Goal: Task Accomplishment & Management: Use online tool/utility

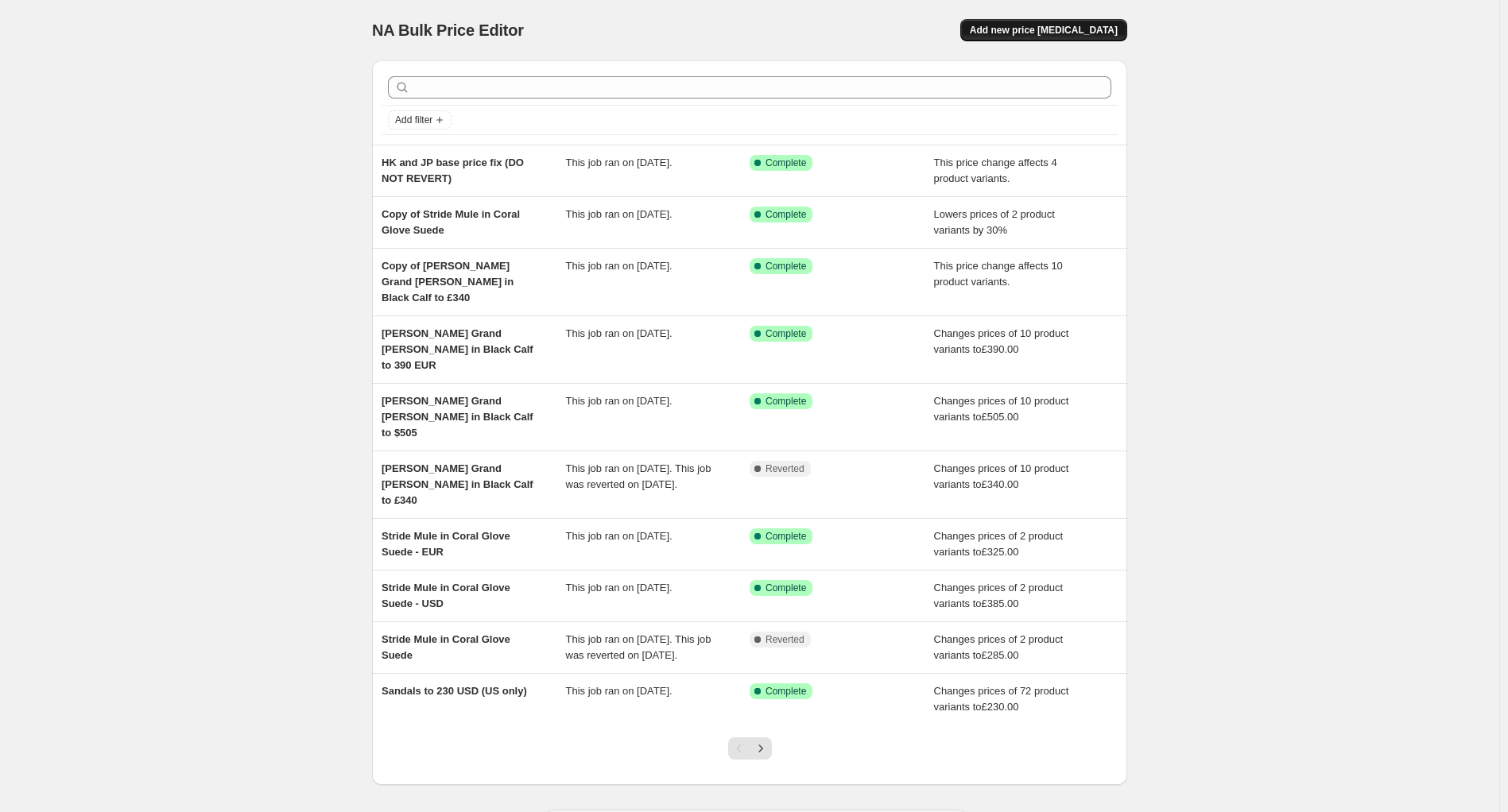
click at [1048, 29] on span "Add new price [MEDICAL_DATA]" at bounding box center [1043, 30] width 148 height 13
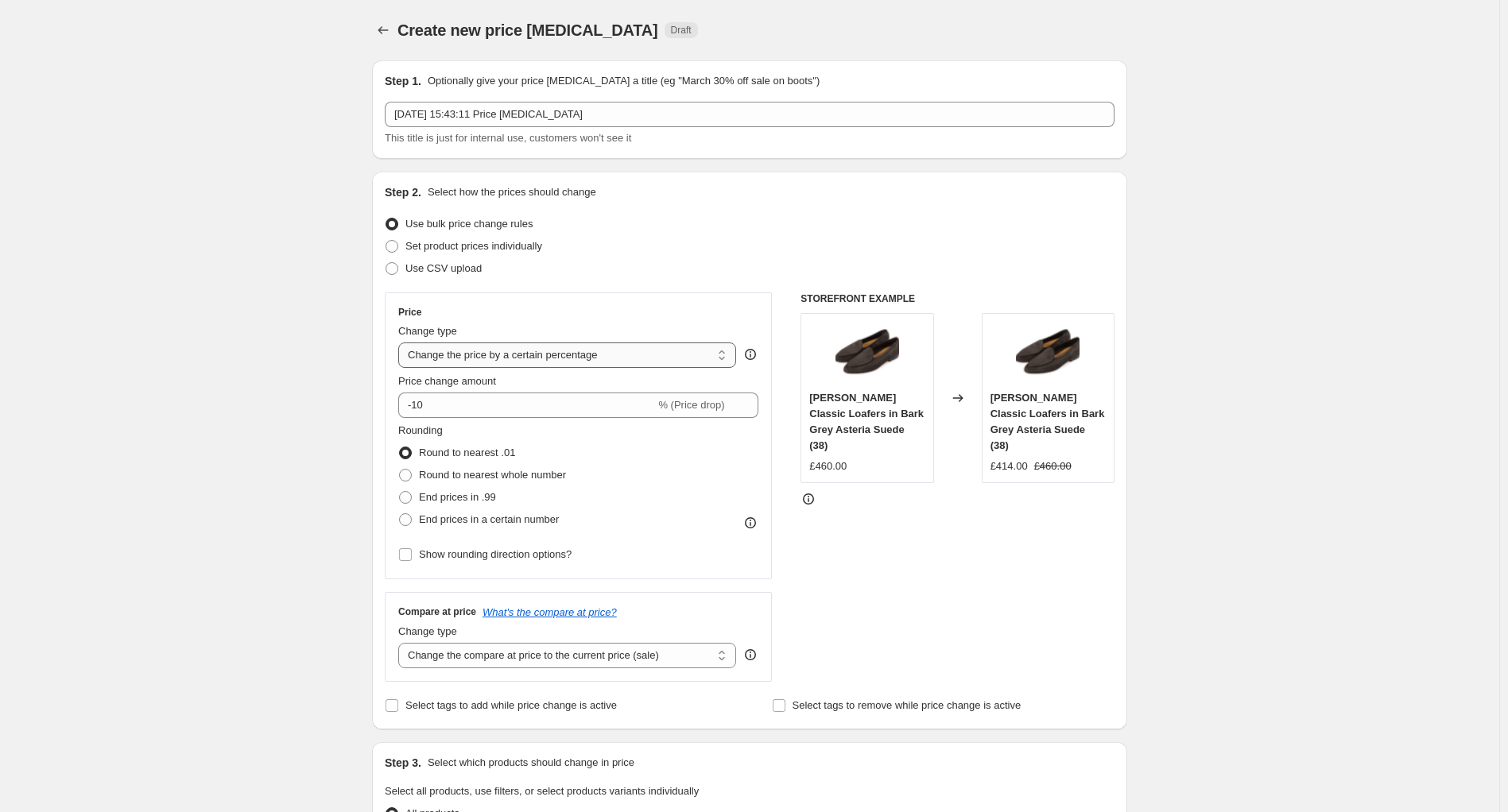
click at [506, 354] on select "Change the price to a certain amount Change the price by a certain amount Chang…" at bounding box center [567, 356] width 338 height 26
select select "ecap"
click at [403, 343] on select "Change the price to a certain amount Change the price by a certain amount Chang…" at bounding box center [567, 356] width 338 height 26
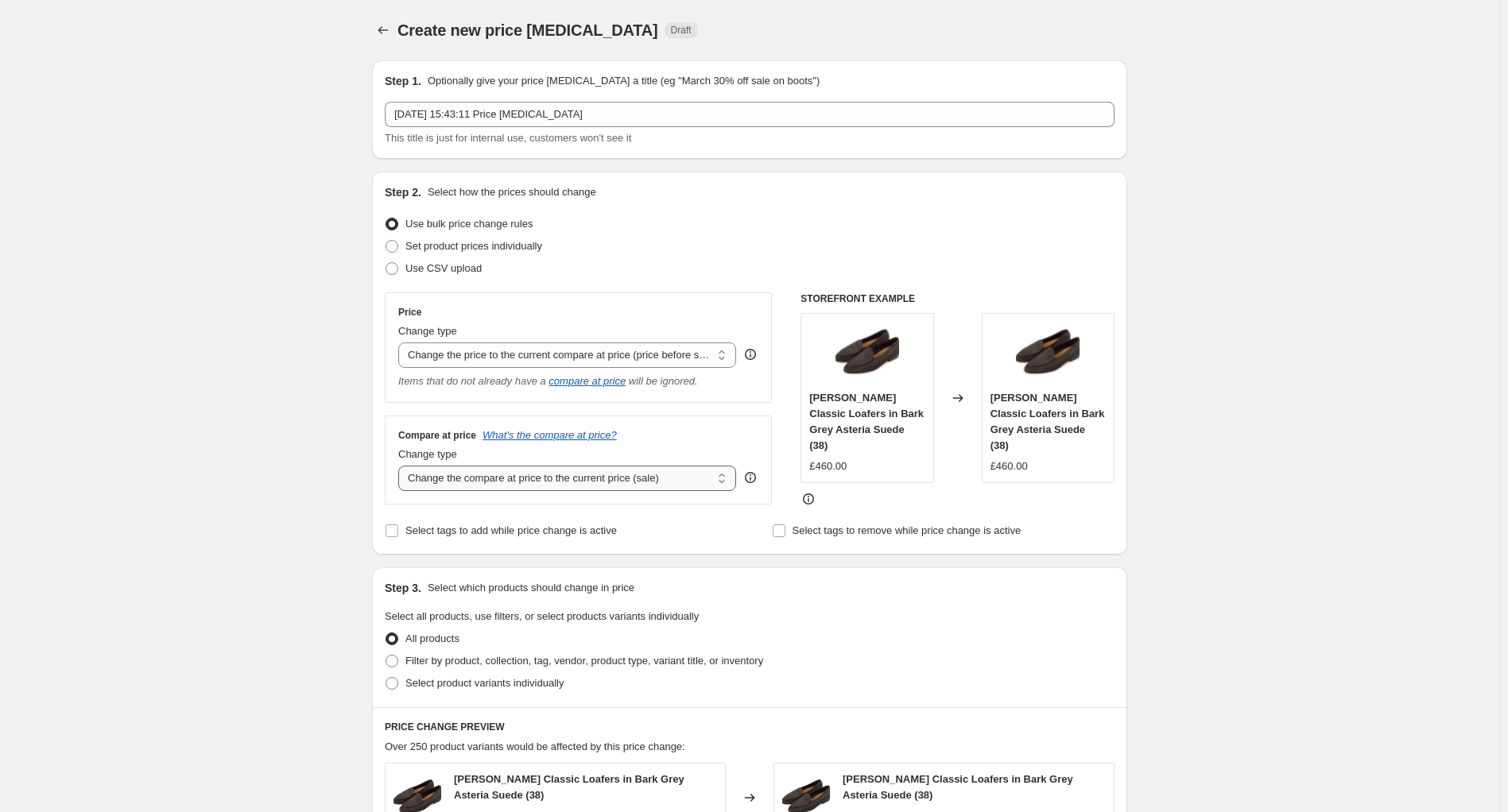
click at [459, 484] on select "Change the compare at price to the current price (sale) Change the compare at p…" at bounding box center [567, 478] width 338 height 26
select select "remove"
click at [403, 466] on select "Change the compare at price to the current price (sale) Change the compare at p…" at bounding box center [567, 478] width 338 height 26
click at [689, 357] on select "Change the price to a certain amount Change the price by a certain amount Chang…" at bounding box center [567, 356] width 338 height 26
click at [403, 343] on select "Change the price to a certain amount Change the price by a certain amount Chang…" at bounding box center [567, 356] width 338 height 26
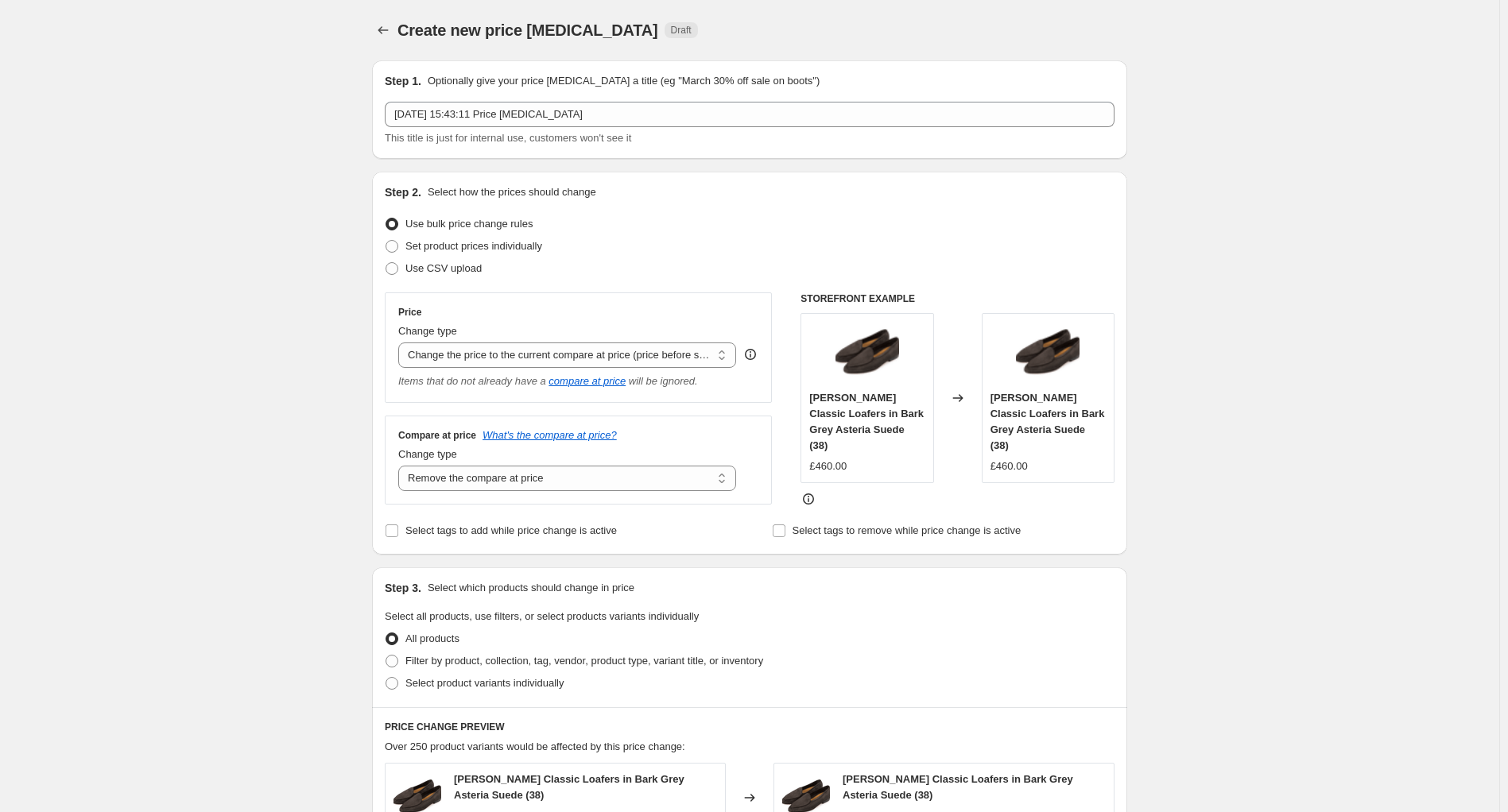
click at [225, 426] on div "Create new price [MEDICAL_DATA]. This page is ready Create new price [MEDICAL_D…" at bounding box center [749, 764] width 1499 height 1529
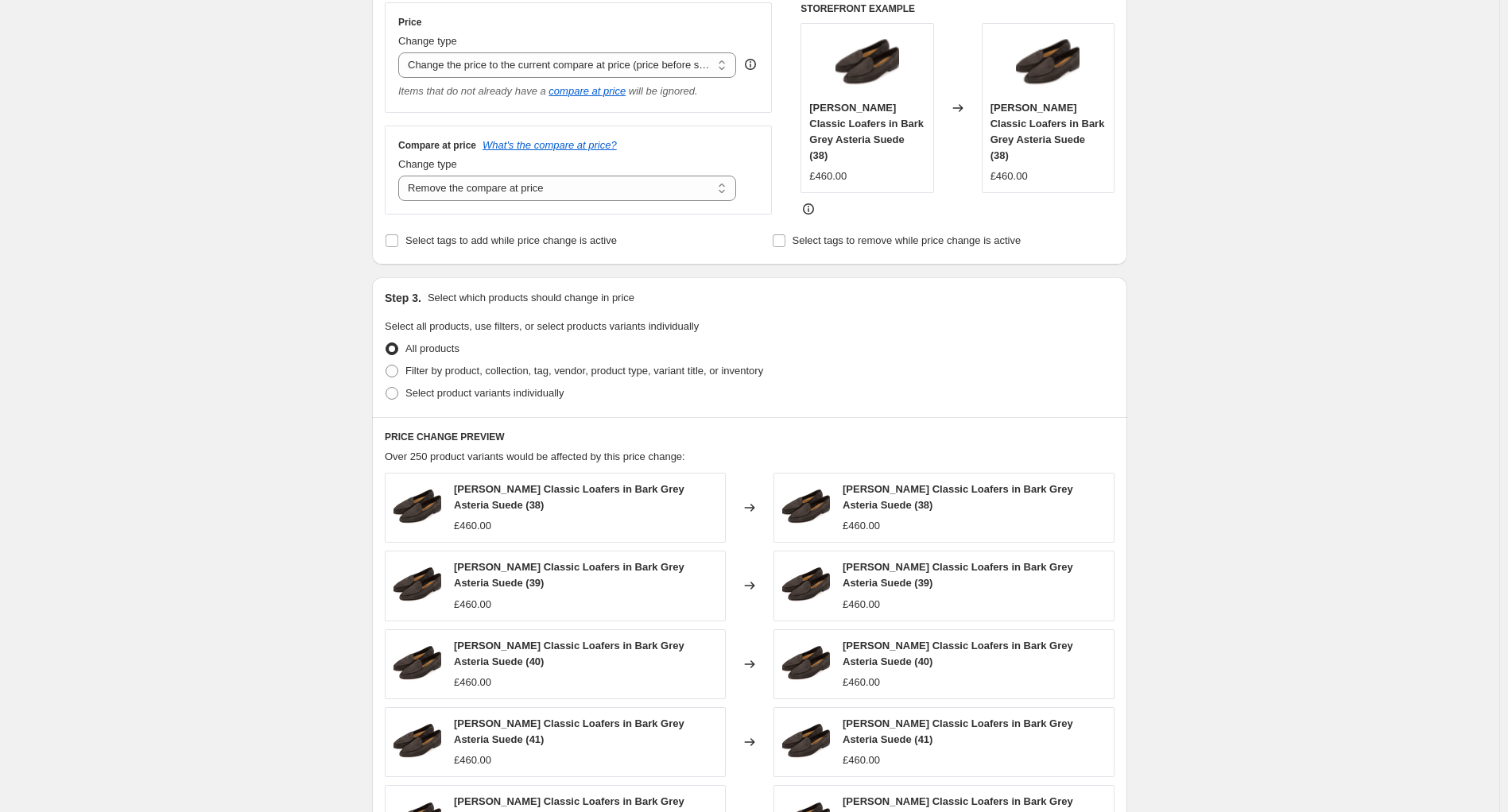
scroll to position [477, 0]
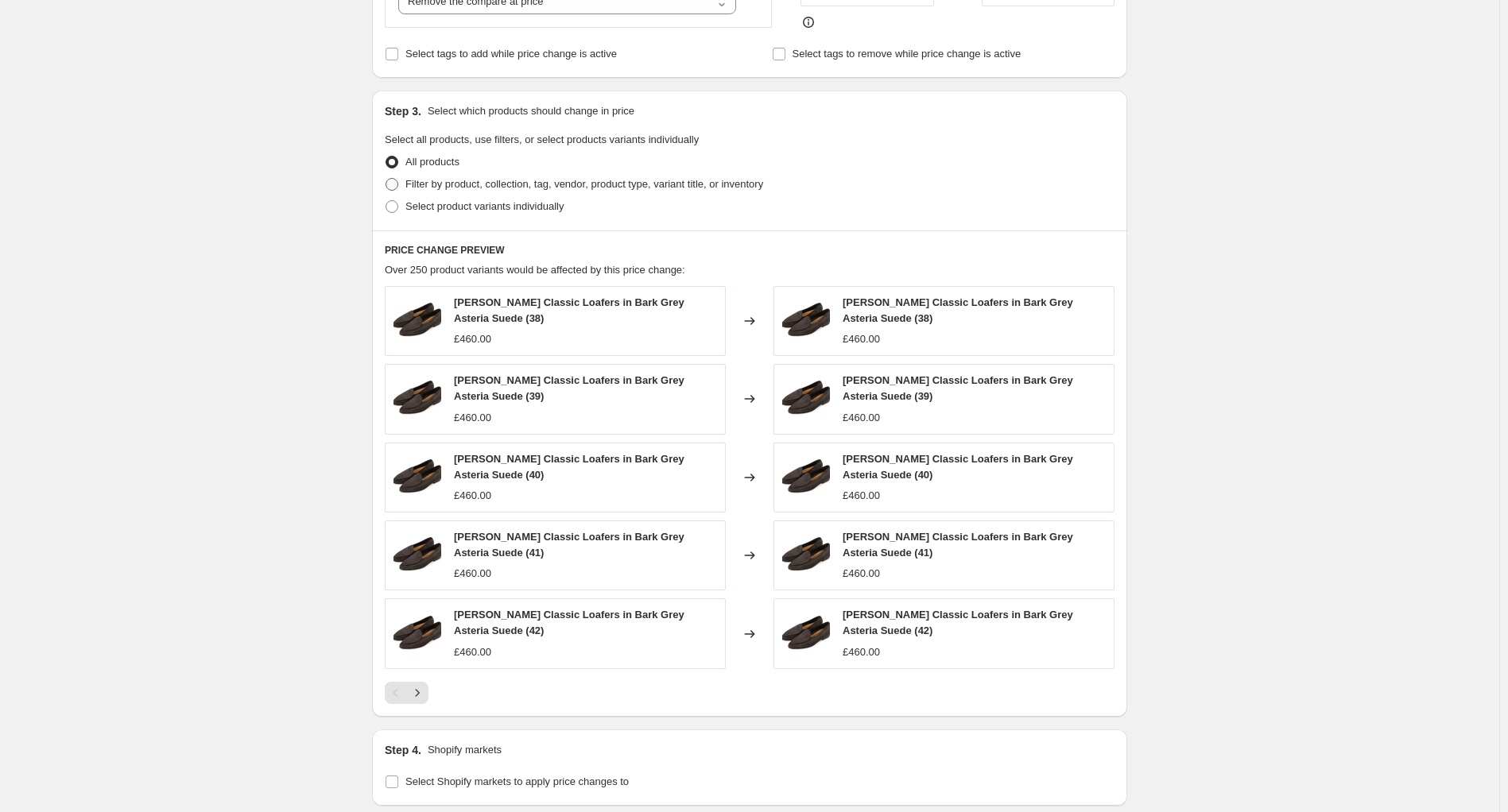
click at [473, 178] on span "Filter by product, collection, tag, vendor, product type, variant title, or inv…" at bounding box center [583, 184] width 357 height 12
click at [386, 178] on input "Filter by product, collection, tag, vendor, product type, variant title, or inv…" at bounding box center [386, 178] width 1 height 1
radio input "true"
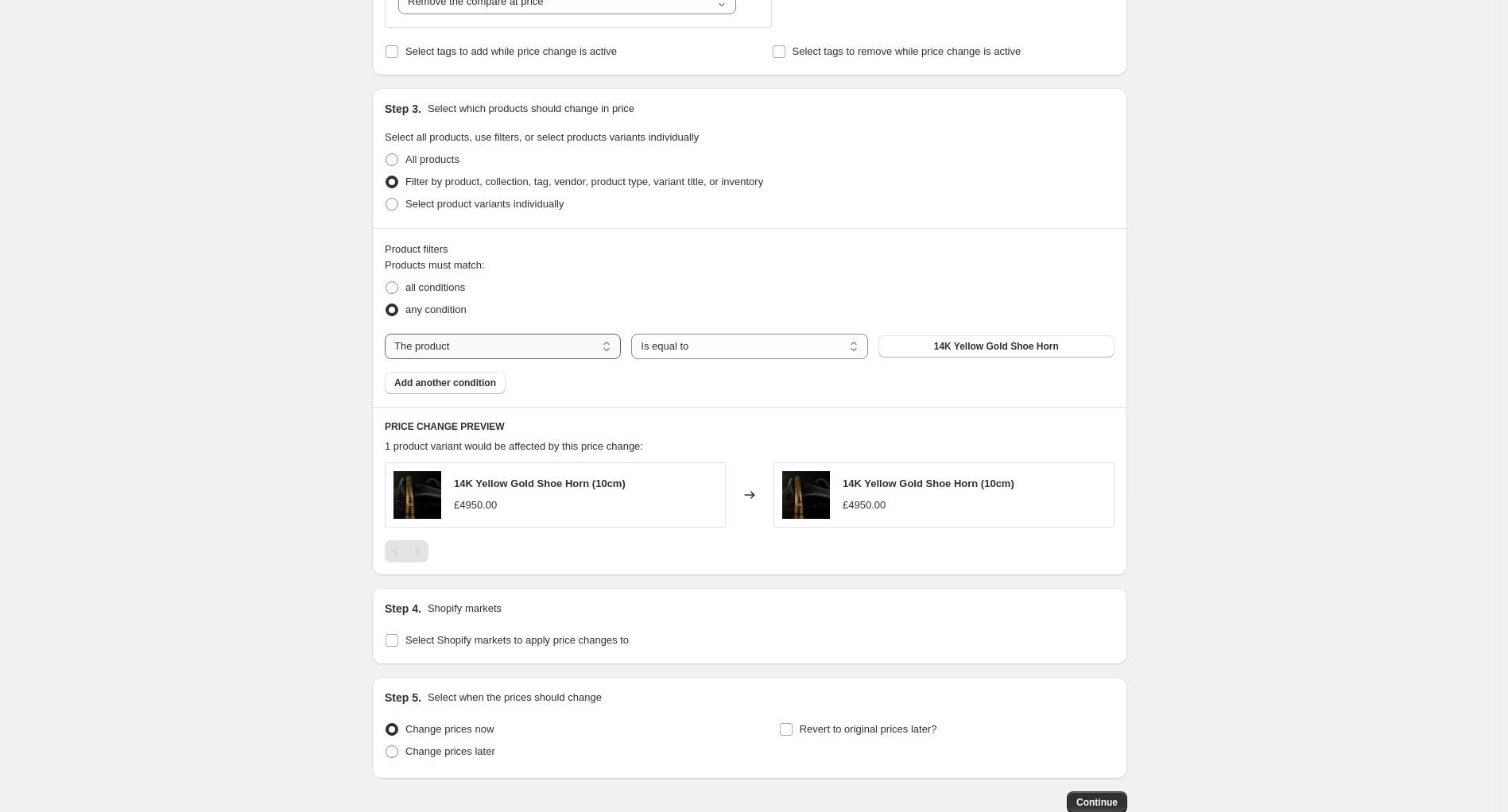
click at [465, 348] on select "The product The product's collection The product's tag The product's vendor The…" at bounding box center [502, 346] width 236 height 26
select select "tag"
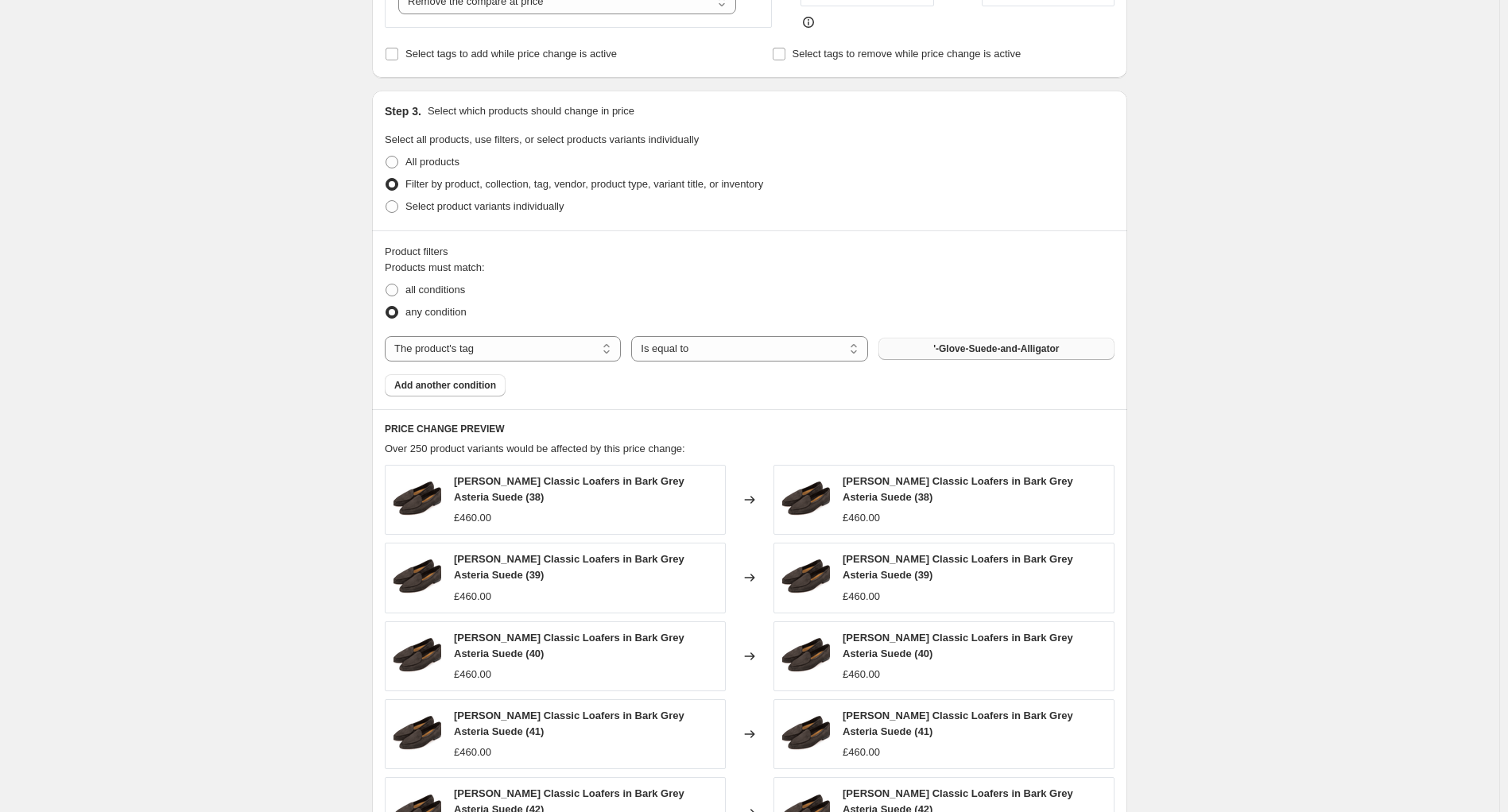
click at [959, 350] on span "'-Glove-Suede-and-Alligator" at bounding box center [995, 349] width 125 height 13
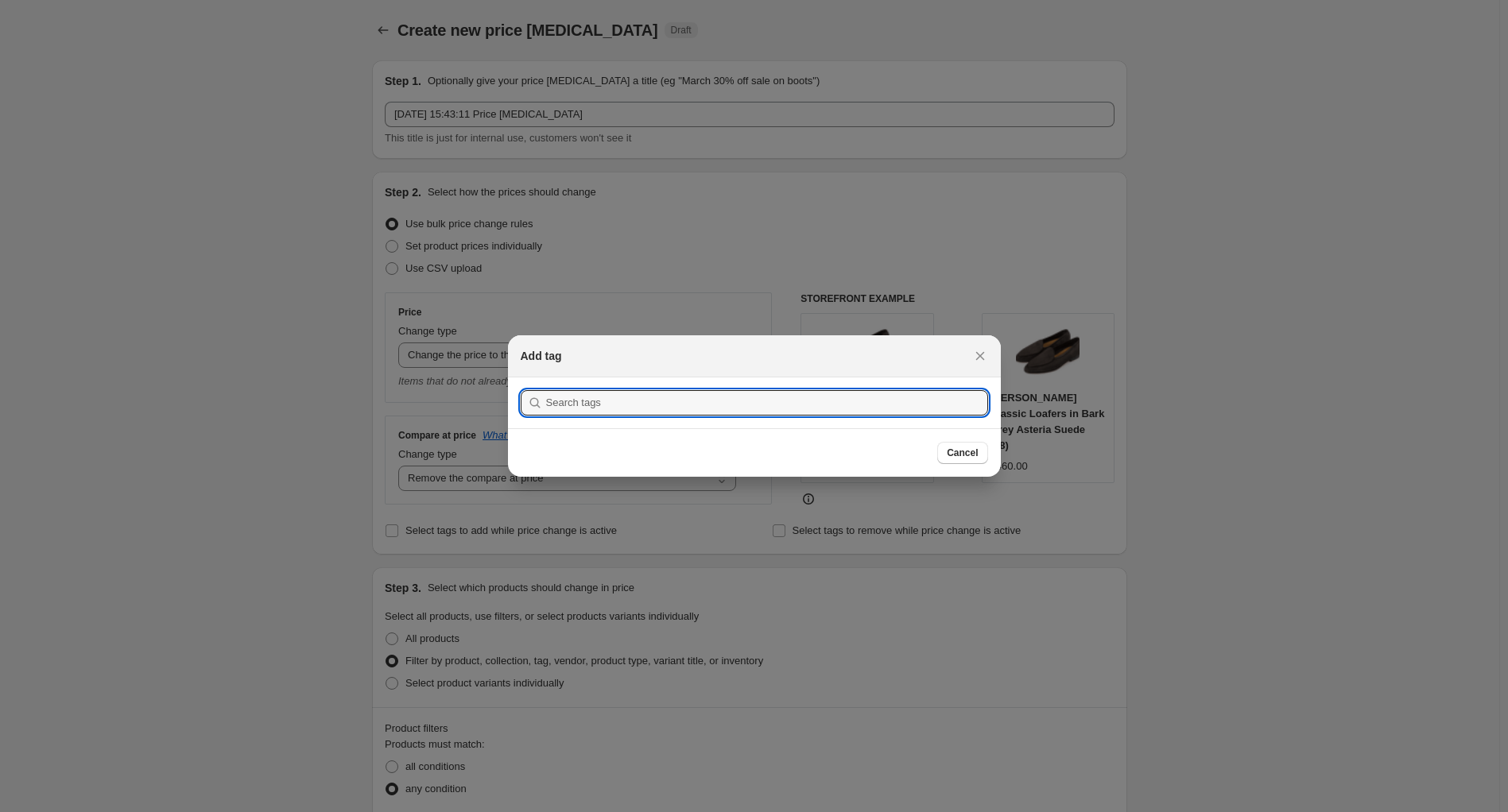
scroll to position [0, 0]
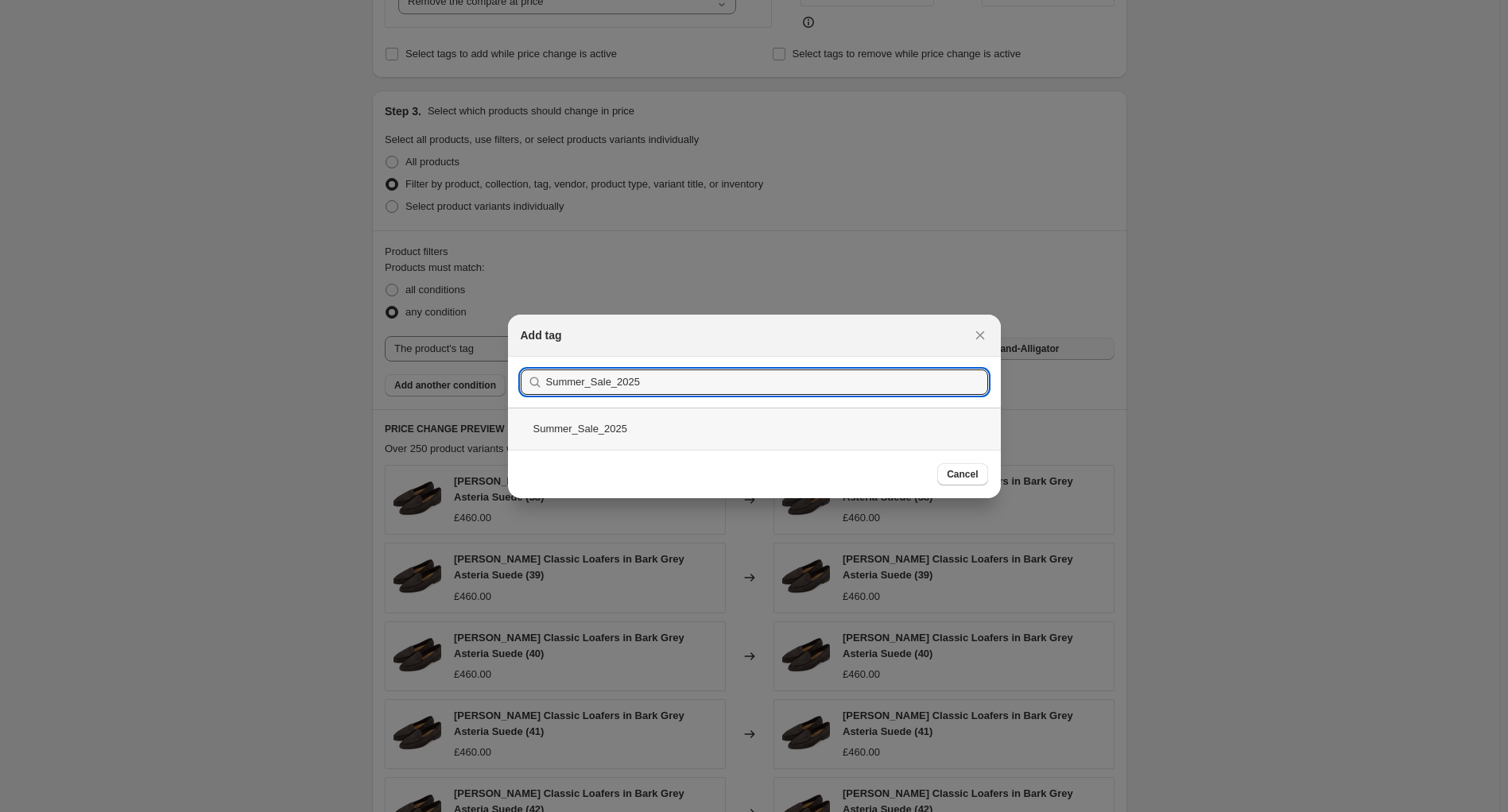
type input "Summer_Sale_2025"
click at [577, 426] on div "Summer_Sale_2025" at bounding box center [754, 428] width 493 height 42
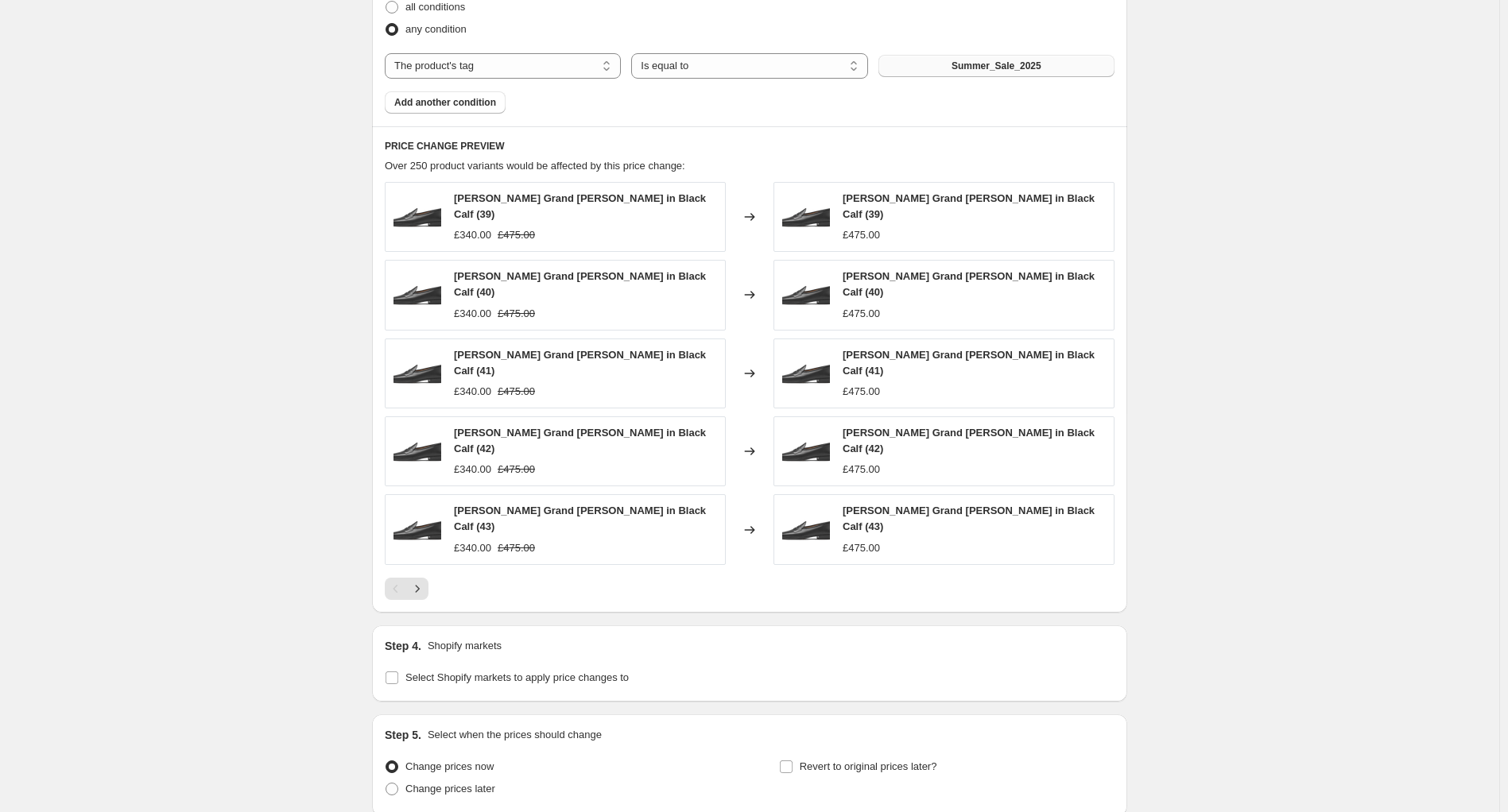
scroll to position [795, 0]
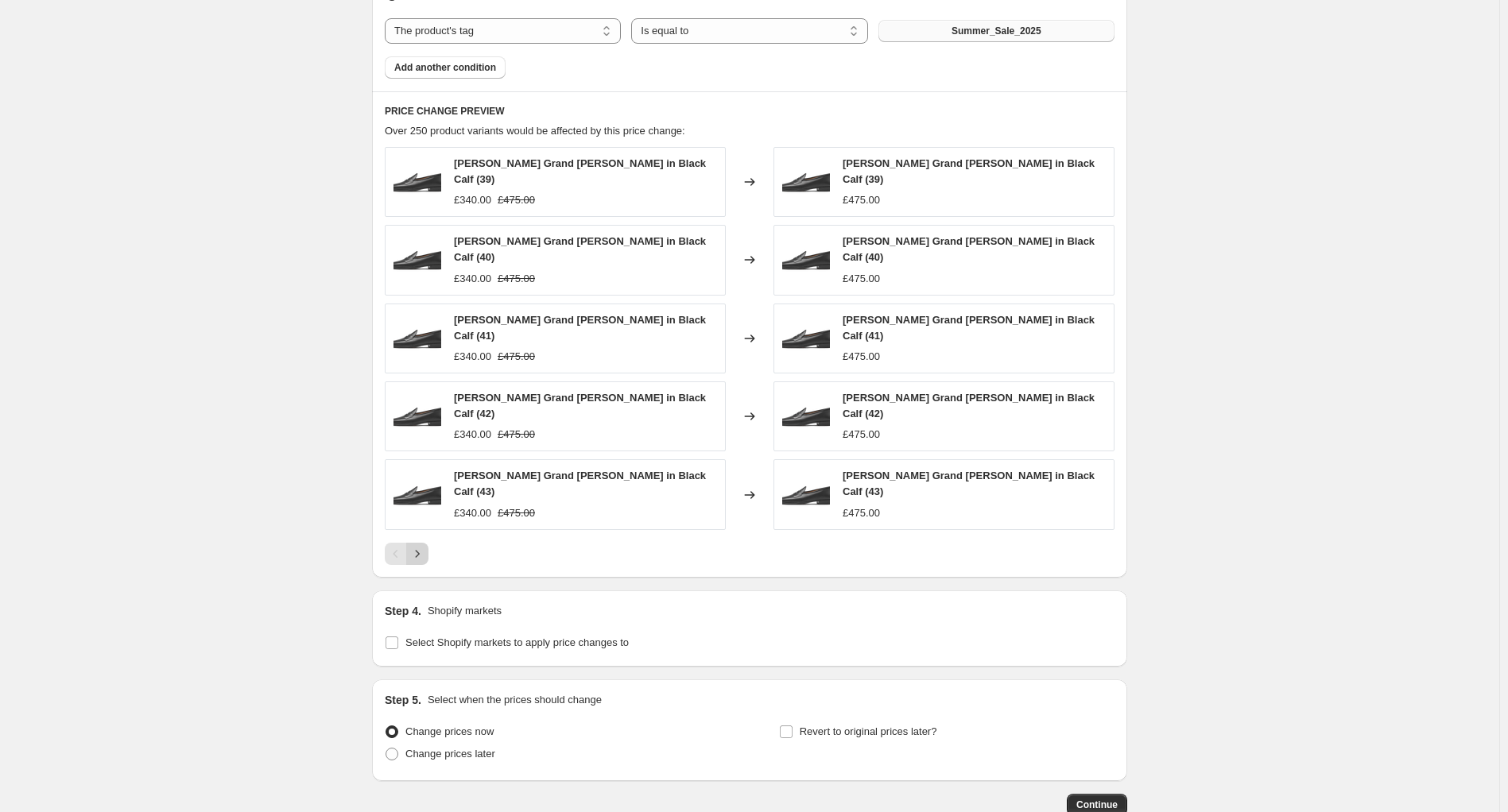
click at [420, 550] on icon "Next" at bounding box center [417, 554] width 4 height 7
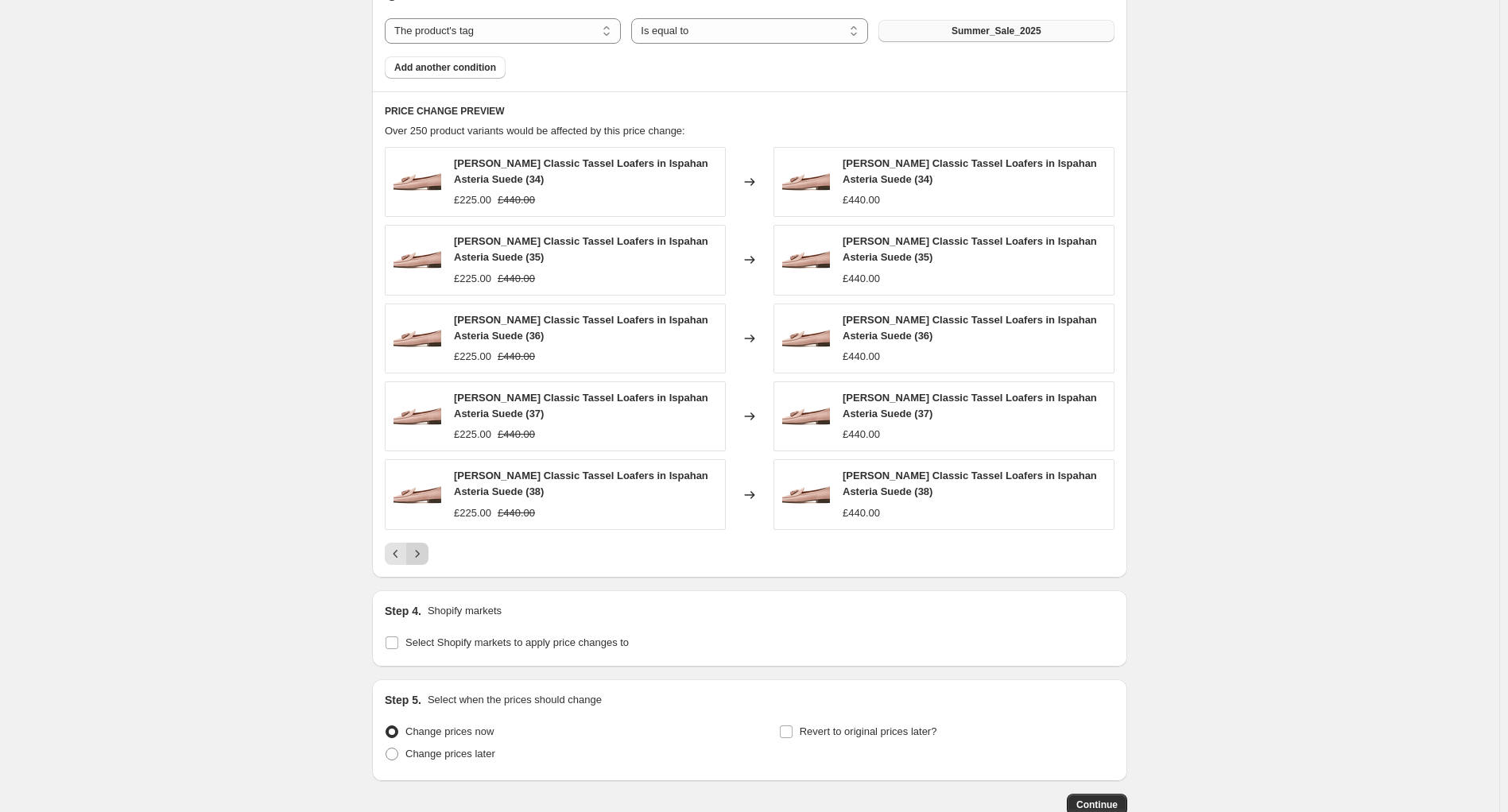
click at [422, 554] on icon "Next" at bounding box center [417, 554] width 16 height 16
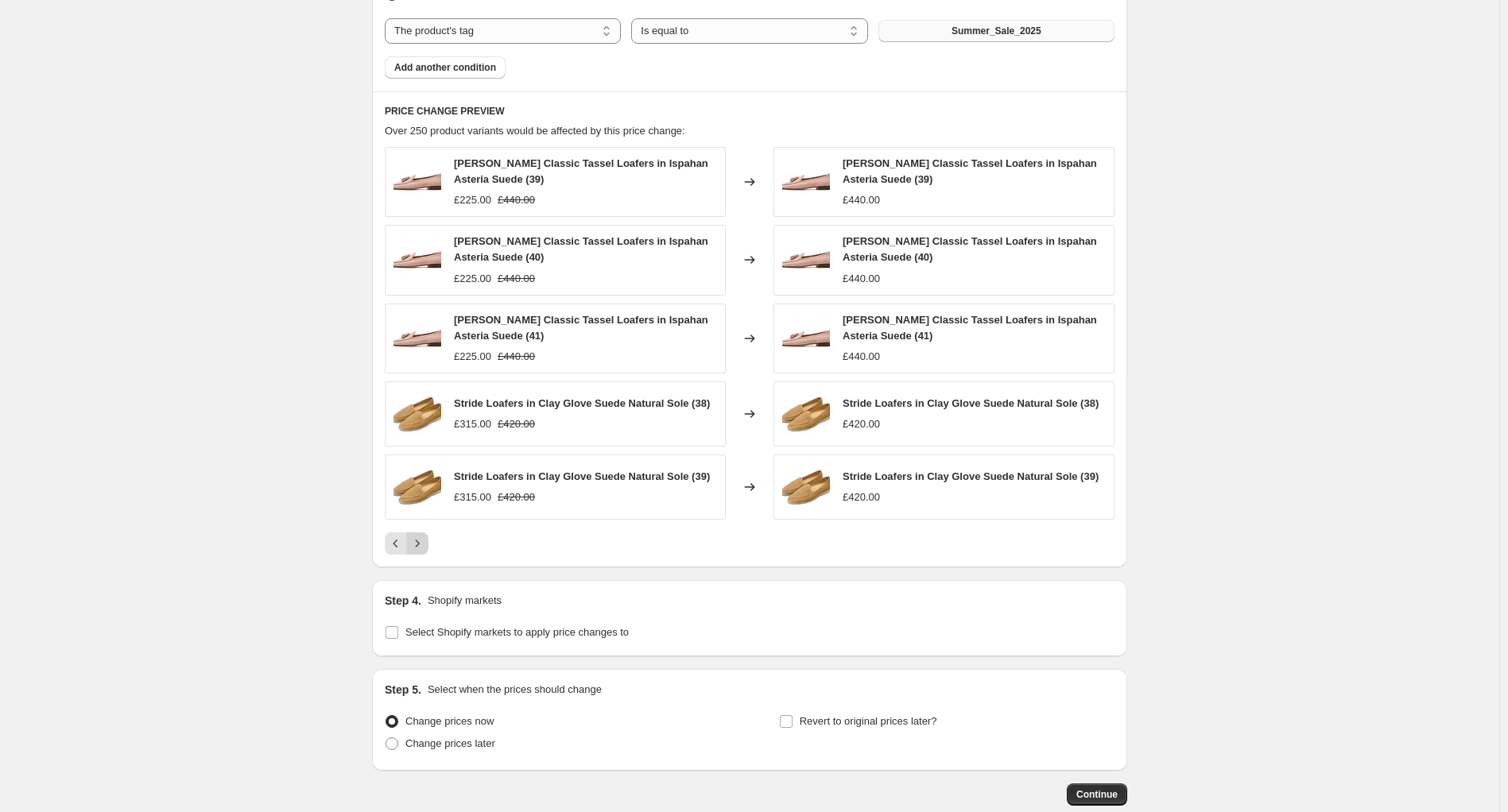
click at [426, 542] on icon "Next" at bounding box center [417, 543] width 16 height 16
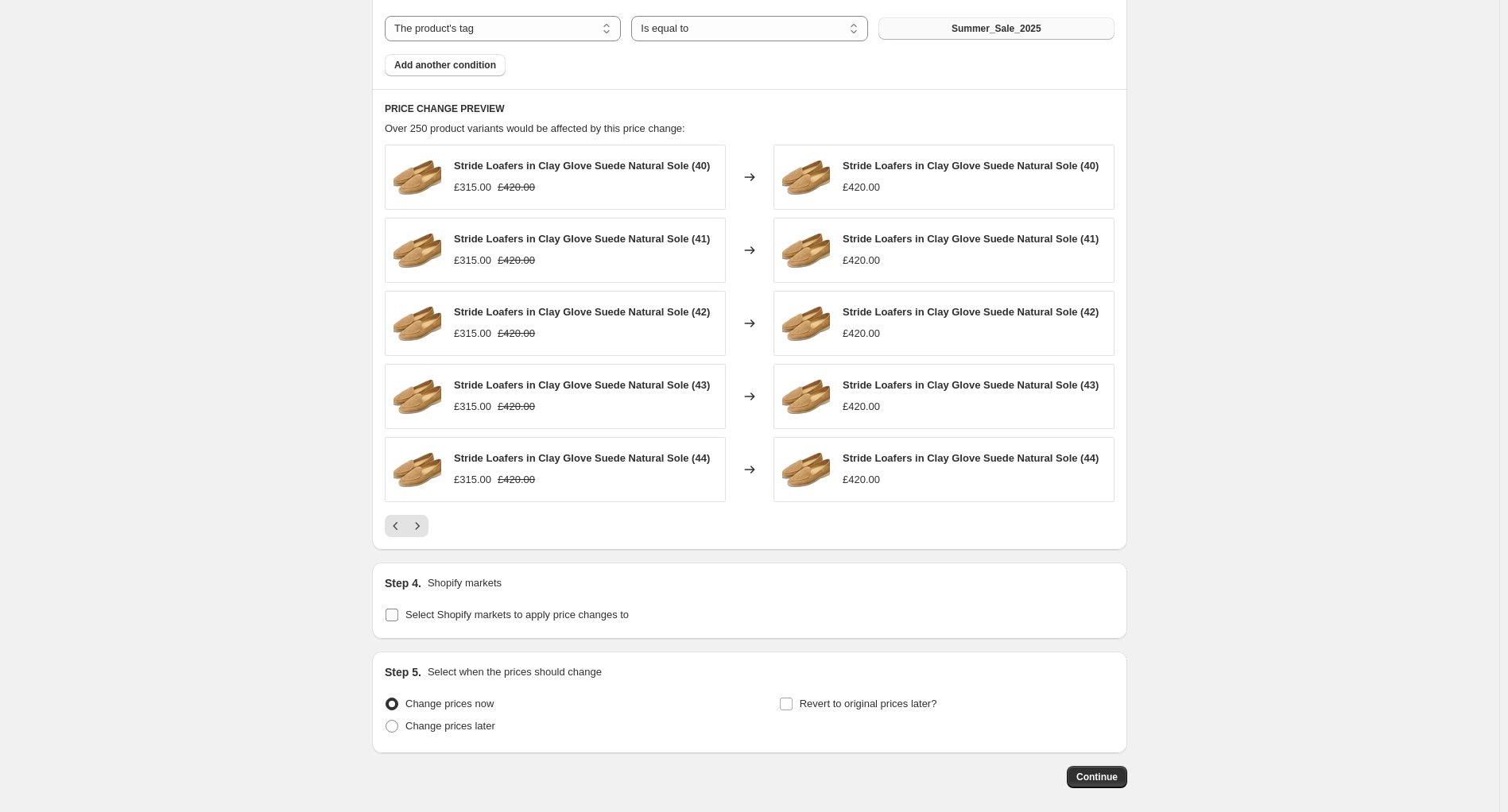
click at [393, 612] on input "Select Shopify markets to apply price changes to" at bounding box center [392, 615] width 13 height 13
checkbox input "true"
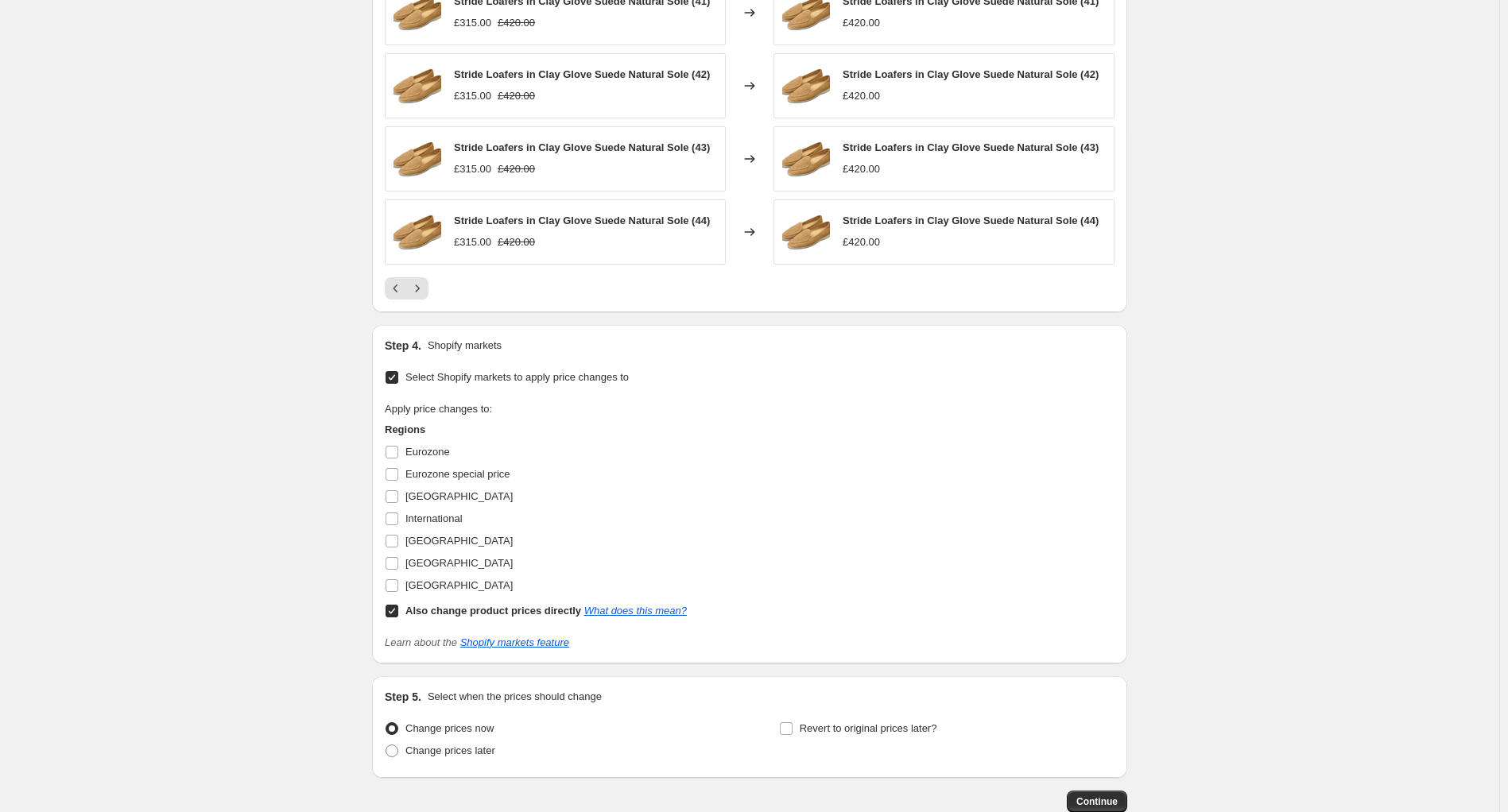
scroll to position [1033, 0]
click at [391, 456] on input "Eurozone" at bounding box center [392, 451] width 13 height 13
checkbox input "true"
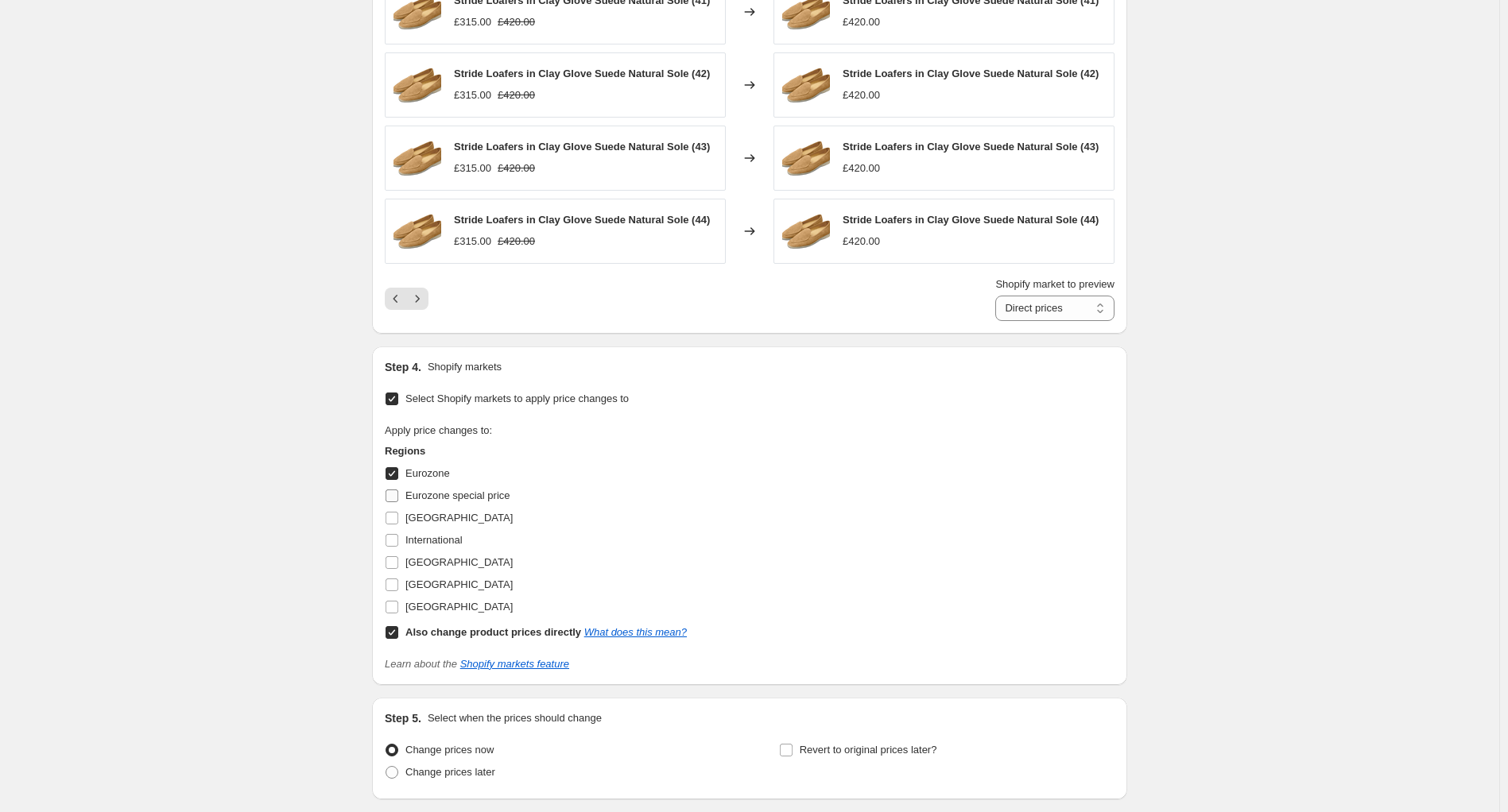
click at [391, 493] on input "Eurozone special price" at bounding box center [392, 496] width 13 height 13
checkbox input "true"
click at [395, 586] on input "[GEOGRAPHIC_DATA]" at bounding box center [392, 584] width 13 height 13
checkbox input "true"
click at [394, 606] on input "[GEOGRAPHIC_DATA]" at bounding box center [392, 606] width 13 height 13
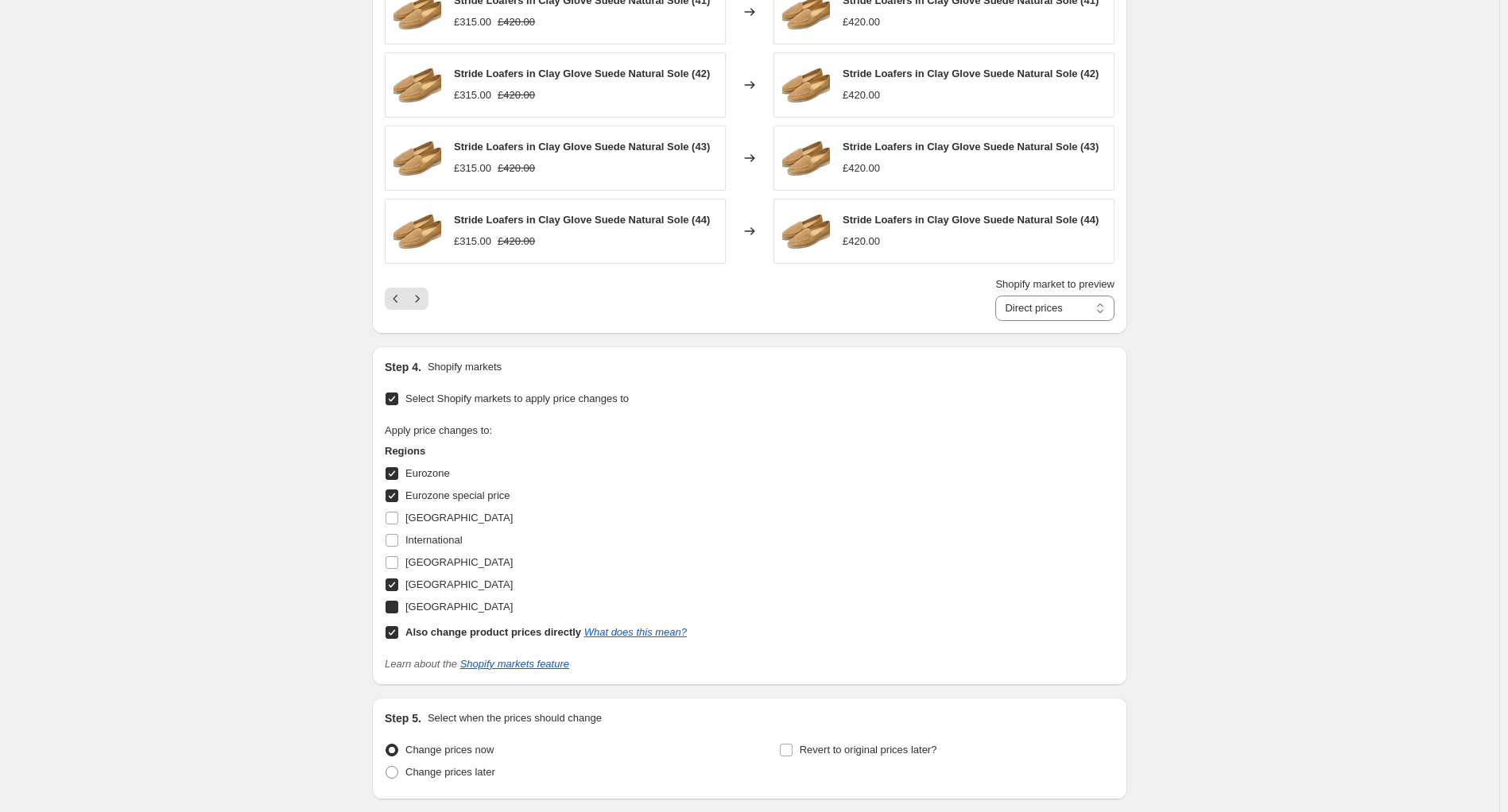
checkbox input "true"
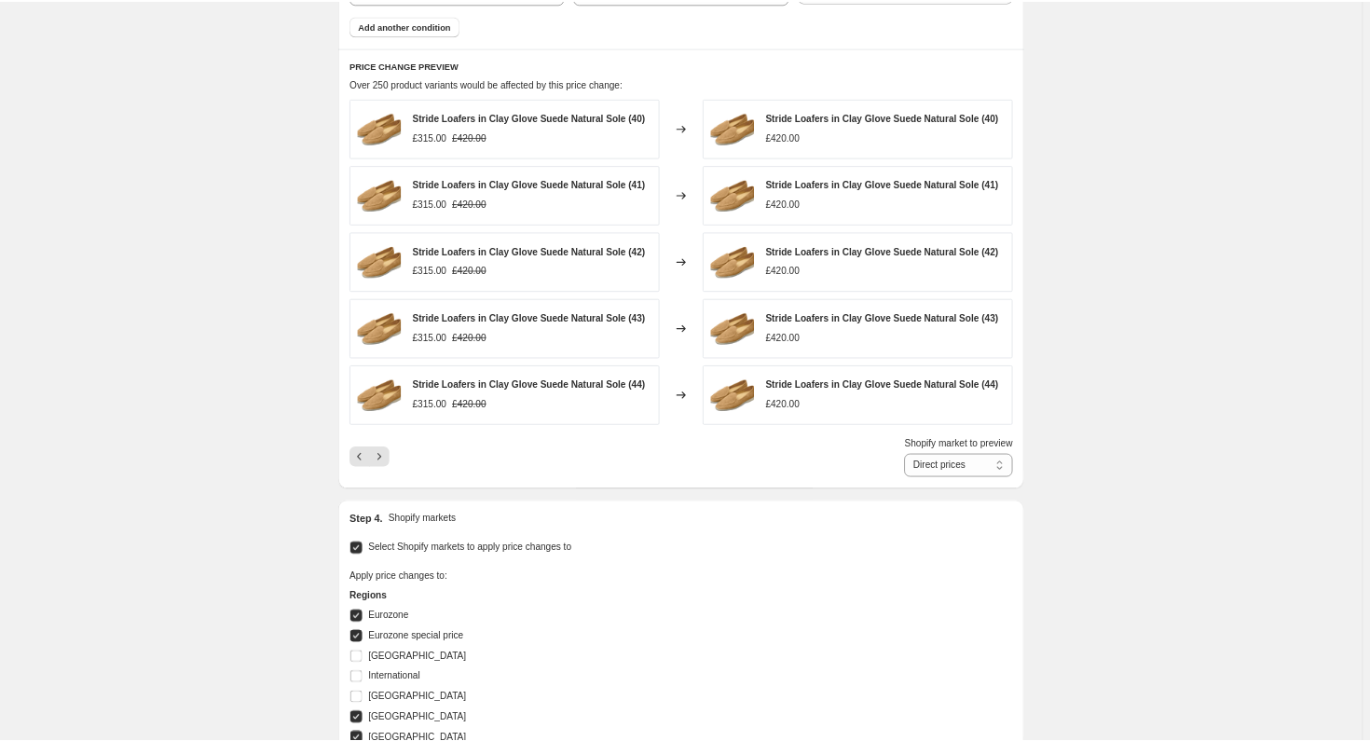
scroll to position [932, 0]
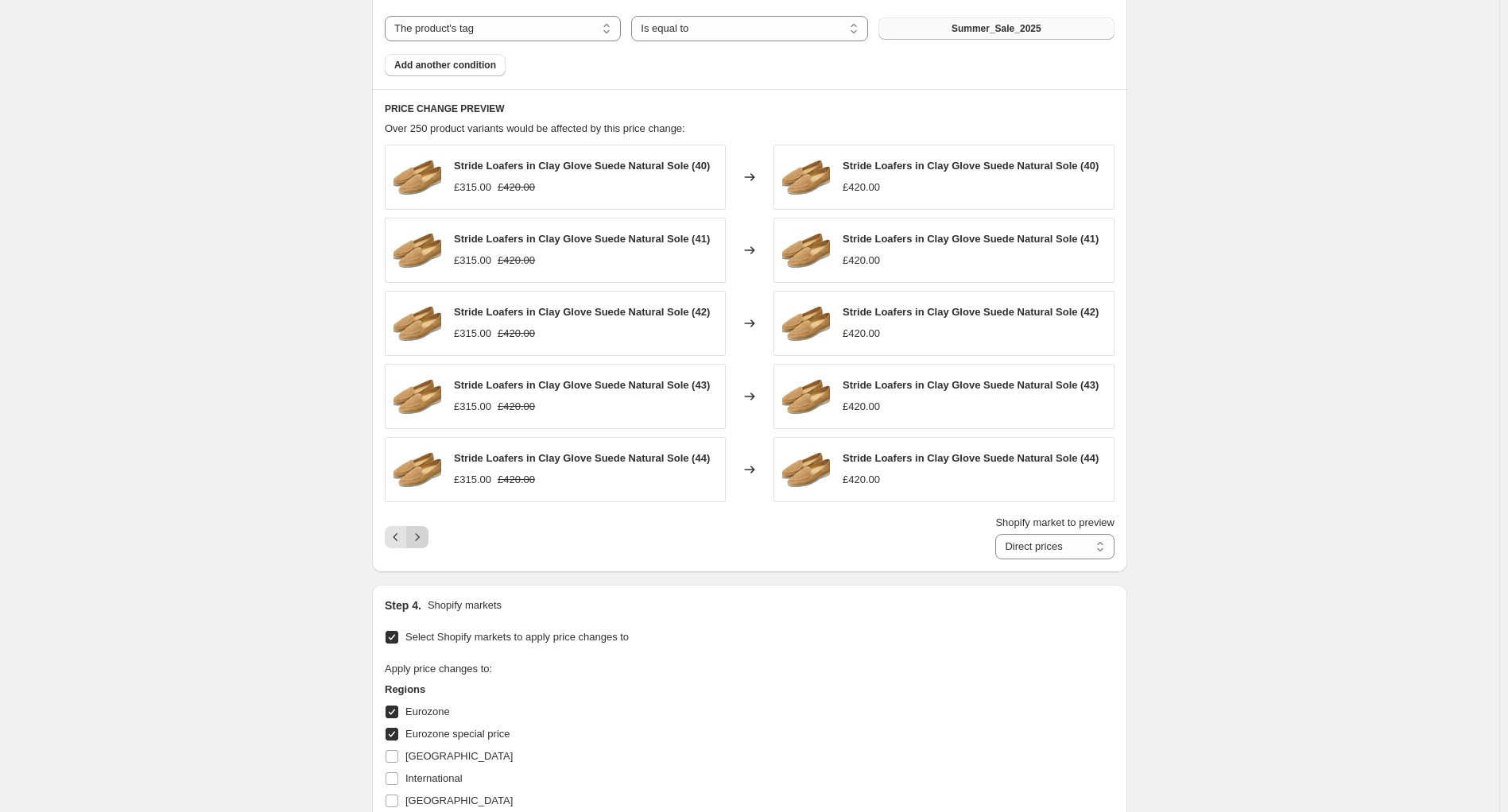
click at [424, 540] on icon "Next" at bounding box center [417, 537] width 16 height 16
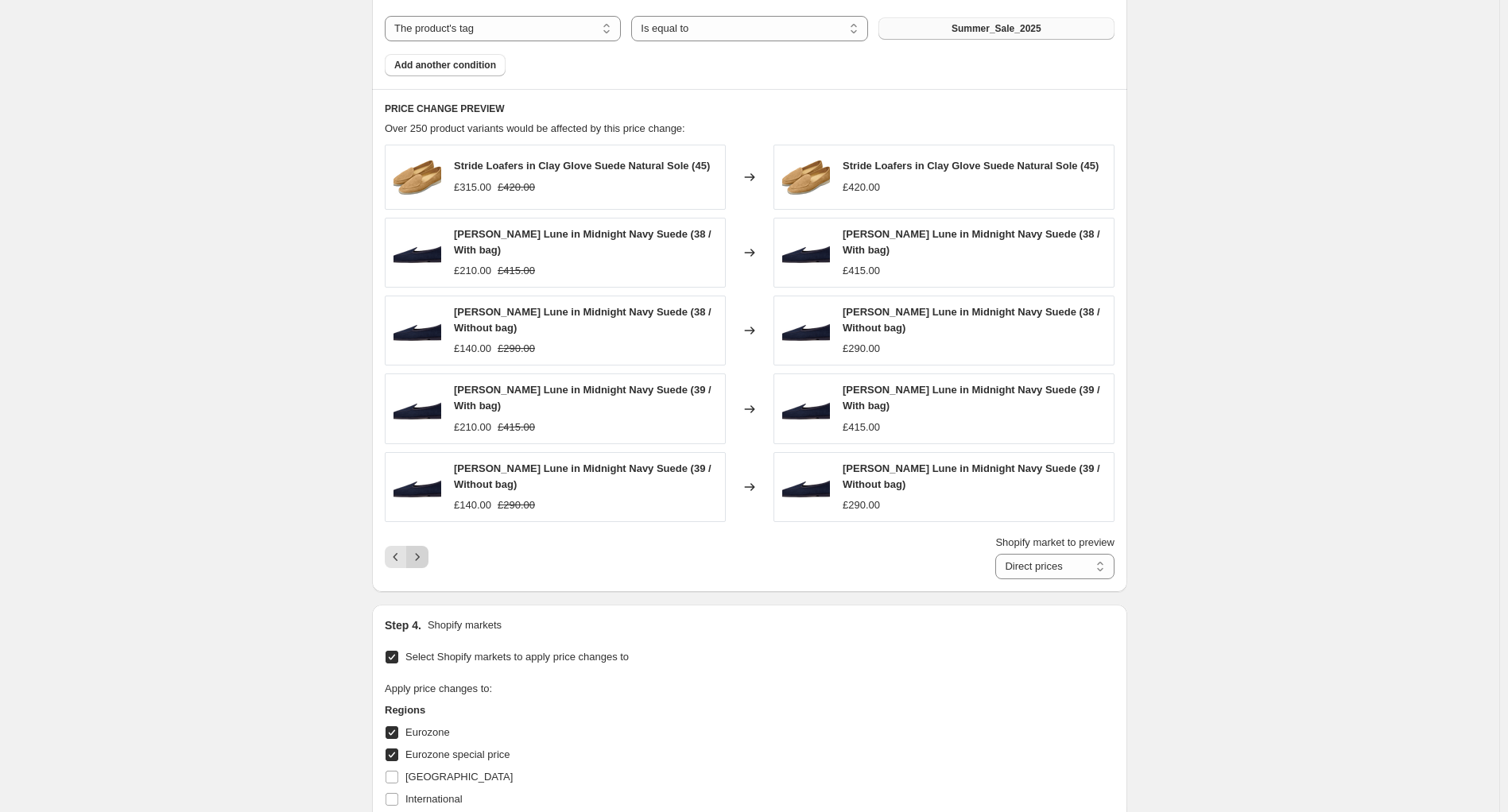
click at [425, 549] on icon "Next" at bounding box center [417, 557] width 16 height 16
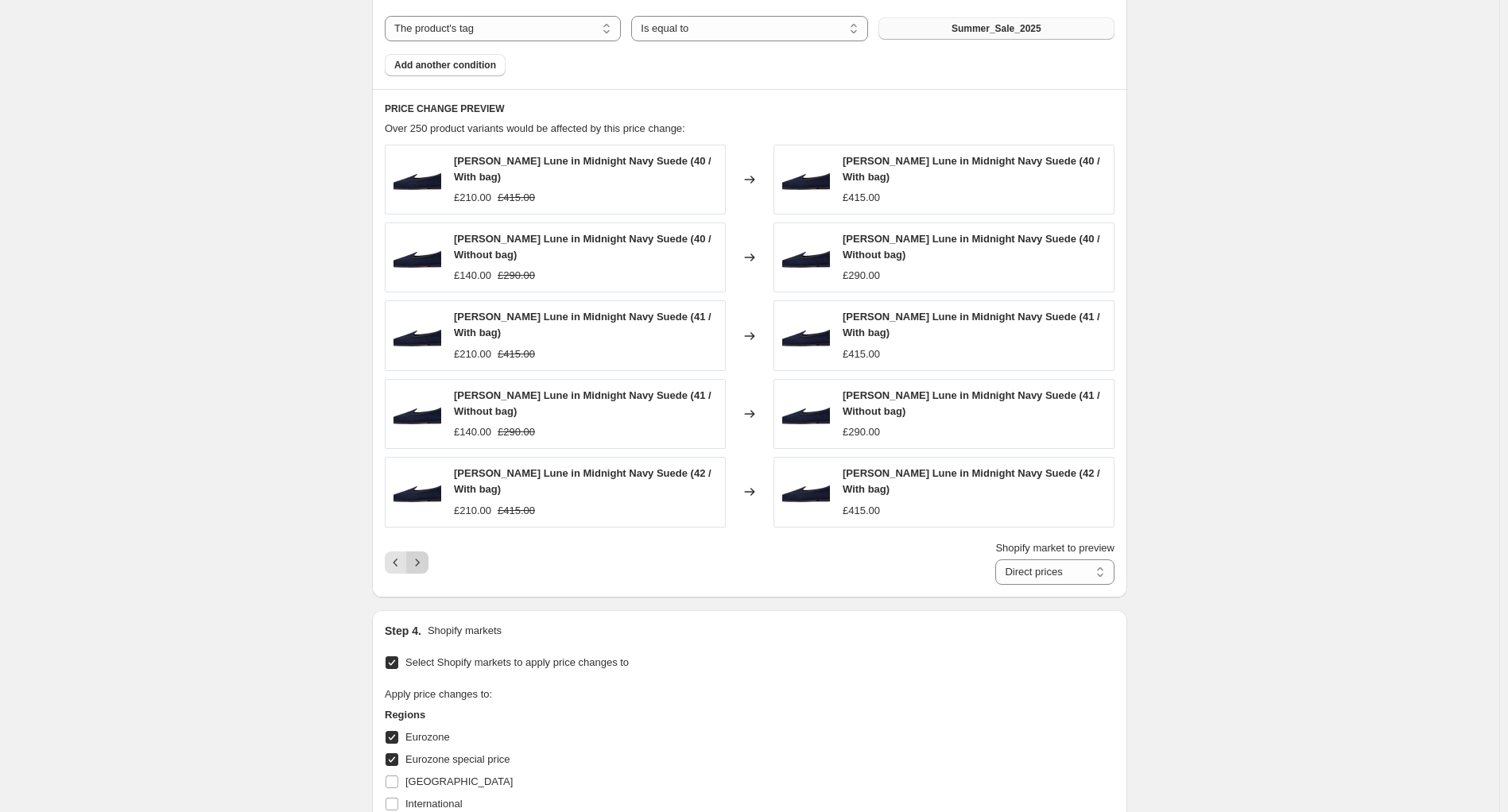
click at [426, 554] on icon "Next" at bounding box center [417, 562] width 16 height 16
click at [426, 557] on icon "Next" at bounding box center [417, 565] width 16 height 16
click at [426, 554] on icon "Next" at bounding box center [417, 562] width 16 height 16
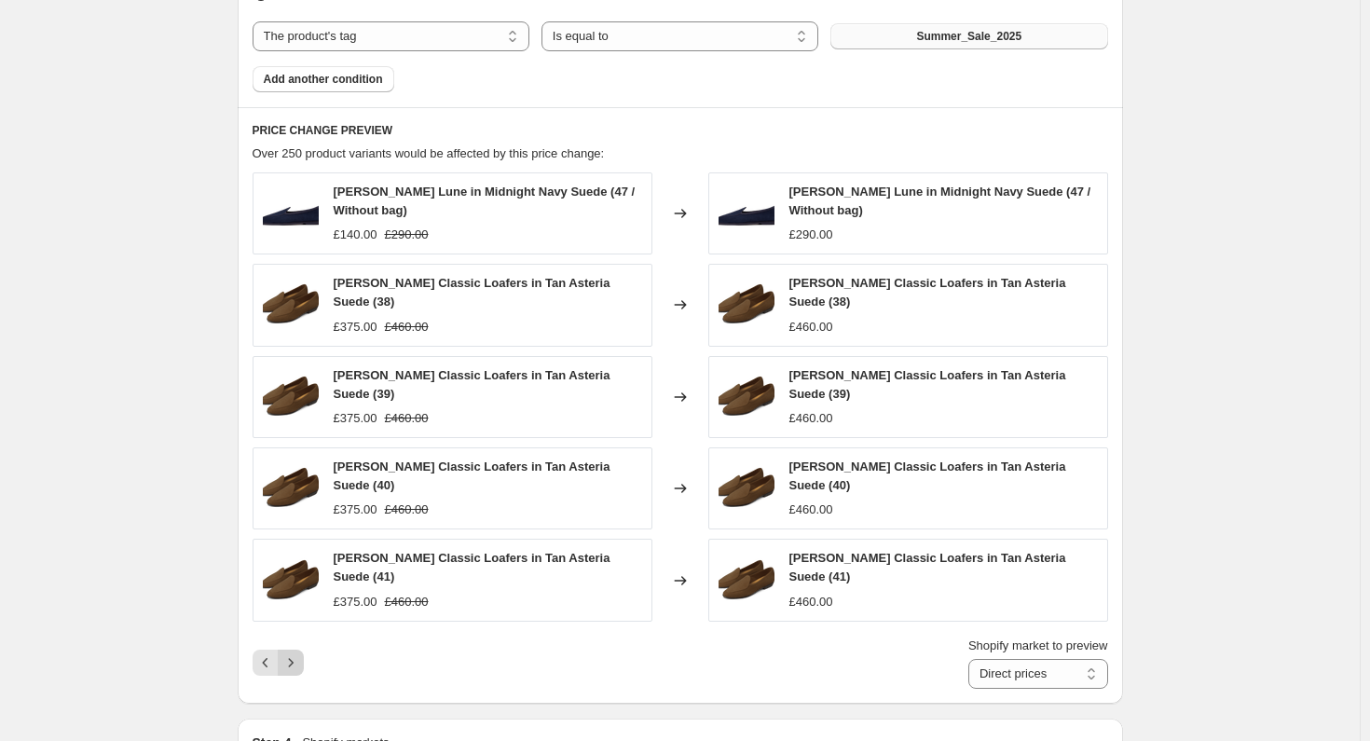
click at [295, 653] on icon "Next" at bounding box center [290, 662] width 19 height 19
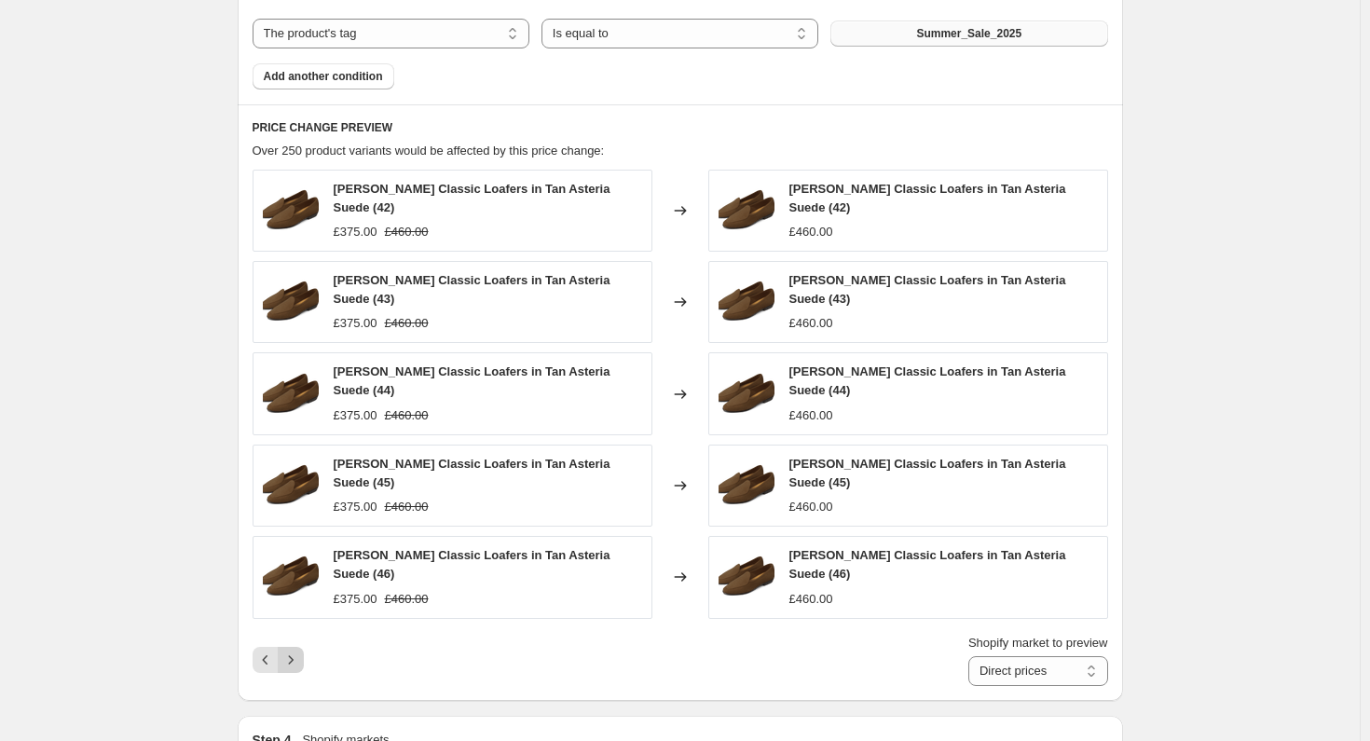
click at [295, 650] on icon "Next" at bounding box center [290, 659] width 19 height 19
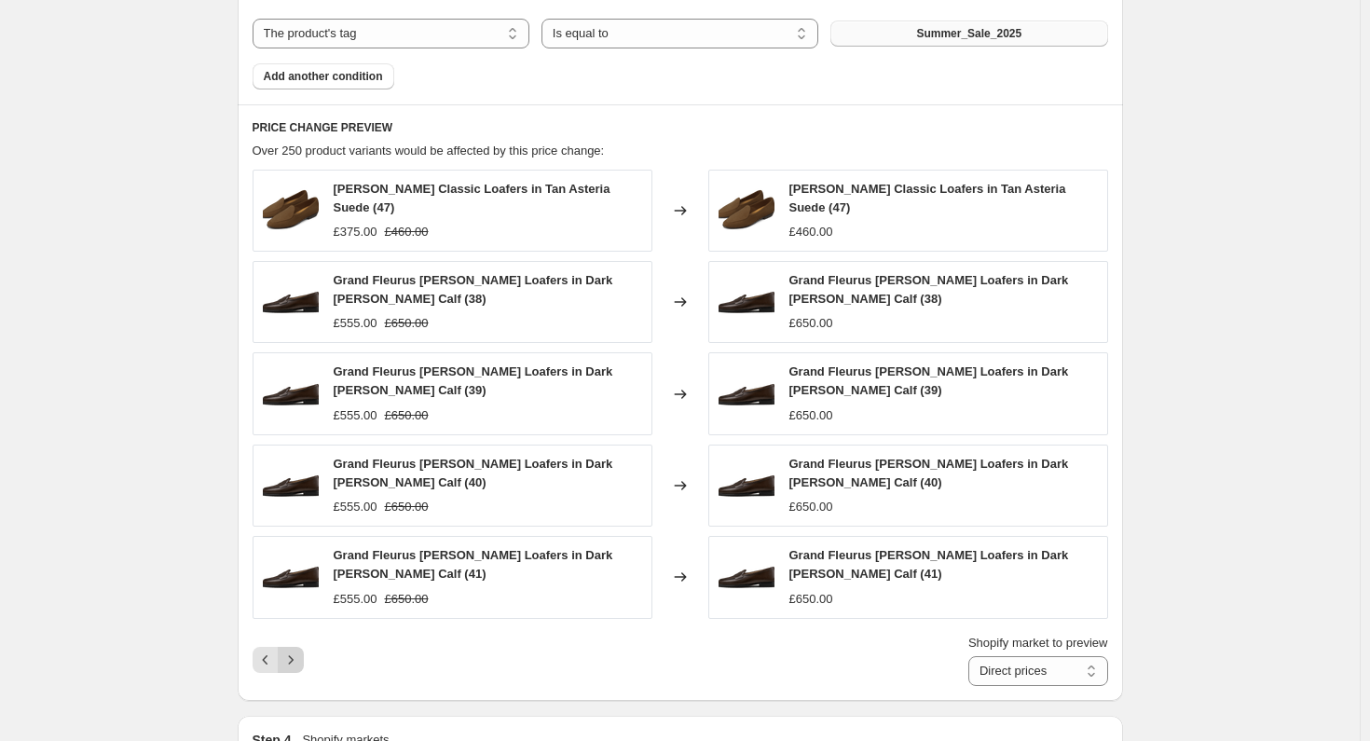
click at [295, 634] on div "Shopify market to preview Direct prices Eurozone Eurozone special price [GEOGRA…" at bounding box center [680, 660] width 855 height 52
click at [294, 650] on icon "Next" at bounding box center [290, 659] width 19 height 19
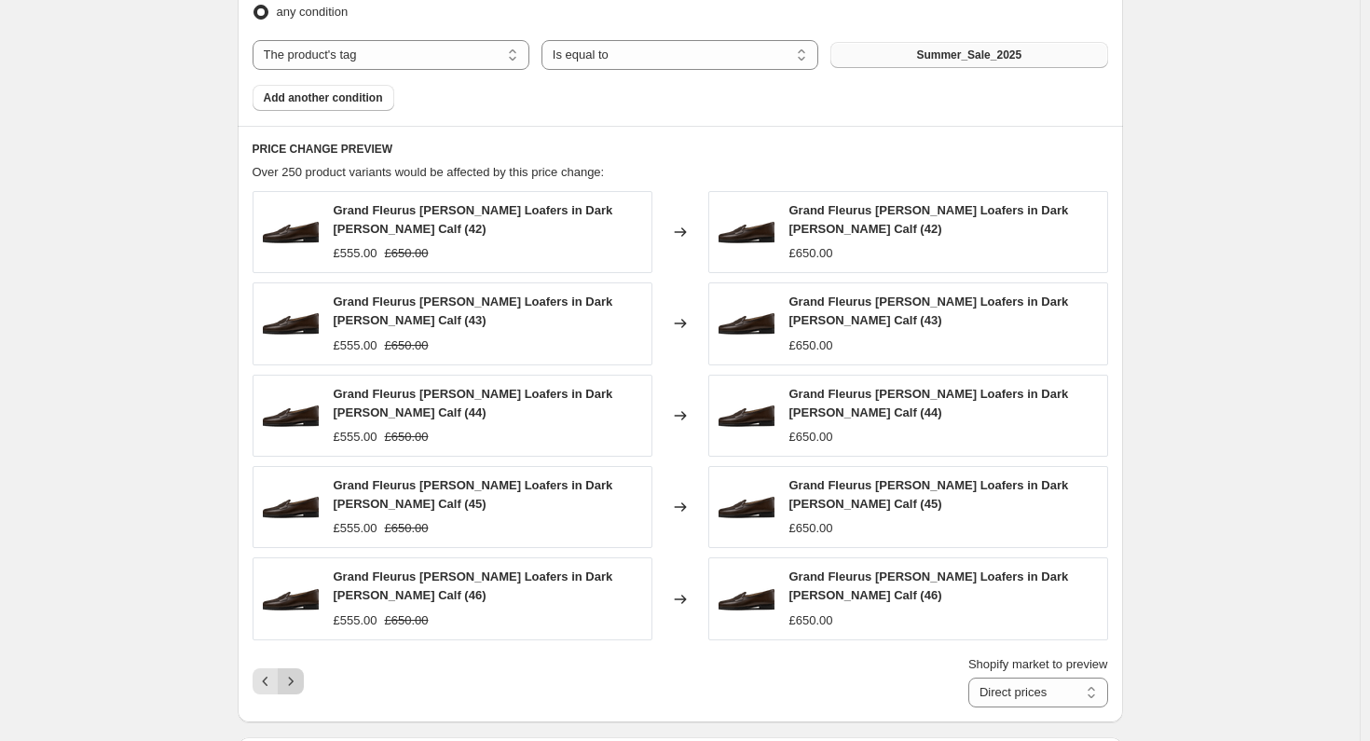
click at [294, 672] on icon "Next" at bounding box center [290, 681] width 19 height 19
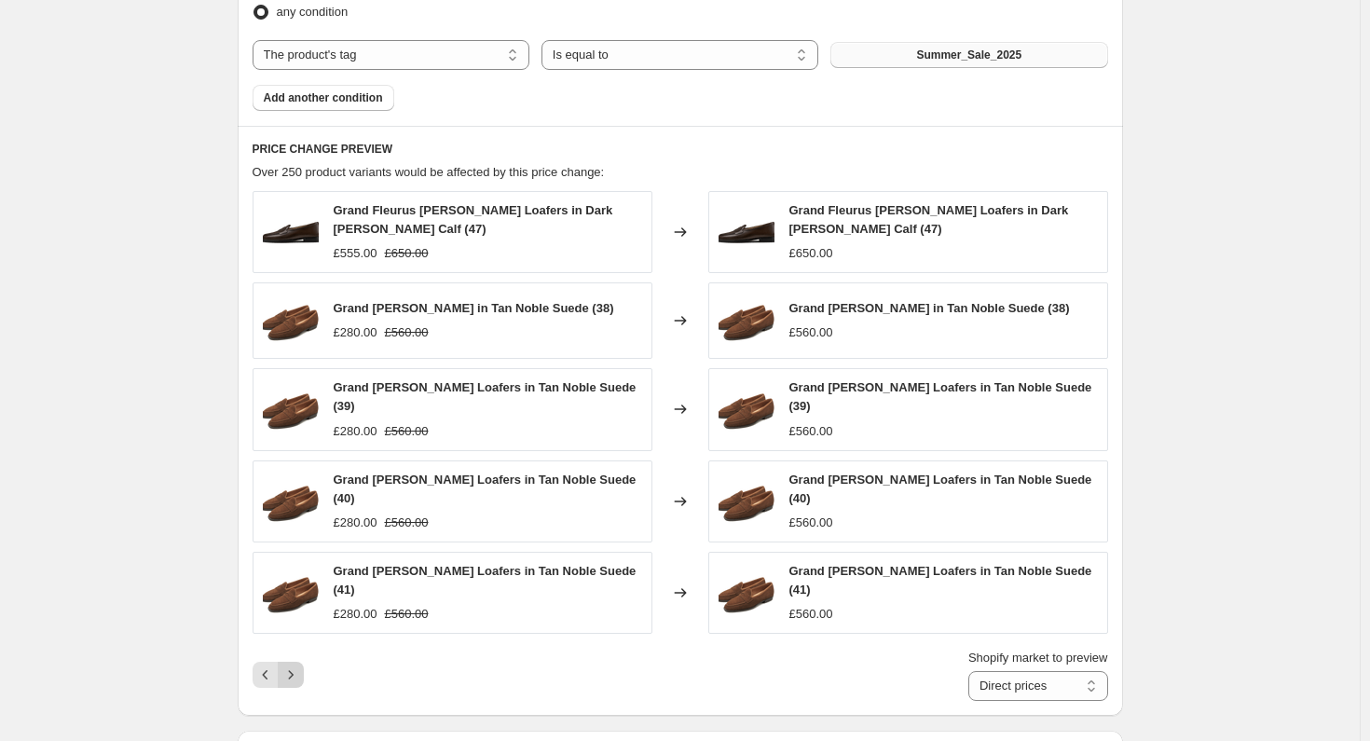
click at [294, 665] on icon "Next" at bounding box center [290, 674] width 19 height 19
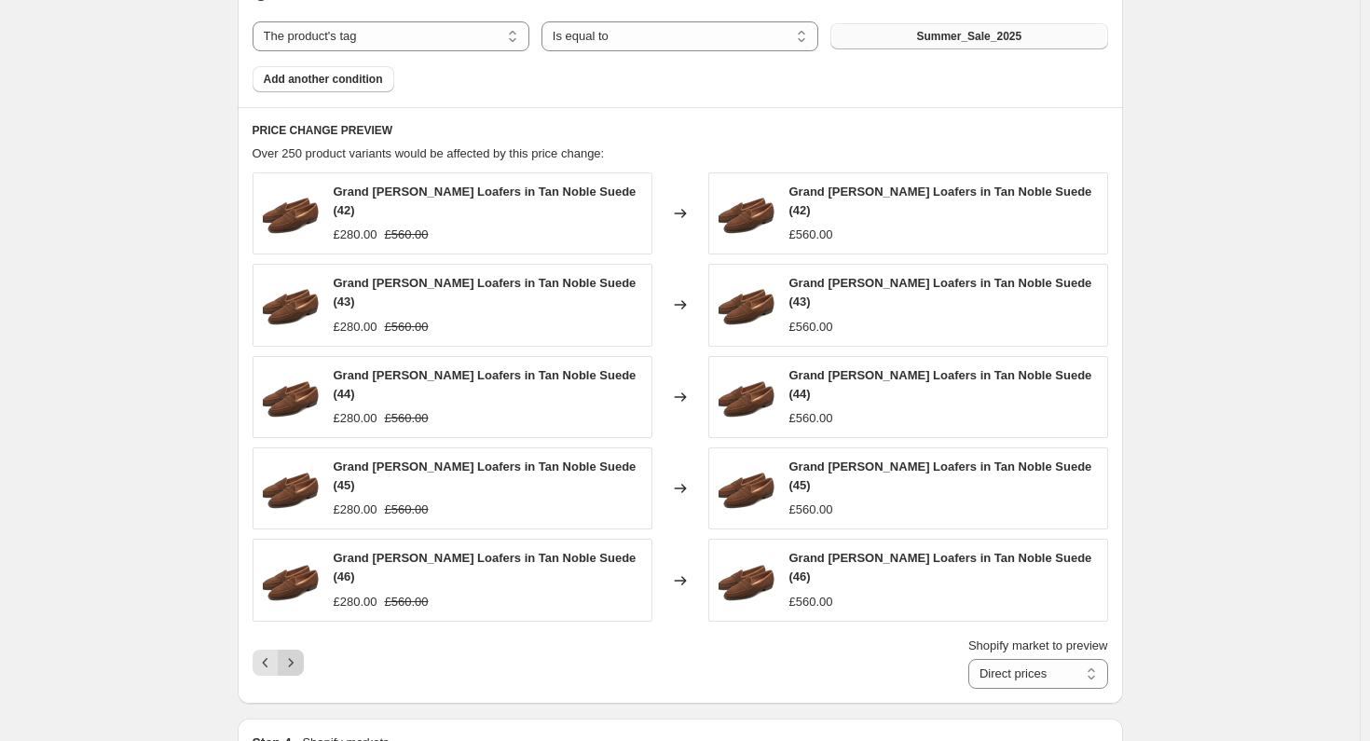
click at [294, 653] on icon "Next" at bounding box center [290, 662] width 19 height 19
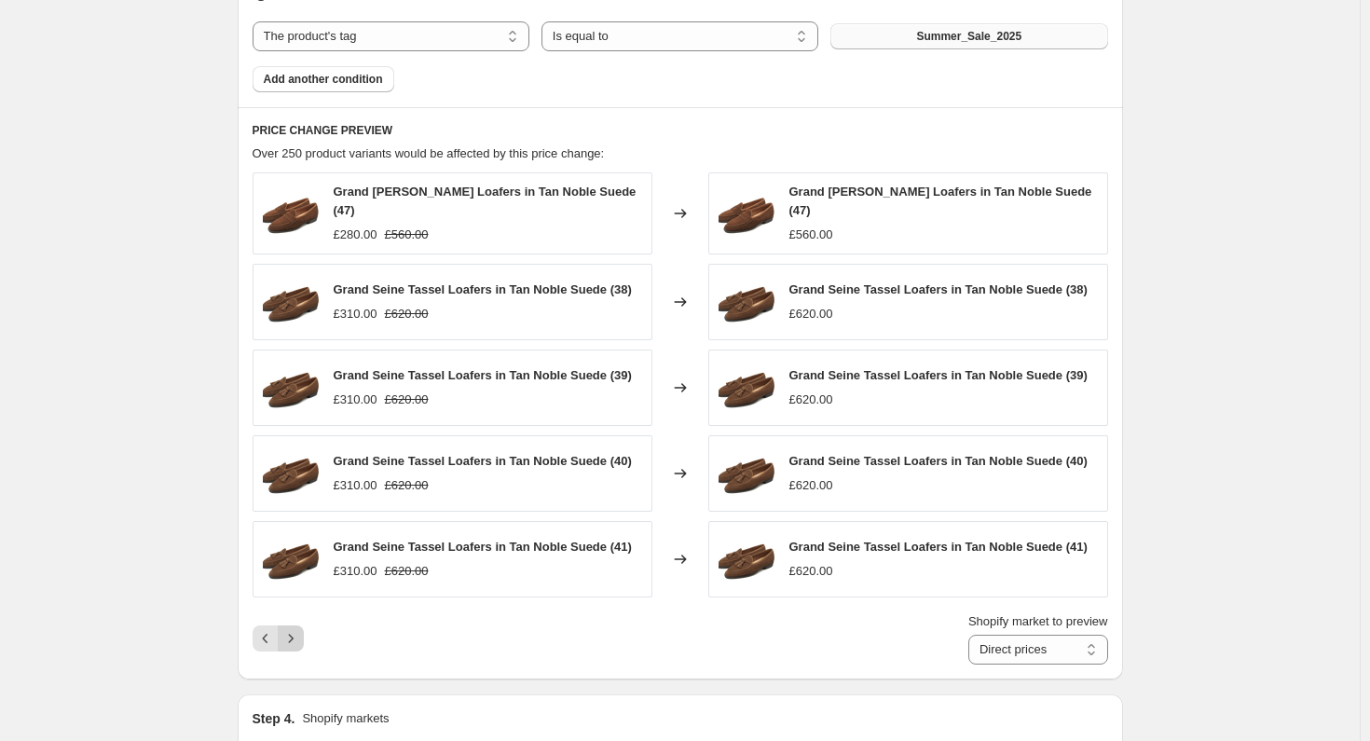
click at [296, 635] on icon "Next" at bounding box center [290, 638] width 19 height 19
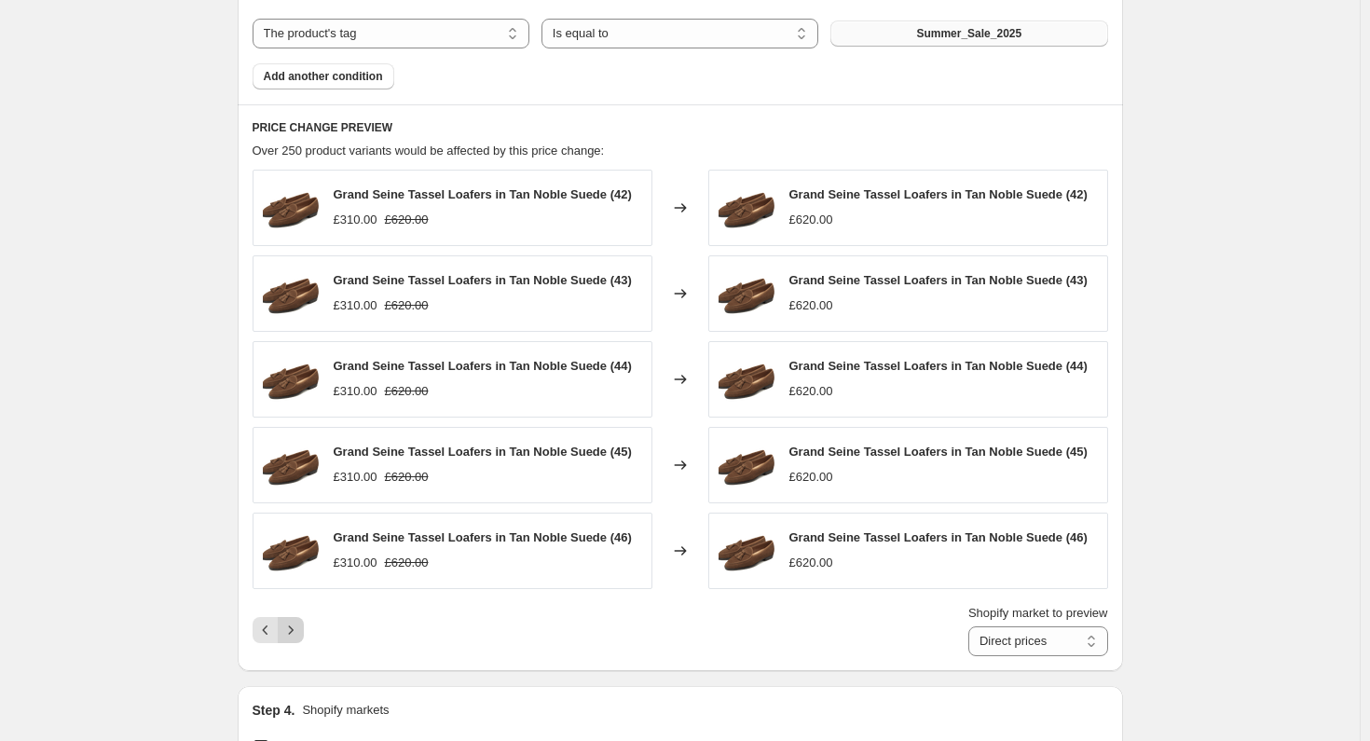
click at [297, 635] on icon "Next" at bounding box center [290, 630] width 19 height 19
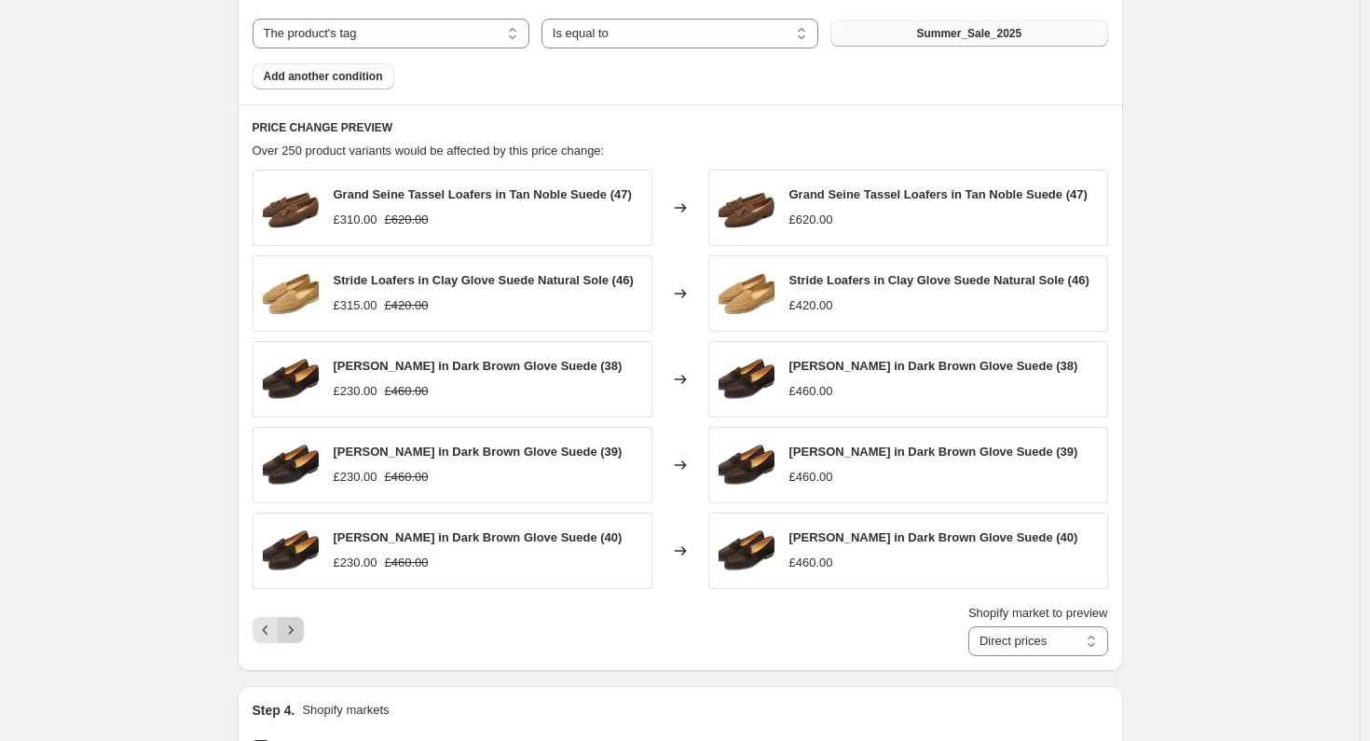
click at [290, 630] on icon "Next" at bounding box center [290, 630] width 19 height 19
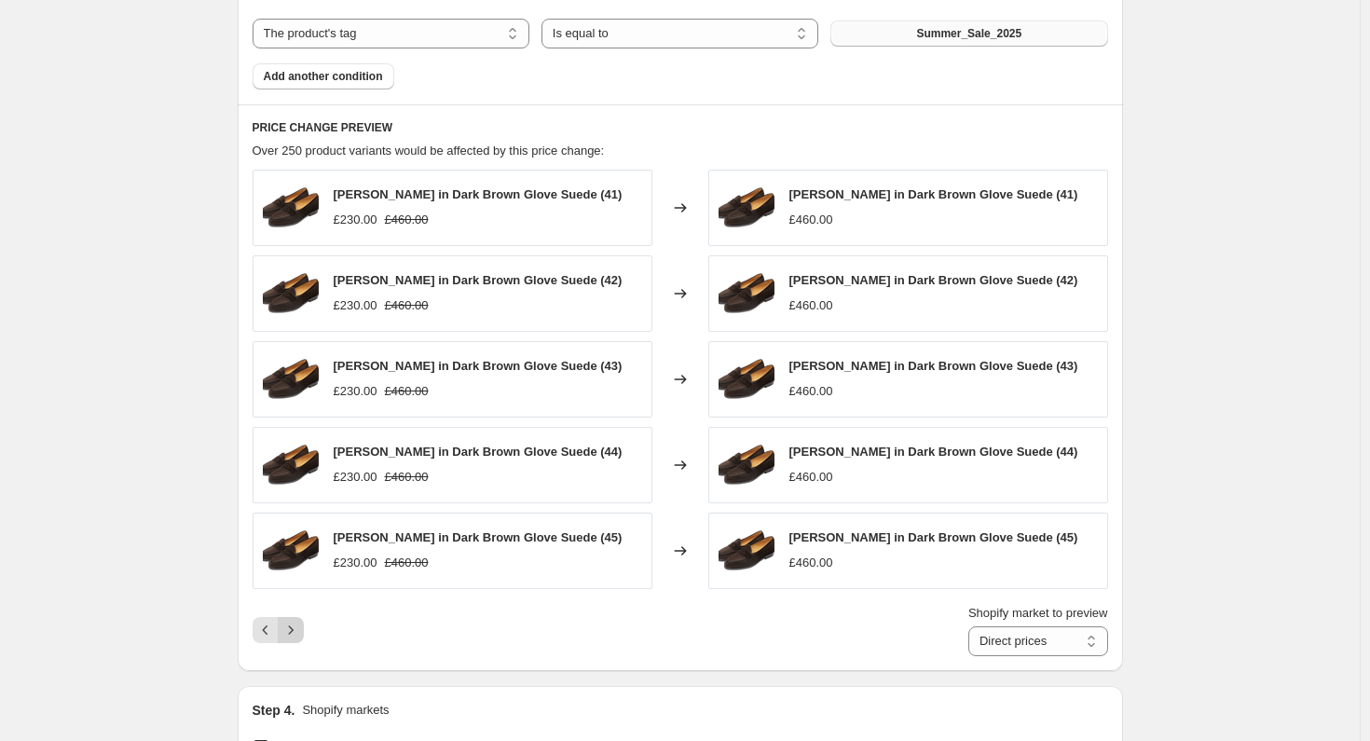
click at [300, 633] on icon "Next" at bounding box center [290, 630] width 19 height 19
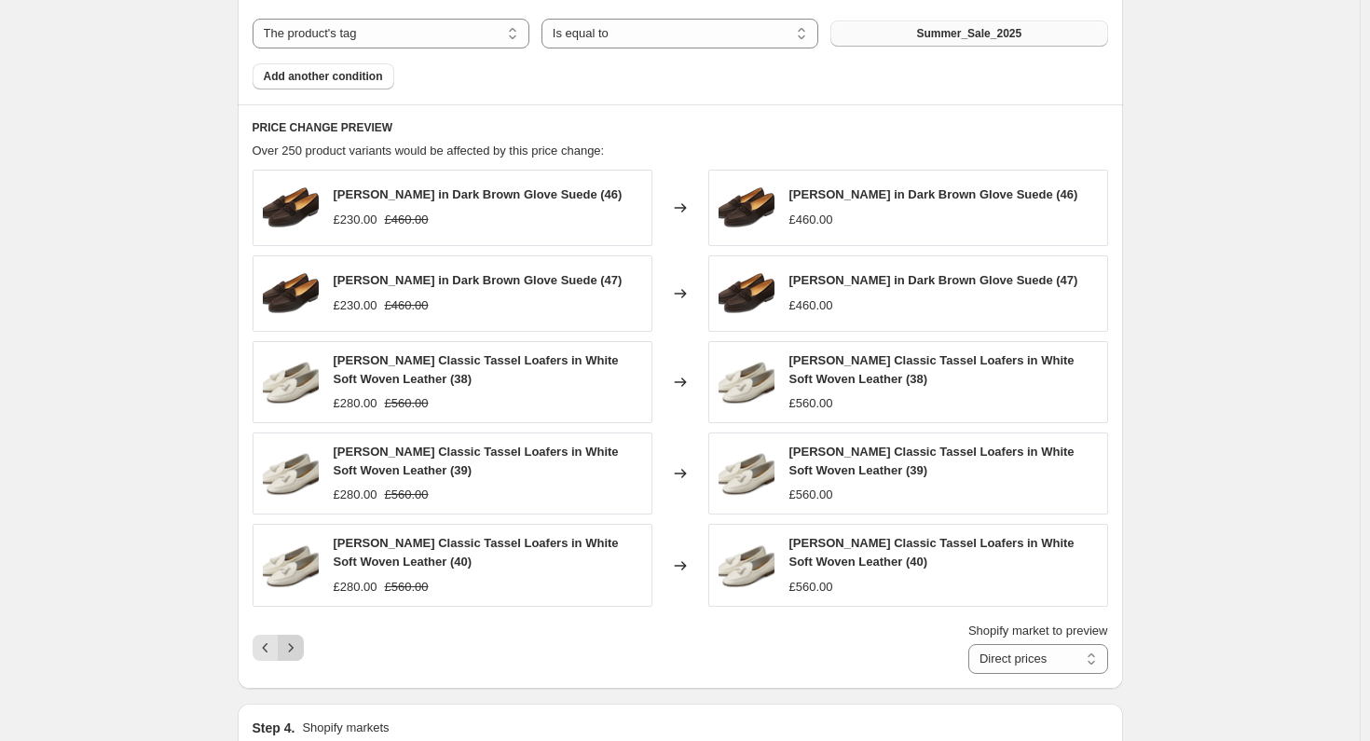
click at [294, 641] on icon "Next" at bounding box center [290, 647] width 19 height 19
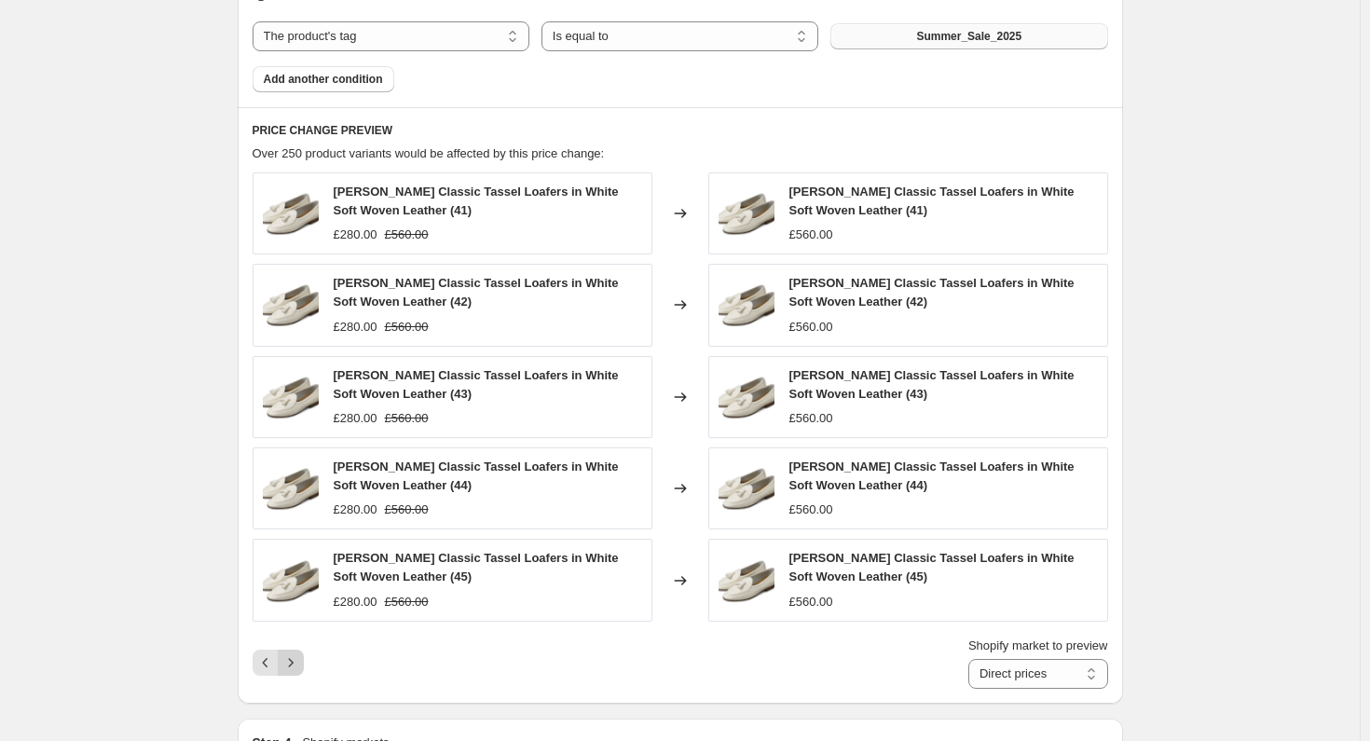
click at [297, 658] on icon "Next" at bounding box center [290, 662] width 19 height 19
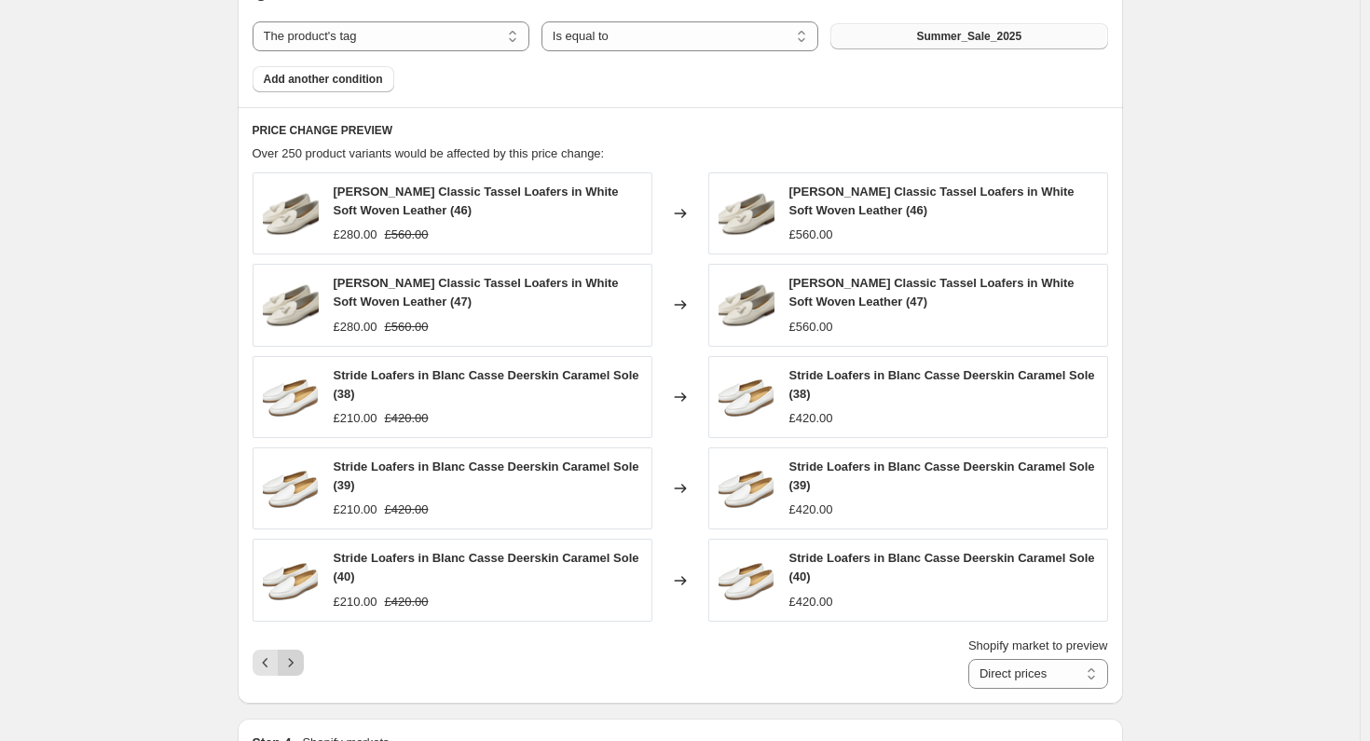
click at [294, 656] on icon "Next" at bounding box center [290, 662] width 19 height 19
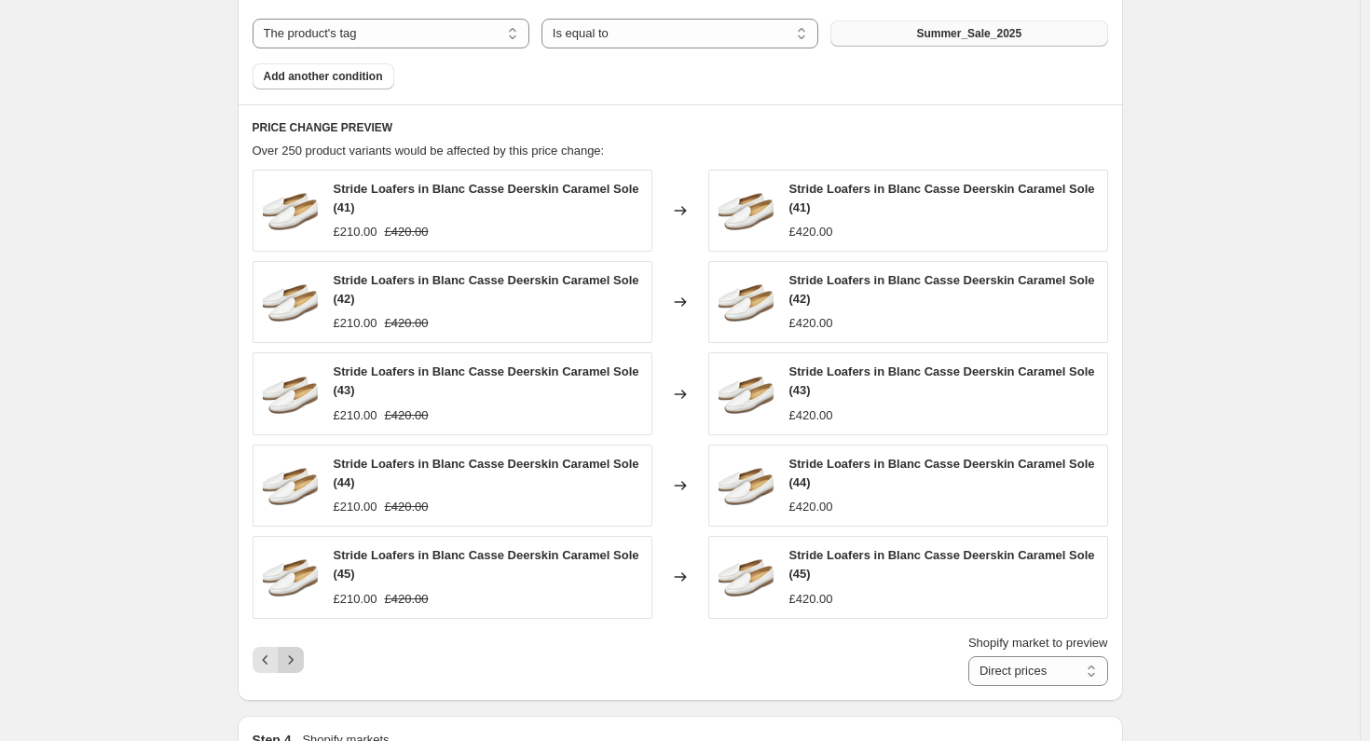
click at [294, 656] on icon "Next" at bounding box center [290, 659] width 19 height 19
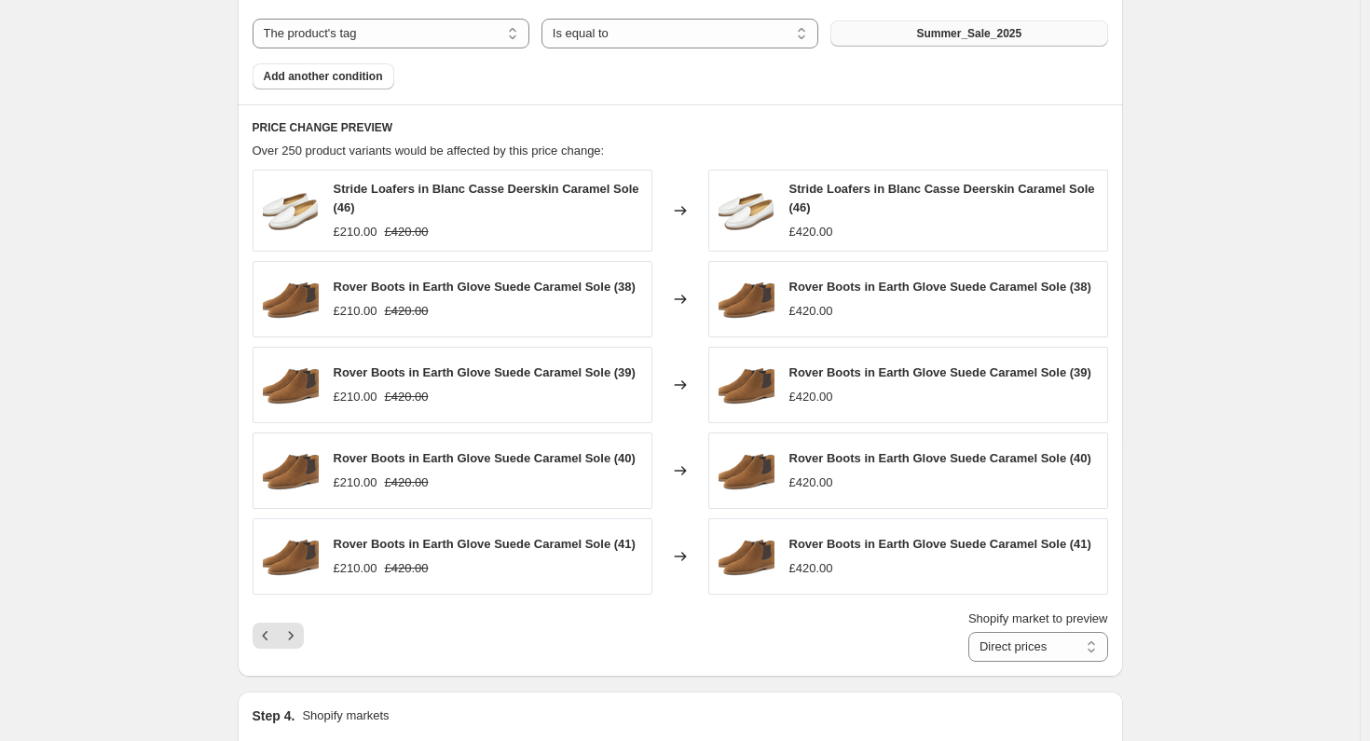
drag, startPoint x: 294, startPoint y: 638, endPoint x: 627, endPoint y: 644, distance: 332.7
click at [627, 644] on div "Shopify market to preview Direct prices Eurozone Eurozone special price [GEOGRA…" at bounding box center [680, 635] width 855 height 52
click at [300, 635] on icon "Next" at bounding box center [290, 635] width 19 height 19
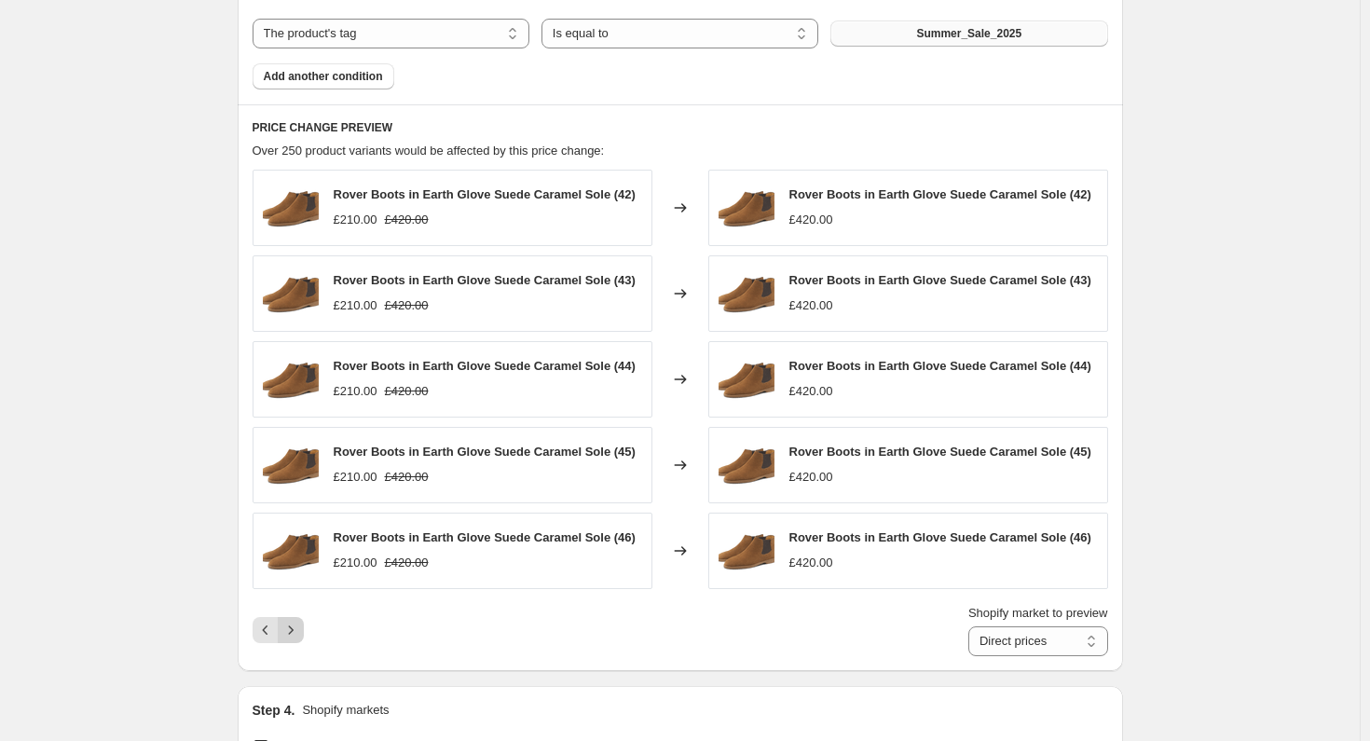
click at [295, 633] on icon "Next" at bounding box center [290, 630] width 19 height 19
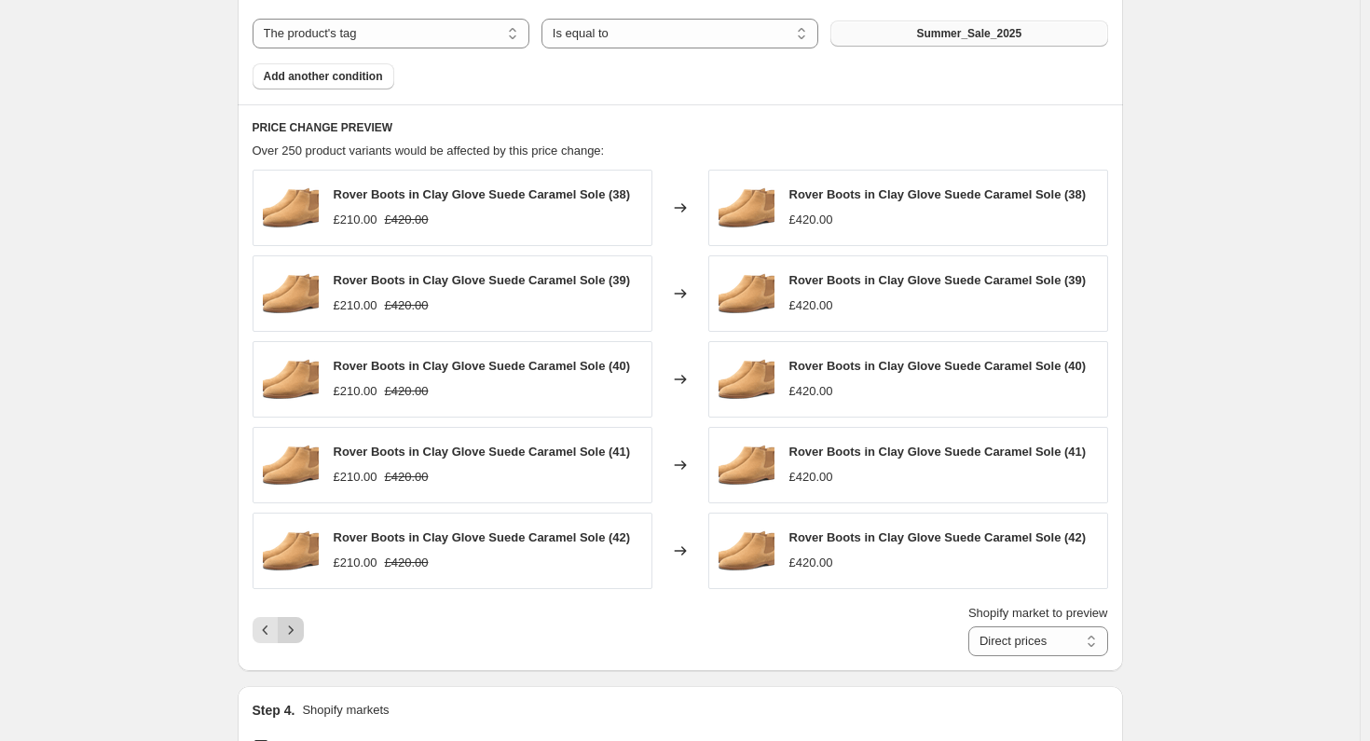
click at [295, 633] on icon "Next" at bounding box center [290, 630] width 19 height 19
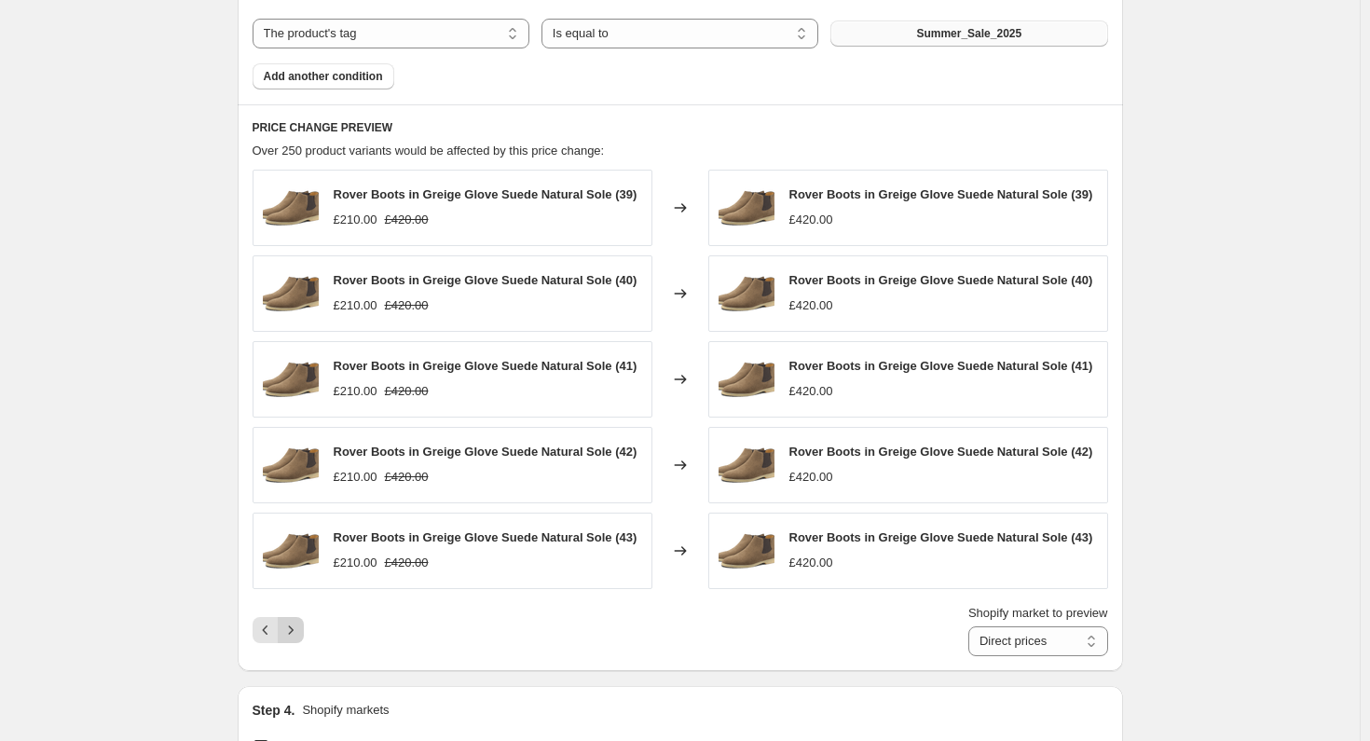
click at [295, 633] on icon "Next" at bounding box center [290, 630] width 19 height 19
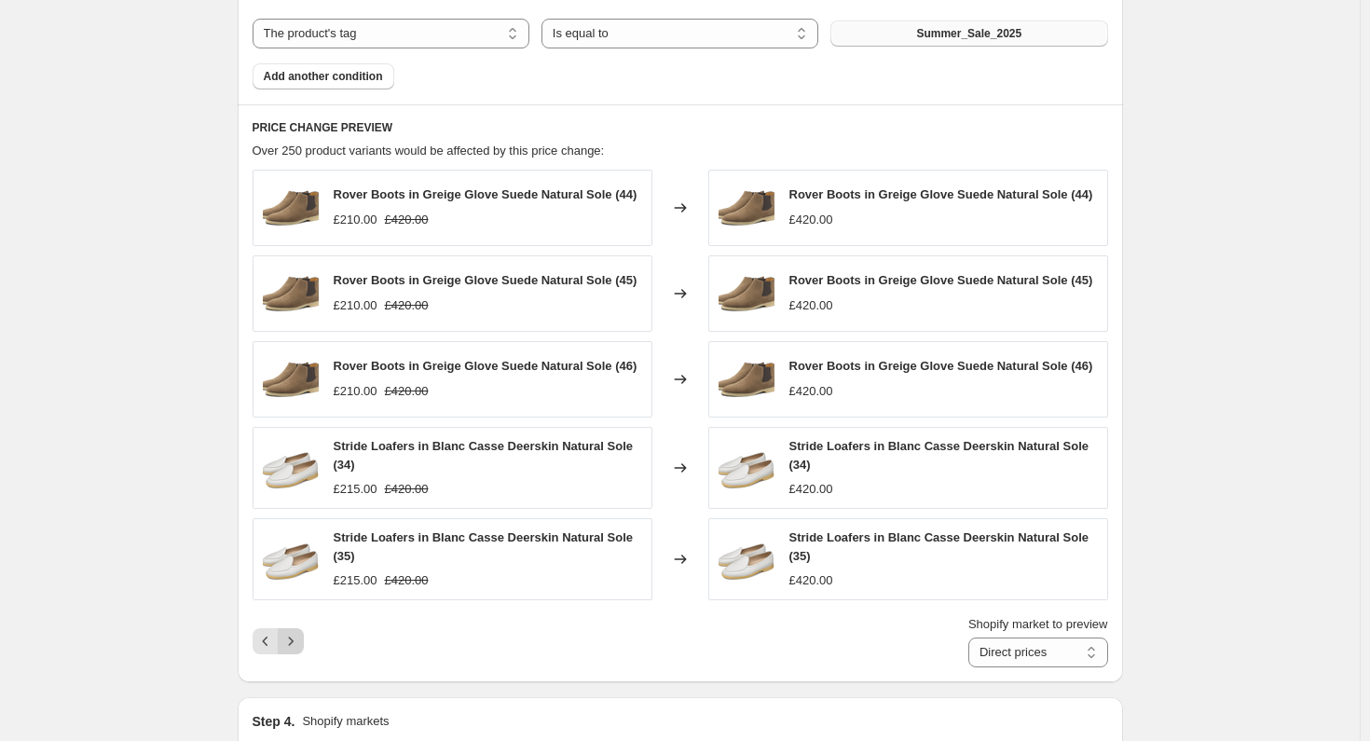
click at [295, 633] on icon "Next" at bounding box center [290, 641] width 19 height 19
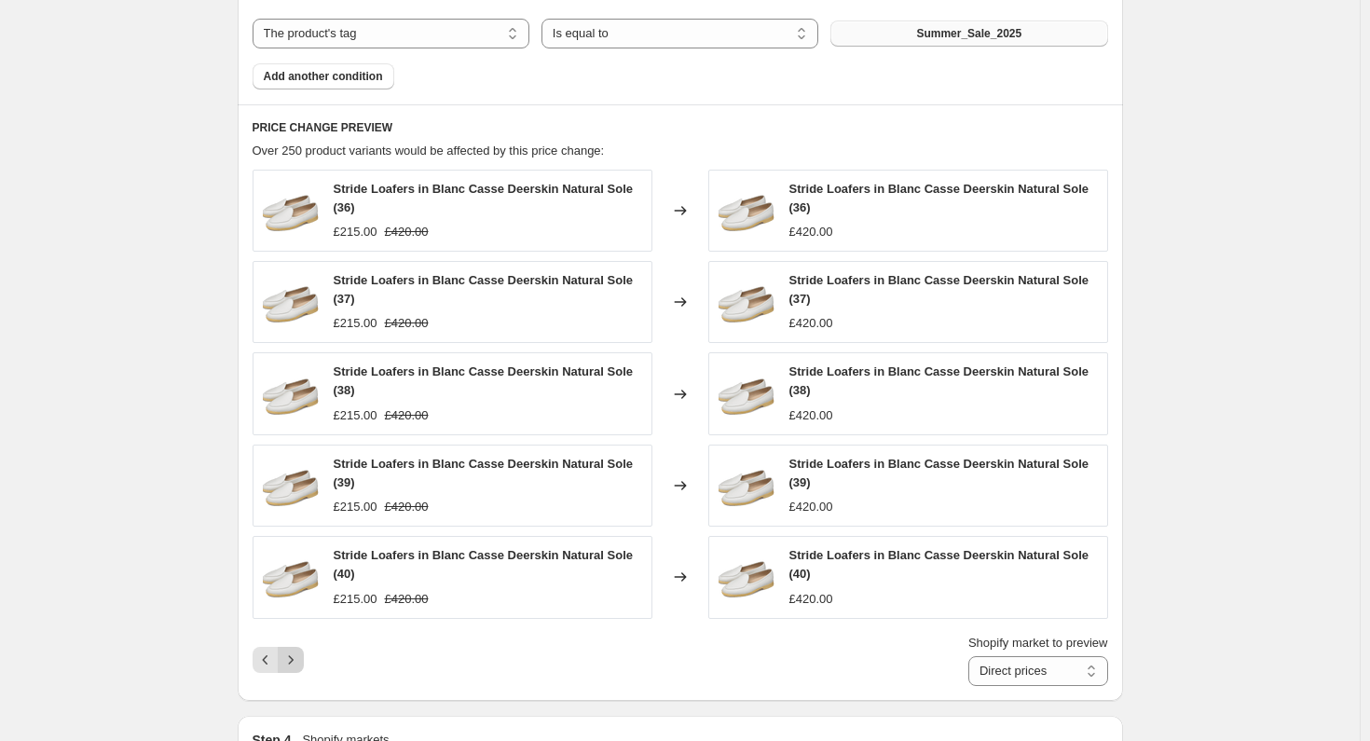
click at [295, 634] on div "Shopify market to preview Direct prices Eurozone Eurozone special price [GEOGRA…" at bounding box center [680, 660] width 855 height 52
click at [293, 647] on button "Next" at bounding box center [291, 660] width 26 height 26
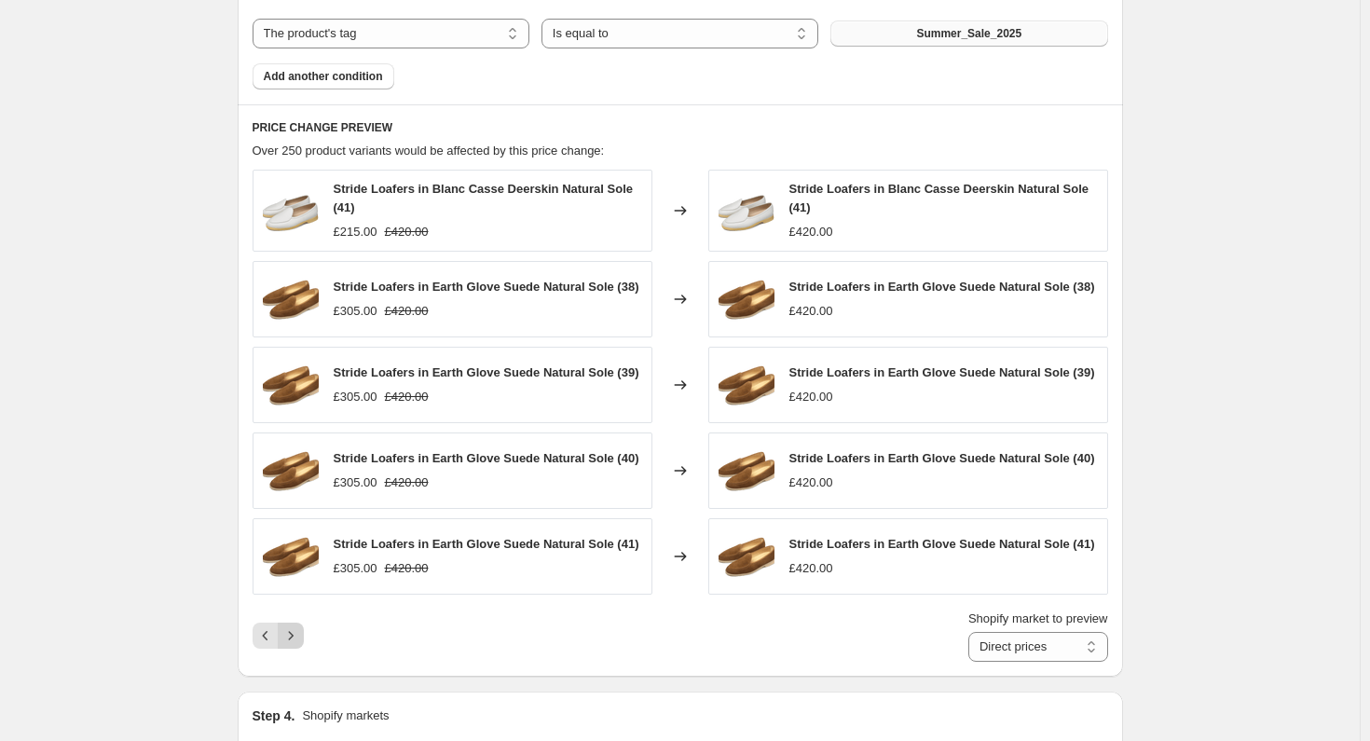
click at [295, 645] on icon "Next" at bounding box center [290, 635] width 19 height 19
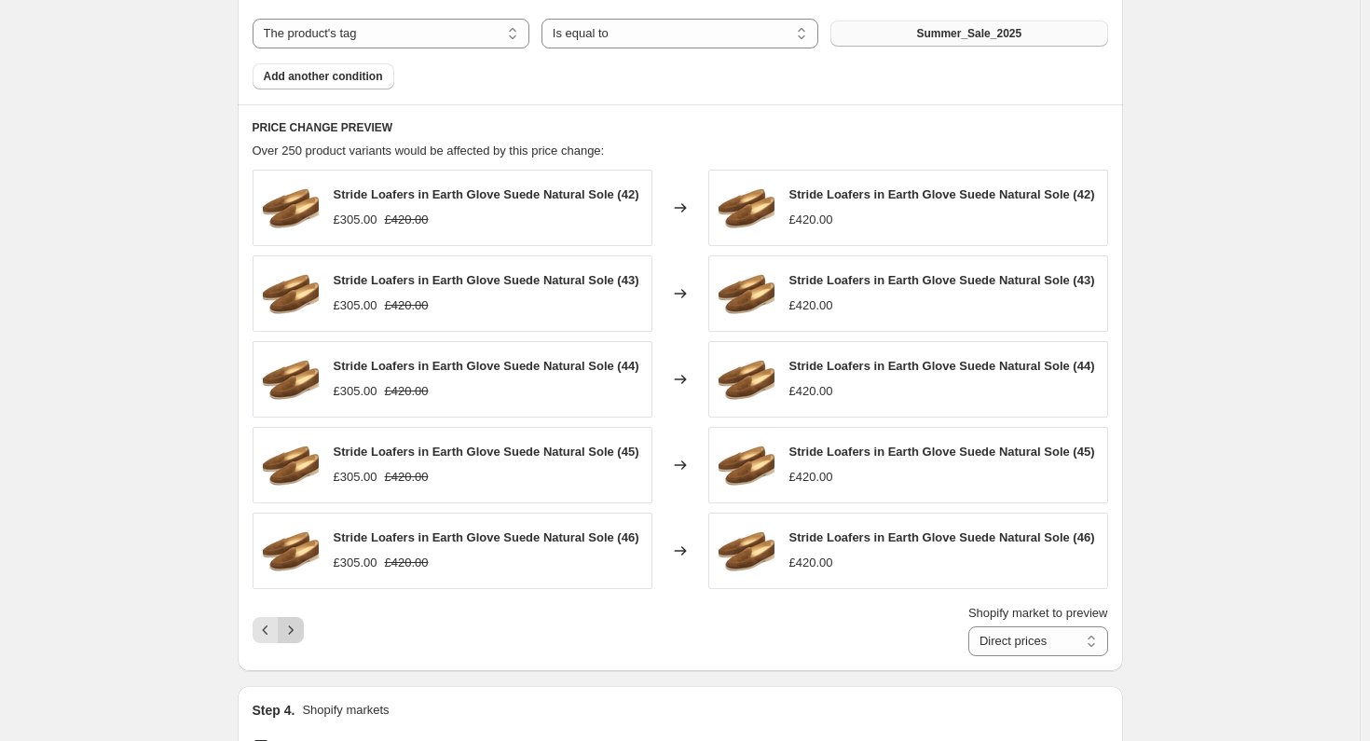
click at [295, 639] on icon "Next" at bounding box center [290, 630] width 19 height 19
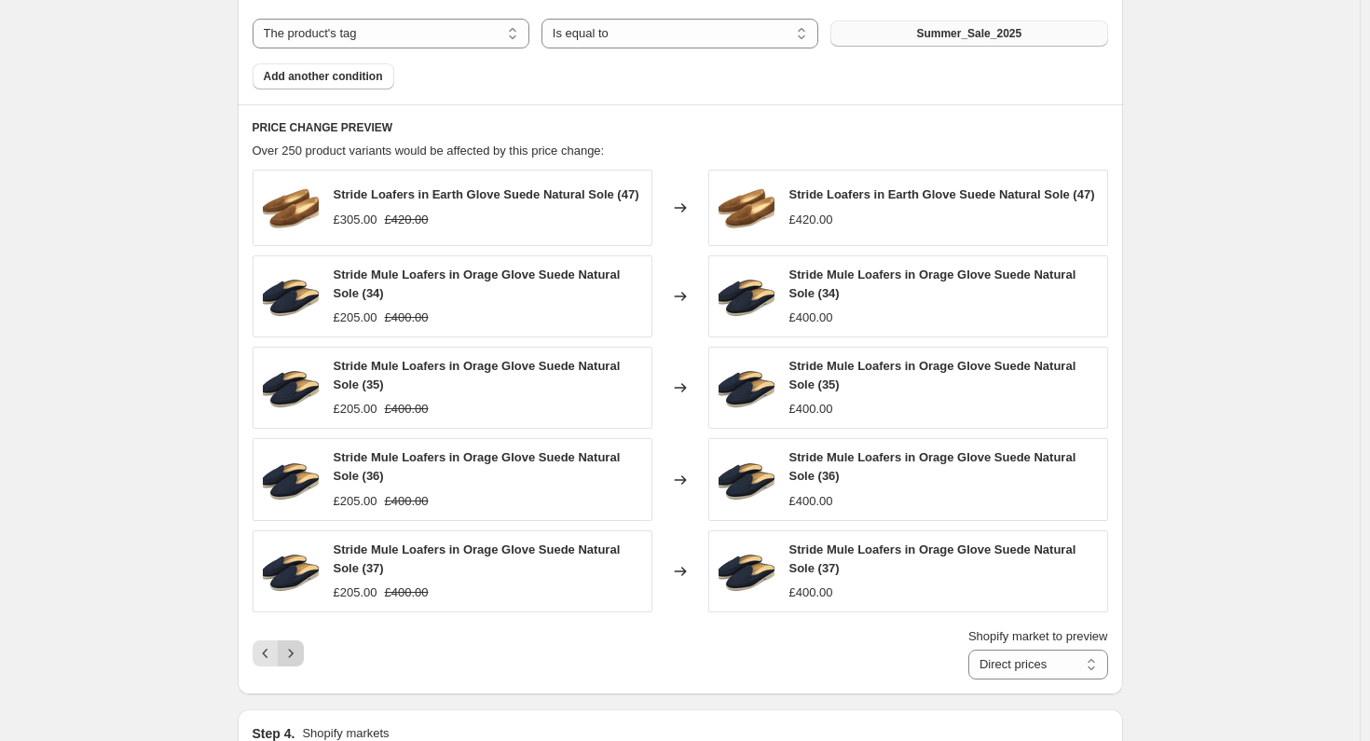
click at [295, 652] on icon "Next" at bounding box center [290, 653] width 19 height 19
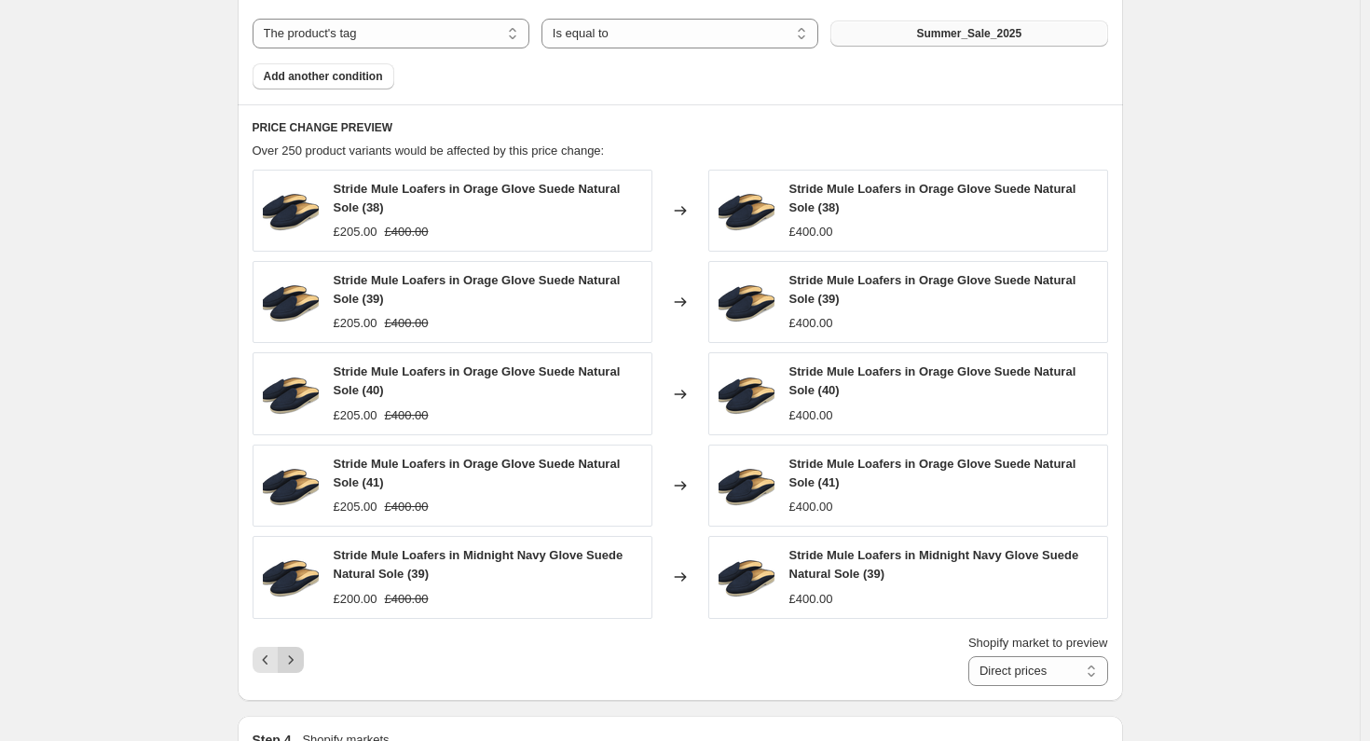
click at [295, 652] on icon "Next" at bounding box center [290, 659] width 19 height 19
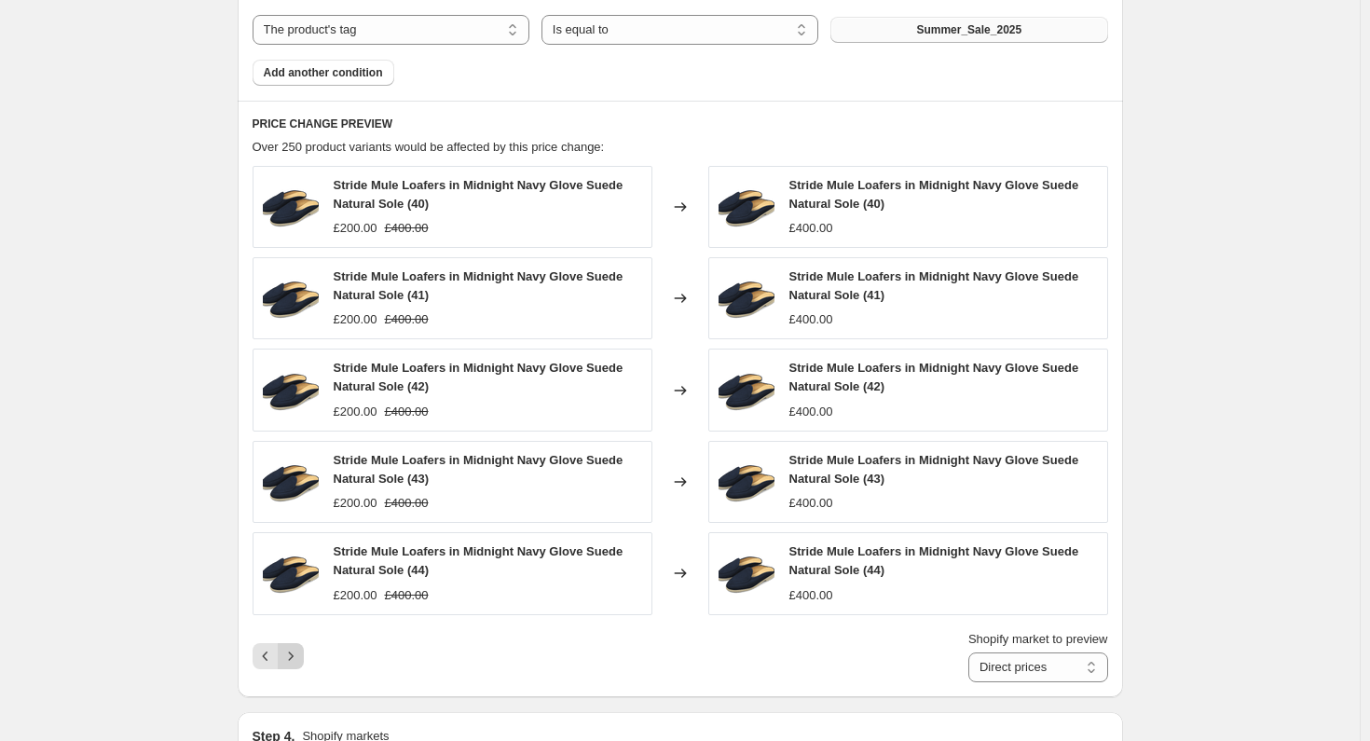
click at [295, 652] on icon "Next" at bounding box center [290, 656] width 19 height 19
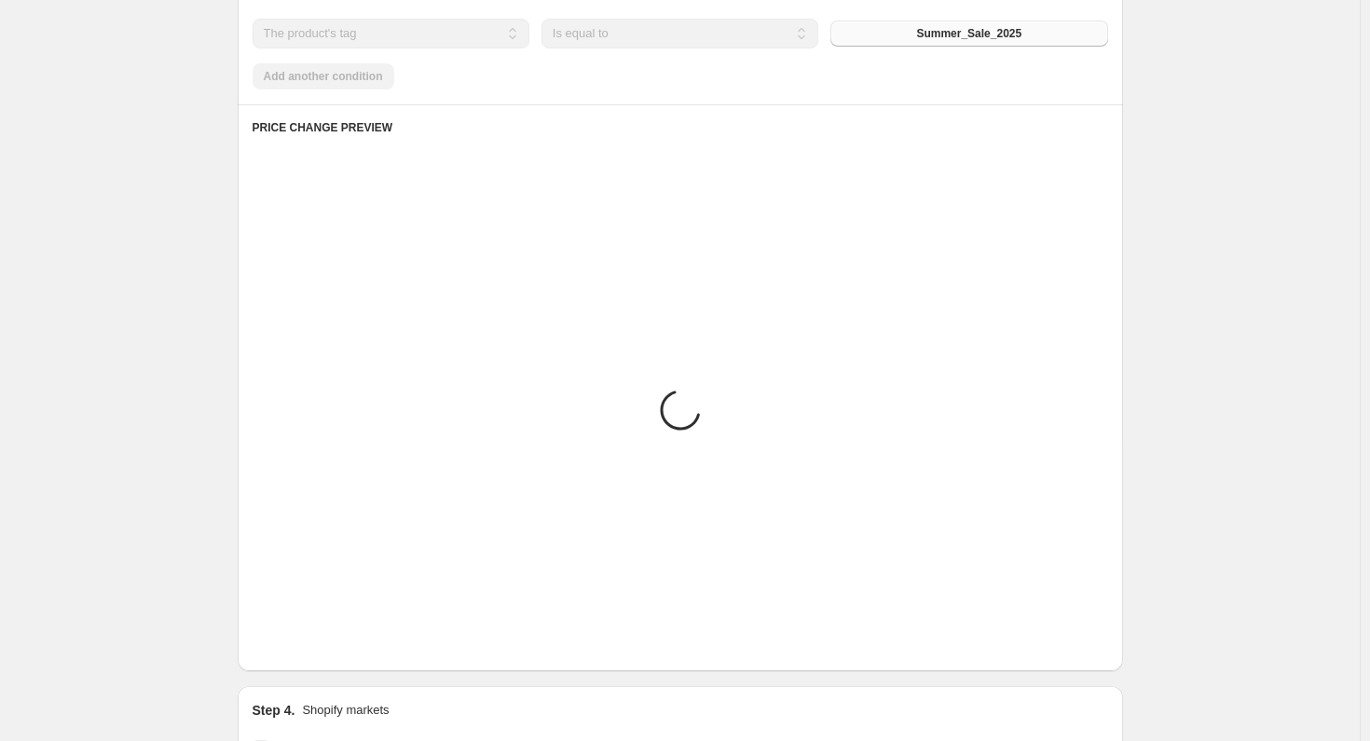
scroll to position [936, 0]
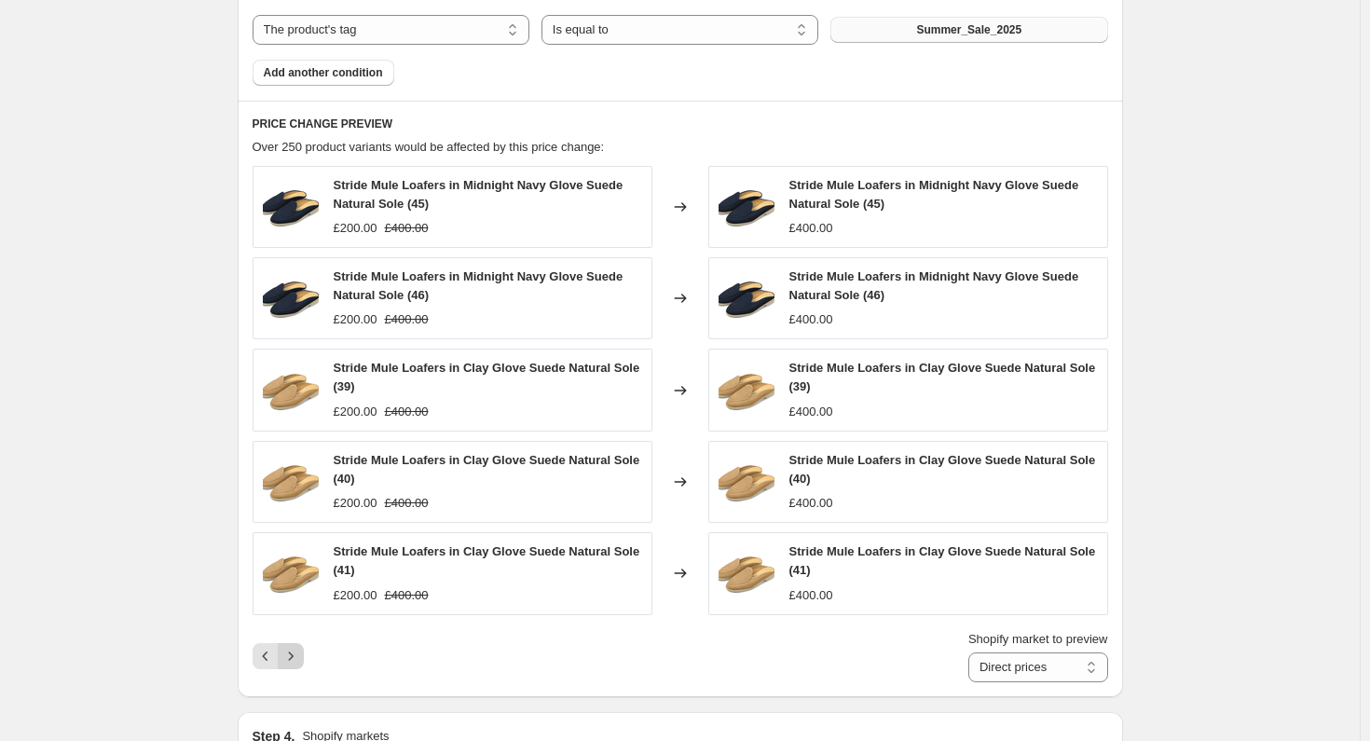
click at [295, 652] on icon "Next" at bounding box center [290, 656] width 19 height 19
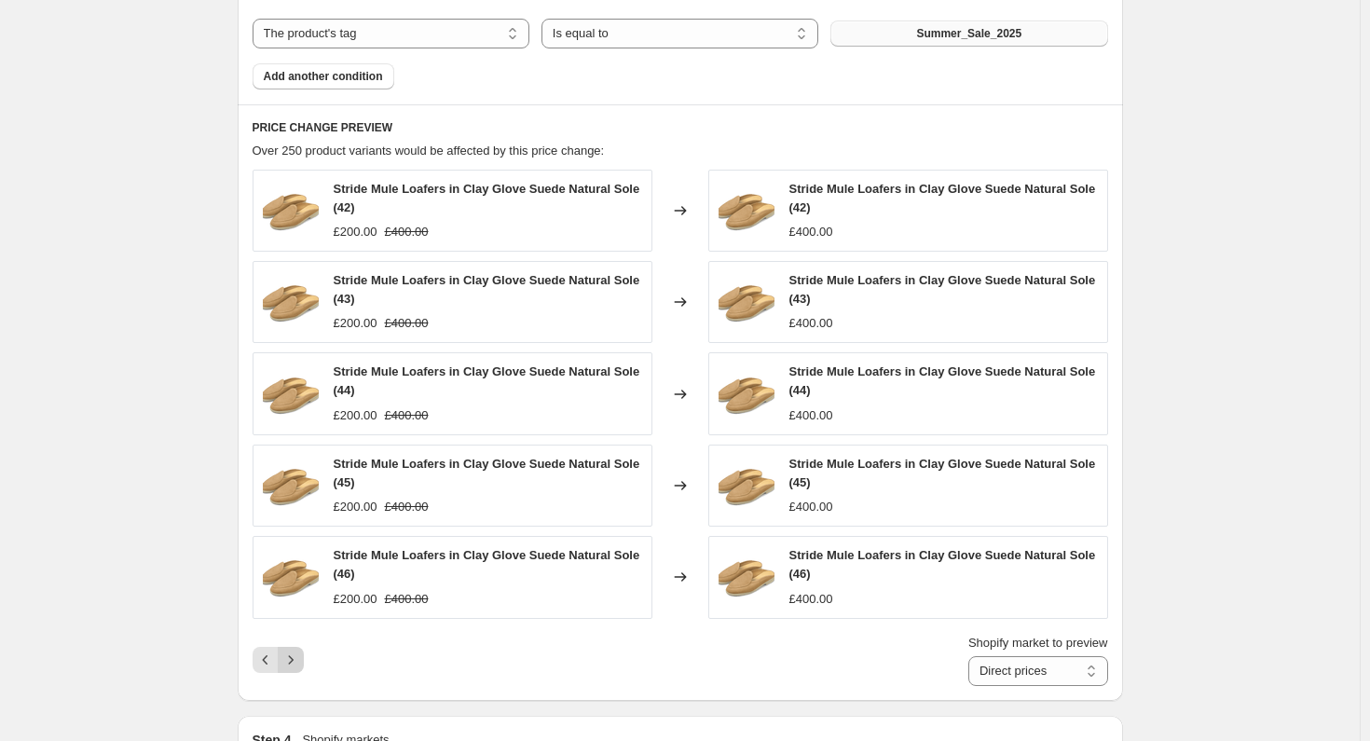
click at [295, 652] on icon "Next" at bounding box center [290, 659] width 19 height 19
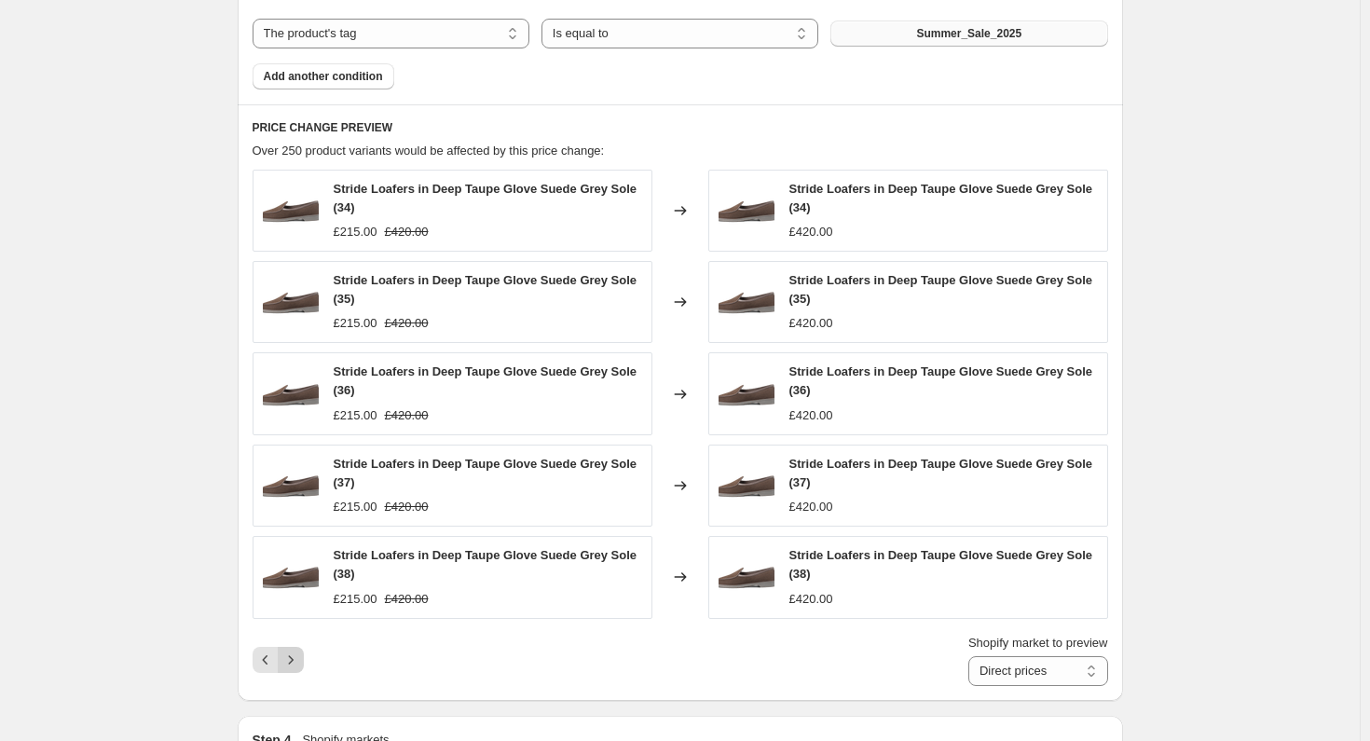
click at [295, 652] on icon "Next" at bounding box center [290, 659] width 19 height 19
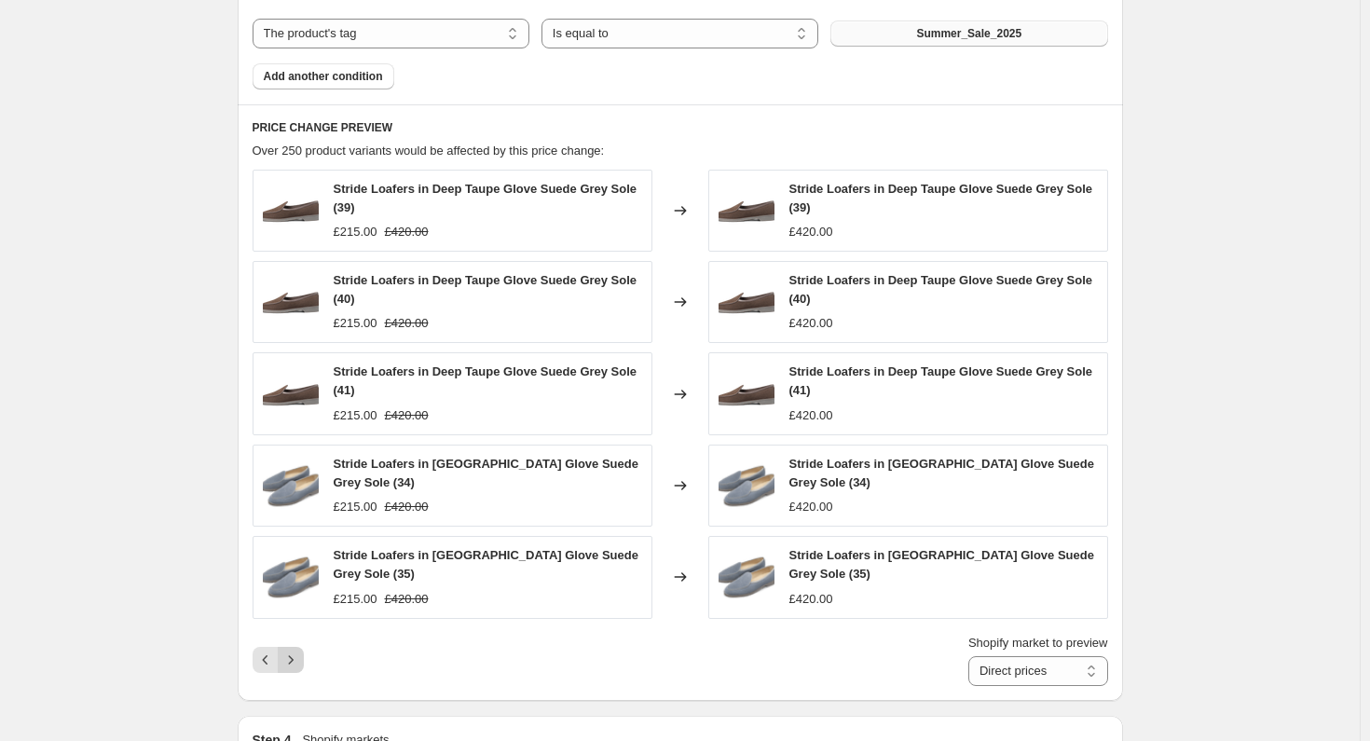
click at [295, 652] on icon "Next" at bounding box center [290, 659] width 19 height 19
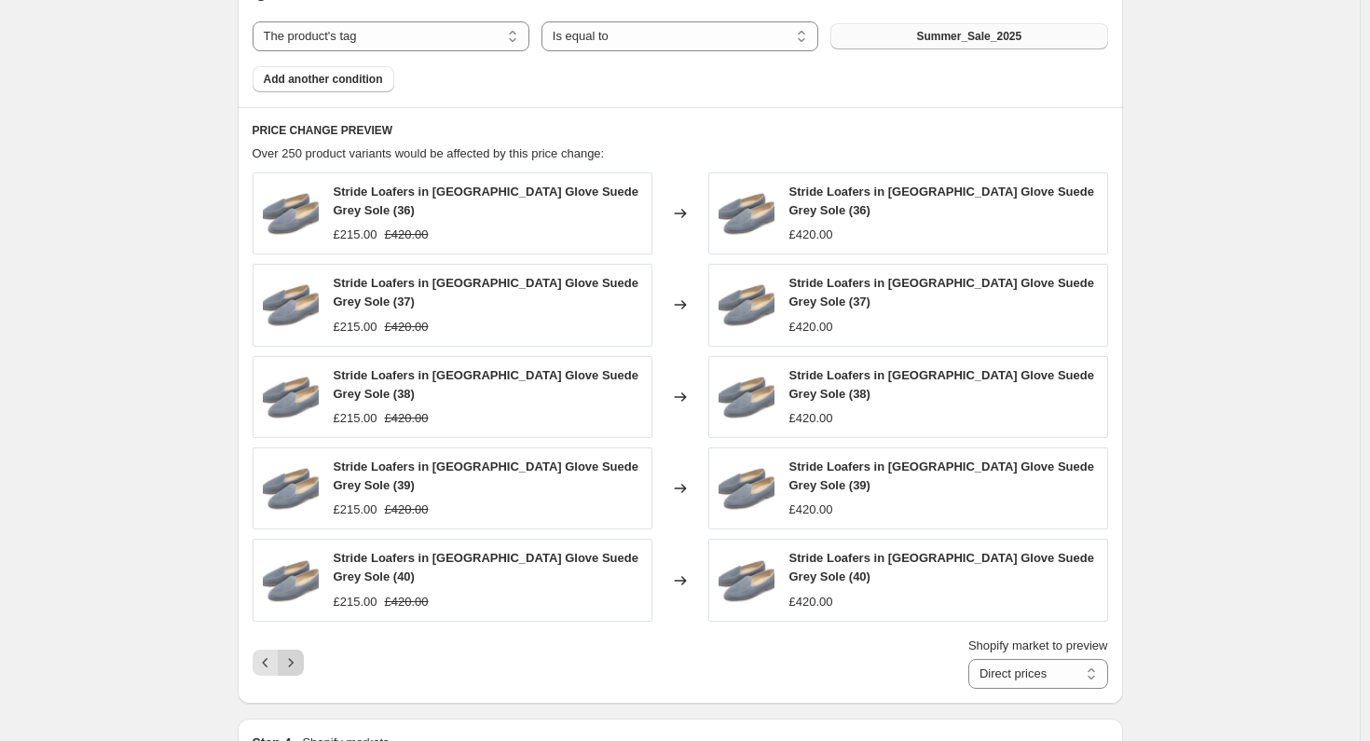
click at [295, 652] on div "PRICE CHANGE PREVIEW Over 250 product variants would be affected by this price …" at bounding box center [680, 404] width 885 height 595
click at [294, 653] on icon "Next" at bounding box center [290, 662] width 19 height 19
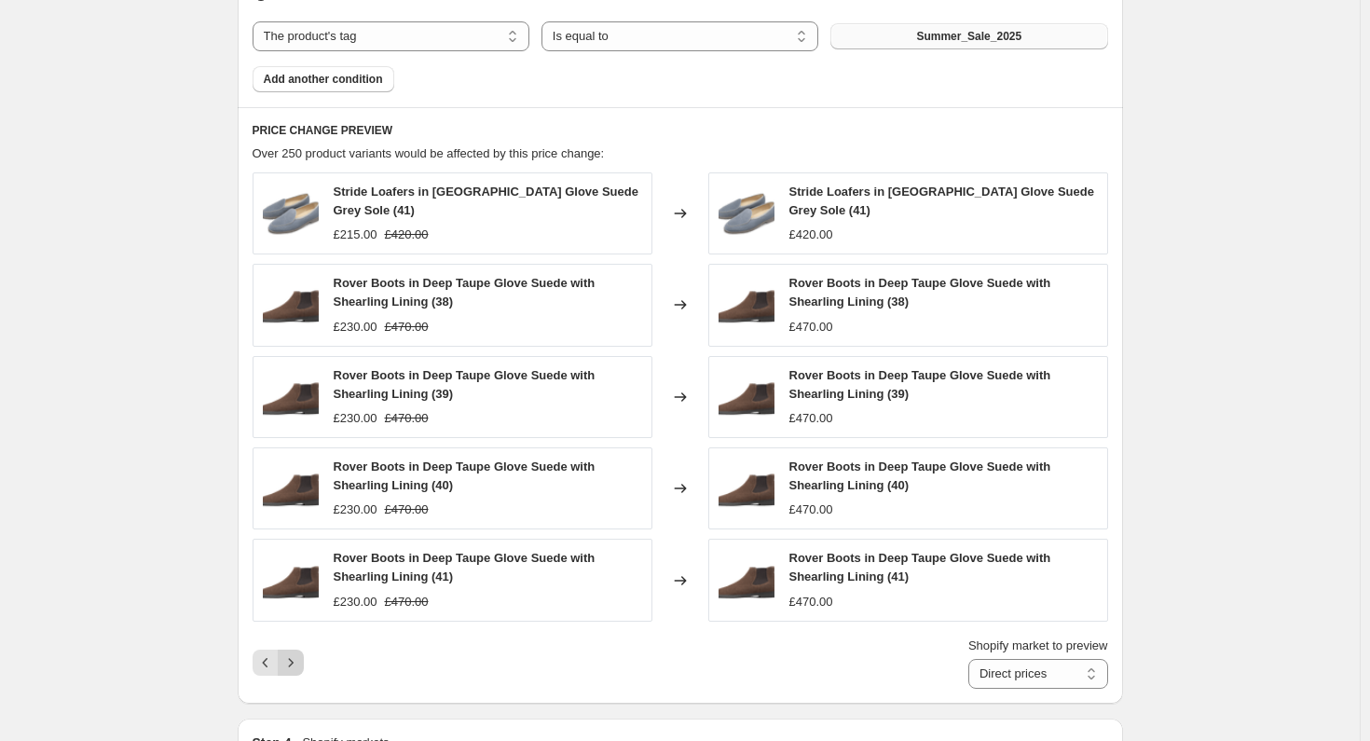
click at [294, 653] on icon "Next" at bounding box center [290, 662] width 19 height 19
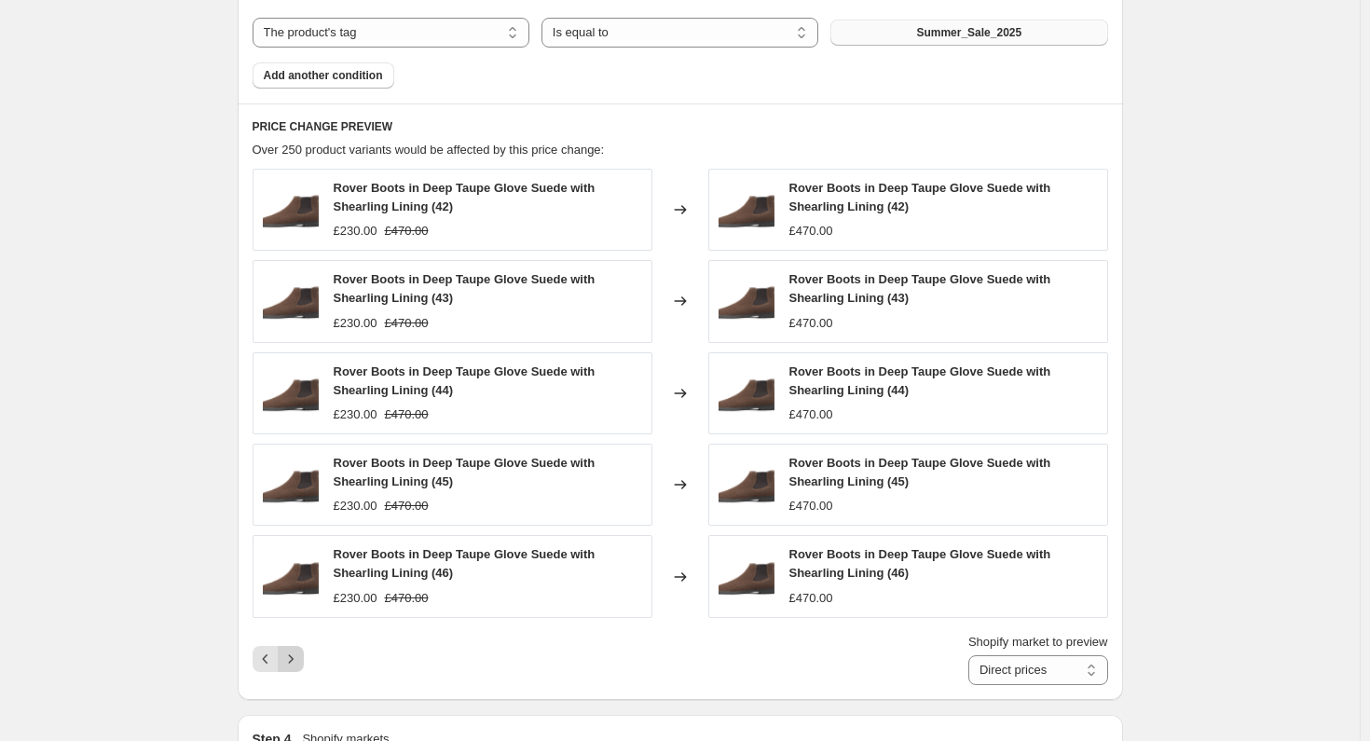
click at [293, 649] on icon "Next" at bounding box center [290, 658] width 19 height 19
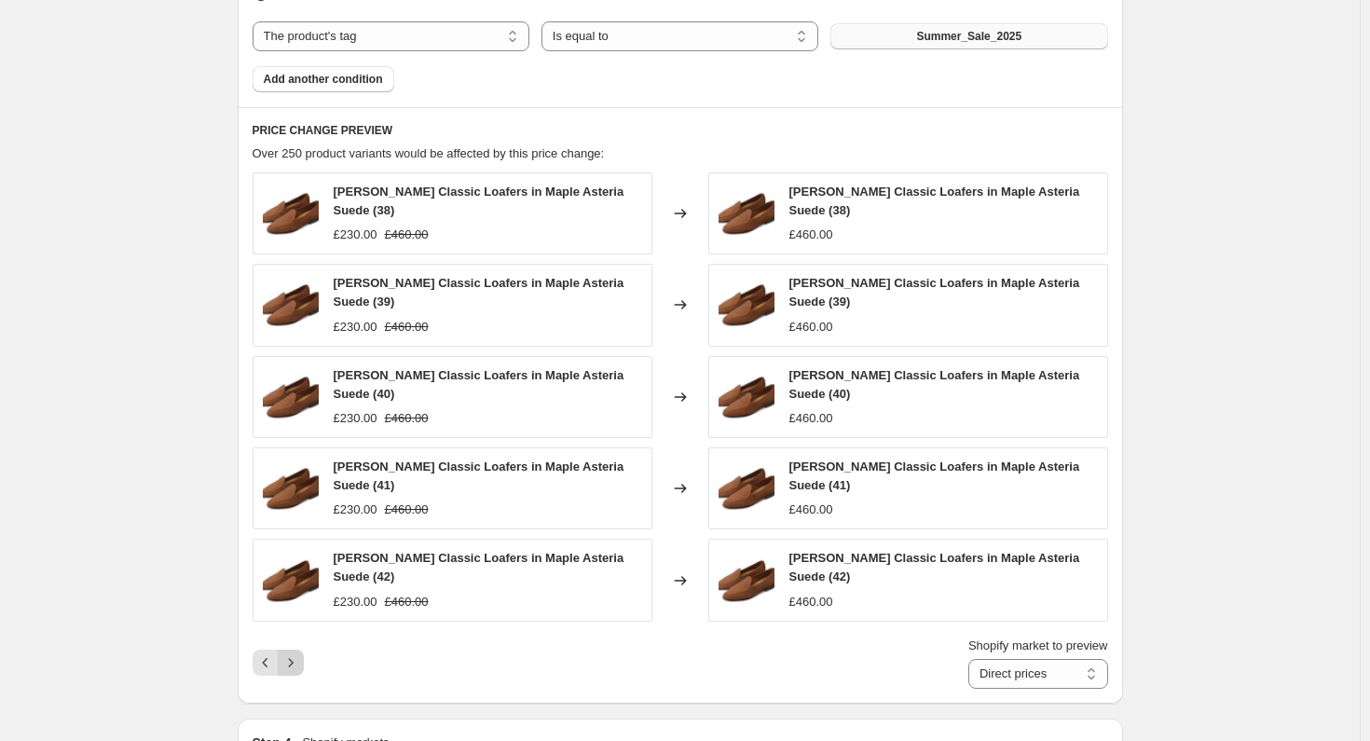
click at [293, 649] on div "Shopify market to preview Direct prices Eurozone Eurozone special price [GEOGRA…" at bounding box center [680, 662] width 855 height 52
click at [297, 653] on icon "Next" at bounding box center [290, 662] width 19 height 19
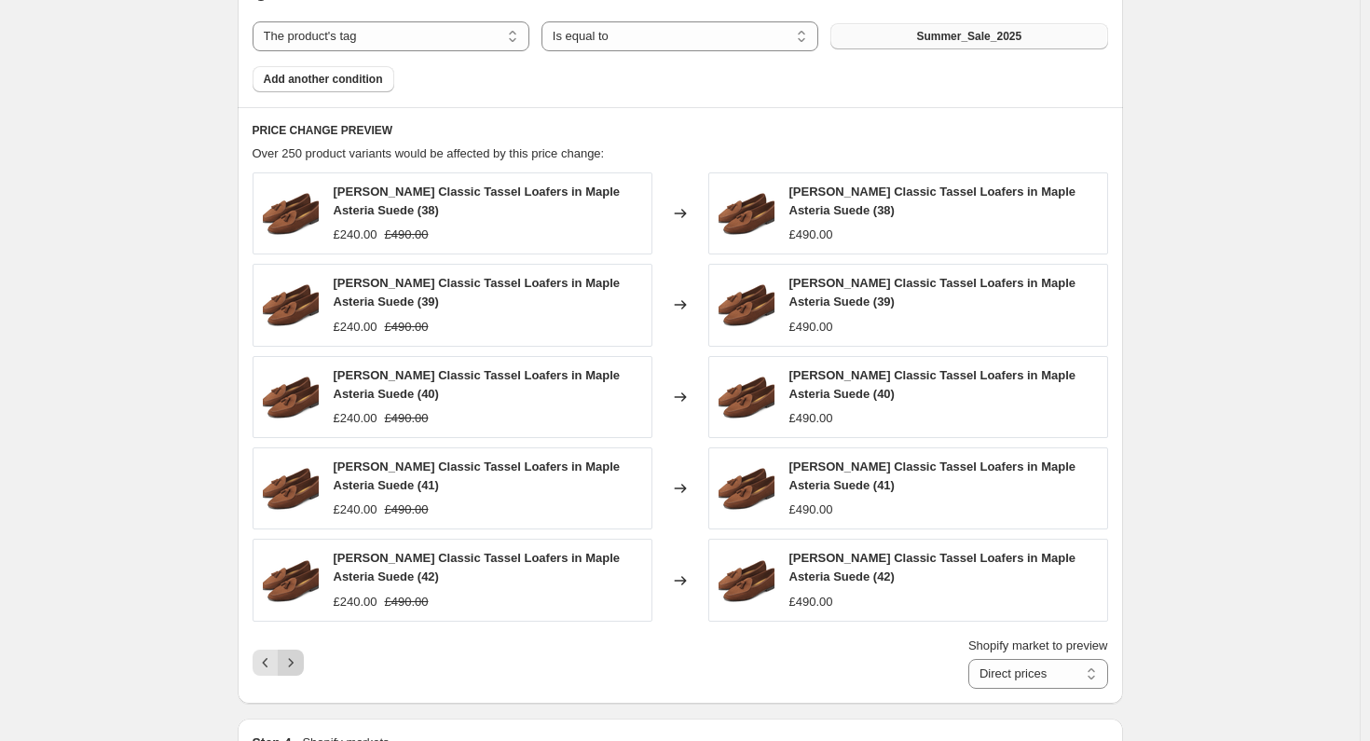
click at [297, 636] on div "Shopify market to preview Direct prices Eurozone Eurozone special price [GEOGRA…" at bounding box center [680, 662] width 855 height 52
click at [298, 663] on icon "Next" at bounding box center [290, 662] width 19 height 19
click at [297, 656] on icon "Next" at bounding box center [290, 662] width 19 height 19
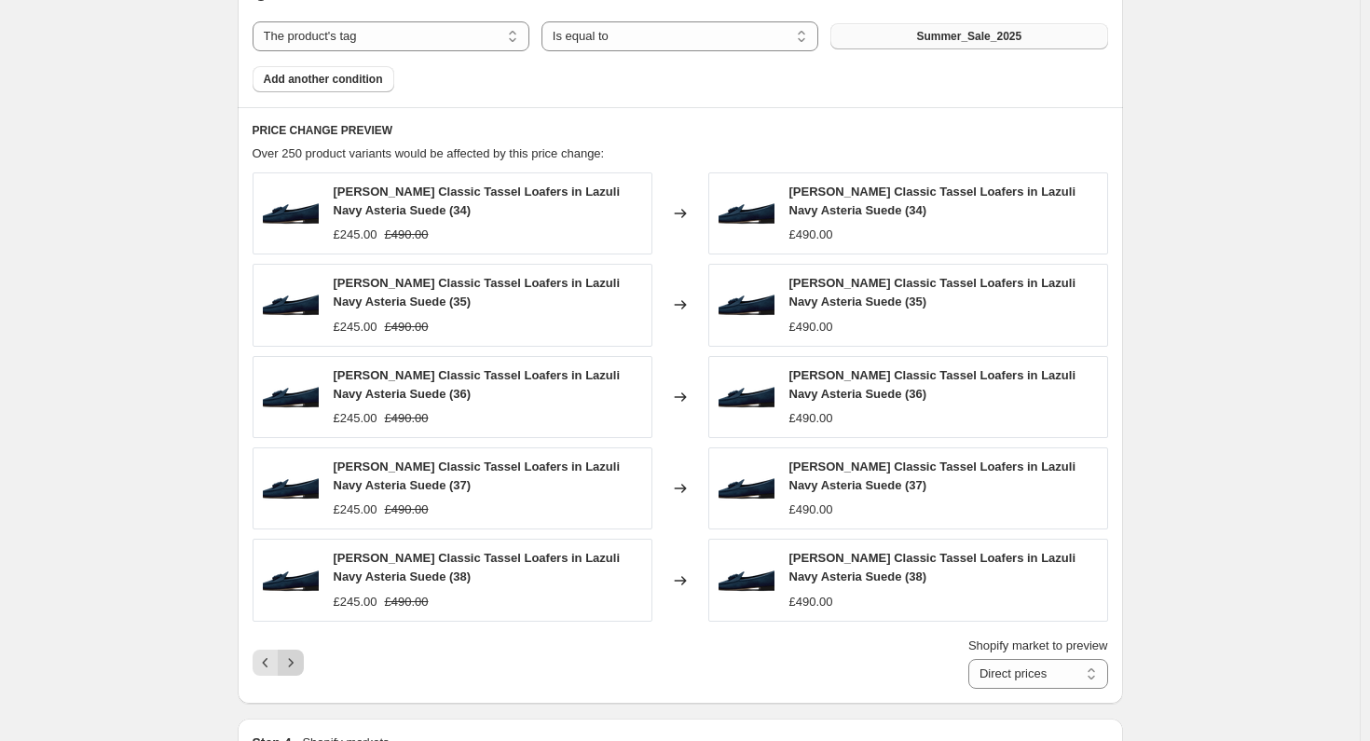
click at [297, 656] on icon "Next" at bounding box center [290, 662] width 19 height 19
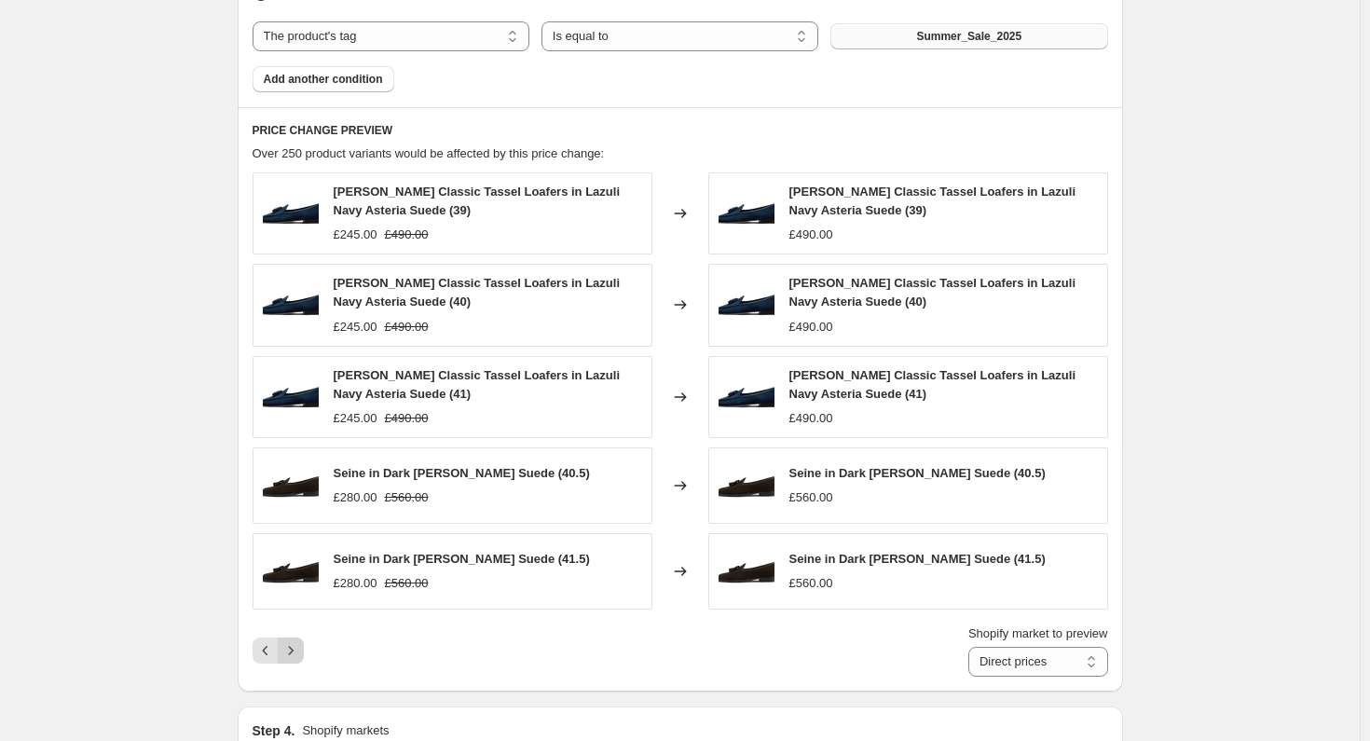
click at [297, 656] on button "Next" at bounding box center [291, 650] width 26 height 26
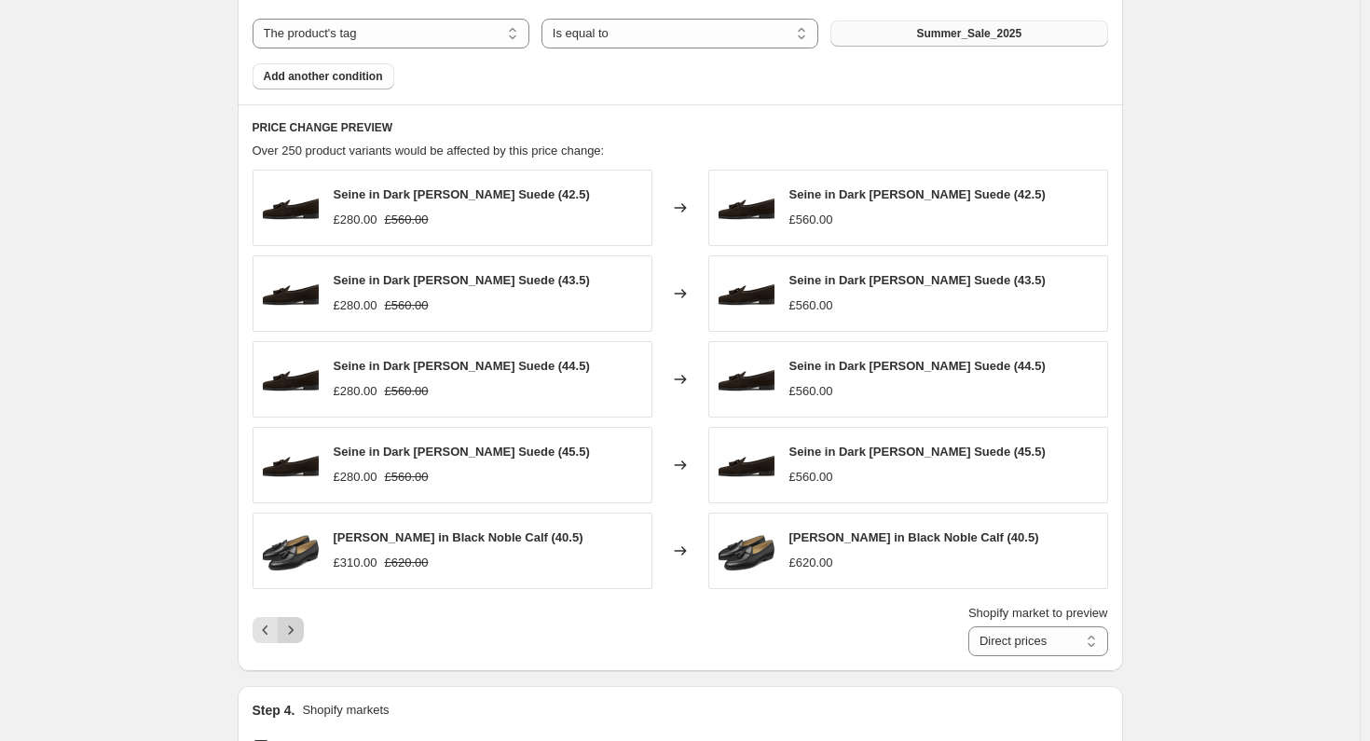
click at [294, 636] on button "Next" at bounding box center [291, 630] width 26 height 26
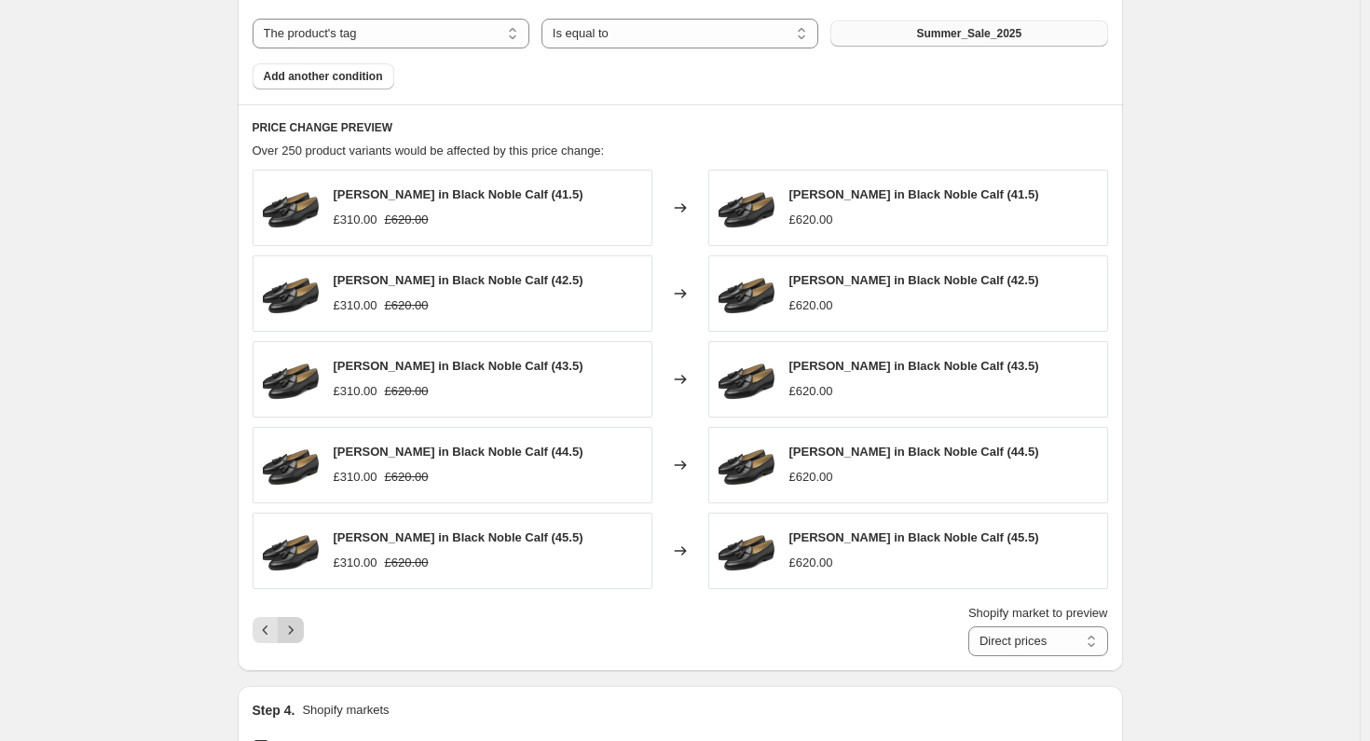
click at [296, 632] on icon "Next" at bounding box center [290, 630] width 19 height 19
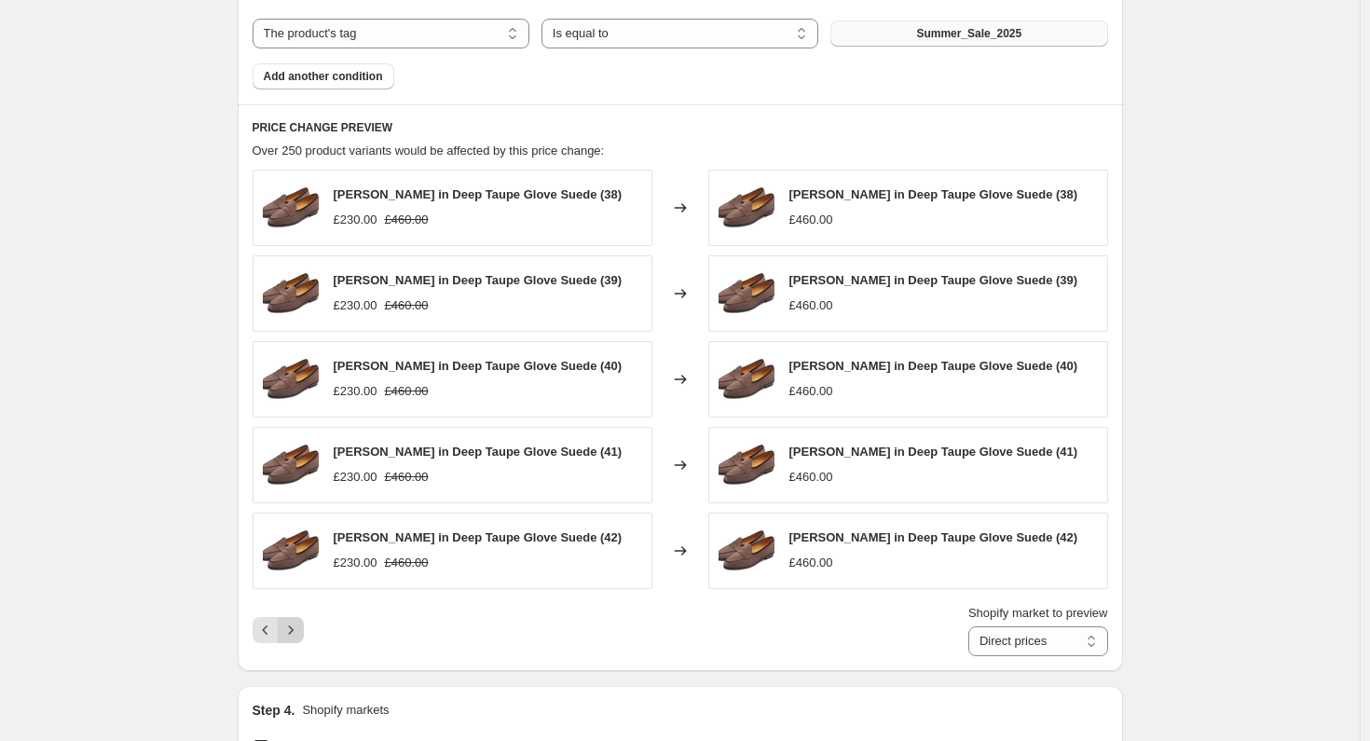
click at [296, 632] on icon "Next" at bounding box center [290, 630] width 19 height 19
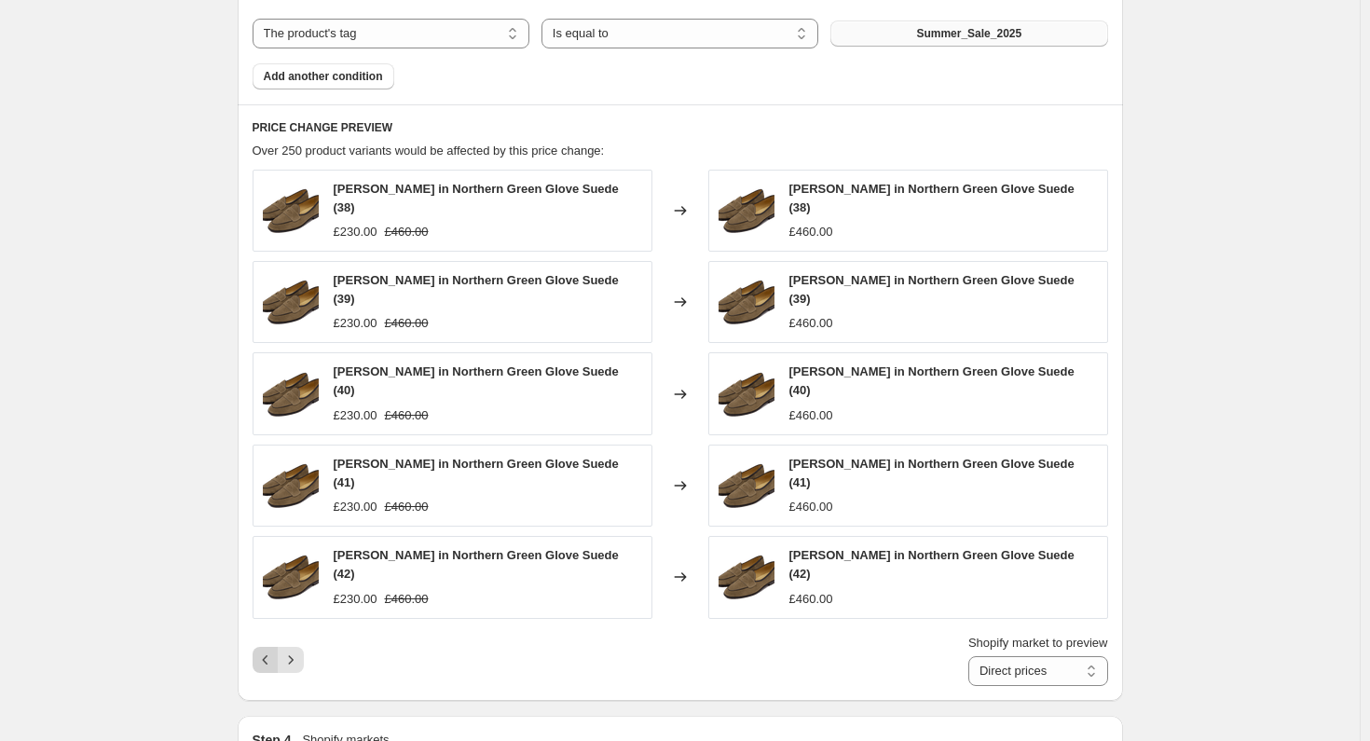
click at [267, 650] on icon "Previous" at bounding box center [265, 659] width 19 height 19
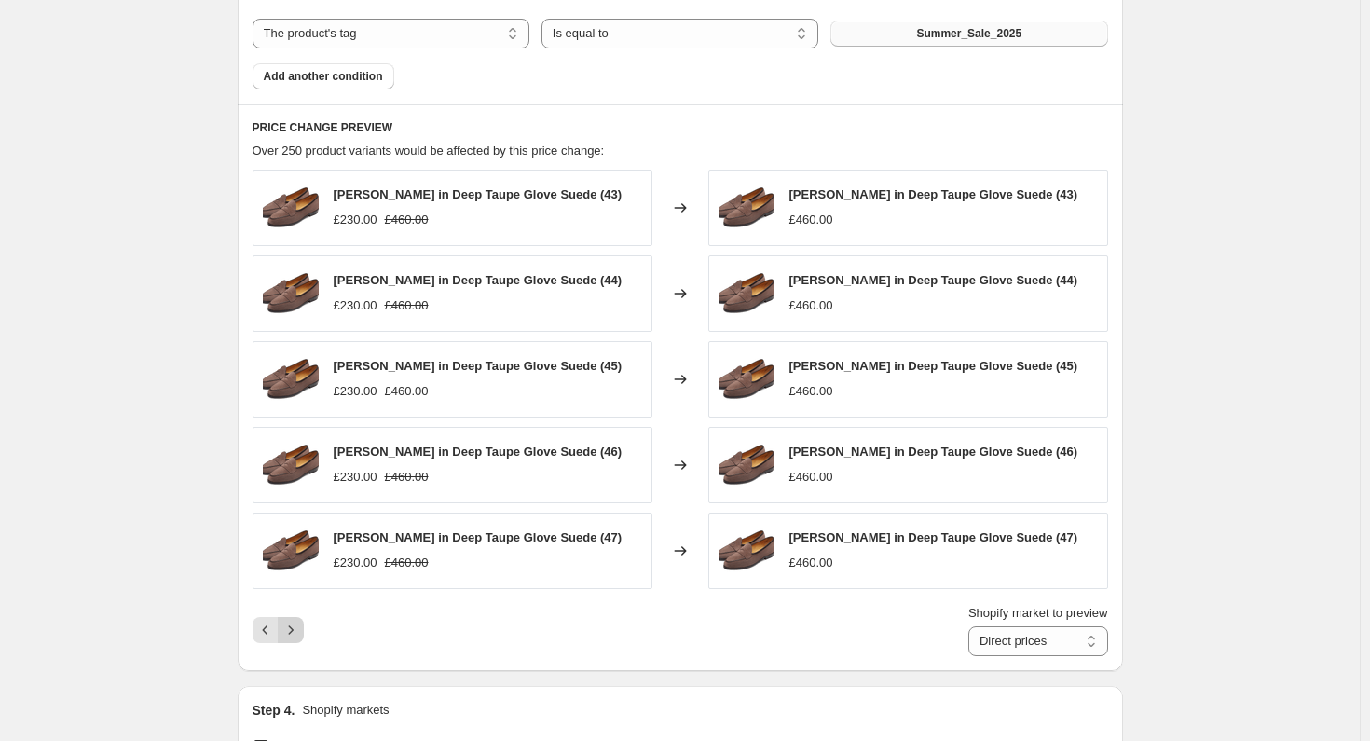
click at [296, 632] on icon "Next" at bounding box center [290, 630] width 19 height 19
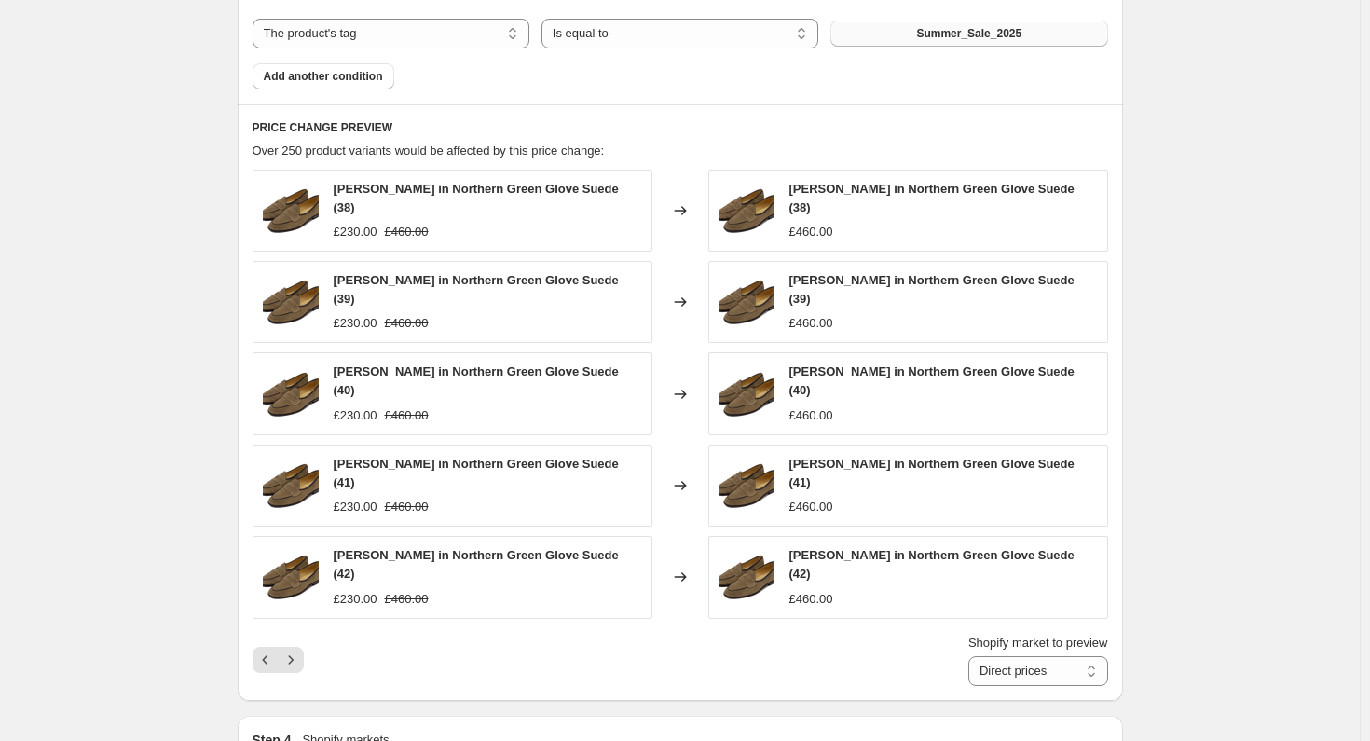
drag, startPoint x: 296, startPoint y: 632, endPoint x: 558, endPoint y: 638, distance: 261.9
click at [660, 638] on div "Shopify market to preview Direct prices Eurozone Eurozone special price [GEOGRA…" at bounding box center [680, 660] width 855 height 52
click at [293, 655] on icon "Next" at bounding box center [290, 659] width 5 height 8
click at [295, 650] on icon "Next" at bounding box center [290, 659] width 19 height 19
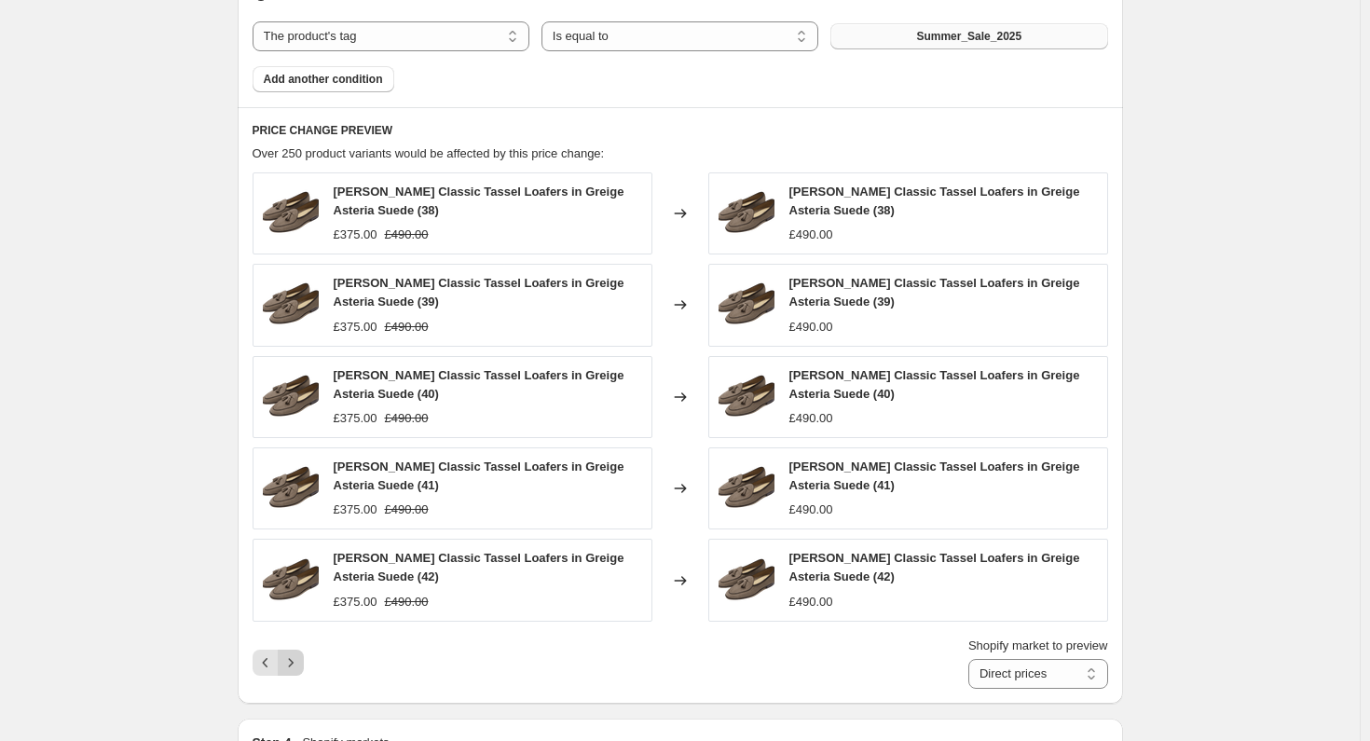
click at [295, 627] on div "[PERSON_NAME] Classic Tassel Loafers in Greige Asteria Suede (38) £375.00 £490.…" at bounding box center [680, 430] width 855 height 516
click at [292, 653] on icon "Next" at bounding box center [290, 662] width 19 height 19
click at [294, 654] on icon "Next" at bounding box center [290, 662] width 19 height 19
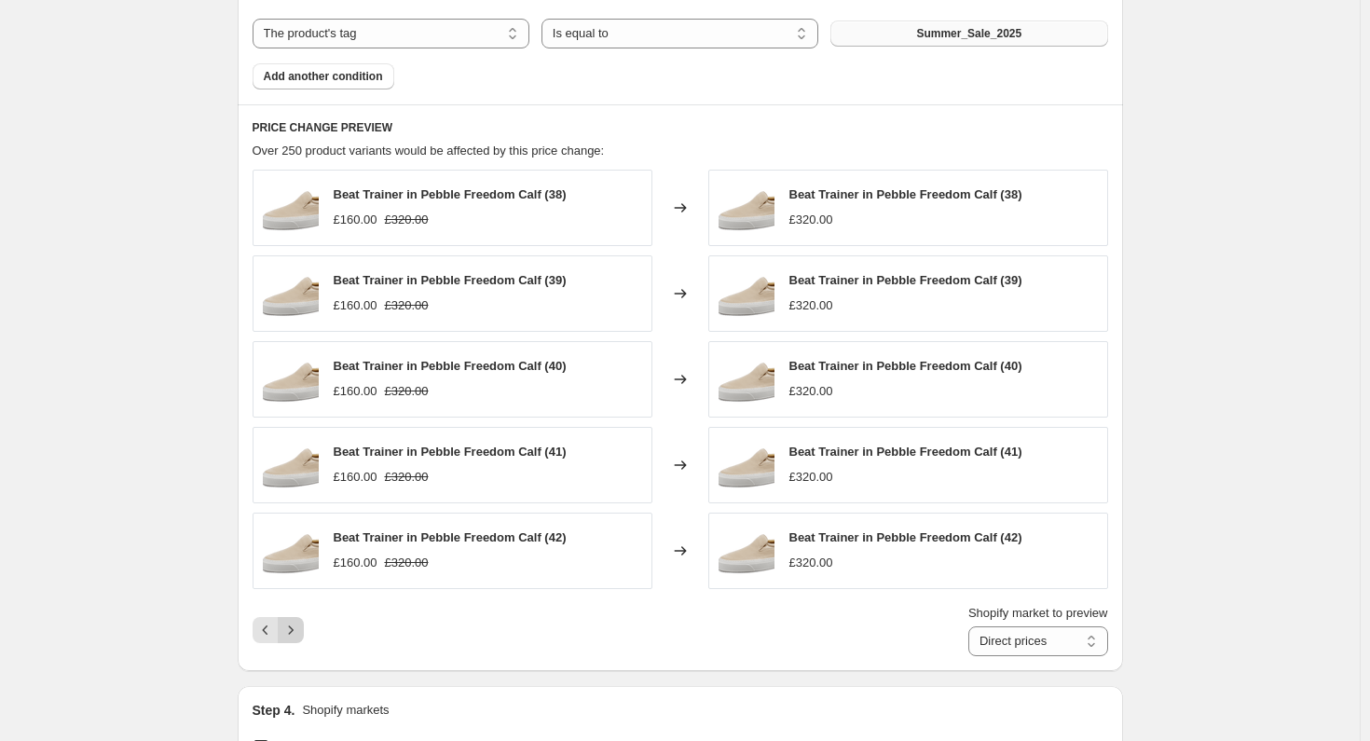
click at [298, 630] on icon "Next" at bounding box center [290, 630] width 19 height 19
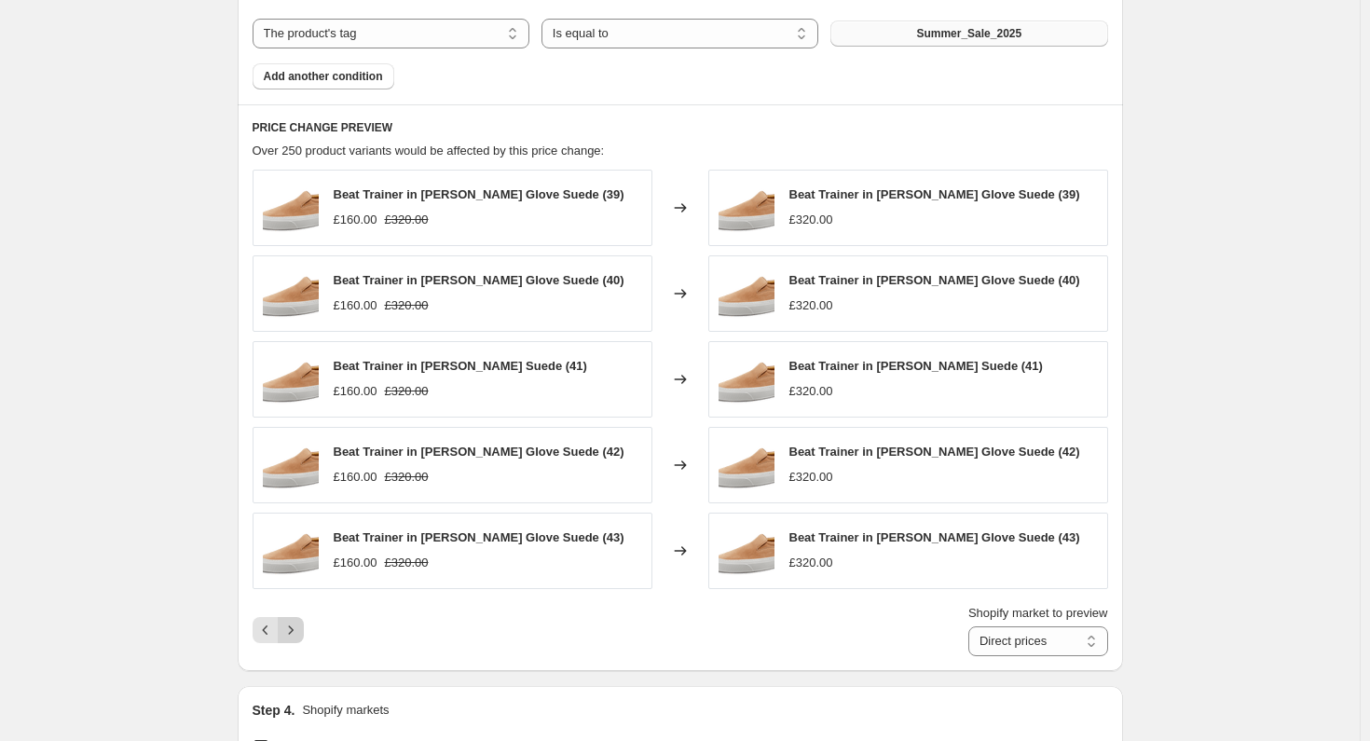
click at [298, 630] on icon "Next" at bounding box center [290, 630] width 19 height 19
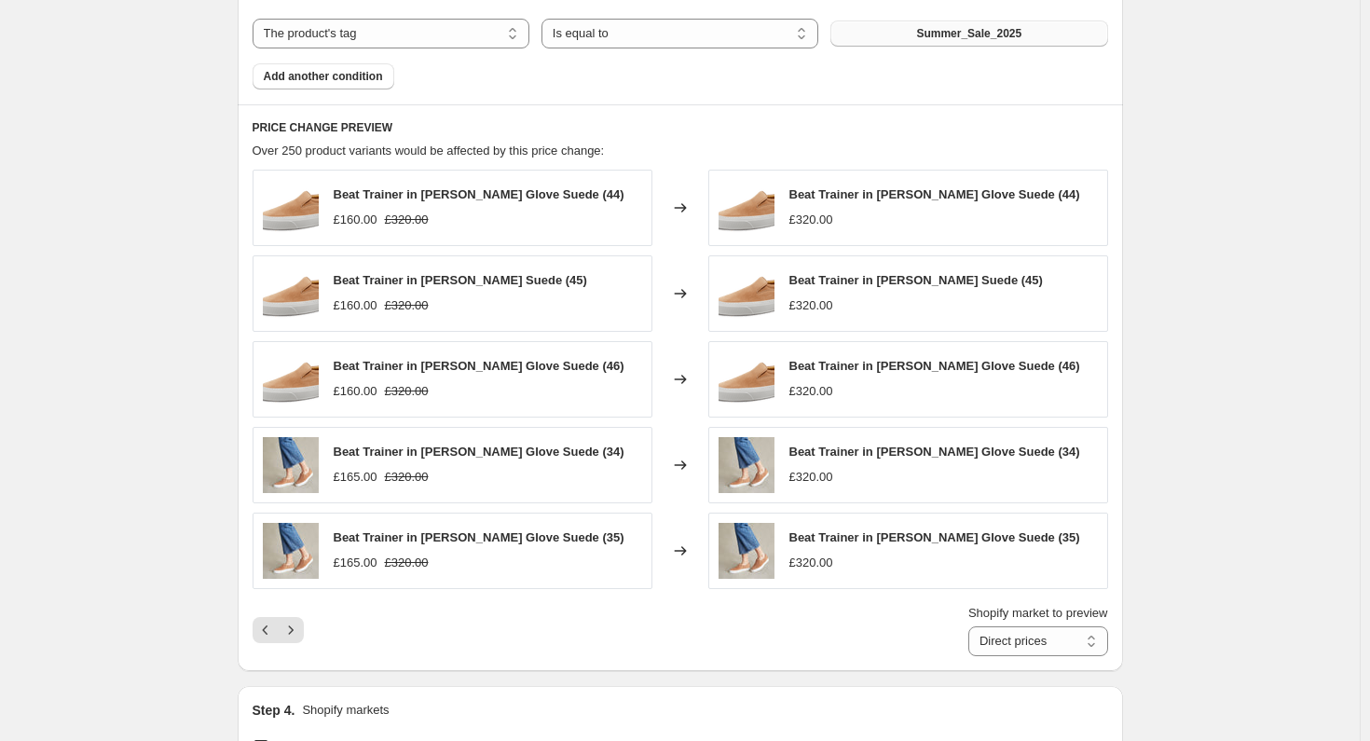
drag, startPoint x: 298, startPoint y: 630, endPoint x: 667, endPoint y: 641, distance: 369.2
click at [667, 641] on div "Shopify market to preview Direct prices Eurozone Eurozone special price [GEOGRA…" at bounding box center [680, 630] width 855 height 52
click at [298, 624] on icon "Next" at bounding box center [290, 630] width 19 height 19
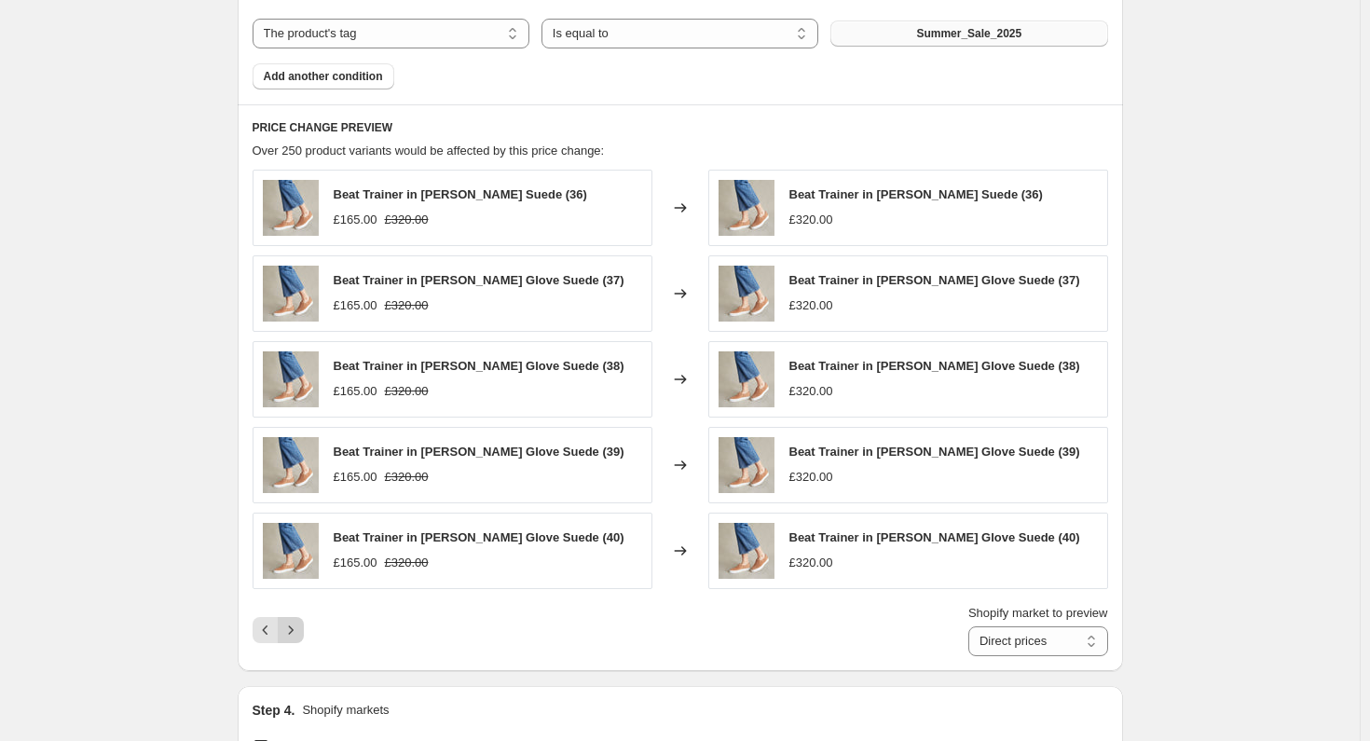
click at [298, 624] on icon "Next" at bounding box center [290, 630] width 19 height 19
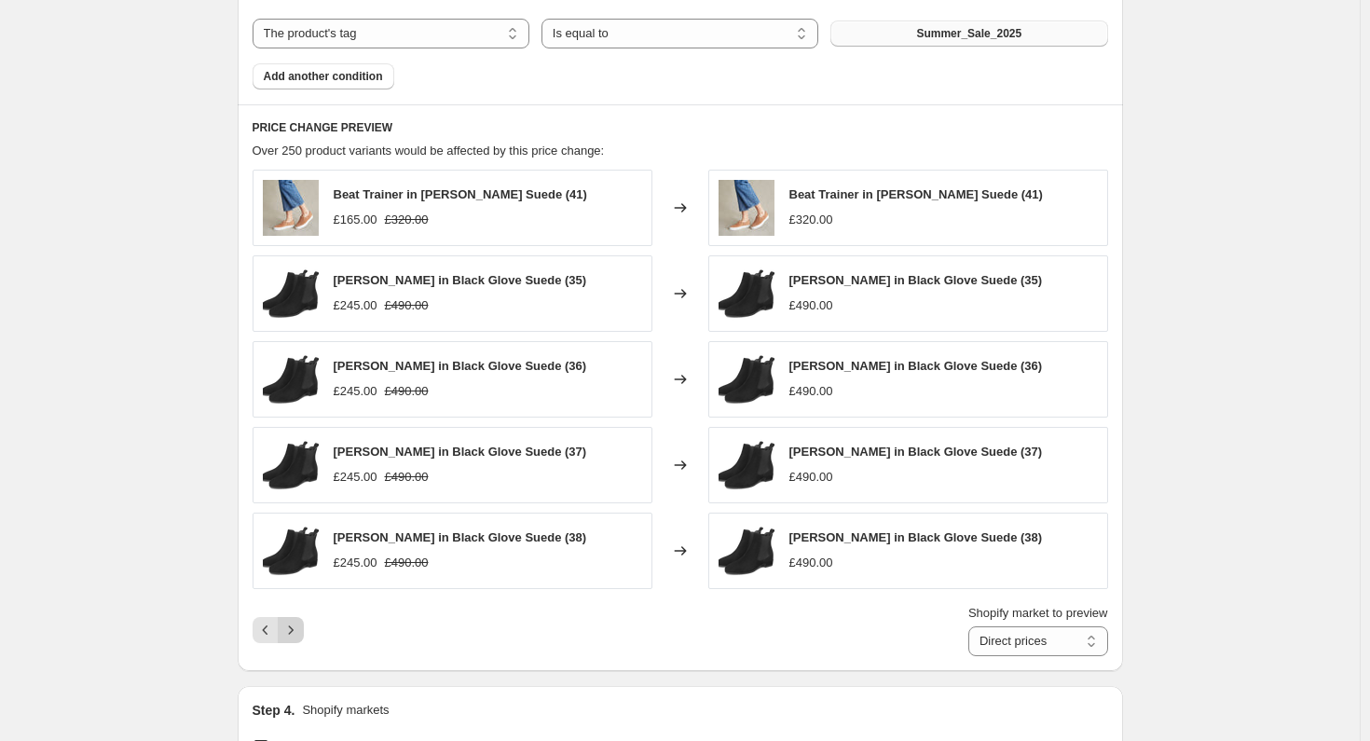
click at [298, 624] on icon "Next" at bounding box center [290, 630] width 19 height 19
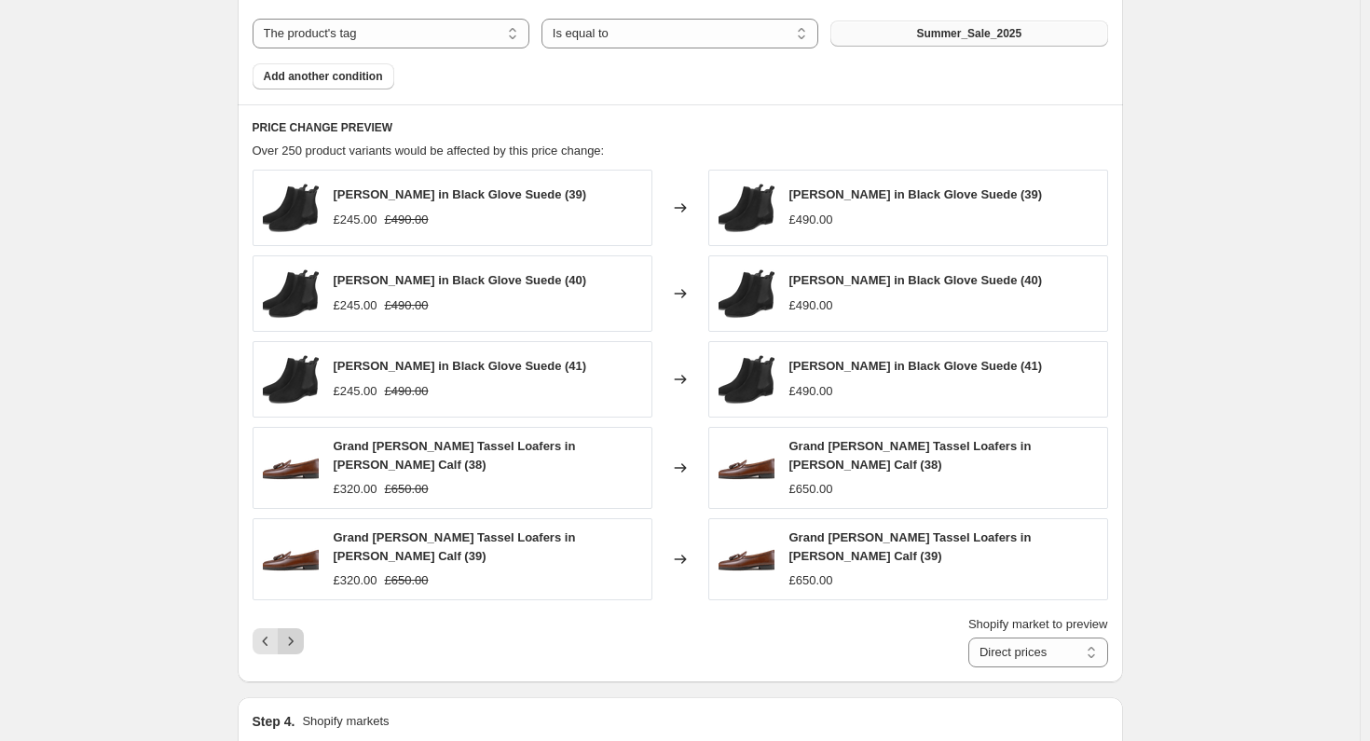
click at [295, 632] on icon "Next" at bounding box center [290, 641] width 19 height 19
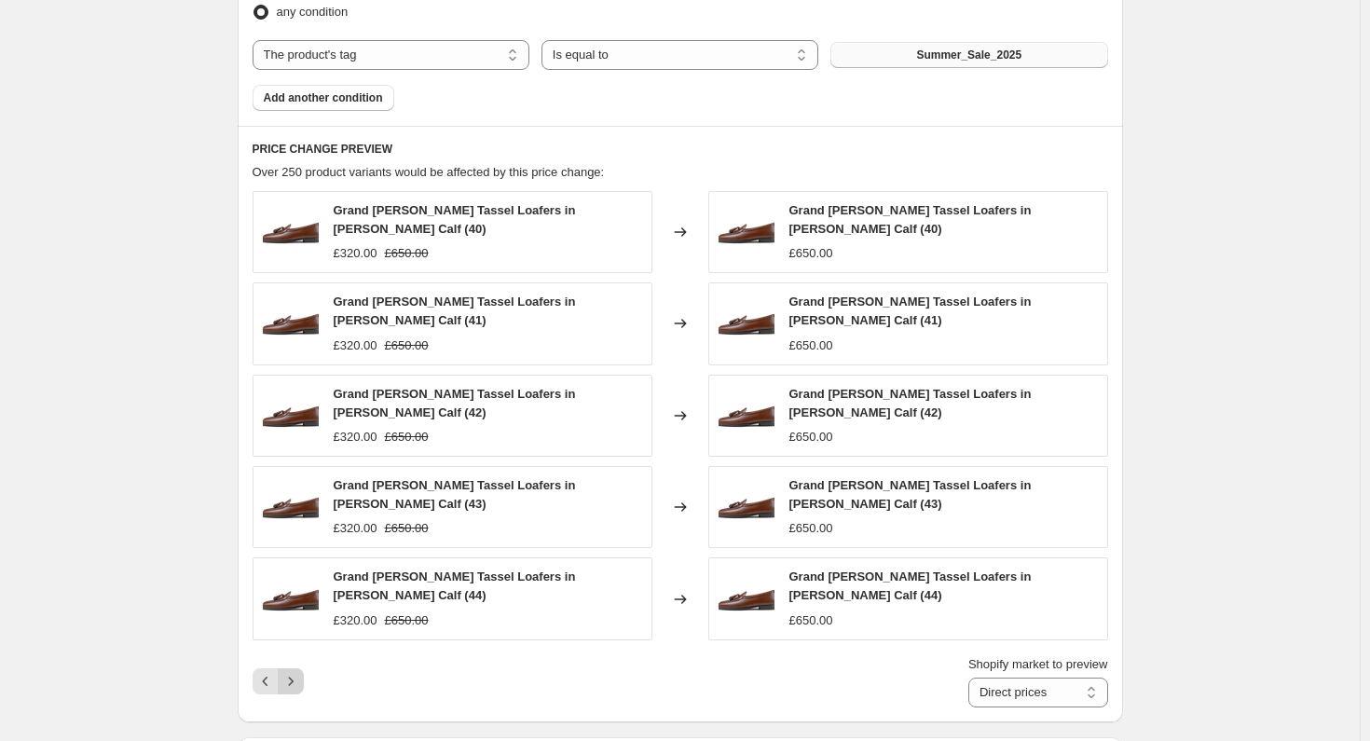
click at [299, 672] on icon "Next" at bounding box center [290, 681] width 19 height 19
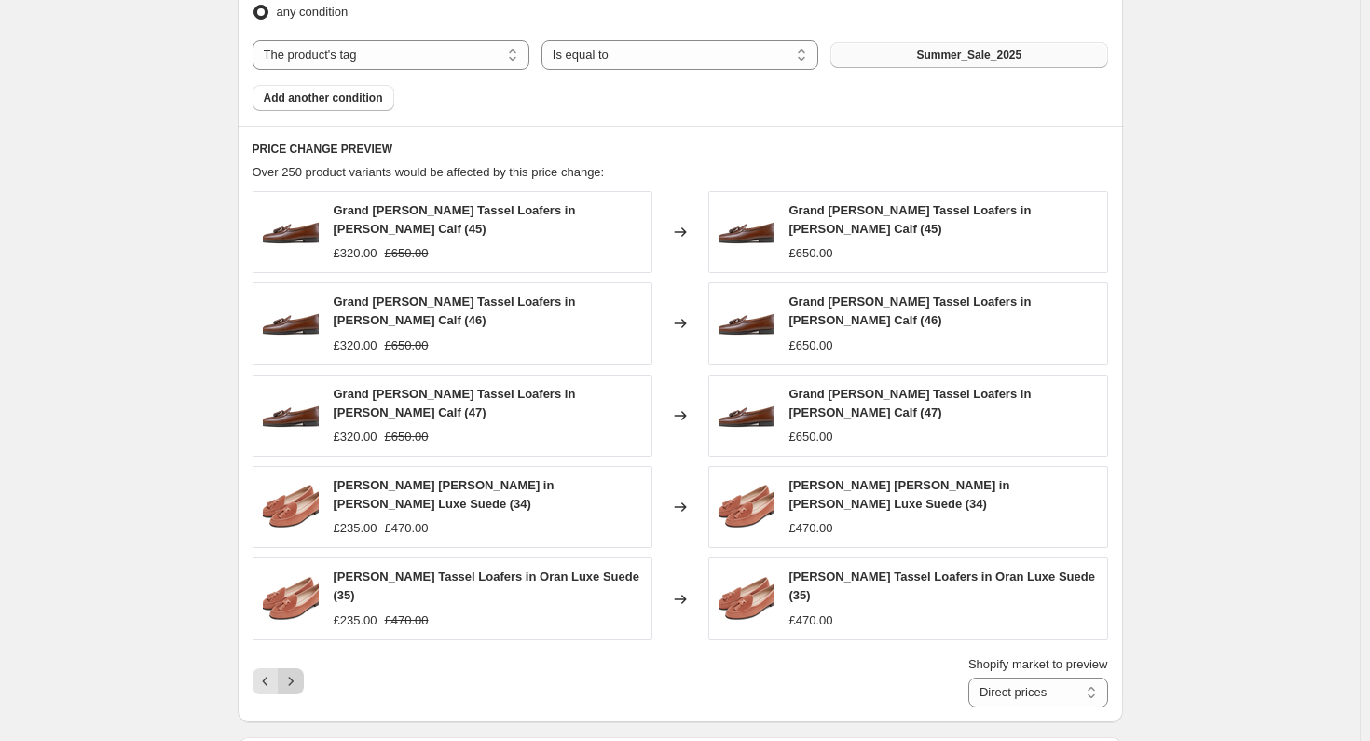
click at [299, 672] on icon "Next" at bounding box center [290, 681] width 19 height 19
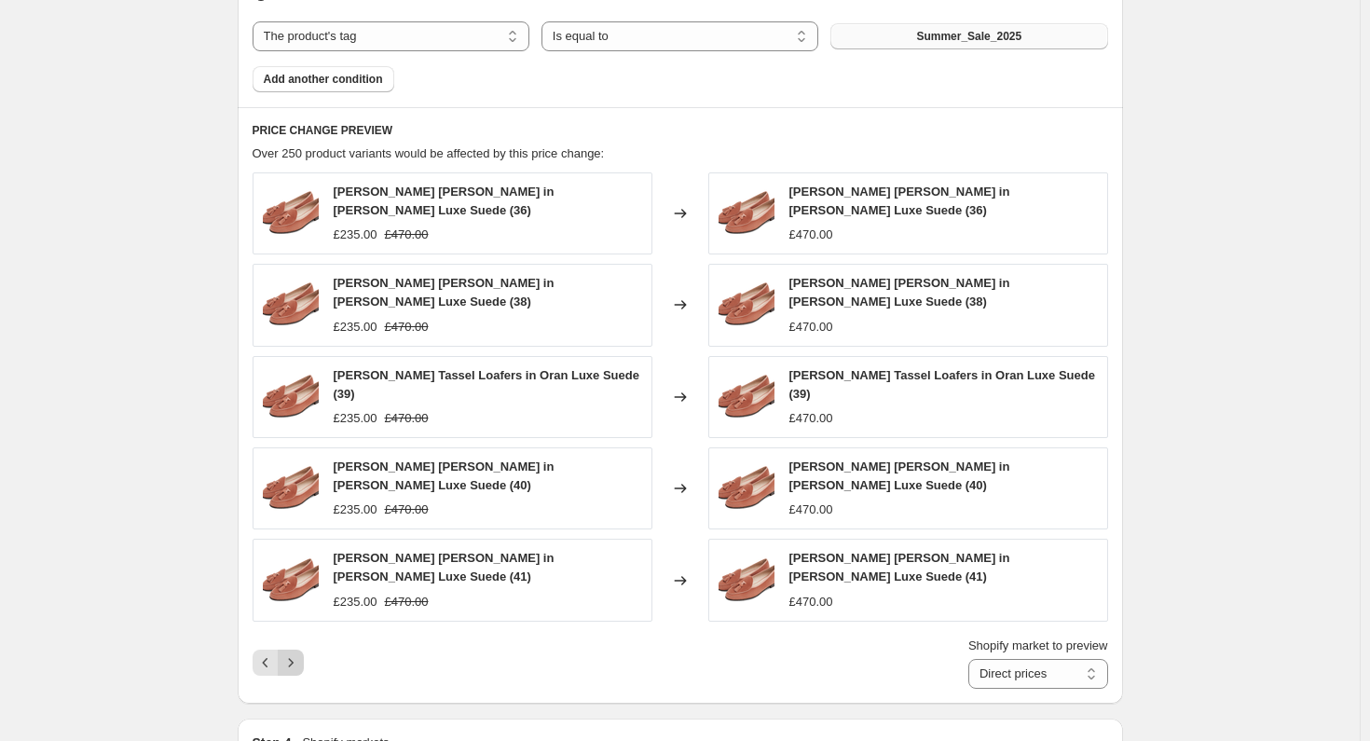
click at [299, 653] on icon "Next" at bounding box center [290, 662] width 19 height 19
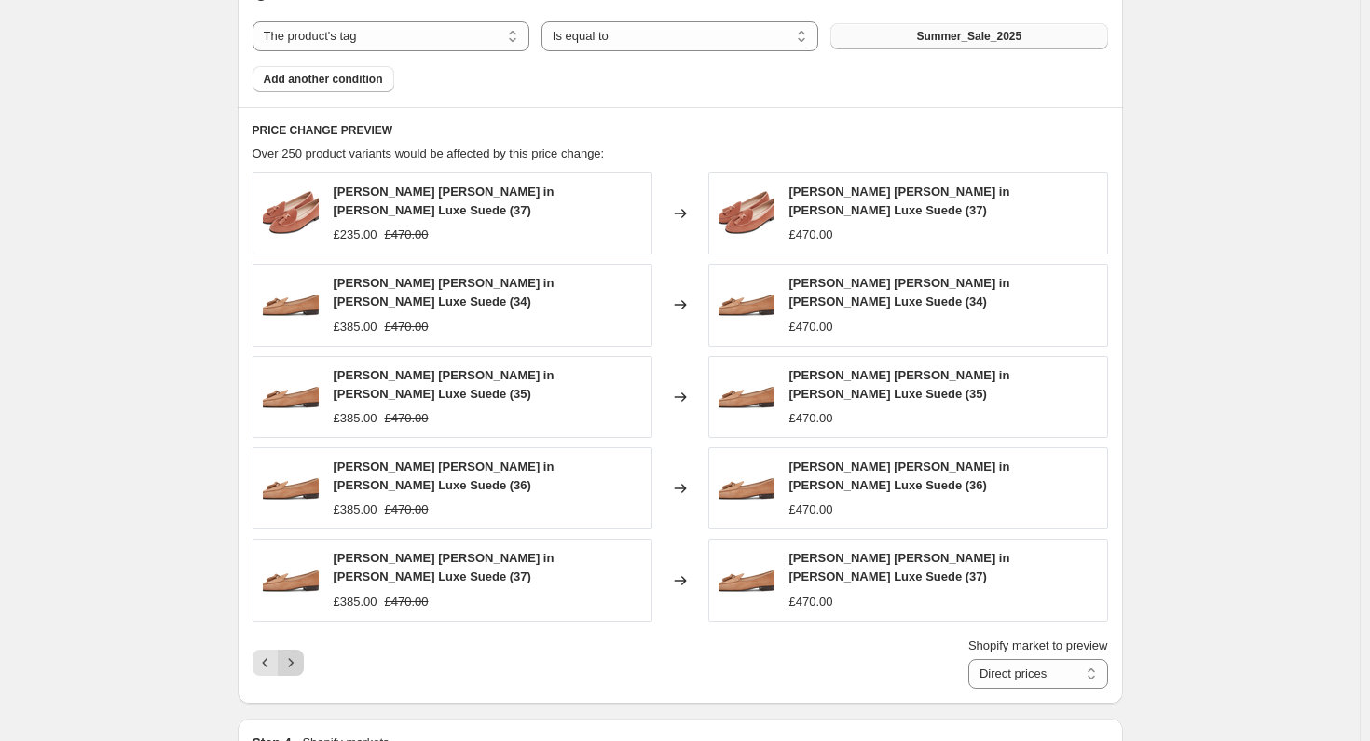
click at [295, 653] on icon "Next" at bounding box center [290, 662] width 19 height 19
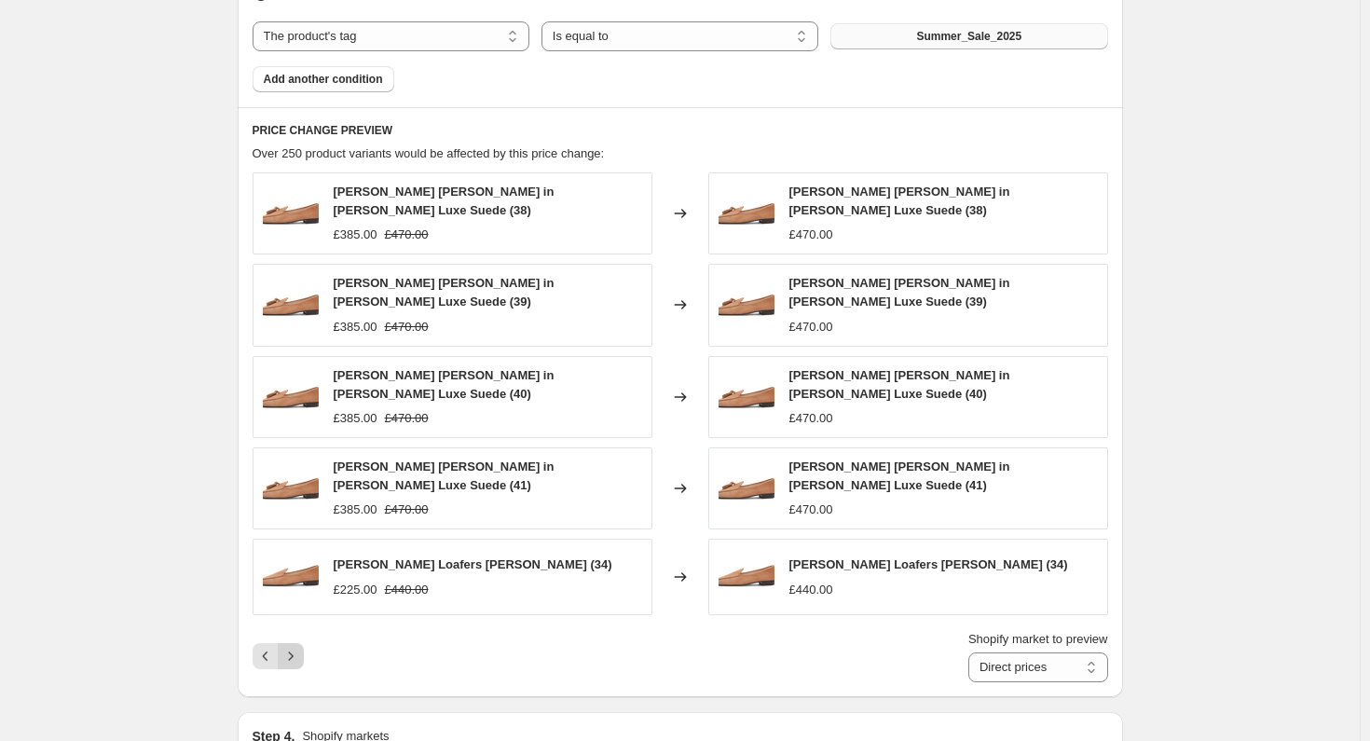
click at [295, 649] on icon "Next" at bounding box center [290, 656] width 19 height 19
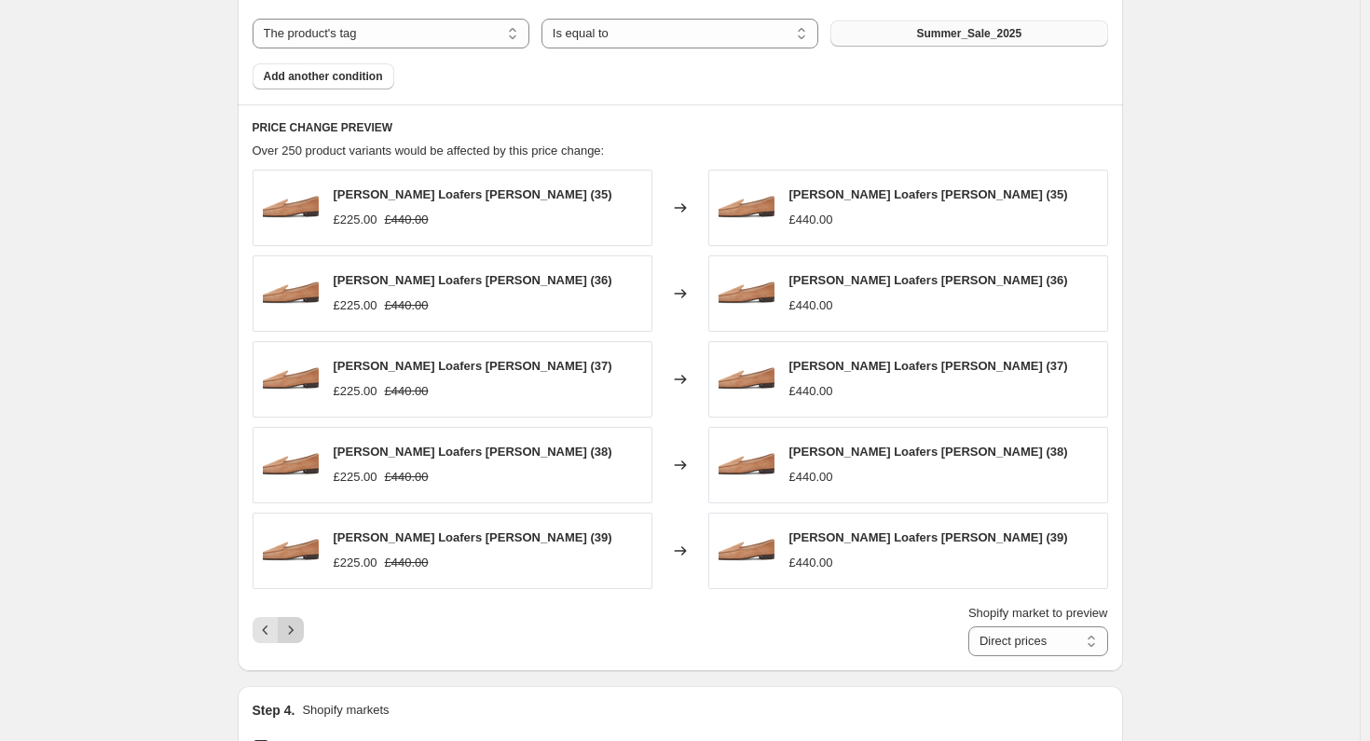
click at [294, 630] on icon "Next" at bounding box center [290, 630] width 19 height 19
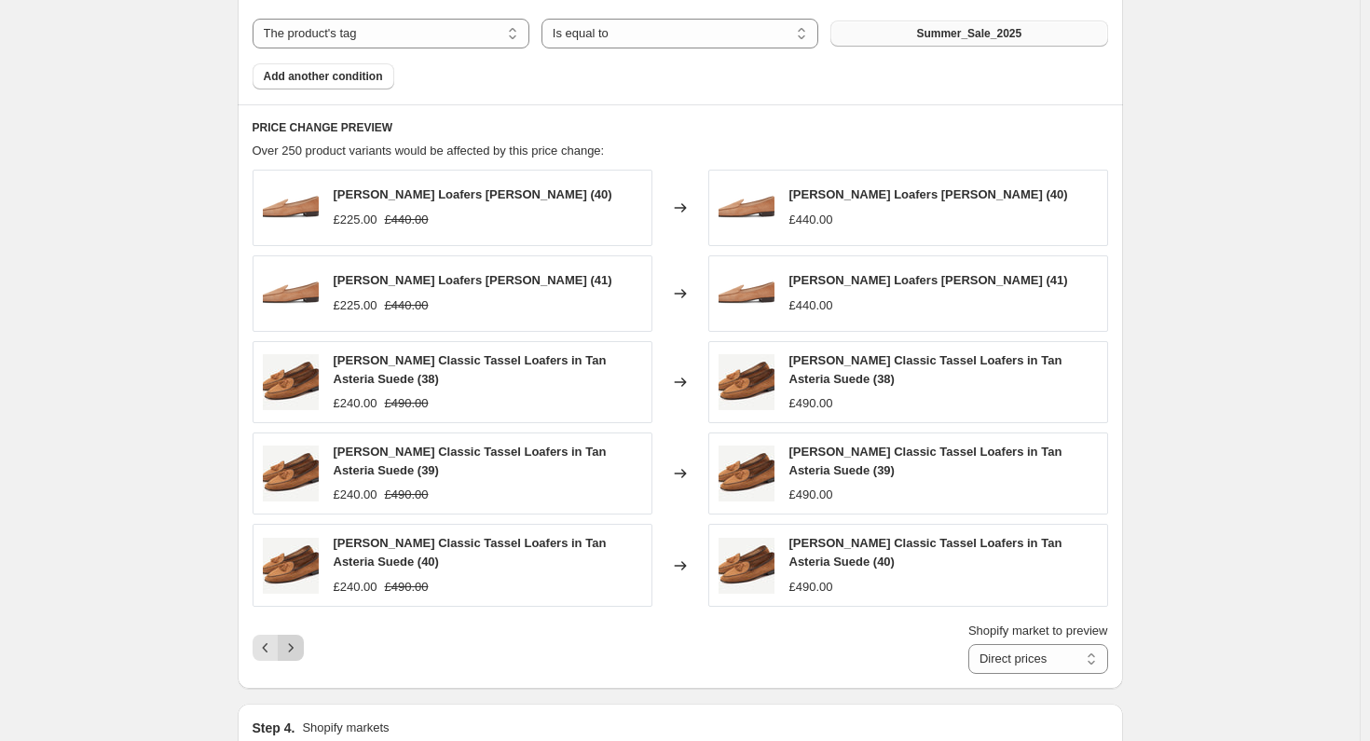
click at [294, 630] on div "Shopify market to preview Direct prices Eurozone Eurozone special price [GEOGRA…" at bounding box center [680, 648] width 855 height 52
click at [294, 641] on icon "Next" at bounding box center [290, 647] width 19 height 19
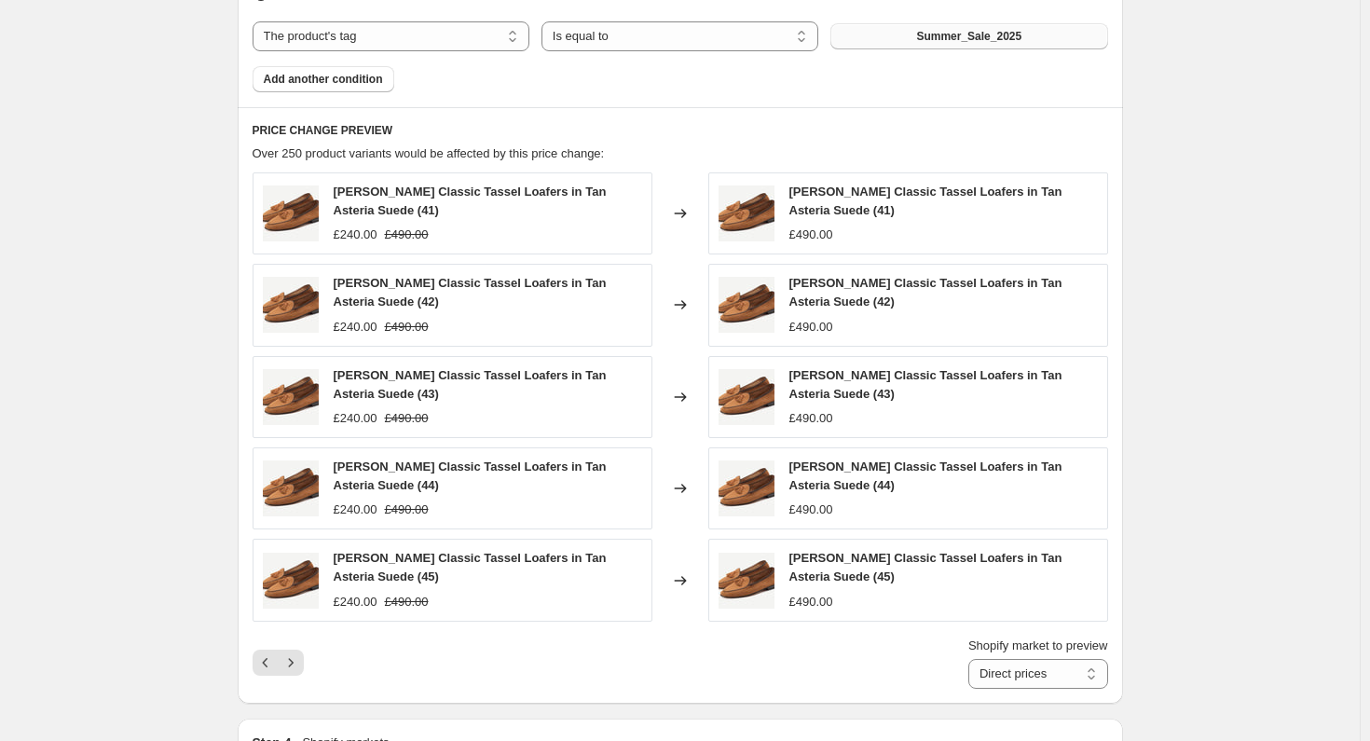
click at [294, 641] on div "Shopify market to preview Direct prices Eurozone Eurozone special price [GEOGRA…" at bounding box center [680, 662] width 855 height 52
click at [294, 653] on icon "Next" at bounding box center [290, 662] width 19 height 19
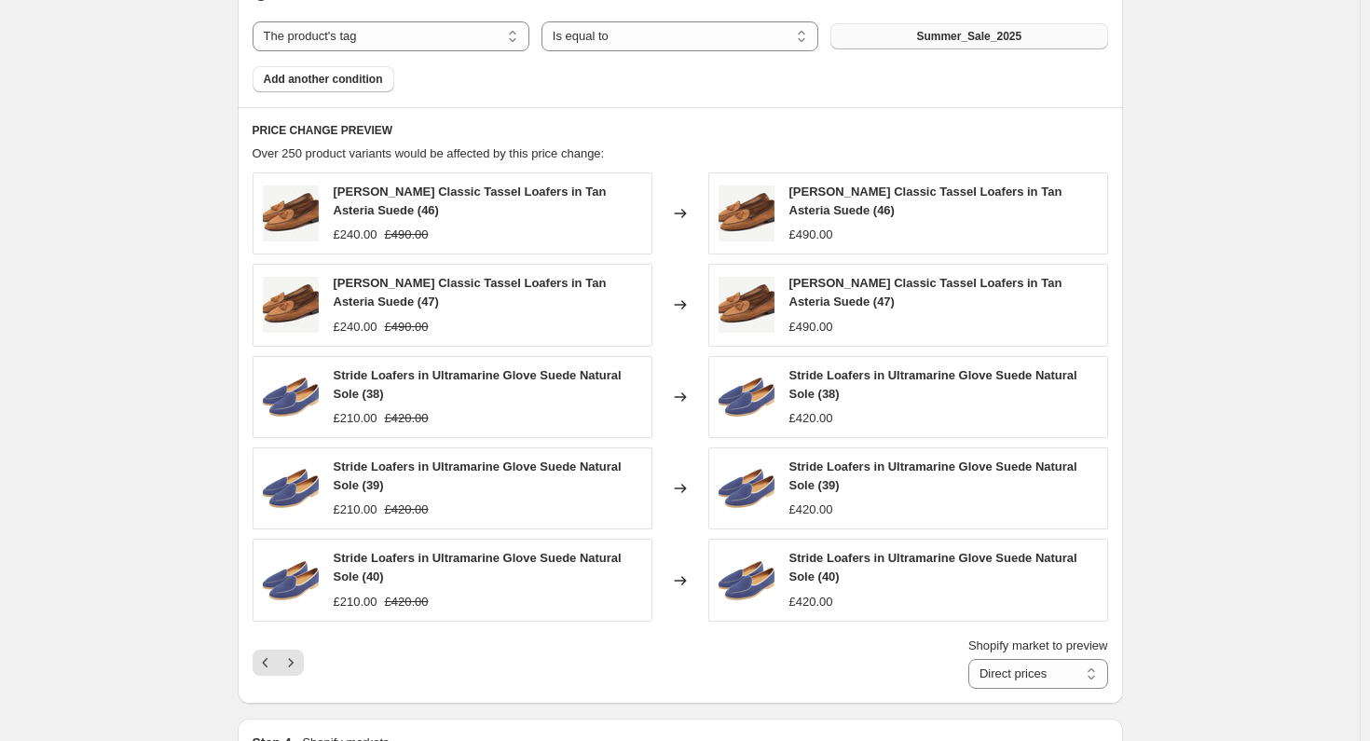
click at [294, 653] on icon "Next" at bounding box center [290, 662] width 19 height 19
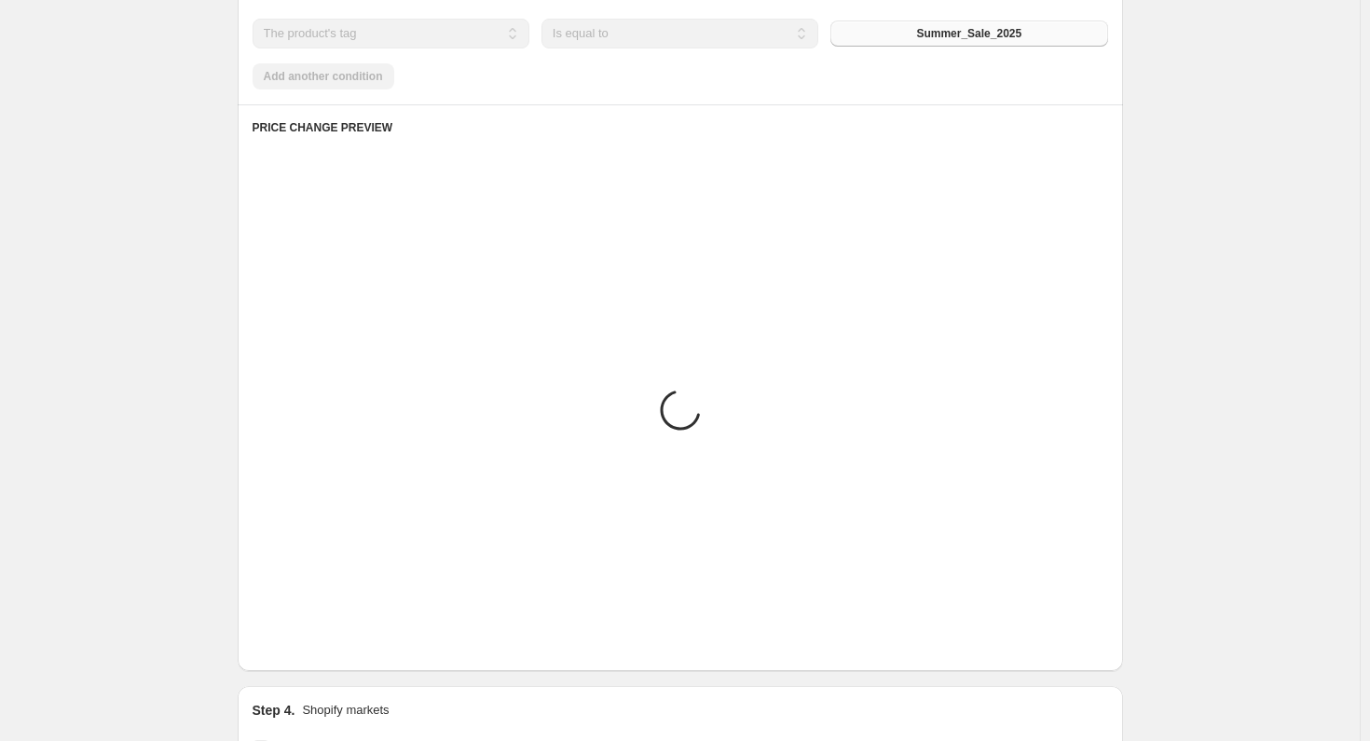
scroll to position [936, 0]
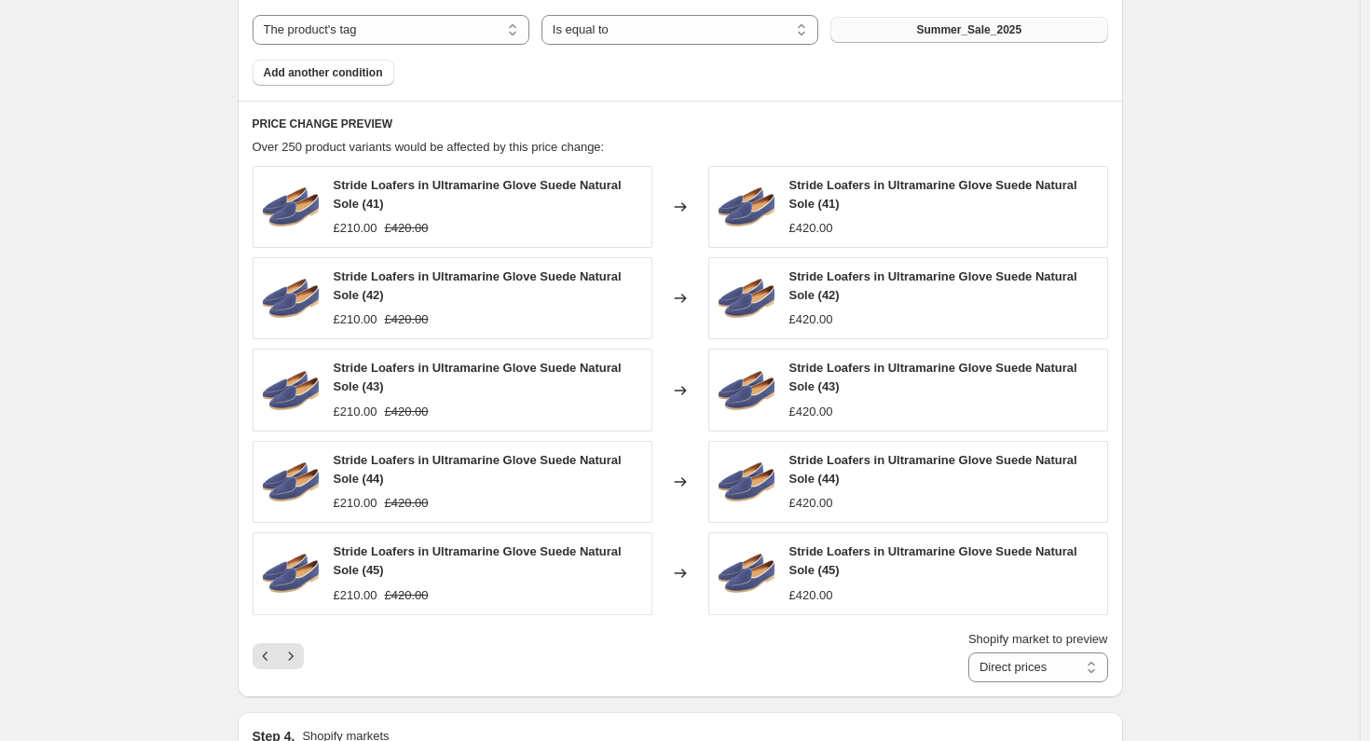
click at [294, 653] on icon "Next" at bounding box center [290, 656] width 19 height 19
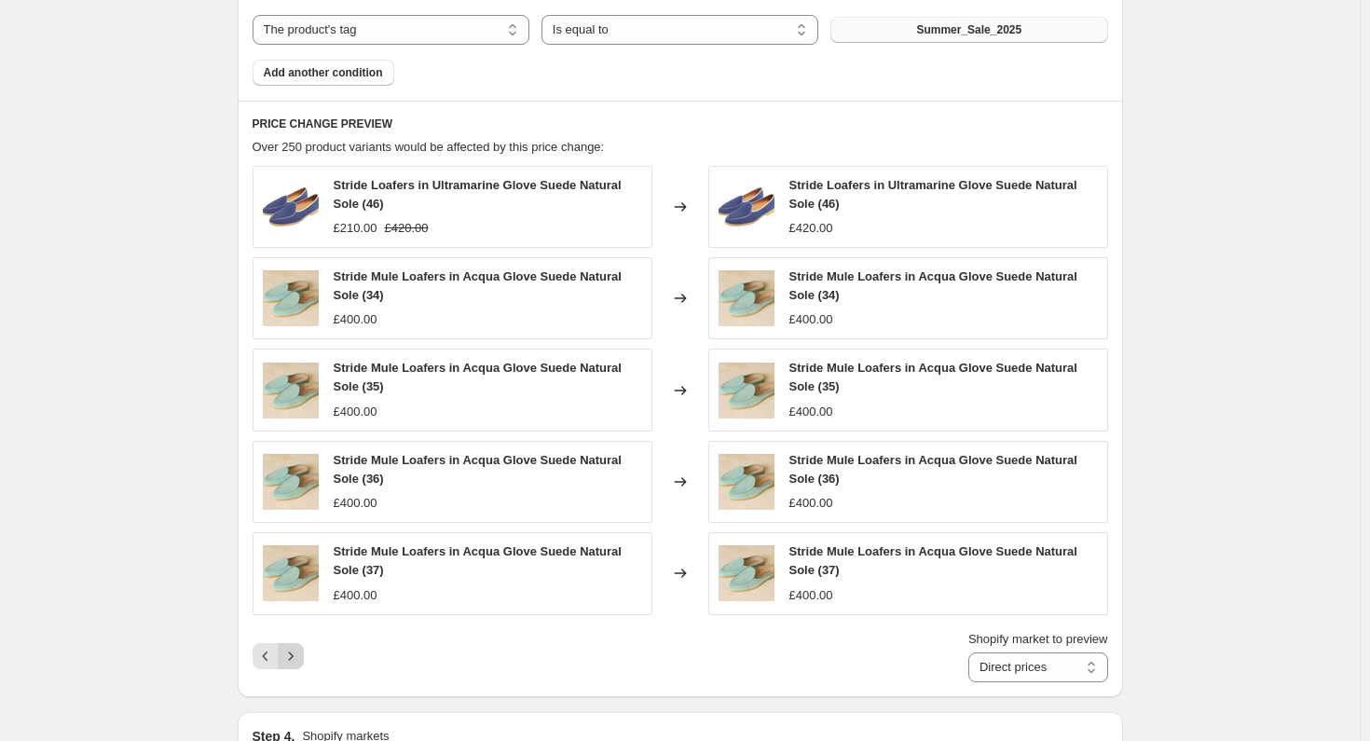
click at [294, 652] on icon "Next" at bounding box center [290, 656] width 19 height 19
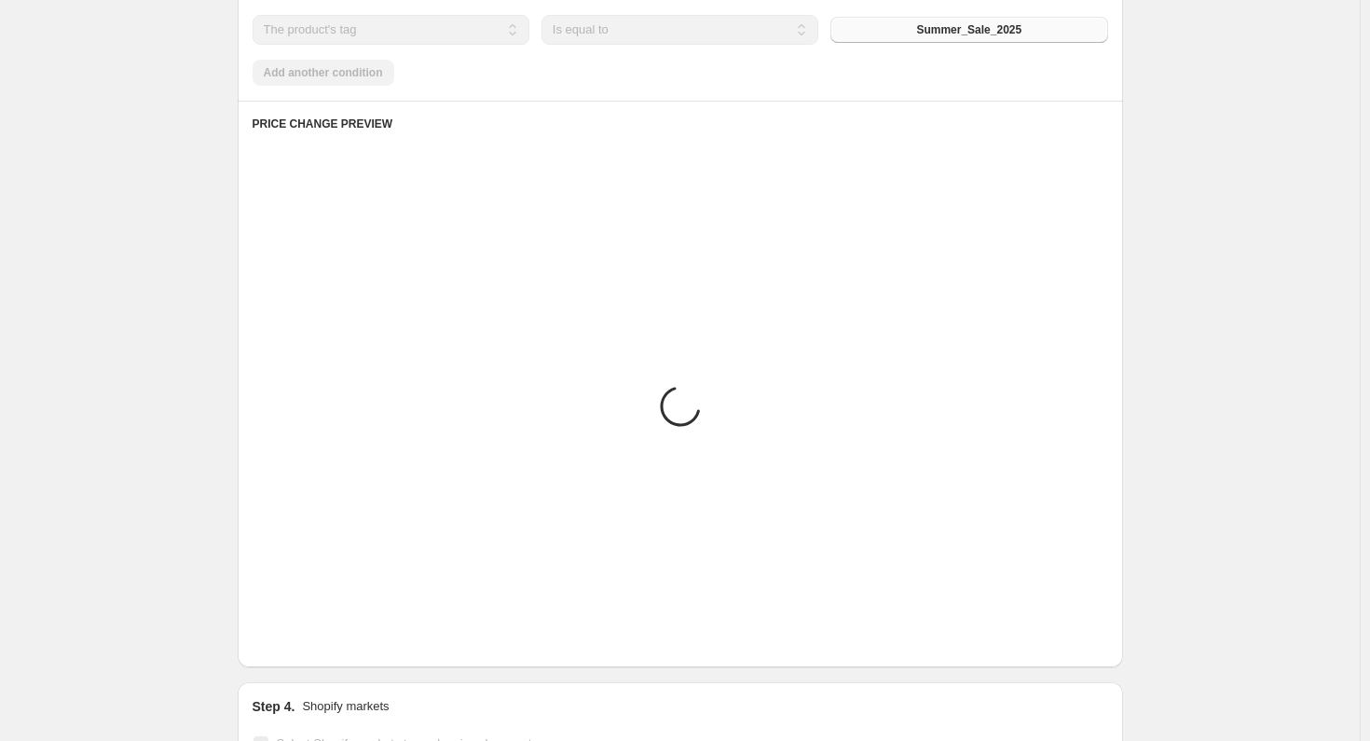
scroll to position [932, 0]
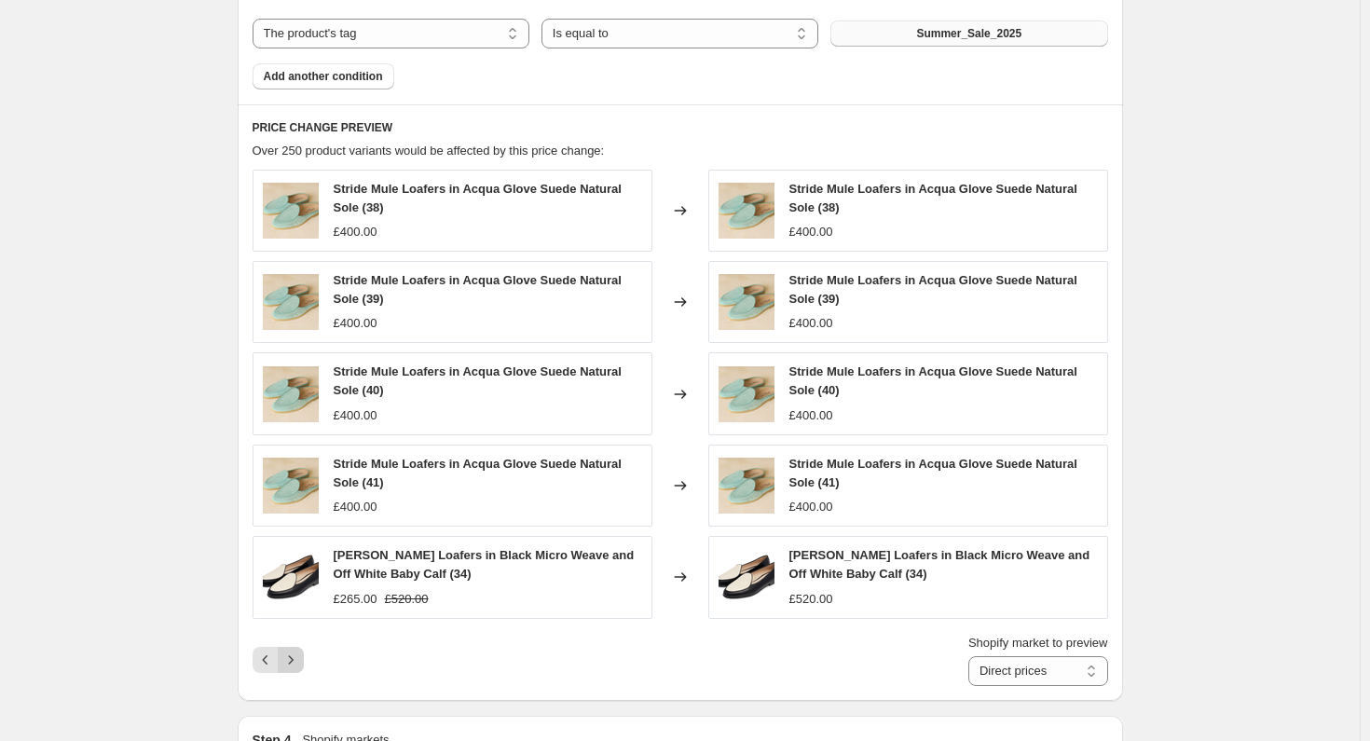
click at [298, 656] on icon "Next" at bounding box center [290, 659] width 19 height 19
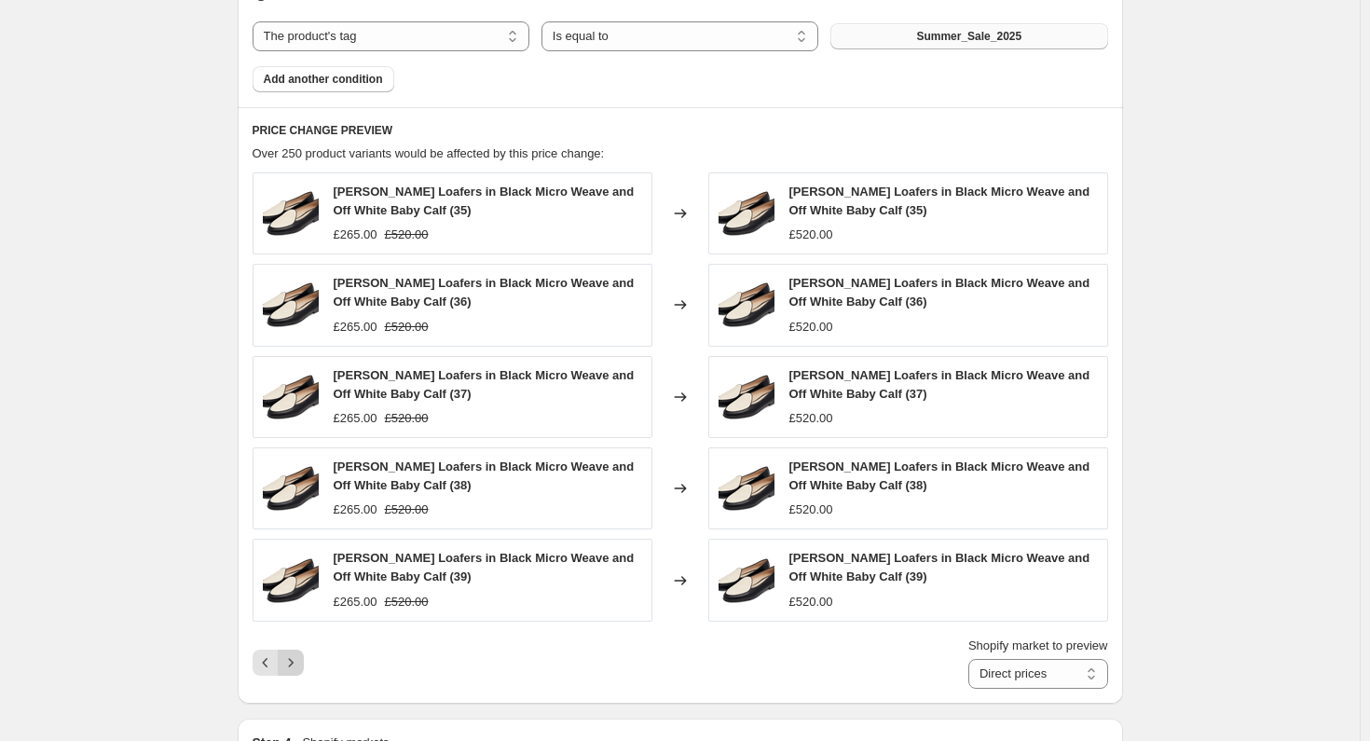
click at [298, 653] on icon "Next" at bounding box center [290, 662] width 19 height 19
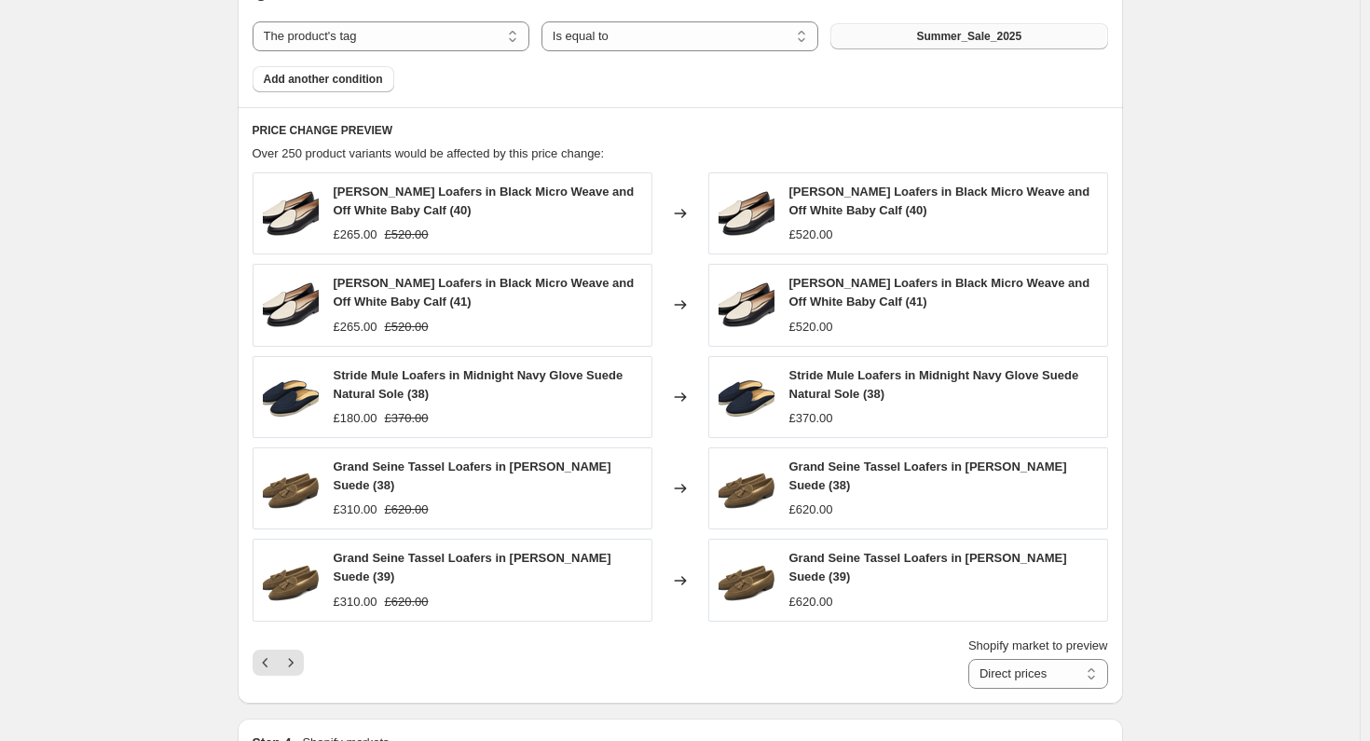
drag, startPoint x: 299, startPoint y: 653, endPoint x: 592, endPoint y: 652, distance: 292.6
click at [622, 651] on div "Shopify market to preview Direct prices Eurozone Eurozone special price [GEOGRA…" at bounding box center [680, 662] width 855 height 52
click at [291, 653] on icon "Next" at bounding box center [290, 662] width 19 height 19
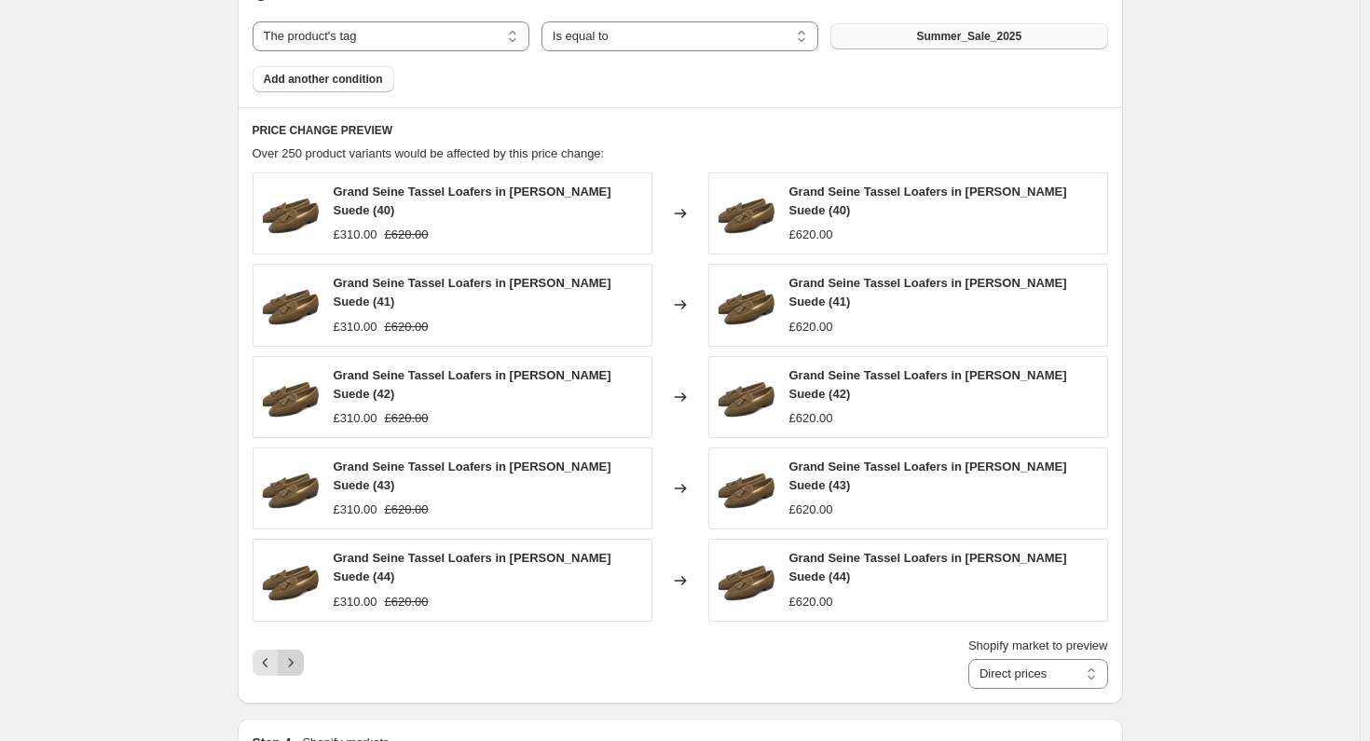
click at [291, 653] on icon "Next" at bounding box center [290, 662] width 19 height 19
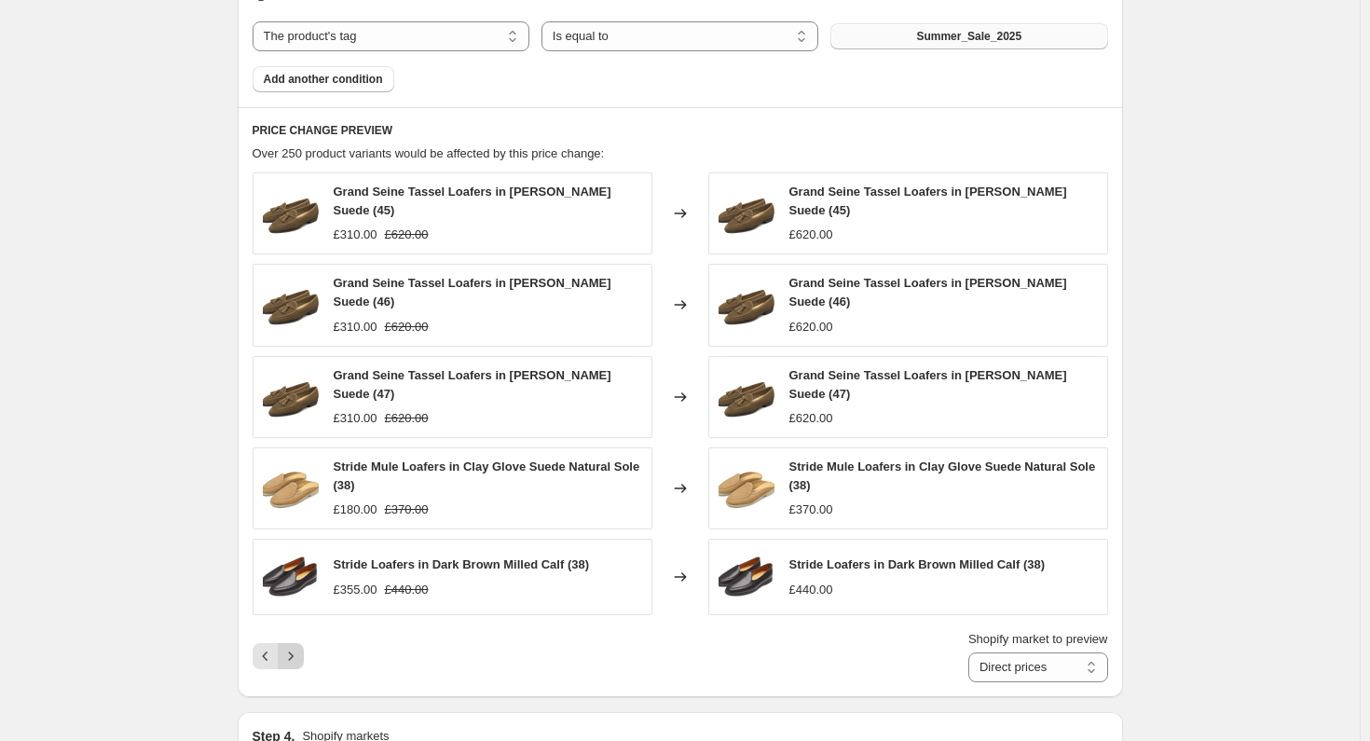
click at [298, 649] on icon "Next" at bounding box center [290, 656] width 19 height 19
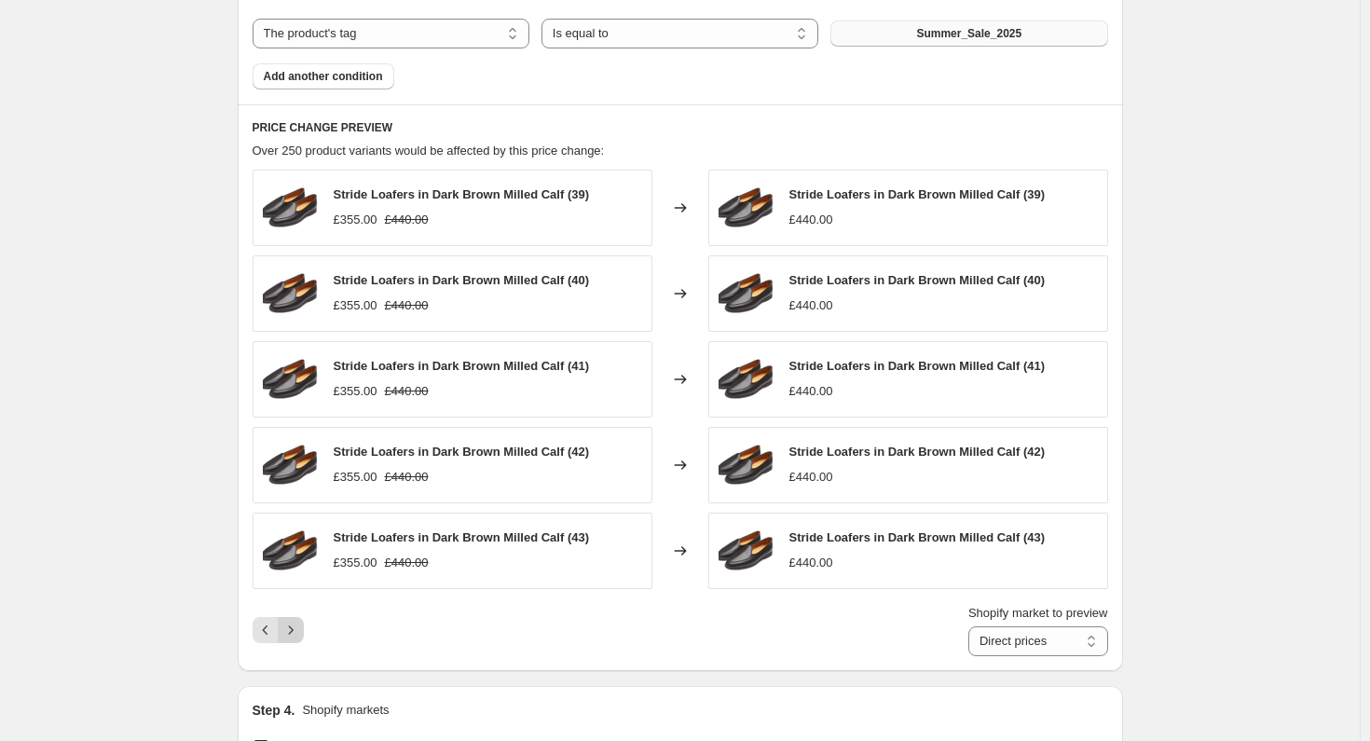
click at [297, 630] on icon "Next" at bounding box center [290, 630] width 19 height 19
click at [291, 628] on icon "Next" at bounding box center [290, 630] width 19 height 19
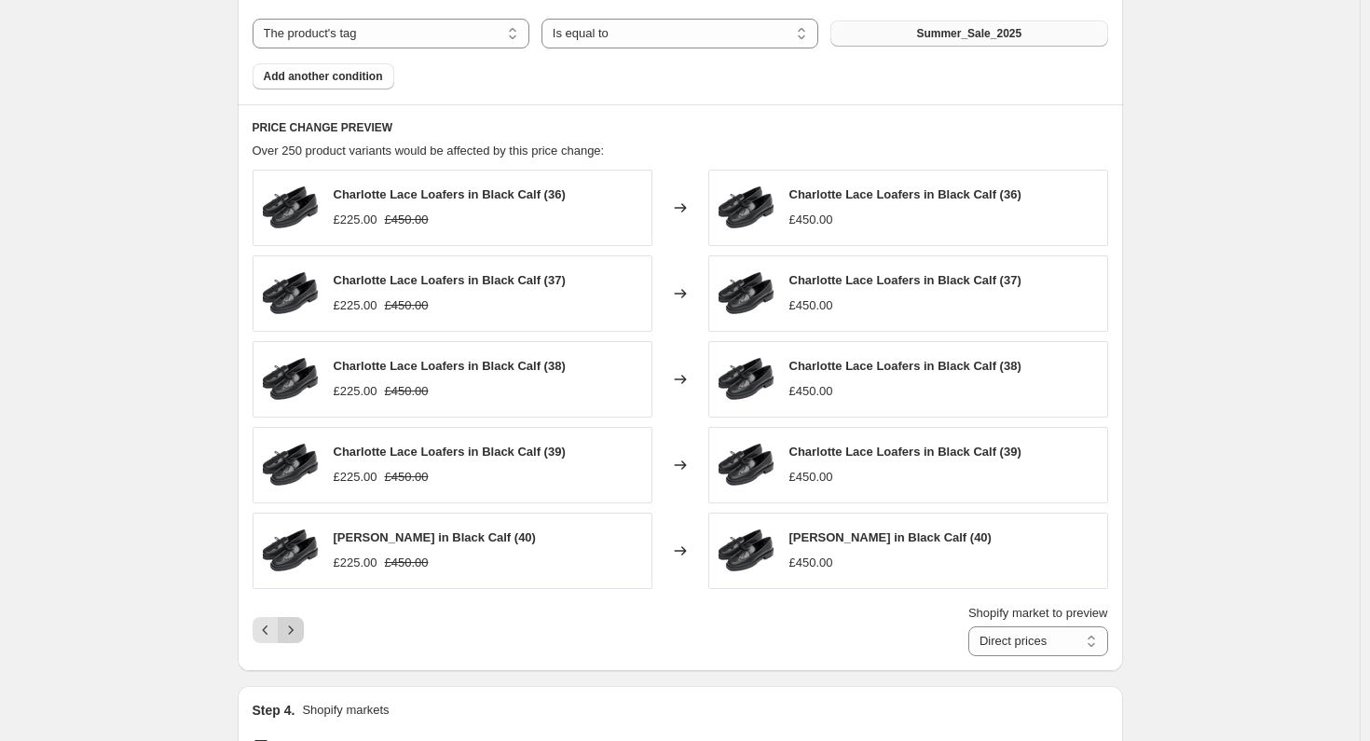
click at [289, 628] on icon "Next" at bounding box center [290, 630] width 19 height 19
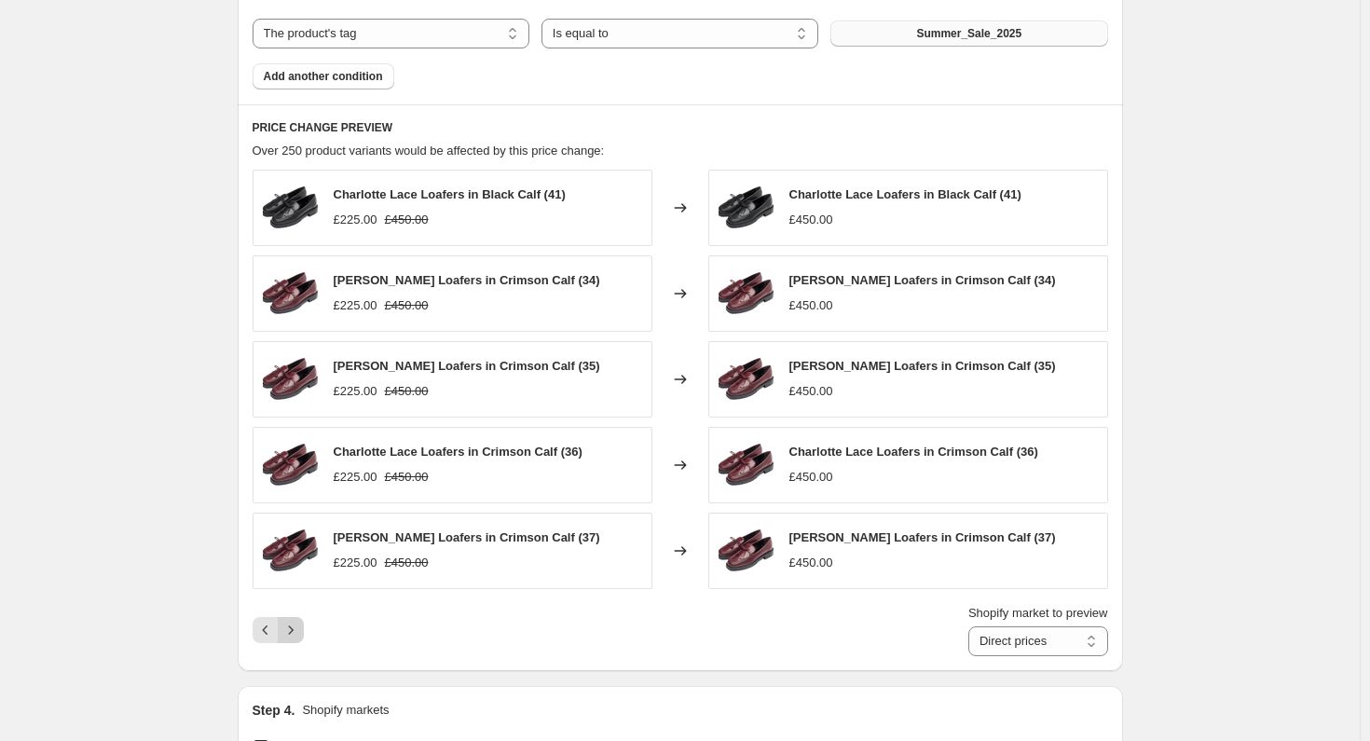
click at [289, 628] on icon "Next" at bounding box center [290, 630] width 19 height 19
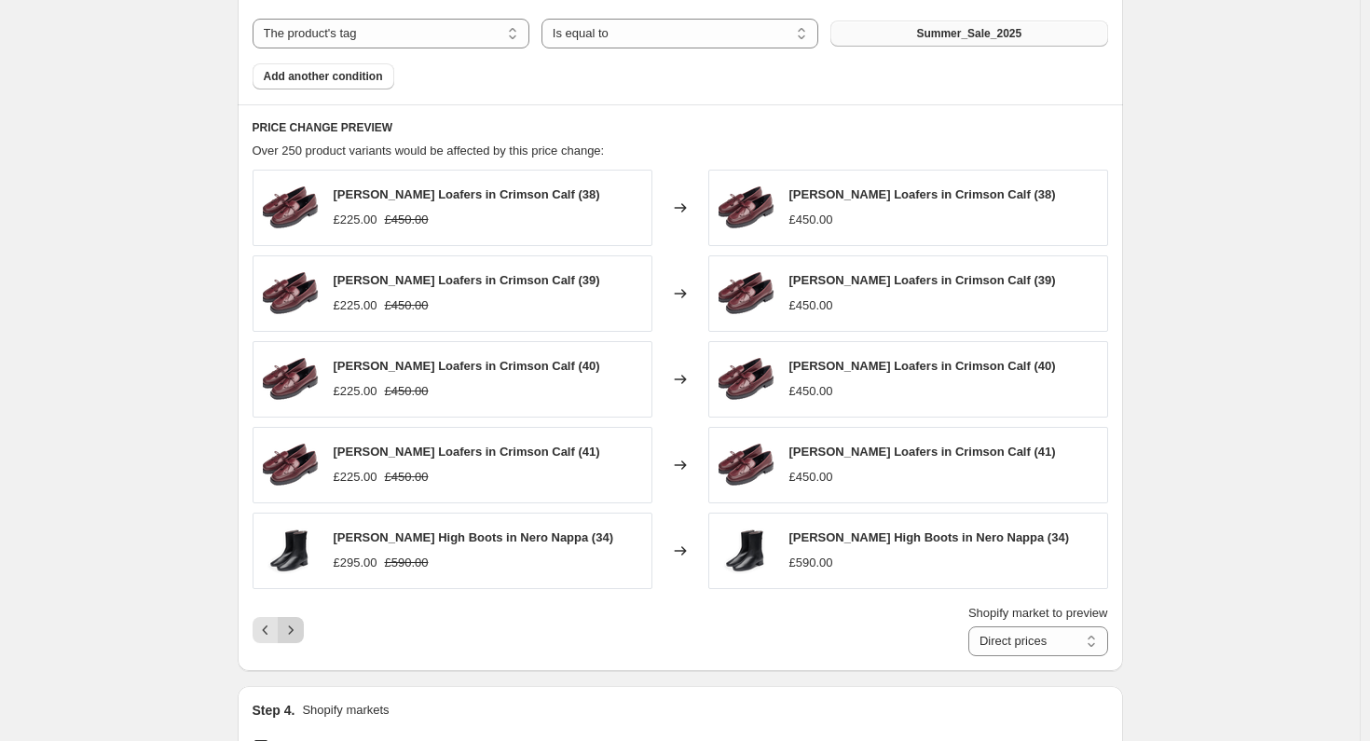
click at [293, 626] on icon "Next" at bounding box center [290, 630] width 19 height 19
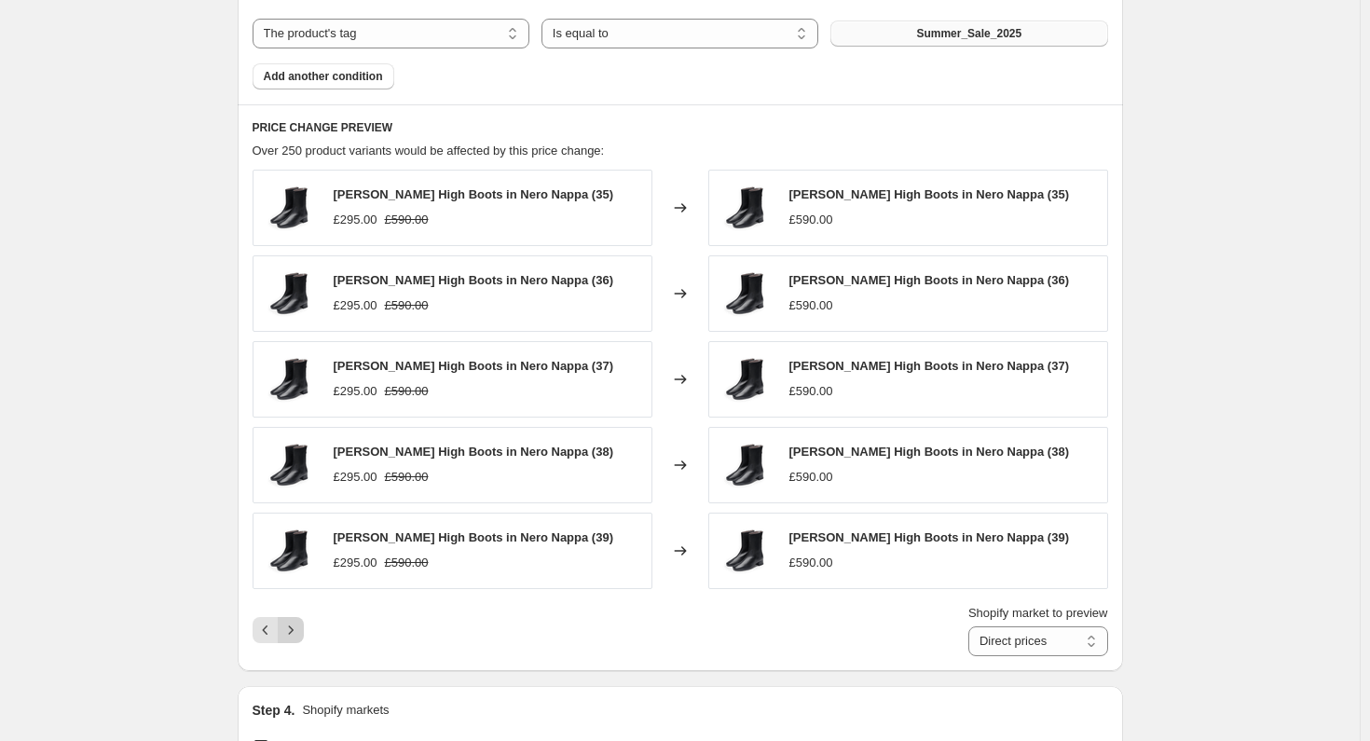
click at [293, 626] on icon "Next" at bounding box center [290, 630] width 19 height 19
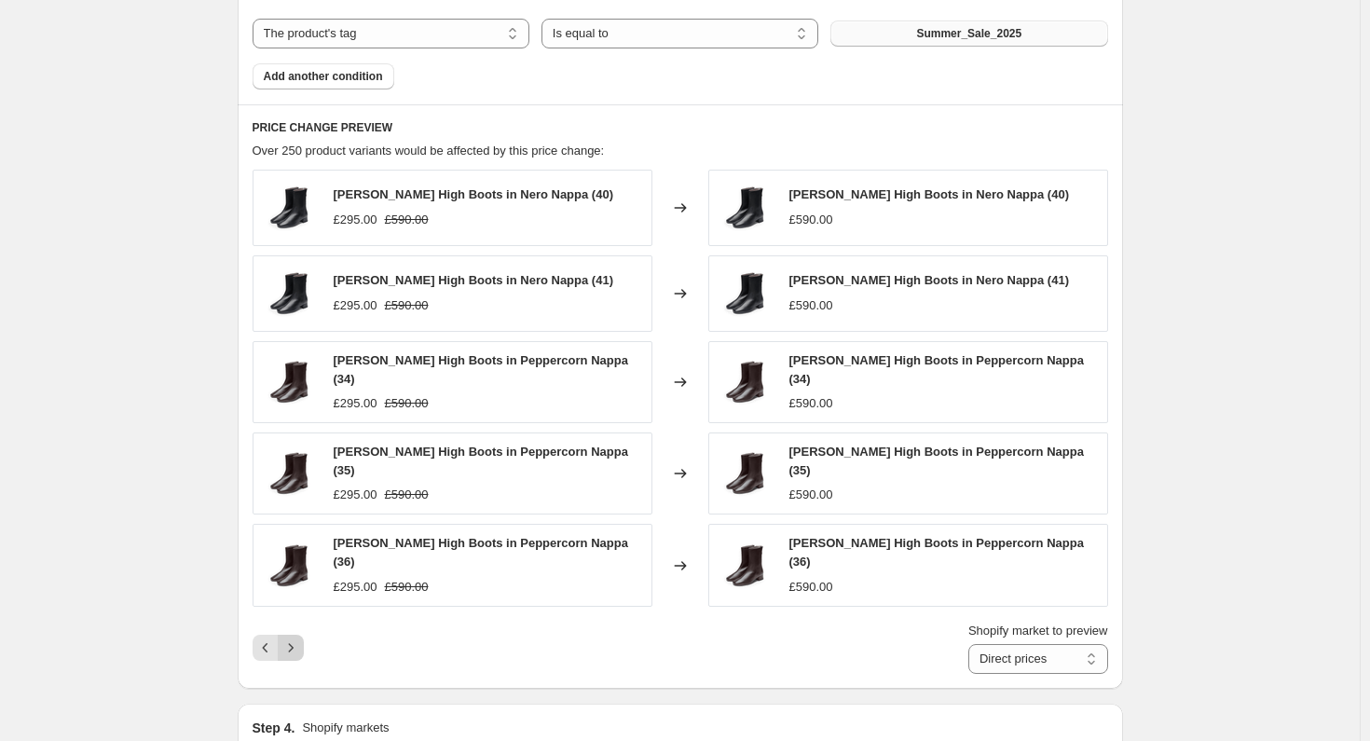
click at [293, 638] on icon "Next" at bounding box center [290, 647] width 19 height 19
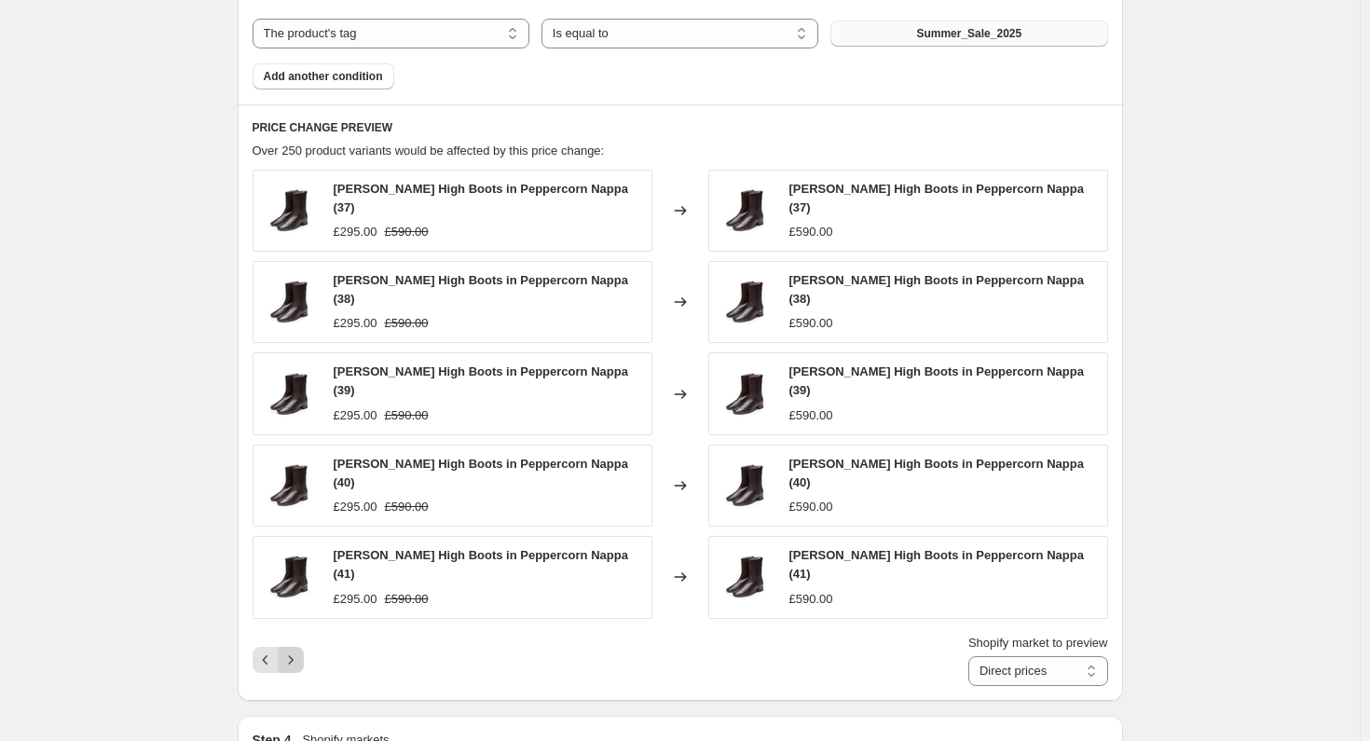
click at [293, 650] on icon "Next" at bounding box center [290, 659] width 19 height 19
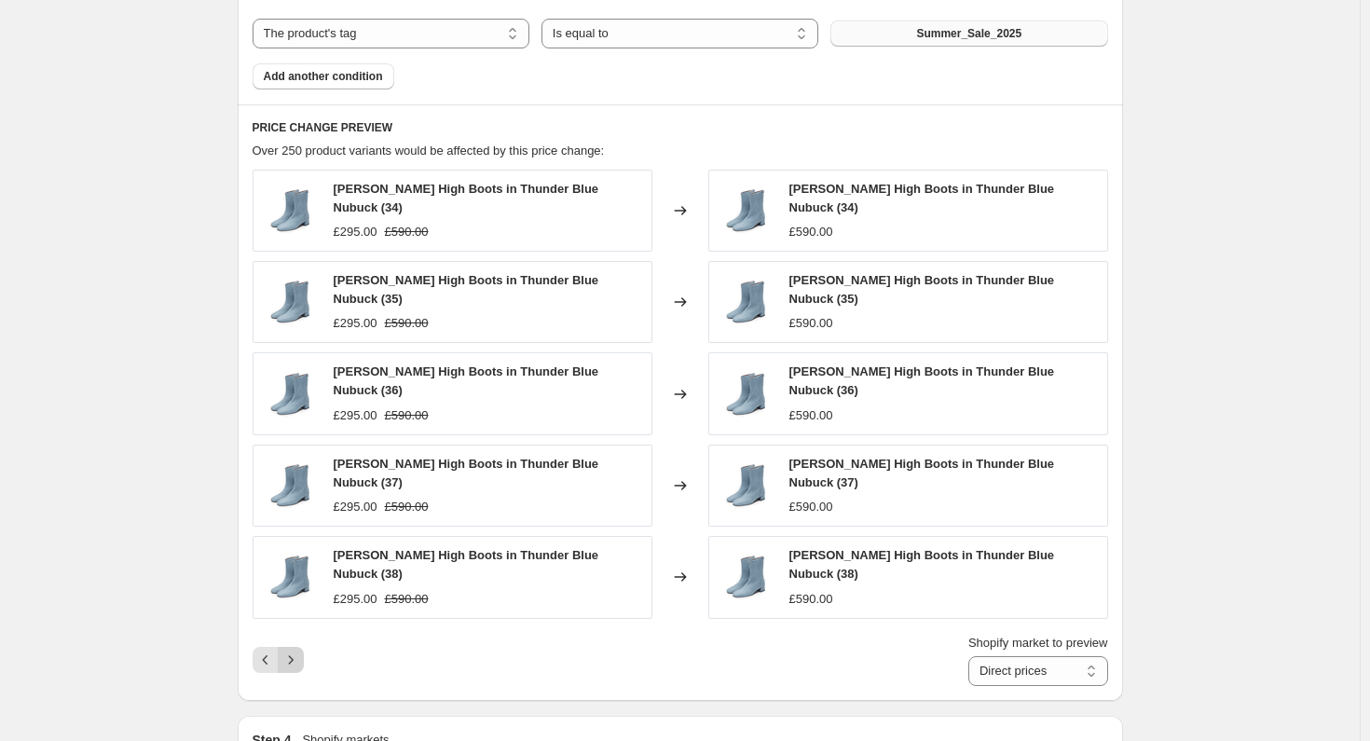
click at [293, 650] on icon "Next" at bounding box center [290, 659] width 19 height 19
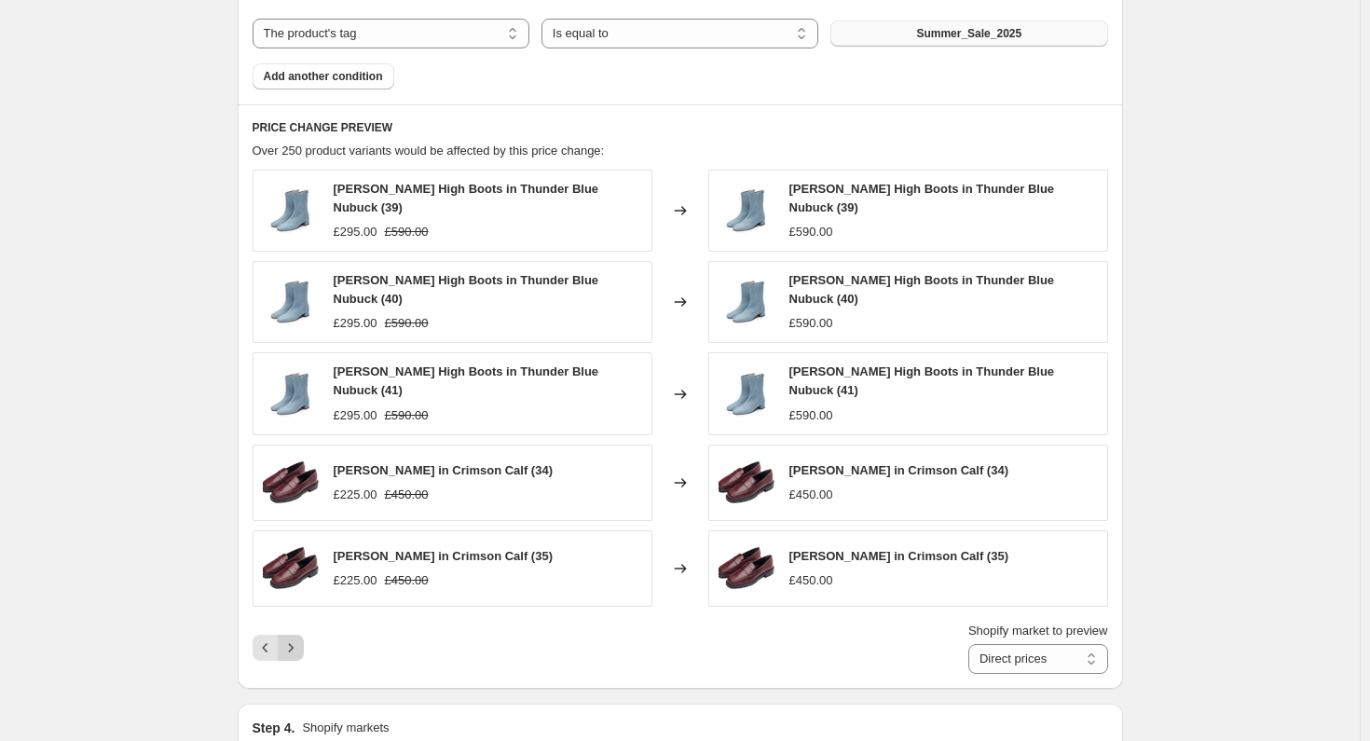
click at [293, 638] on icon "Next" at bounding box center [290, 647] width 19 height 19
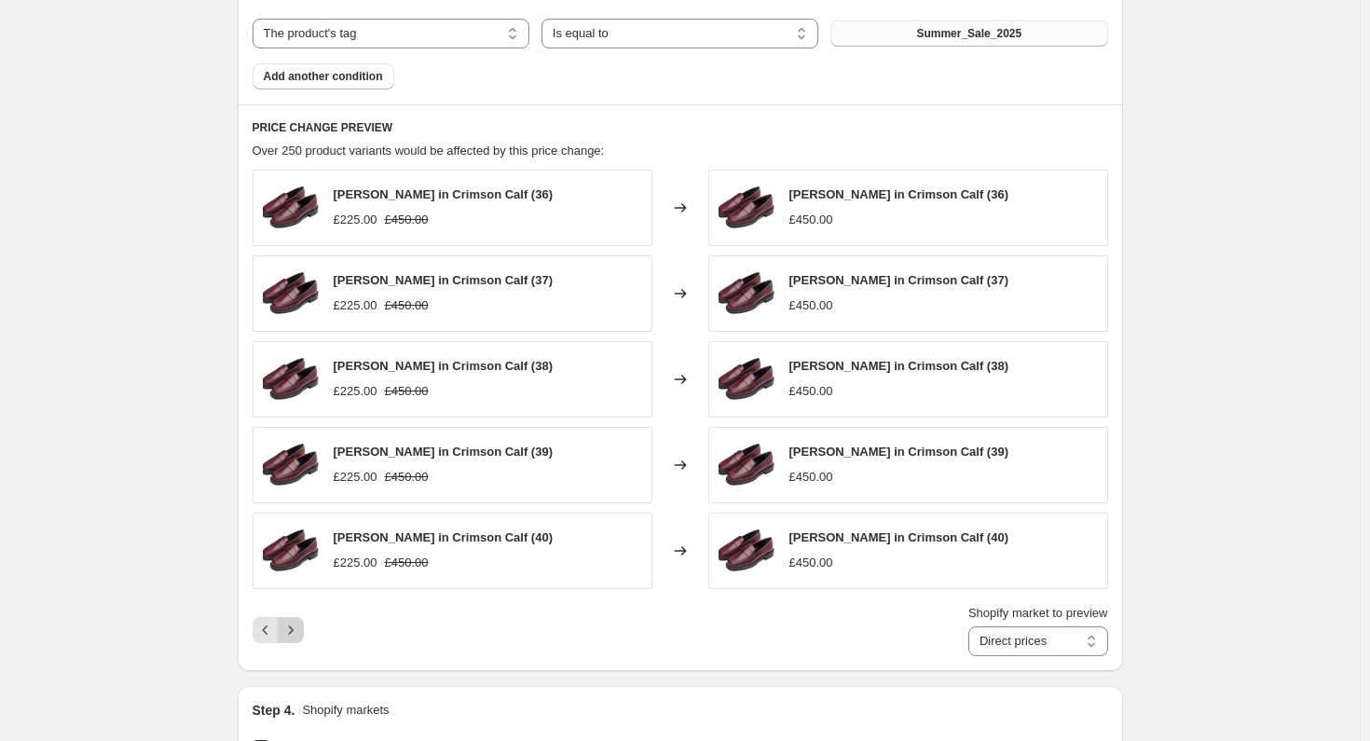
click at [293, 626] on icon "Next" at bounding box center [290, 630] width 19 height 19
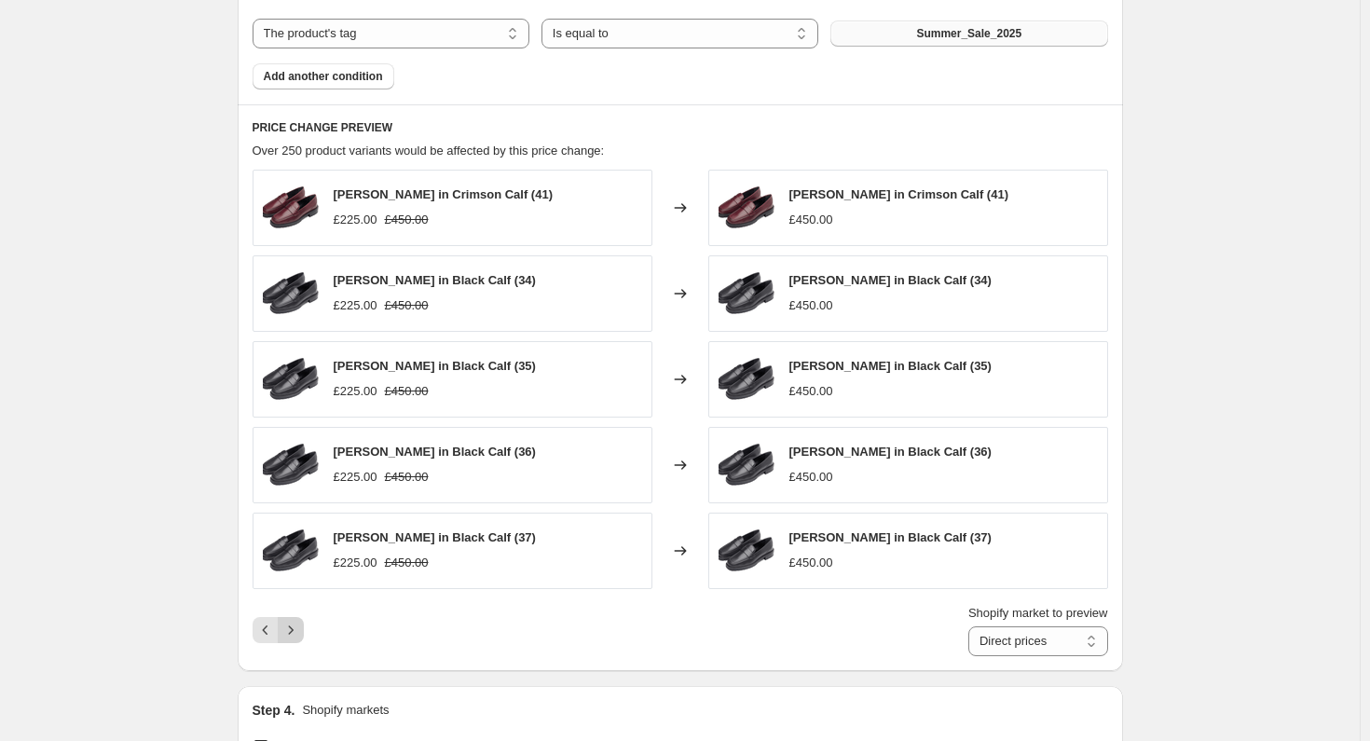
click at [293, 626] on icon "Next" at bounding box center [290, 630] width 19 height 19
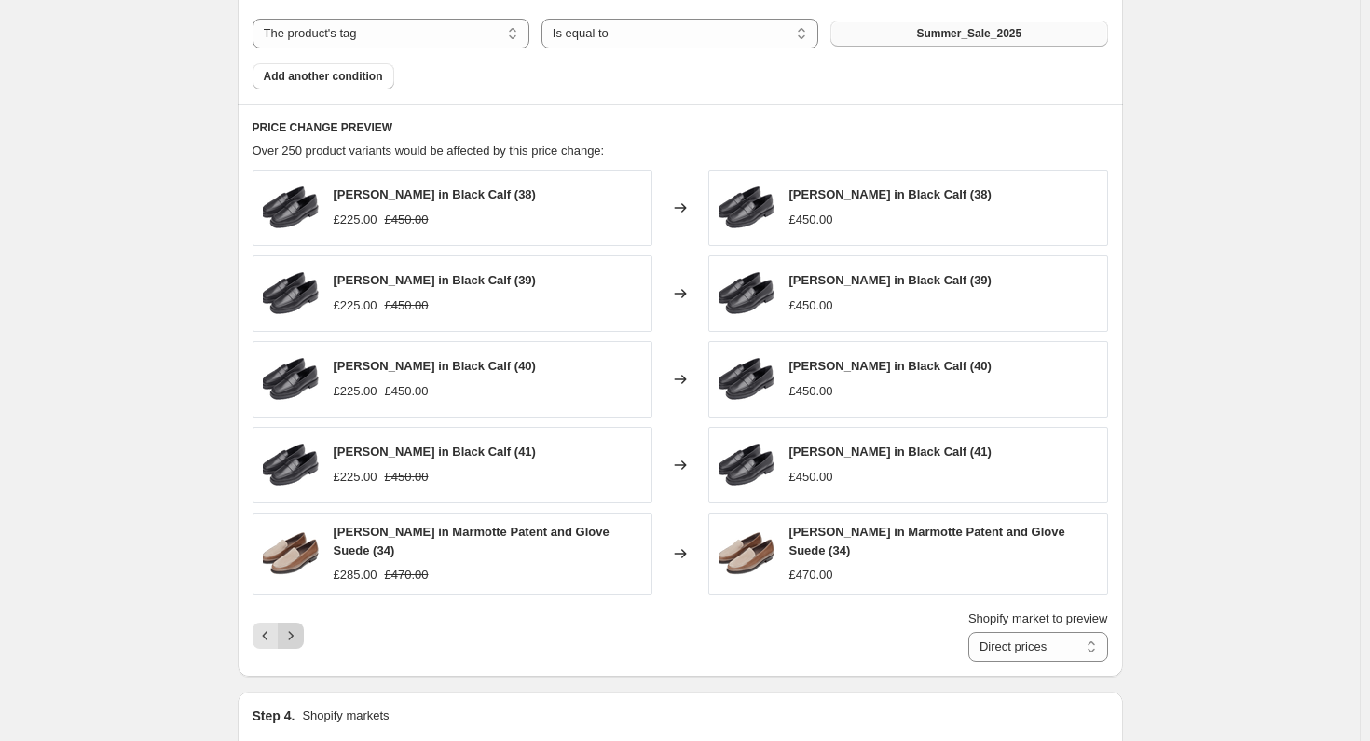
click at [293, 626] on icon "Next" at bounding box center [290, 635] width 19 height 19
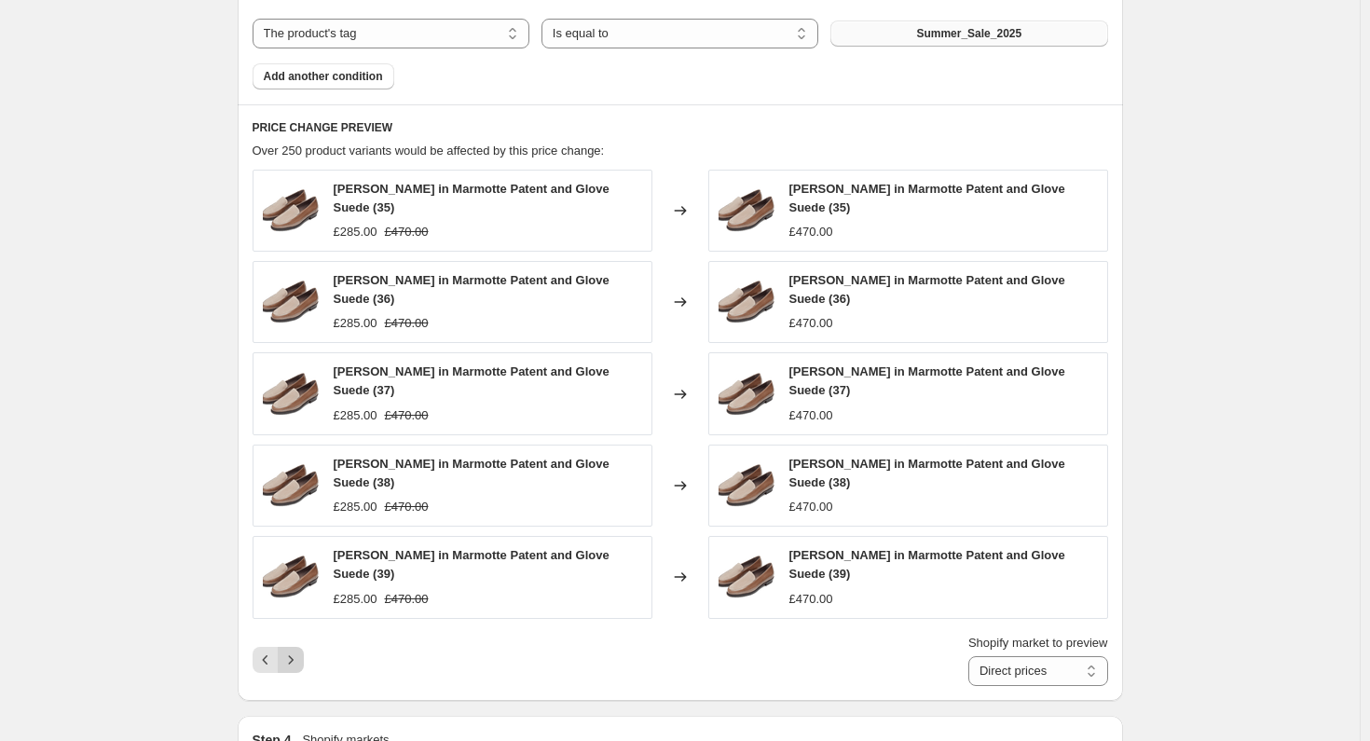
click at [293, 626] on div "[PERSON_NAME] in Marmotte Patent and Glove Suede (35) £285.00 £470.00 Changed t…" at bounding box center [680, 428] width 855 height 516
click at [294, 647] on button "Next" at bounding box center [291, 660] width 26 height 26
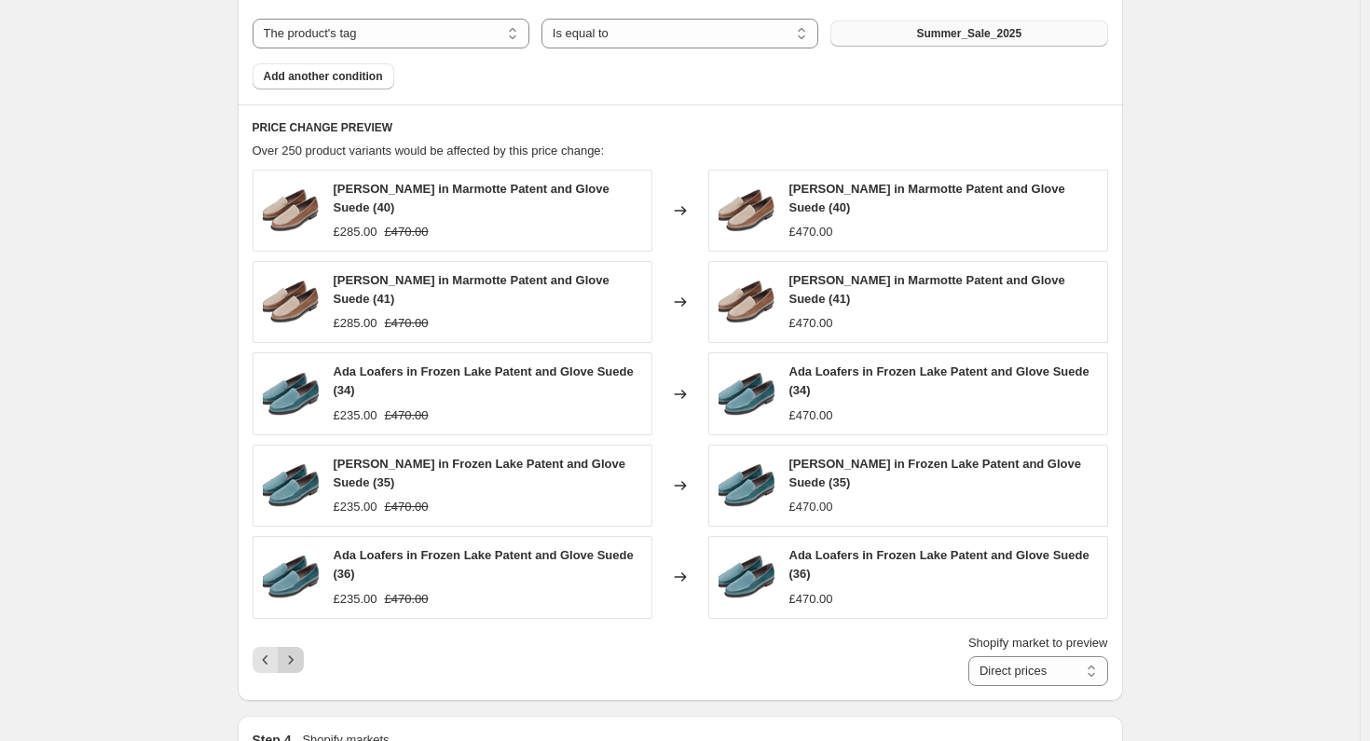
click at [294, 653] on icon "Next" at bounding box center [290, 659] width 19 height 19
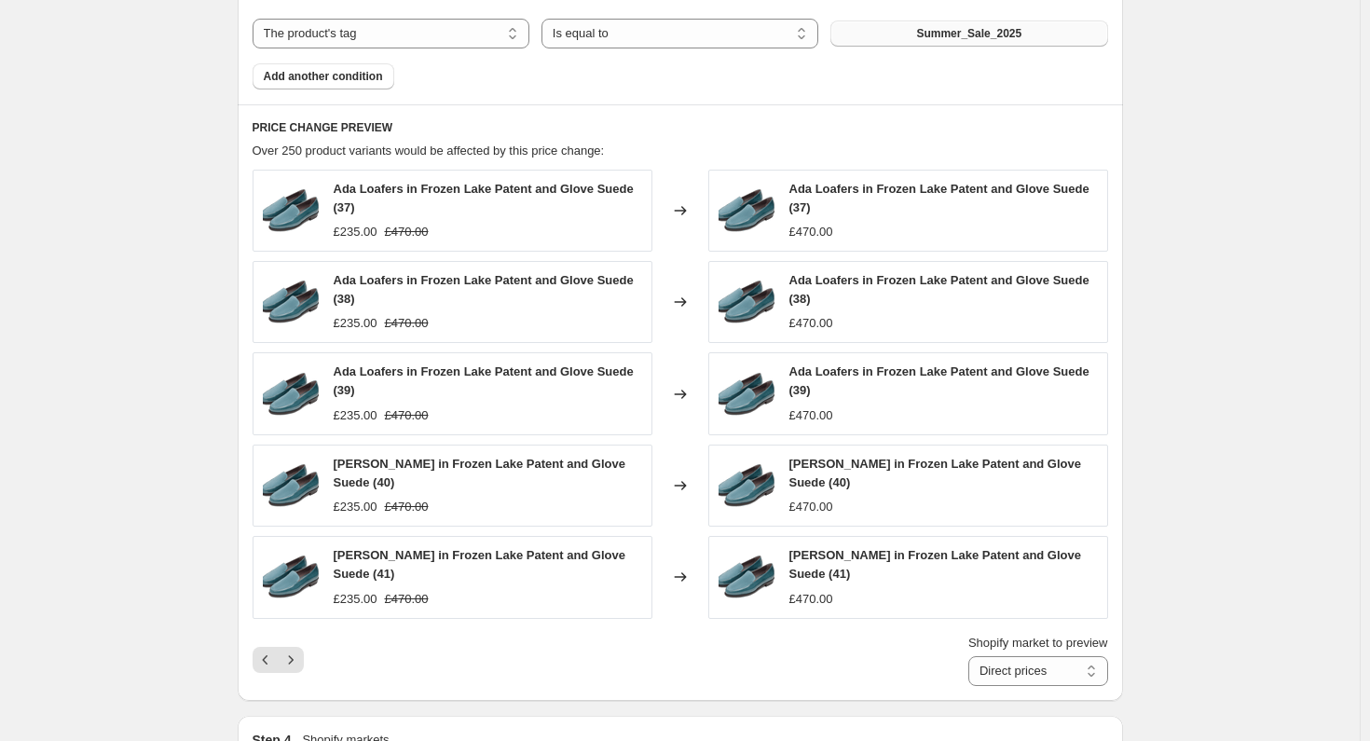
click at [296, 652] on icon "Next" at bounding box center [290, 659] width 19 height 19
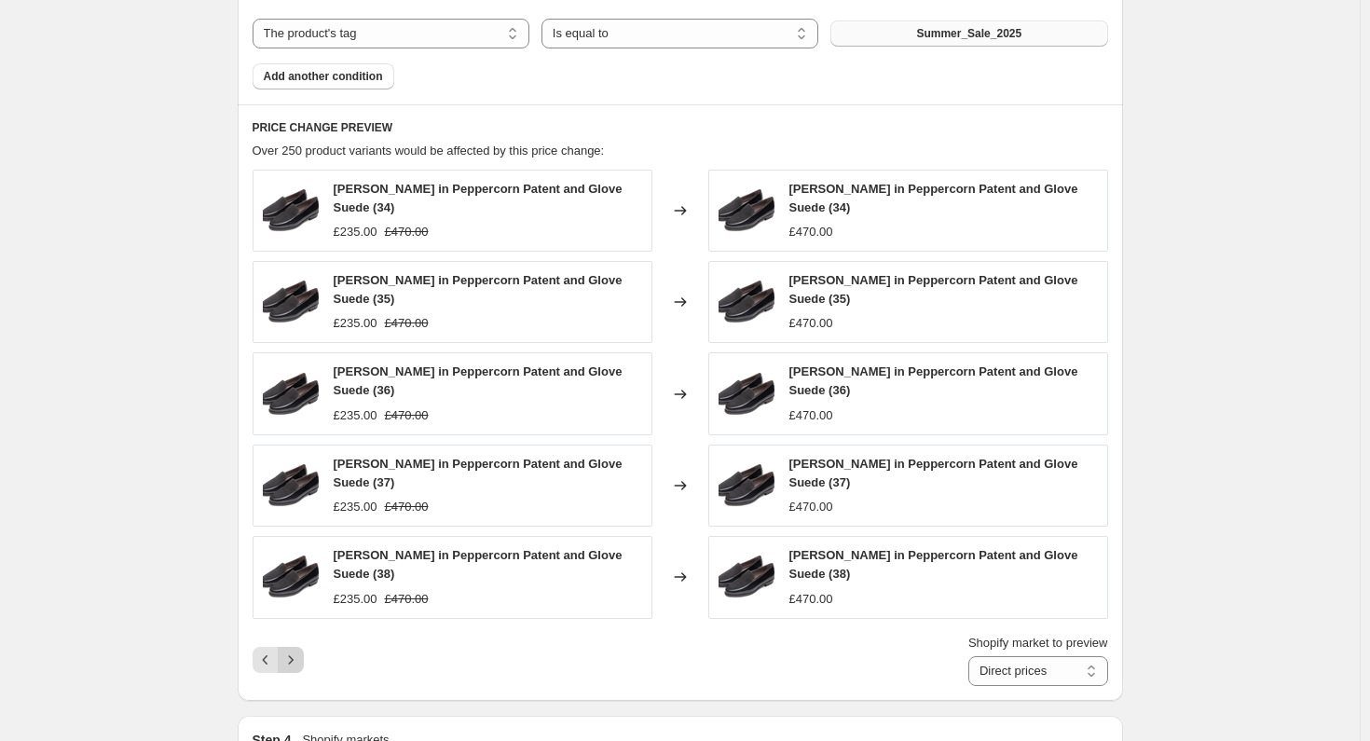
click at [296, 650] on icon "Next" at bounding box center [290, 659] width 19 height 19
drag, startPoint x: 296, startPoint y: 650, endPoint x: 616, endPoint y: 649, distance: 319.6
click at [616, 649] on div "Shopify market to preview Direct prices Eurozone Eurozone special price [GEOGRA…" at bounding box center [680, 660] width 855 height 52
click at [294, 650] on icon "Next" at bounding box center [290, 659] width 19 height 19
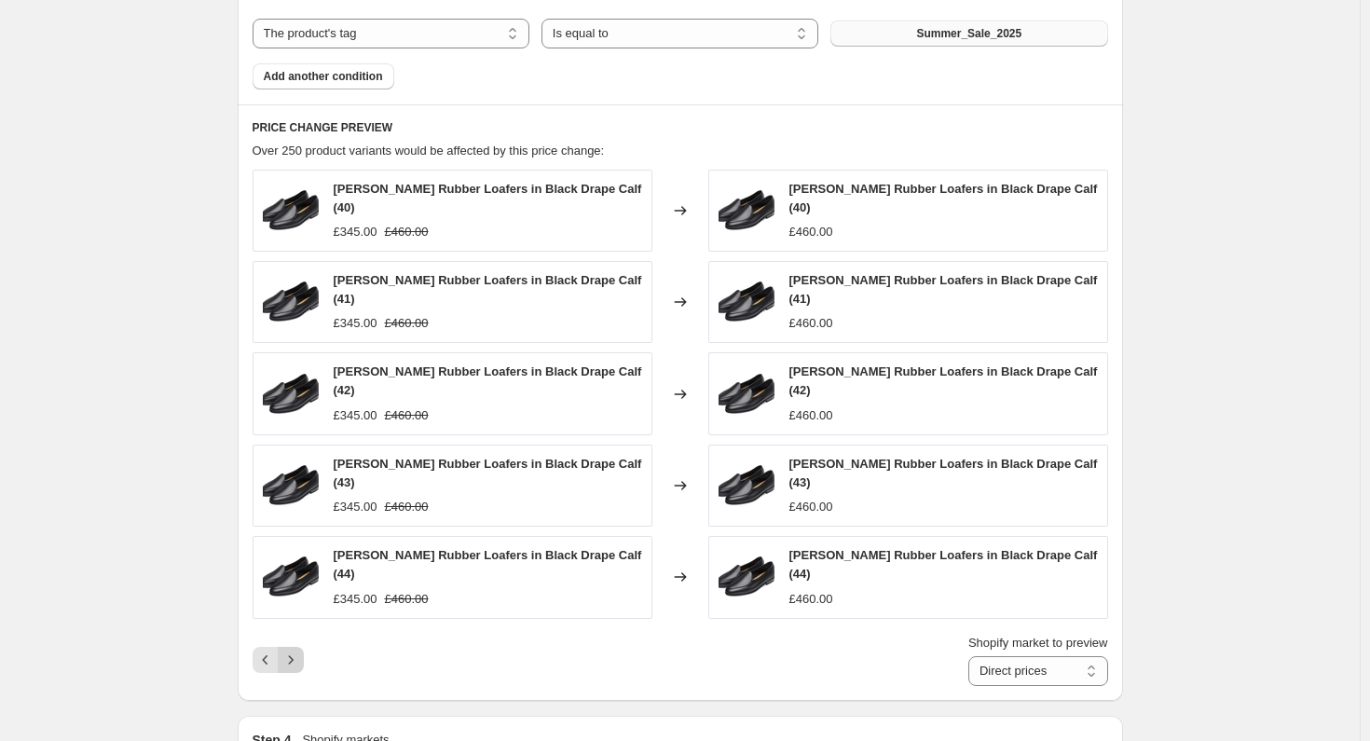
click at [294, 650] on icon "Next" at bounding box center [290, 659] width 19 height 19
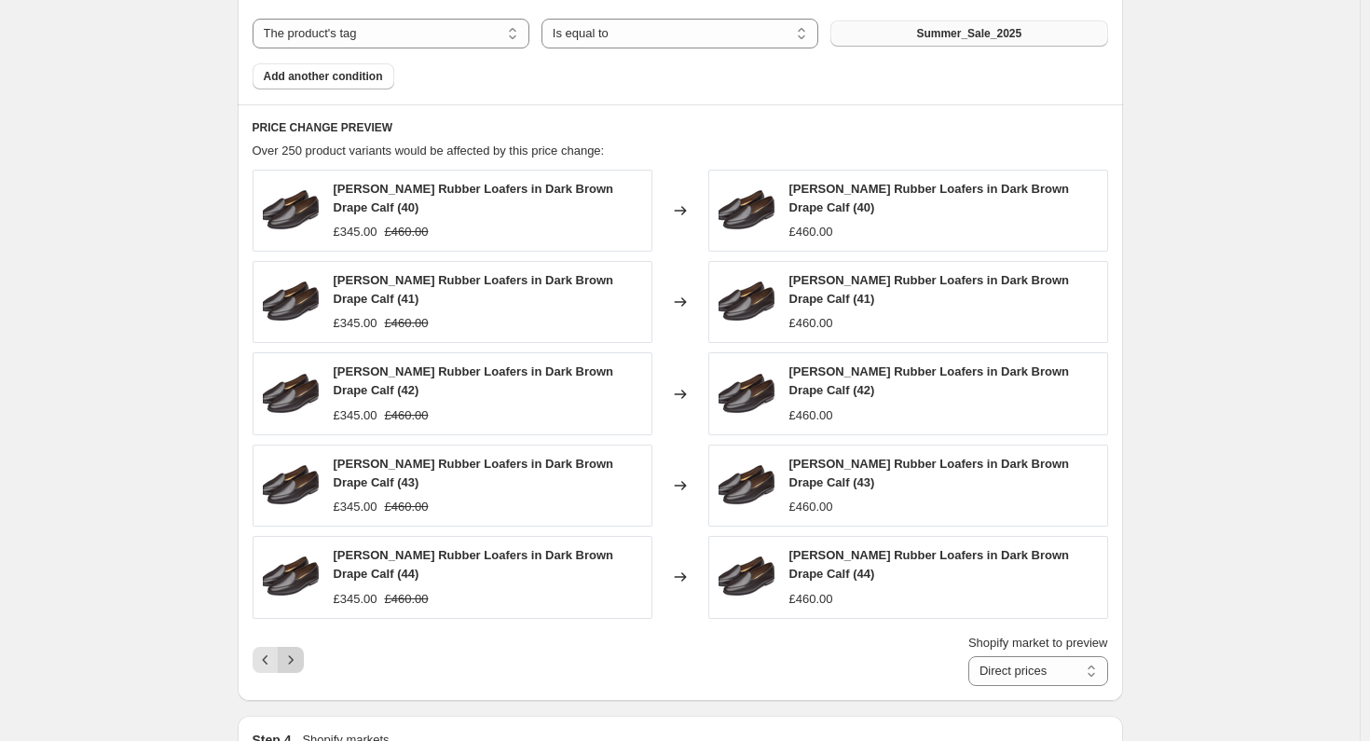
click at [294, 647] on button "Next" at bounding box center [291, 660] width 26 height 26
click at [294, 658] on icon "Next" at bounding box center [290, 659] width 19 height 19
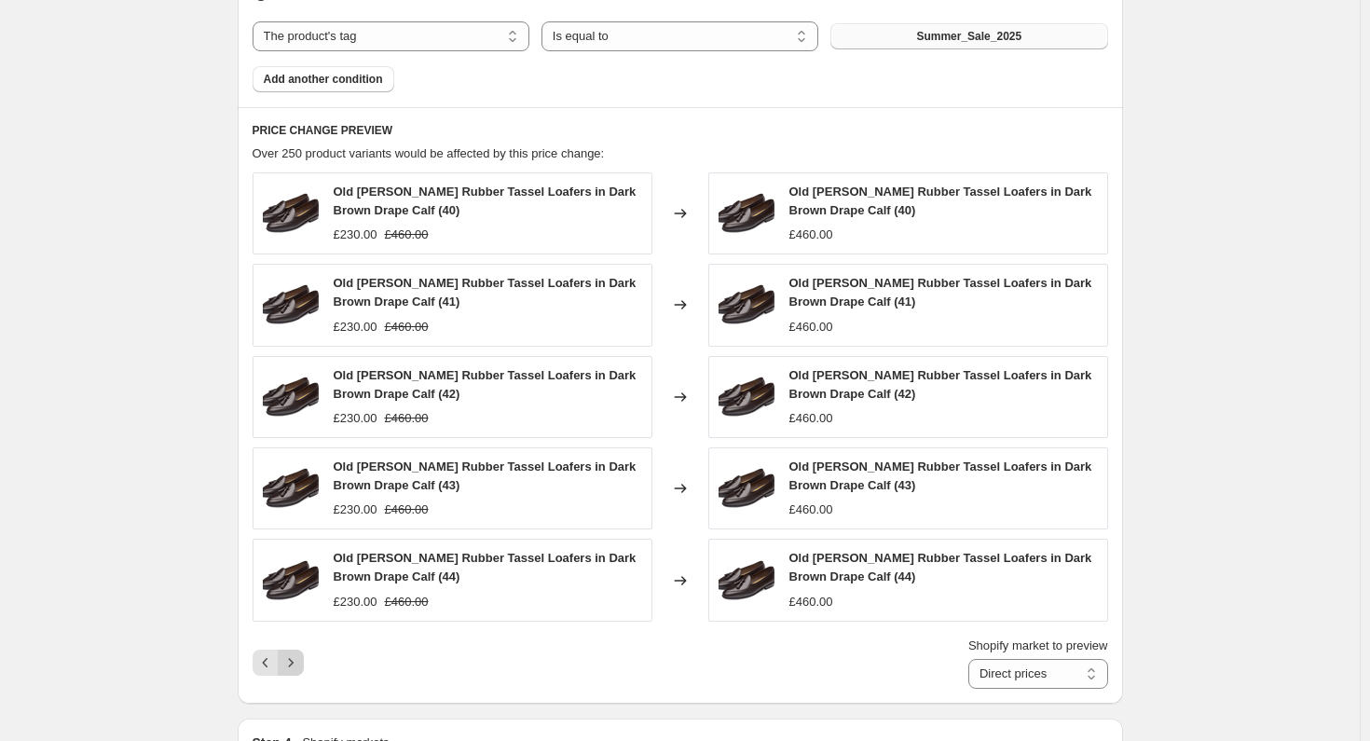
click at [293, 659] on icon "Next" at bounding box center [290, 662] width 19 height 19
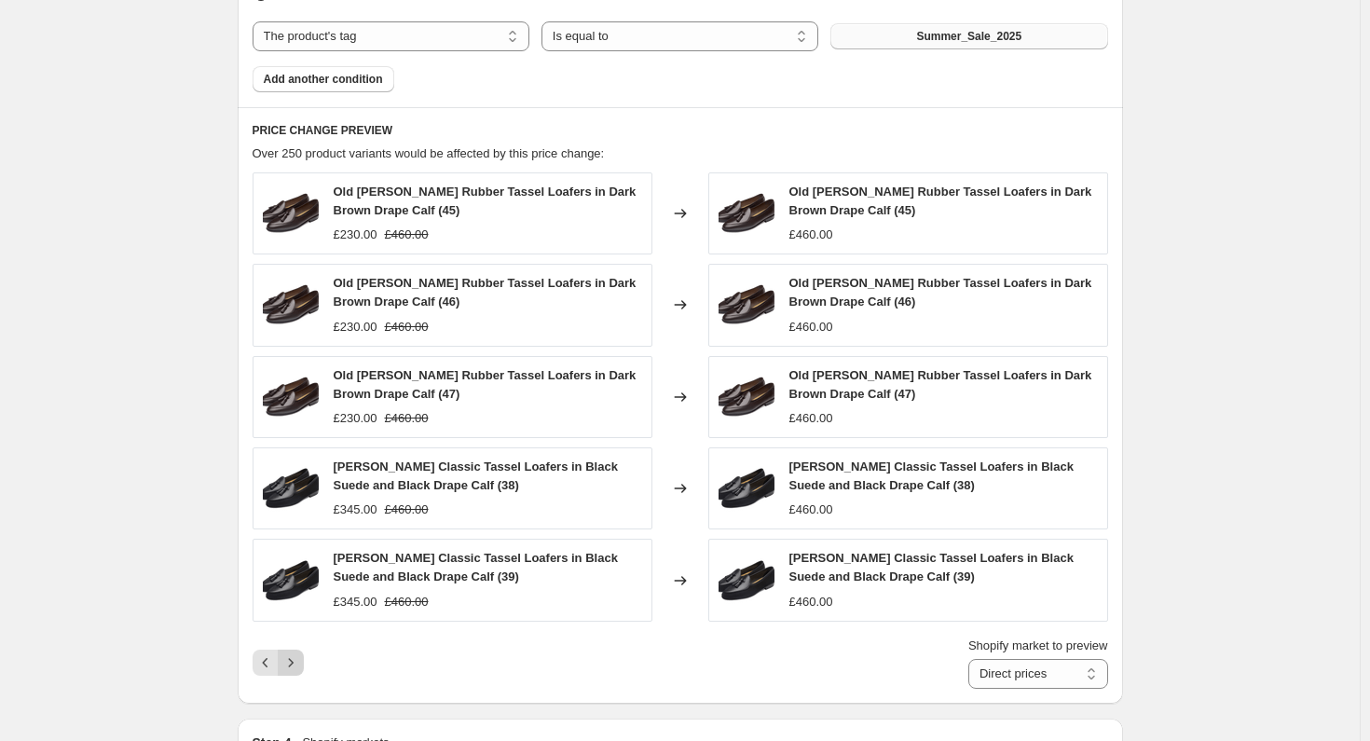
click at [293, 659] on icon "Next" at bounding box center [290, 662] width 19 height 19
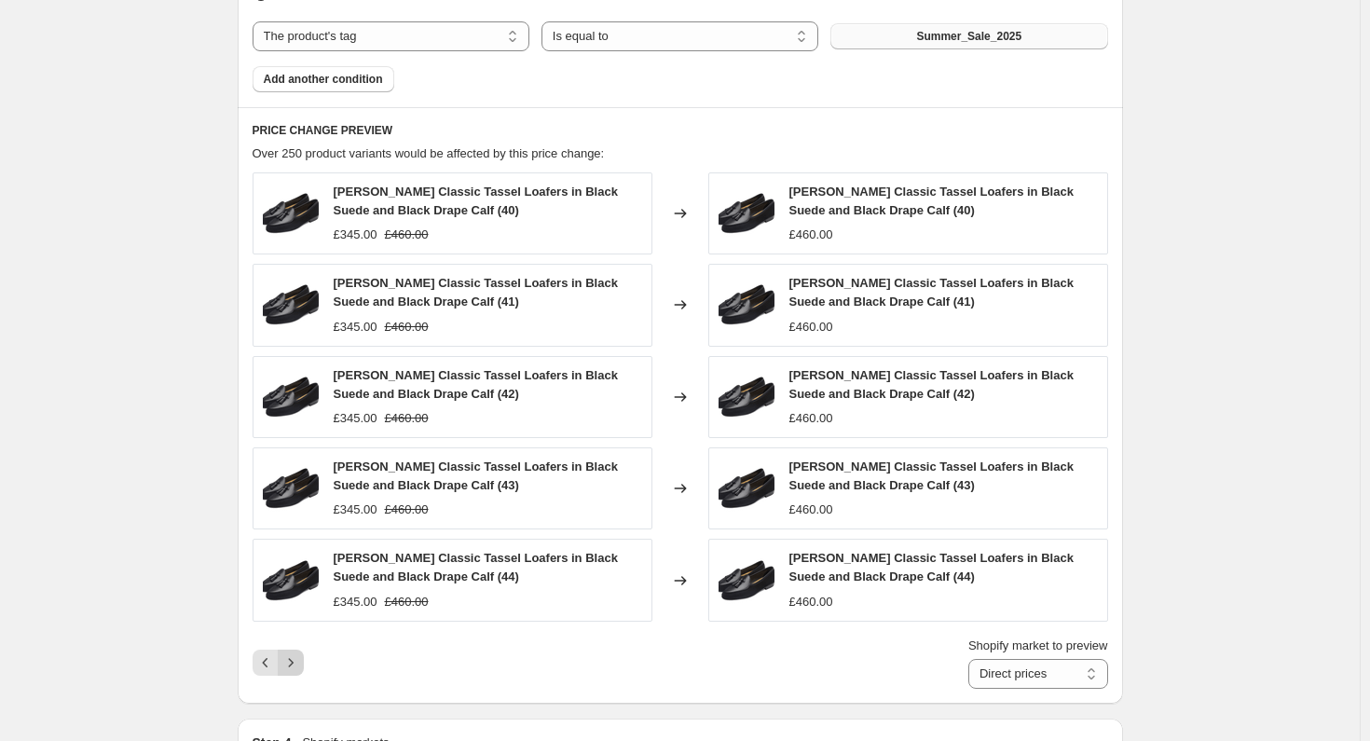
scroll to position [936, 0]
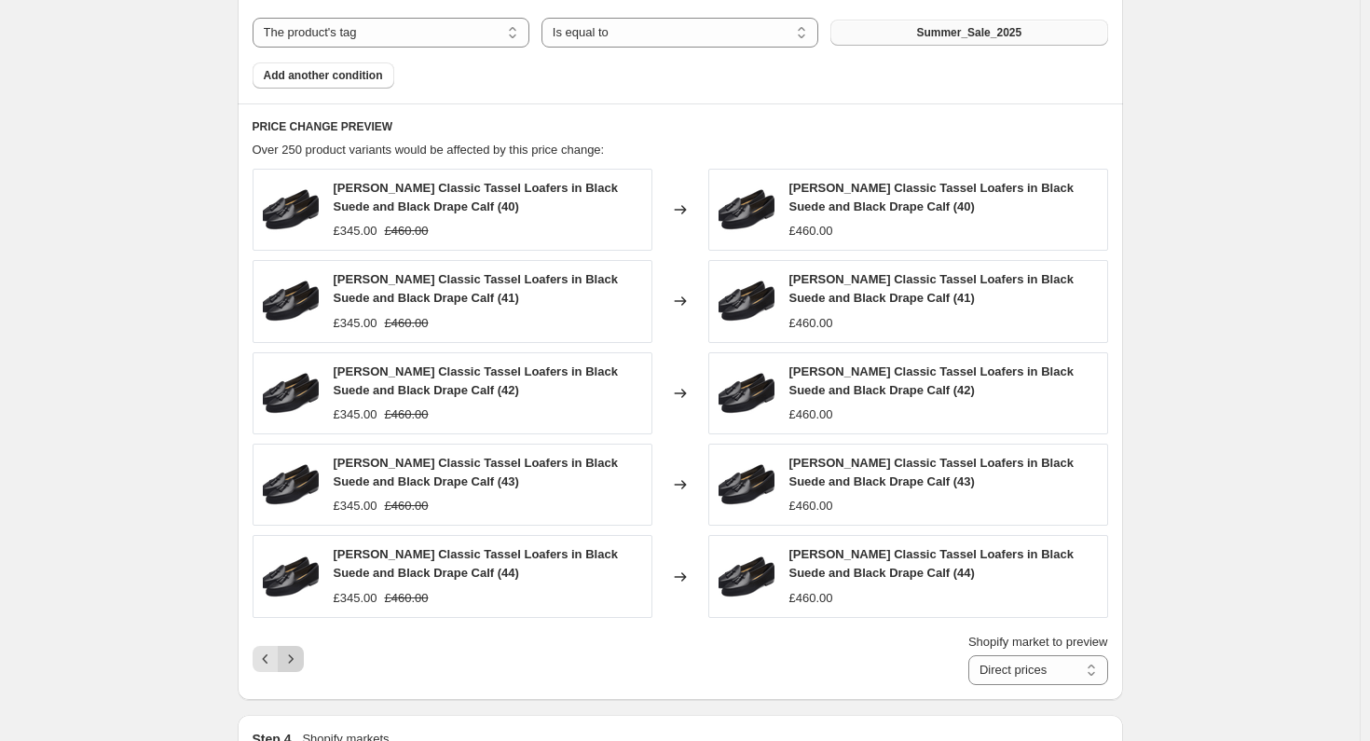
click at [293, 659] on icon "Next" at bounding box center [290, 658] width 5 height 8
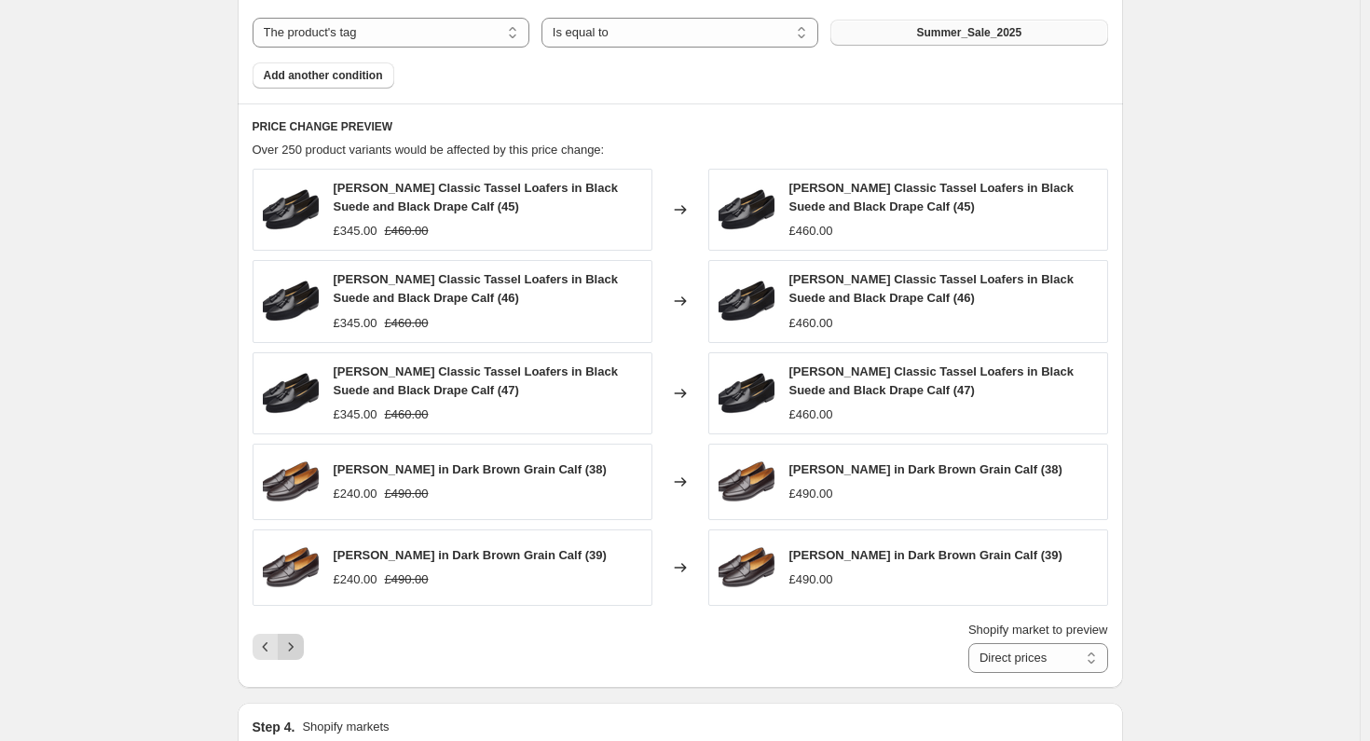
click at [292, 649] on icon "Next" at bounding box center [290, 646] width 19 height 19
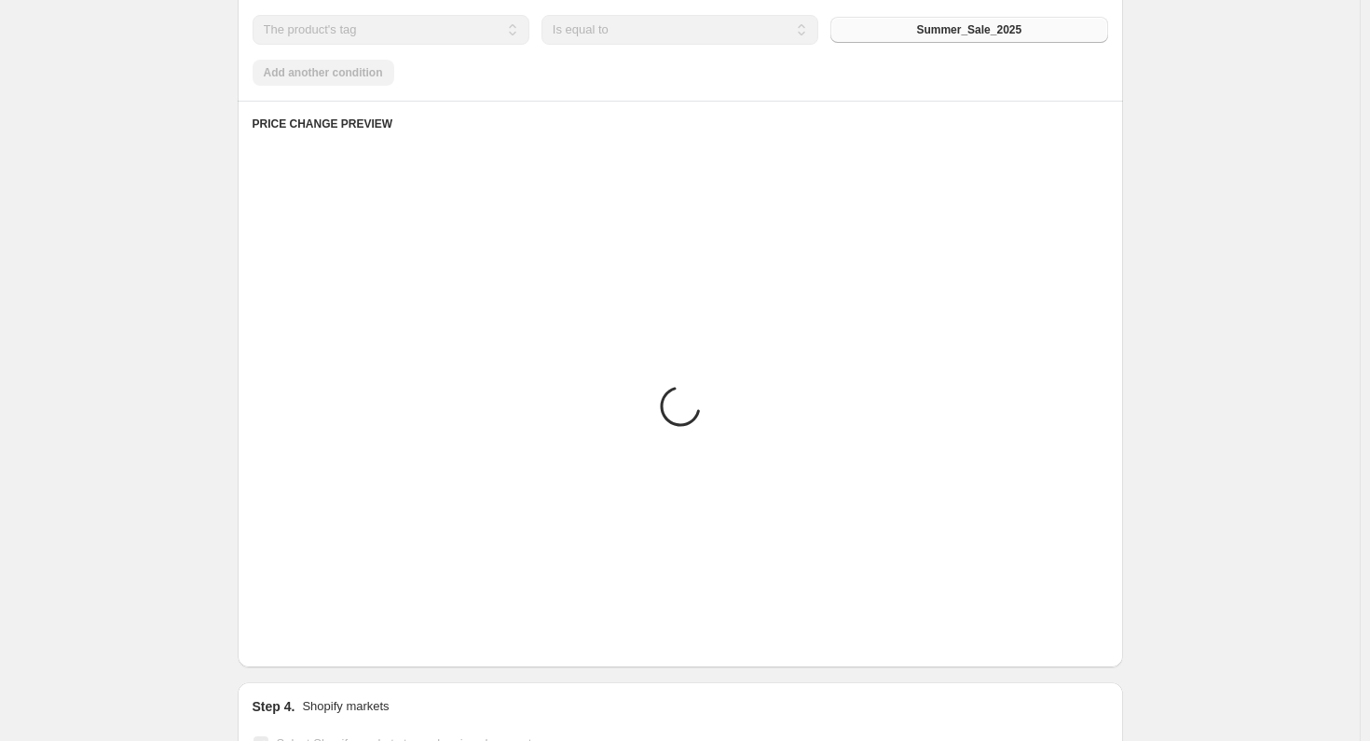
scroll to position [932, 0]
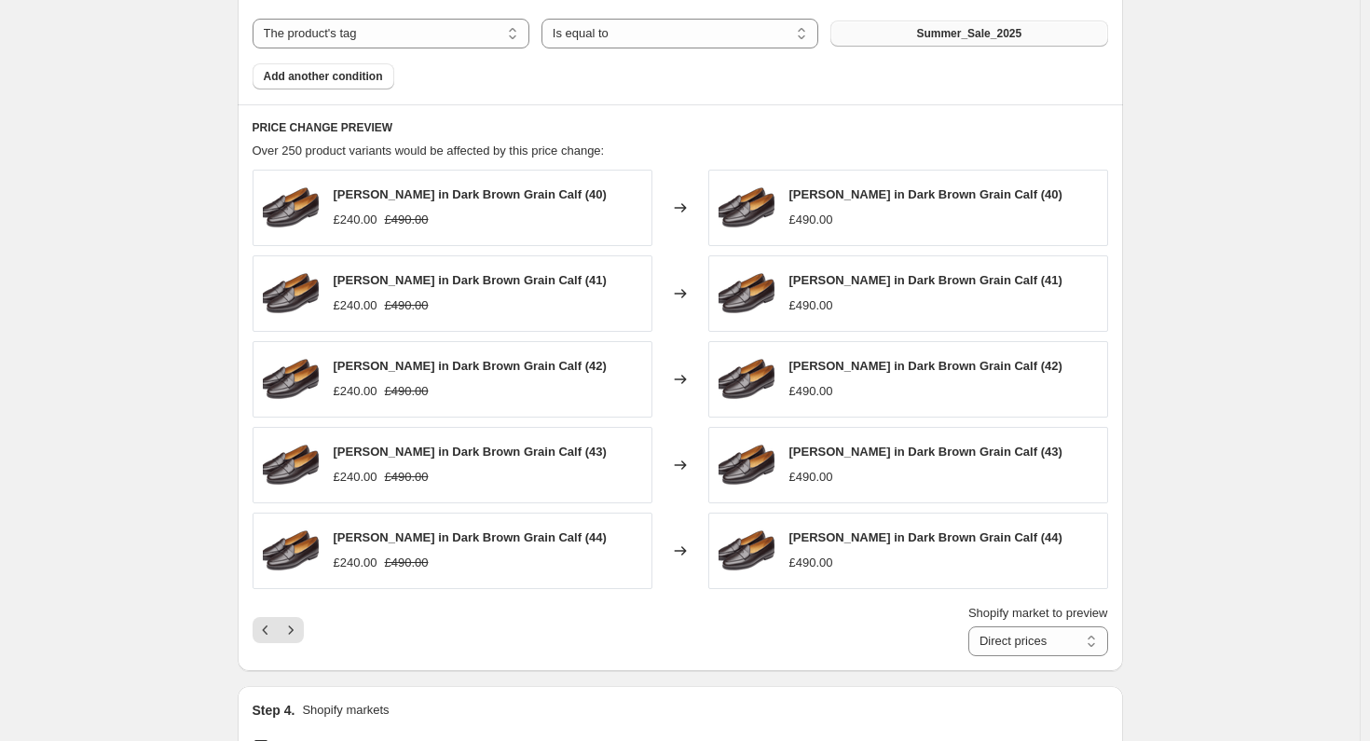
drag, startPoint x: 292, startPoint y: 649, endPoint x: 605, endPoint y: 641, distance: 313.2
click at [605, 641] on div "Shopify market to preview Direct prices Eurozone Eurozone special price [GEOGRA…" at bounding box center [680, 630] width 855 height 52
click at [296, 630] on icon "Next" at bounding box center [290, 630] width 19 height 19
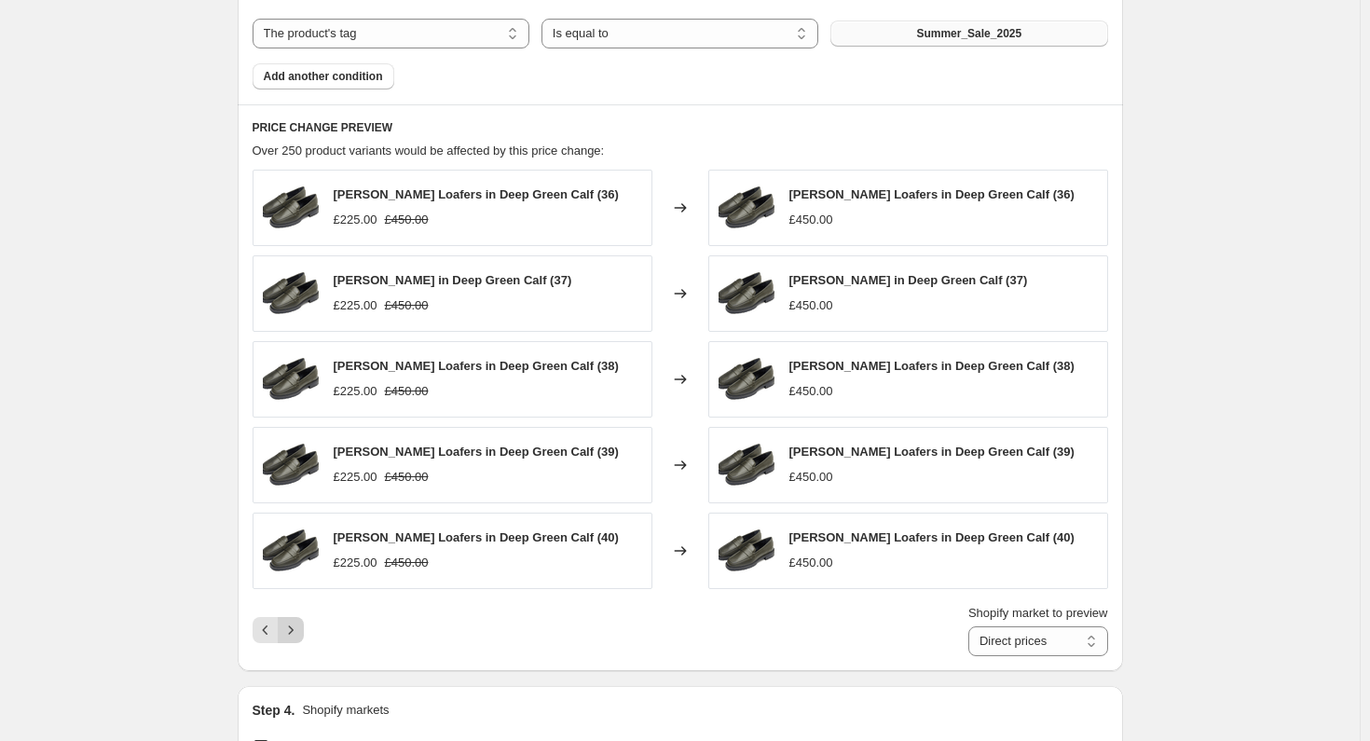
click at [296, 630] on icon "Next" at bounding box center [290, 630] width 19 height 19
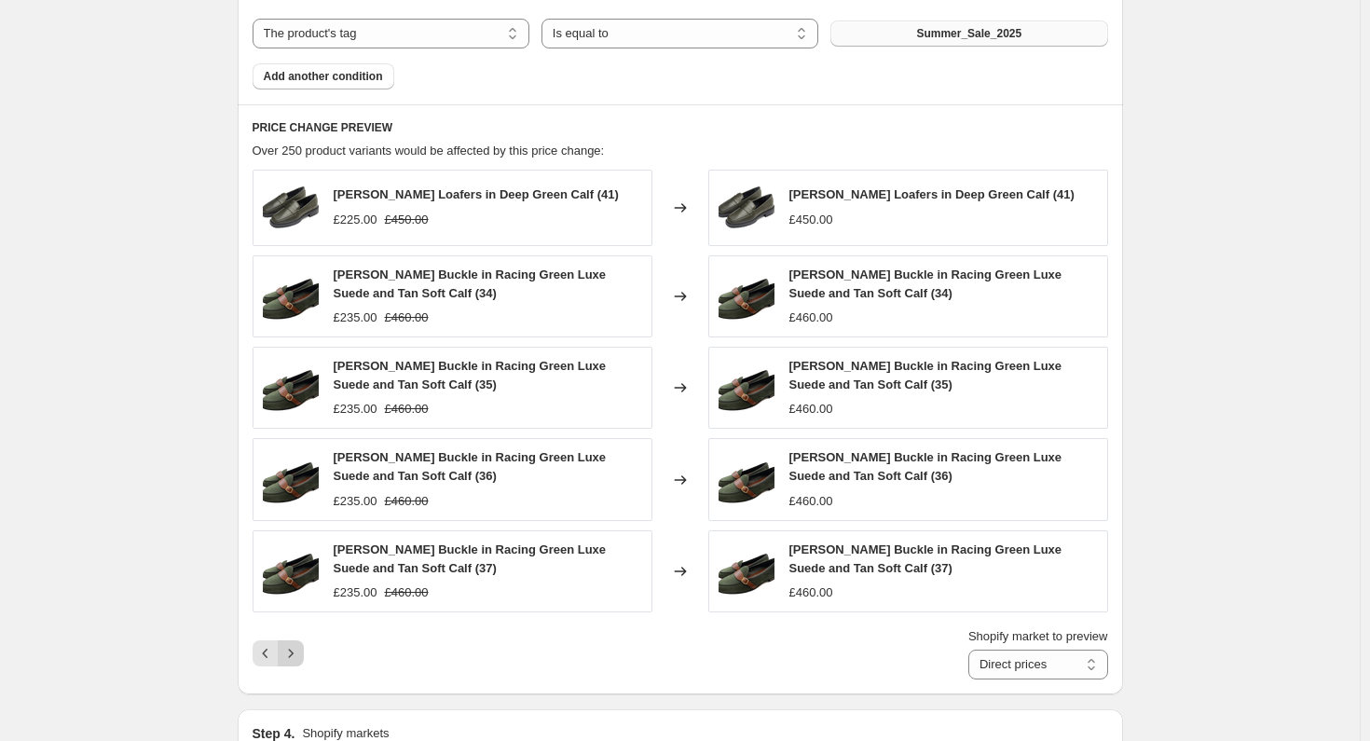
click at [295, 652] on icon "Next" at bounding box center [290, 653] width 19 height 19
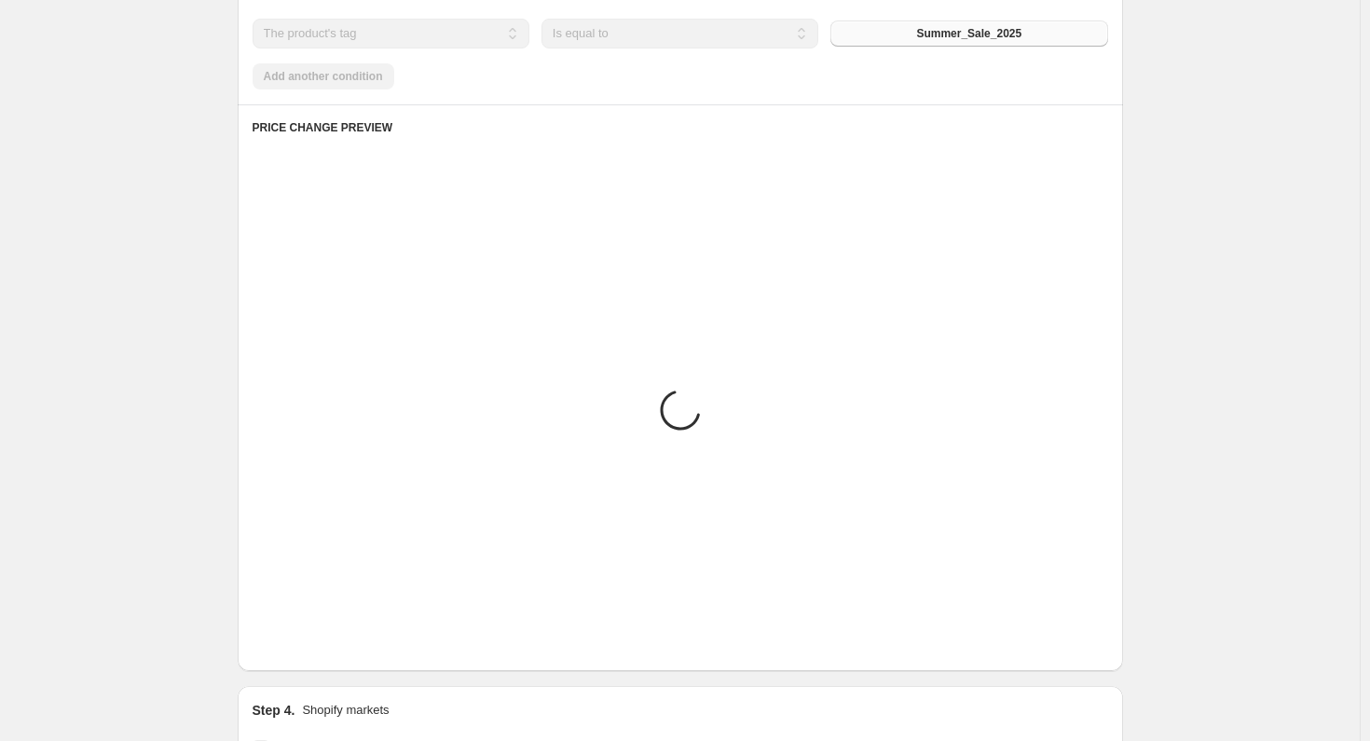
scroll to position [936, 0]
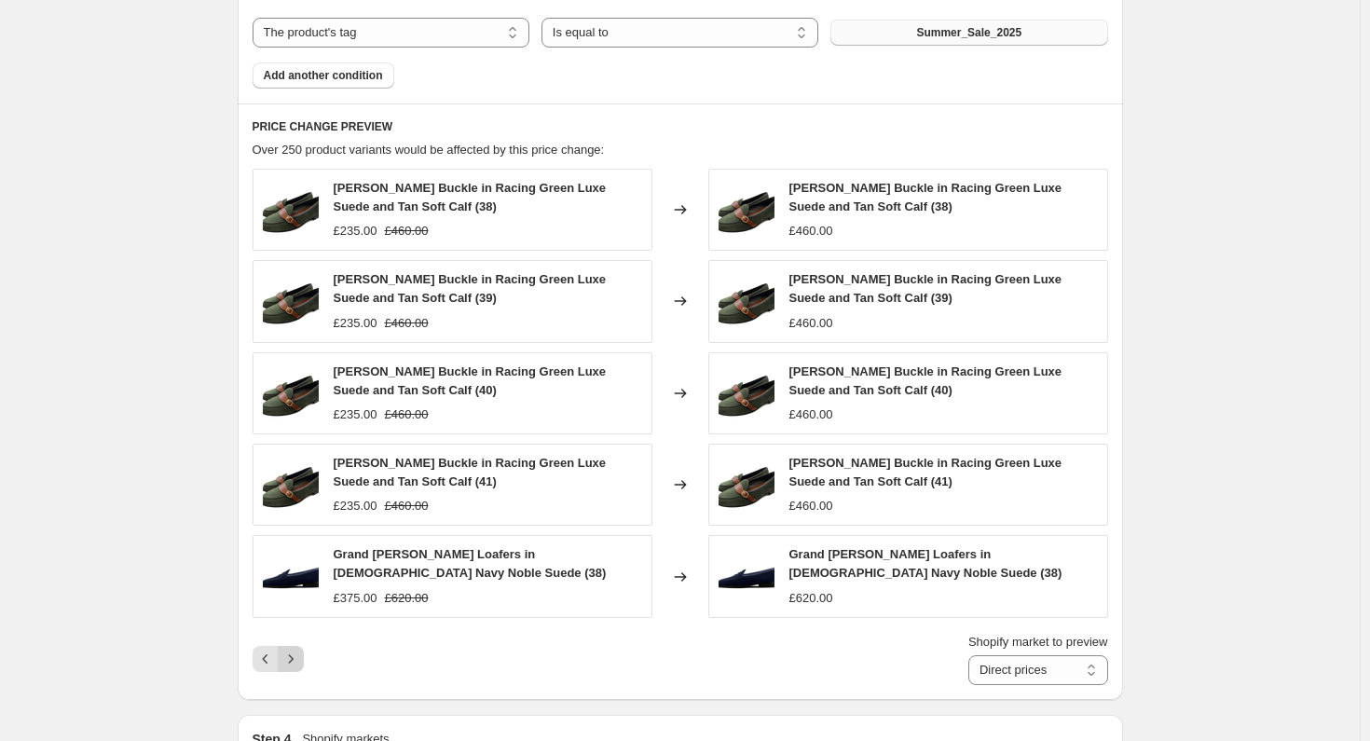
click at [300, 663] on icon "Next" at bounding box center [290, 658] width 19 height 19
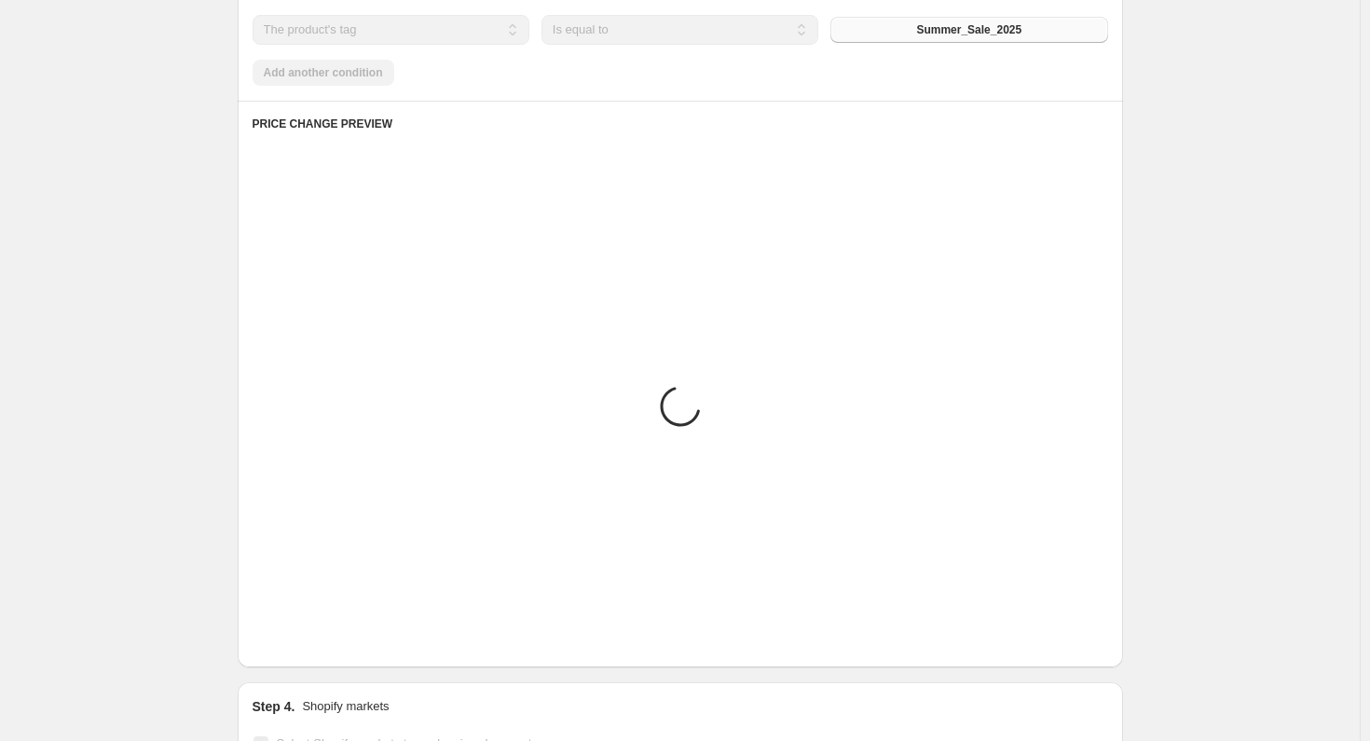
scroll to position [932, 0]
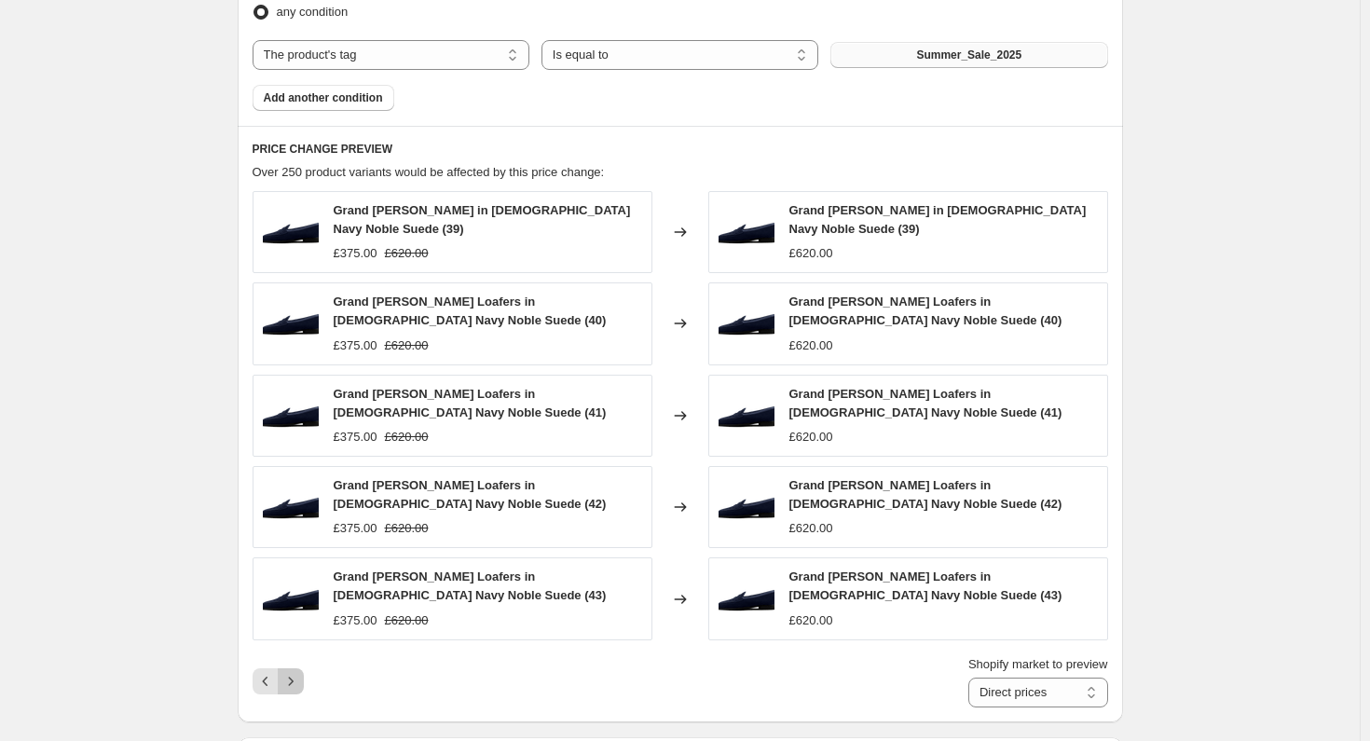
click at [300, 672] on icon "Next" at bounding box center [290, 681] width 19 height 19
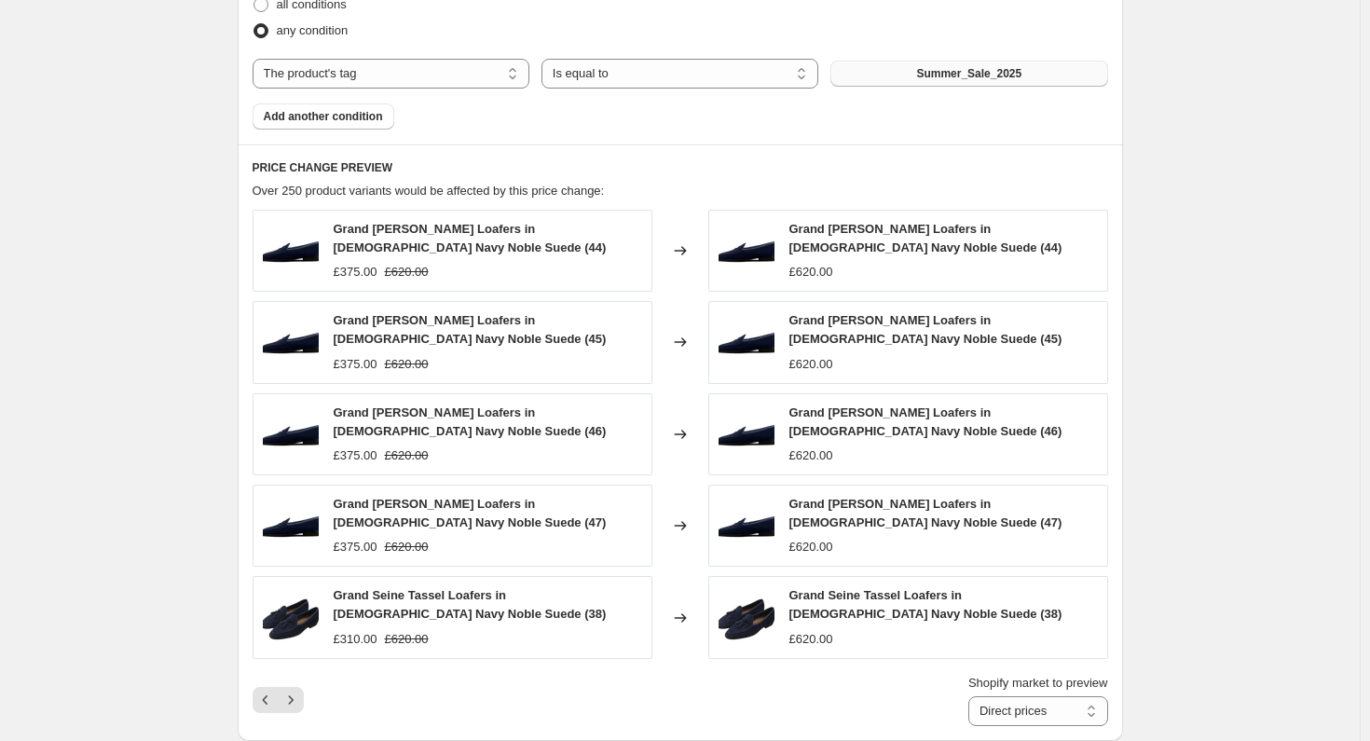
drag, startPoint x: 301, startPoint y: 660, endPoint x: 630, endPoint y: 666, distance: 329.0
click at [630, 674] on div "Shopify market to preview Direct prices Eurozone Eurozone special price [GEOGRA…" at bounding box center [680, 700] width 855 height 52
click at [291, 690] on icon "Next" at bounding box center [290, 699] width 19 height 19
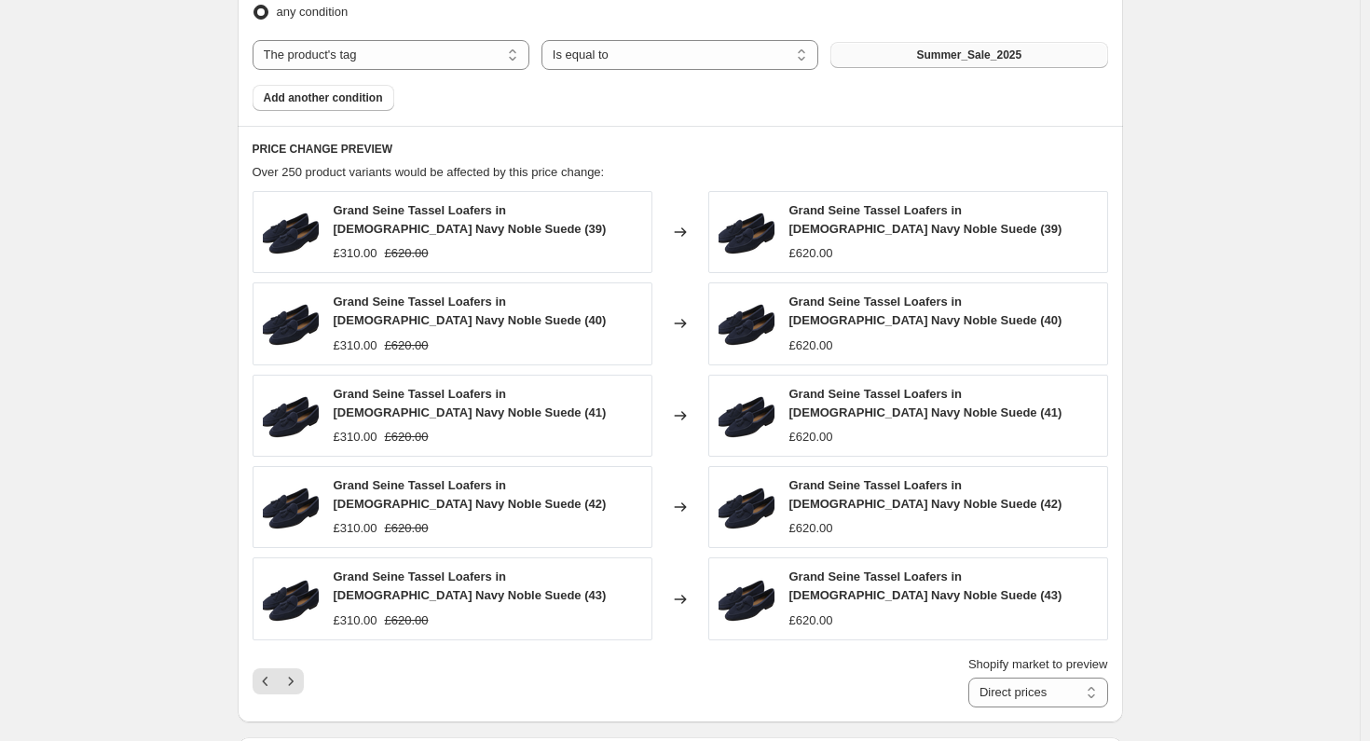
click at [294, 672] on icon "Next" at bounding box center [290, 681] width 19 height 19
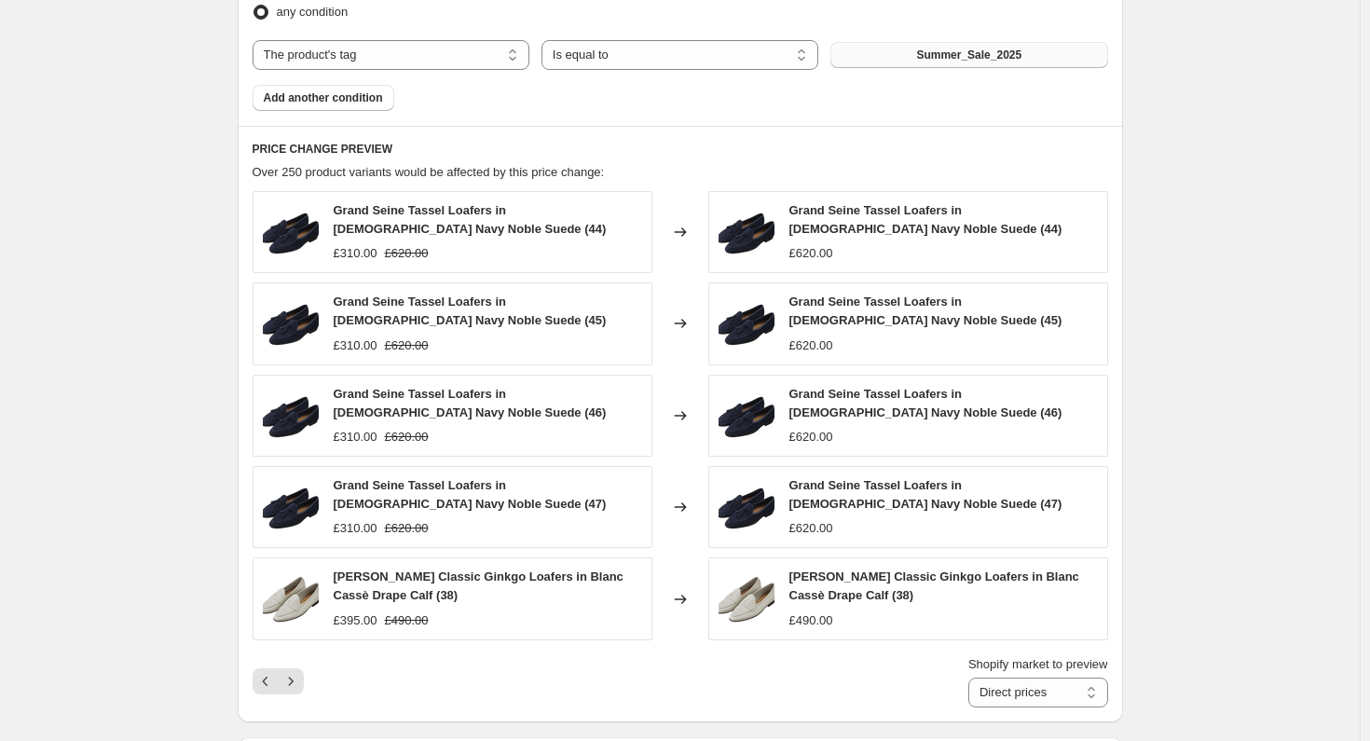
click at [294, 672] on icon "Next" at bounding box center [290, 681] width 19 height 19
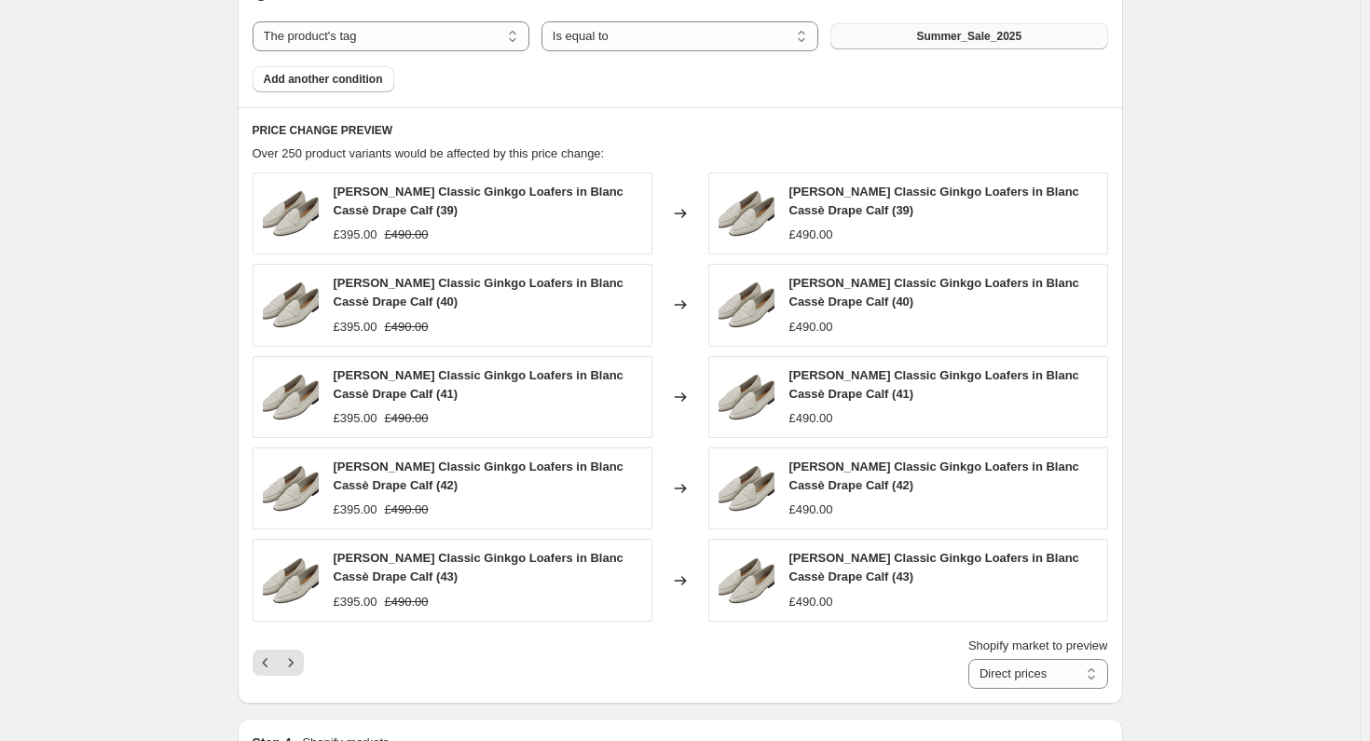
click at [294, 653] on icon "Next" at bounding box center [290, 662] width 19 height 19
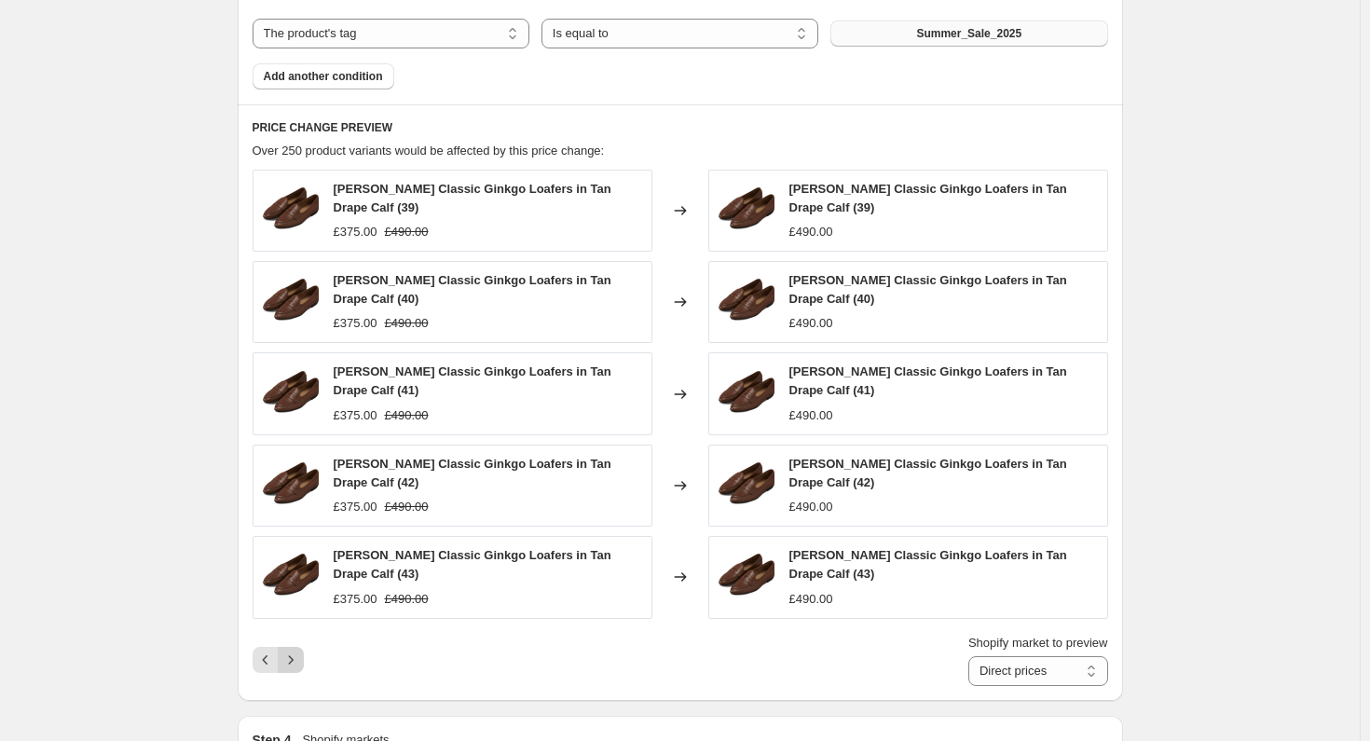
click at [294, 650] on icon "Next" at bounding box center [290, 659] width 19 height 19
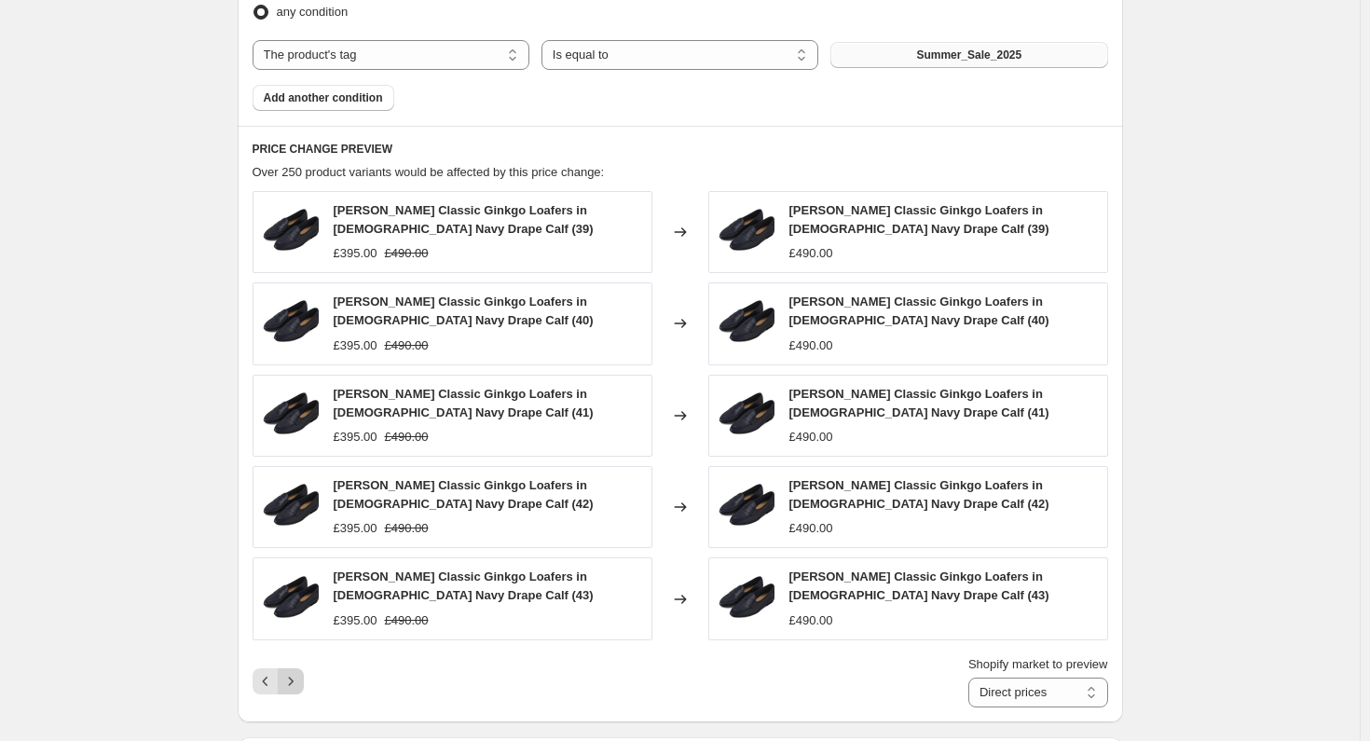
click at [296, 672] on icon "Next" at bounding box center [290, 681] width 19 height 19
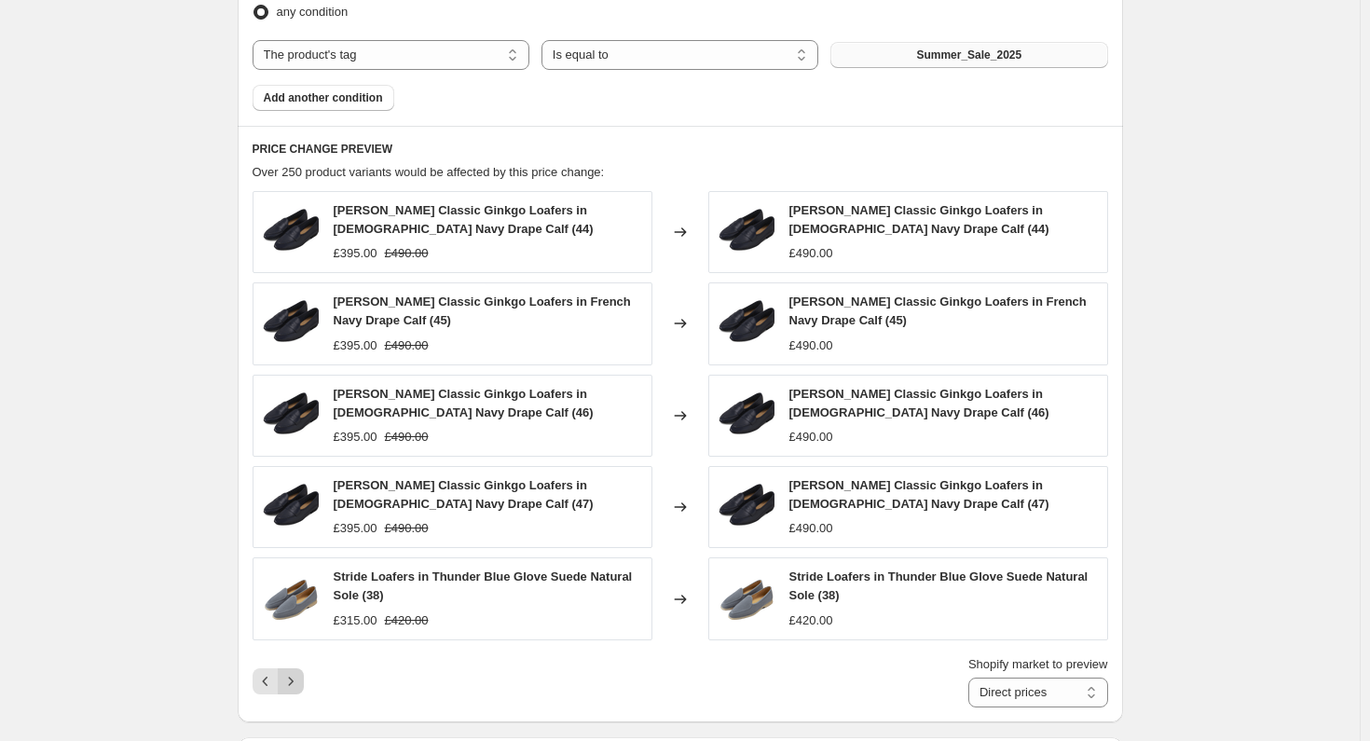
click at [298, 672] on icon "Next" at bounding box center [290, 681] width 19 height 19
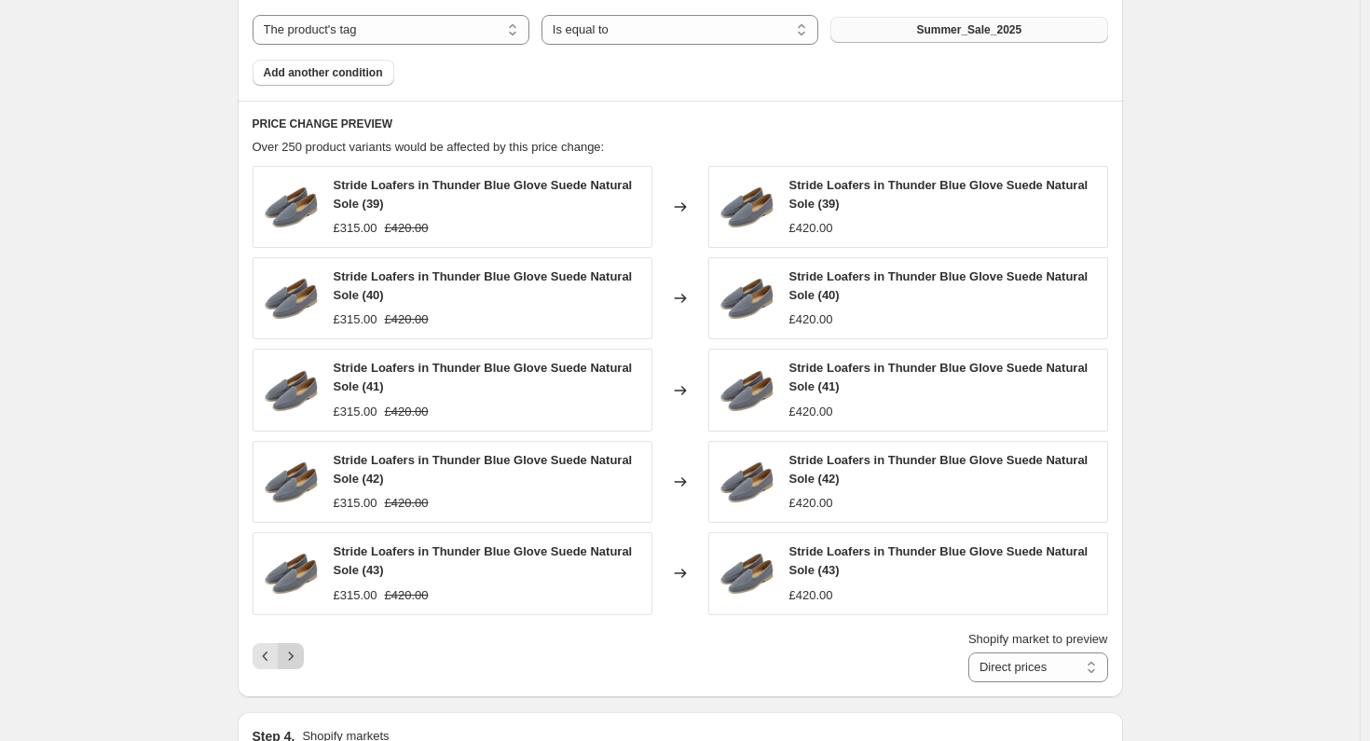
click at [298, 663] on icon "Next" at bounding box center [290, 656] width 19 height 19
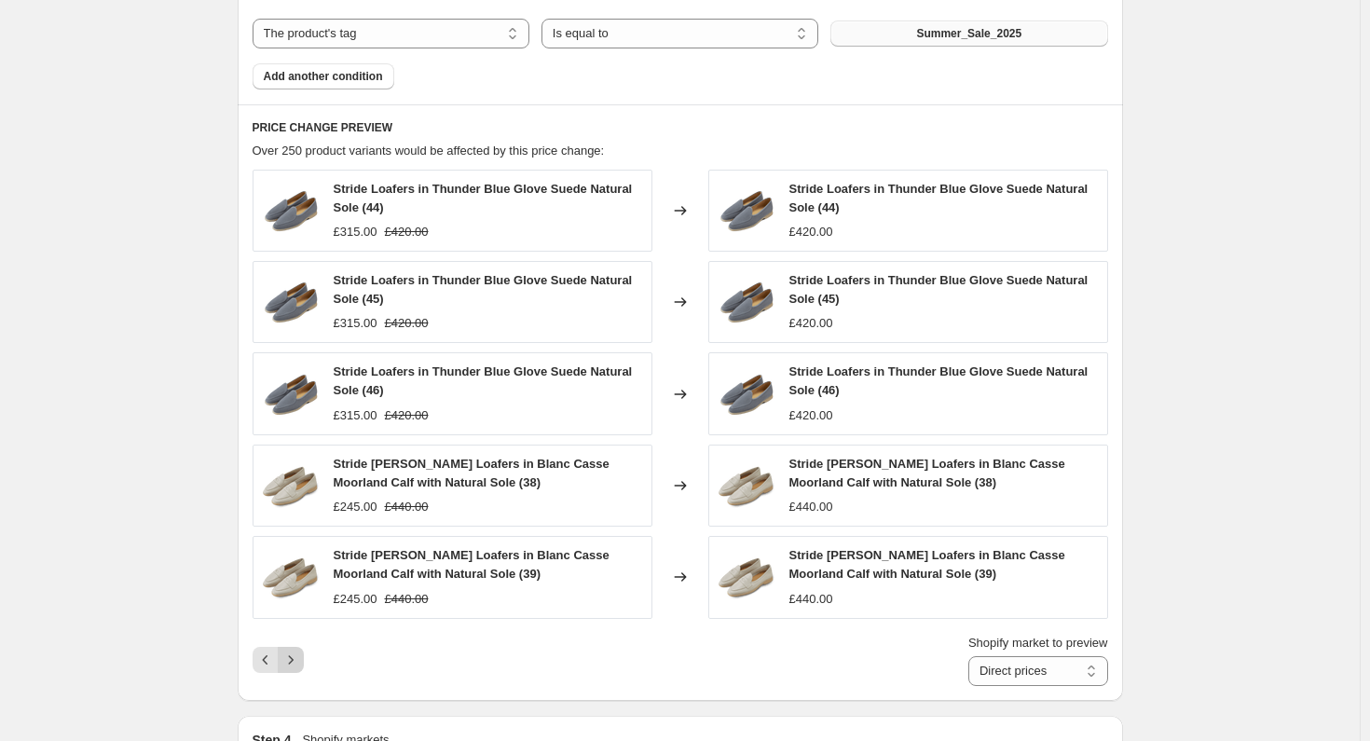
scroll to position [936, 0]
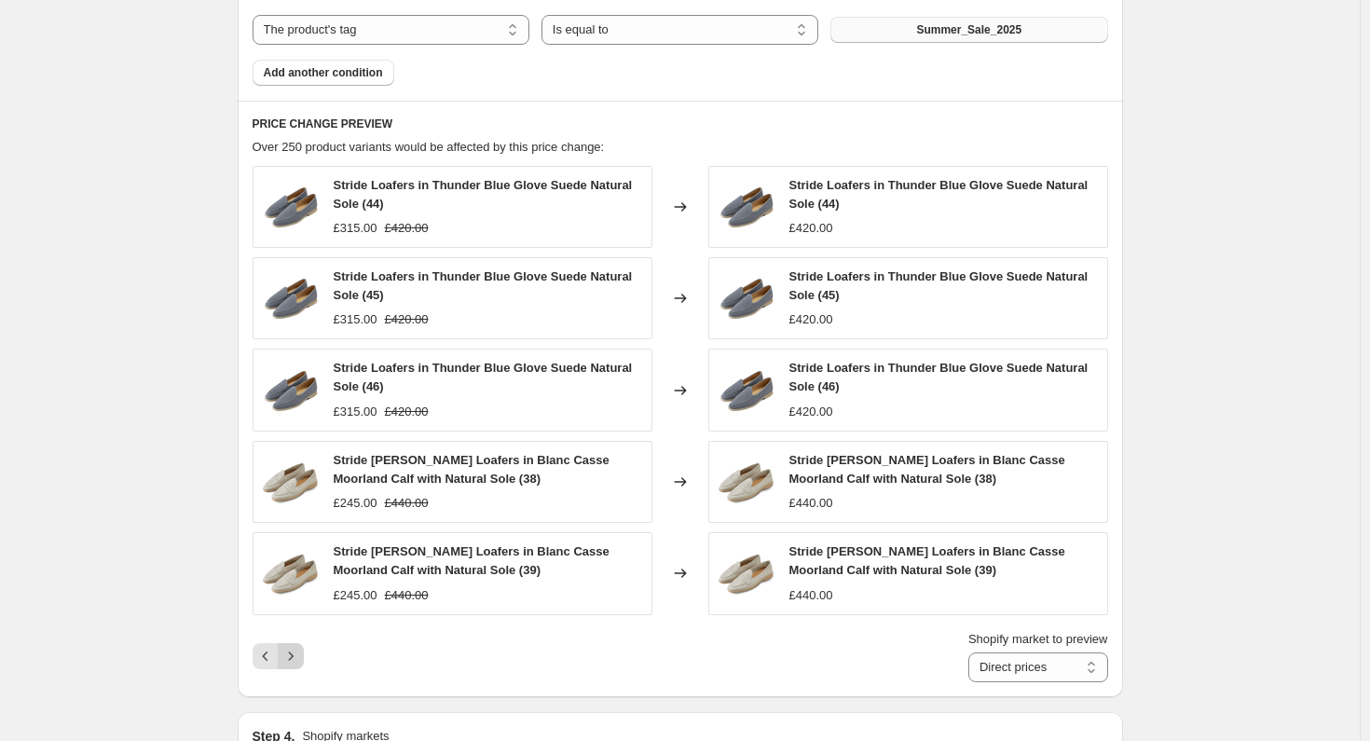
click at [298, 663] on icon "Next" at bounding box center [290, 656] width 19 height 19
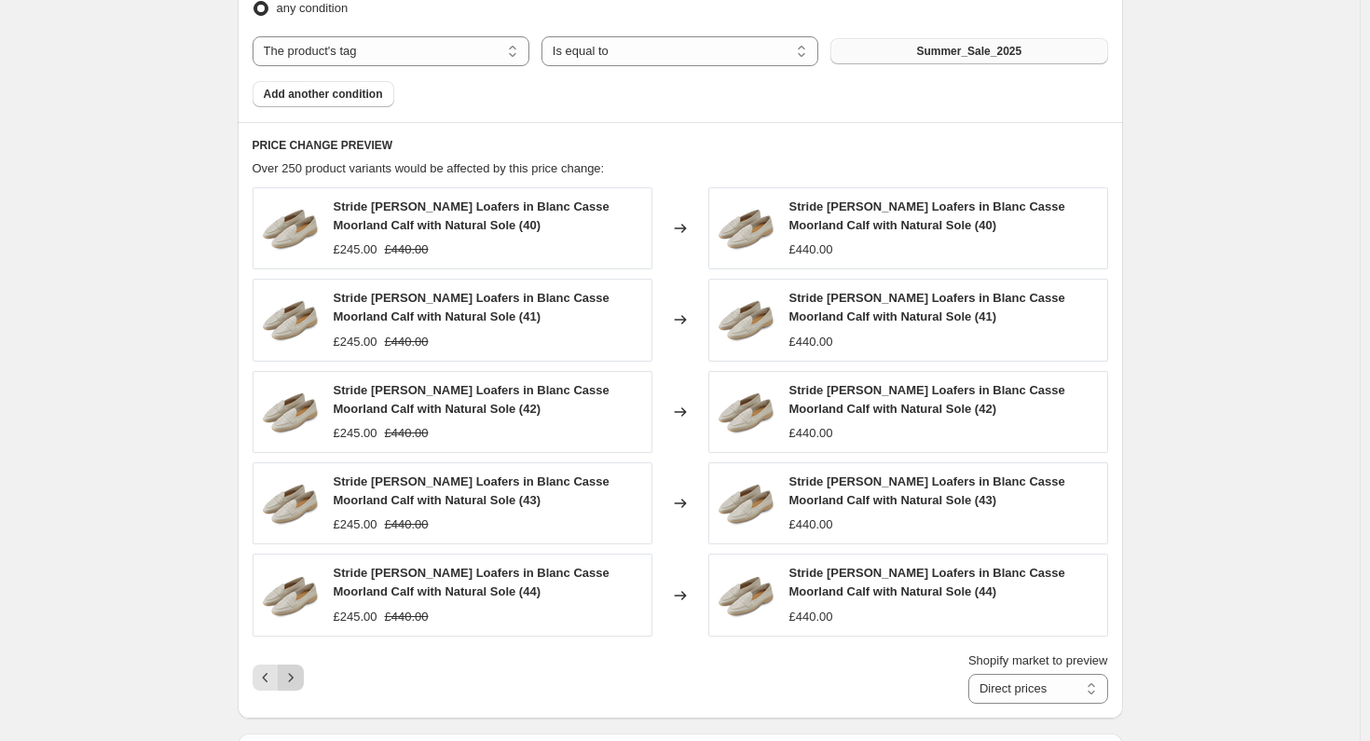
click at [298, 668] on icon "Next" at bounding box center [290, 677] width 19 height 19
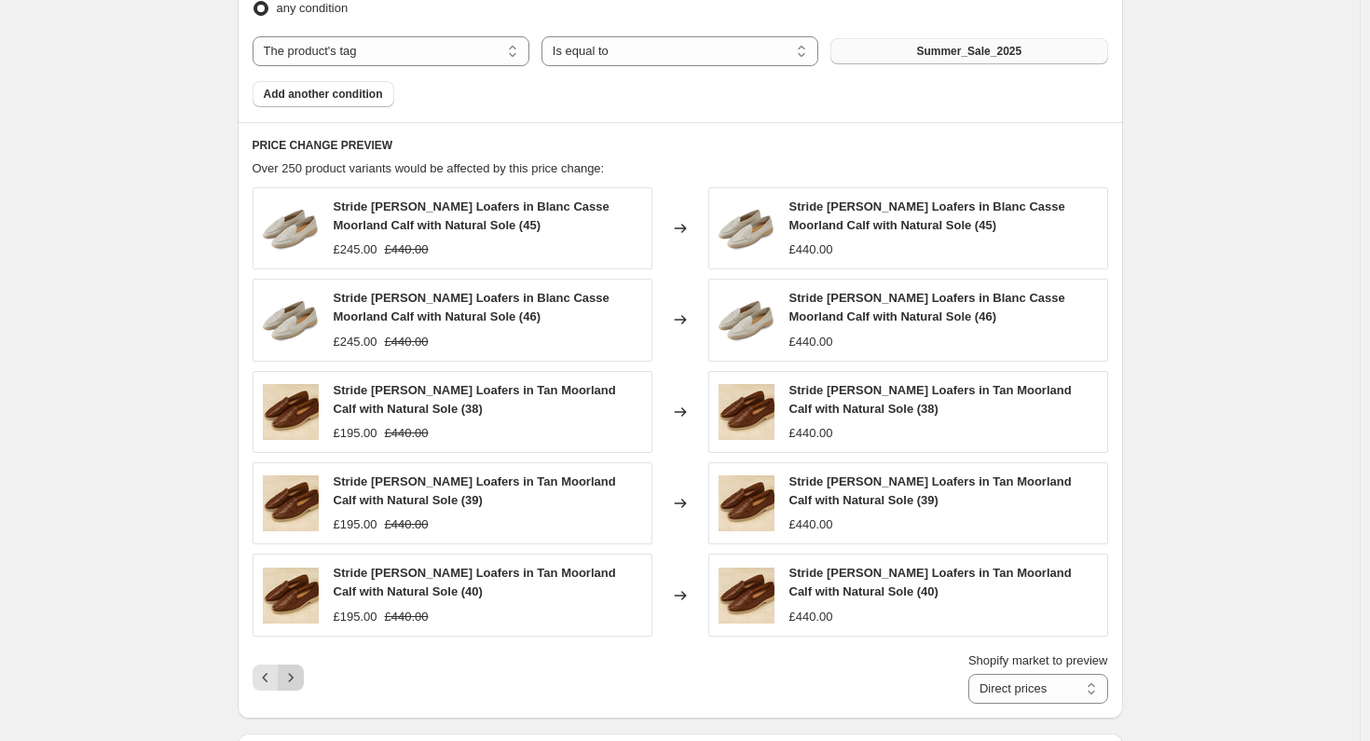
click at [298, 668] on icon "Next" at bounding box center [290, 677] width 19 height 19
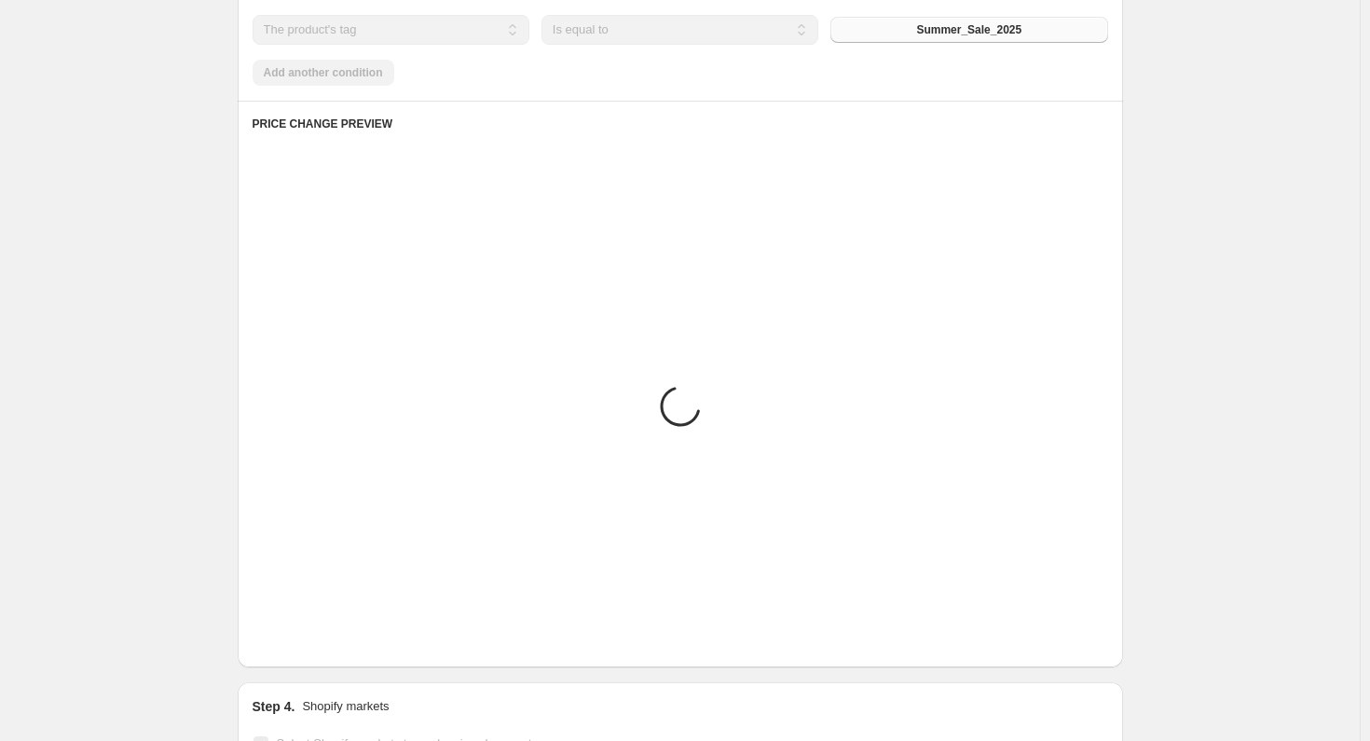
scroll to position [932, 0]
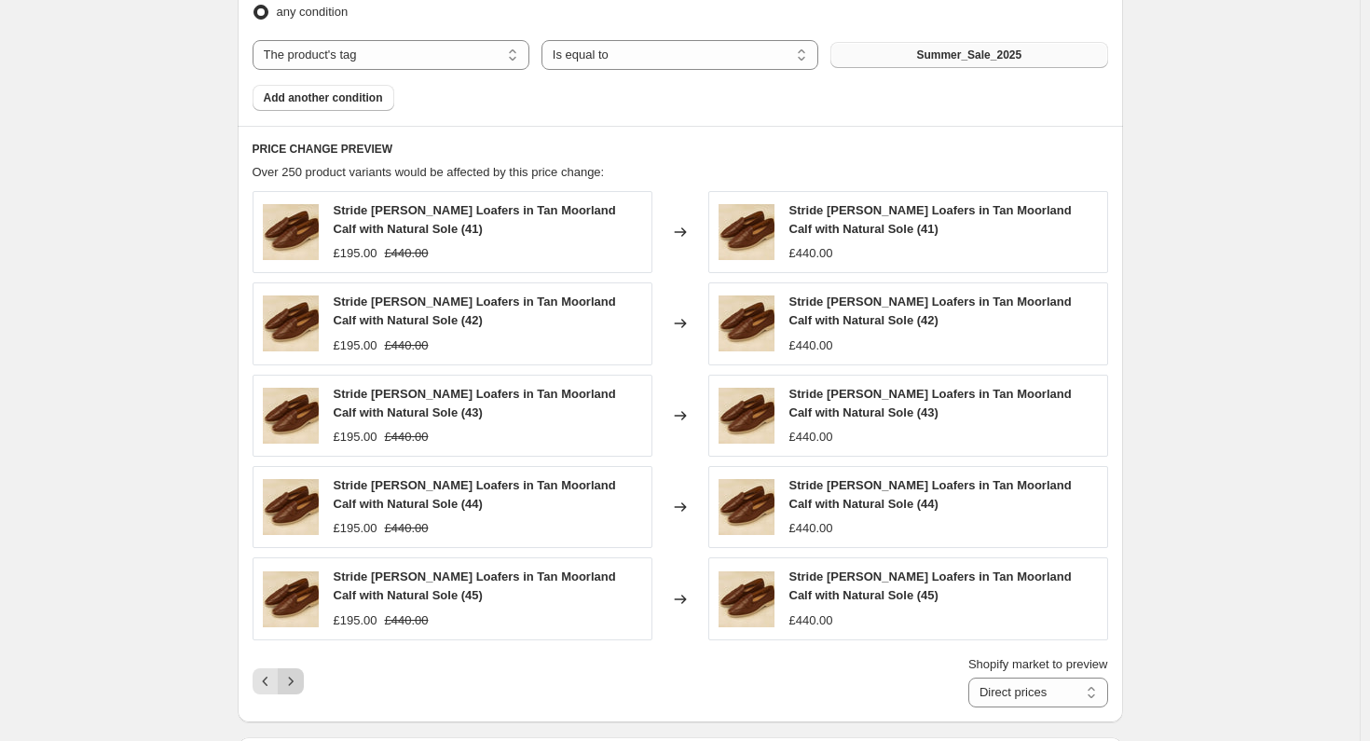
click at [298, 672] on icon "Next" at bounding box center [290, 681] width 19 height 19
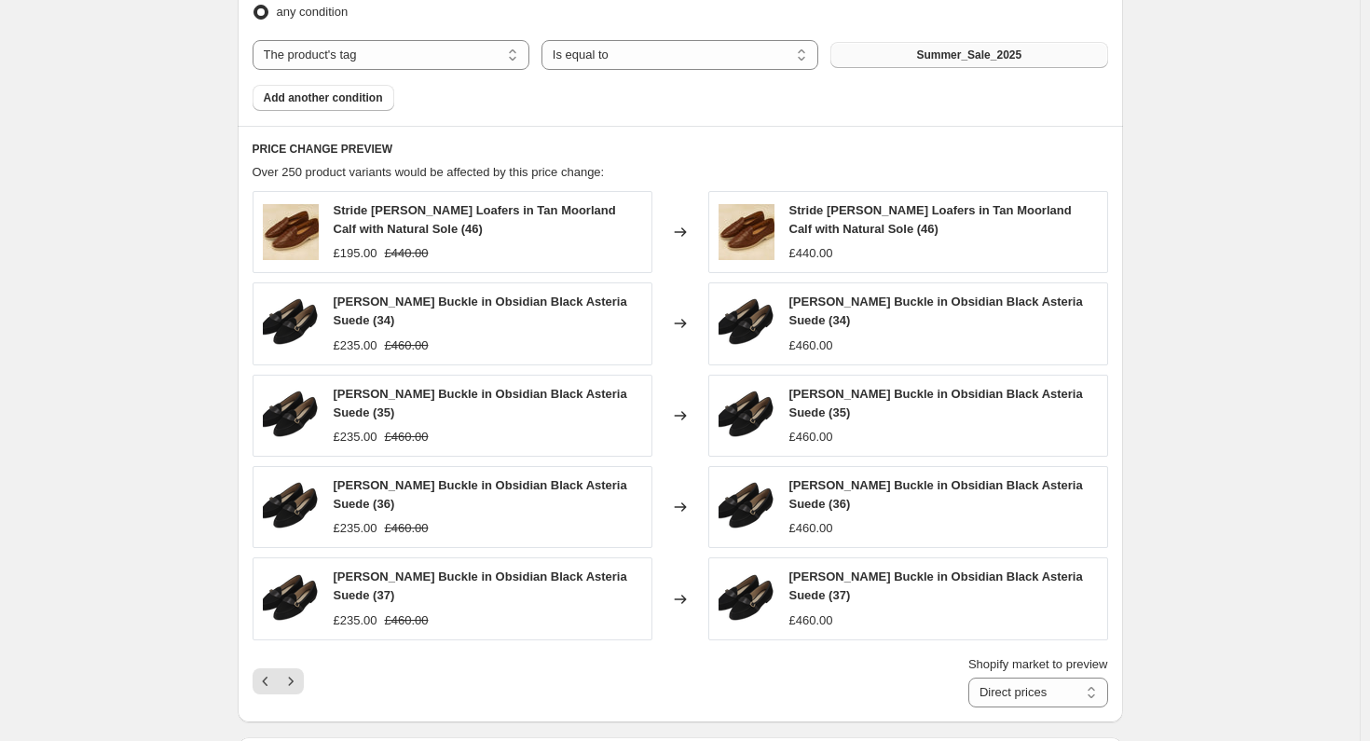
drag, startPoint x: 298, startPoint y: 657, endPoint x: 614, endPoint y: 647, distance: 316.1
click at [614, 655] on div "Shopify market to preview Direct prices Eurozone Eurozone special price [GEOGRA…" at bounding box center [680, 681] width 855 height 52
click at [287, 672] on icon "Next" at bounding box center [290, 681] width 19 height 19
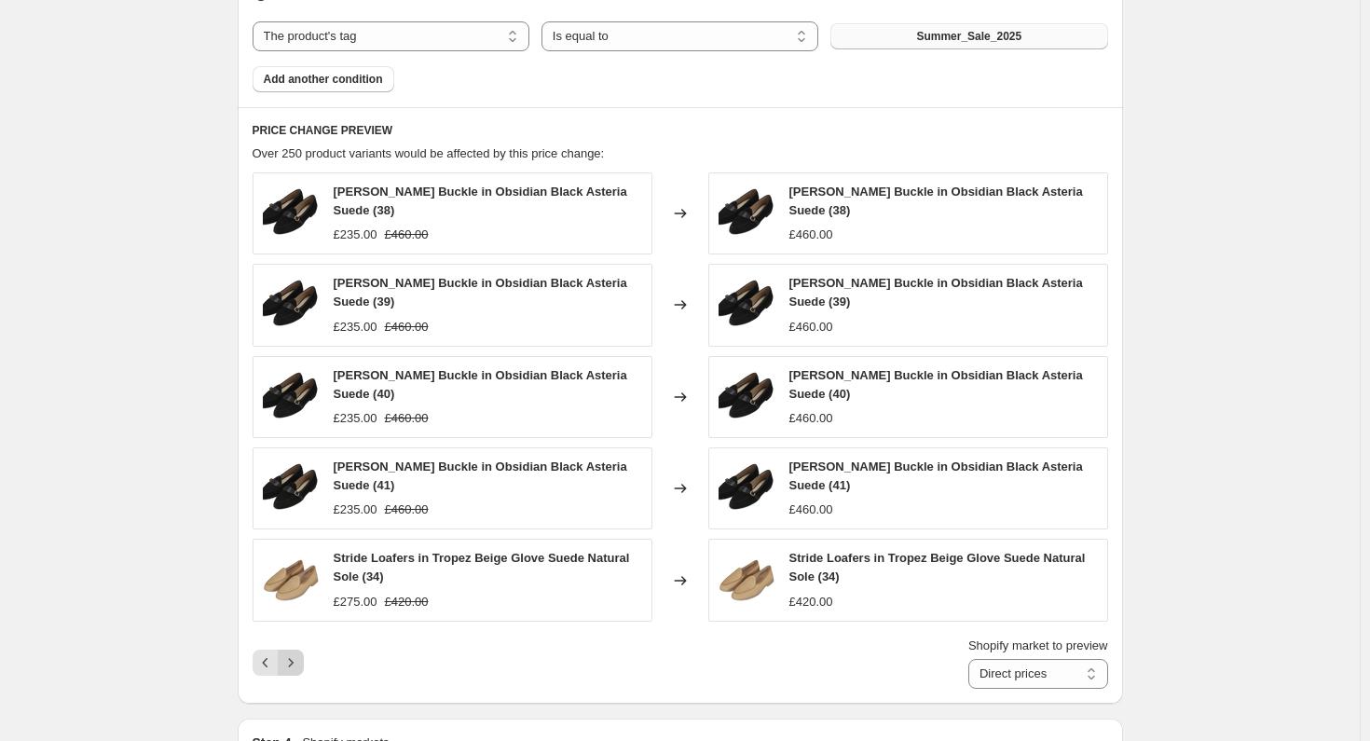
click at [296, 653] on icon "Next" at bounding box center [290, 662] width 19 height 19
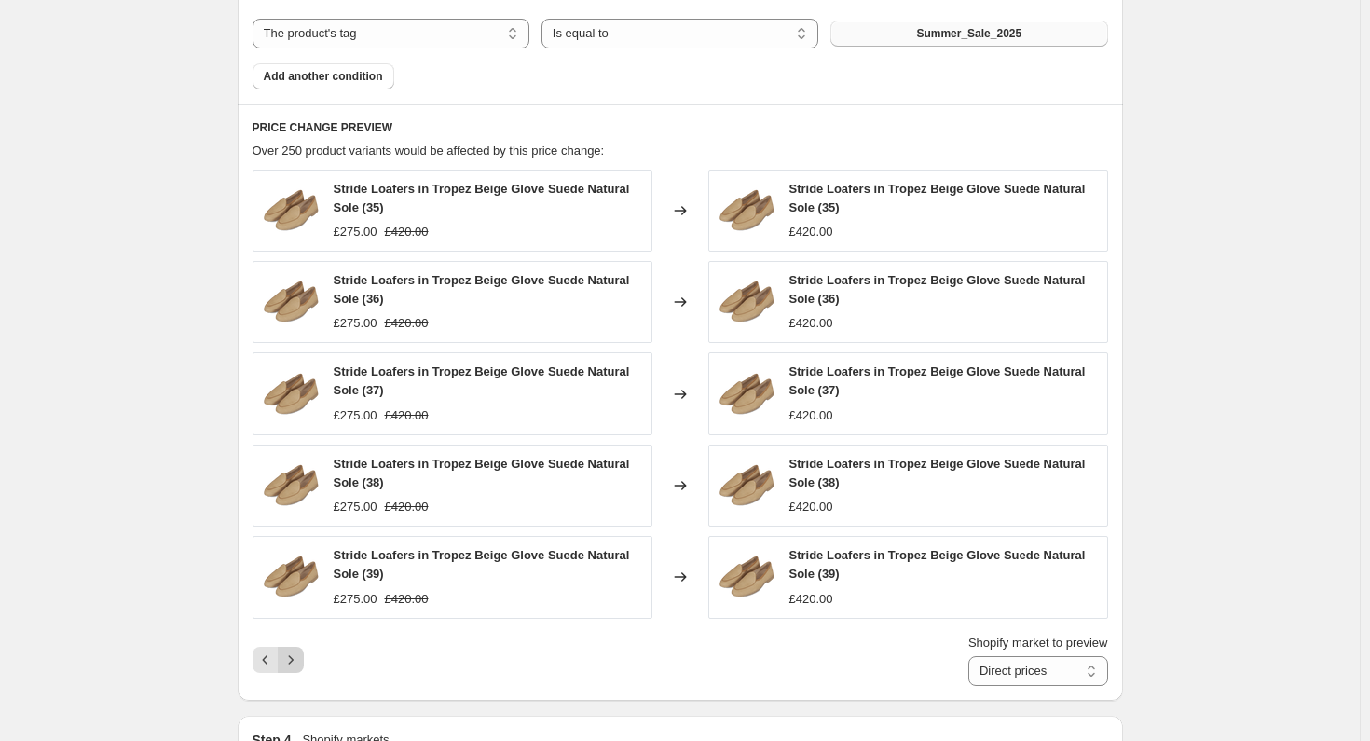
scroll to position [936, 0]
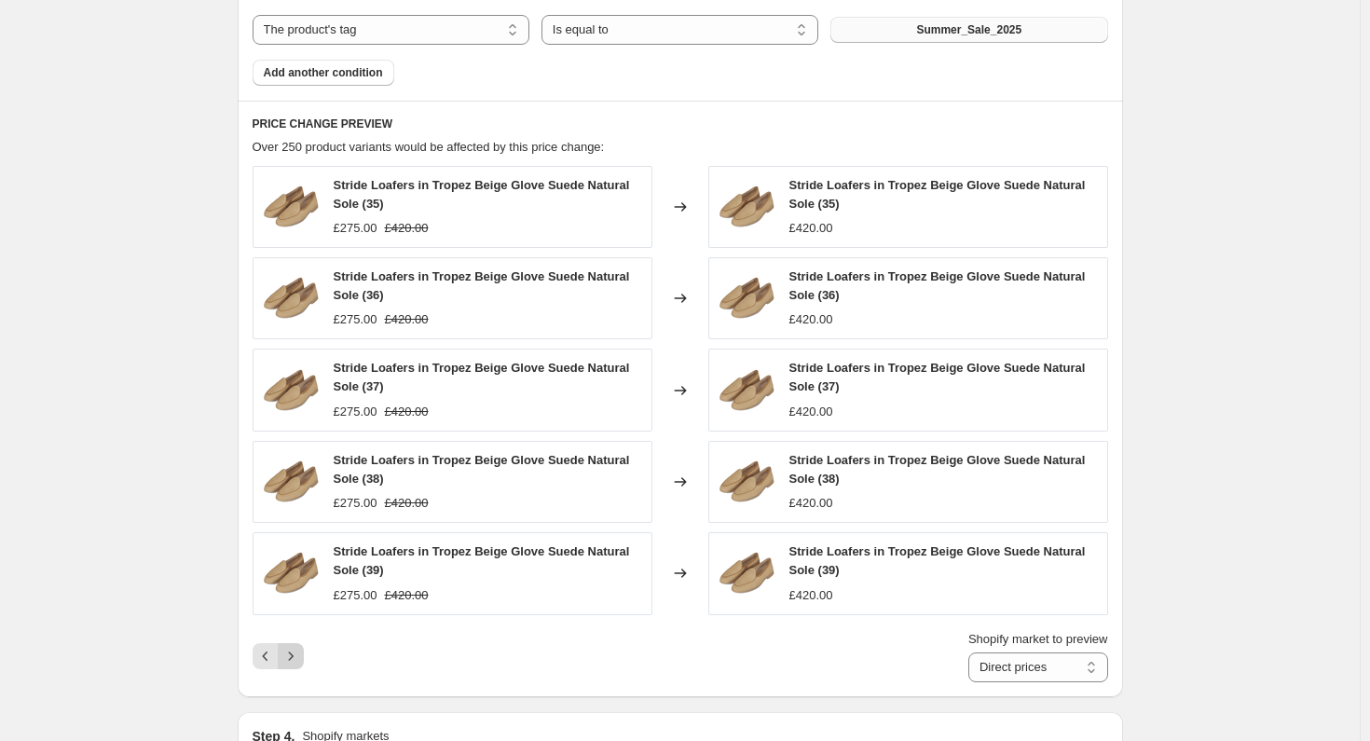
click at [303, 656] on button "Next" at bounding box center [291, 656] width 26 height 26
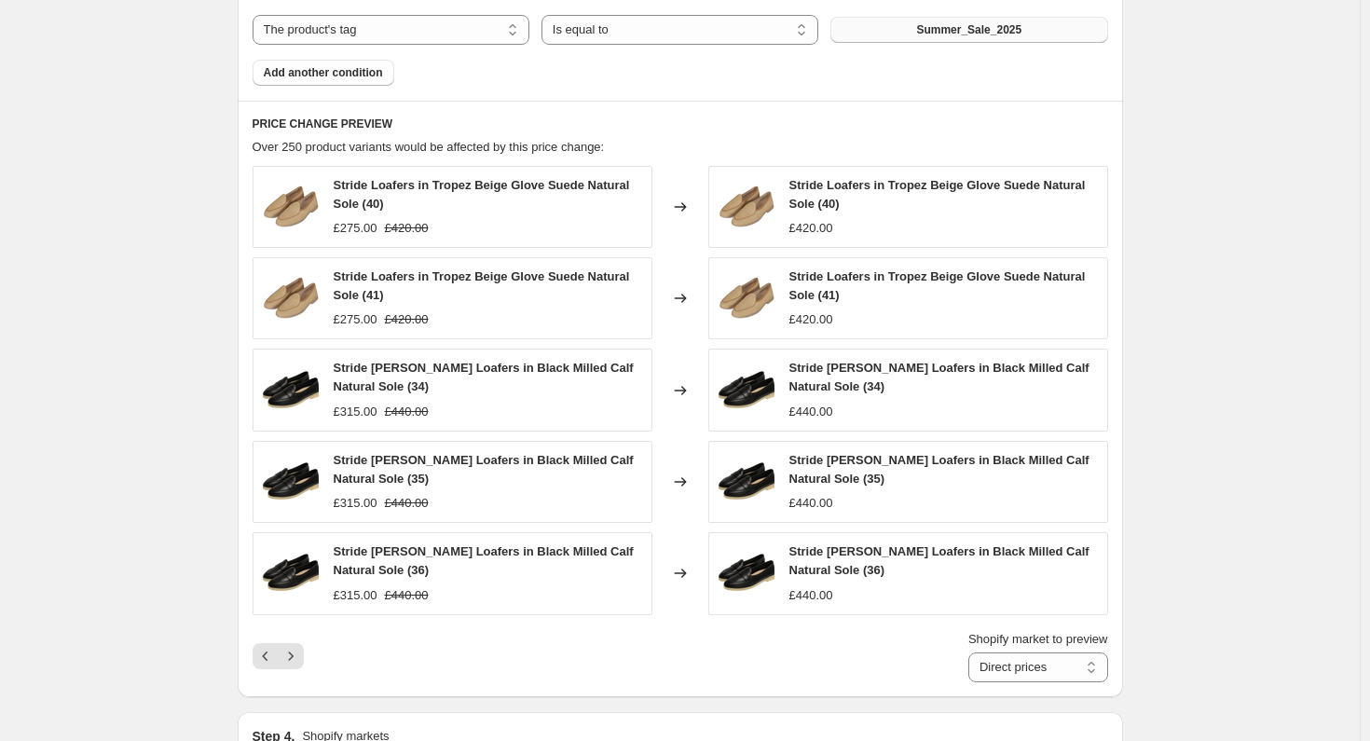
click at [298, 660] on icon "Next" at bounding box center [290, 656] width 19 height 19
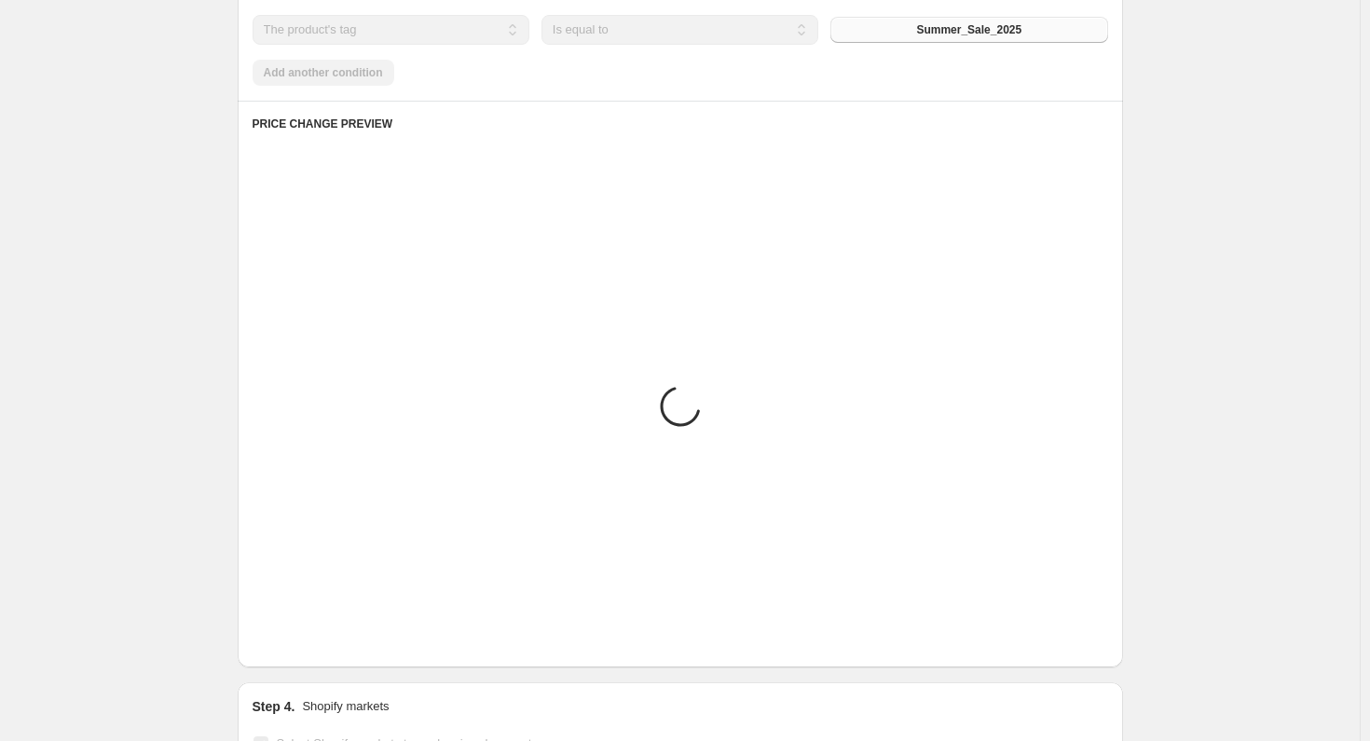
scroll to position [932, 0]
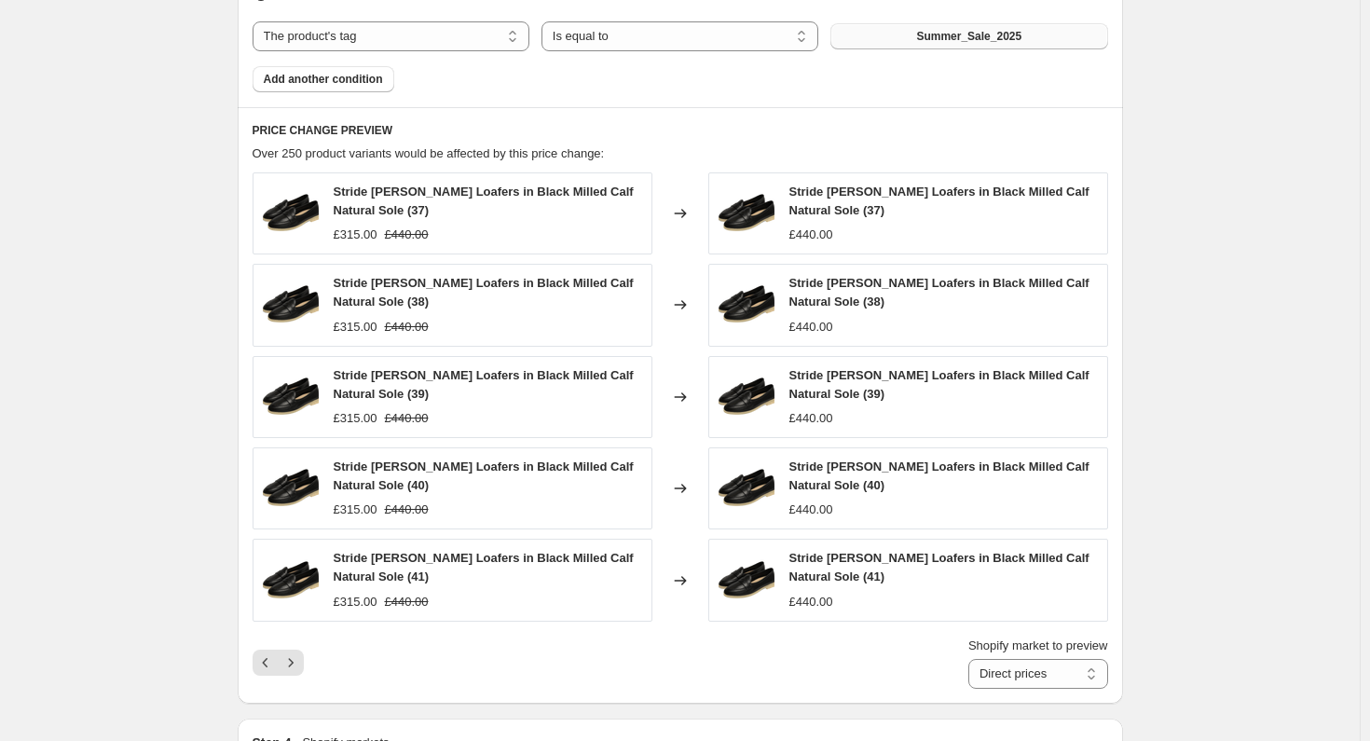
click at [298, 660] on icon "Next" at bounding box center [290, 662] width 19 height 19
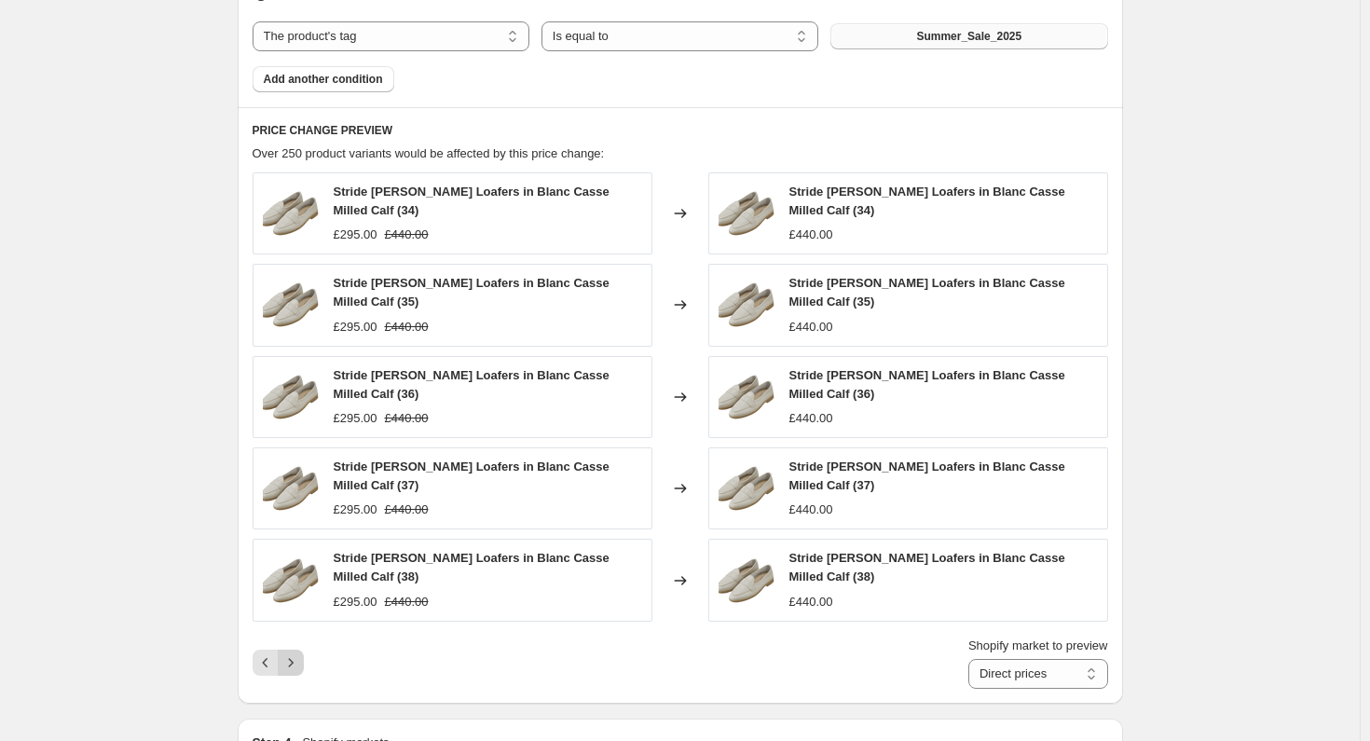
click at [300, 653] on icon "Next" at bounding box center [290, 662] width 19 height 19
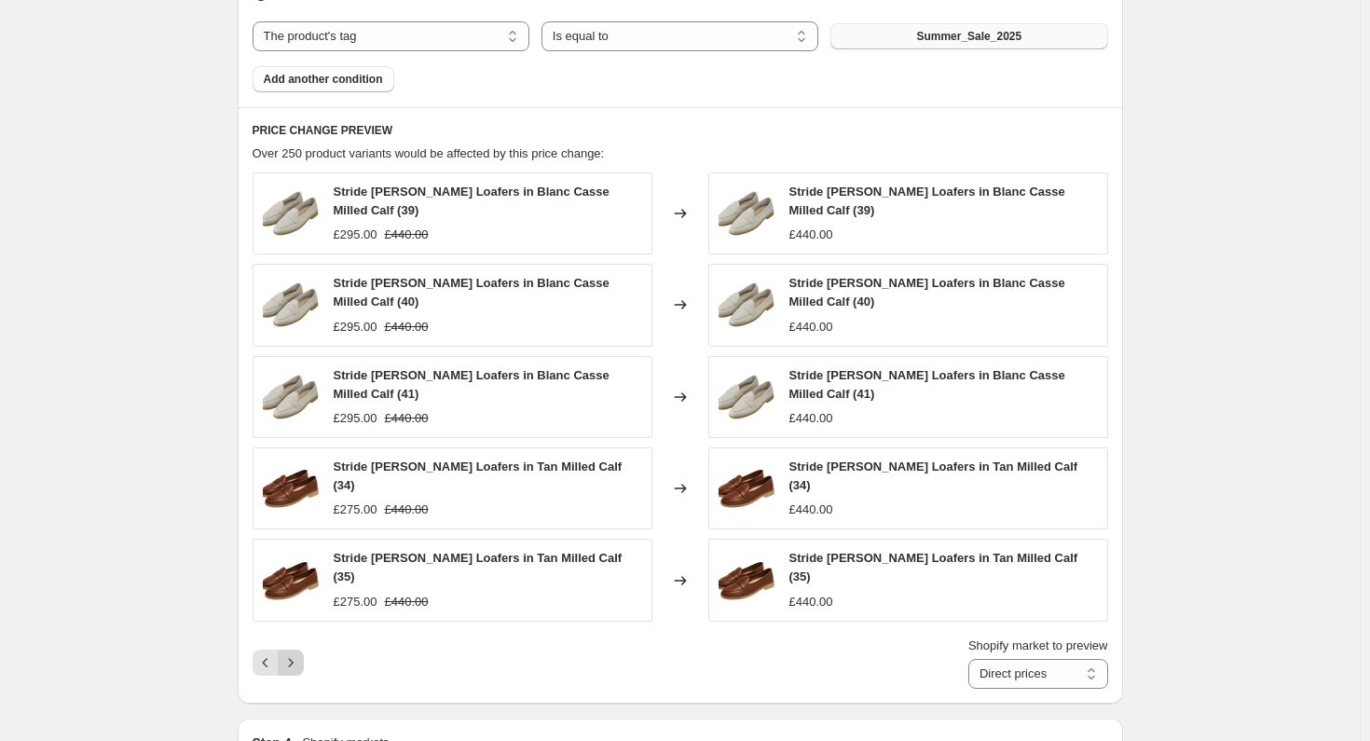
click at [300, 653] on icon "Next" at bounding box center [290, 662] width 19 height 19
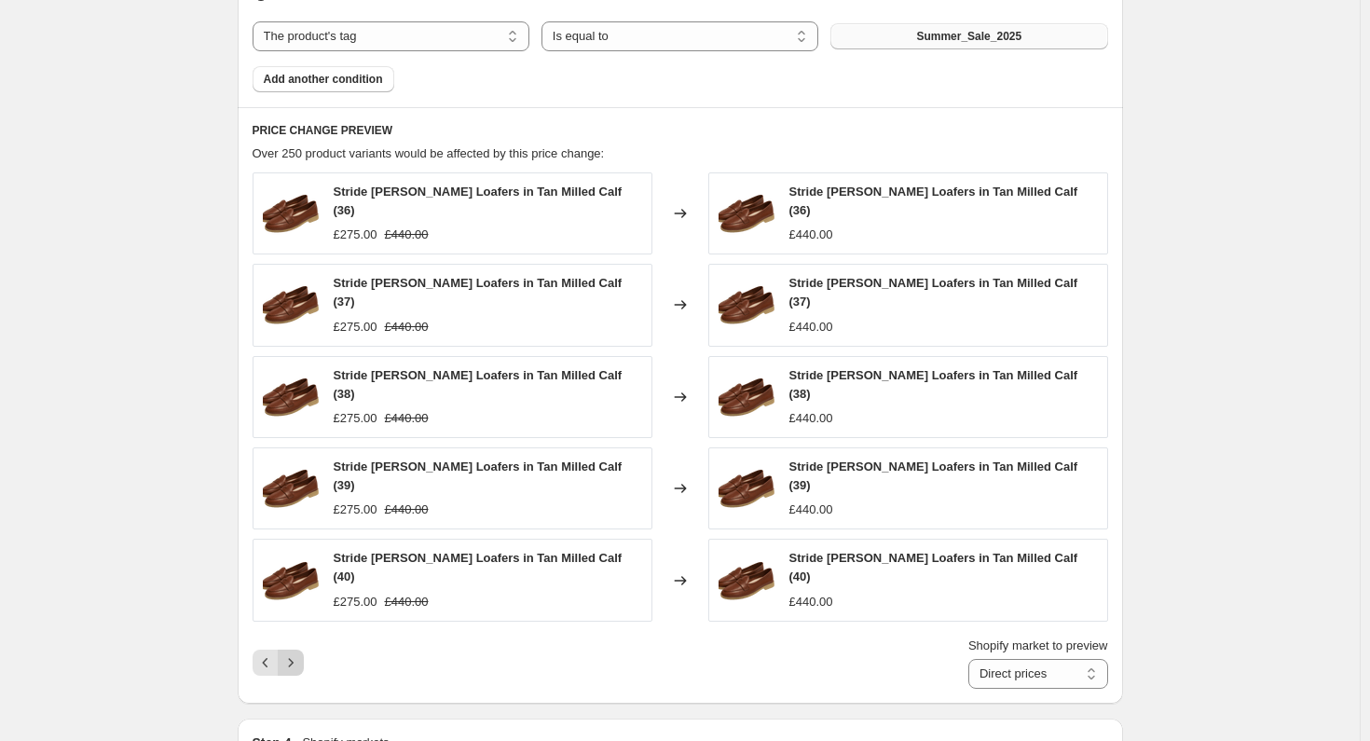
click at [300, 653] on icon "Next" at bounding box center [290, 662] width 19 height 19
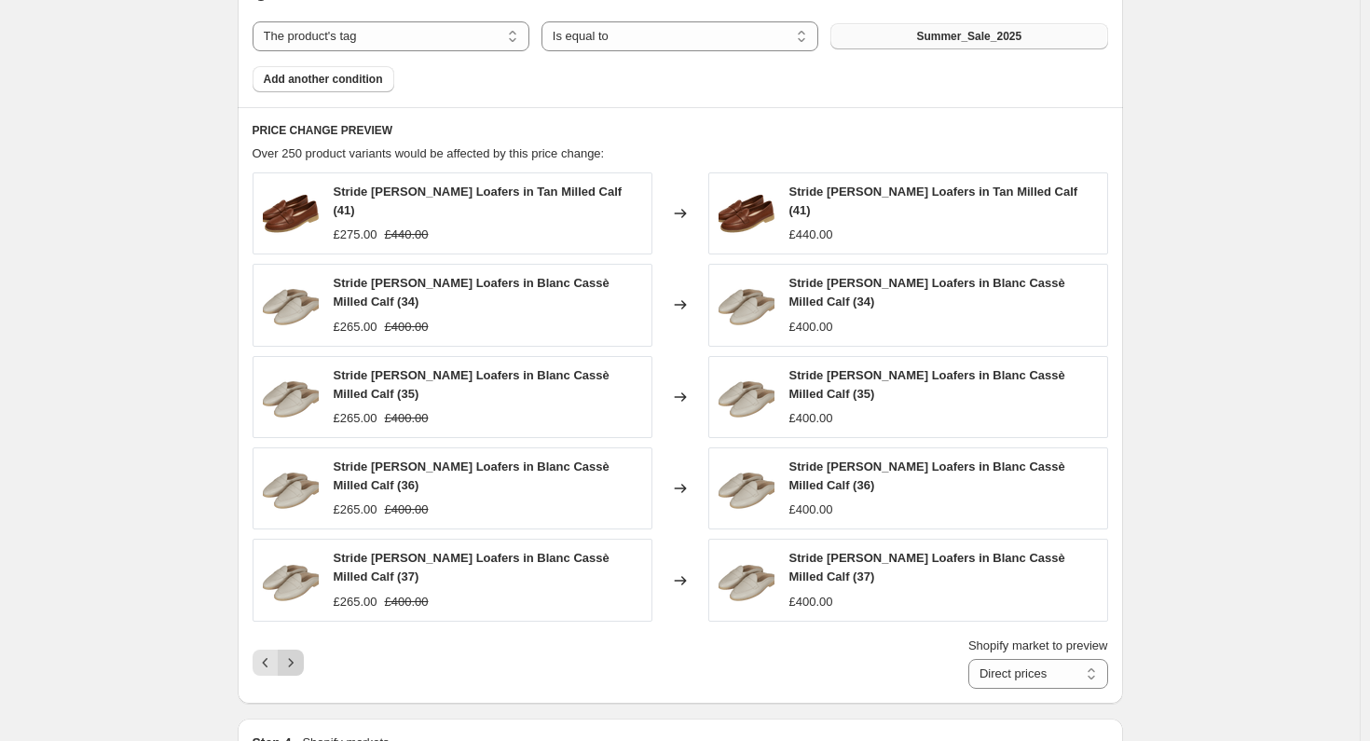
click at [302, 636] on div "Shopify market to preview Direct prices Eurozone Eurozone special price [GEOGRA…" at bounding box center [680, 662] width 855 height 52
click at [299, 653] on icon "Next" at bounding box center [290, 662] width 19 height 19
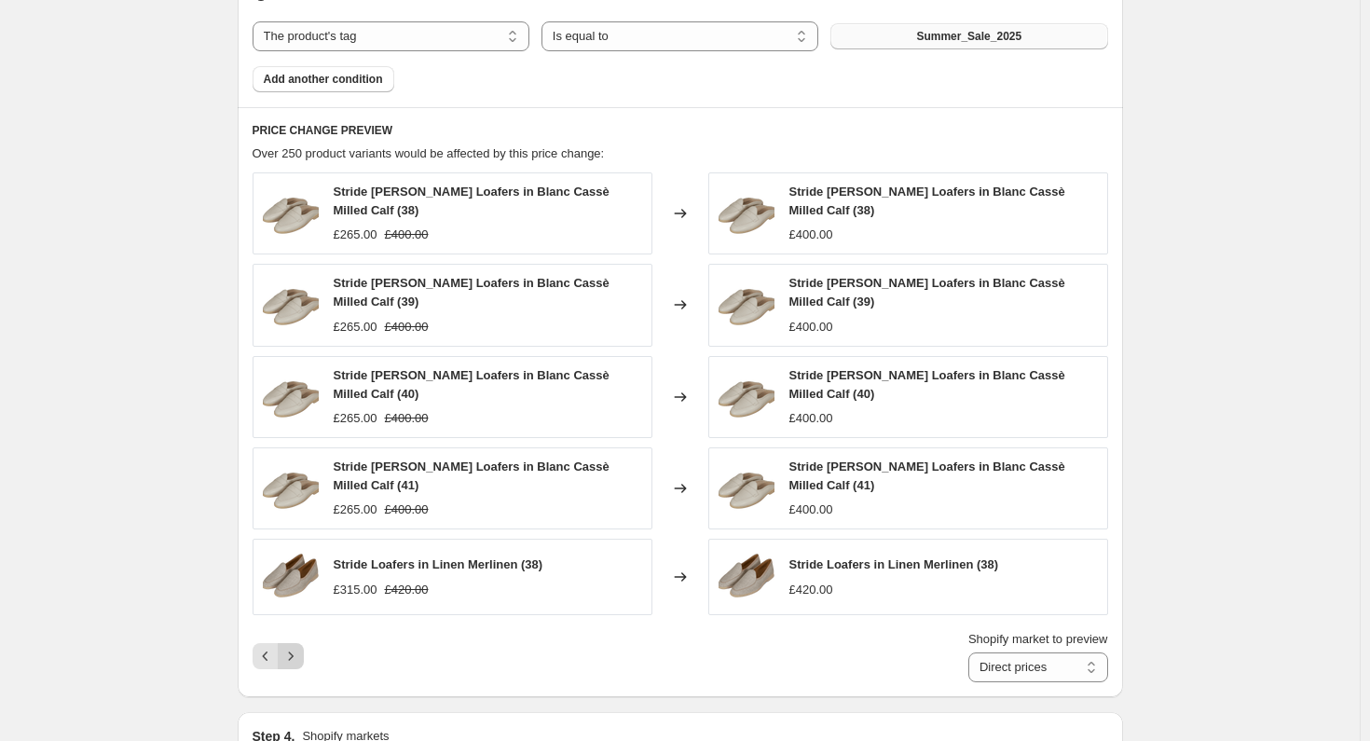
click at [299, 652] on icon "Next" at bounding box center [290, 656] width 19 height 19
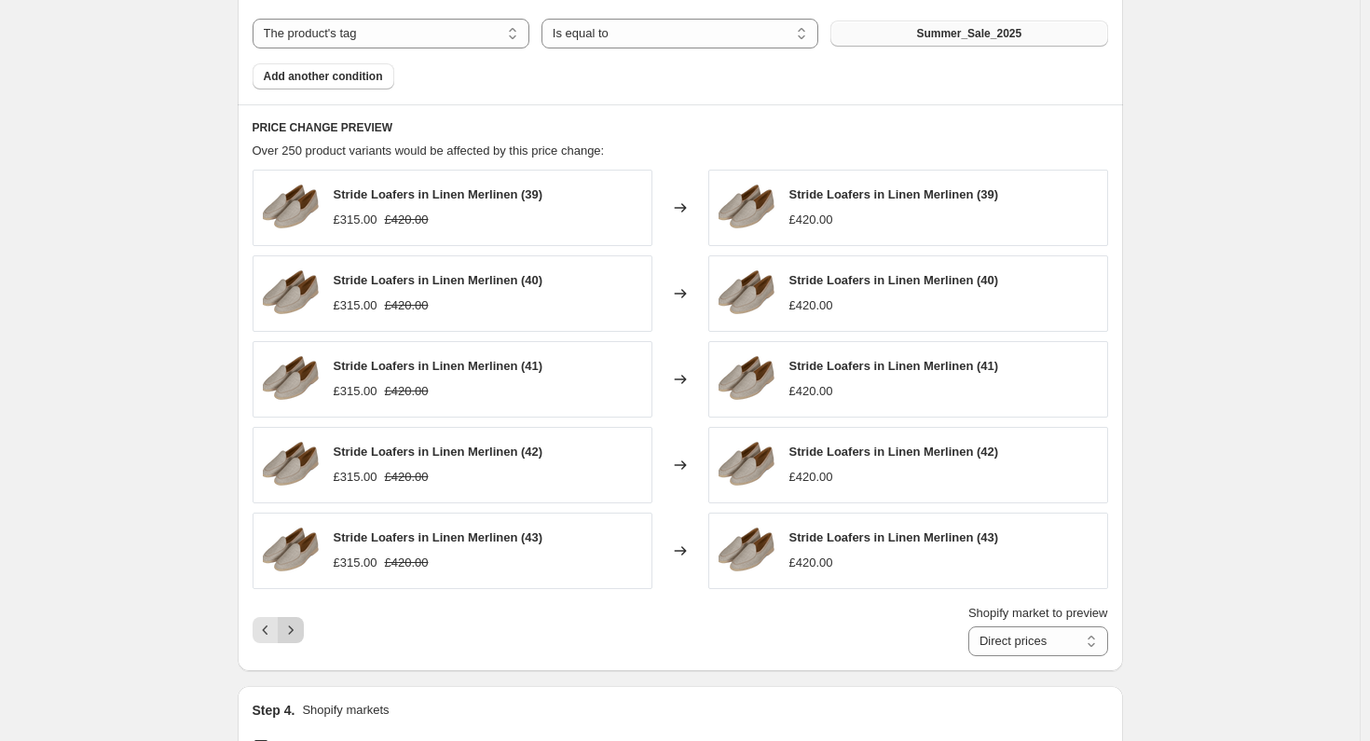
click at [298, 633] on icon "Next" at bounding box center [290, 630] width 19 height 19
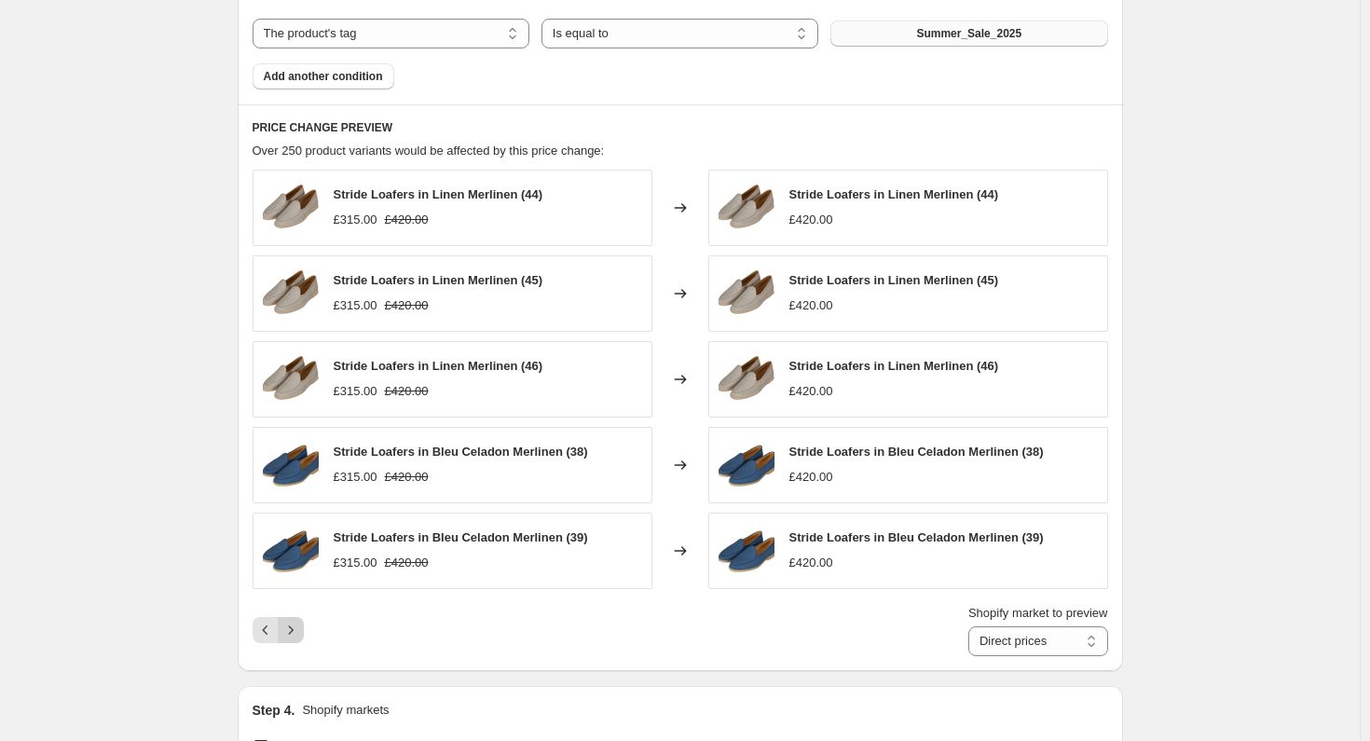
click at [298, 633] on icon "Next" at bounding box center [290, 630] width 19 height 19
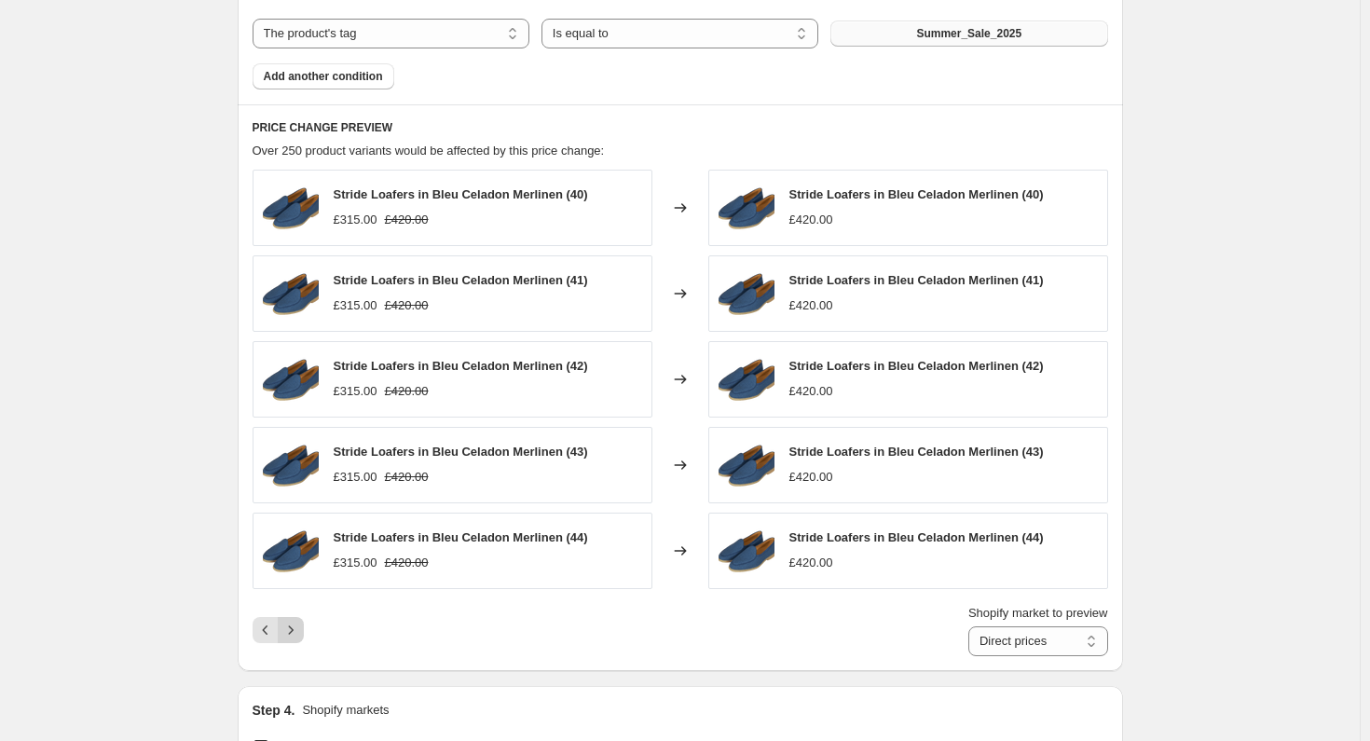
click at [298, 633] on icon "Next" at bounding box center [290, 630] width 19 height 19
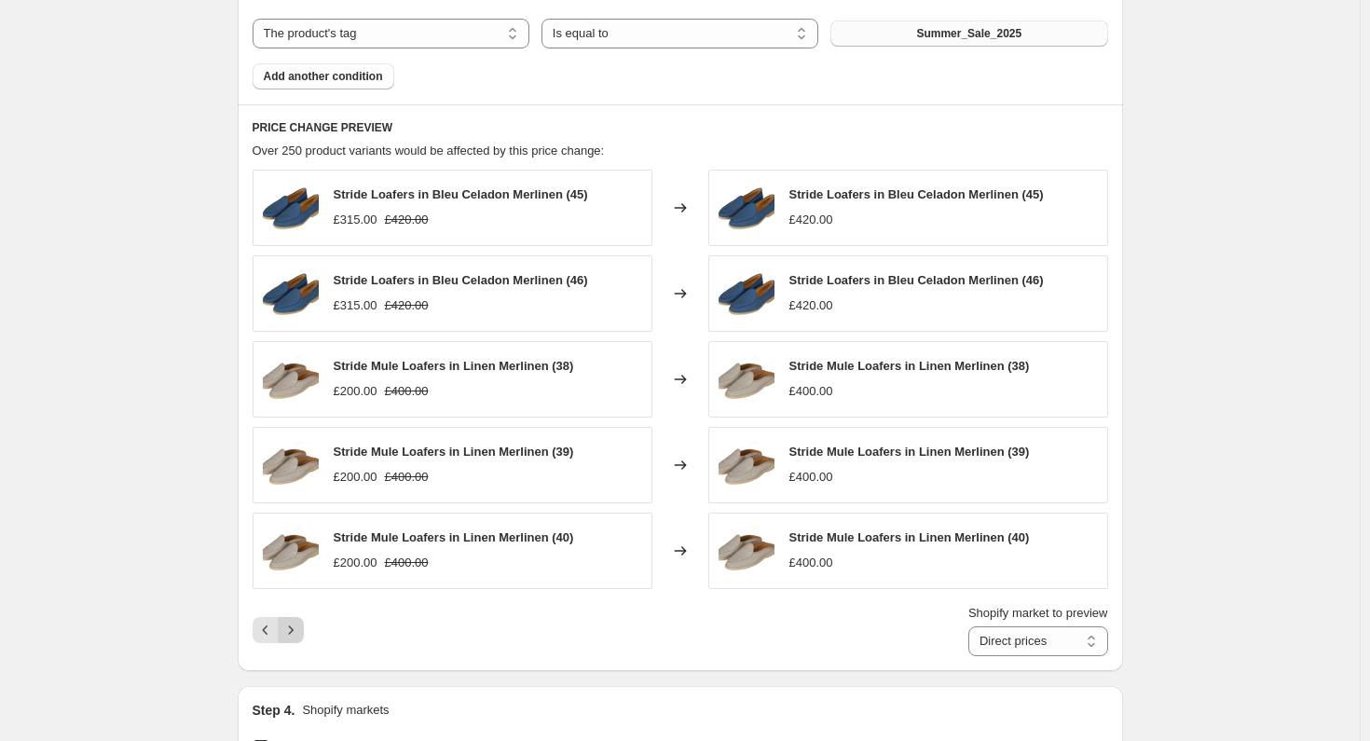
click at [298, 633] on icon "Next" at bounding box center [290, 630] width 19 height 19
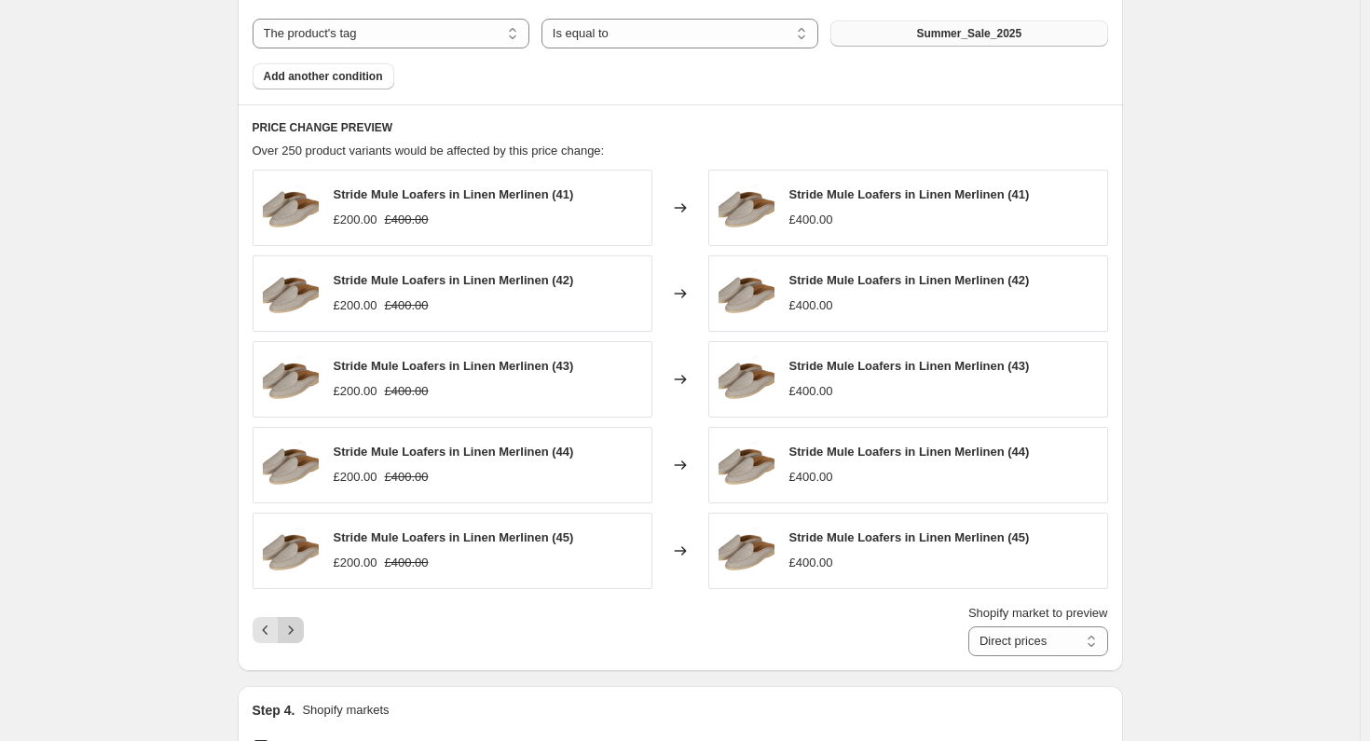
click at [298, 633] on icon "Next" at bounding box center [290, 630] width 19 height 19
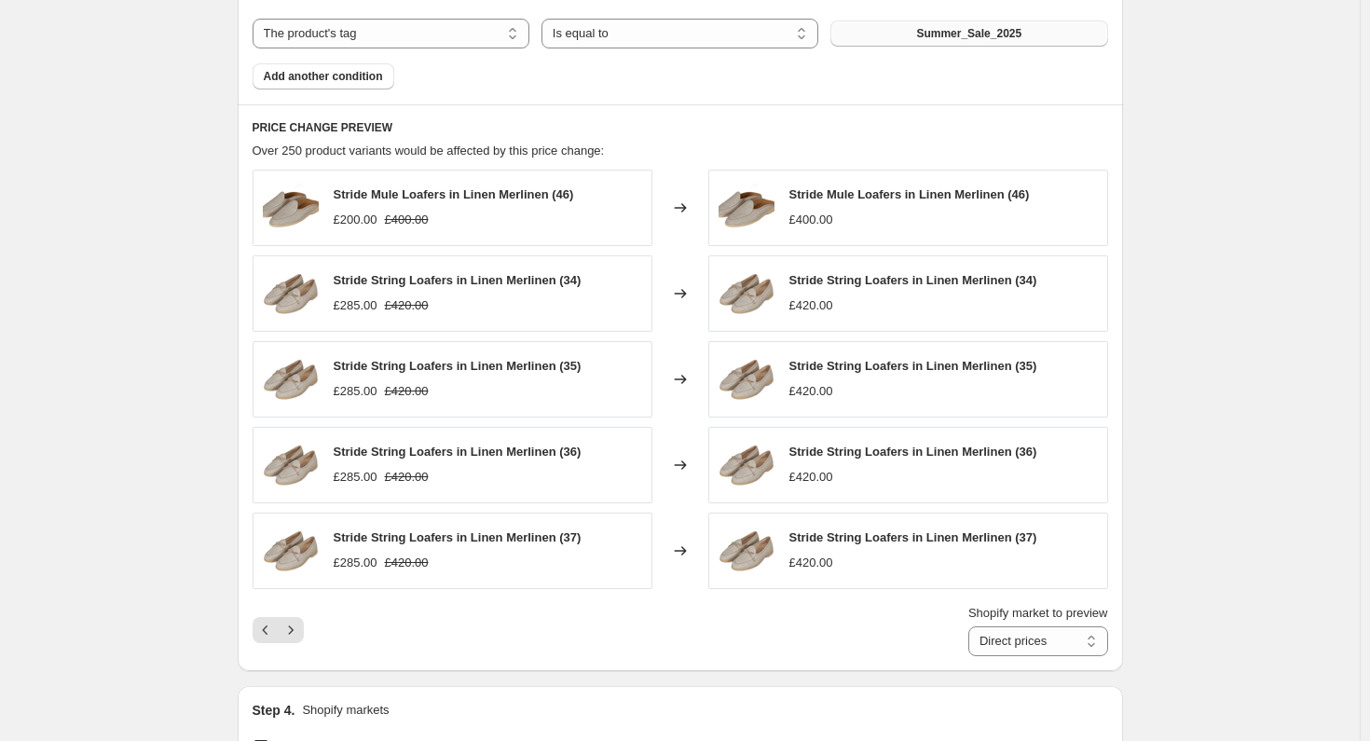
drag, startPoint x: 298, startPoint y: 633, endPoint x: 592, endPoint y: 630, distance: 293.5
click at [598, 629] on div "Shopify market to preview Direct prices Eurozone Eurozone special price [GEOGRA…" at bounding box center [680, 630] width 855 height 52
click at [294, 633] on icon "Next" at bounding box center [290, 630] width 19 height 19
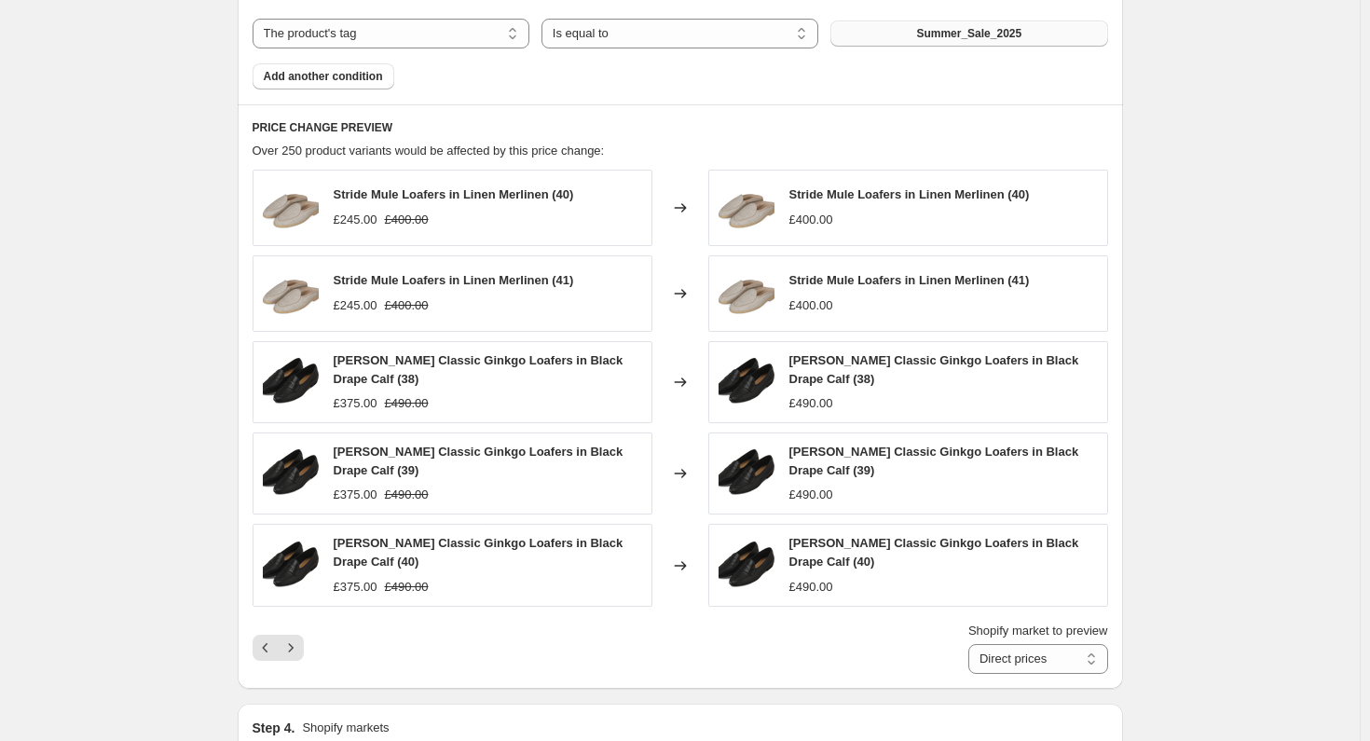
drag, startPoint x: 294, startPoint y: 633, endPoint x: 708, endPoint y: 649, distance: 414.0
click at [708, 649] on div "Shopify market to preview Direct prices Eurozone Eurozone special price [GEOGRA…" at bounding box center [680, 648] width 855 height 52
click at [294, 652] on icon "Next" at bounding box center [290, 647] width 19 height 19
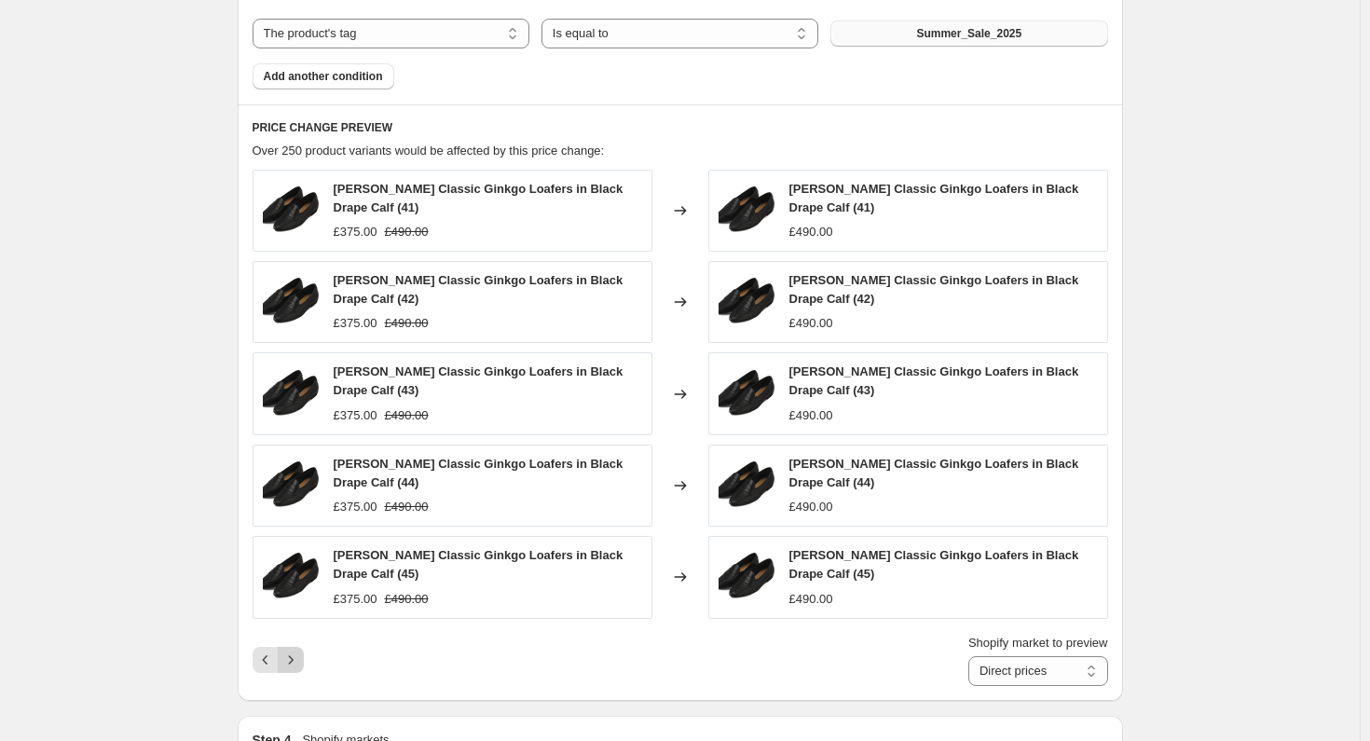
click at [293, 659] on icon "Next" at bounding box center [290, 659] width 5 height 8
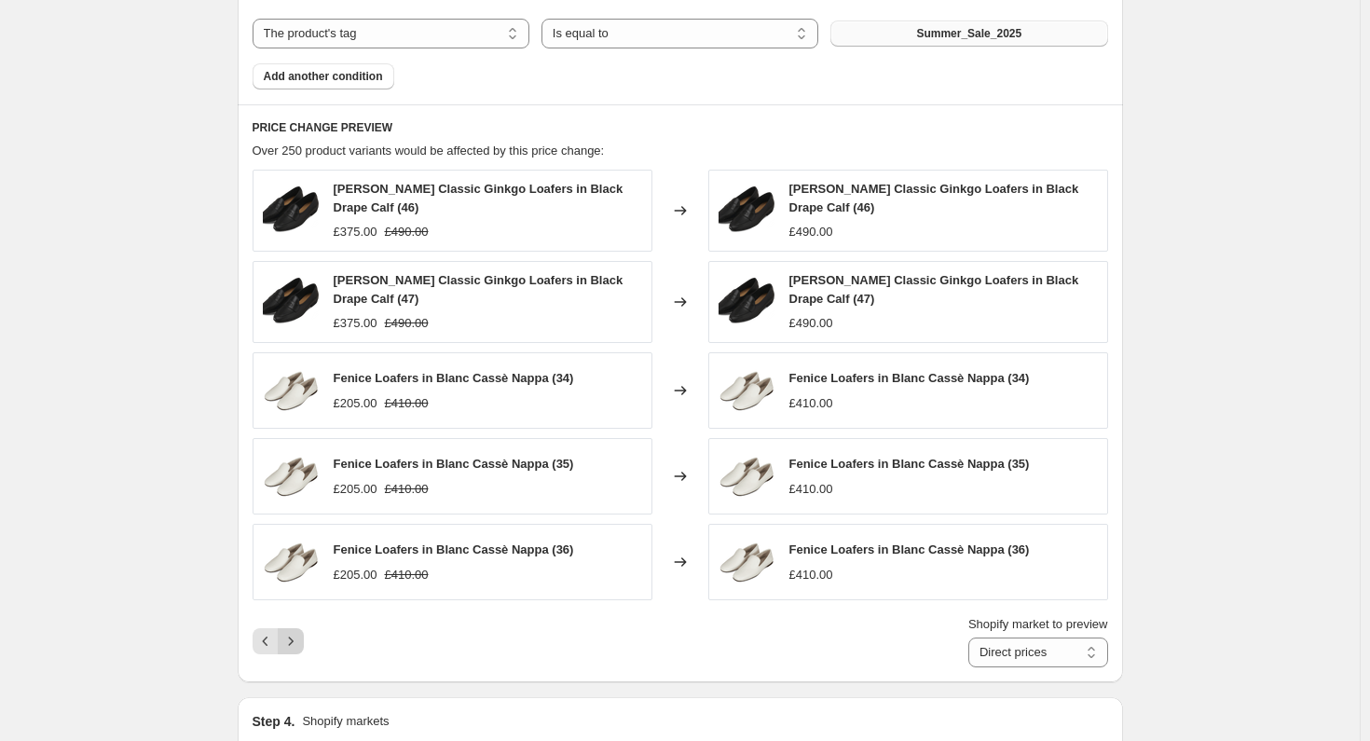
click at [297, 638] on icon "Next" at bounding box center [290, 641] width 19 height 19
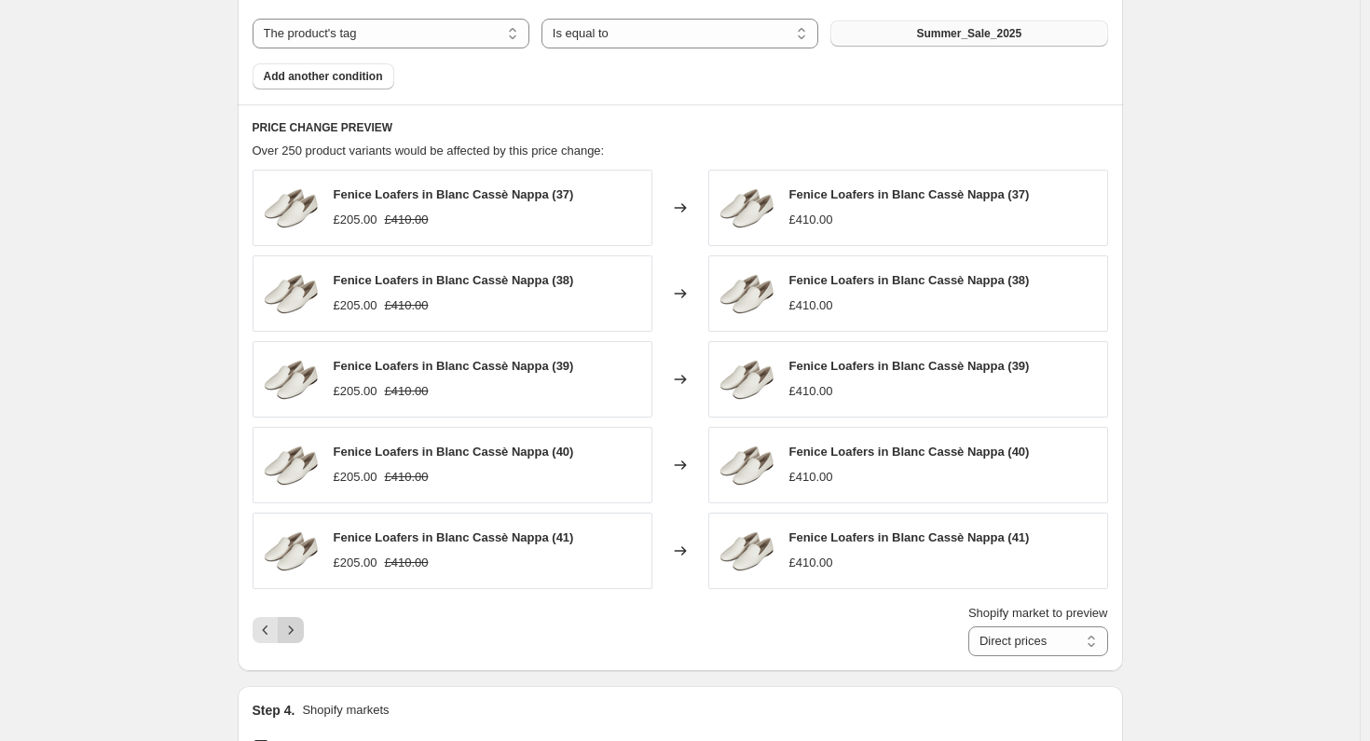
click at [298, 636] on button "Next" at bounding box center [291, 630] width 26 height 26
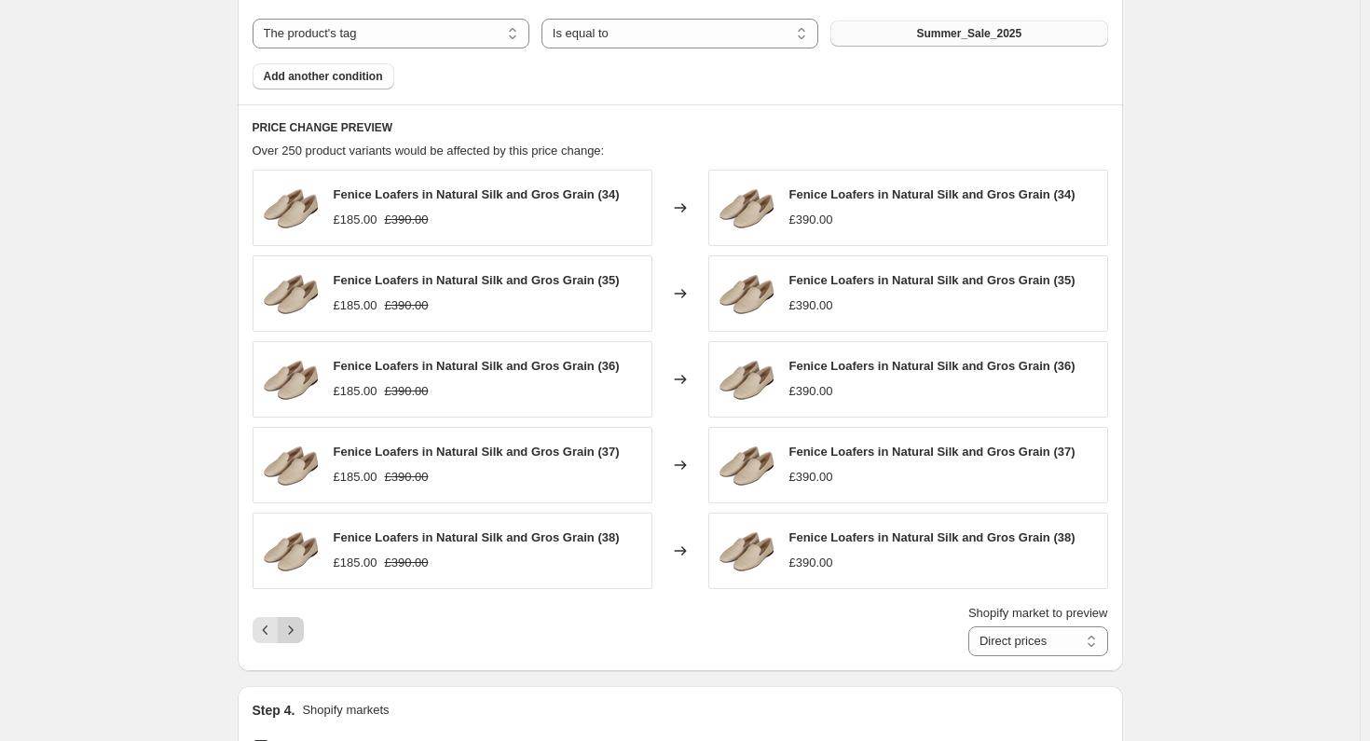
click at [298, 636] on button "Next" at bounding box center [291, 630] width 26 height 26
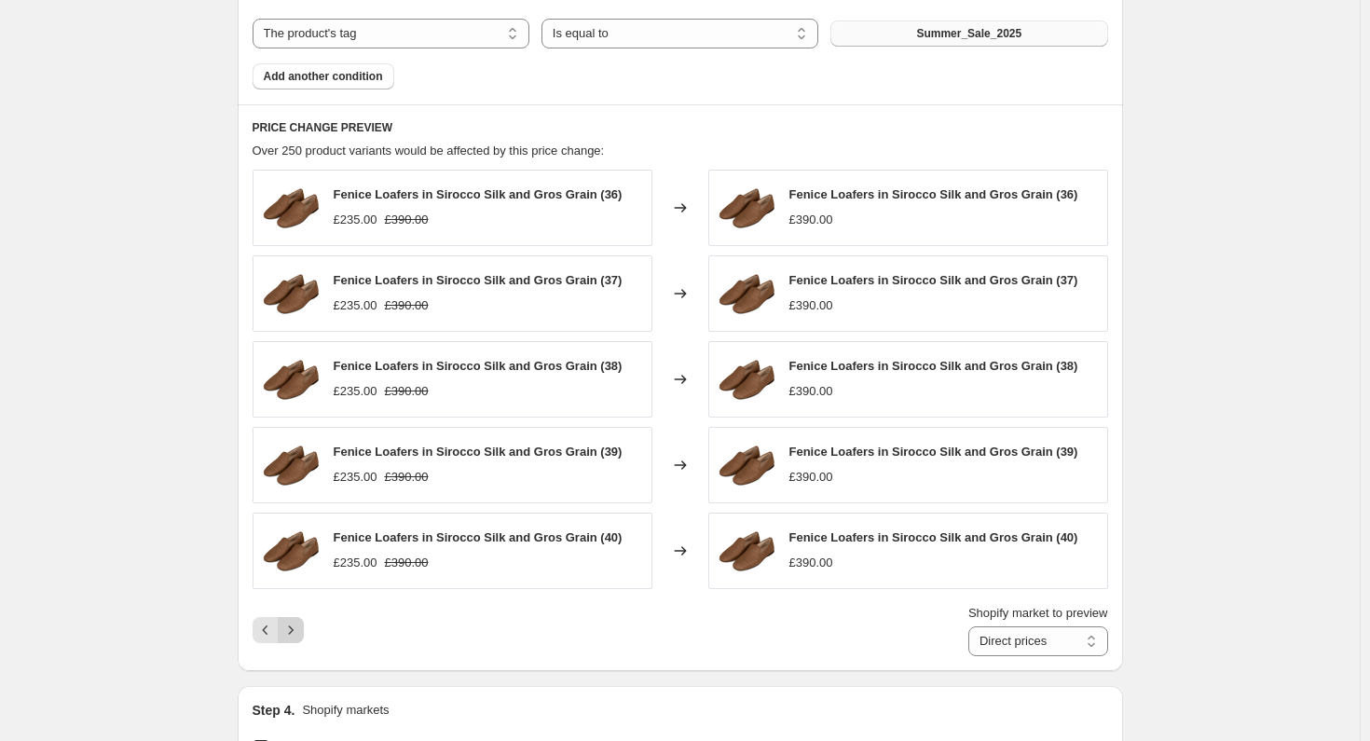
click at [303, 633] on button "Next" at bounding box center [291, 630] width 26 height 26
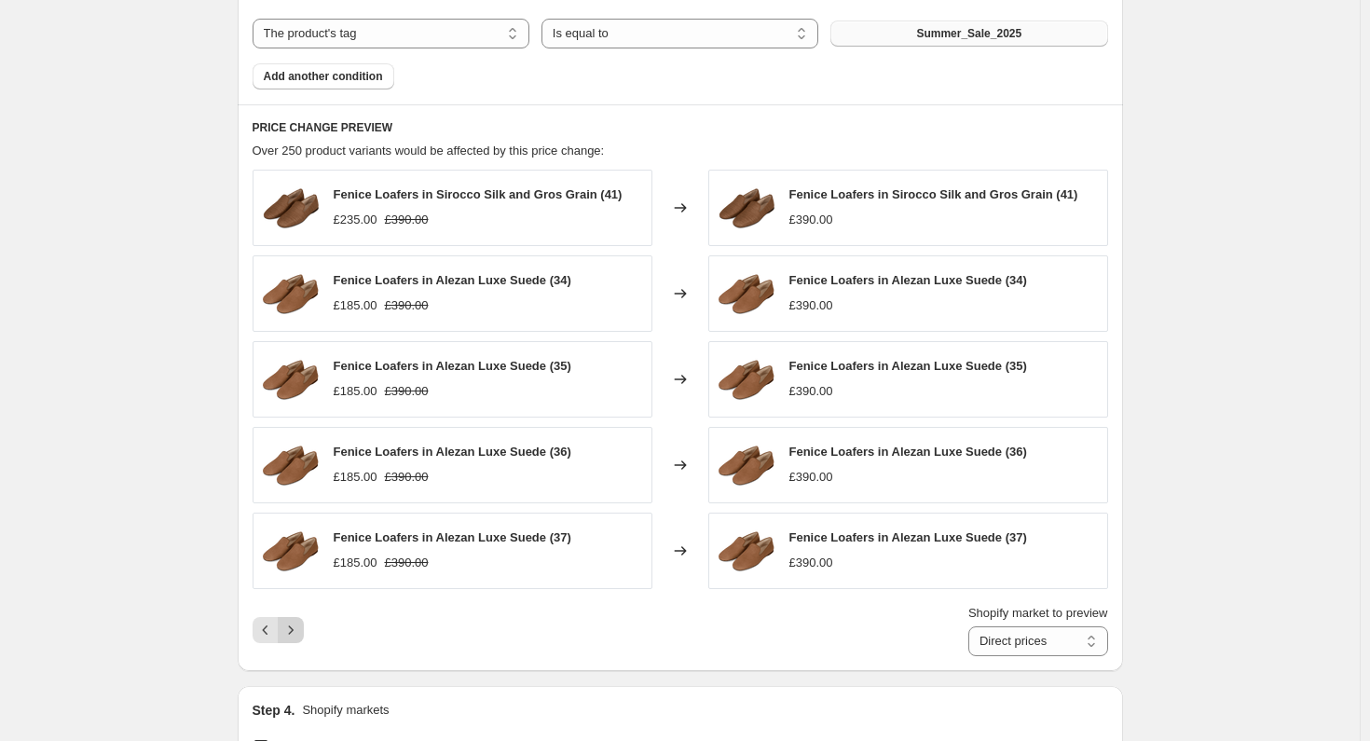
click at [303, 633] on button "Next" at bounding box center [291, 630] width 26 height 26
click at [290, 636] on button "Next" at bounding box center [291, 630] width 26 height 26
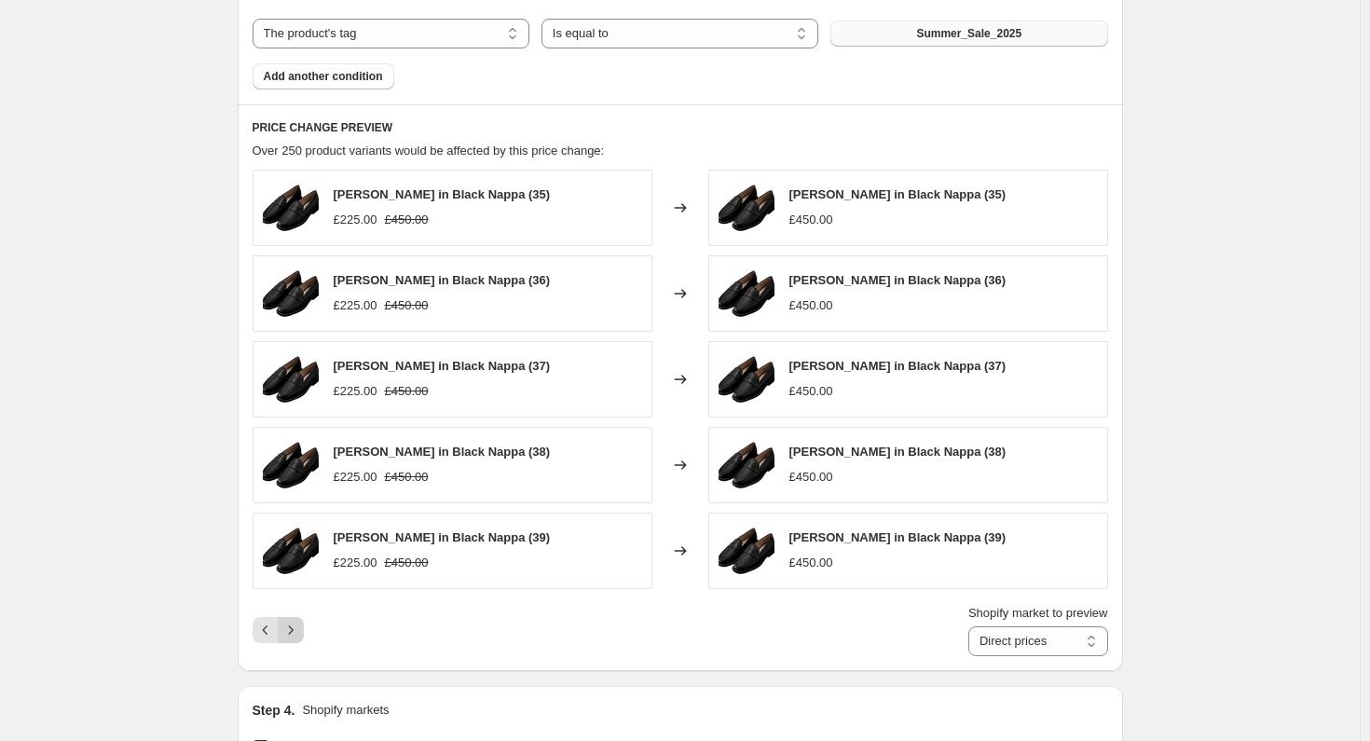
click at [288, 630] on icon "Next" at bounding box center [290, 630] width 19 height 19
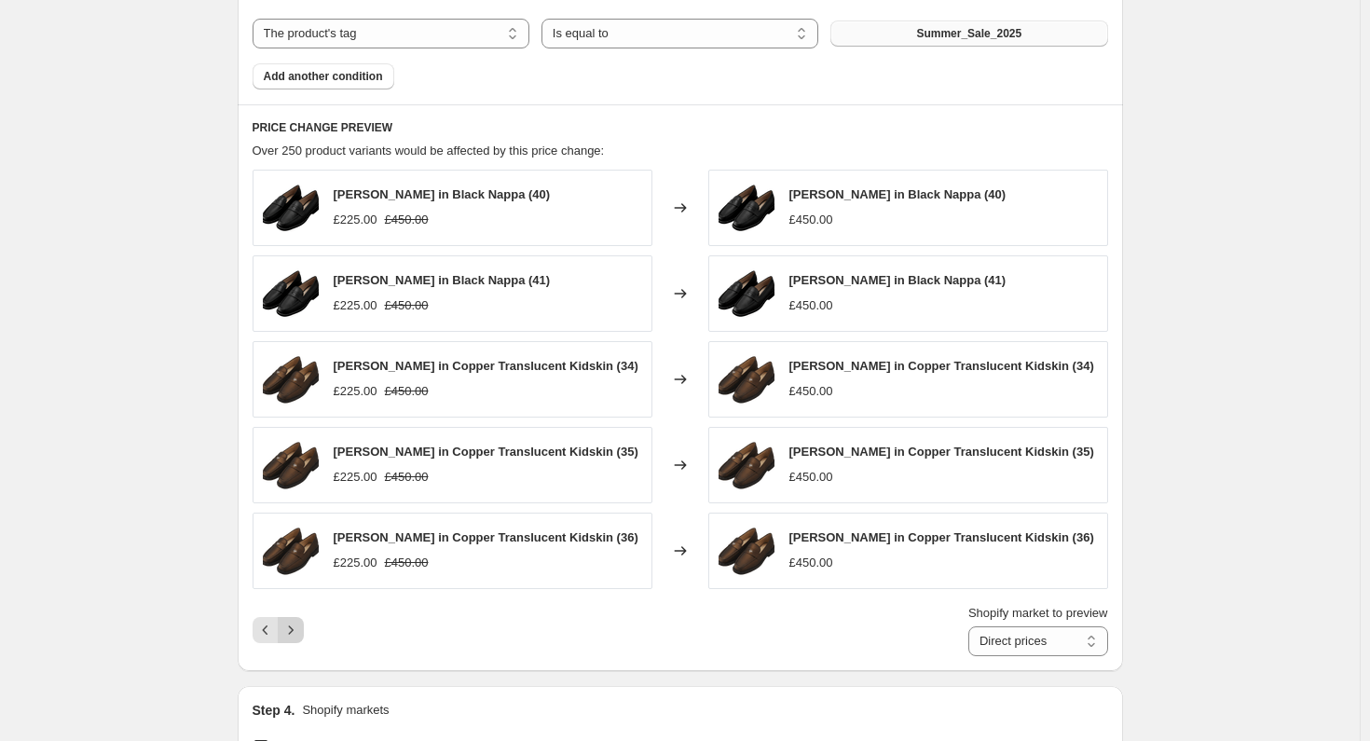
click at [291, 639] on icon "Next" at bounding box center [290, 630] width 19 height 19
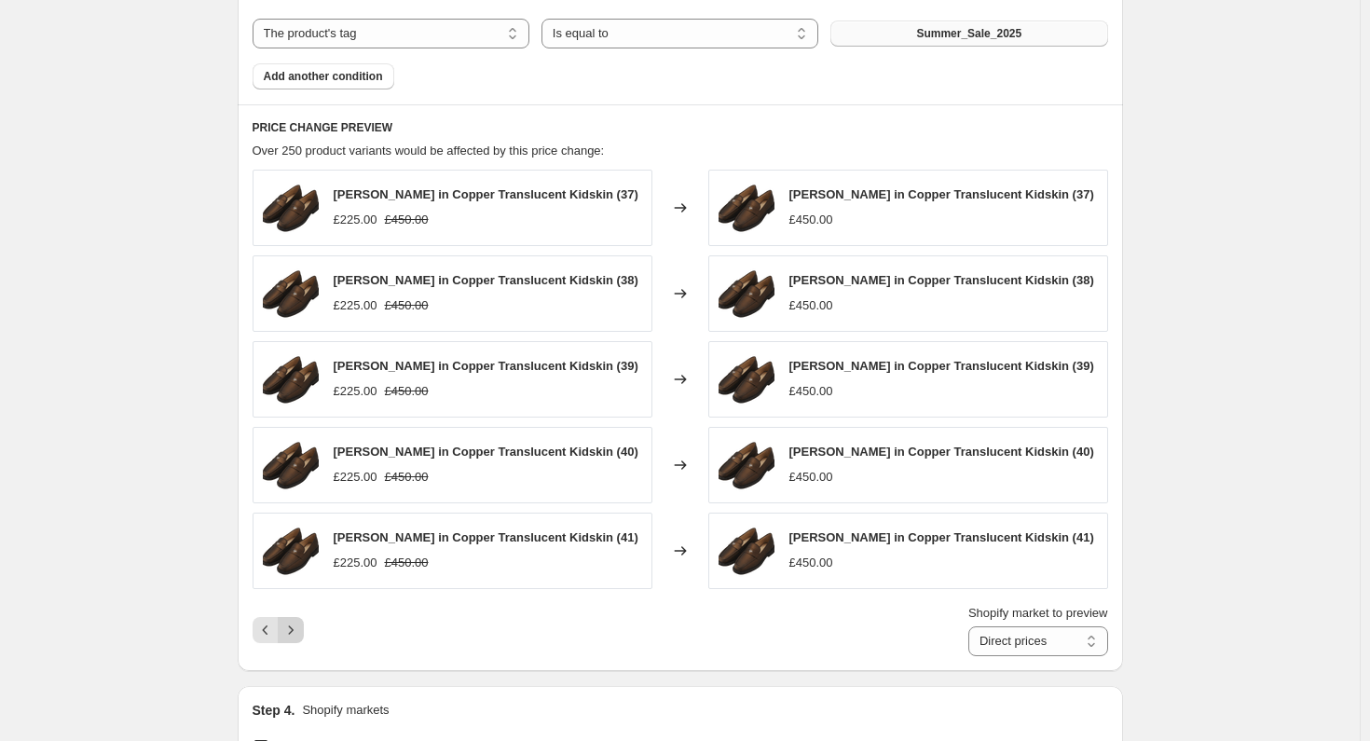
scroll to position [936, 0]
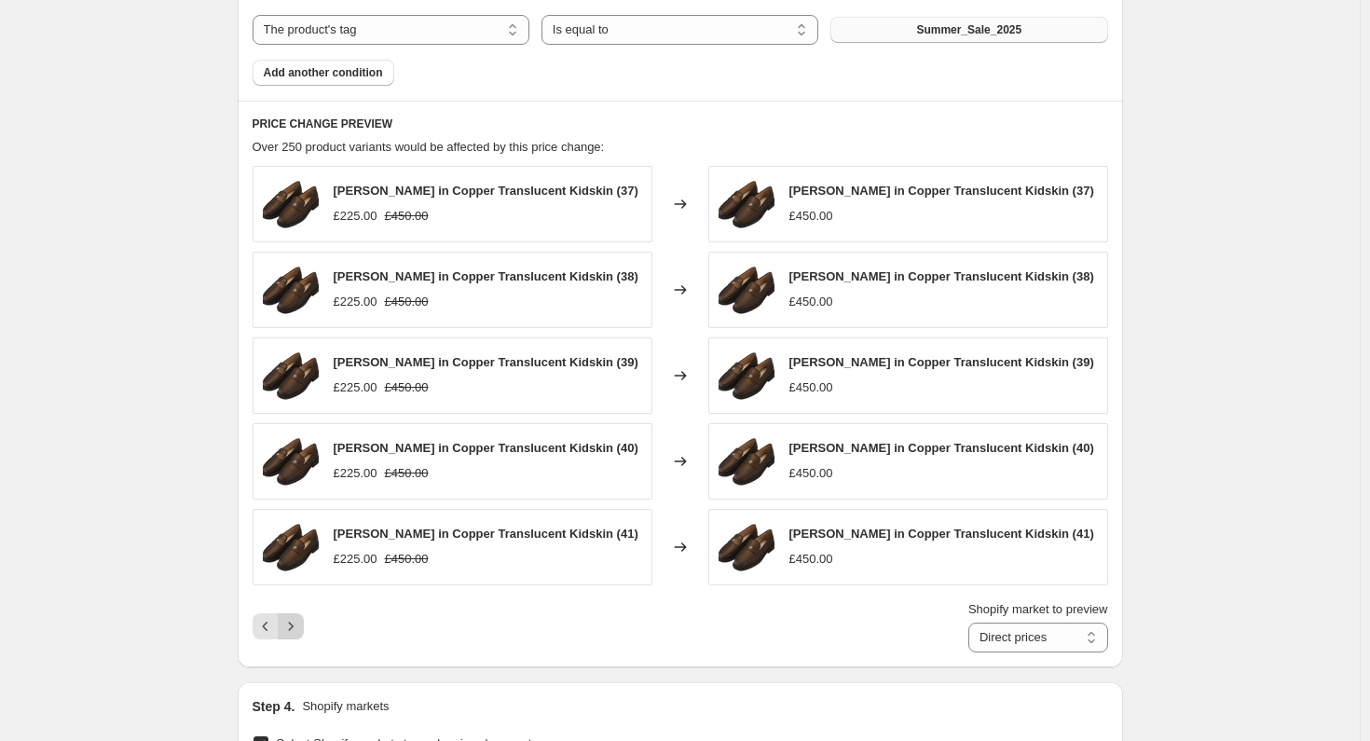
click at [291, 641] on div "Shopify market to preview Direct prices Eurozone Eurozone special price [GEOGRA…" at bounding box center [680, 626] width 855 height 52
click at [287, 636] on icon "Next" at bounding box center [290, 626] width 19 height 19
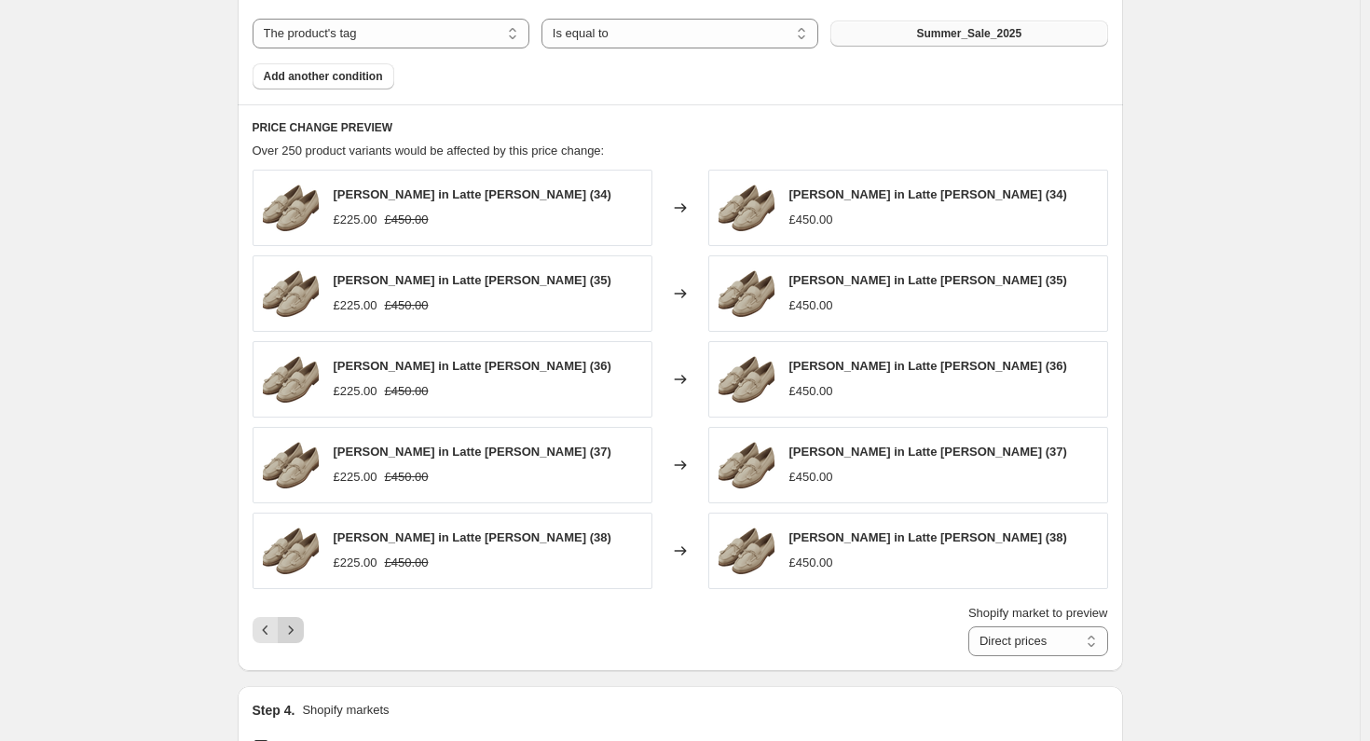
click at [294, 633] on icon "Next" at bounding box center [290, 630] width 19 height 19
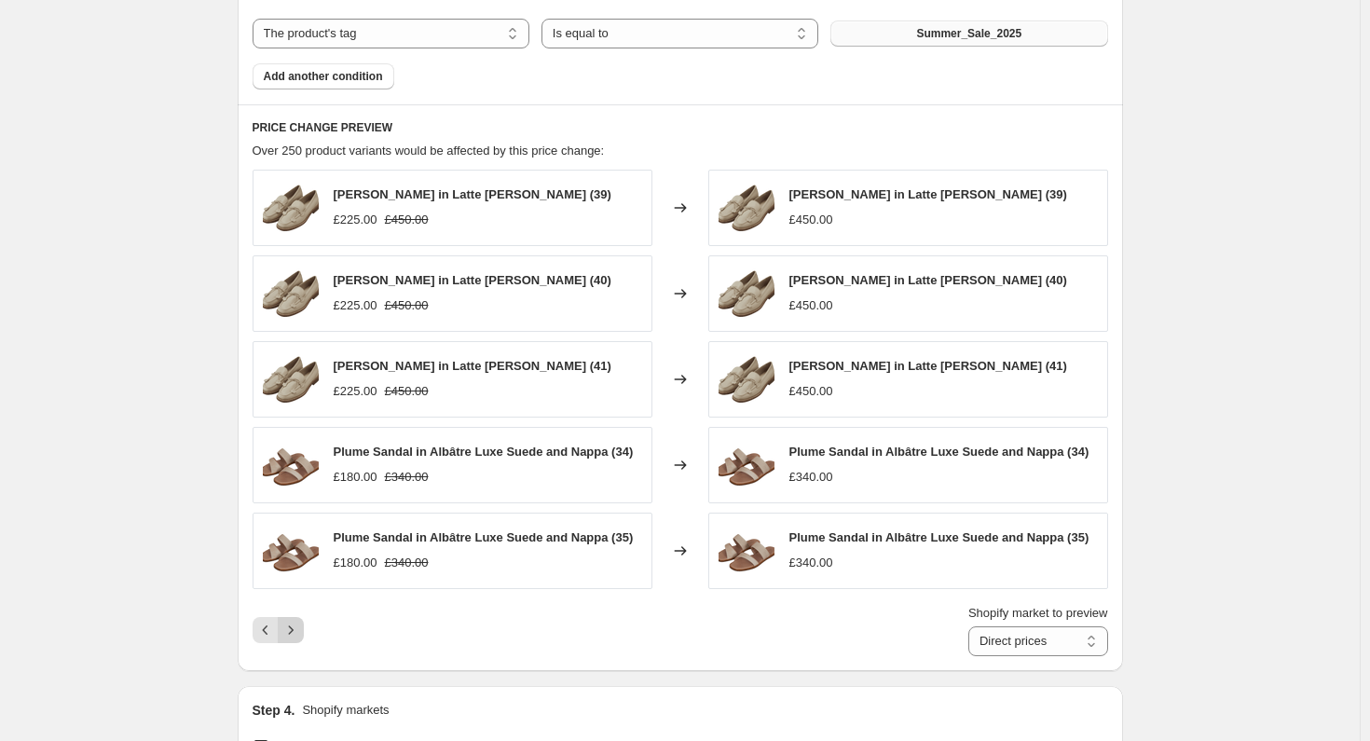
click at [296, 631] on icon "Next" at bounding box center [290, 630] width 19 height 19
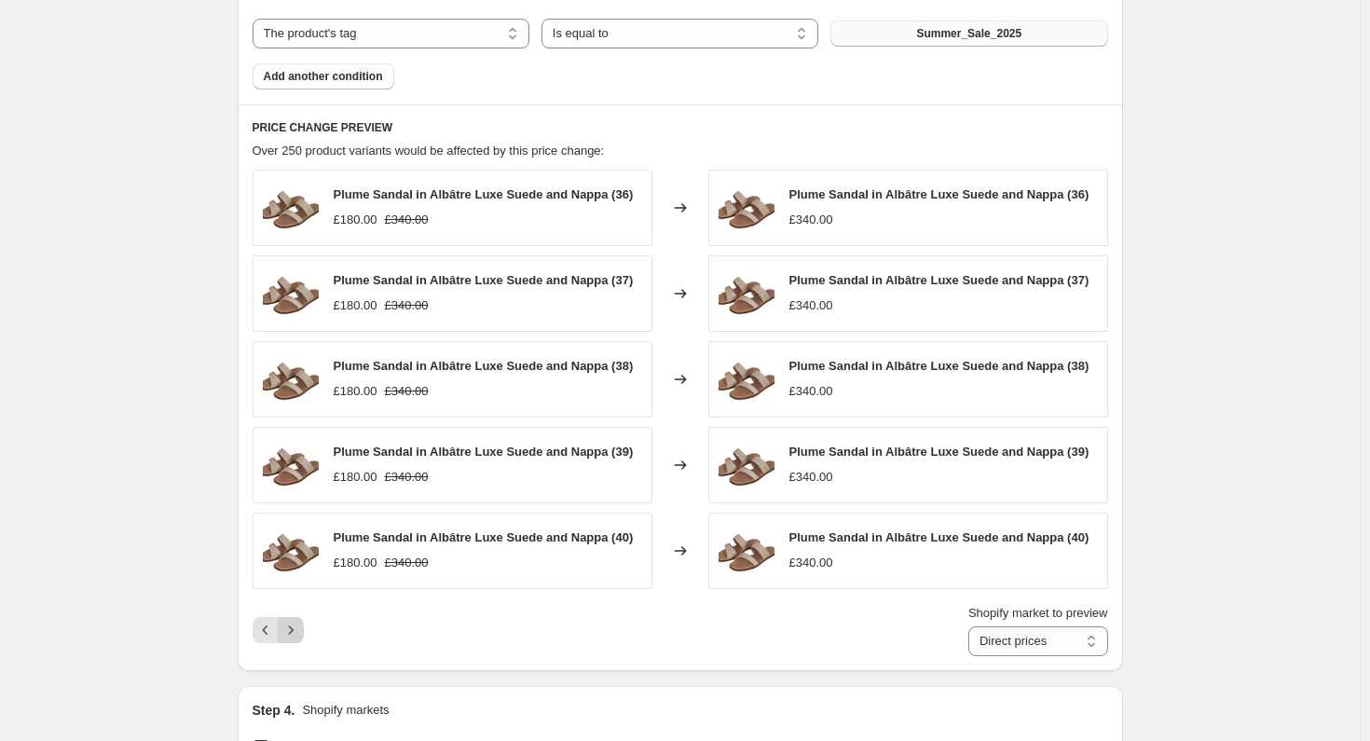
click at [291, 630] on icon "Next" at bounding box center [290, 630] width 19 height 19
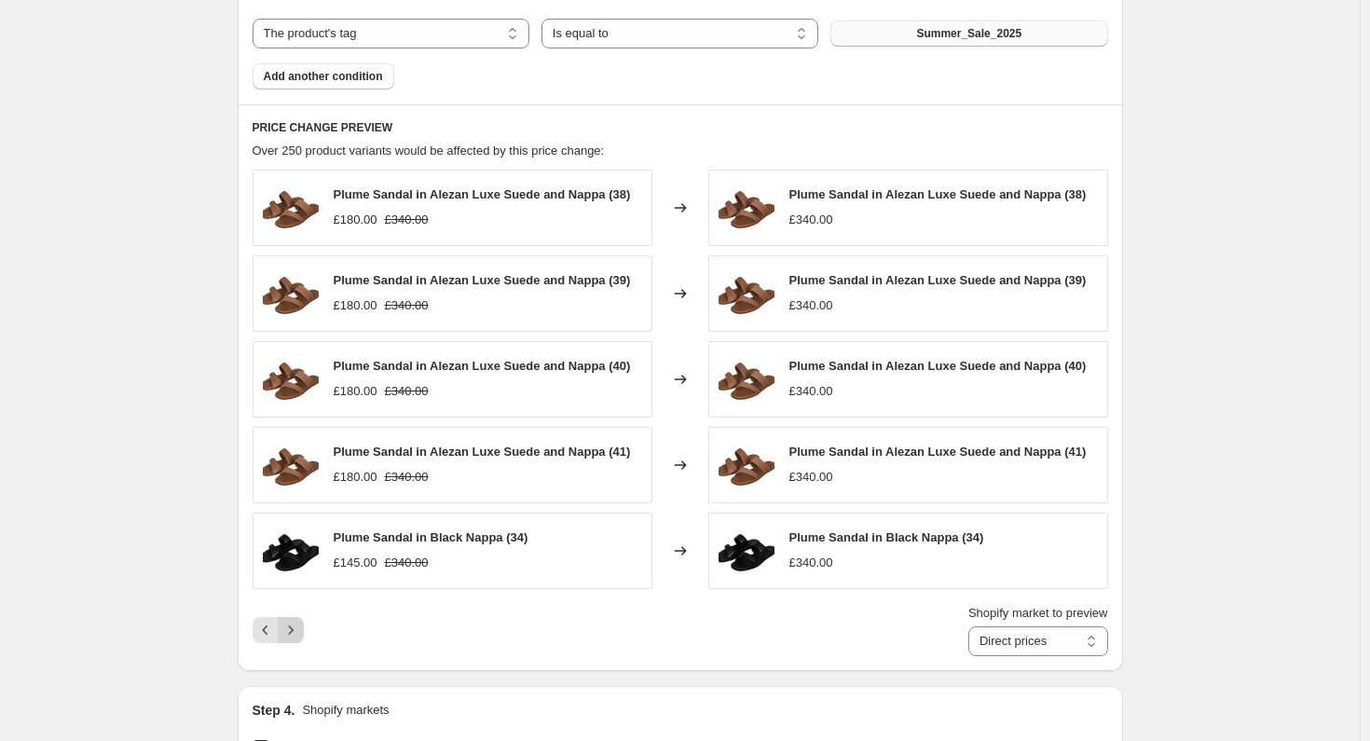
click at [294, 630] on icon "Next" at bounding box center [290, 630] width 19 height 19
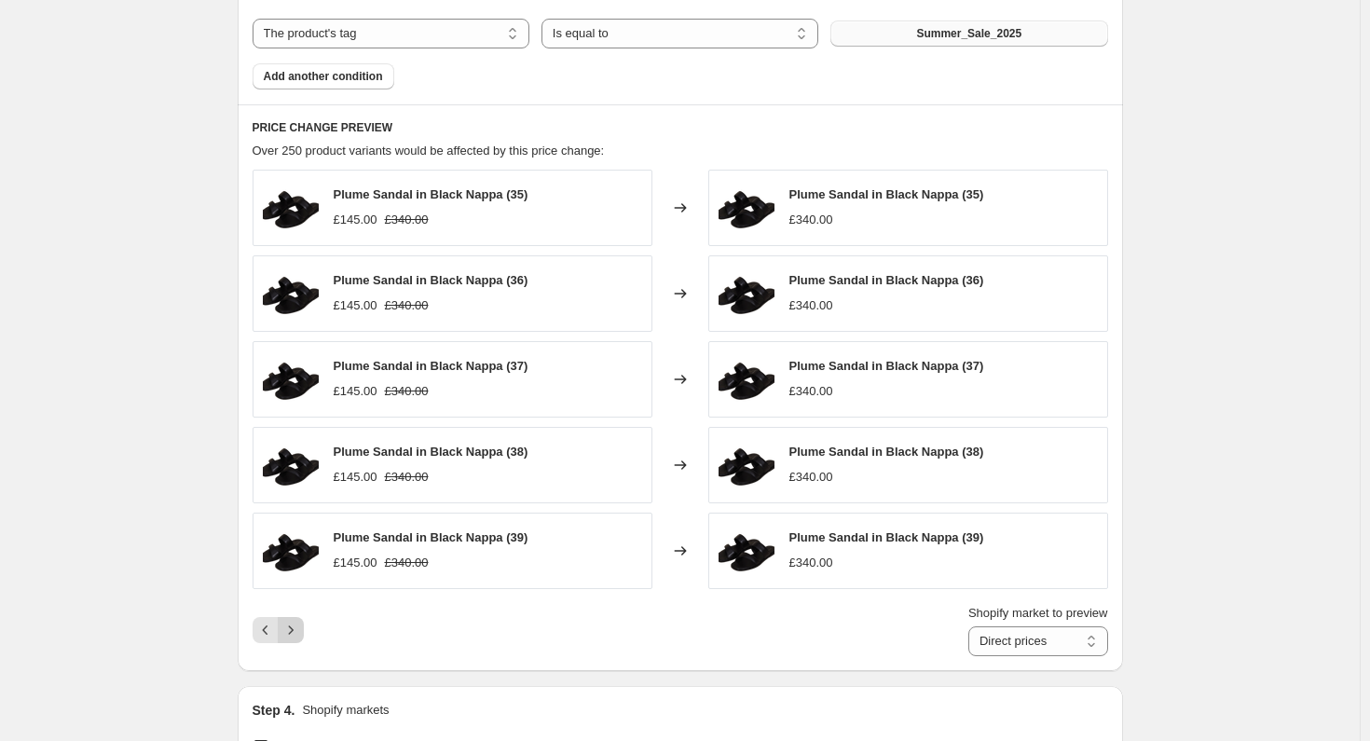
click at [297, 633] on icon "Next" at bounding box center [290, 630] width 19 height 19
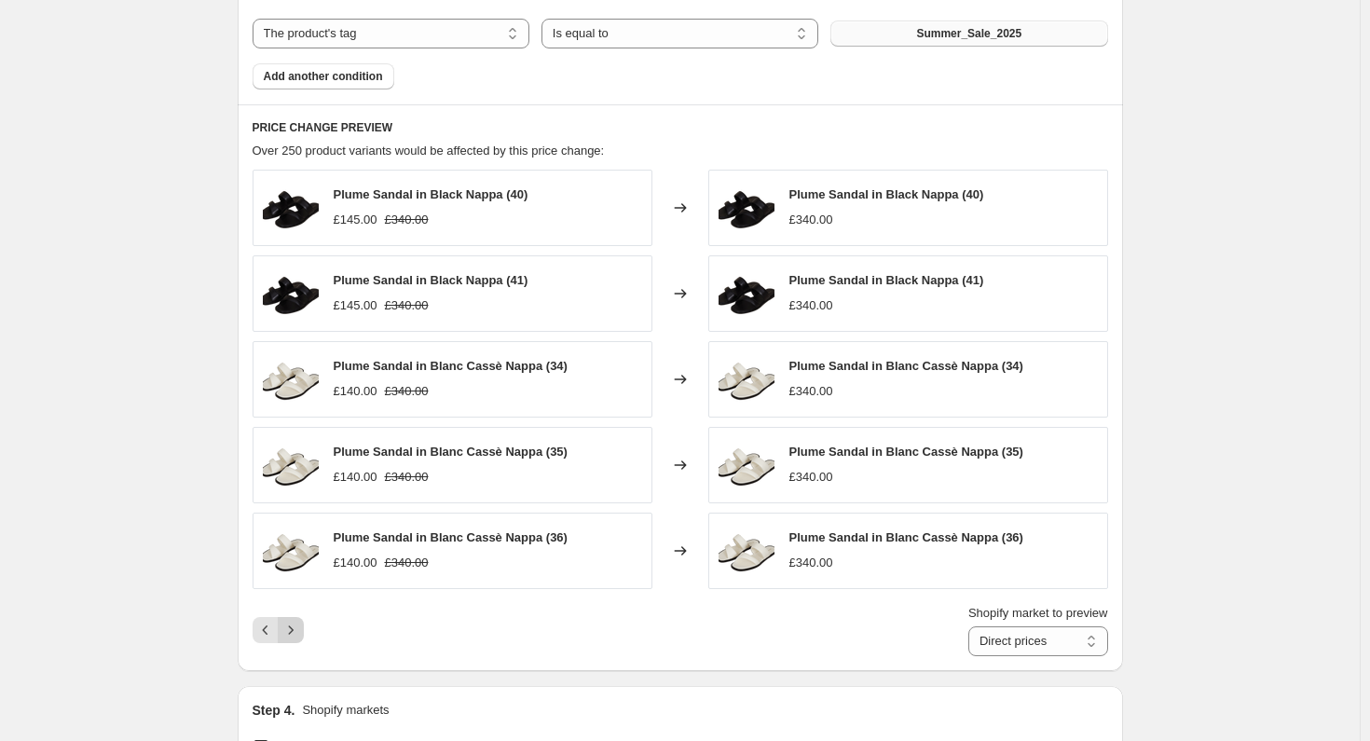
click at [296, 634] on icon "Next" at bounding box center [290, 630] width 19 height 19
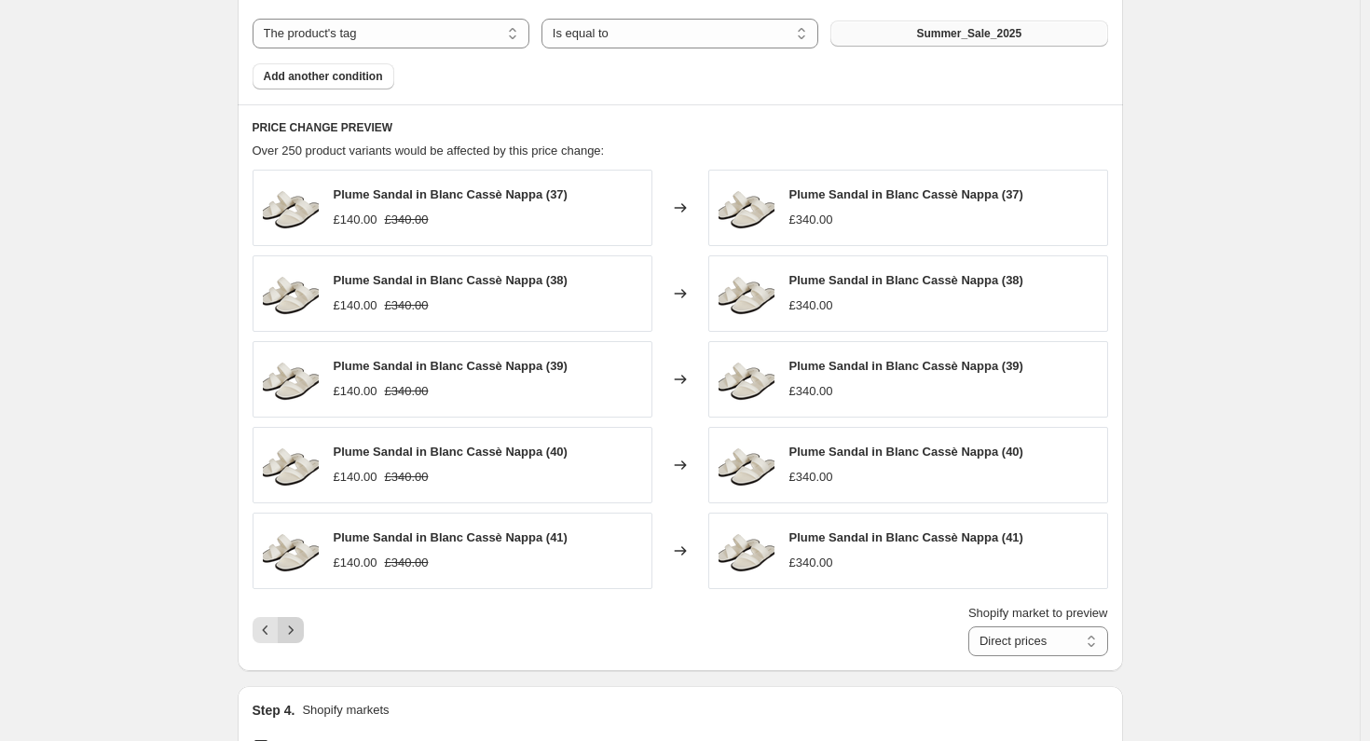
click at [296, 634] on icon "Next" at bounding box center [290, 630] width 19 height 19
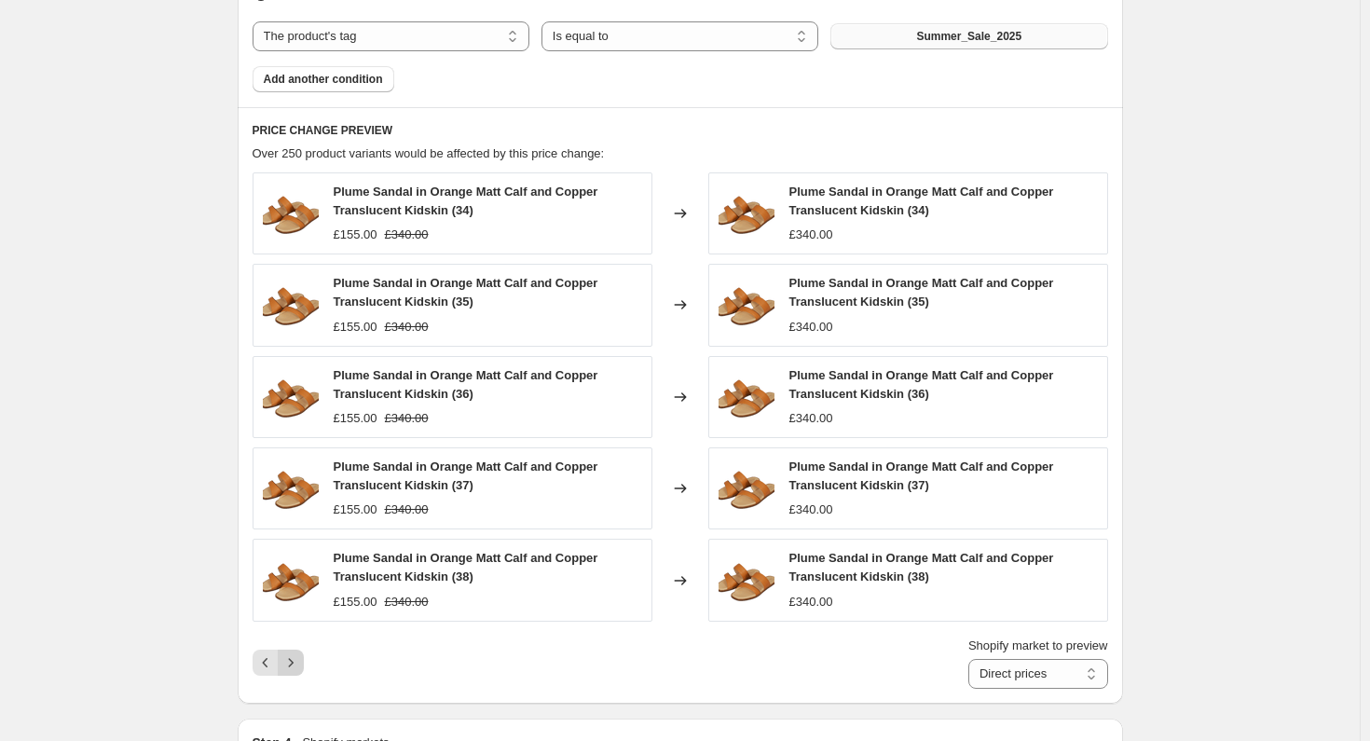
scroll to position [936, 0]
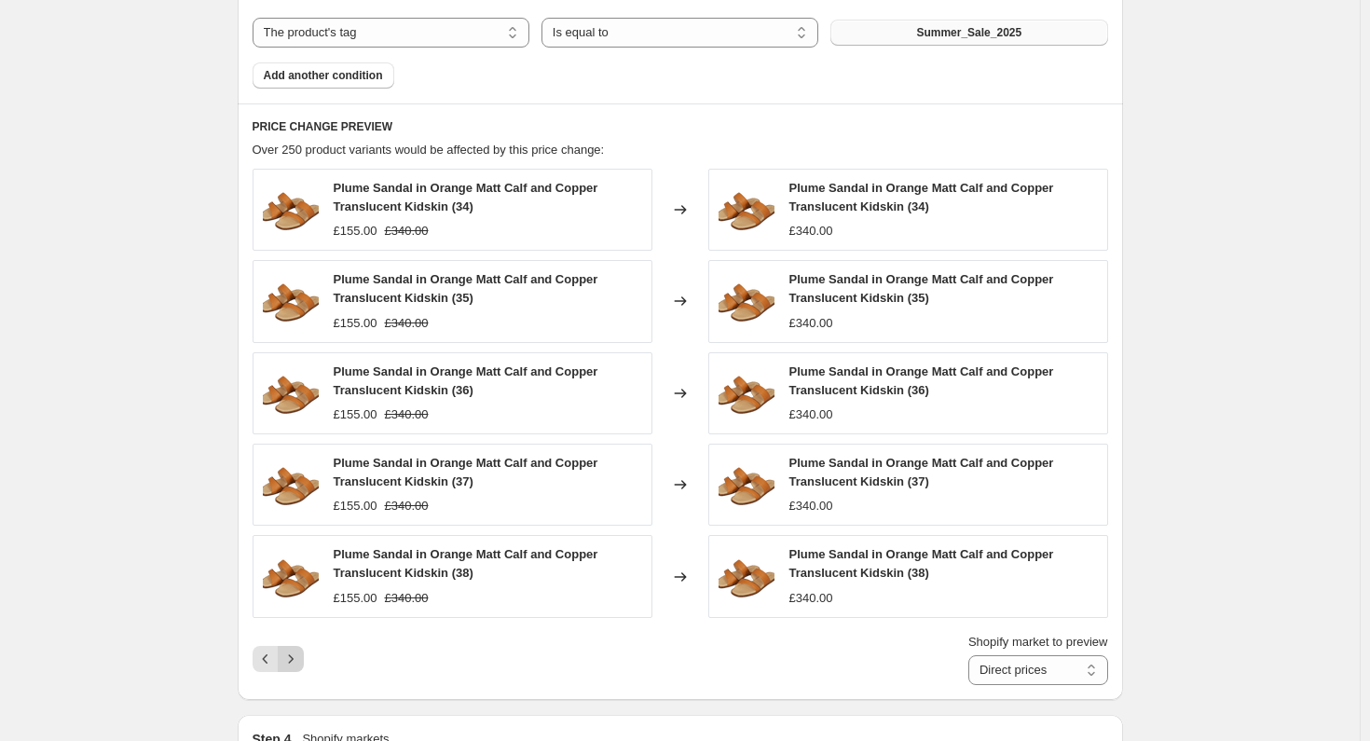
click at [294, 657] on icon "Next" at bounding box center [290, 658] width 19 height 19
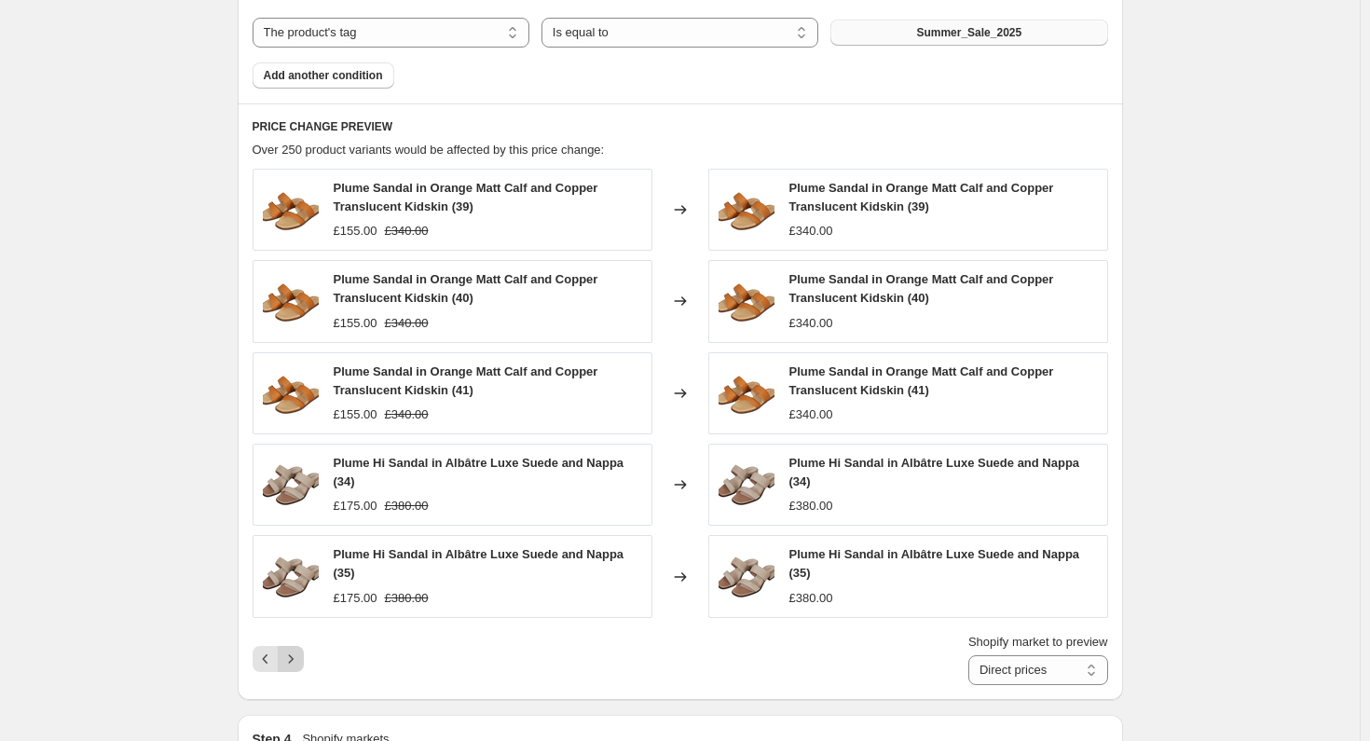
click at [292, 651] on icon "Next" at bounding box center [290, 658] width 19 height 19
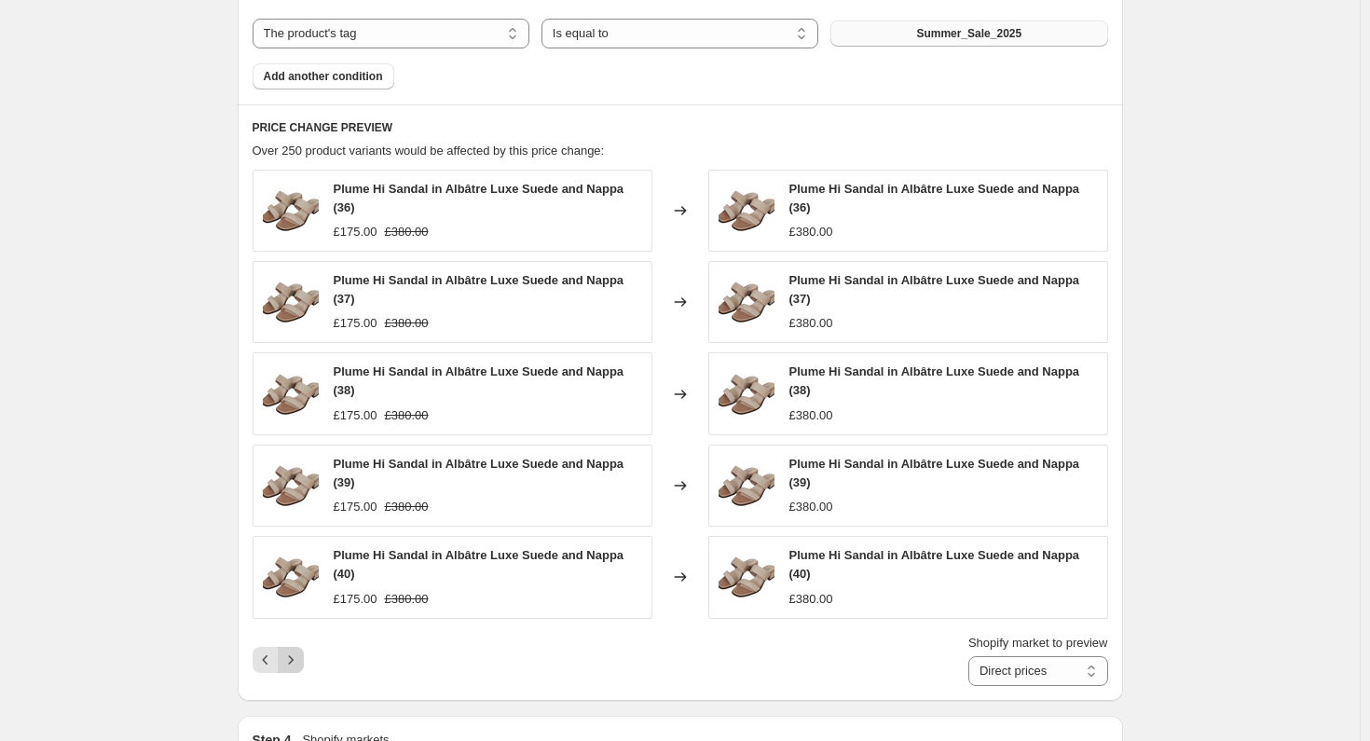
click at [292, 651] on icon "Next" at bounding box center [290, 659] width 19 height 19
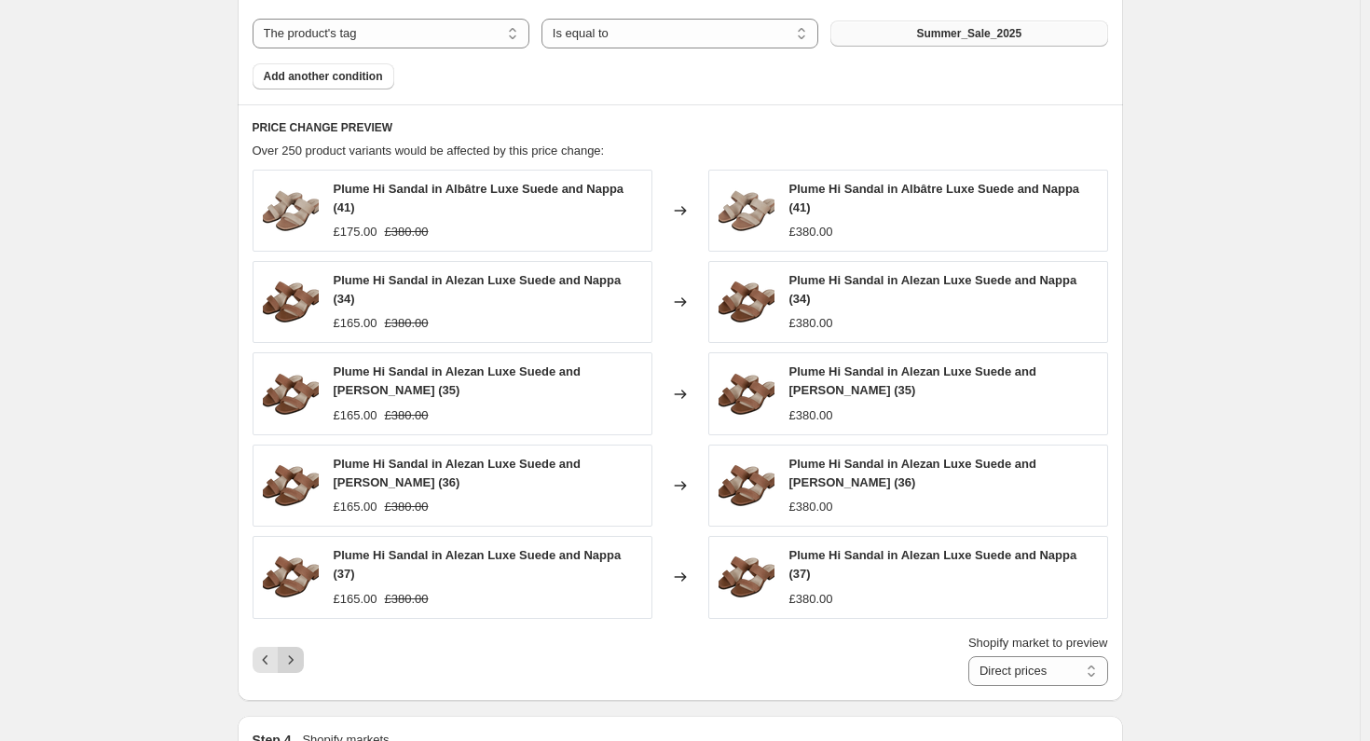
click at [292, 651] on icon "Next" at bounding box center [290, 659] width 19 height 19
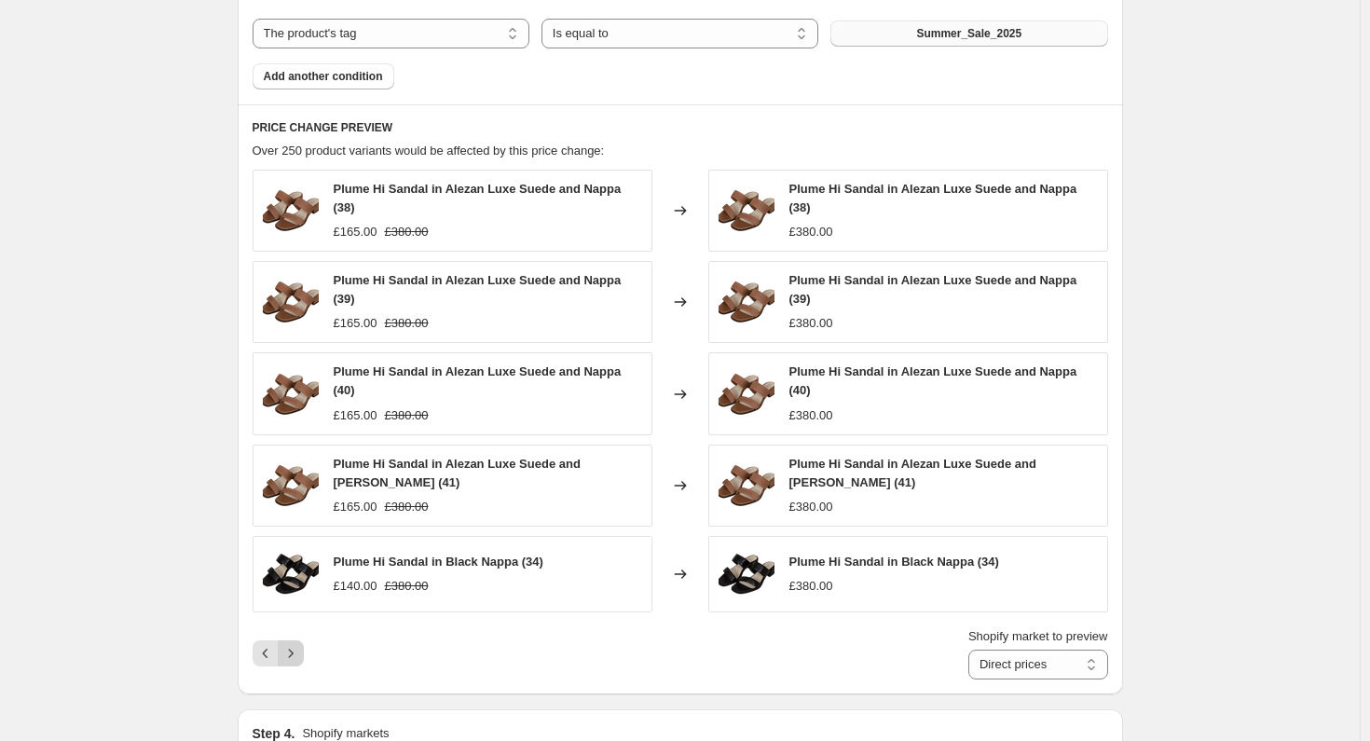
click at [292, 651] on icon "Next" at bounding box center [290, 653] width 19 height 19
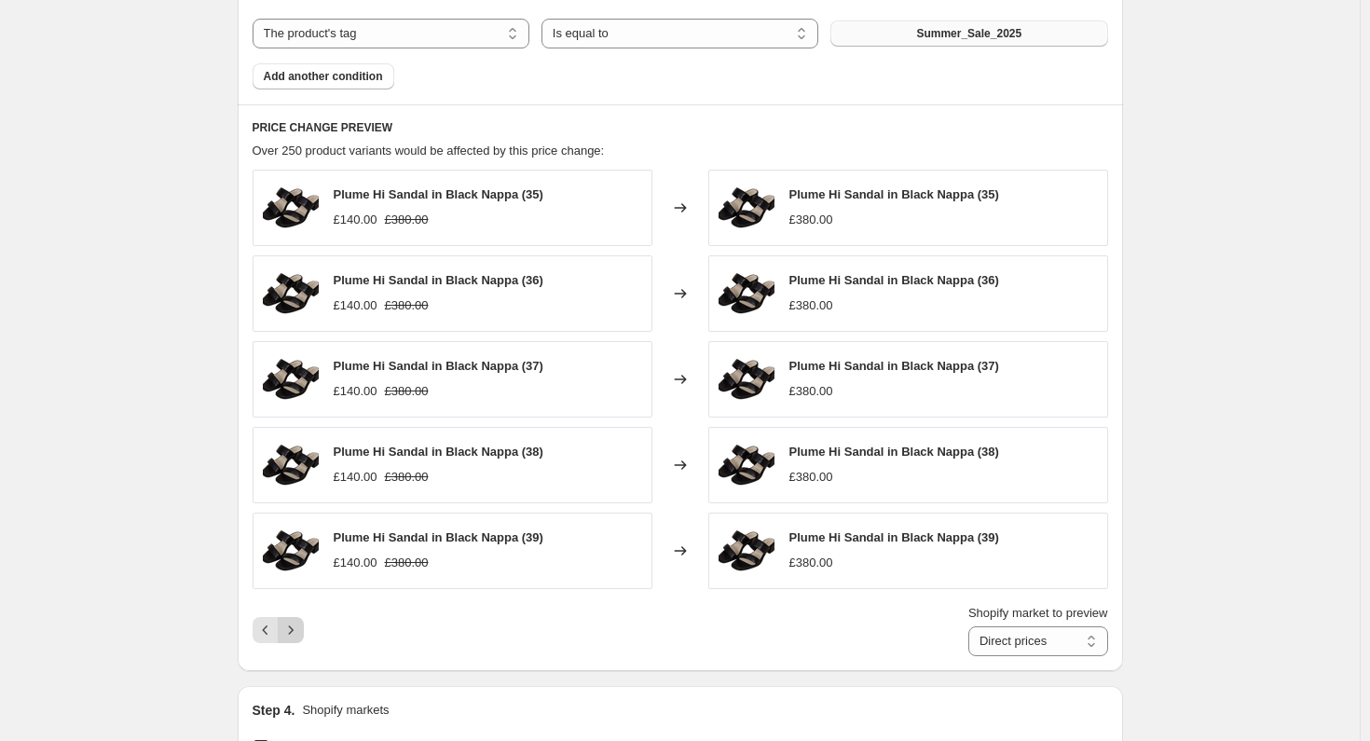
click at [292, 651] on div "Shopify market to preview Direct prices Eurozone Eurozone special price [GEOGRA…" at bounding box center [680, 630] width 855 height 52
click at [292, 633] on icon "Next" at bounding box center [290, 630] width 19 height 19
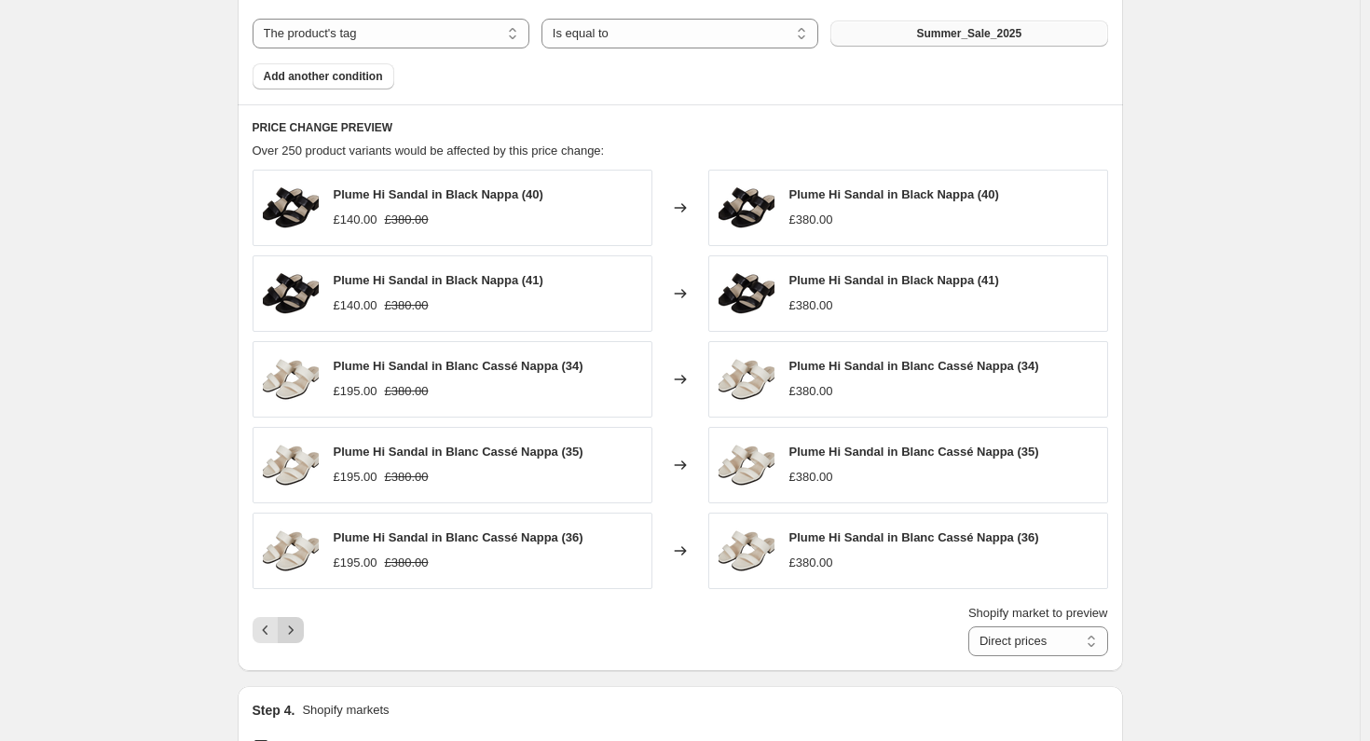
click at [292, 633] on icon "Next" at bounding box center [290, 630] width 19 height 19
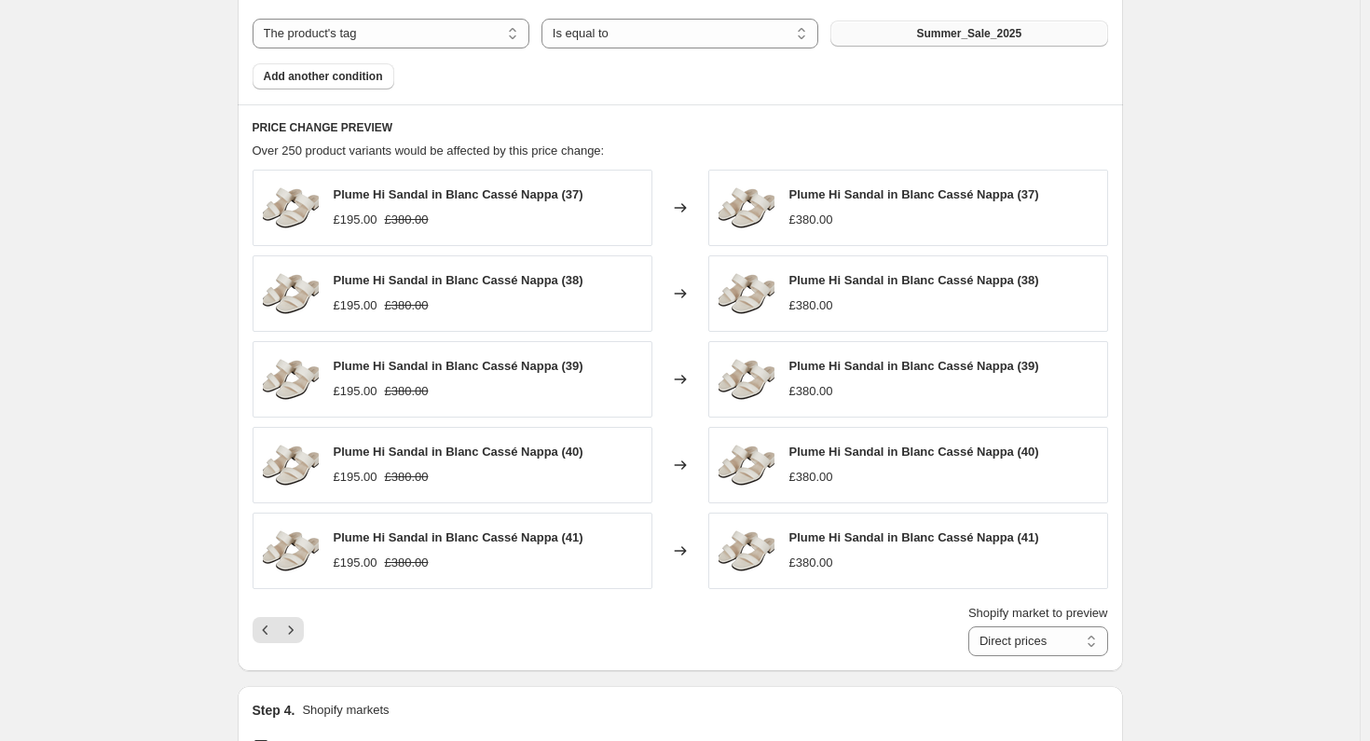
drag, startPoint x: 292, startPoint y: 633, endPoint x: 647, endPoint y: 631, distance: 355.0
click at [647, 631] on div "Shopify market to preview Direct prices Eurozone Eurozone special price [GEOGRA…" at bounding box center [680, 630] width 855 height 52
click at [293, 625] on icon "Next" at bounding box center [290, 630] width 19 height 19
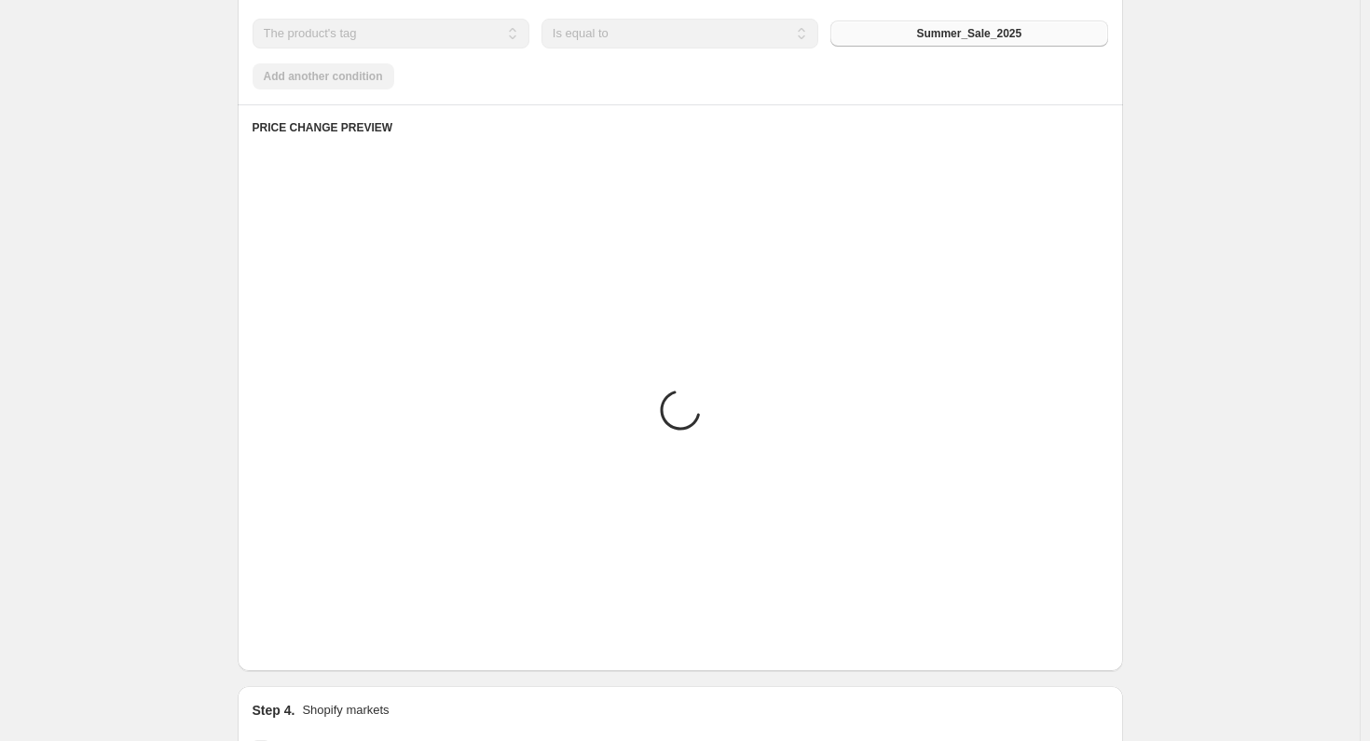
scroll to position [936, 0]
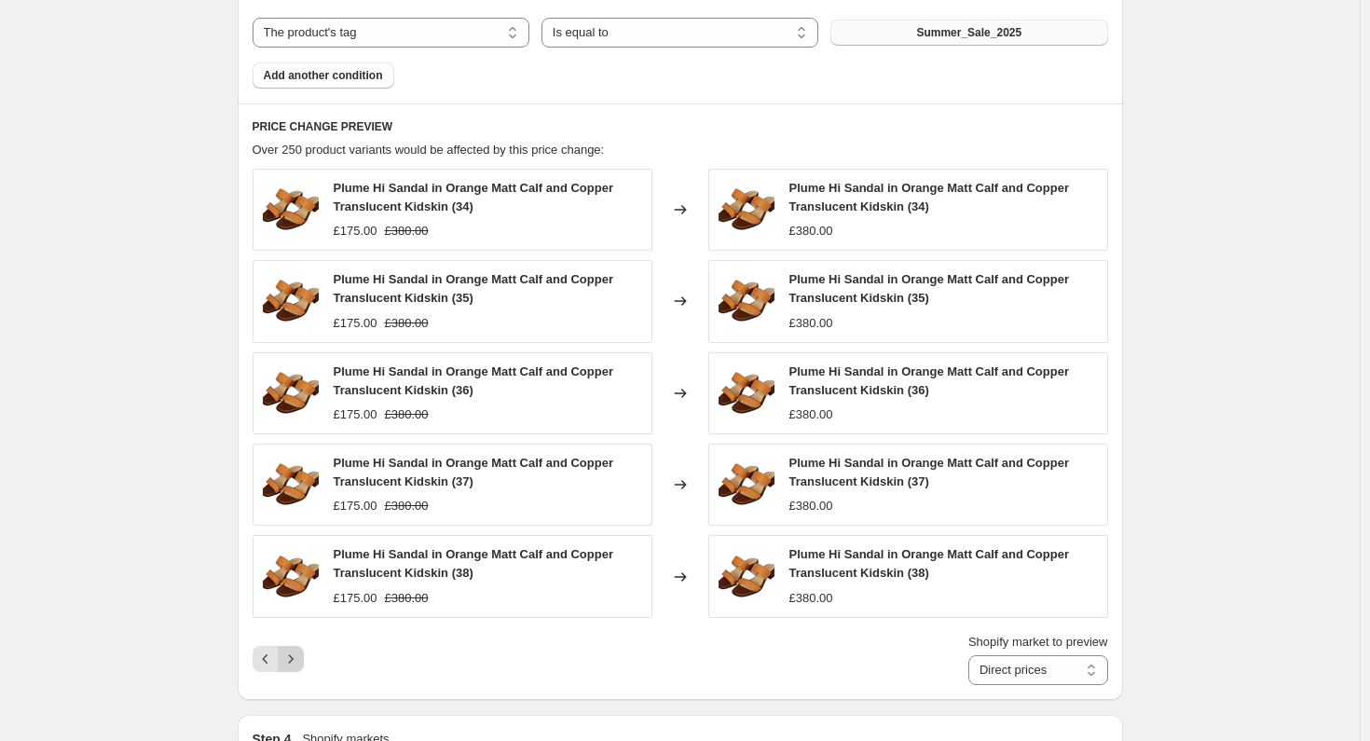
click at [295, 653] on icon "Next" at bounding box center [290, 658] width 19 height 19
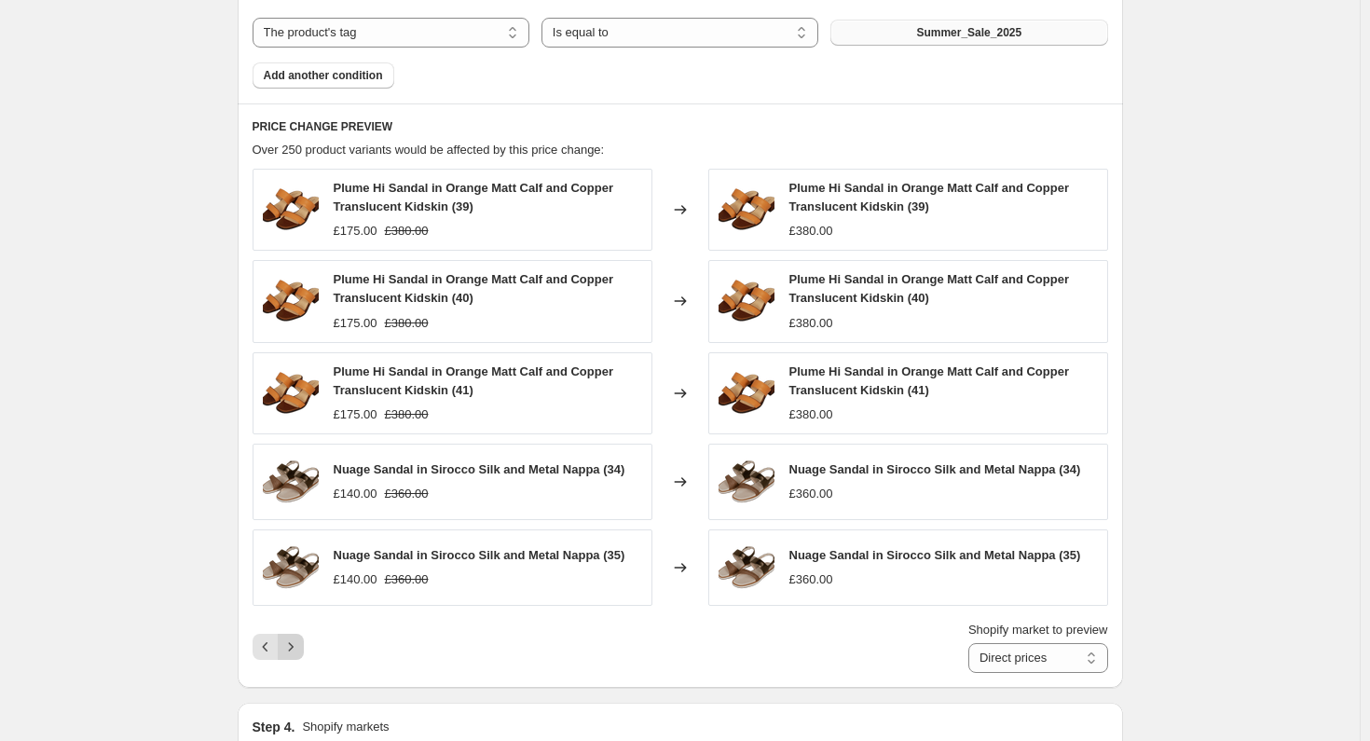
click at [293, 642] on icon "Next" at bounding box center [290, 646] width 5 height 8
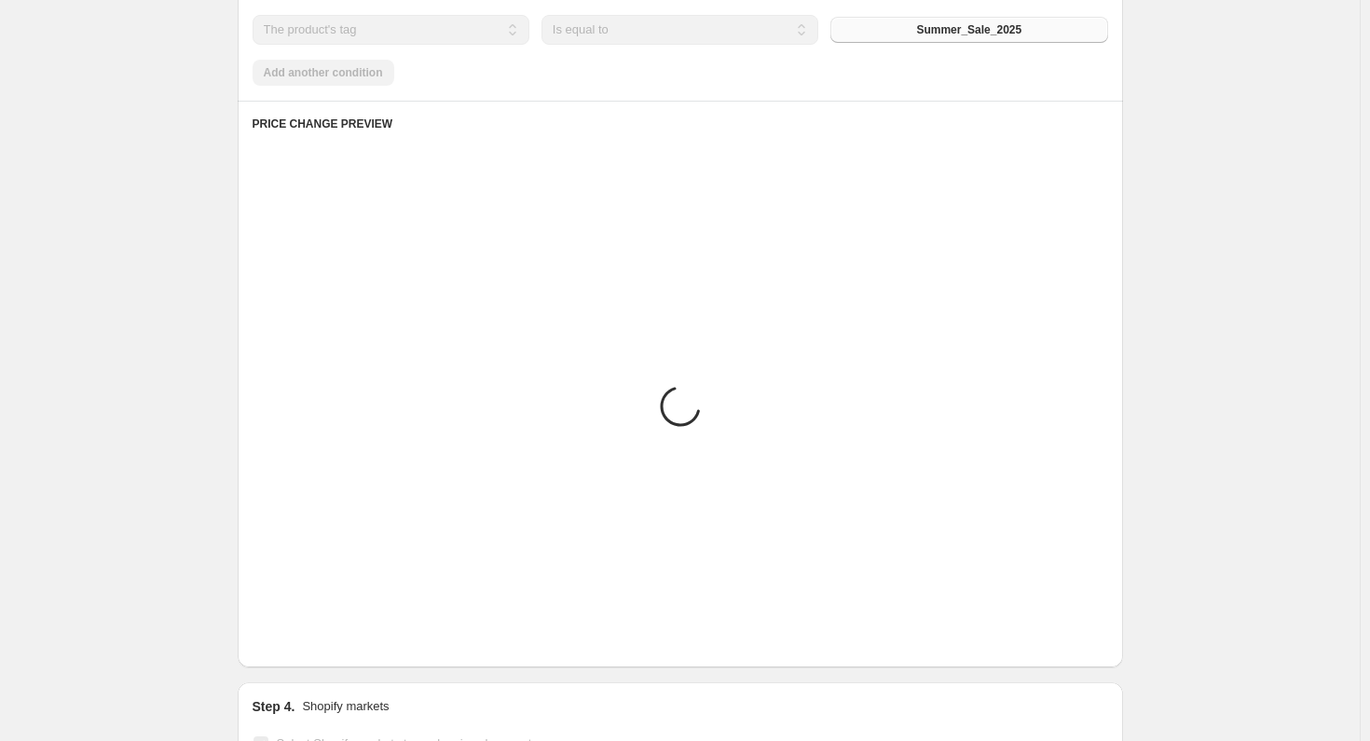
scroll to position [932, 0]
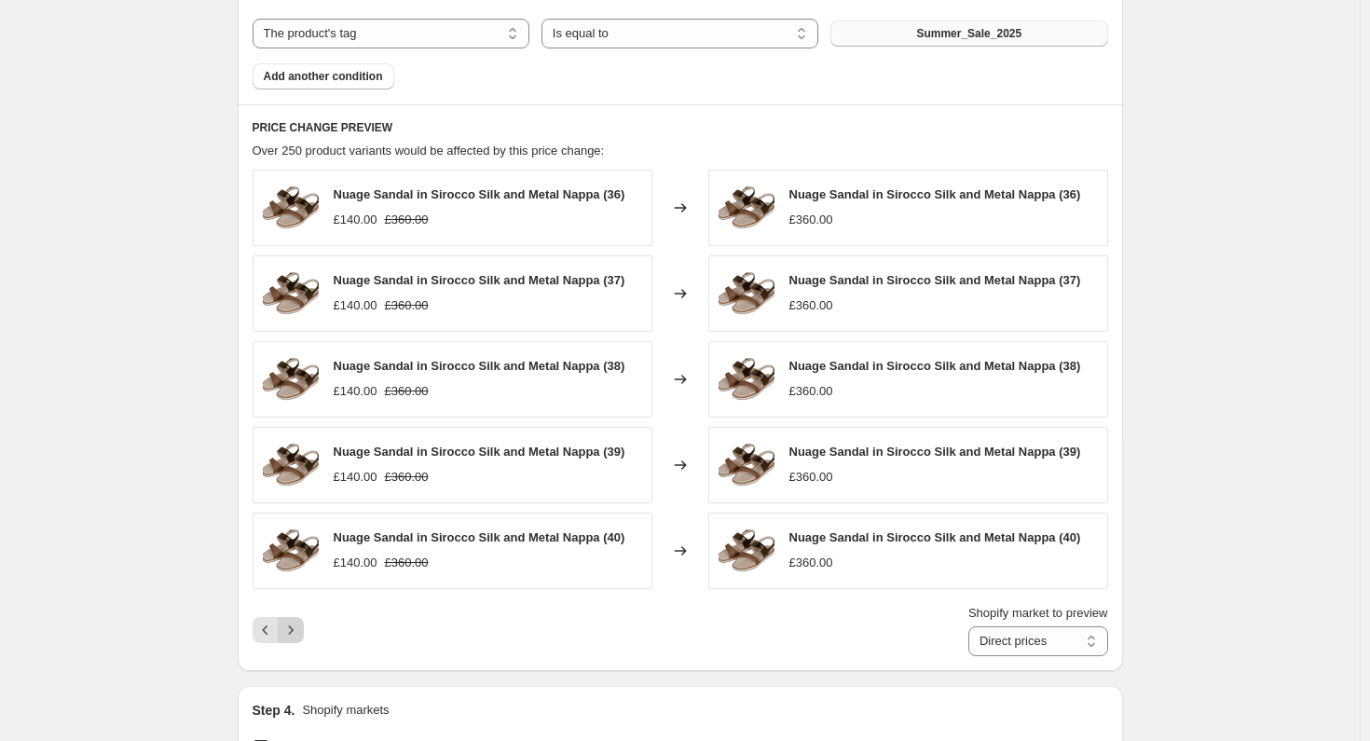
click at [291, 632] on icon "Next" at bounding box center [290, 630] width 19 height 19
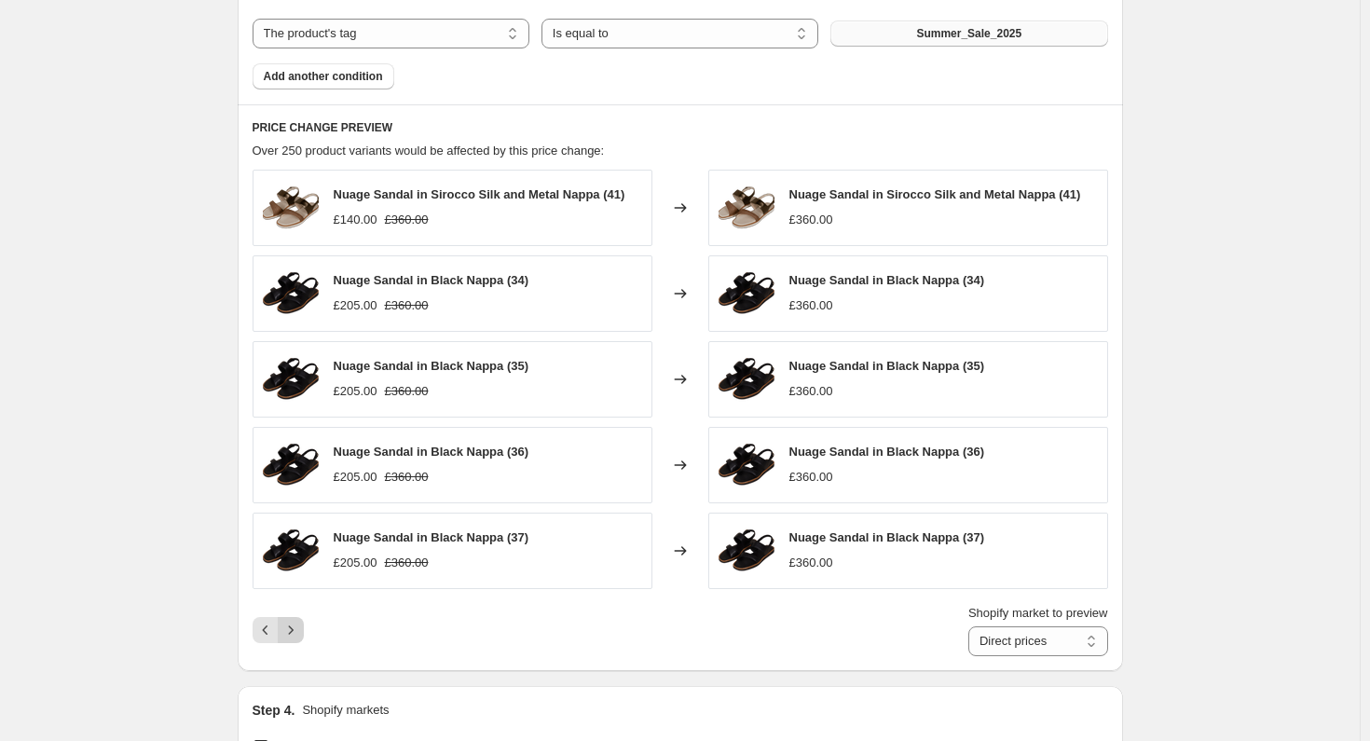
click at [293, 632] on icon "Next" at bounding box center [290, 630] width 19 height 19
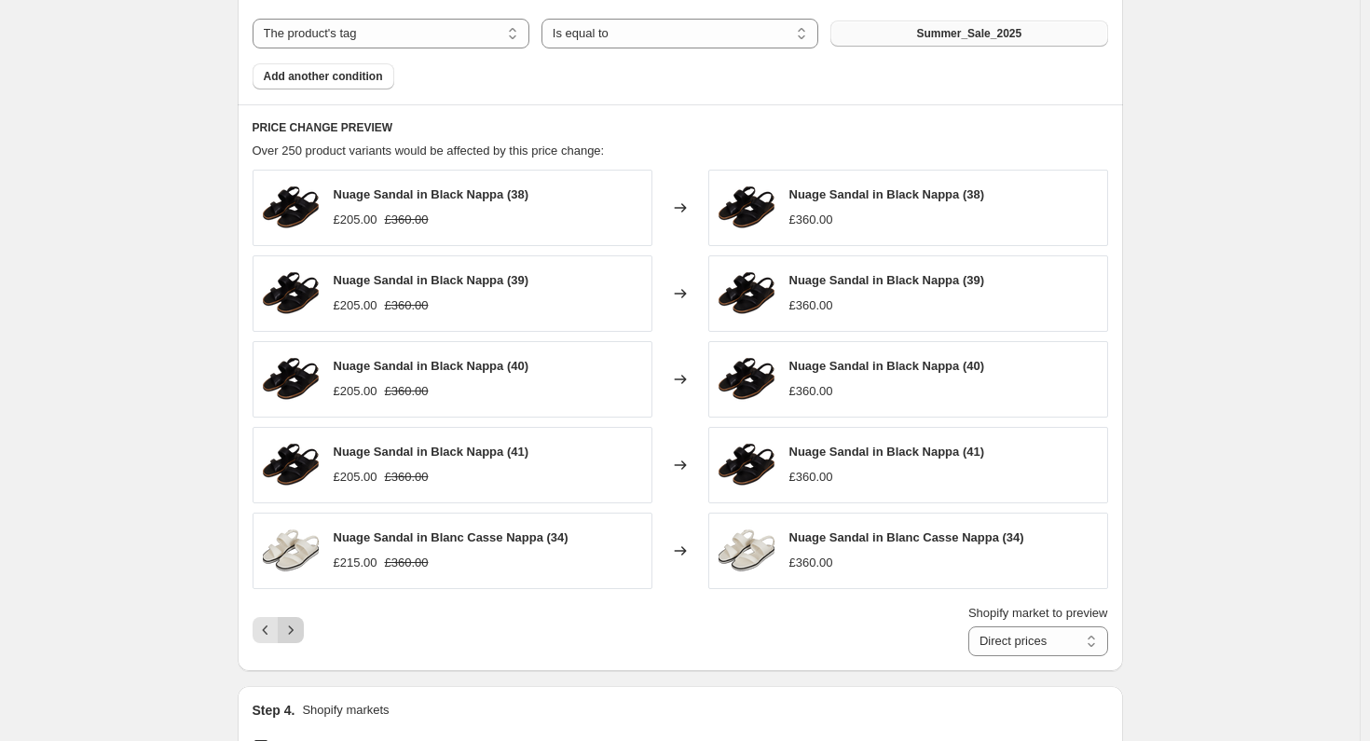
click at [300, 629] on icon "Next" at bounding box center [290, 630] width 19 height 19
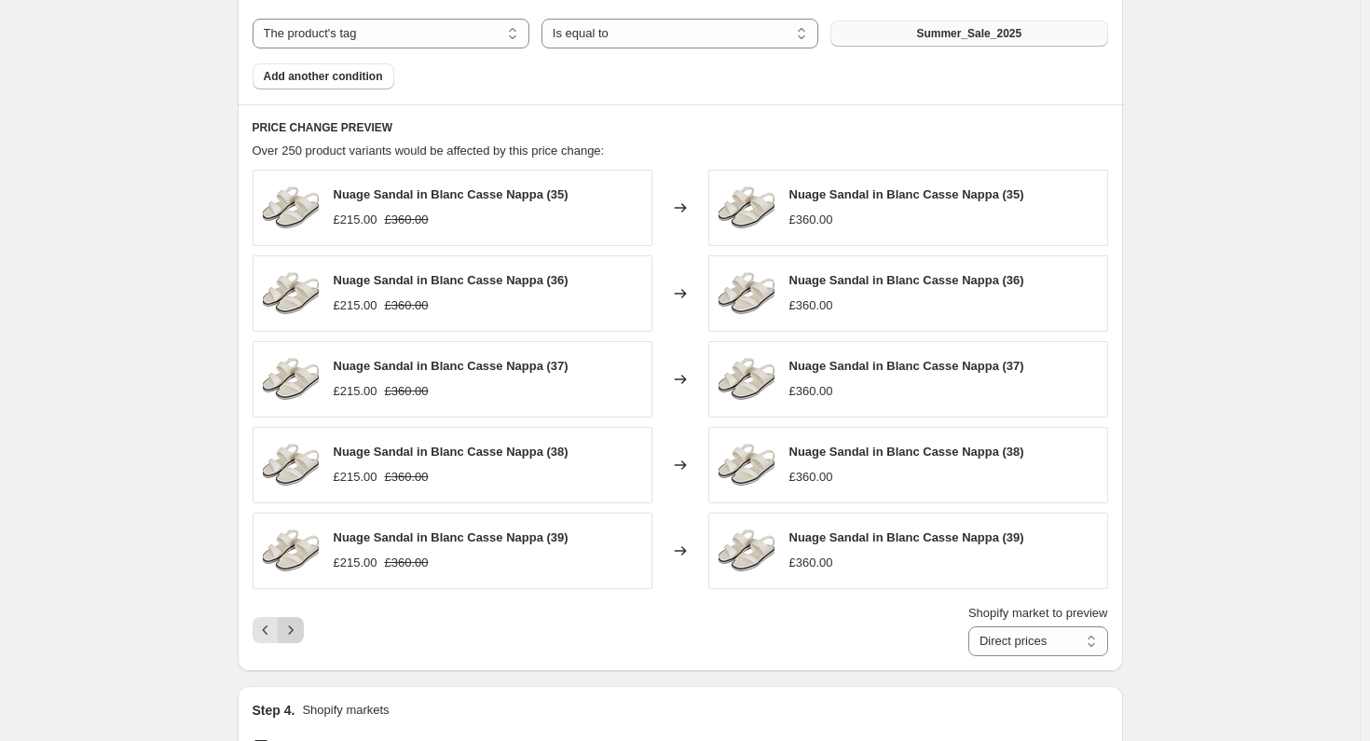
click at [300, 628] on icon "Next" at bounding box center [290, 630] width 19 height 19
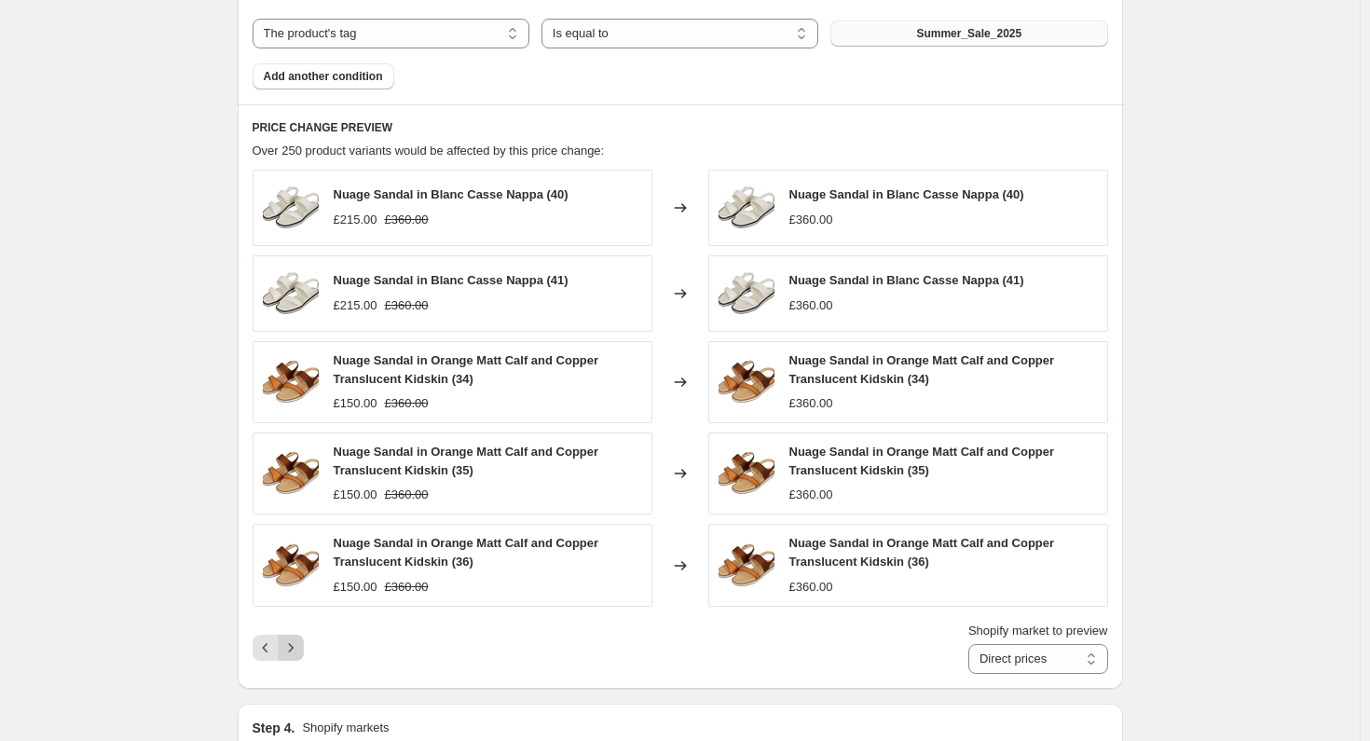
click at [300, 642] on icon "Next" at bounding box center [290, 647] width 19 height 19
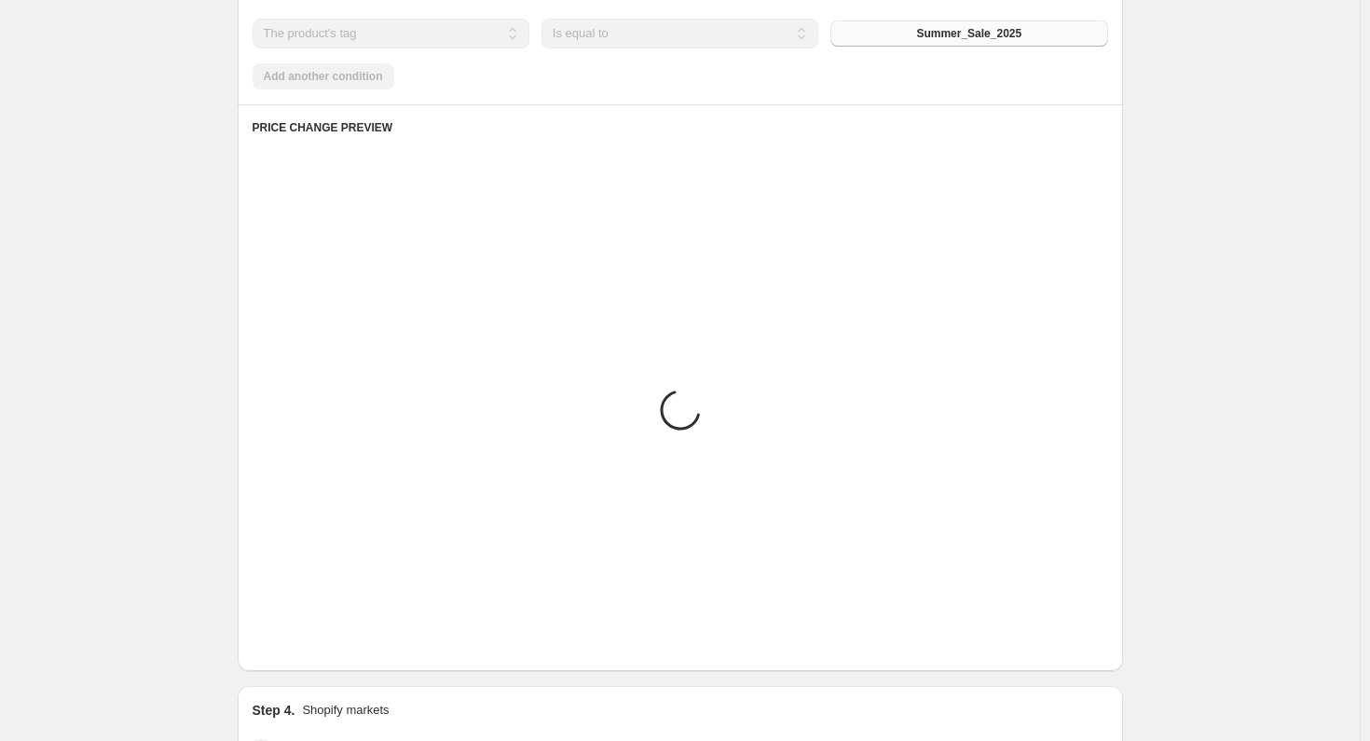
scroll to position [936, 0]
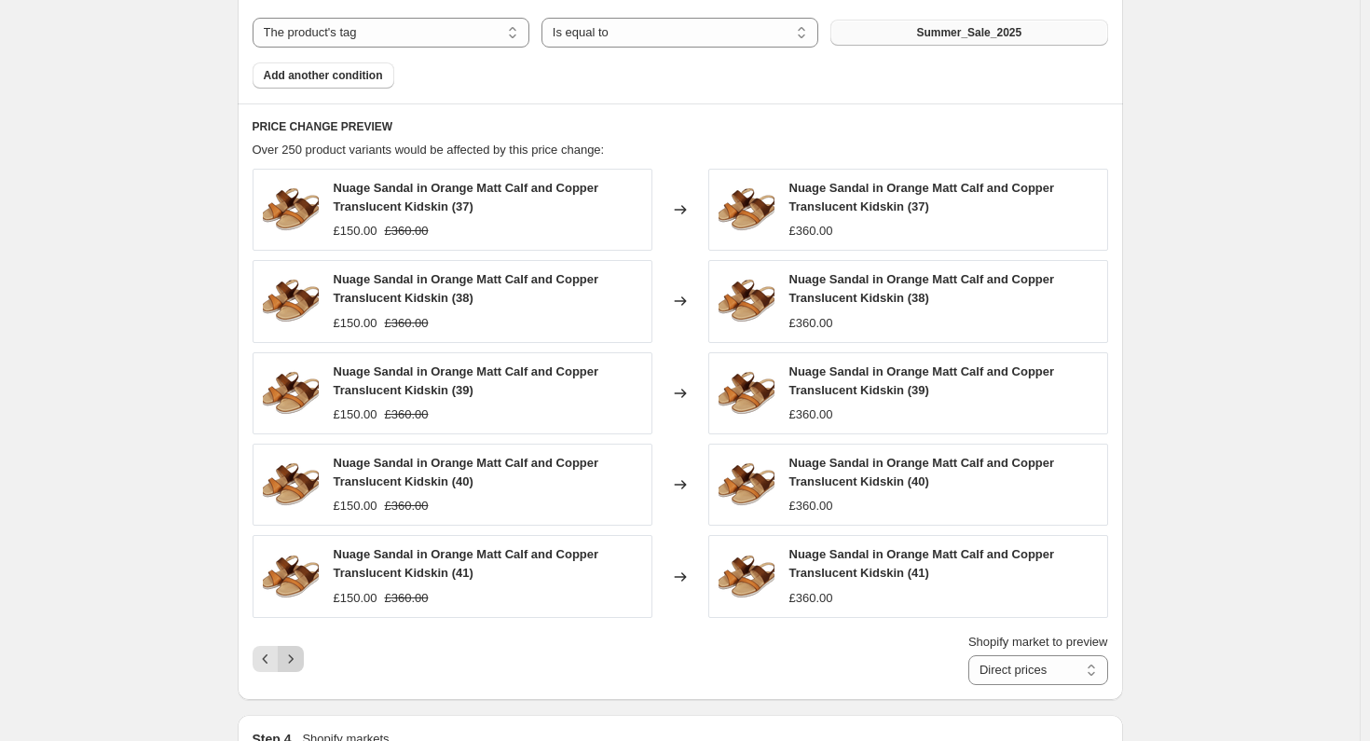
click at [298, 649] on icon "Next" at bounding box center [290, 658] width 19 height 19
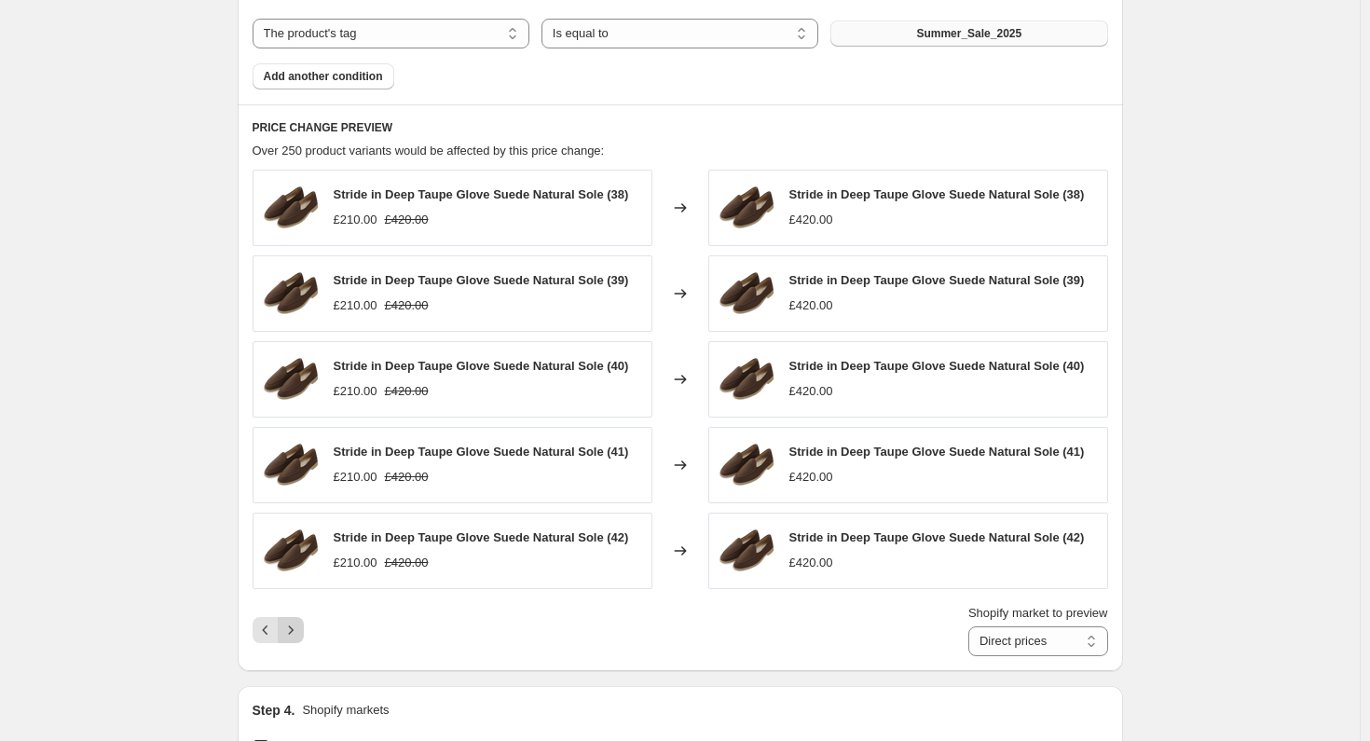
click at [298, 632] on icon "Next" at bounding box center [290, 630] width 19 height 19
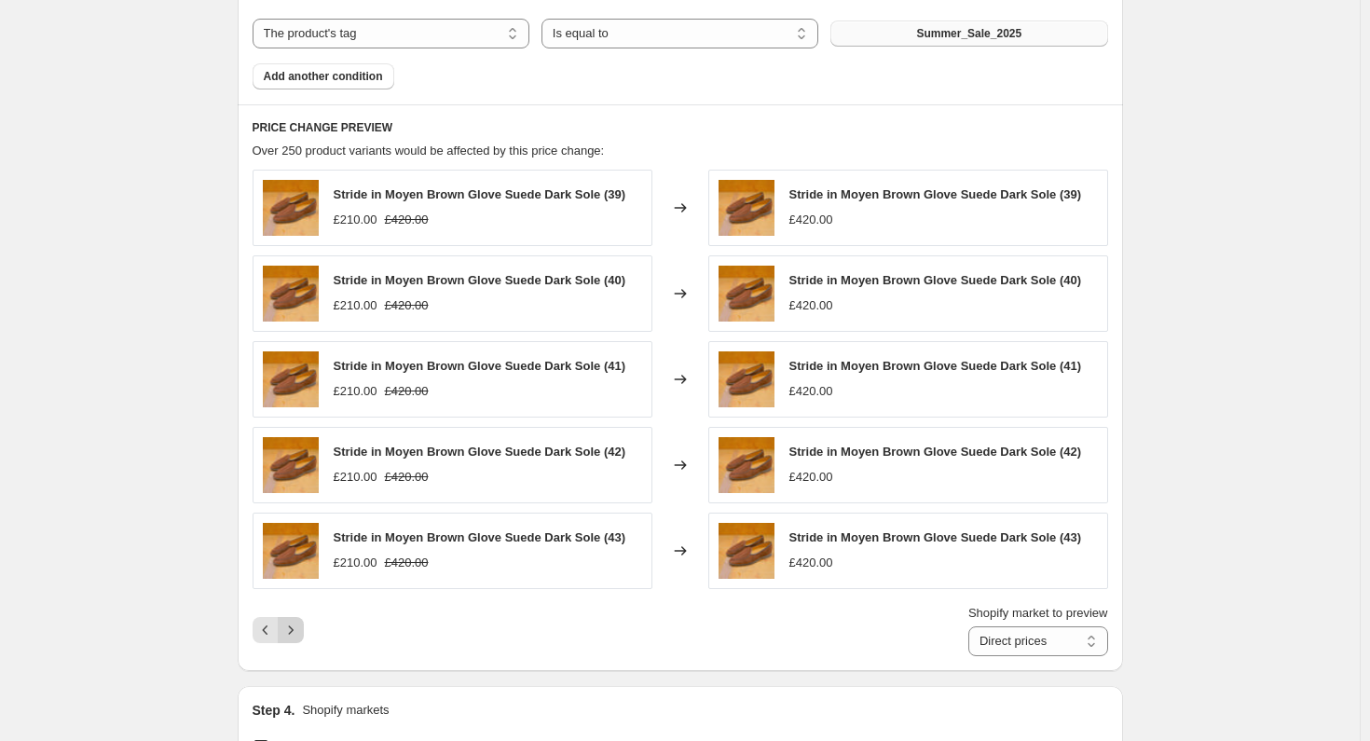
click at [300, 631] on icon "Next" at bounding box center [290, 630] width 19 height 19
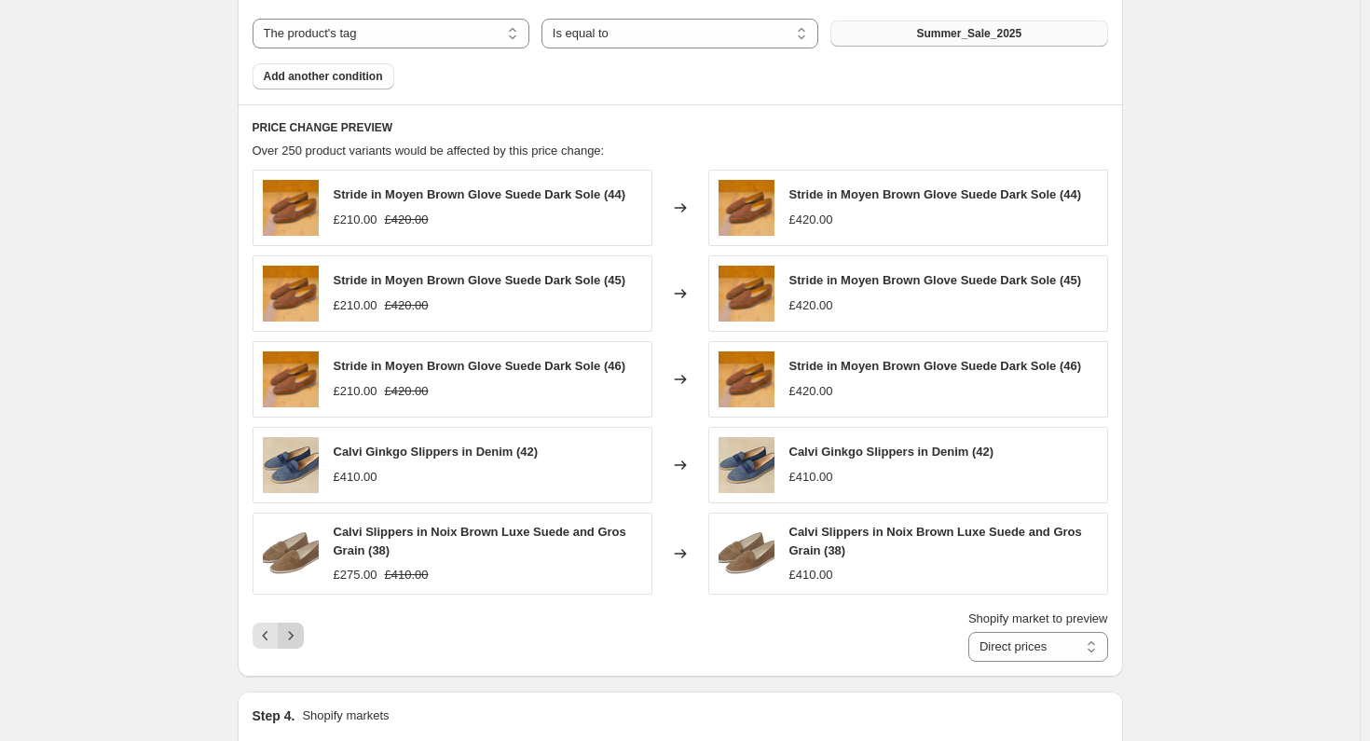
click at [304, 629] on button "Next" at bounding box center [291, 635] width 26 height 26
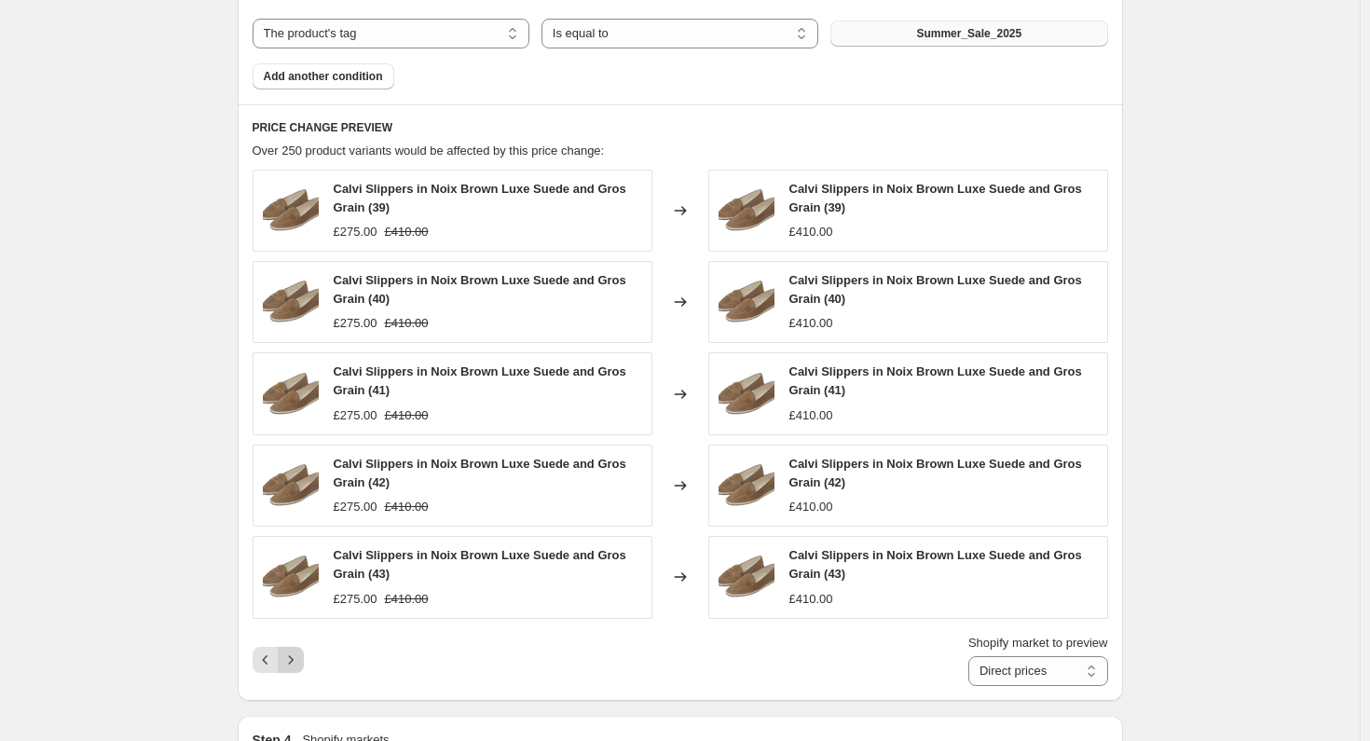
click at [298, 654] on icon "Next" at bounding box center [290, 659] width 19 height 19
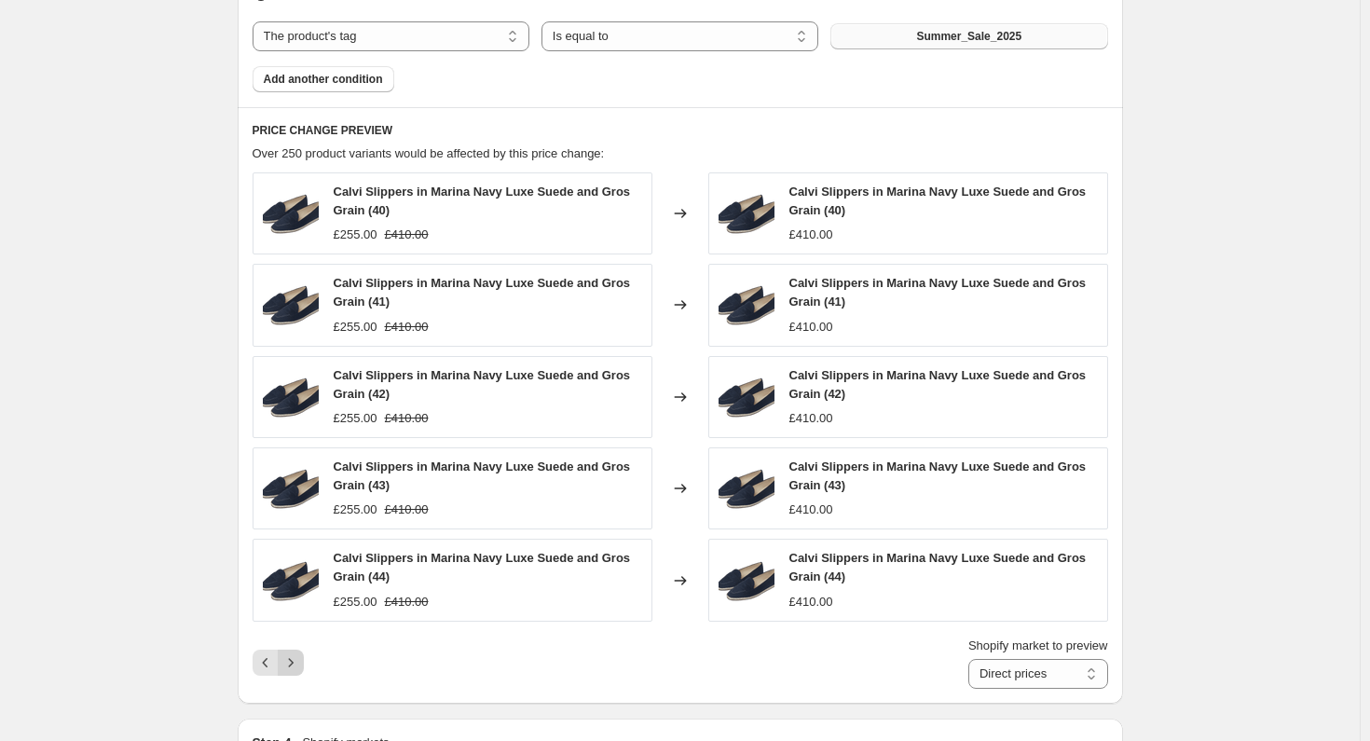
scroll to position [936, 0]
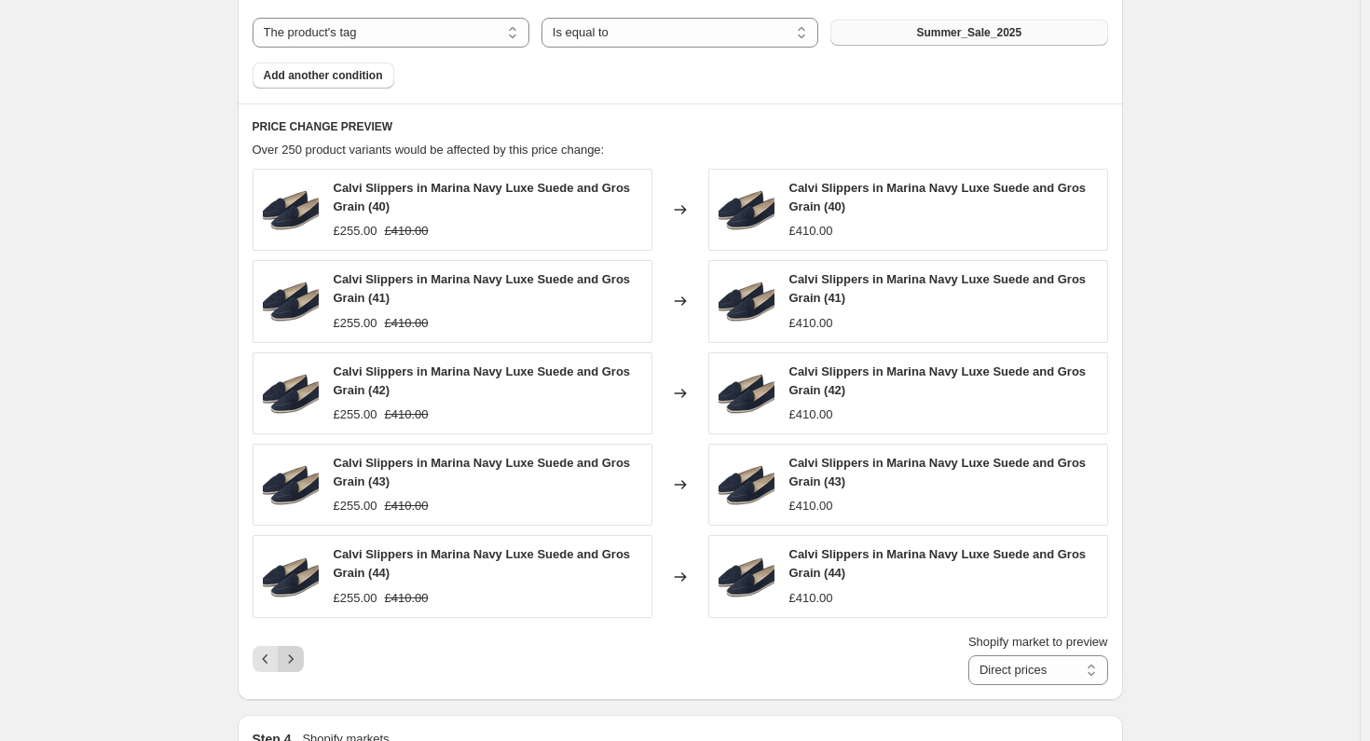
click at [298, 654] on icon "Next" at bounding box center [290, 658] width 19 height 19
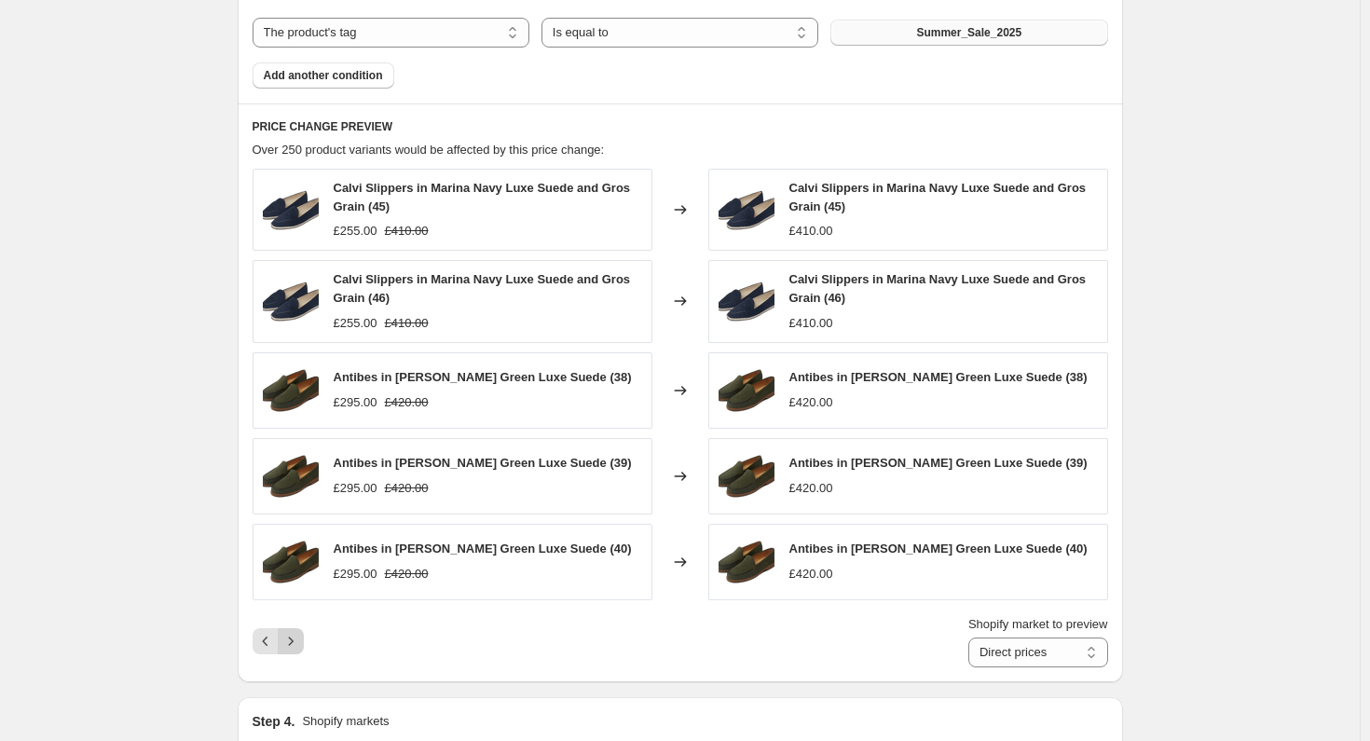
click at [304, 638] on button "Next" at bounding box center [291, 641] width 26 height 26
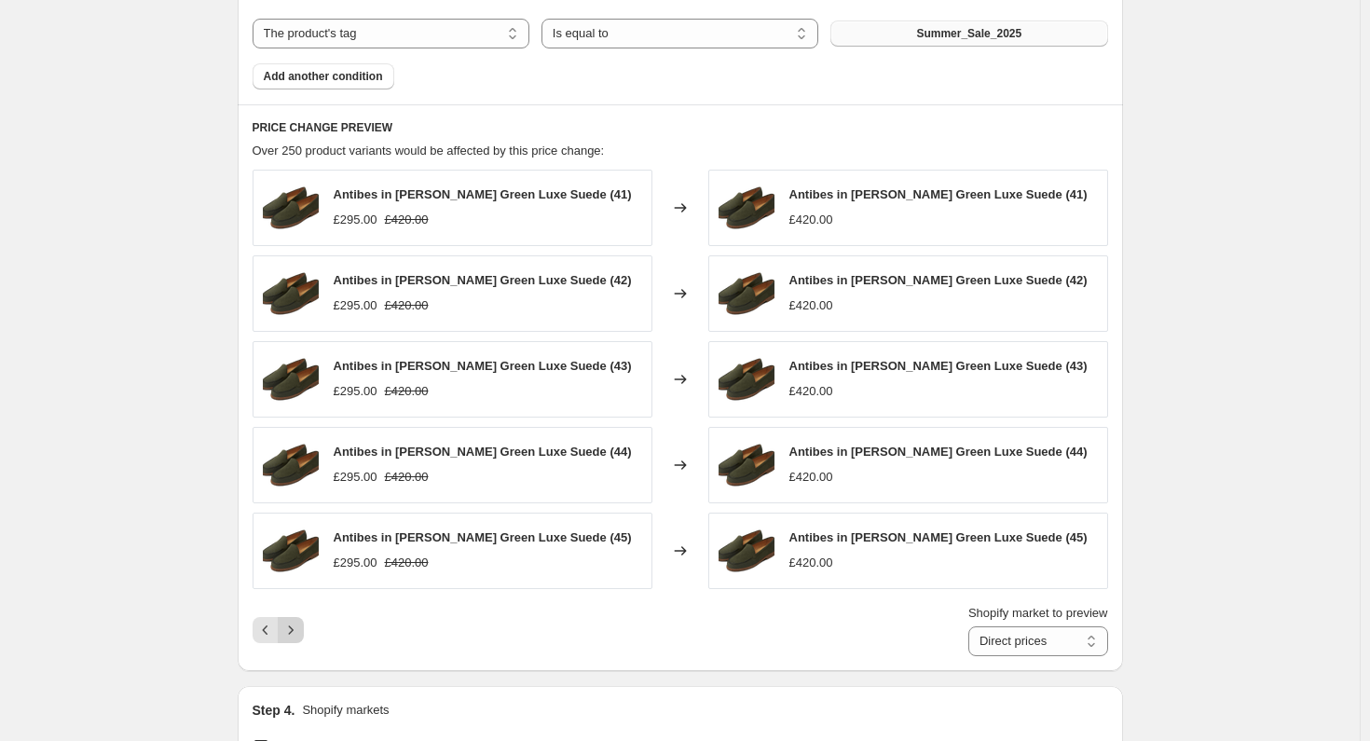
click at [291, 629] on icon "Next" at bounding box center [290, 630] width 19 height 19
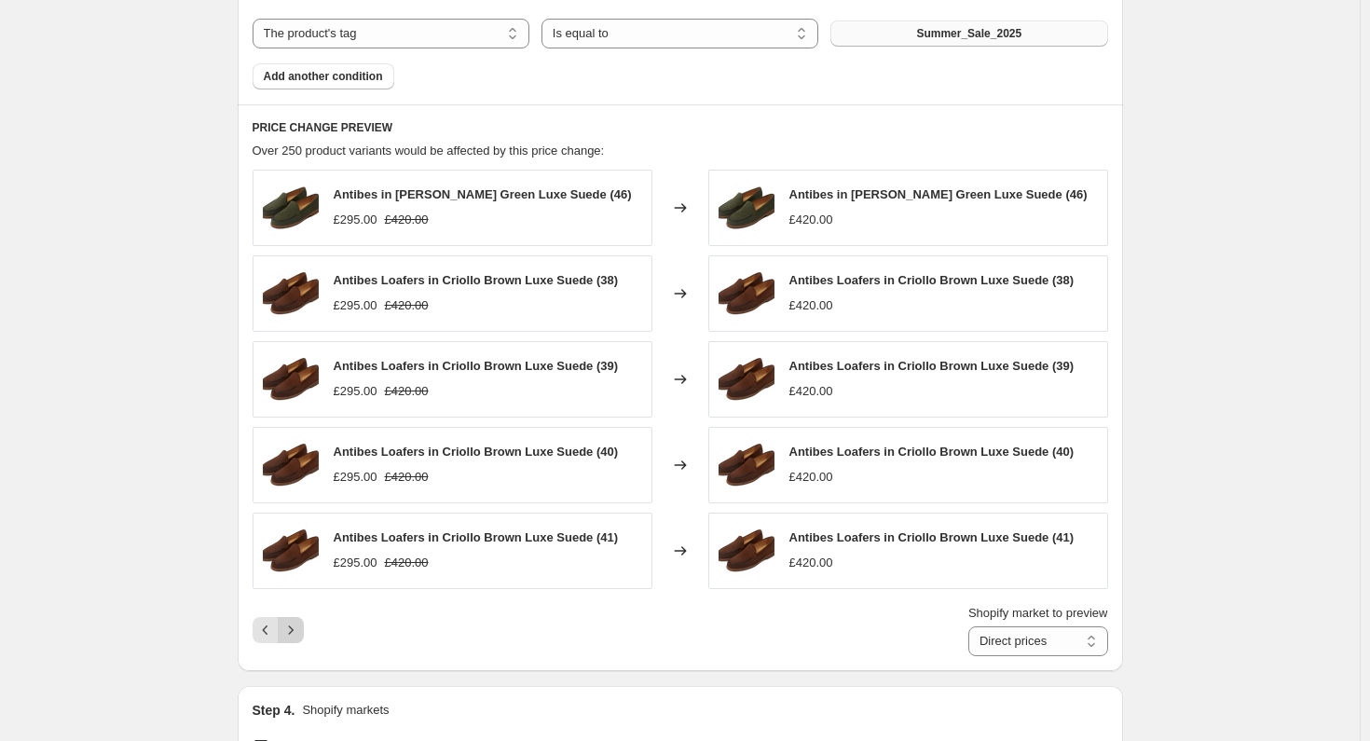
click at [293, 629] on icon "Next" at bounding box center [290, 630] width 19 height 19
click at [300, 624] on icon "Next" at bounding box center [290, 630] width 19 height 19
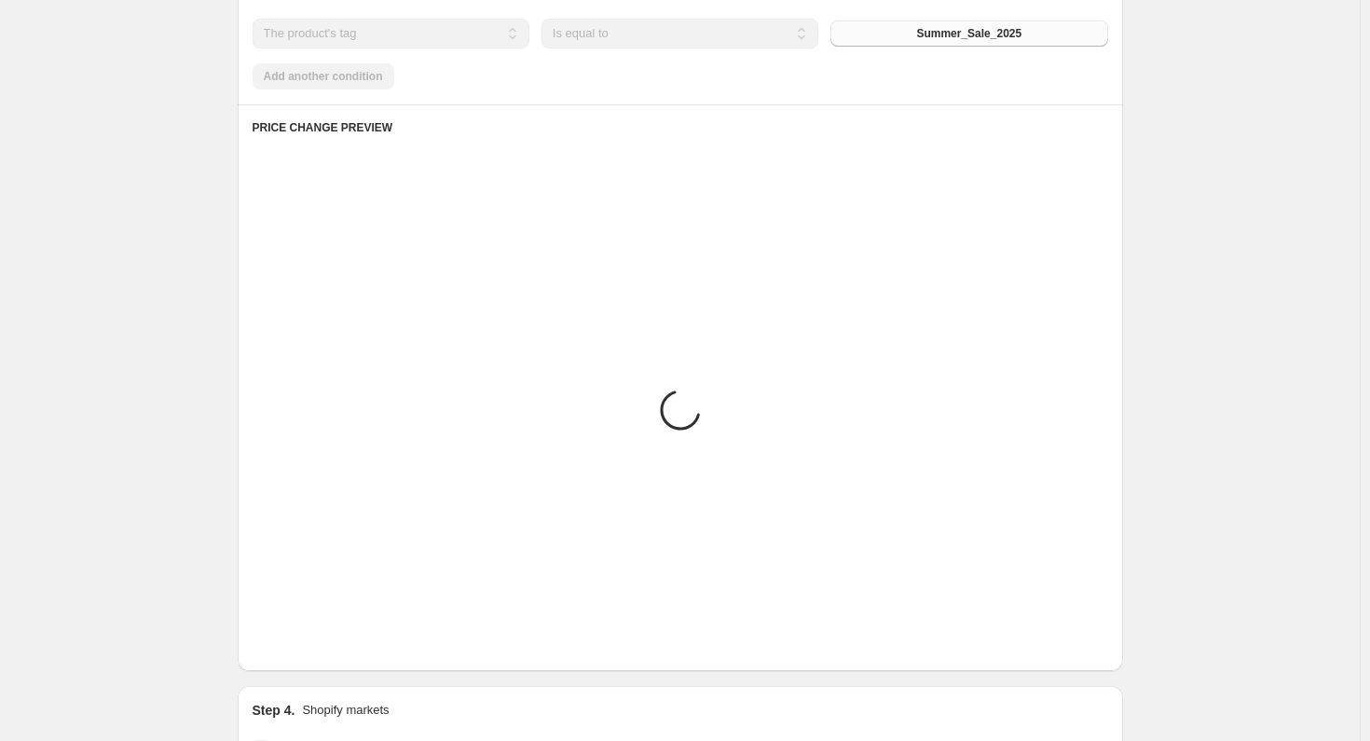
scroll to position [954, 0]
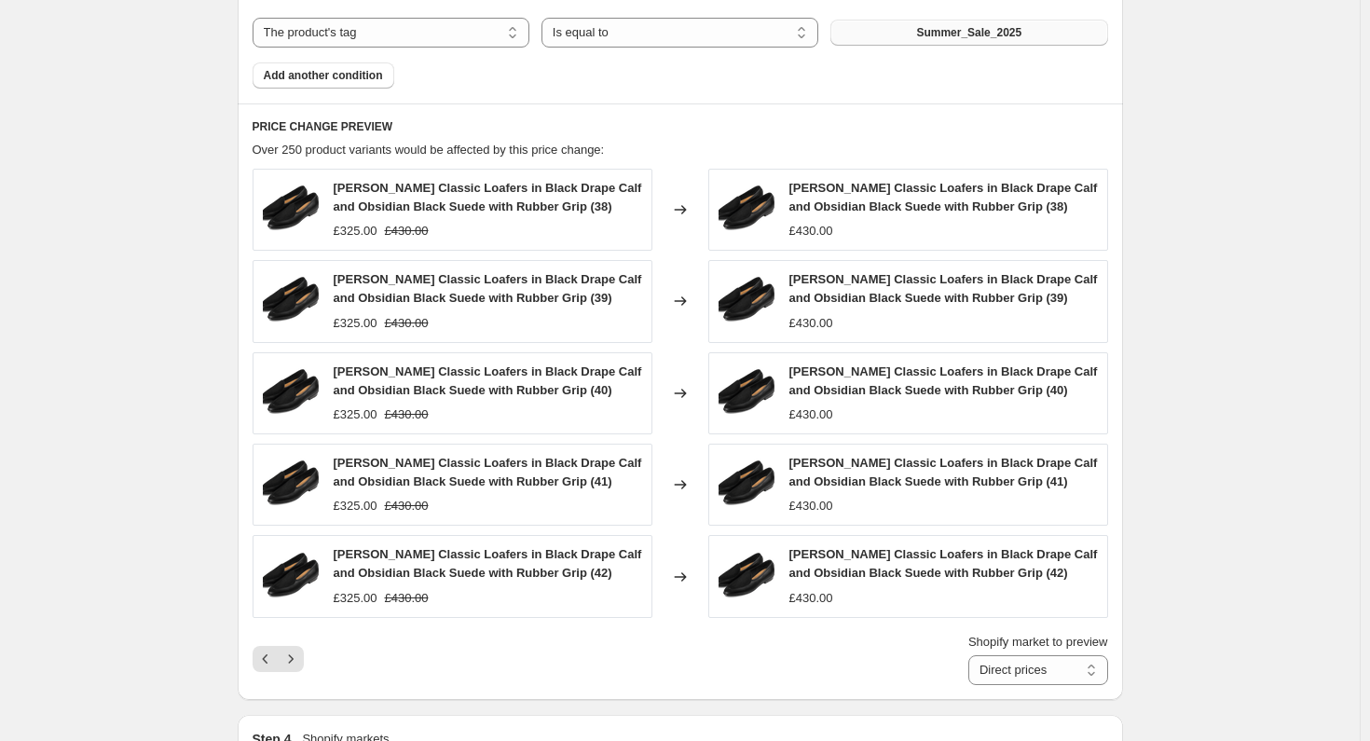
click at [380, 666] on div "Shopify market to preview Direct prices Eurozone Eurozone special price [GEOGRA…" at bounding box center [680, 659] width 855 height 52
click at [292, 656] on icon "Next" at bounding box center [290, 658] width 19 height 19
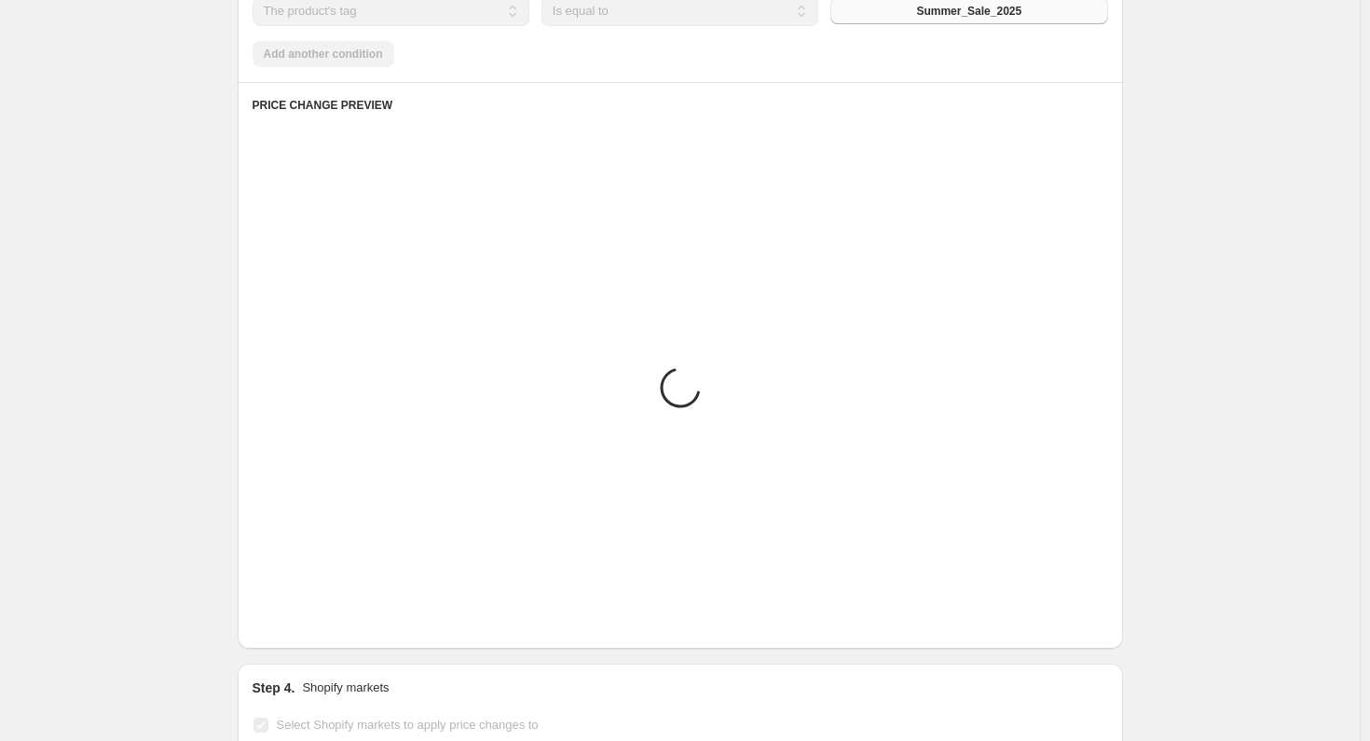
scroll to position [932, 0]
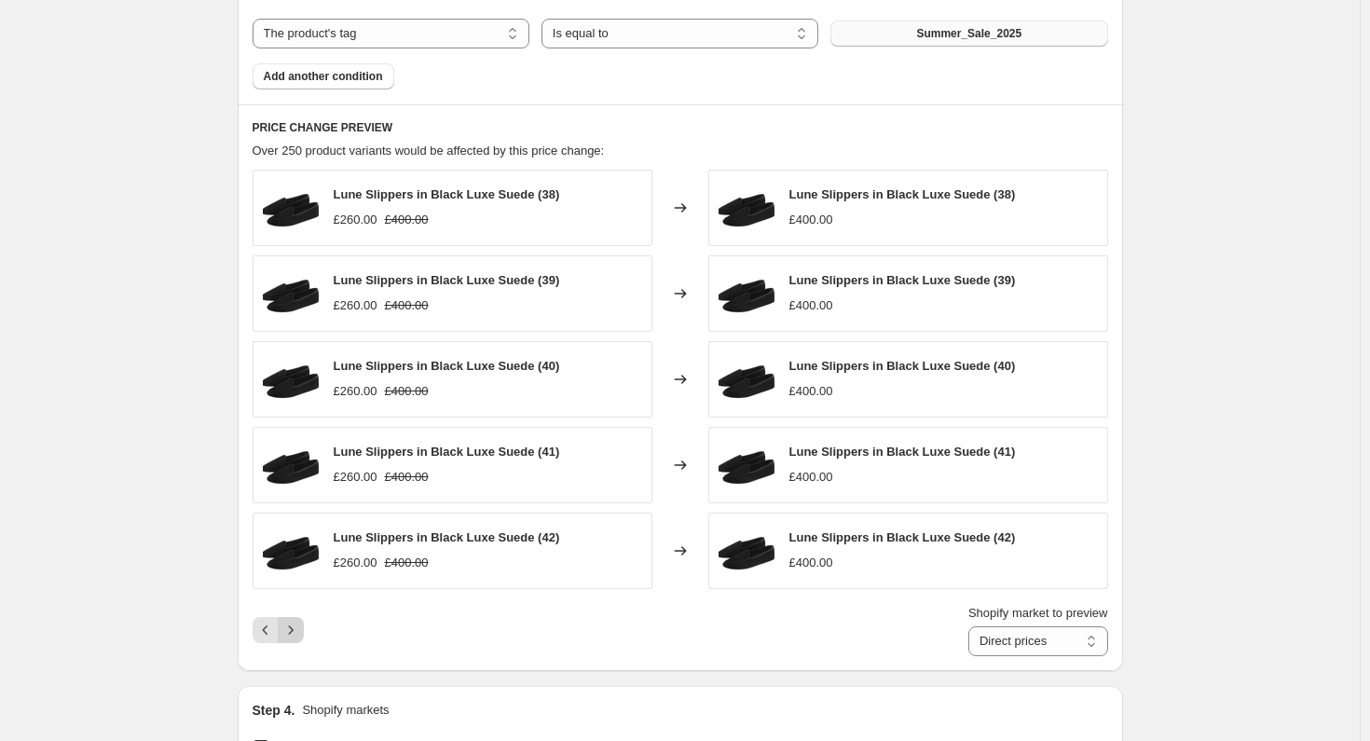
click at [297, 630] on icon "Next" at bounding box center [290, 630] width 19 height 19
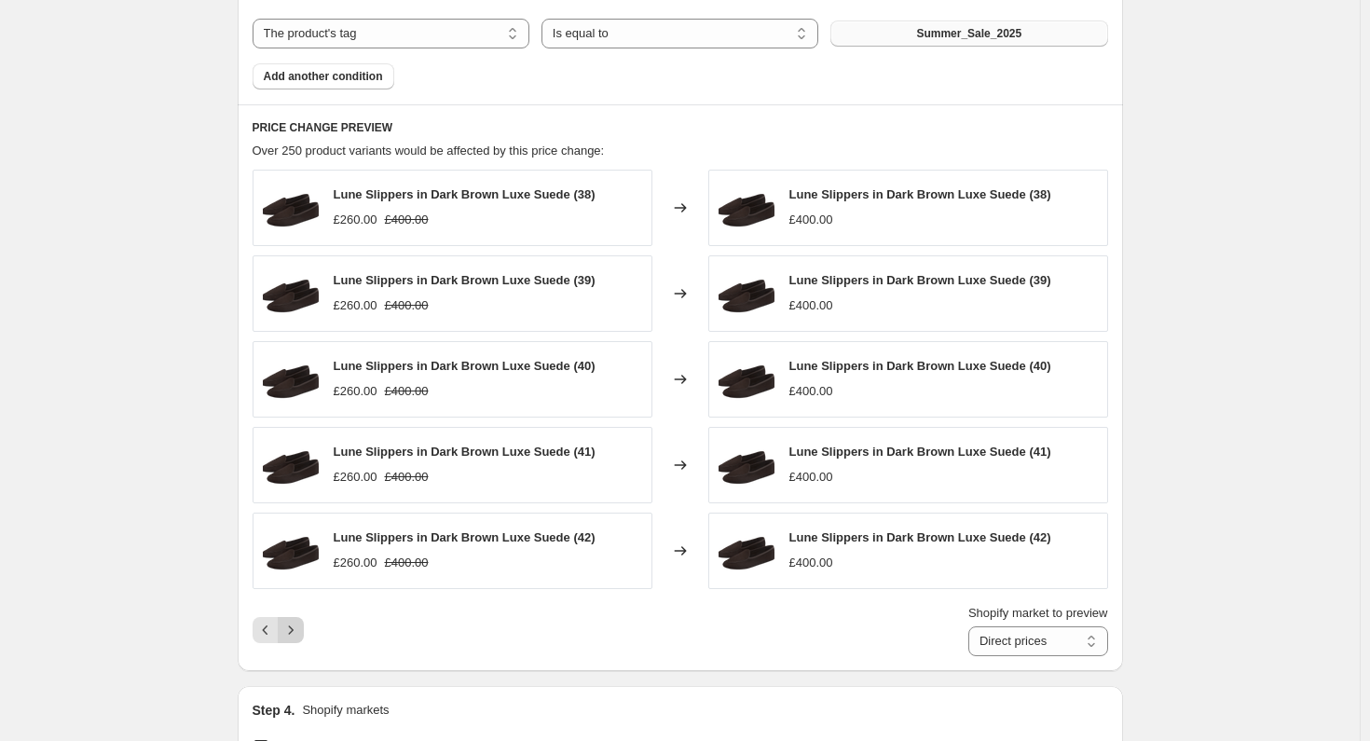
click at [298, 622] on icon "Next" at bounding box center [290, 630] width 19 height 19
click at [296, 625] on icon "Next" at bounding box center [290, 630] width 19 height 19
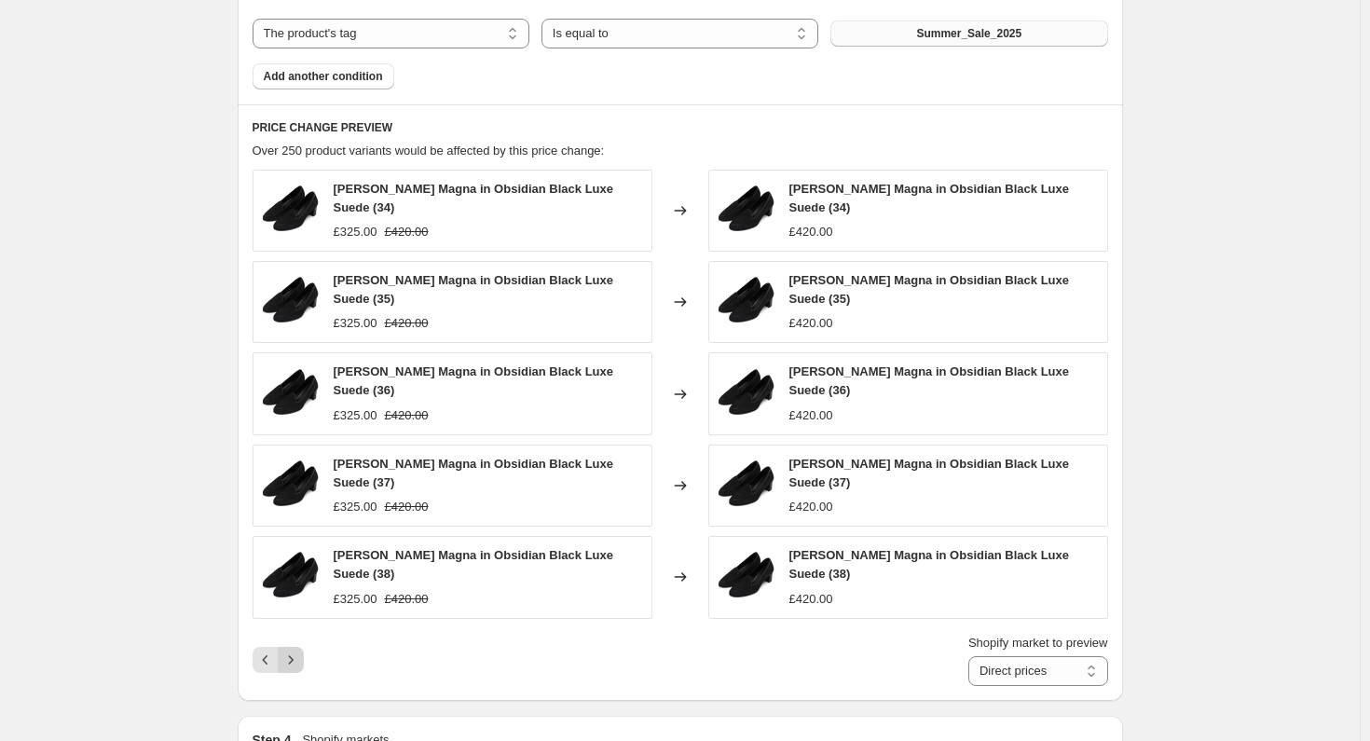
click at [294, 650] on icon "Next" at bounding box center [290, 659] width 19 height 19
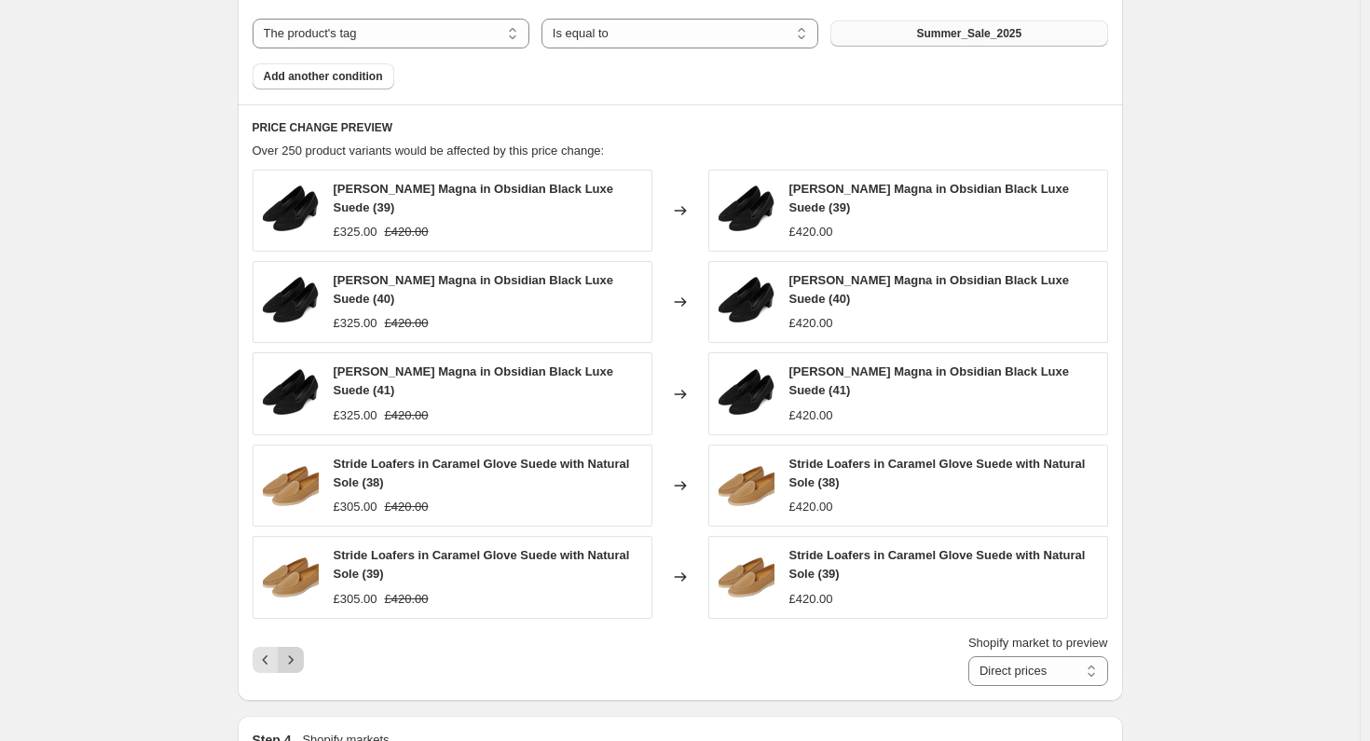
click at [293, 655] on icon "Next" at bounding box center [290, 659] width 5 height 8
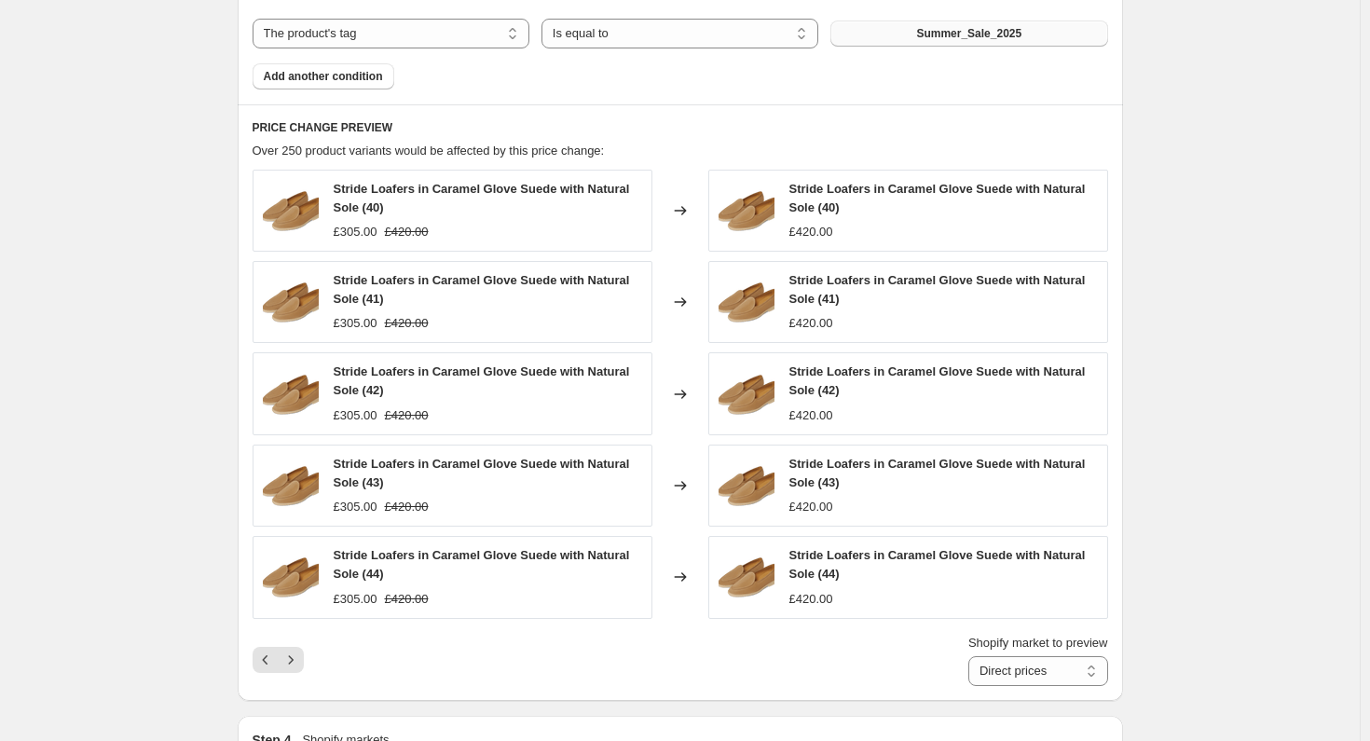
click at [291, 636] on div "Shopify market to preview Direct prices Eurozone Eurozone special price [GEOGRA…" at bounding box center [680, 660] width 855 height 52
click at [287, 650] on icon "Next" at bounding box center [290, 659] width 19 height 19
click at [295, 651] on icon "Next" at bounding box center [290, 659] width 19 height 19
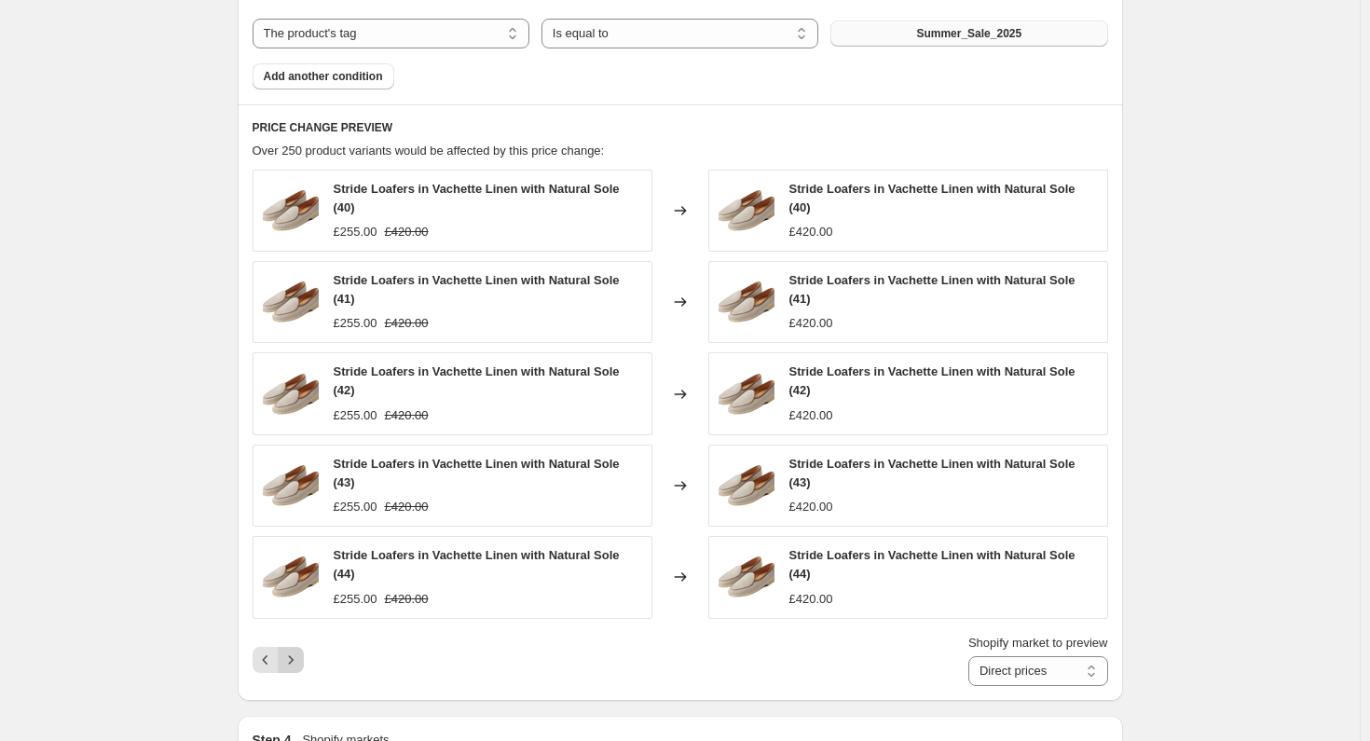
click at [294, 652] on icon "Next" at bounding box center [290, 659] width 19 height 19
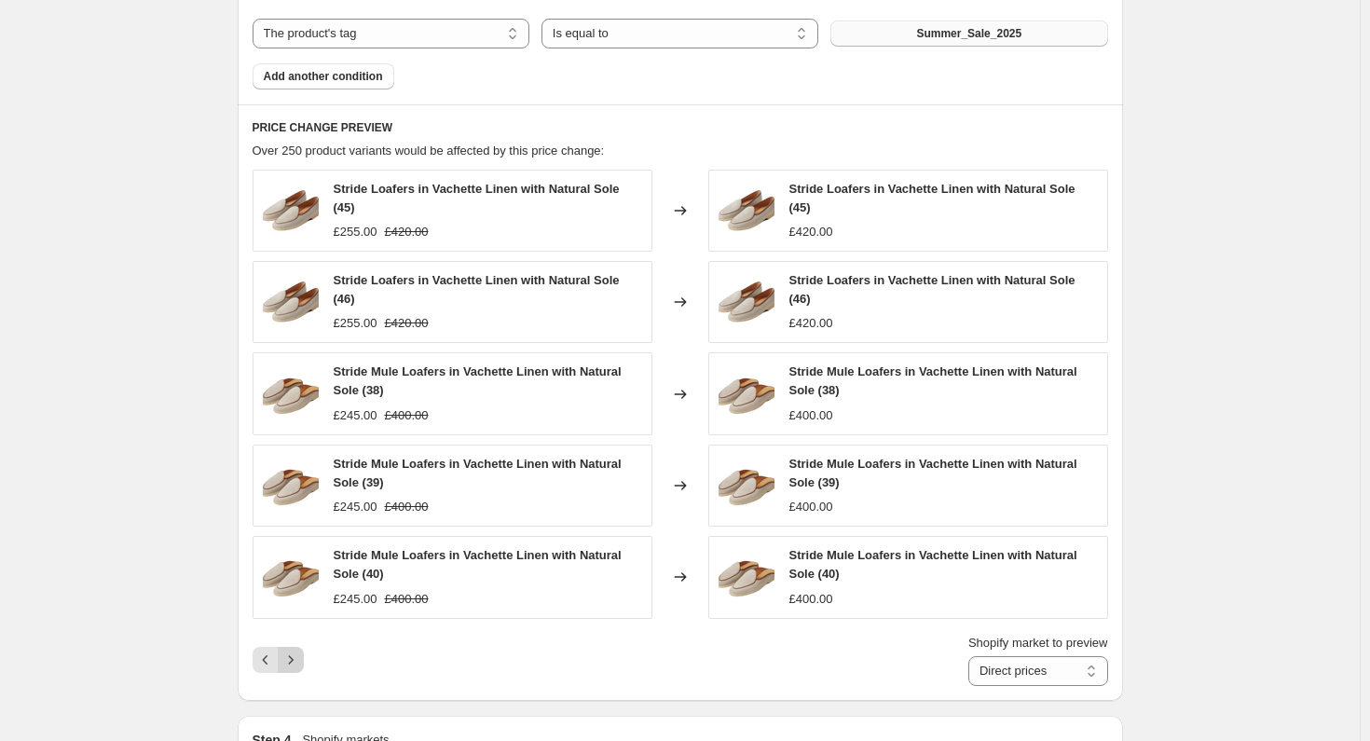
click at [294, 652] on icon "Next" at bounding box center [290, 659] width 19 height 19
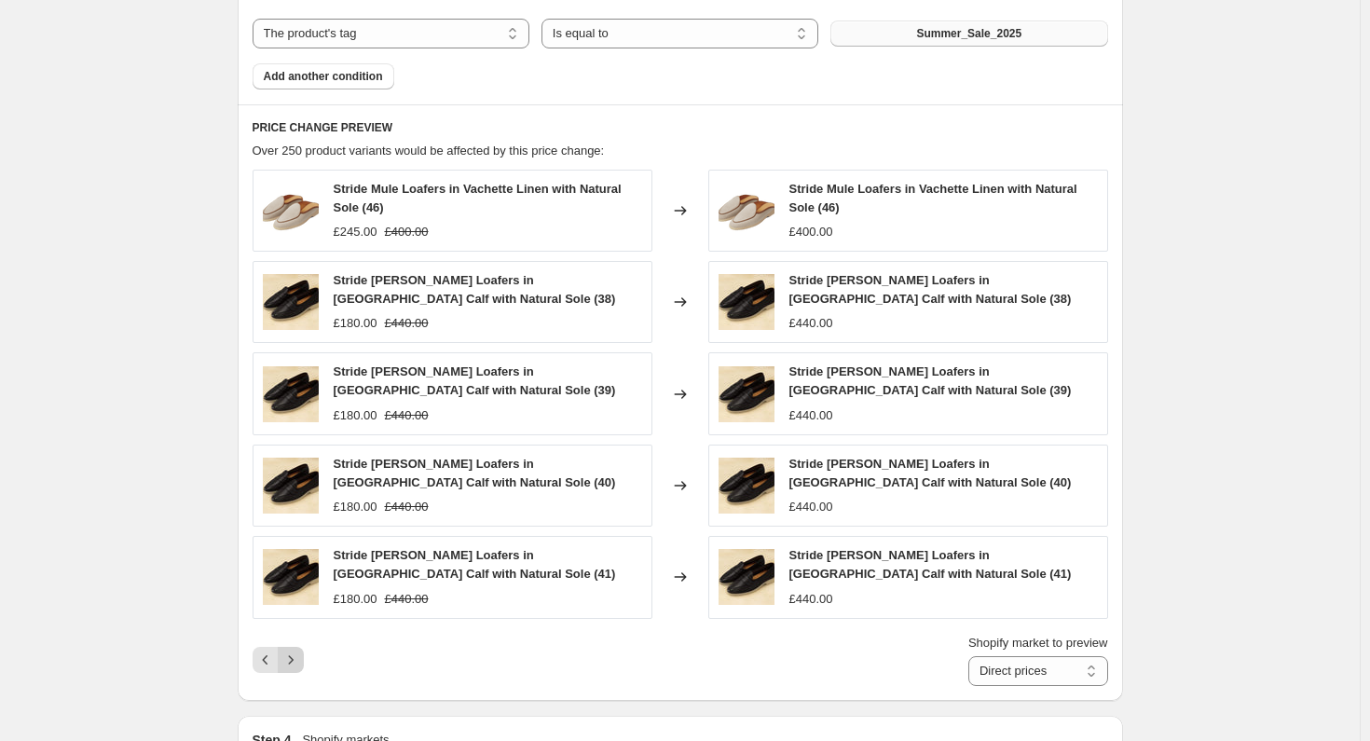
click at [294, 652] on icon "Next" at bounding box center [290, 659] width 19 height 19
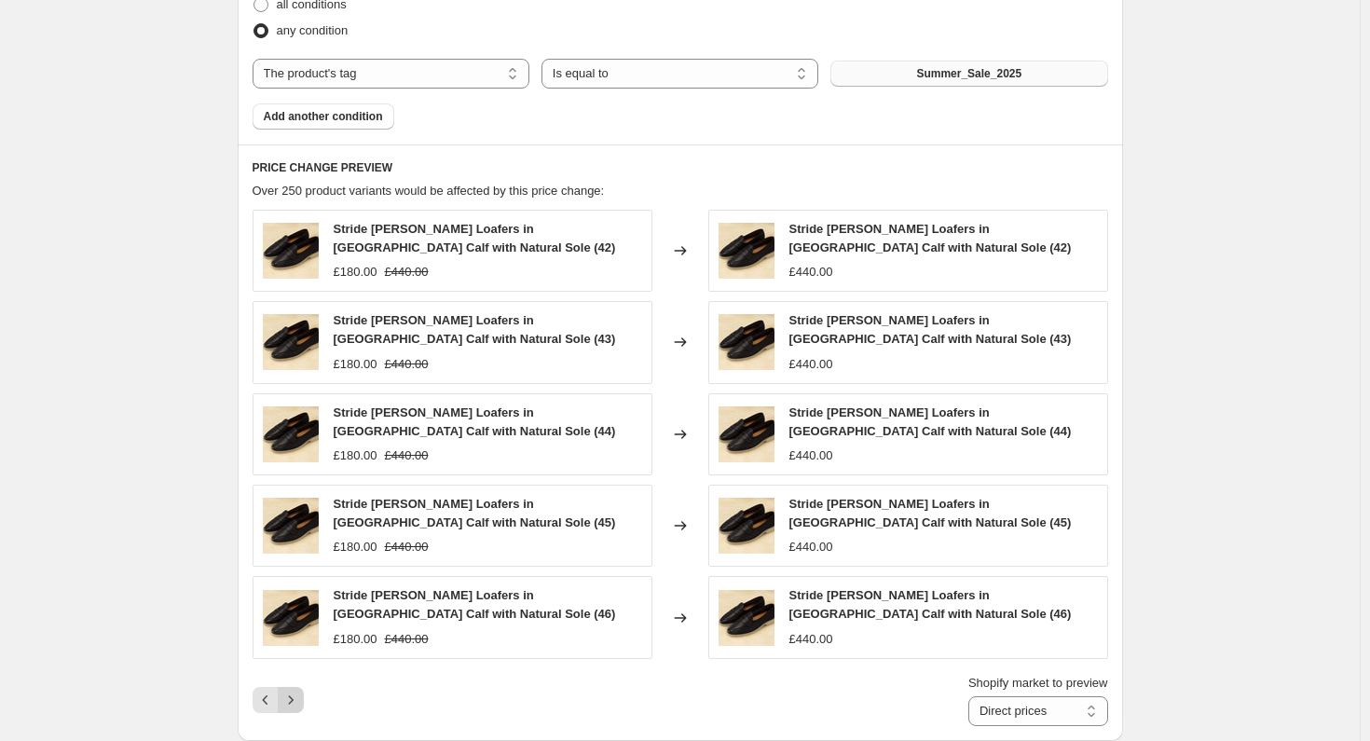
click at [294, 690] on icon "Next" at bounding box center [290, 699] width 19 height 19
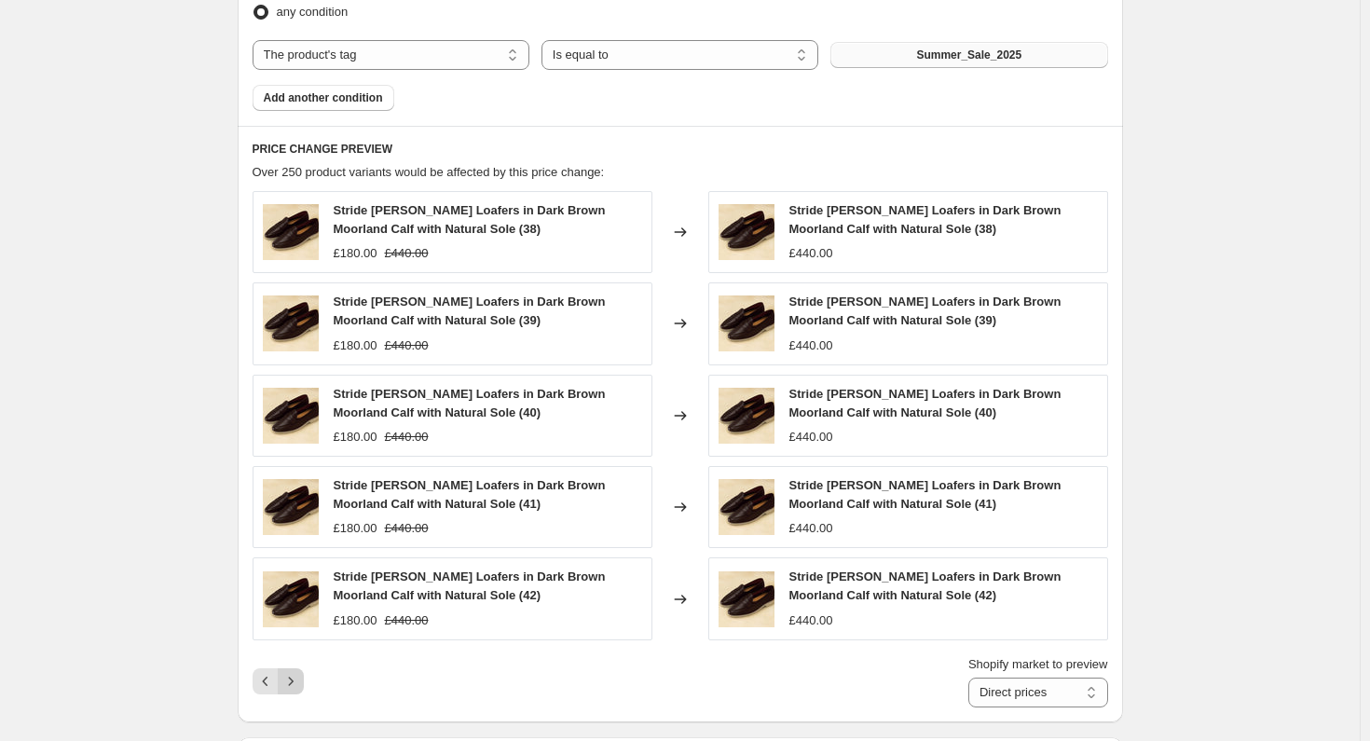
scroll to position [936, 0]
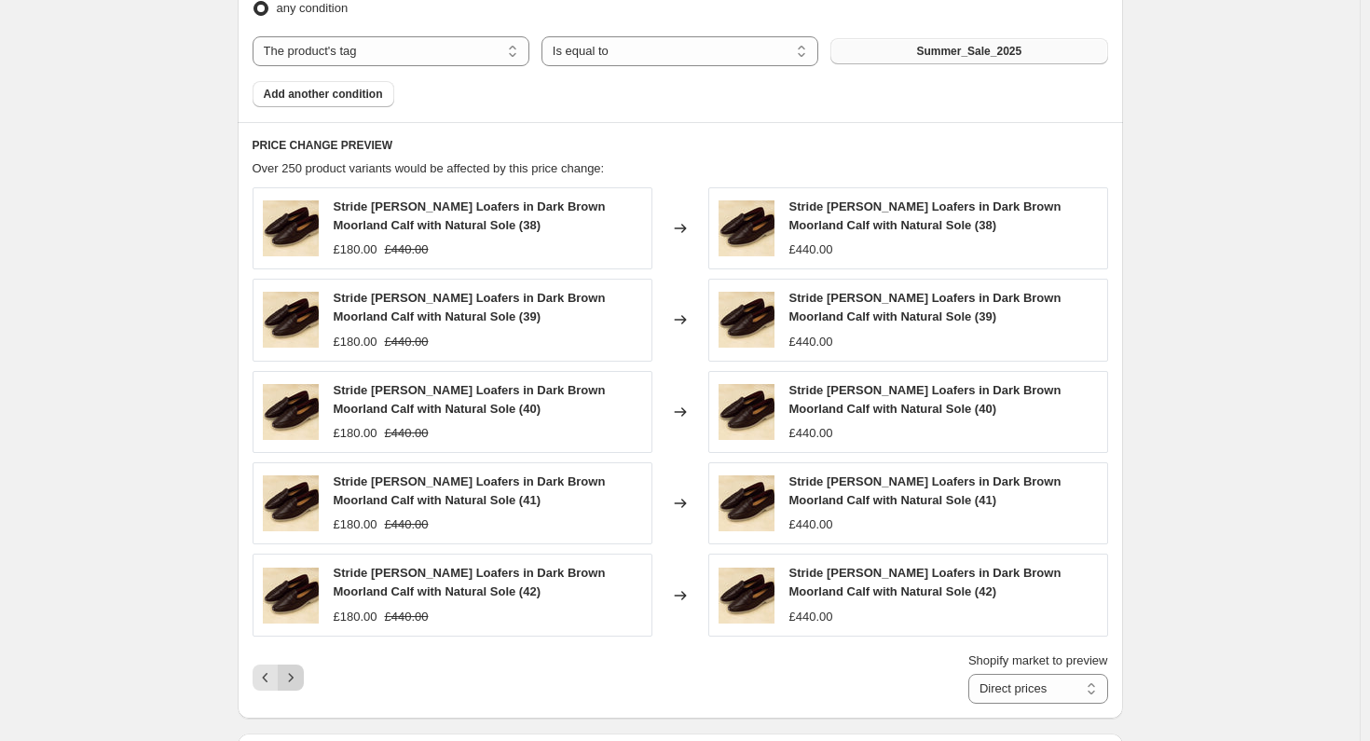
click at [294, 668] on icon "Next" at bounding box center [290, 677] width 19 height 19
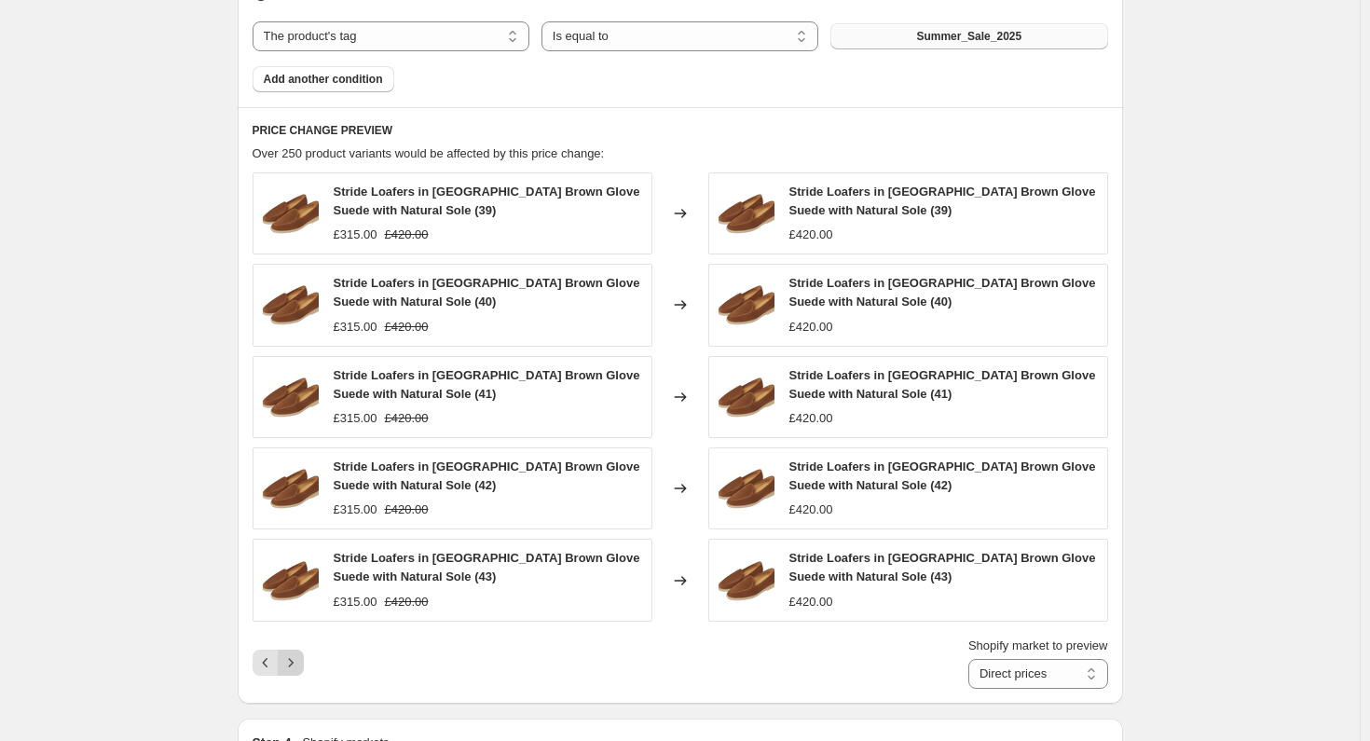
click at [294, 653] on icon "Next" at bounding box center [290, 662] width 19 height 19
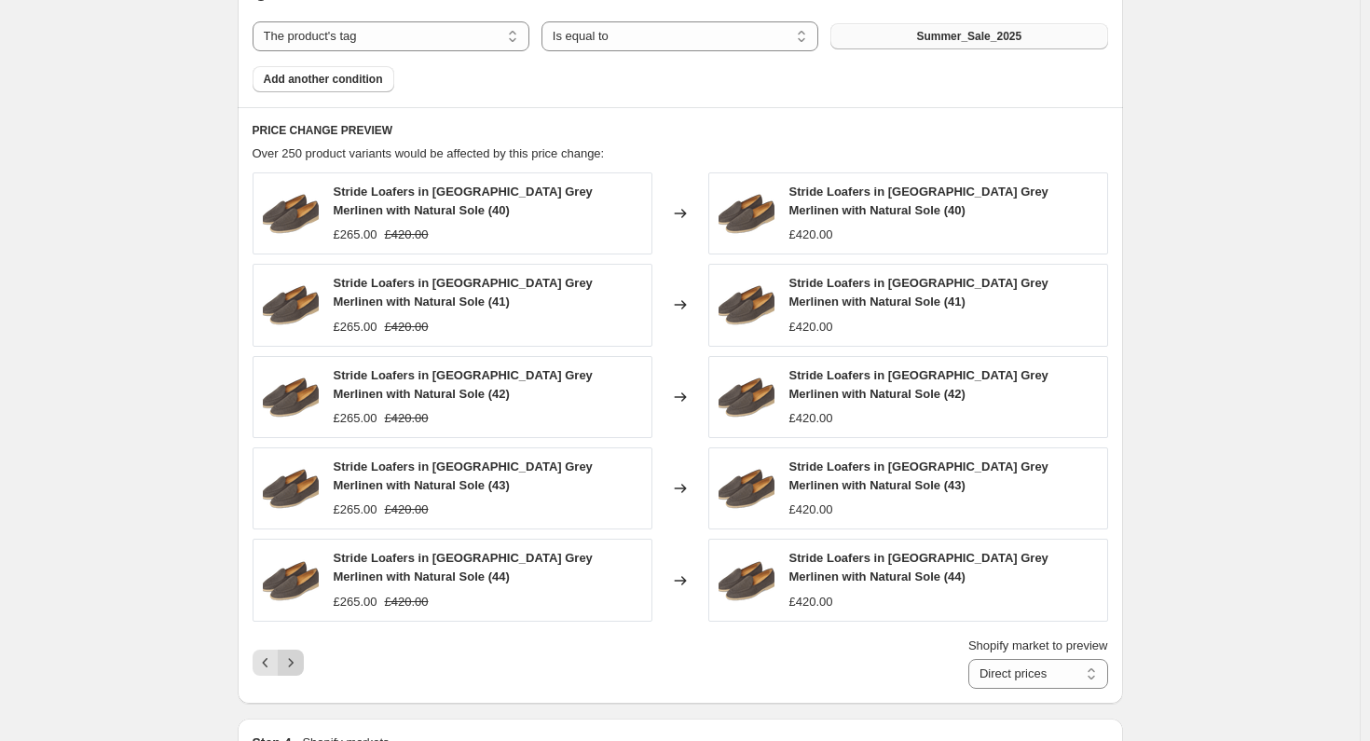
click at [294, 653] on icon "Next" at bounding box center [290, 662] width 19 height 19
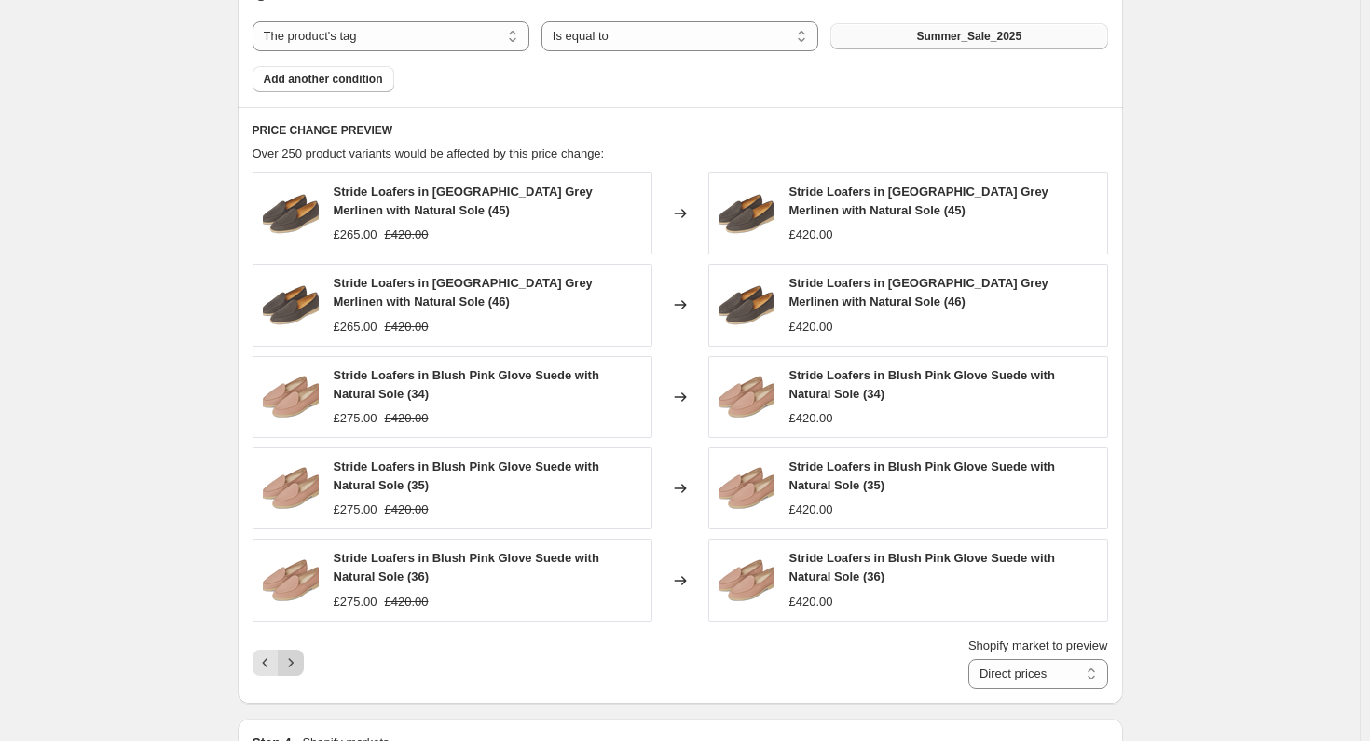
click at [294, 653] on icon "Next" at bounding box center [290, 662] width 19 height 19
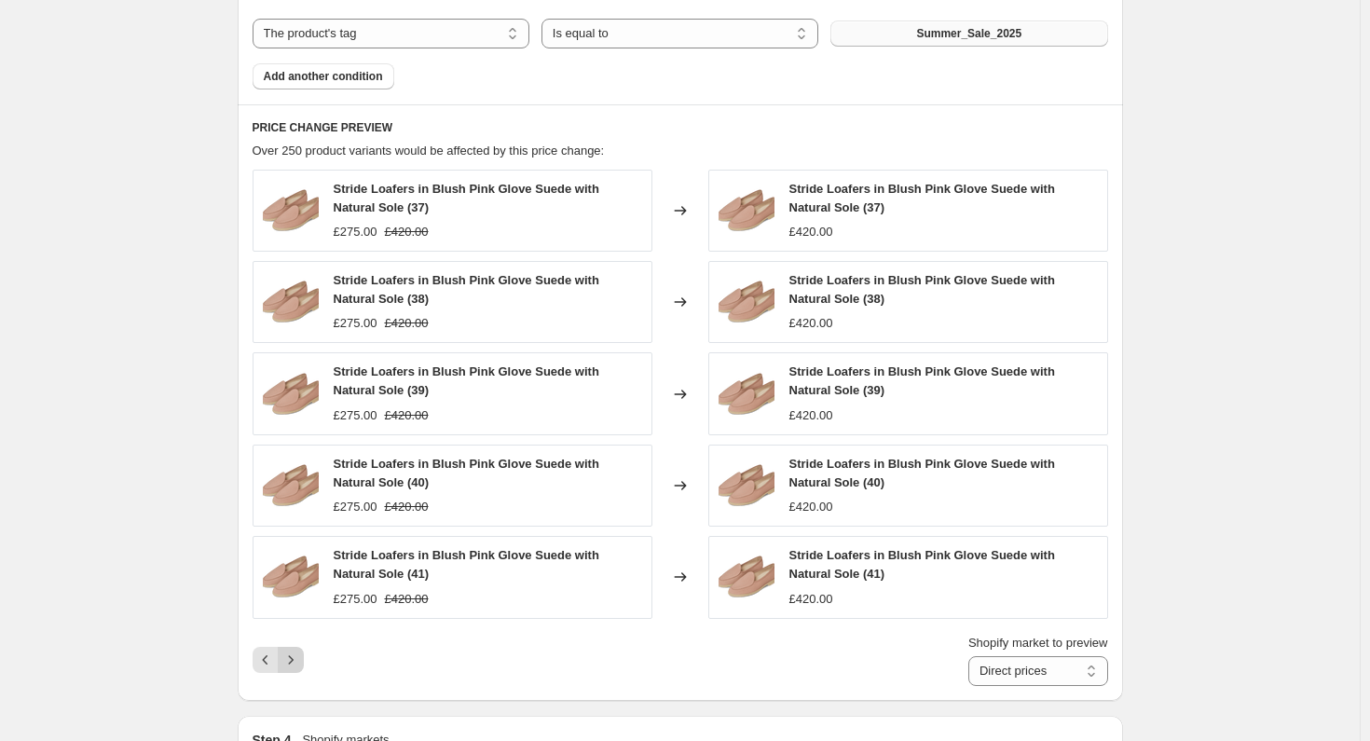
click at [294, 652] on icon "Next" at bounding box center [290, 659] width 19 height 19
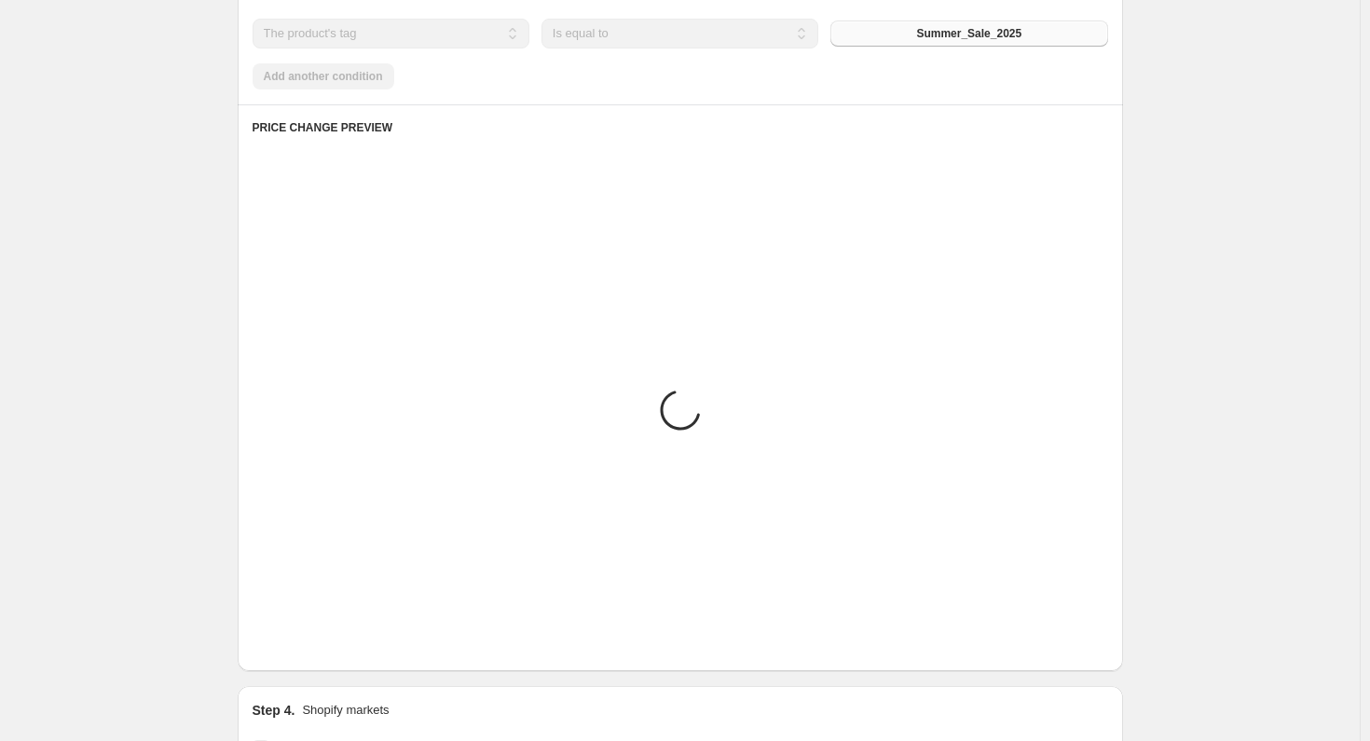
scroll to position [936, 0]
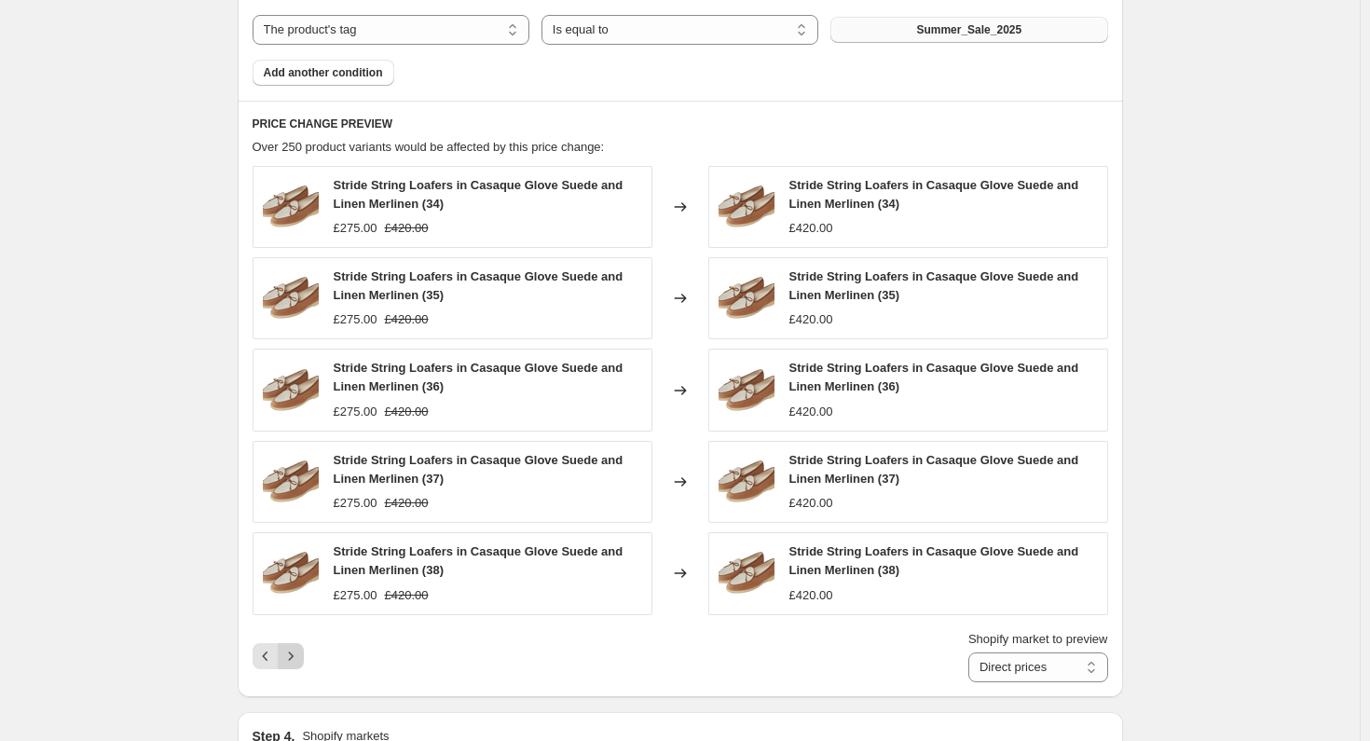
click at [296, 651] on icon "Next" at bounding box center [290, 656] width 19 height 19
click at [296, 656] on icon "Next" at bounding box center [290, 656] width 19 height 19
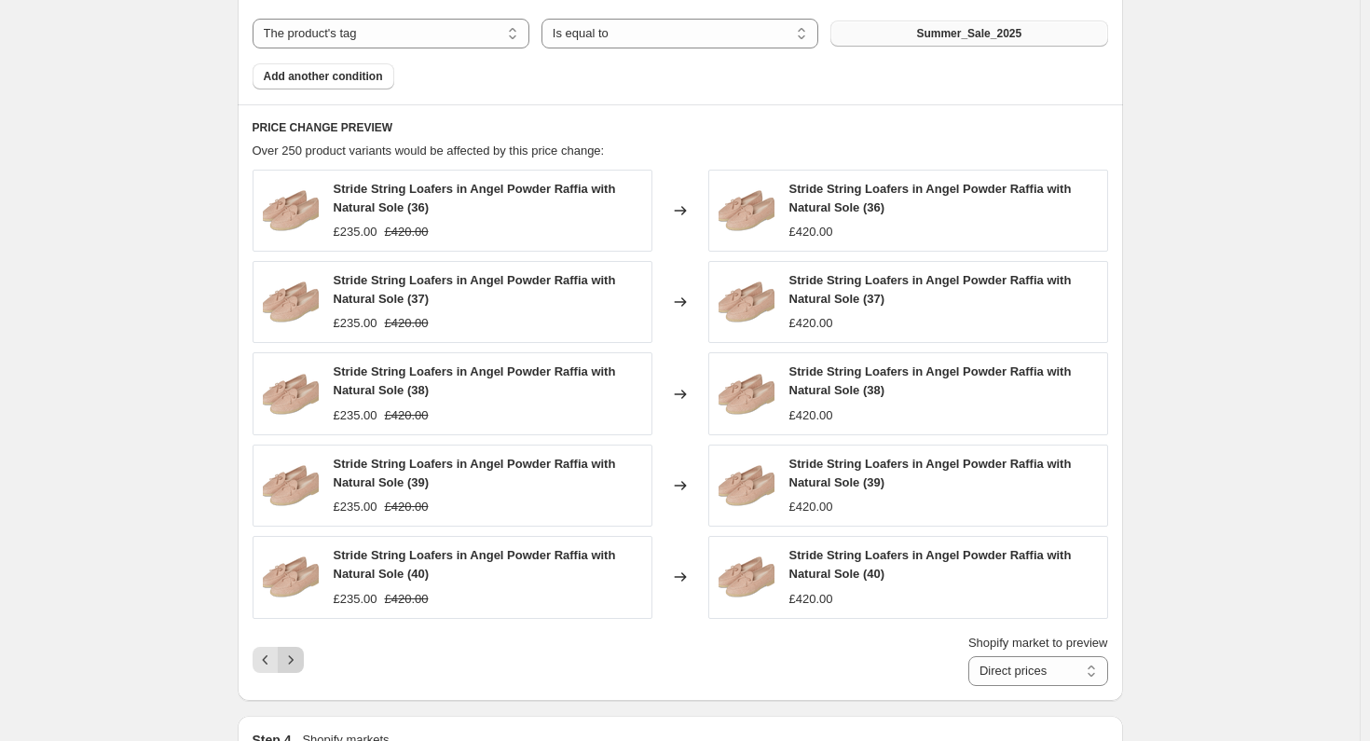
click at [296, 656] on icon "Next" at bounding box center [290, 659] width 19 height 19
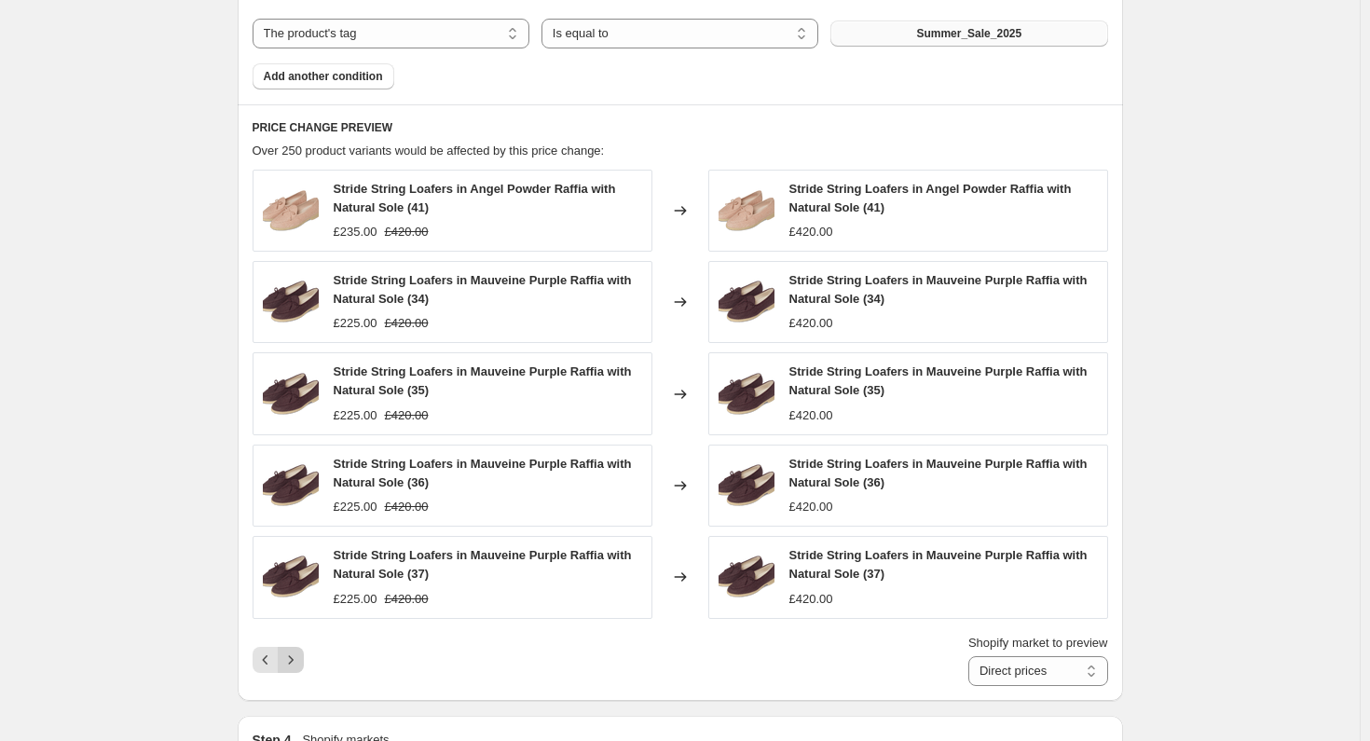
click at [296, 652] on icon "Next" at bounding box center [290, 659] width 19 height 19
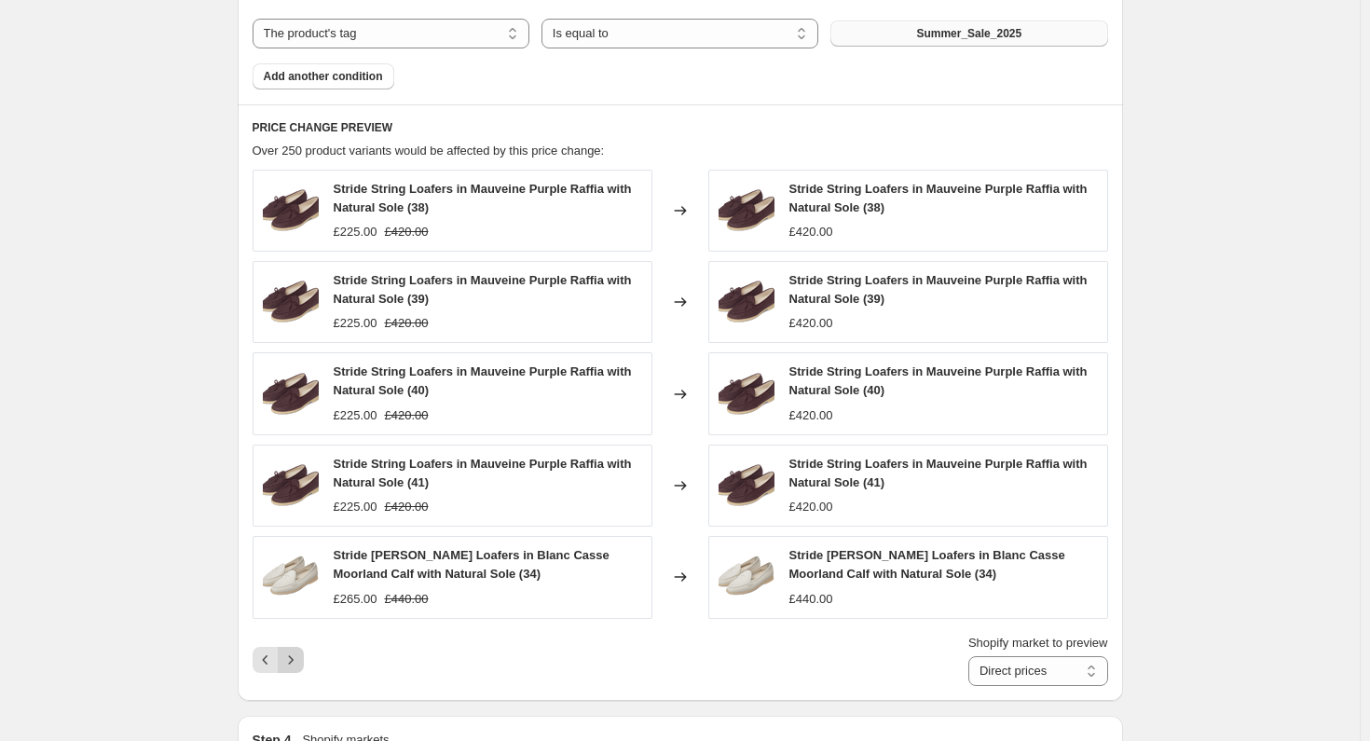
scroll to position [936, 0]
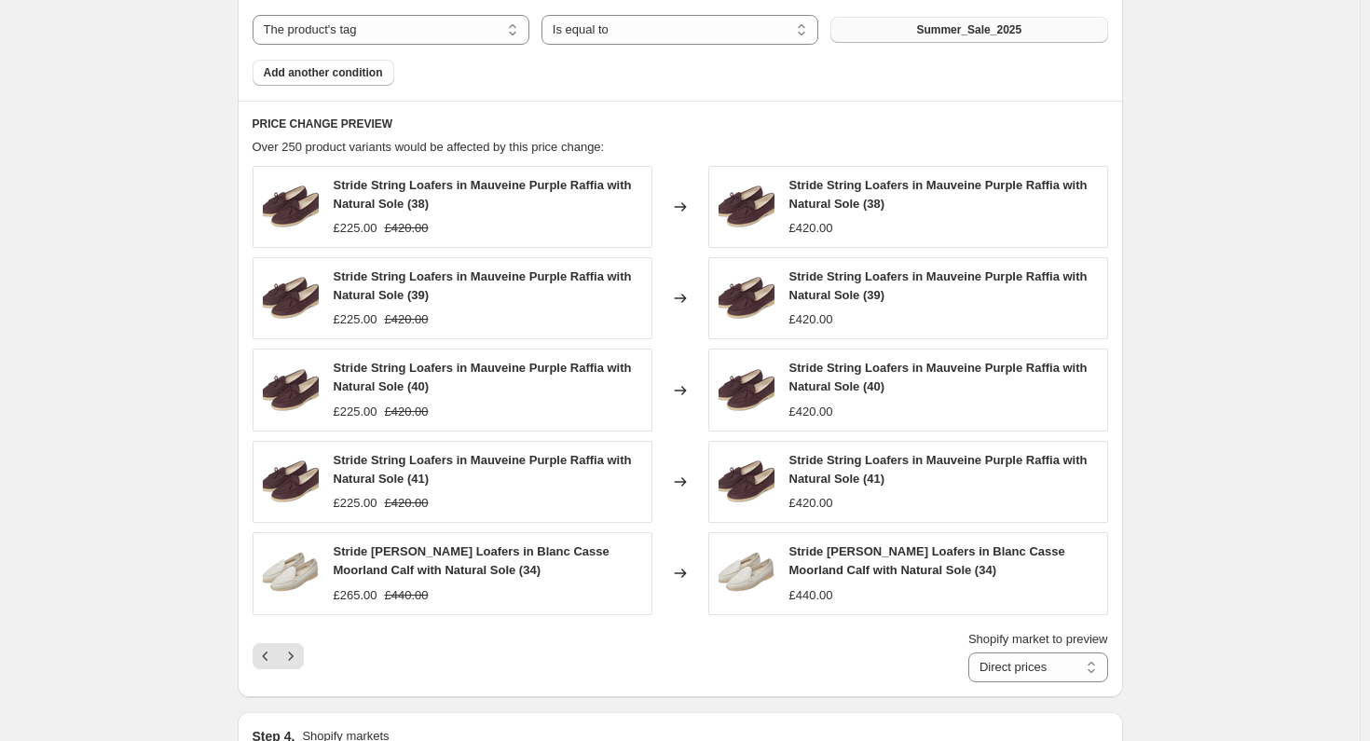
click at [303, 657] on button "Next" at bounding box center [291, 656] width 26 height 26
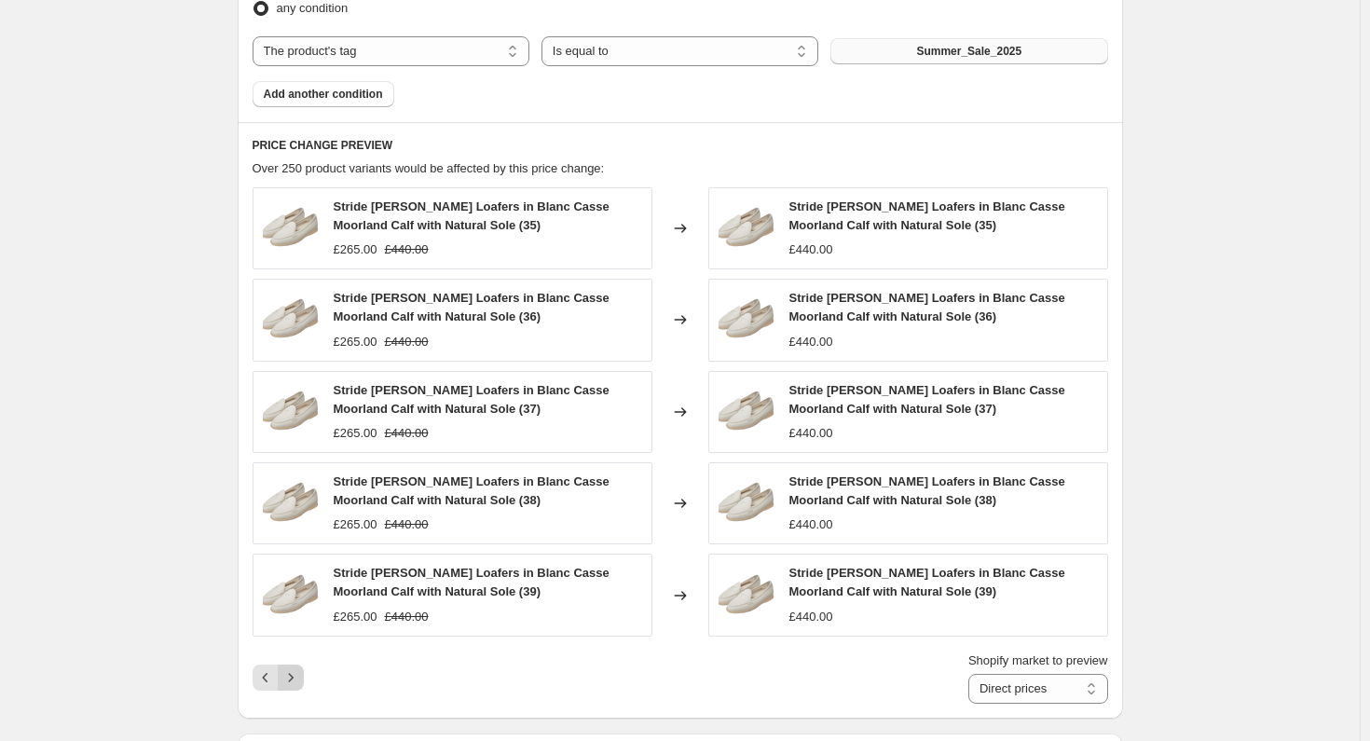
click at [297, 668] on icon "Next" at bounding box center [290, 677] width 19 height 19
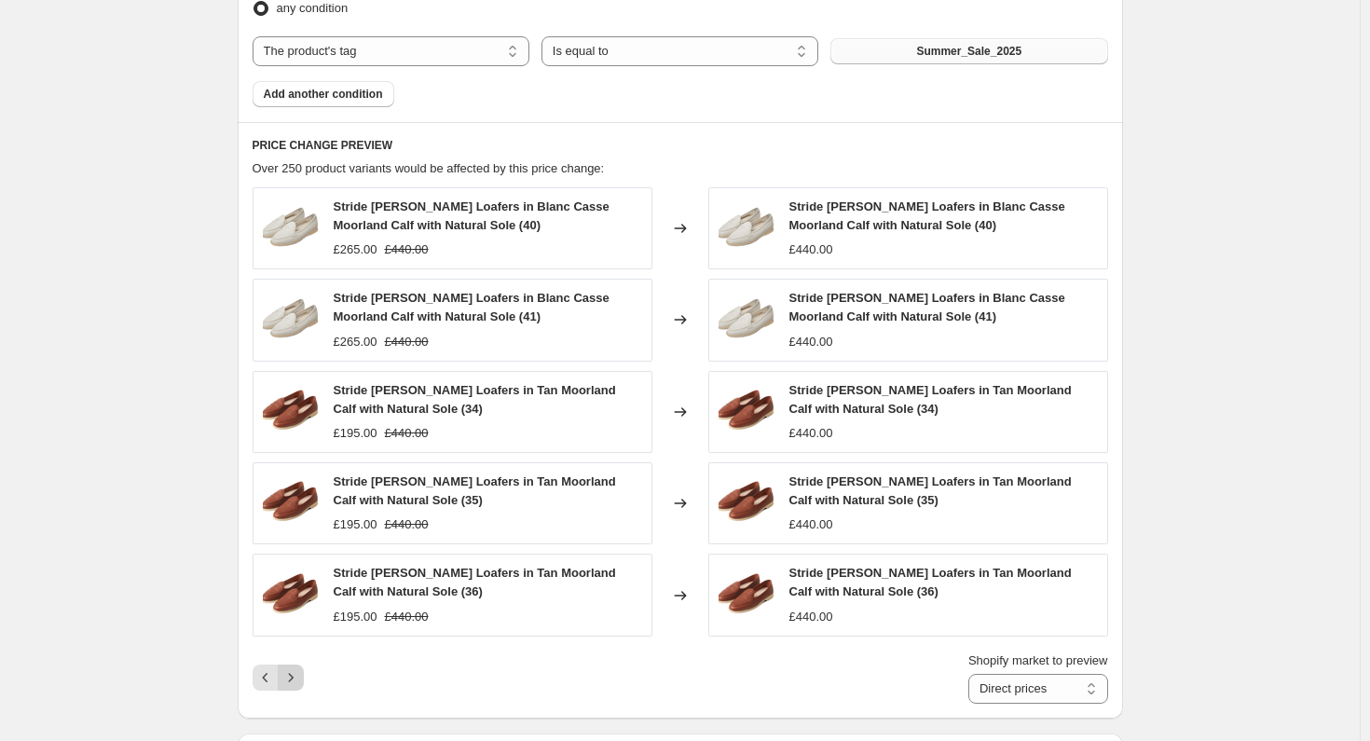
click at [293, 673] on icon "Next" at bounding box center [290, 677] width 5 height 8
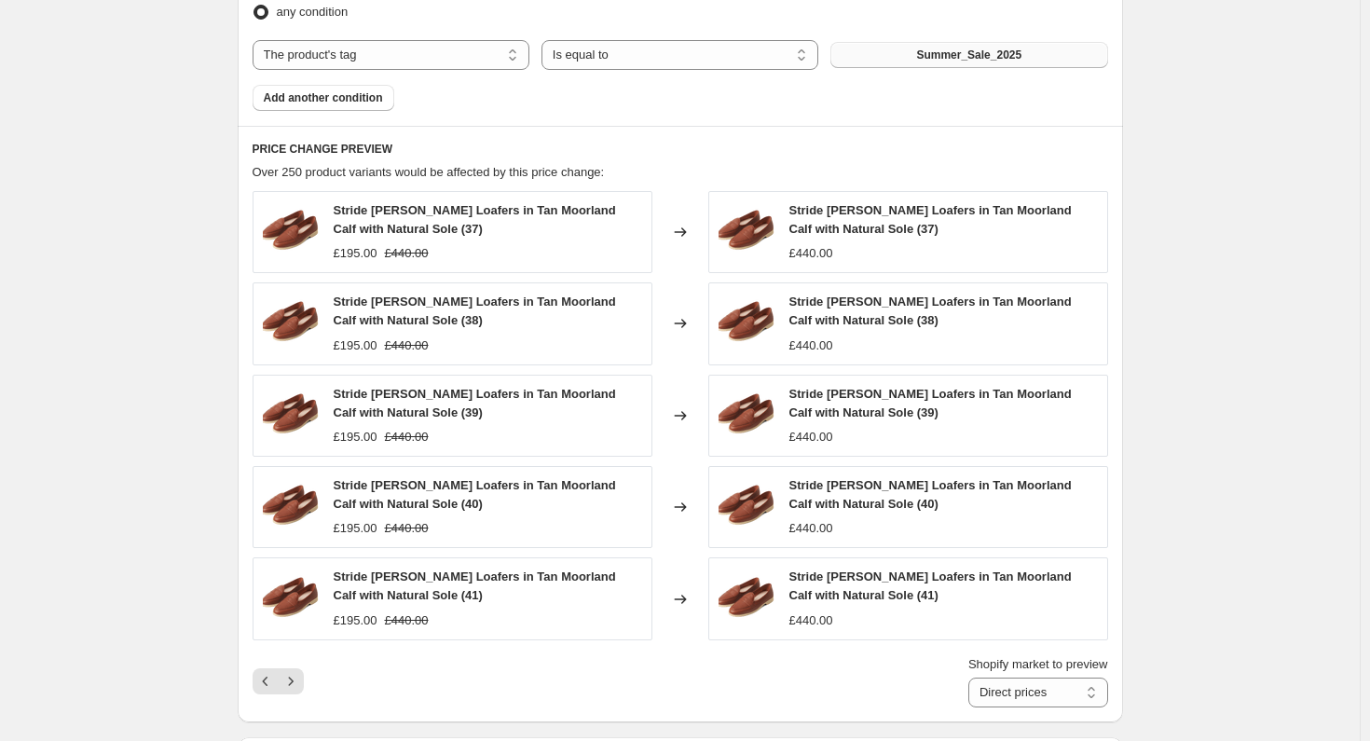
click at [296, 672] on icon "Next" at bounding box center [290, 681] width 19 height 19
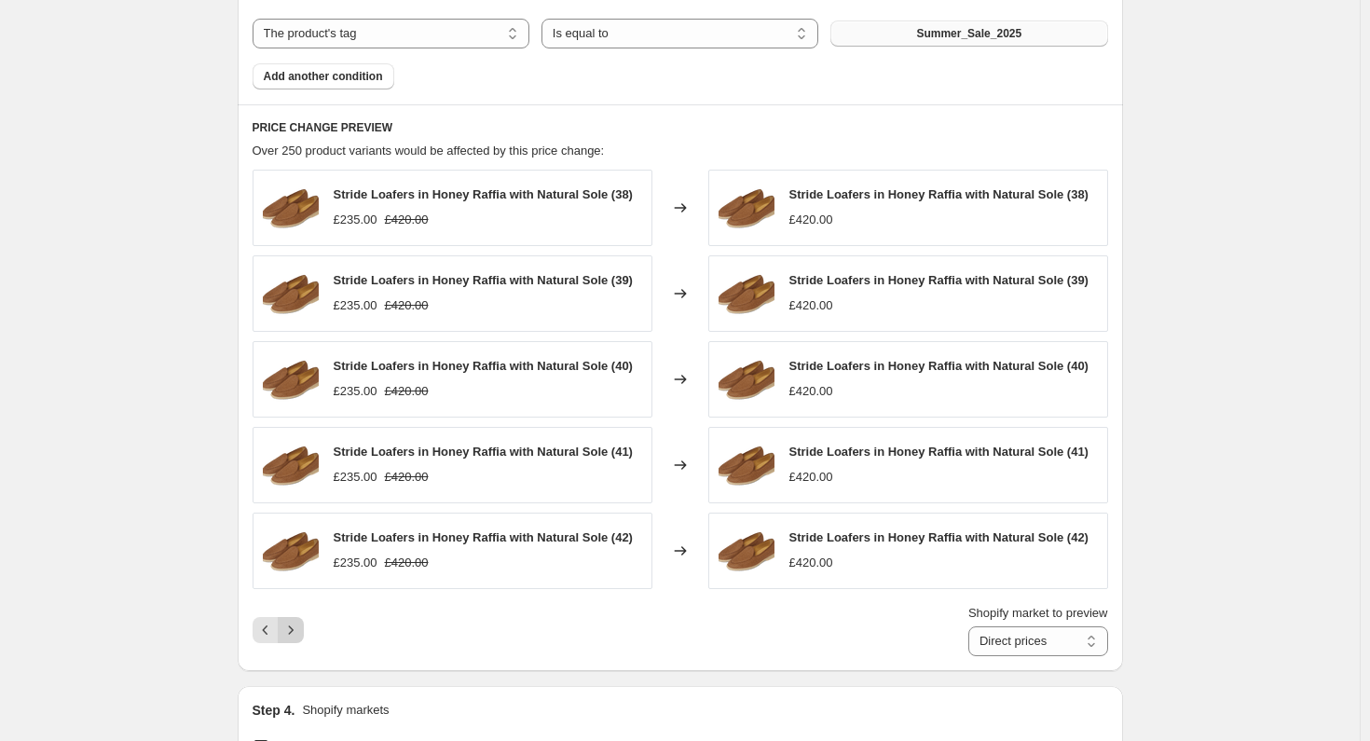
click at [299, 627] on icon "Next" at bounding box center [290, 630] width 19 height 19
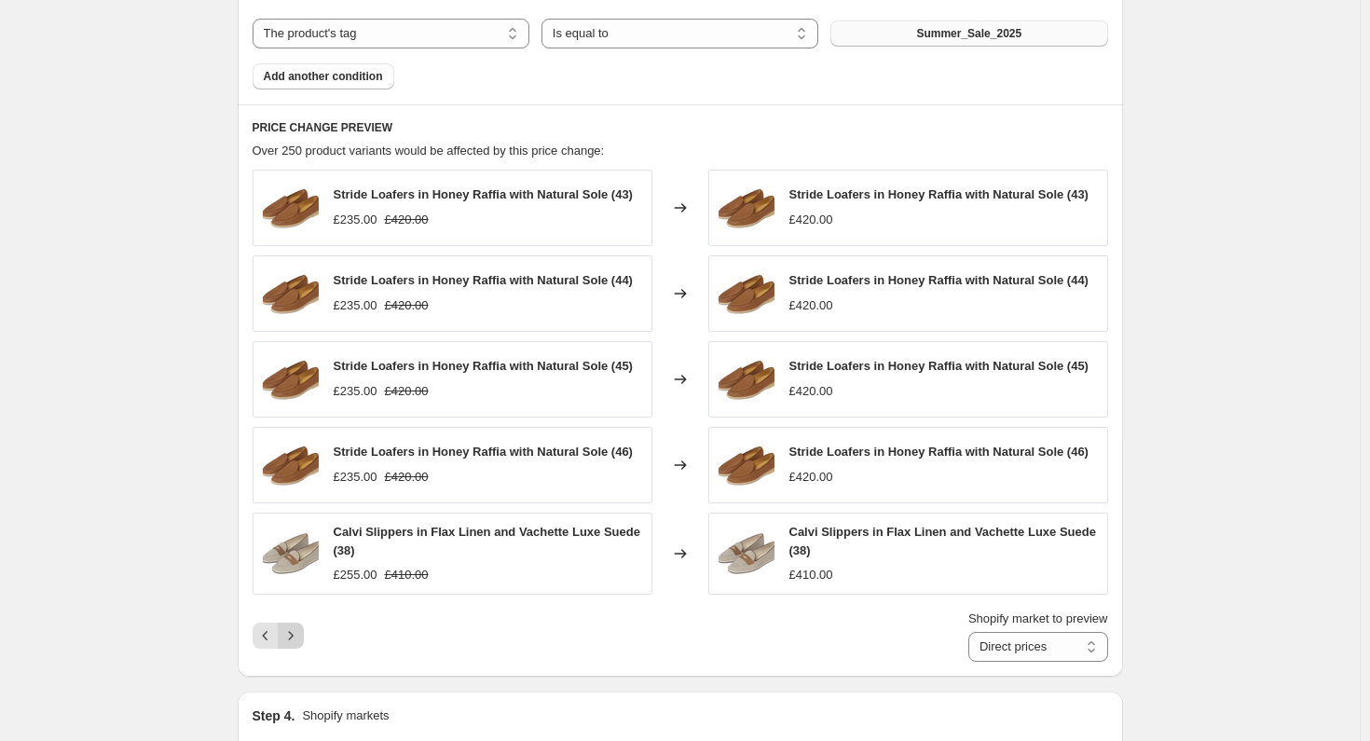
click at [298, 633] on icon "Next" at bounding box center [290, 635] width 19 height 19
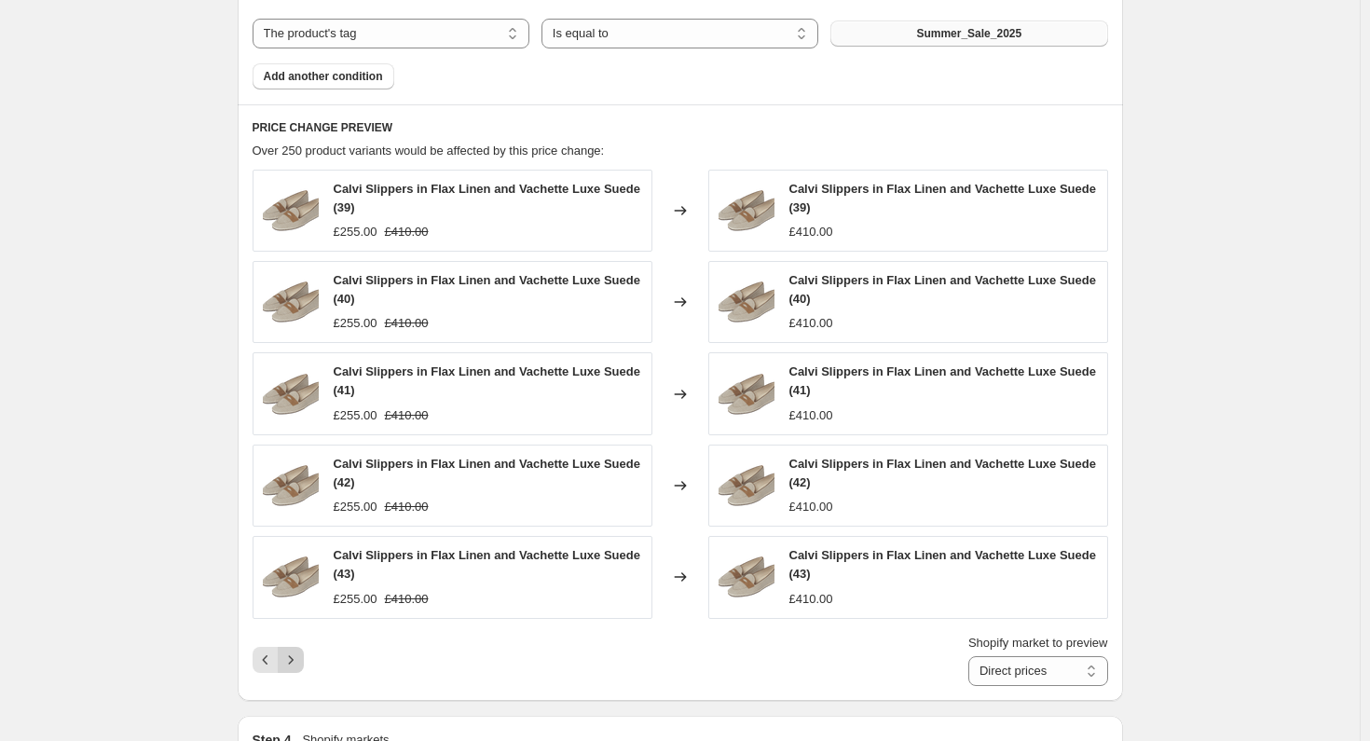
click at [296, 655] on icon "Next" at bounding box center [290, 659] width 19 height 19
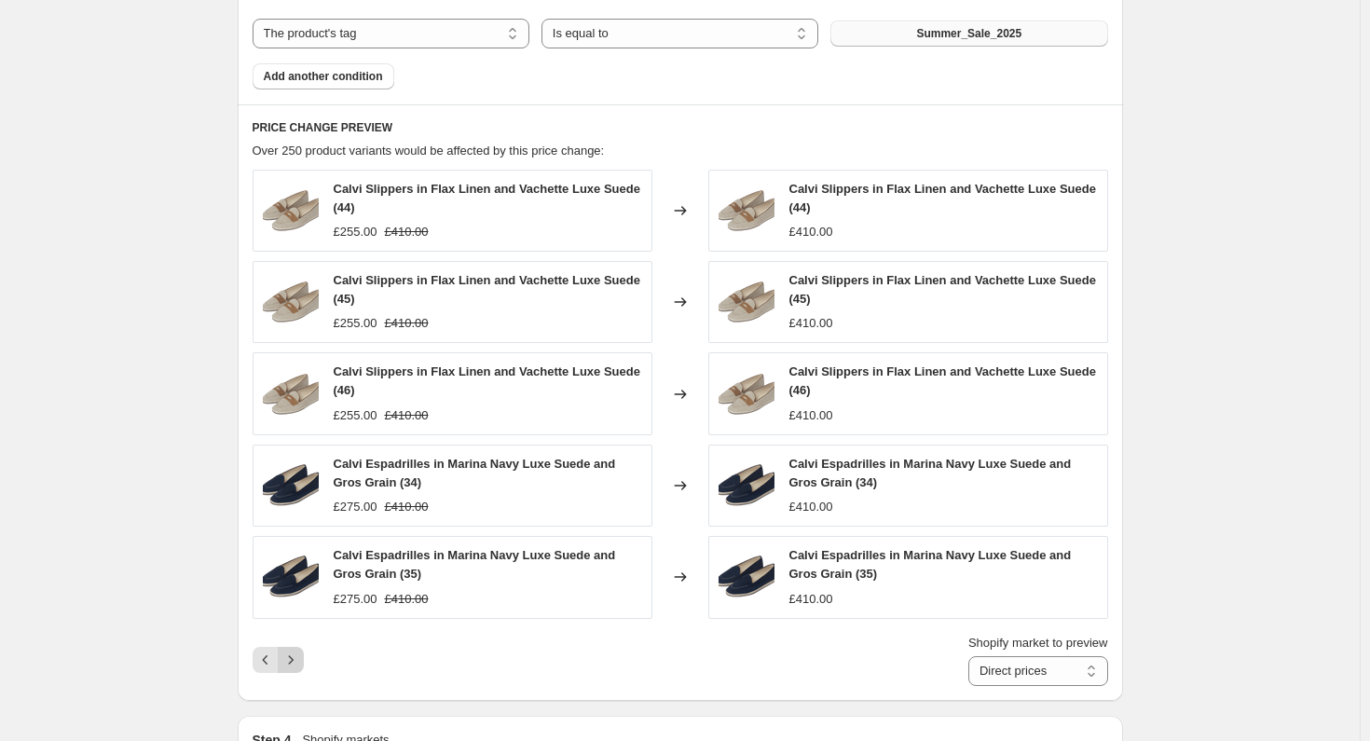
click at [295, 653] on icon "Next" at bounding box center [290, 659] width 19 height 19
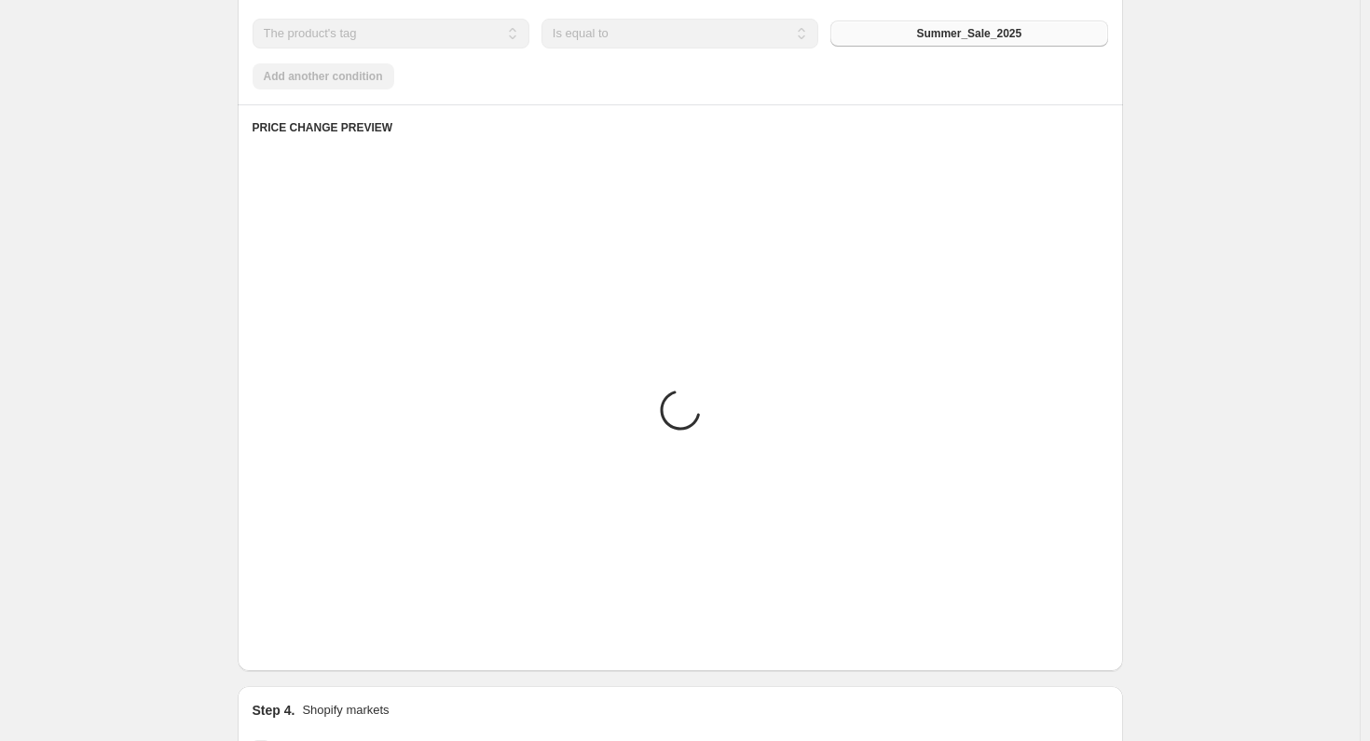
scroll to position [936, 0]
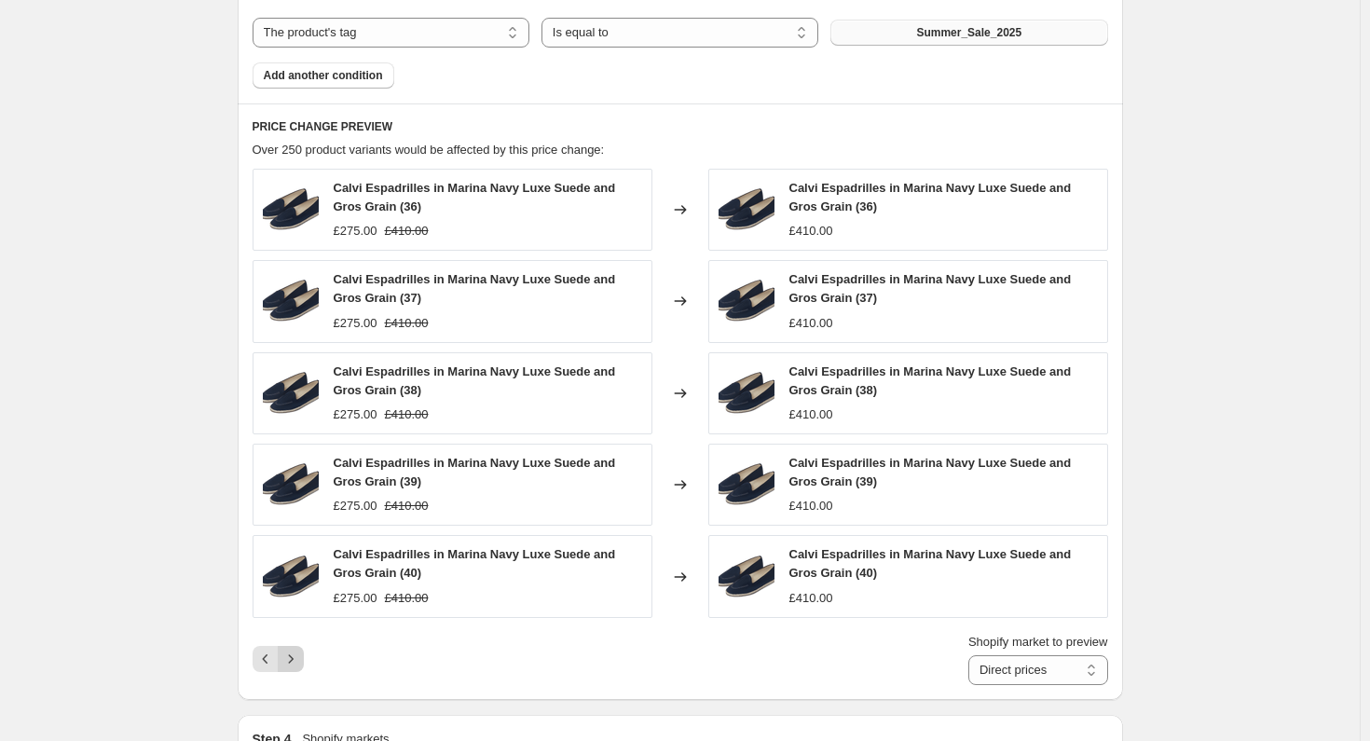
click at [295, 653] on icon "Next" at bounding box center [290, 658] width 19 height 19
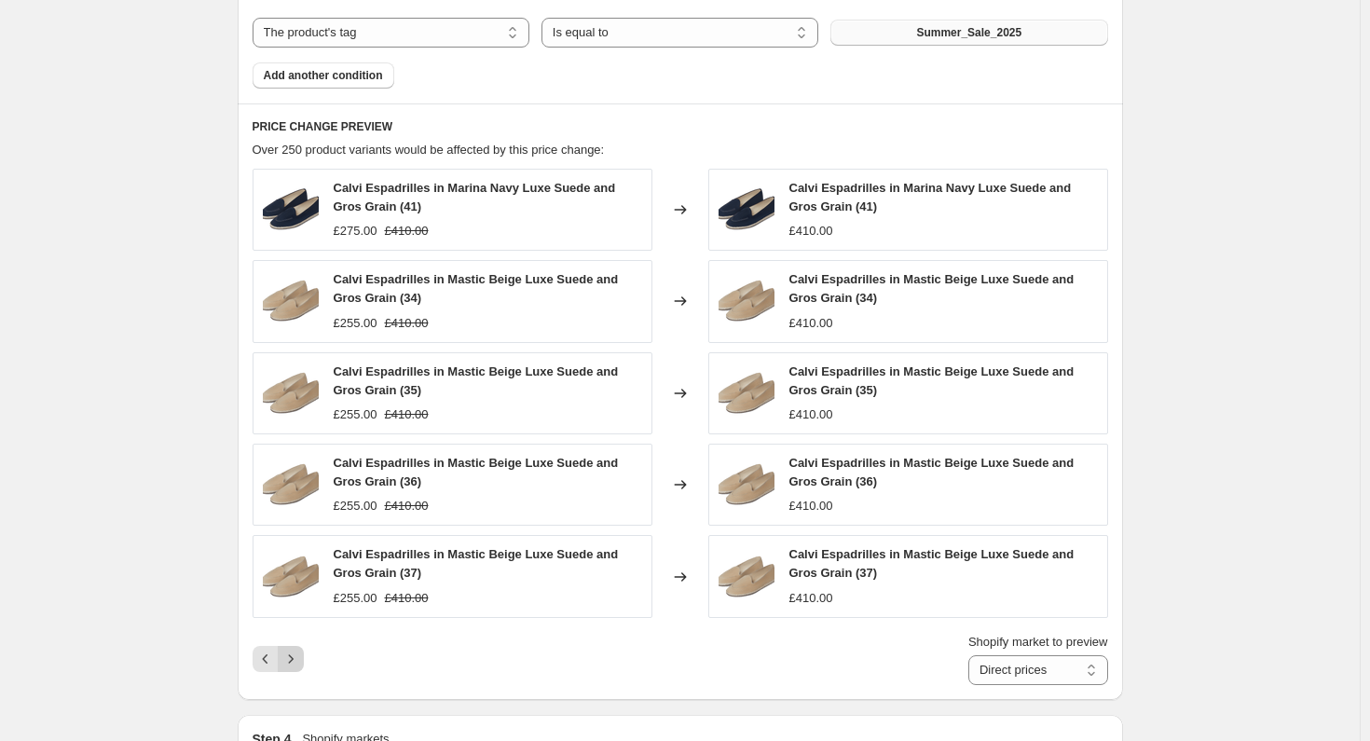
click at [295, 653] on icon "Next" at bounding box center [290, 658] width 19 height 19
click at [287, 663] on icon "Next" at bounding box center [290, 658] width 19 height 19
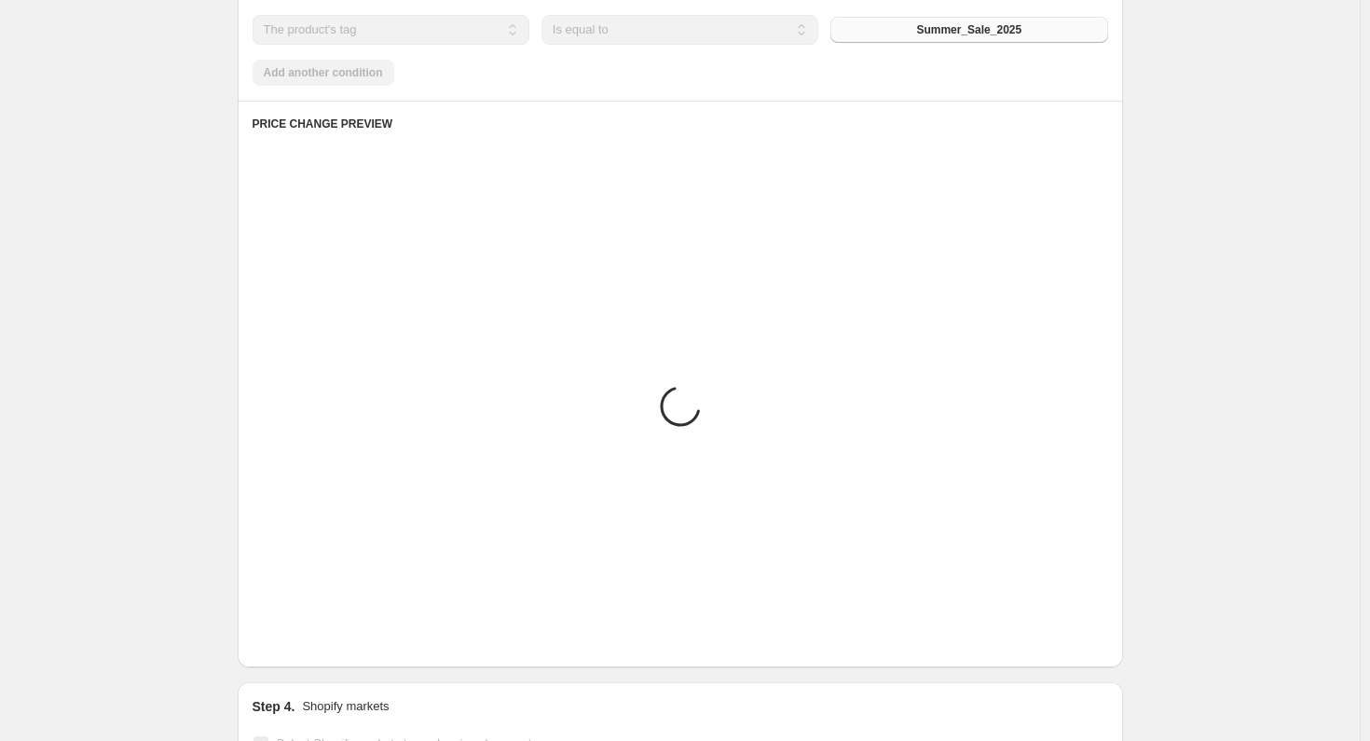
scroll to position [932, 0]
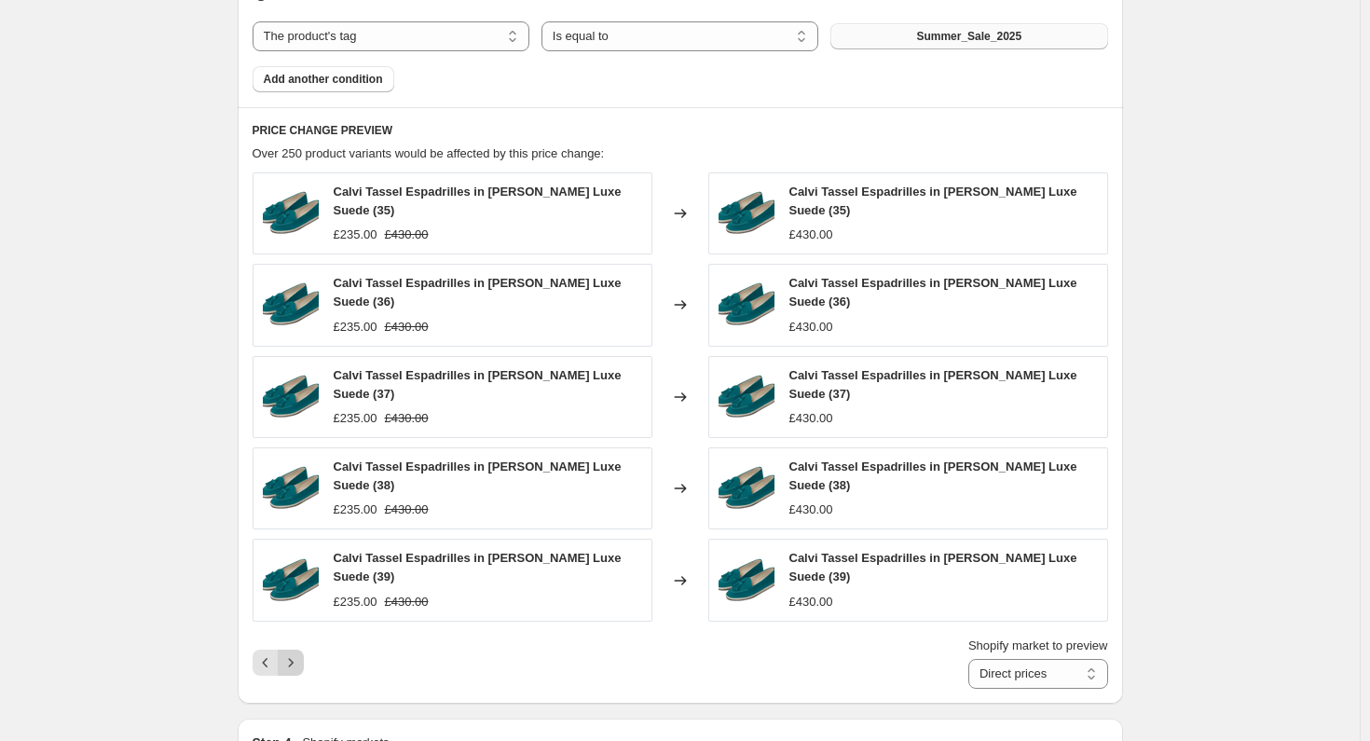
click at [291, 663] on icon "Next" at bounding box center [290, 662] width 19 height 19
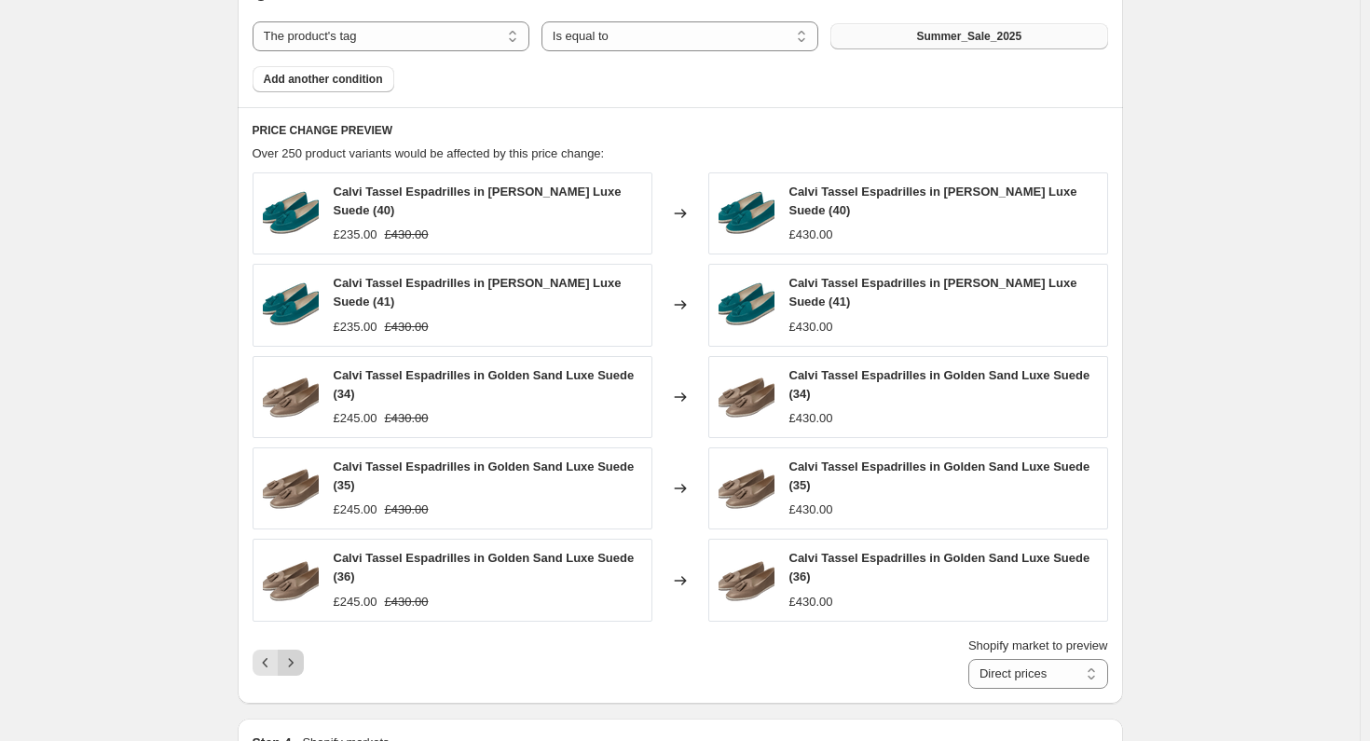
click at [294, 657] on icon "Next" at bounding box center [290, 662] width 19 height 19
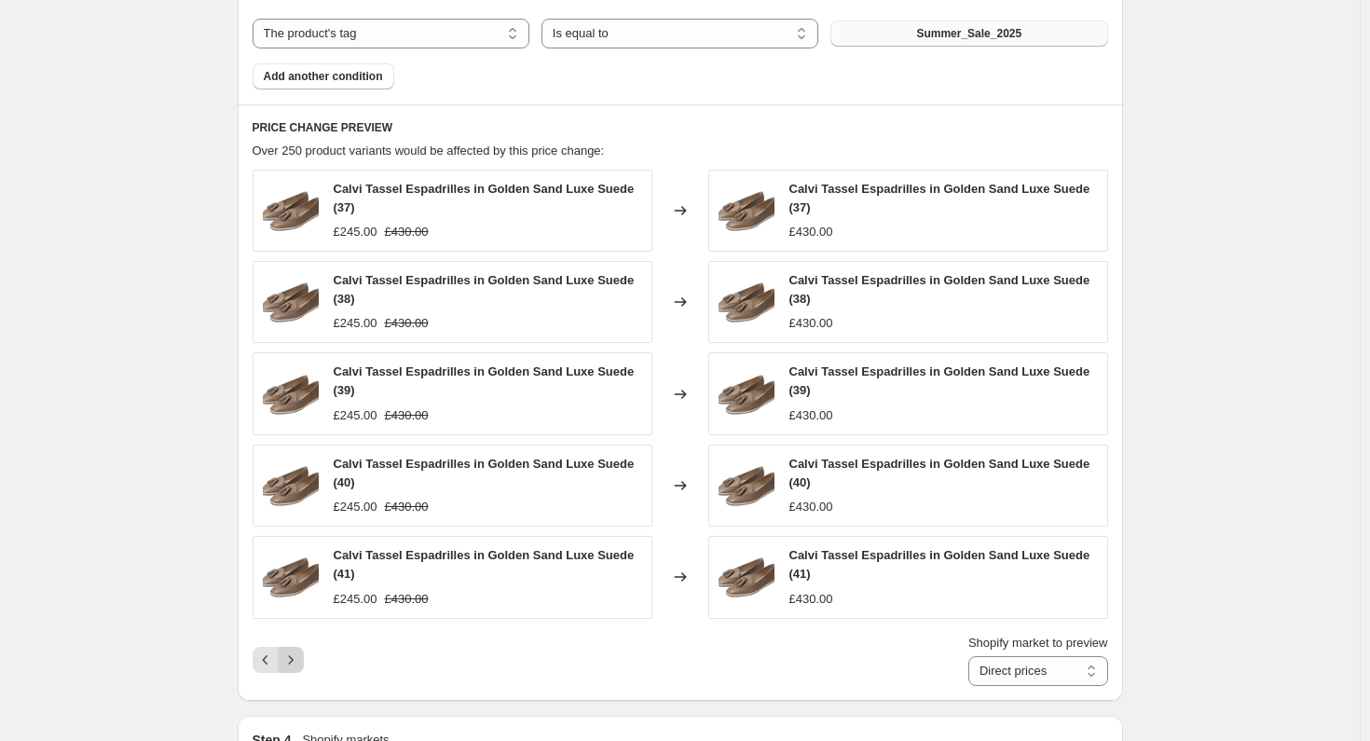
click at [294, 657] on icon "Next" at bounding box center [290, 659] width 19 height 19
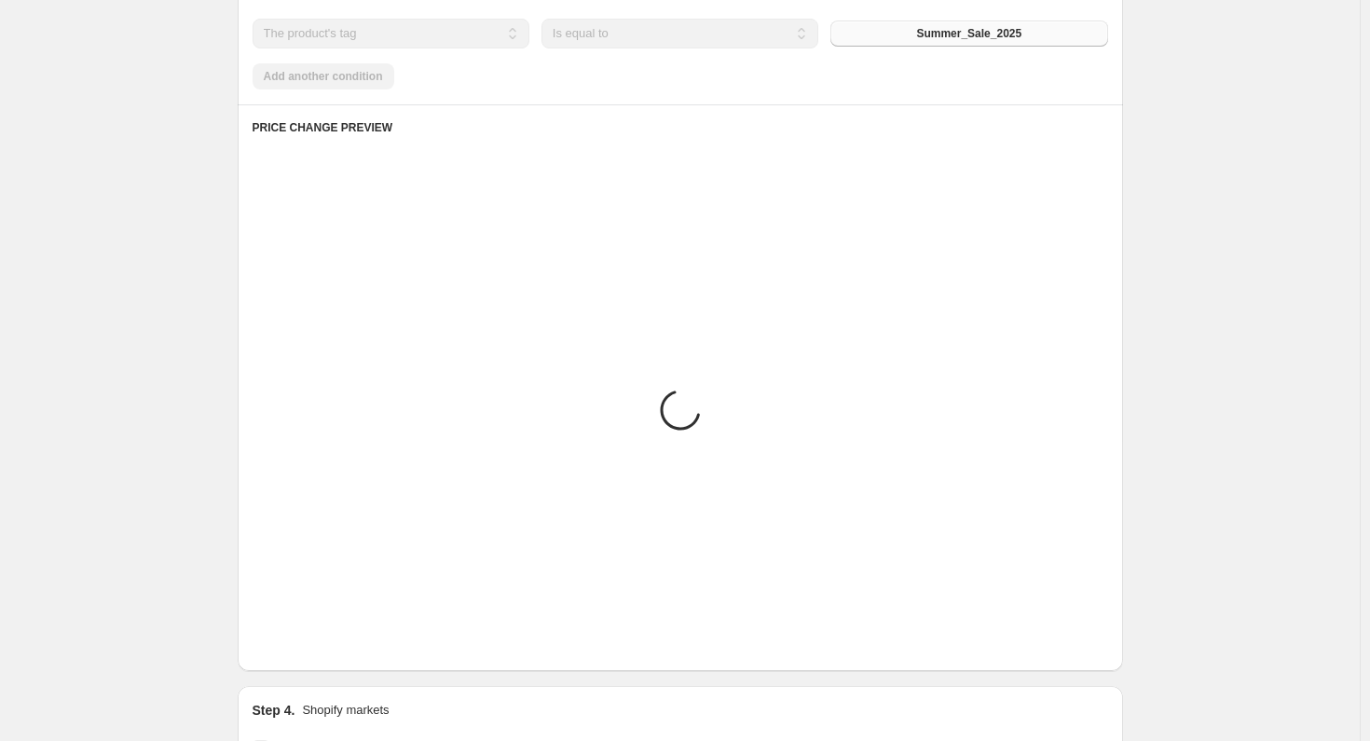
scroll to position [936, 0]
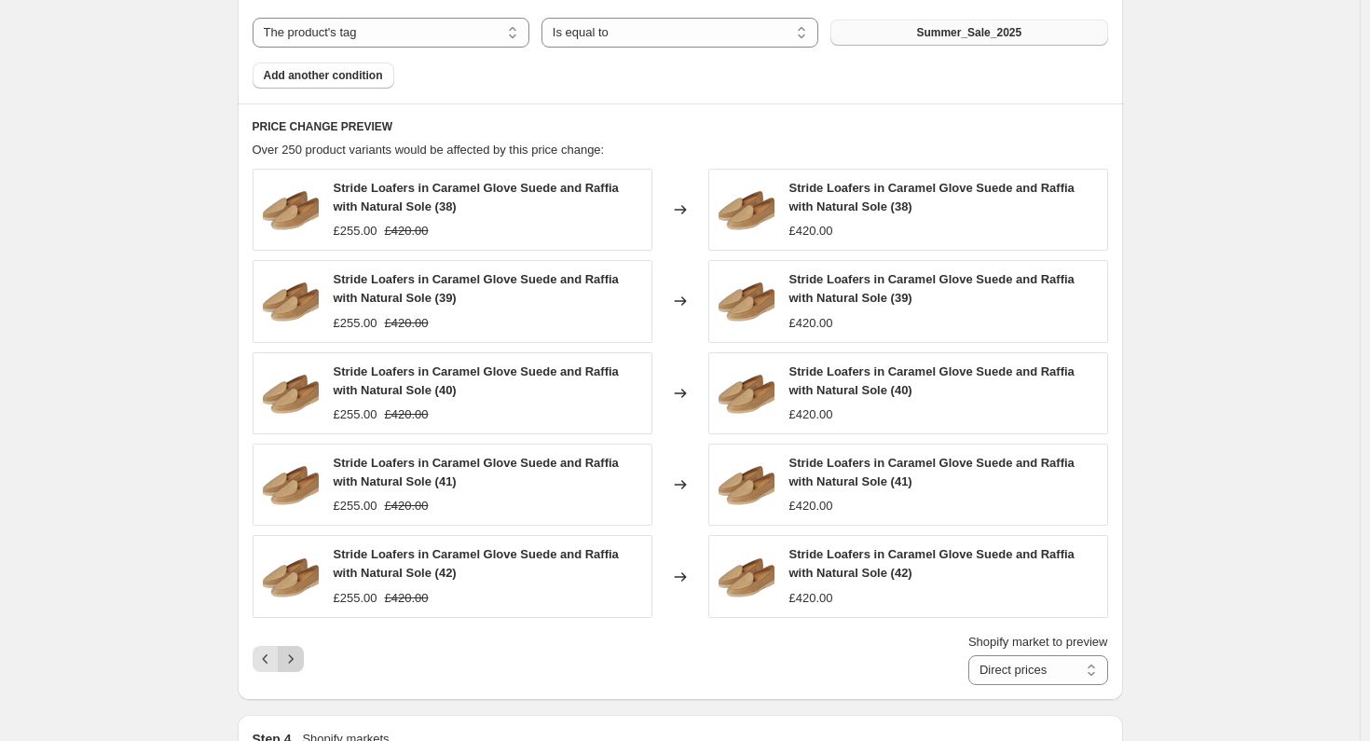
click at [293, 657] on icon "Next" at bounding box center [290, 658] width 5 height 8
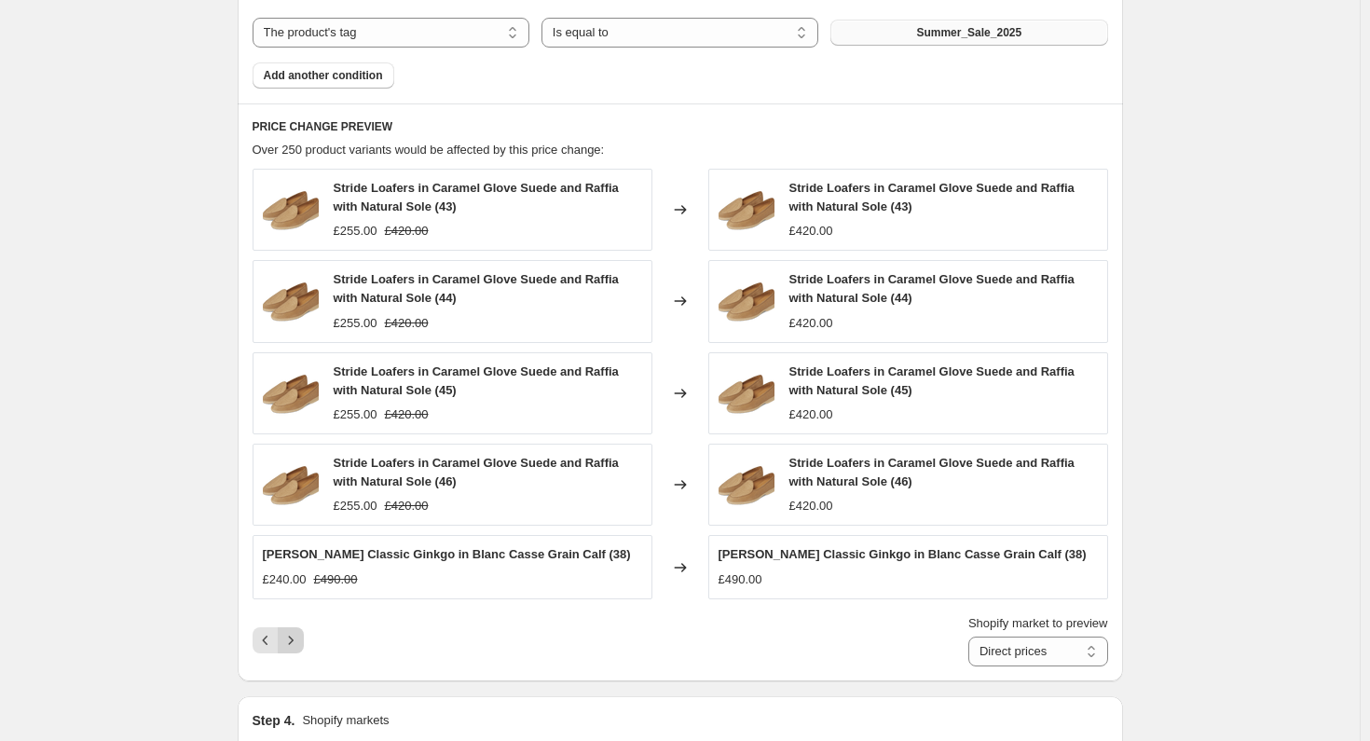
click at [294, 641] on icon "Next" at bounding box center [290, 640] width 19 height 19
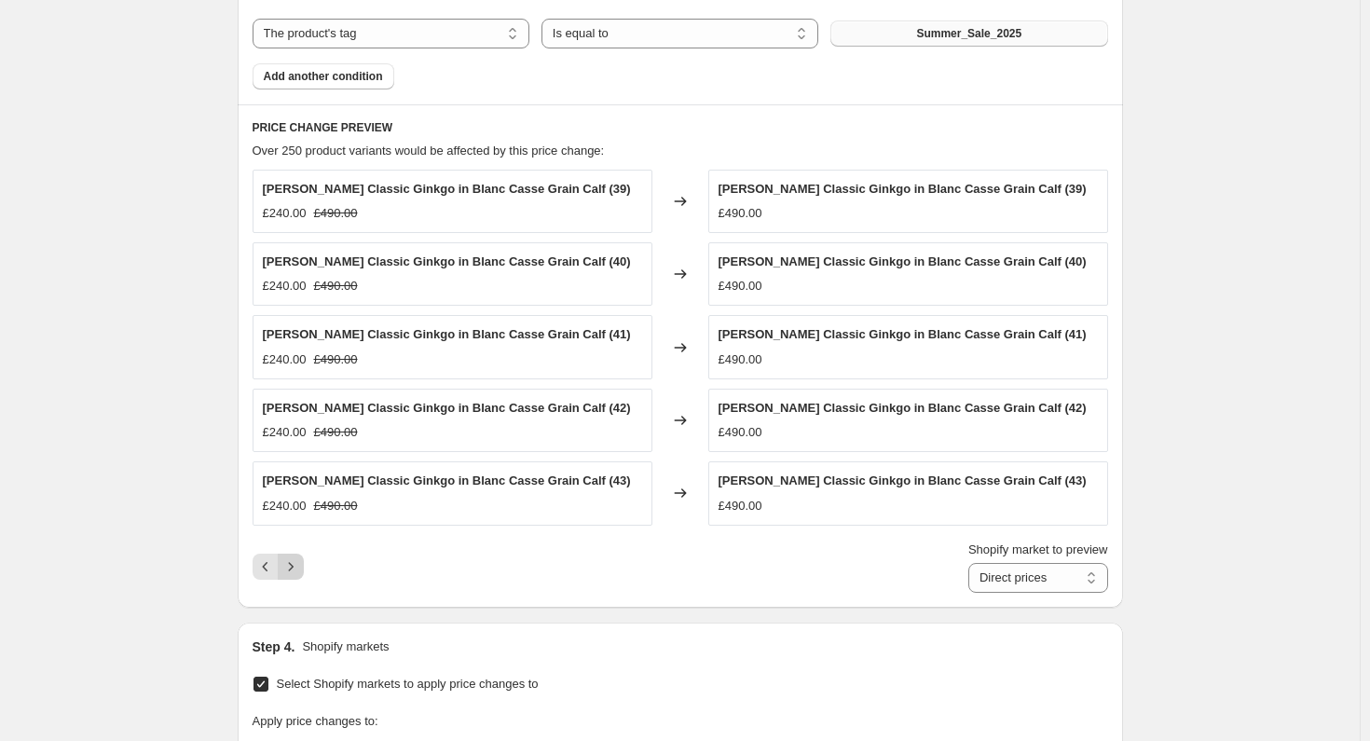
click at [291, 561] on icon "Next" at bounding box center [290, 566] width 19 height 19
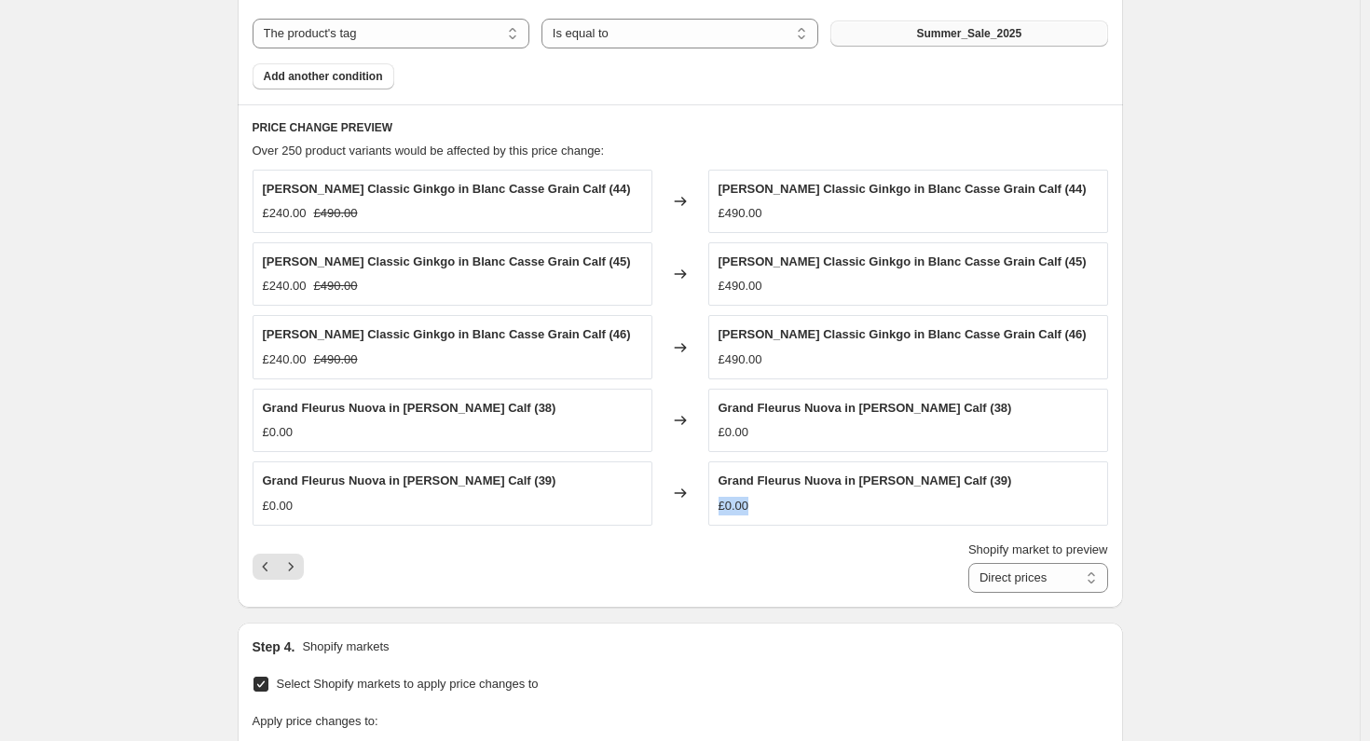
drag, startPoint x: 748, startPoint y: 500, endPoint x: 719, endPoint y: 500, distance: 28.9
click at [719, 500] on div "Grand Fleurus Nuova in [PERSON_NAME] Calf (39) £0.00" at bounding box center [908, 492] width 400 height 63
click at [753, 578] on div "Shopify market to preview Direct prices Eurozone Eurozone special price [GEOGRA…" at bounding box center [680, 566] width 855 height 52
click at [296, 563] on icon "Next" at bounding box center [290, 566] width 19 height 19
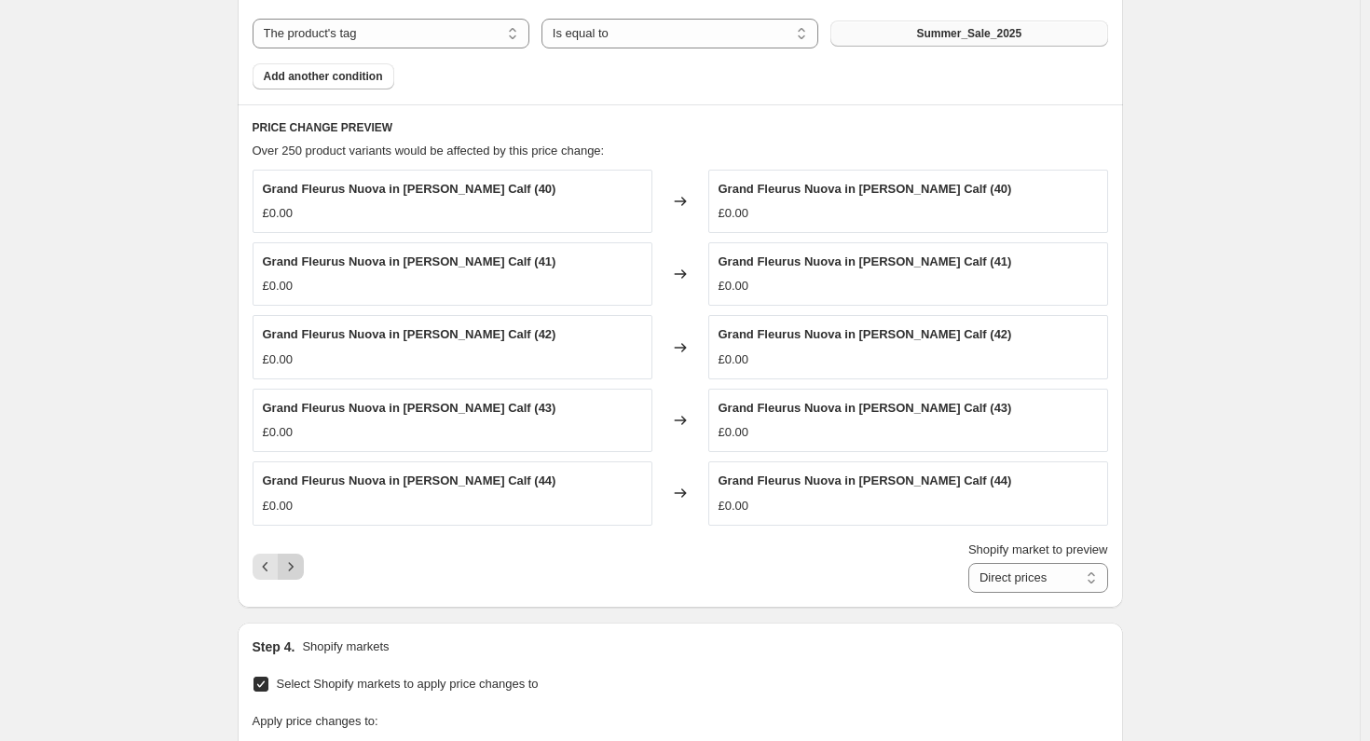
click at [298, 561] on icon "Next" at bounding box center [290, 566] width 19 height 19
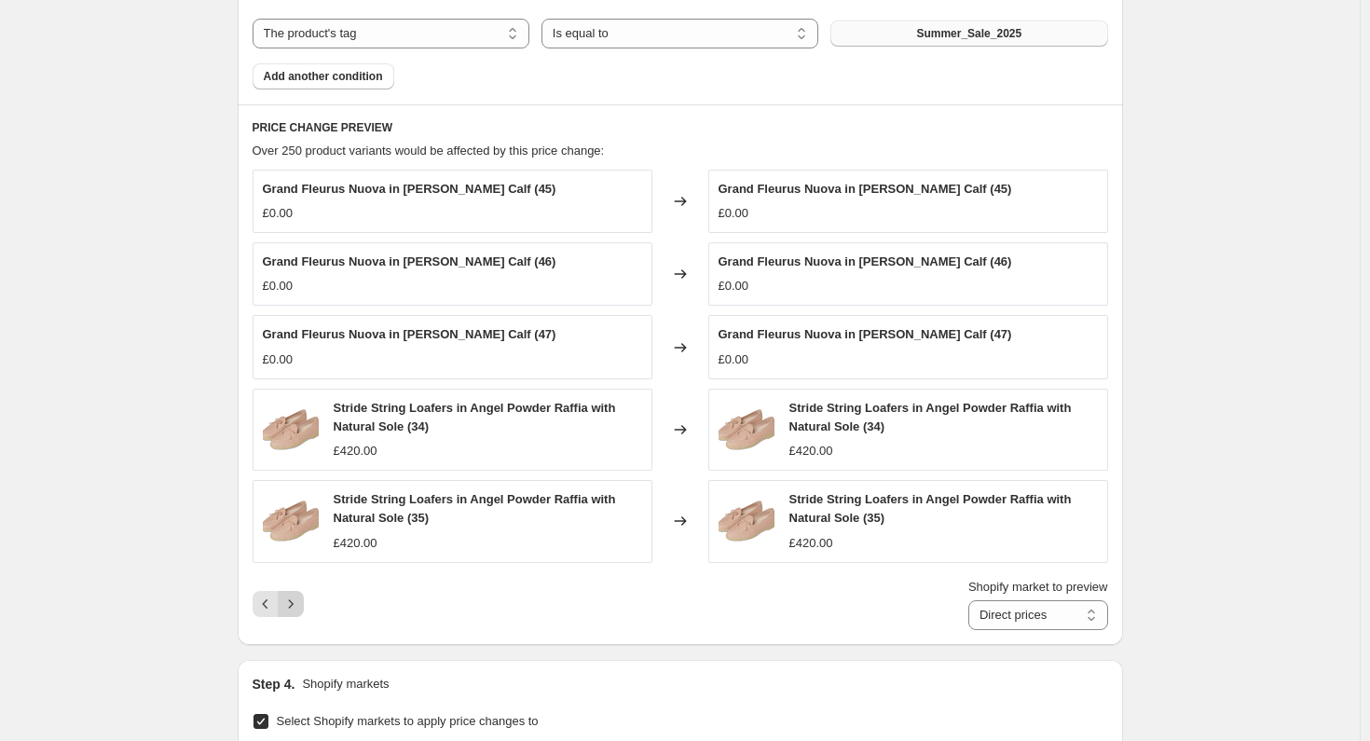
click at [298, 598] on icon "Next" at bounding box center [290, 604] width 19 height 19
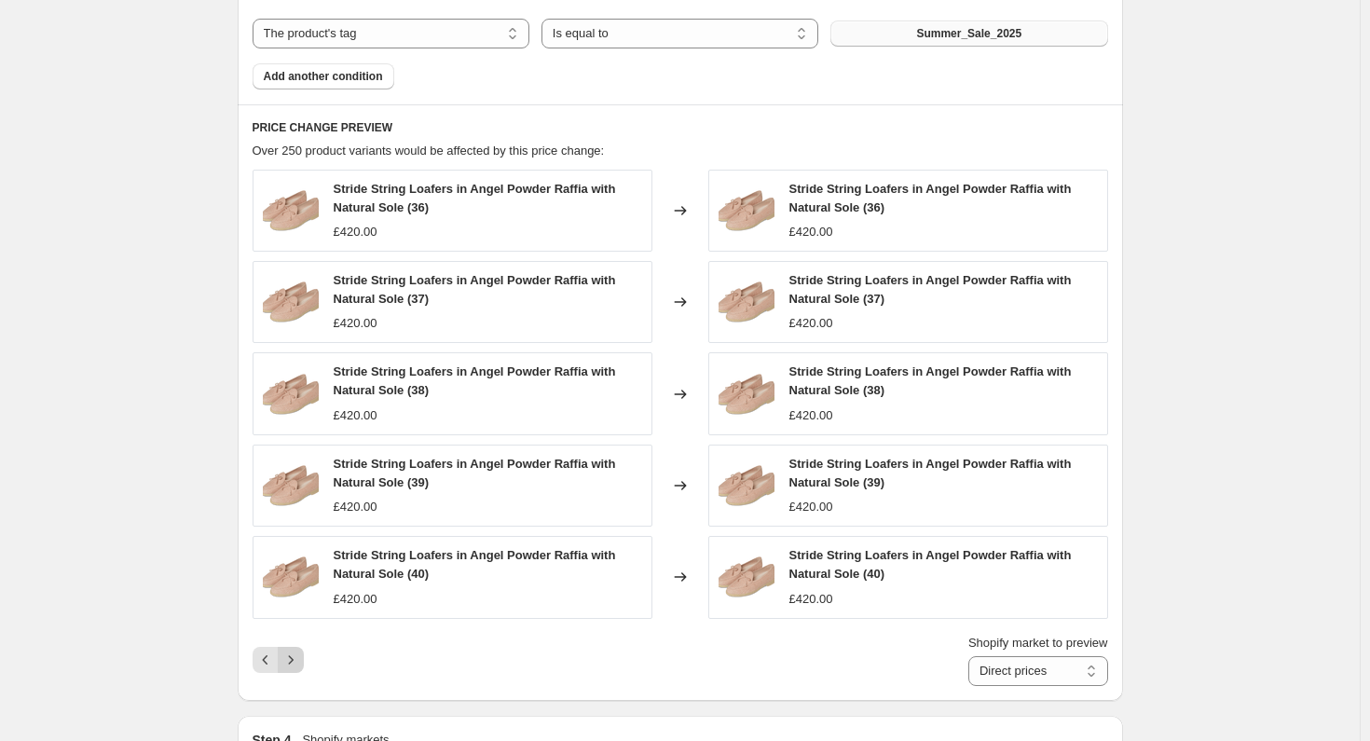
click at [295, 650] on icon "Next" at bounding box center [290, 659] width 19 height 19
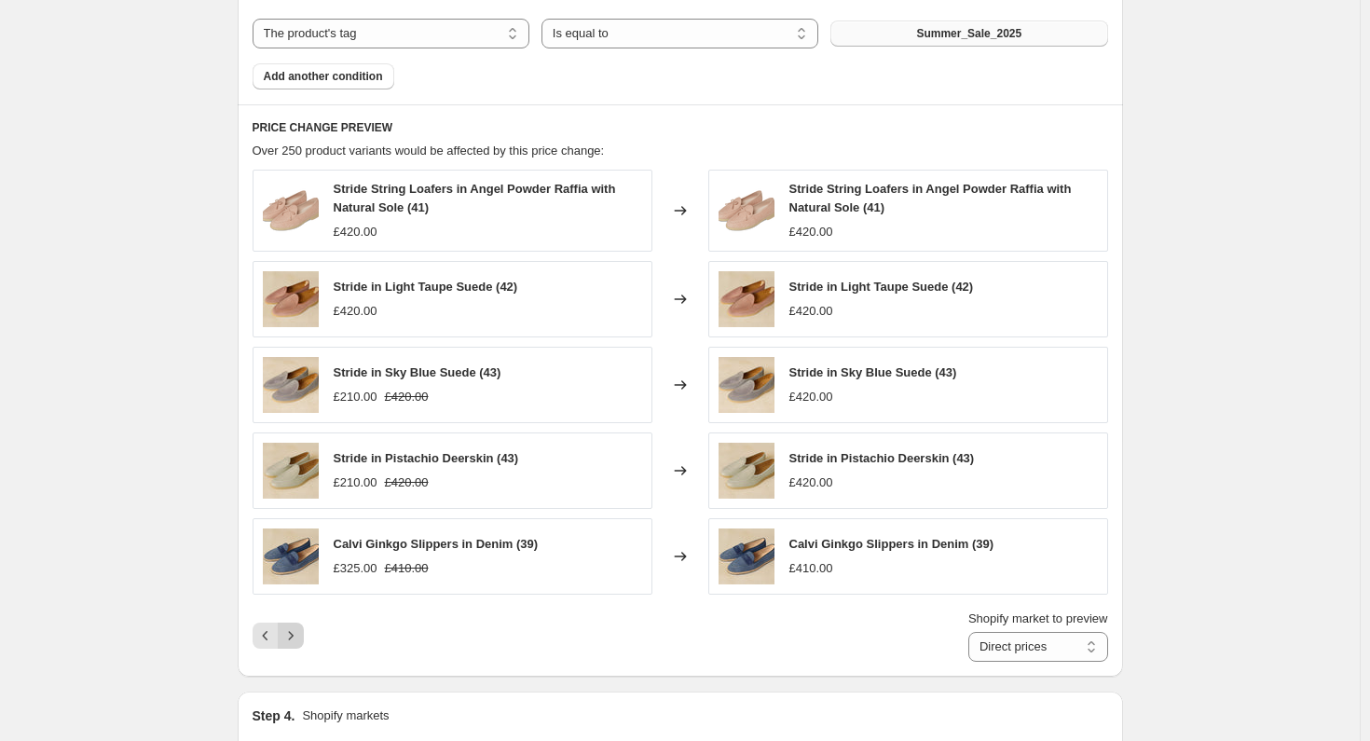
click at [298, 630] on icon "Next" at bounding box center [290, 635] width 19 height 19
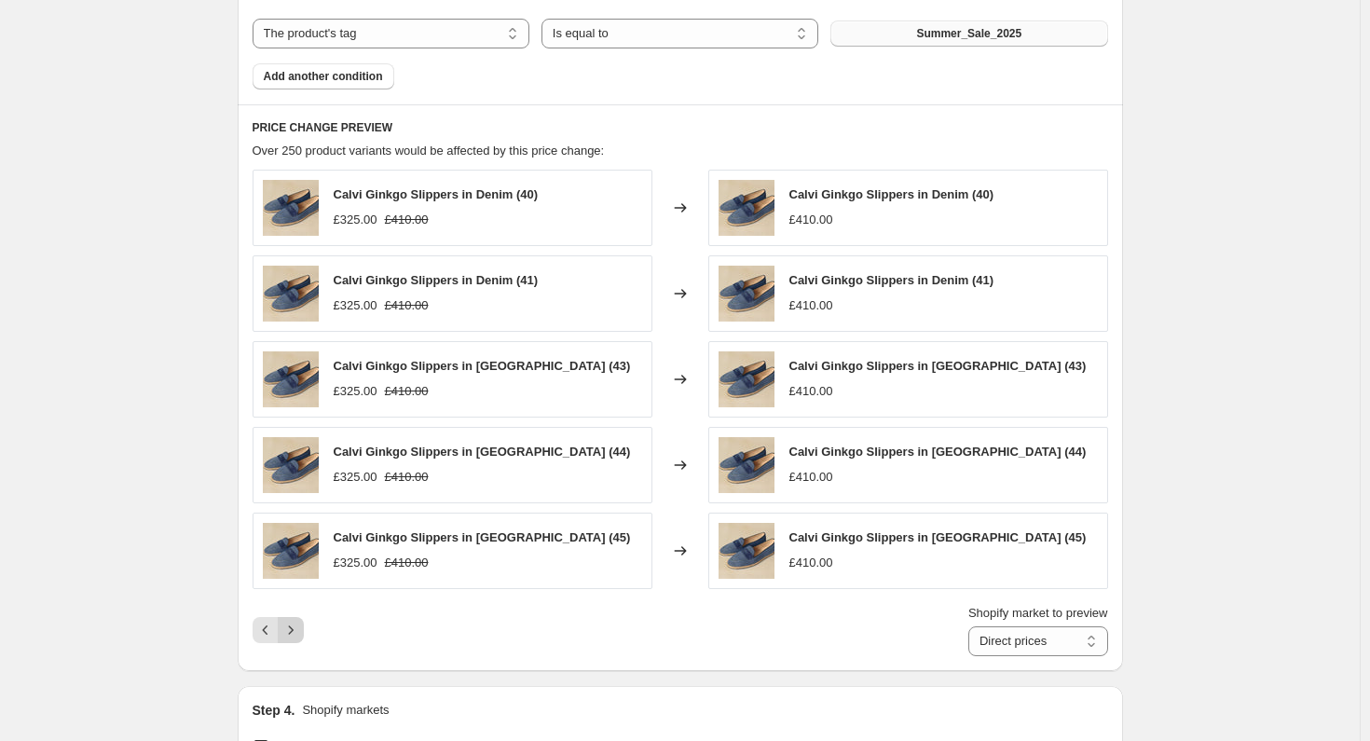
click at [298, 630] on icon "Next" at bounding box center [290, 630] width 19 height 19
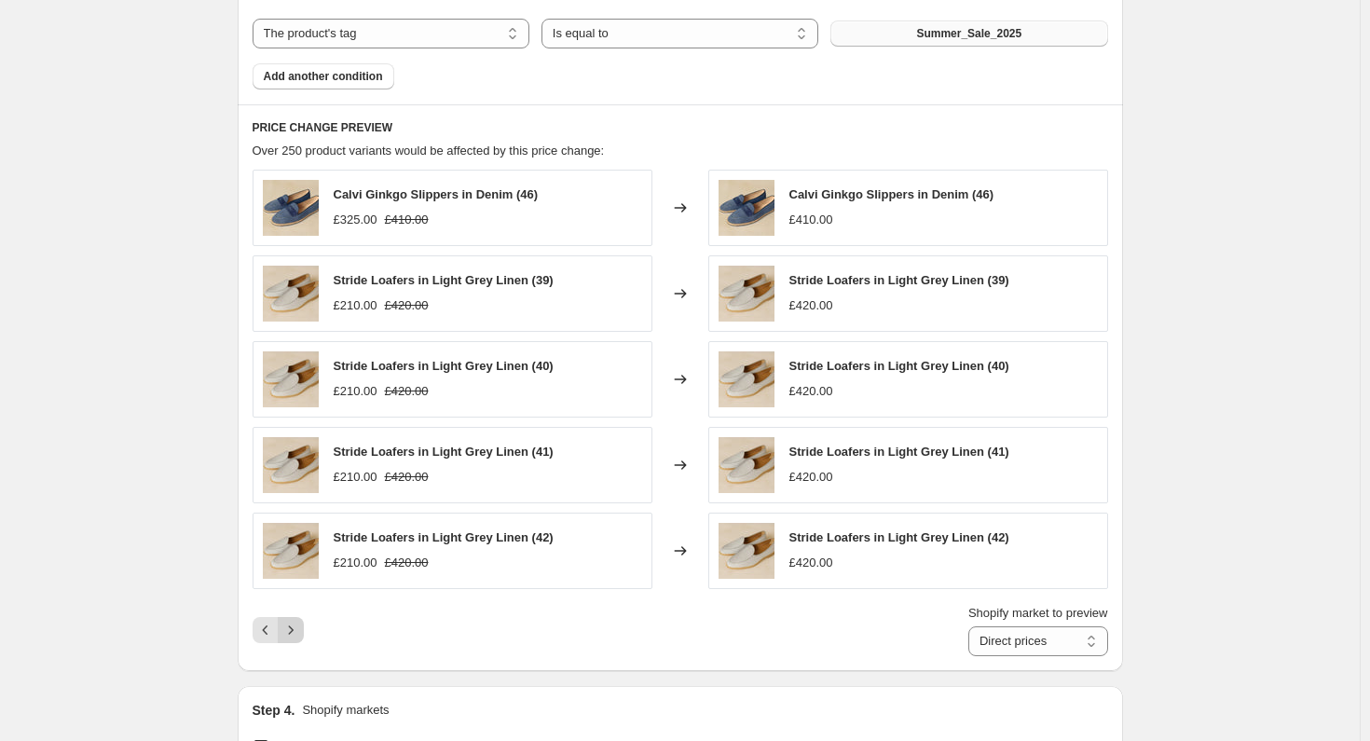
click at [298, 630] on icon "Next" at bounding box center [290, 630] width 19 height 19
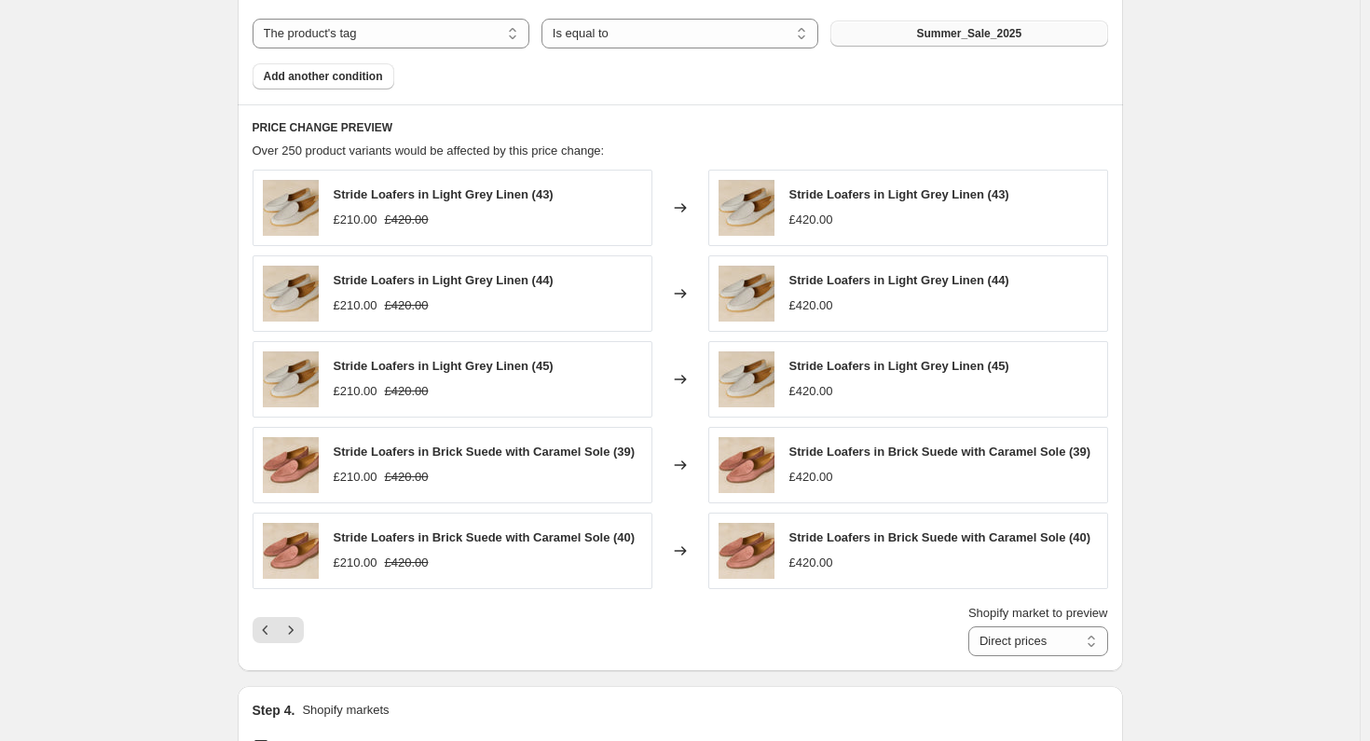
drag, startPoint x: 298, startPoint y: 630, endPoint x: 414, endPoint y: 643, distance: 116.3
click at [414, 643] on div "Shopify market to preview Direct prices Eurozone Eurozone special price [GEOGRA…" at bounding box center [680, 630] width 855 height 52
click at [292, 639] on icon "Next" at bounding box center [290, 630] width 19 height 19
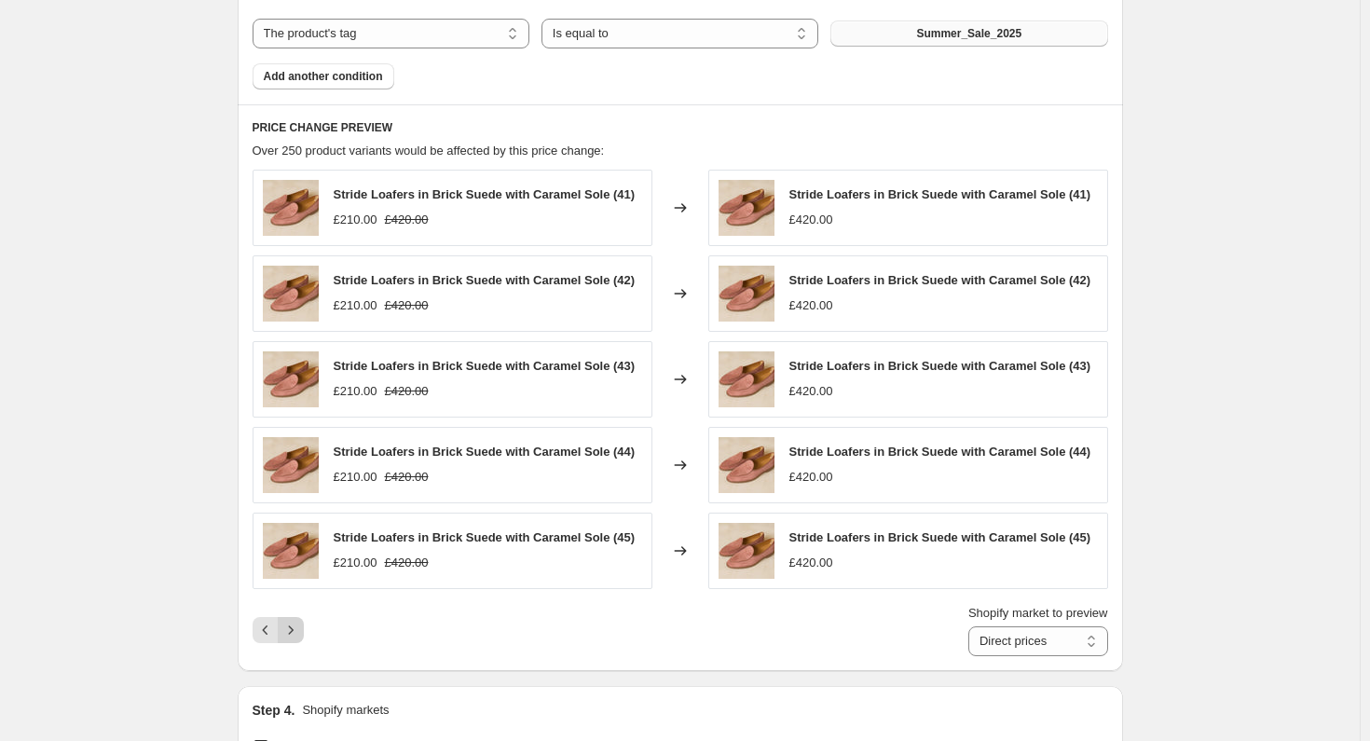
click at [295, 639] on icon "Next" at bounding box center [290, 630] width 19 height 19
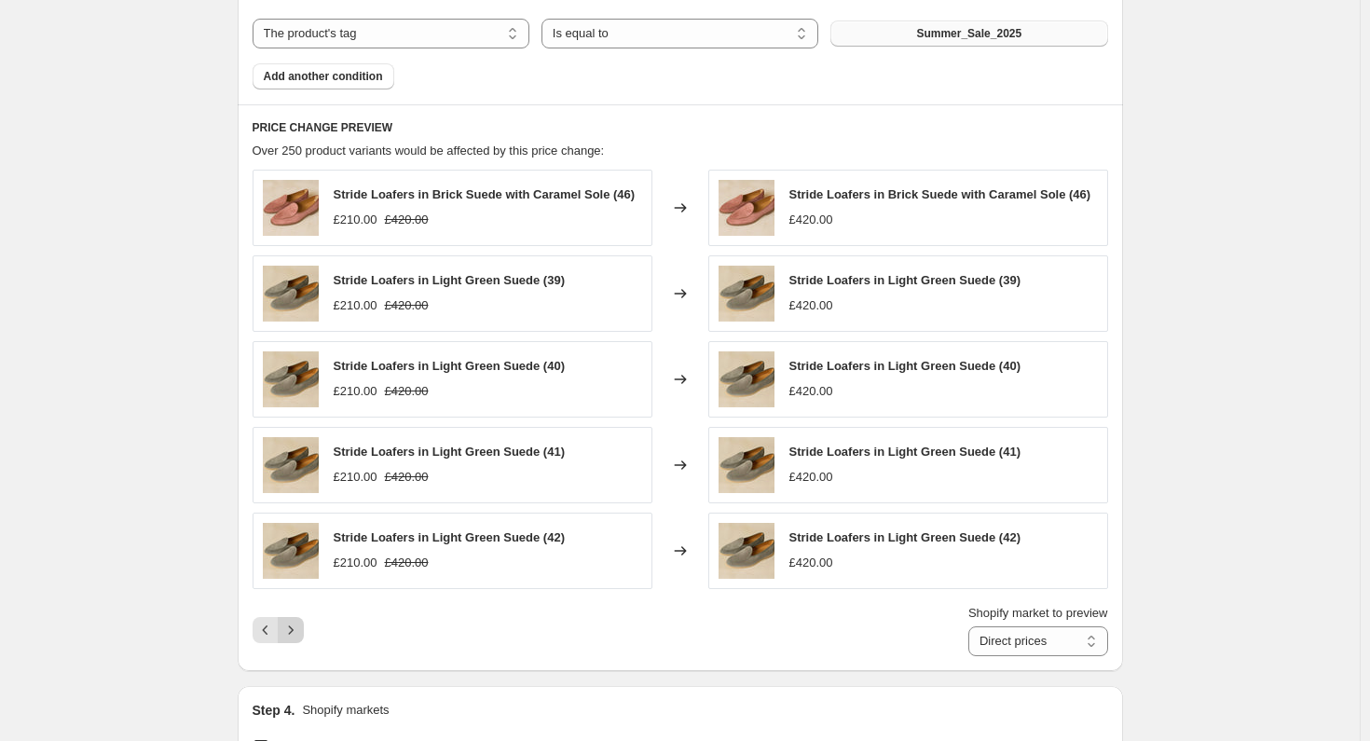
click at [299, 638] on icon "Next" at bounding box center [290, 630] width 19 height 19
click at [298, 630] on icon "Next" at bounding box center [290, 630] width 19 height 19
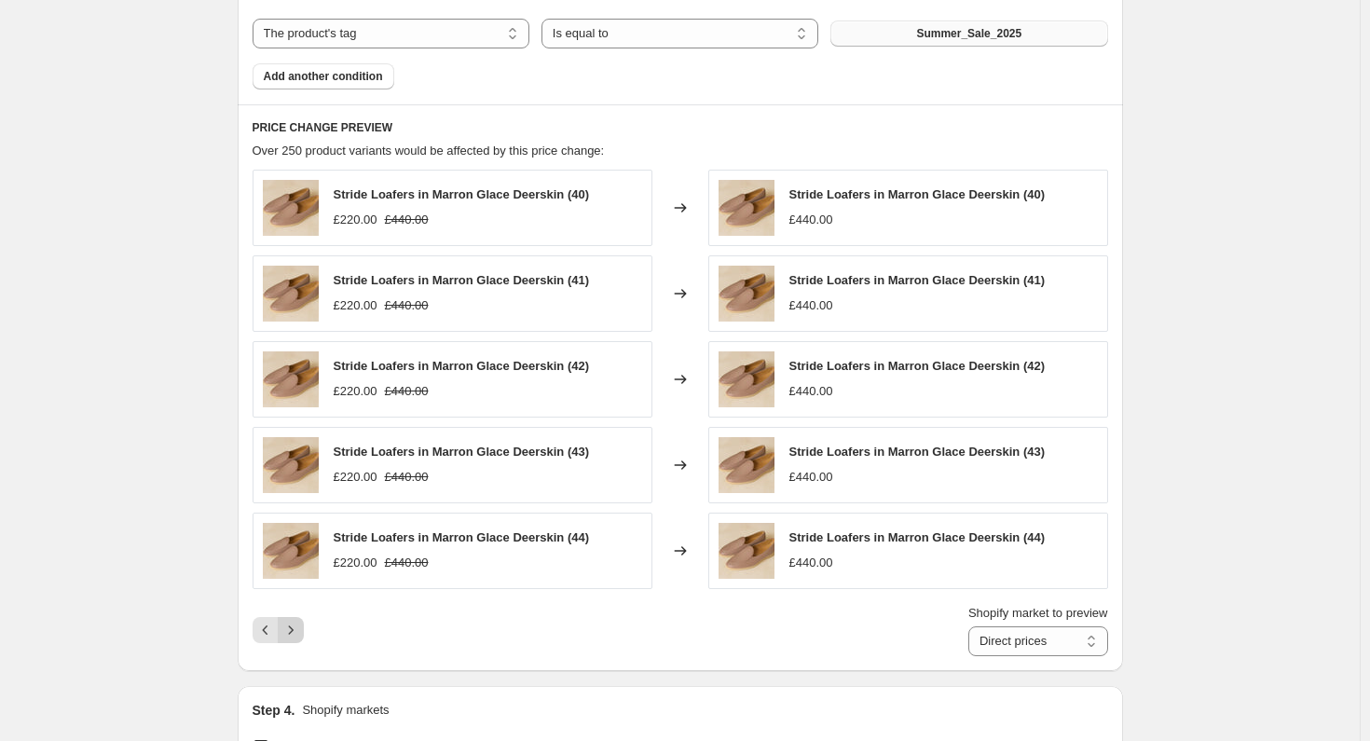
click at [298, 630] on icon "Next" at bounding box center [290, 630] width 19 height 19
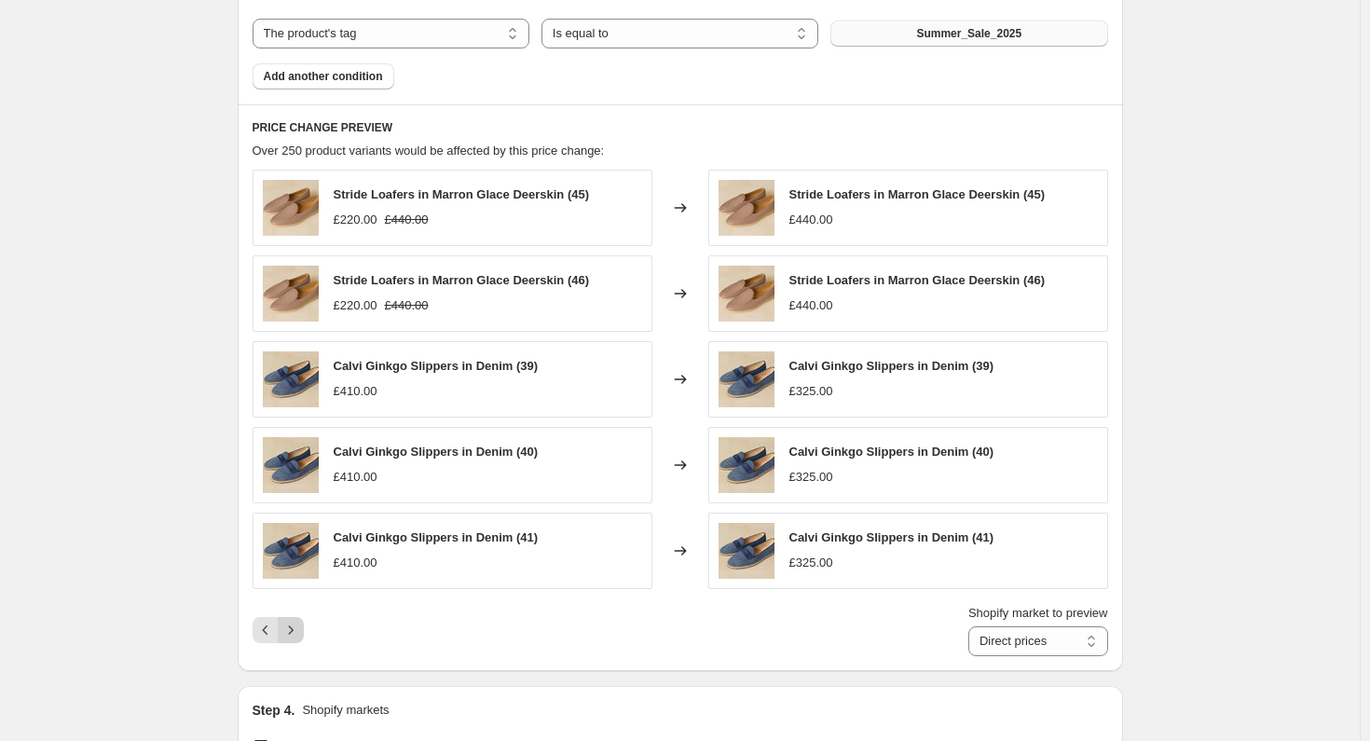
click at [298, 630] on icon "Next" at bounding box center [290, 630] width 19 height 19
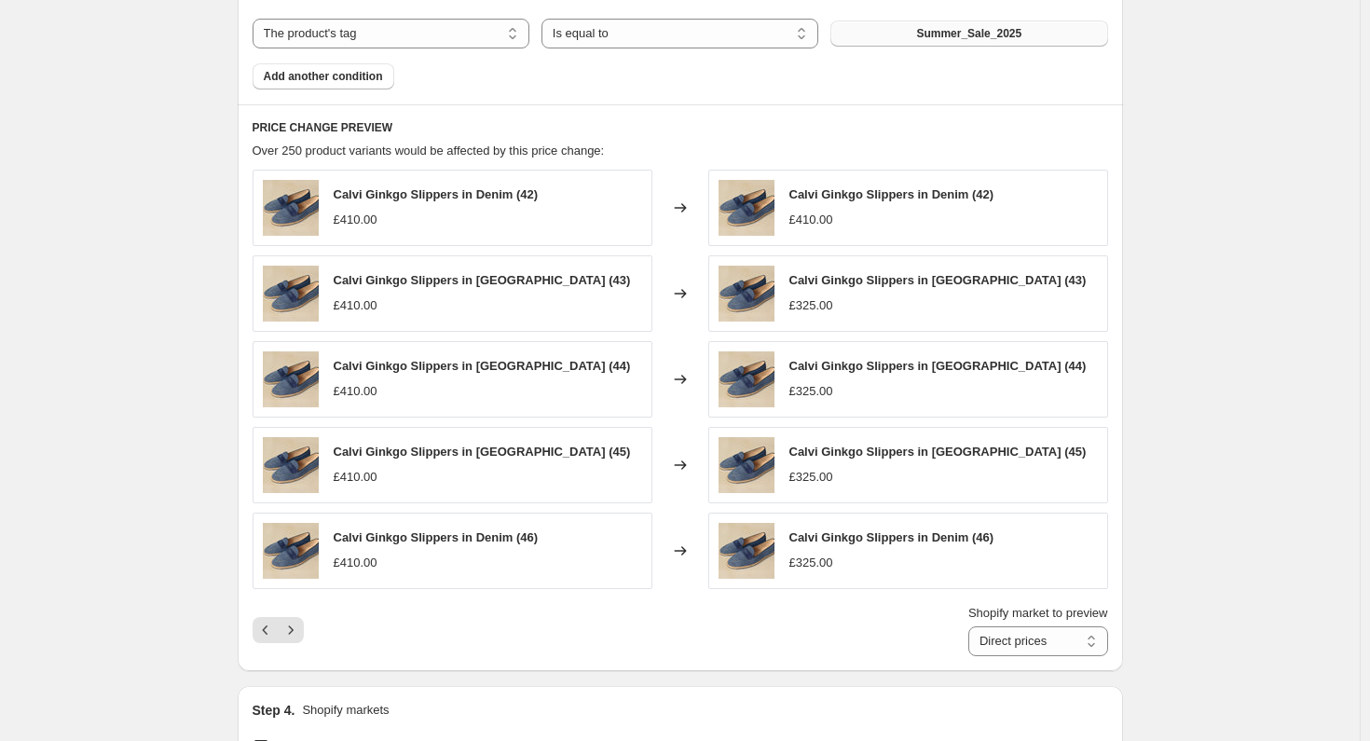
drag, startPoint x: 298, startPoint y: 630, endPoint x: 590, endPoint y: 632, distance: 291.7
click at [590, 632] on div "Shopify market to preview Direct prices Eurozone Eurozone special price [GEOGRA…" at bounding box center [680, 630] width 855 height 52
click at [267, 629] on icon "Previous" at bounding box center [265, 630] width 19 height 19
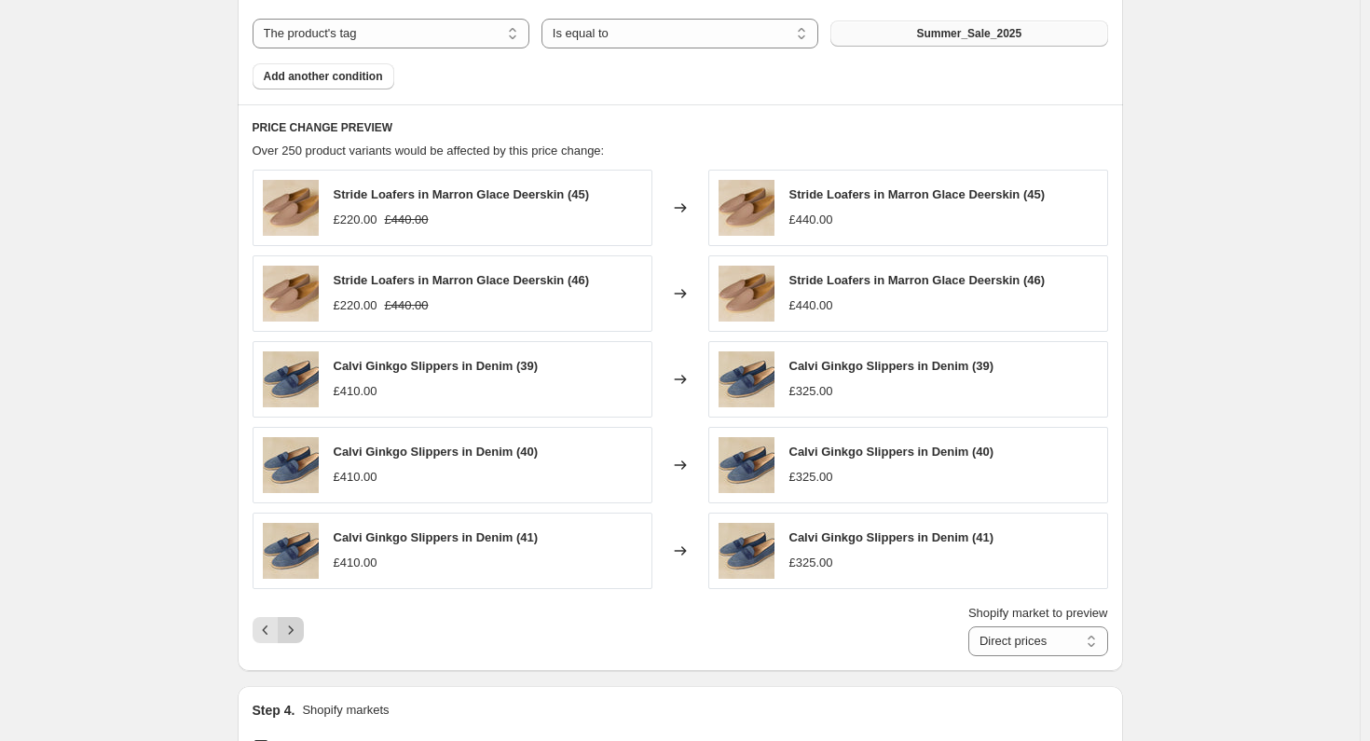
click at [295, 633] on icon "Next" at bounding box center [290, 630] width 19 height 19
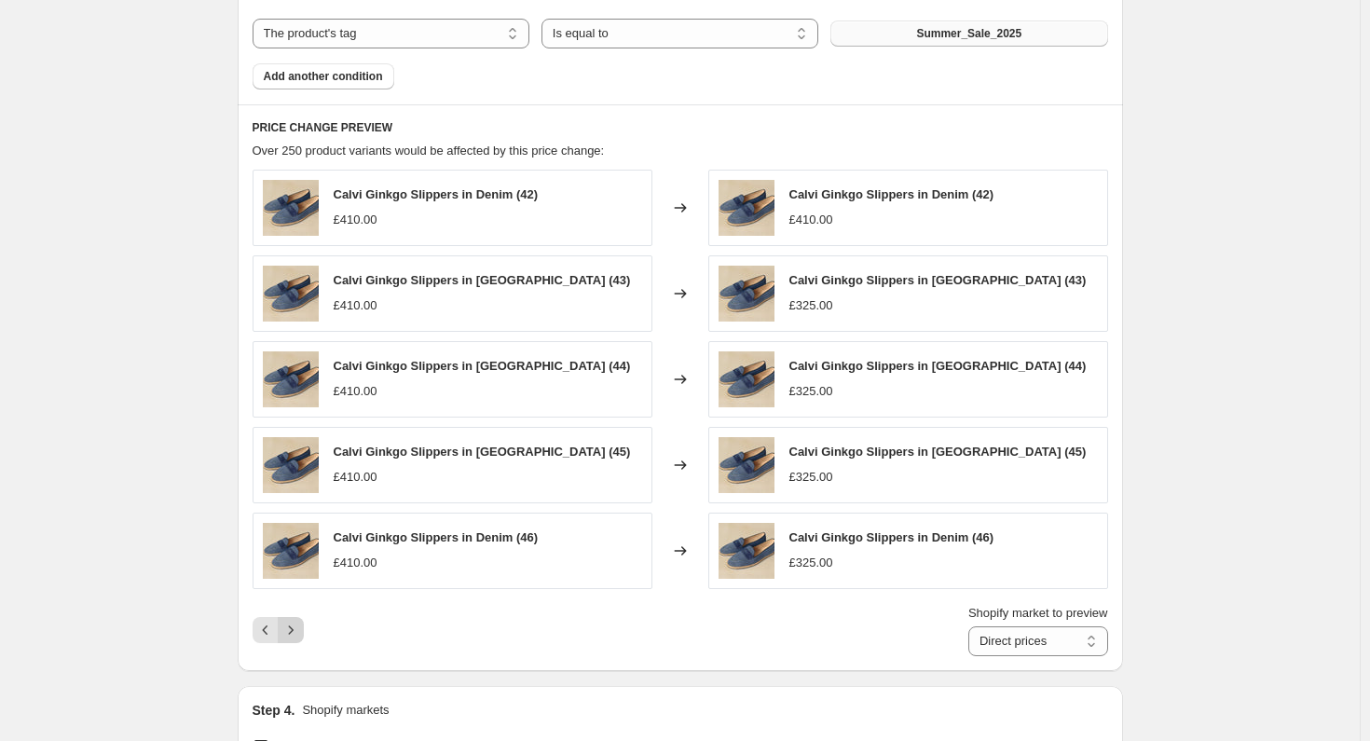
click at [295, 633] on icon "Next" at bounding box center [290, 630] width 19 height 19
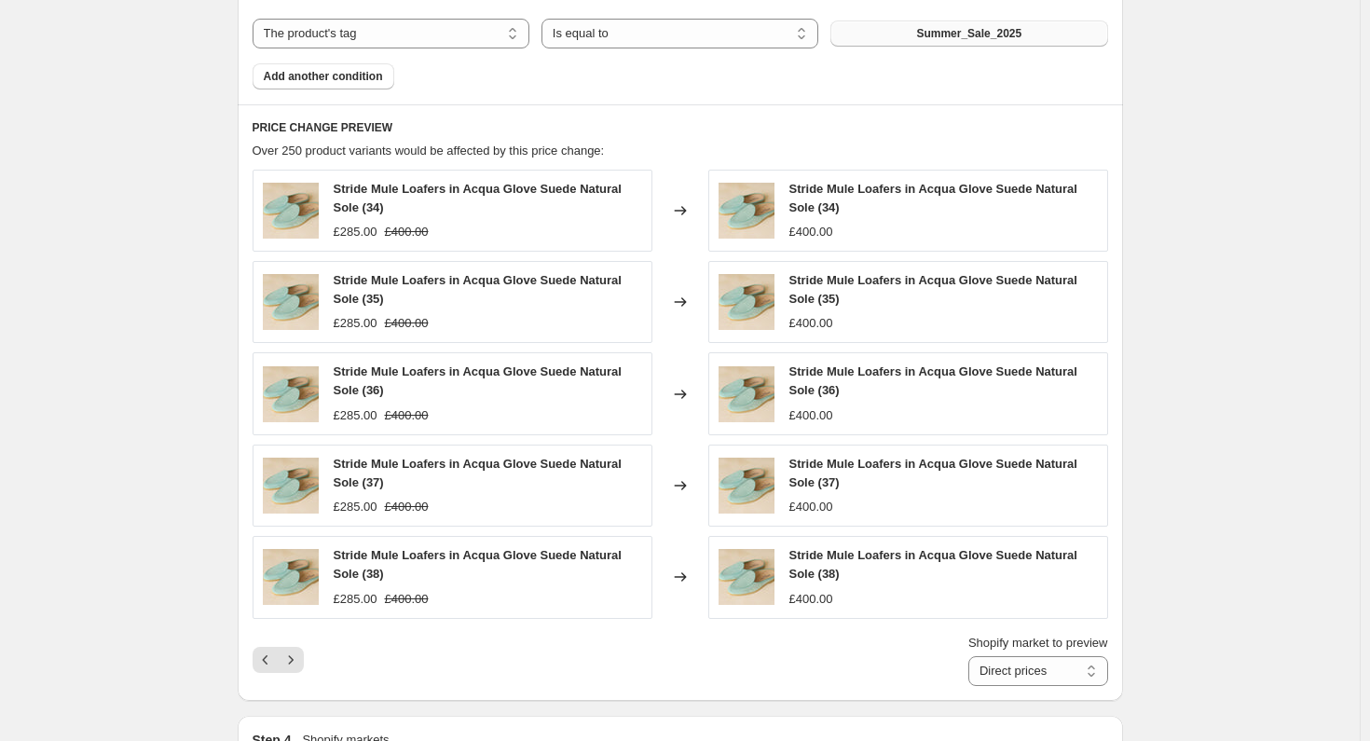
drag, startPoint x: 295, startPoint y: 633, endPoint x: 557, endPoint y: 654, distance: 262.7
click at [573, 652] on div "Shopify market to preview Direct prices Eurozone Eurozone special price [GEOGRA…" at bounding box center [680, 660] width 855 height 52
click at [298, 657] on icon "Next" at bounding box center [290, 659] width 19 height 19
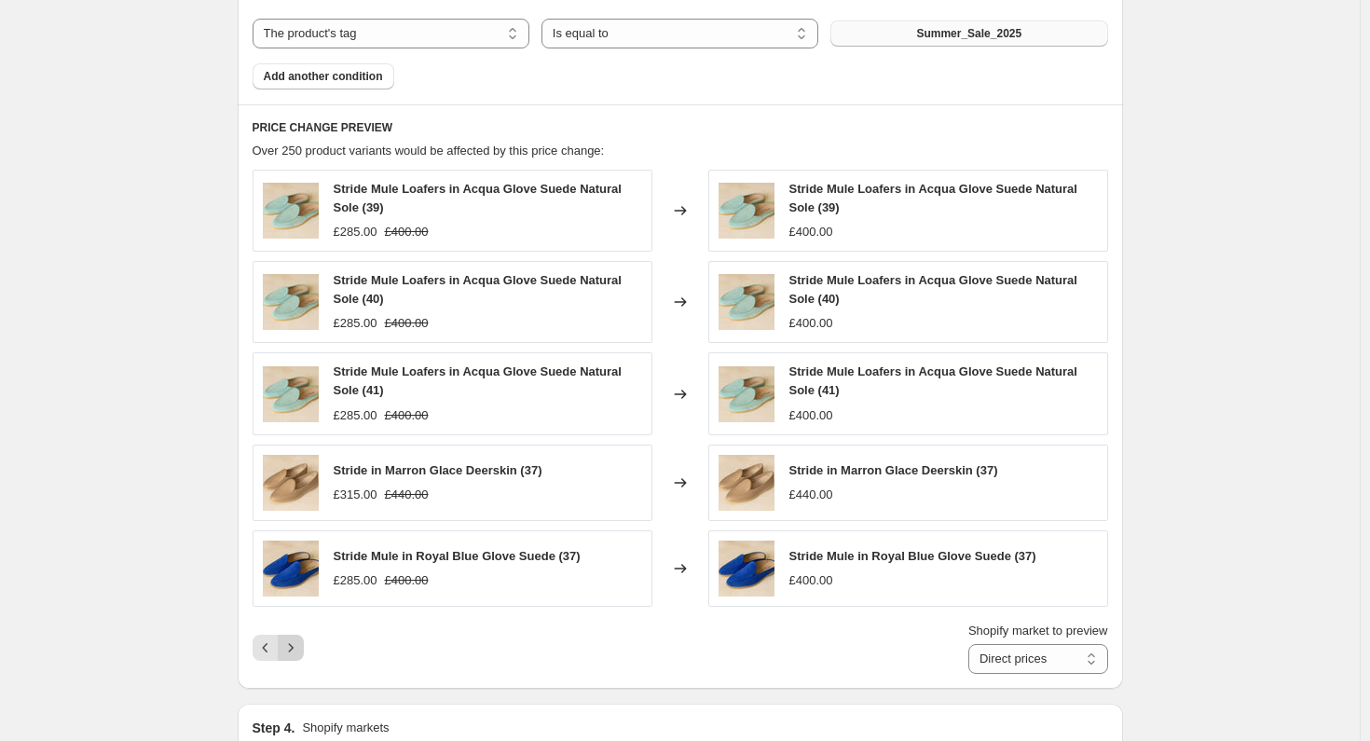
click at [298, 641] on icon "Next" at bounding box center [290, 647] width 19 height 19
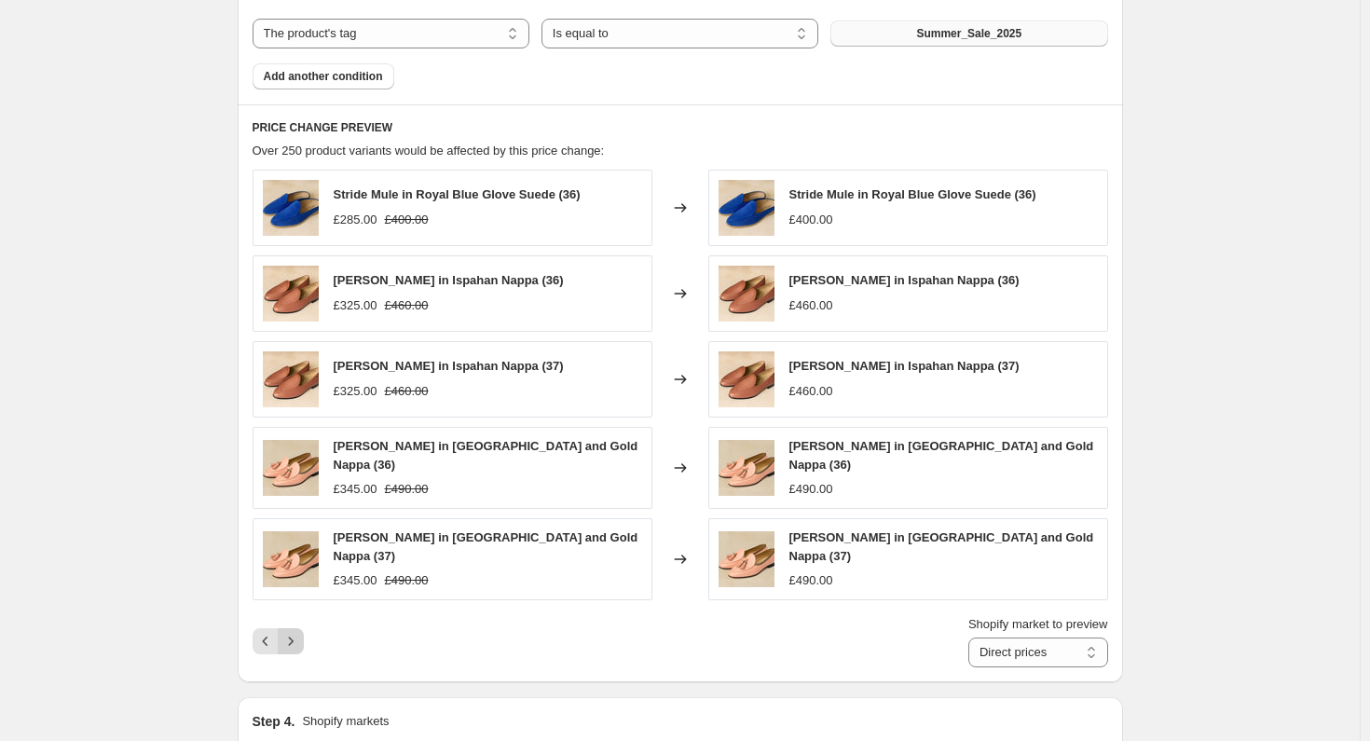
click at [298, 632] on icon "Next" at bounding box center [290, 641] width 19 height 19
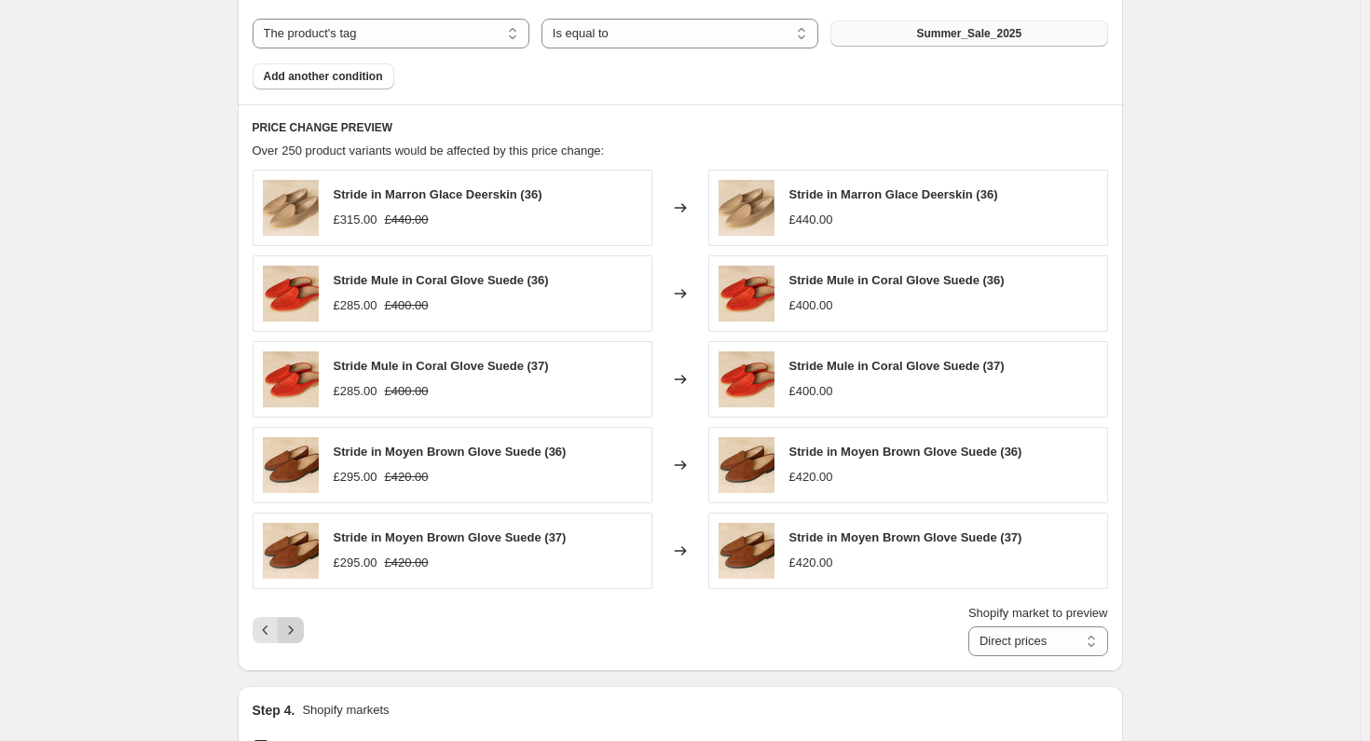
click at [298, 630] on icon "Next" at bounding box center [290, 630] width 19 height 19
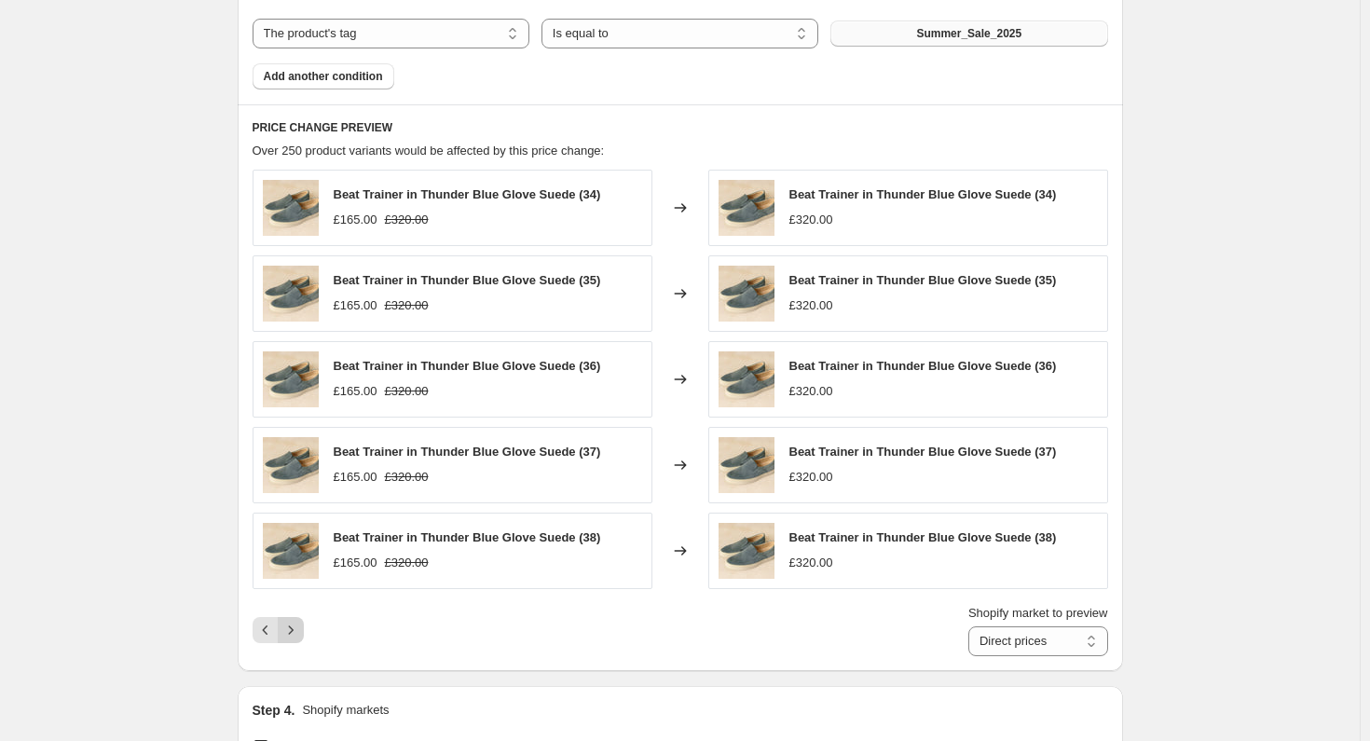
click at [298, 630] on icon "Next" at bounding box center [290, 630] width 19 height 19
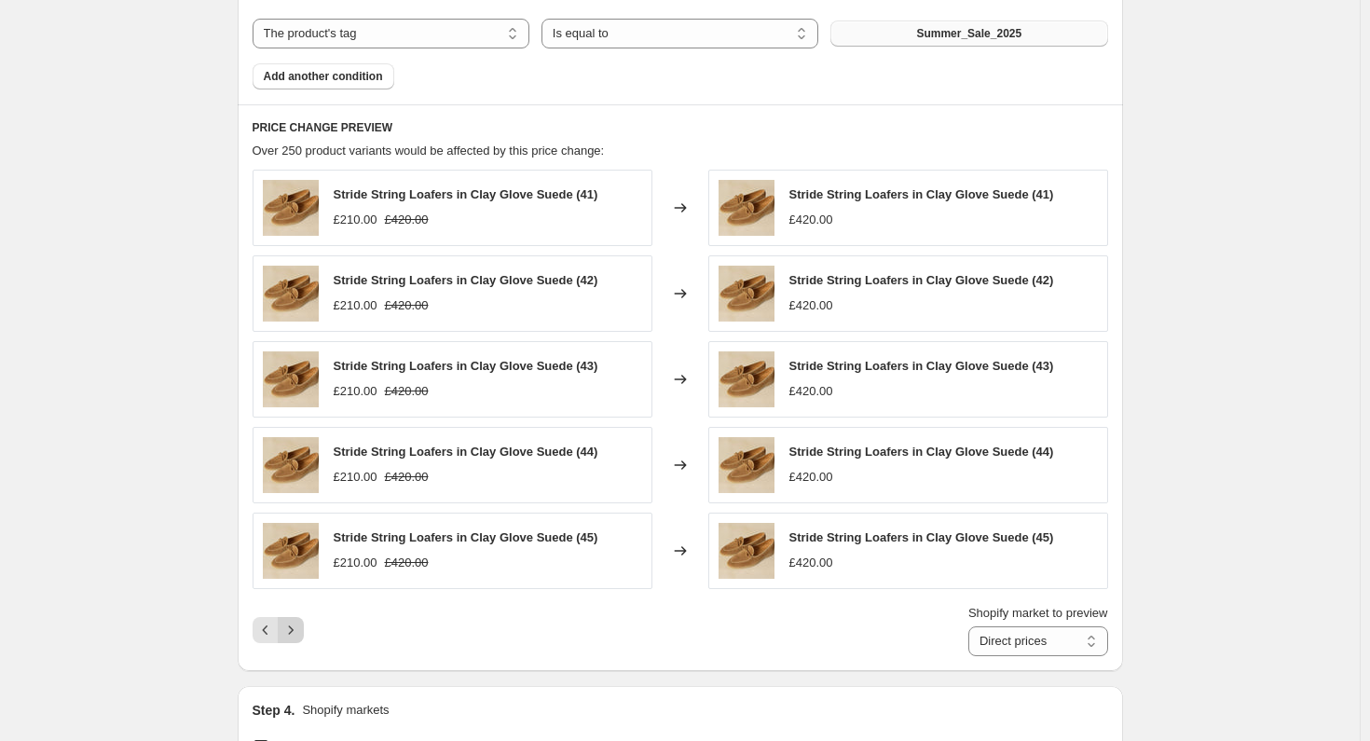
click at [298, 630] on icon "Next" at bounding box center [290, 630] width 19 height 19
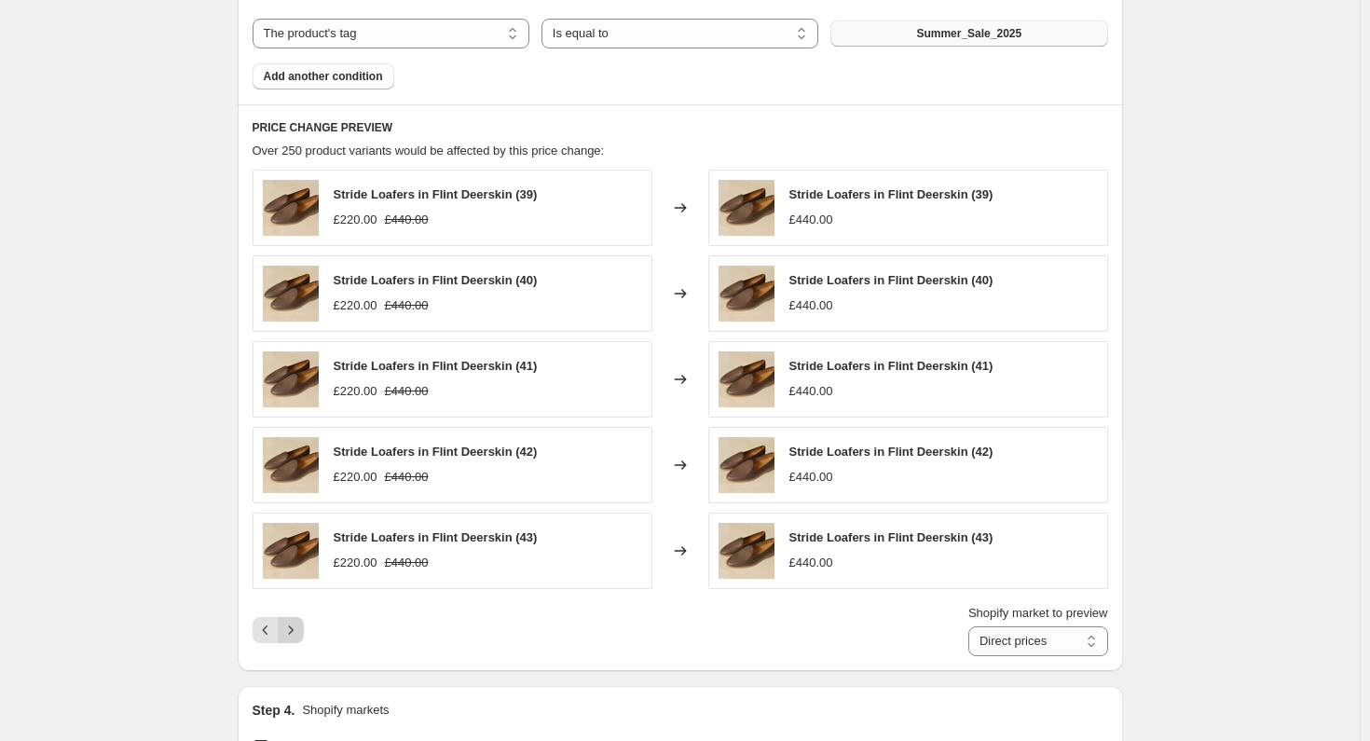
click at [298, 630] on icon "Next" at bounding box center [290, 630] width 19 height 19
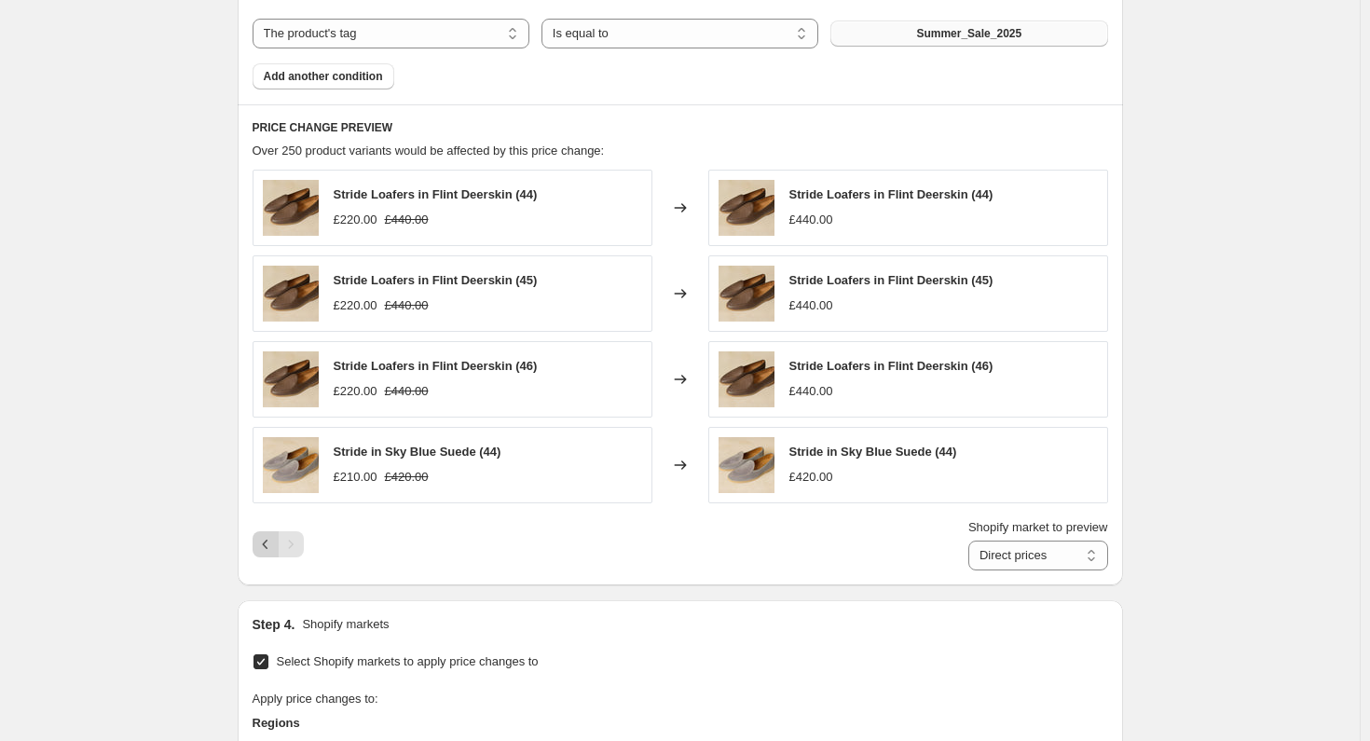
click at [274, 544] on icon "Previous" at bounding box center [265, 544] width 19 height 19
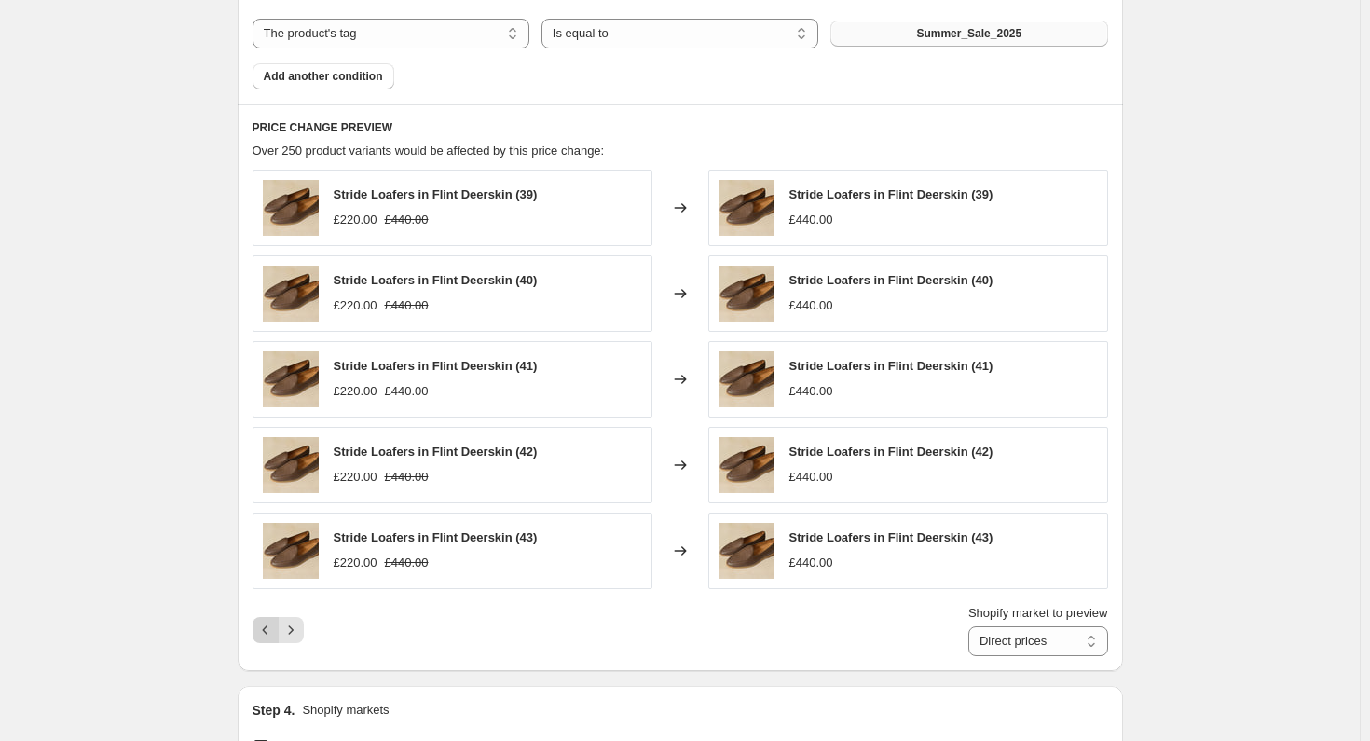
click at [270, 626] on icon "Previous" at bounding box center [265, 630] width 19 height 19
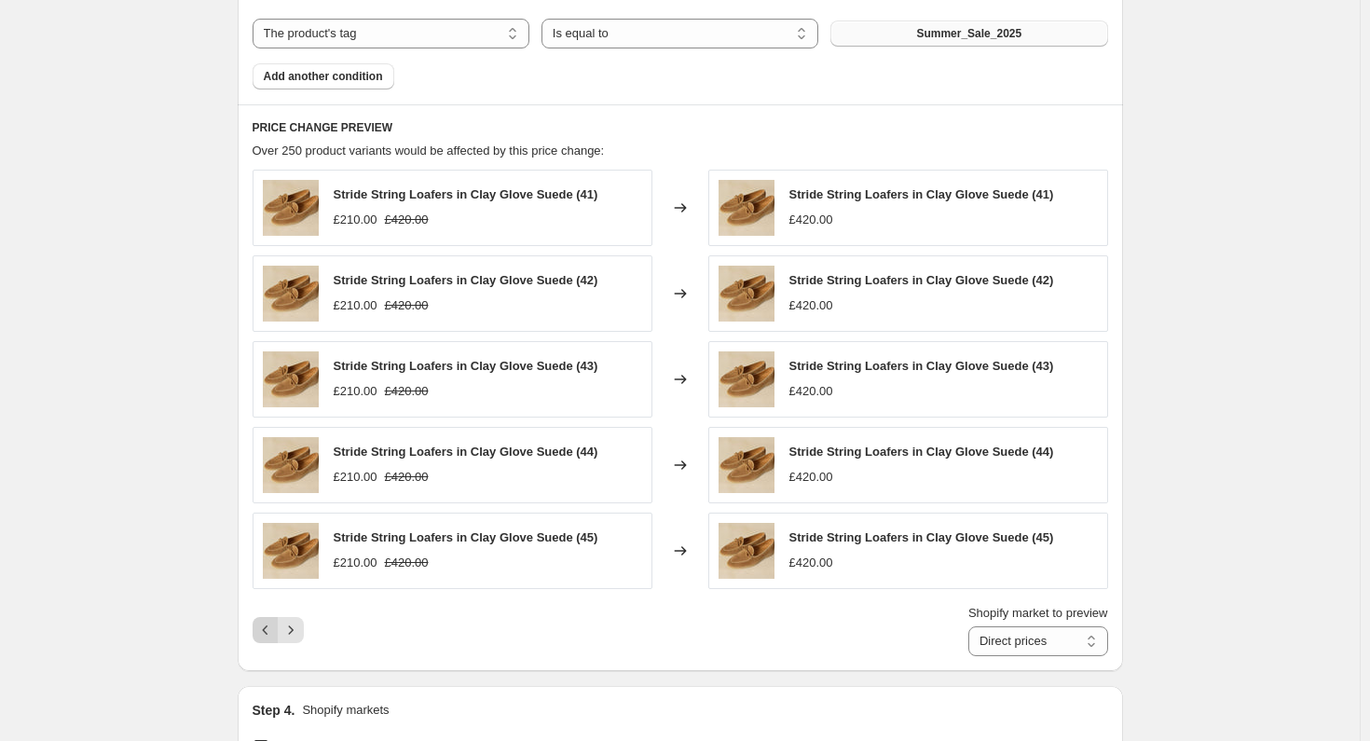
click at [267, 631] on icon "Previous" at bounding box center [265, 630] width 19 height 19
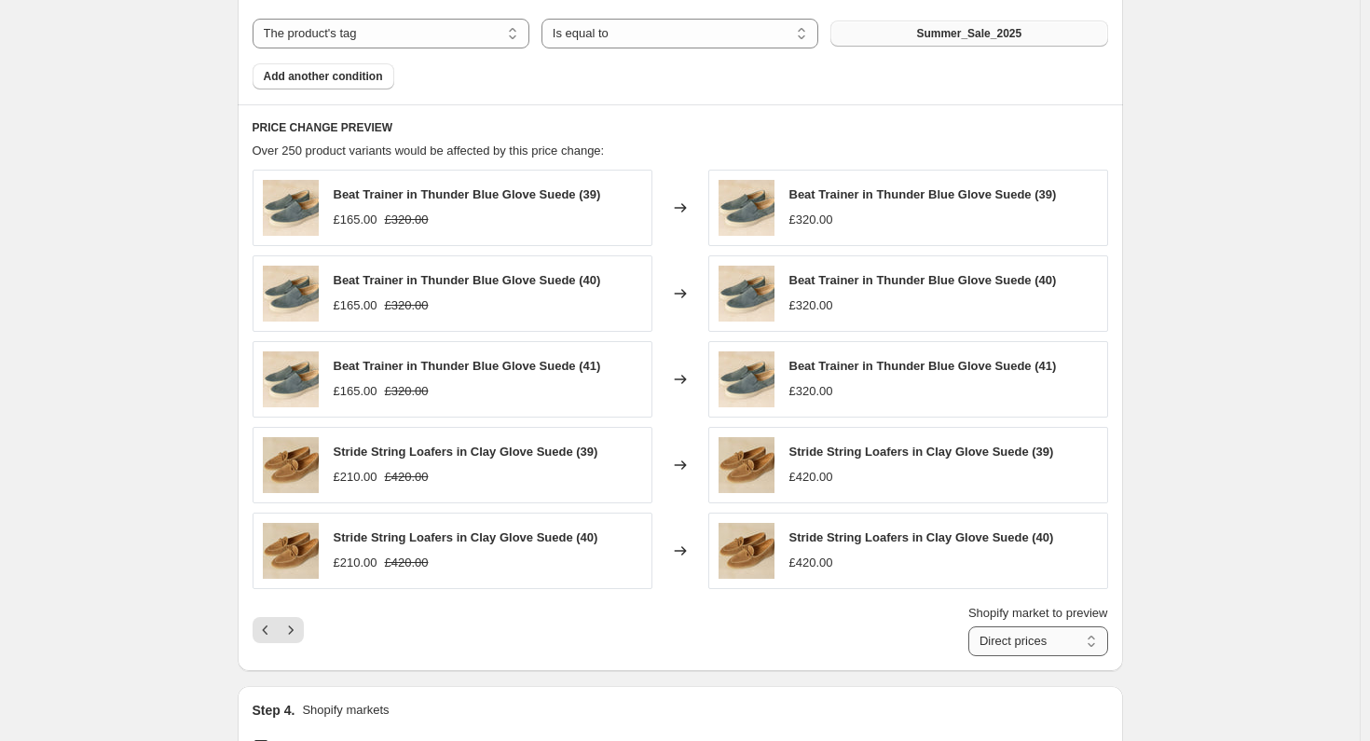
drag, startPoint x: 1055, startPoint y: 637, endPoint x: 1047, endPoint y: 645, distance: 10.5
click at [1055, 637] on select "Direct prices Eurozone Eurozone special price [GEOGRAPHIC_DATA] [GEOGRAPHIC_DAT…" at bounding box center [1038, 641] width 140 height 30
select select "86802670"
click at [968, 626] on select "Direct prices Eurozone Eurozone special price [GEOGRAPHIC_DATA] [GEOGRAPHIC_DAT…" at bounding box center [1038, 641] width 140 height 30
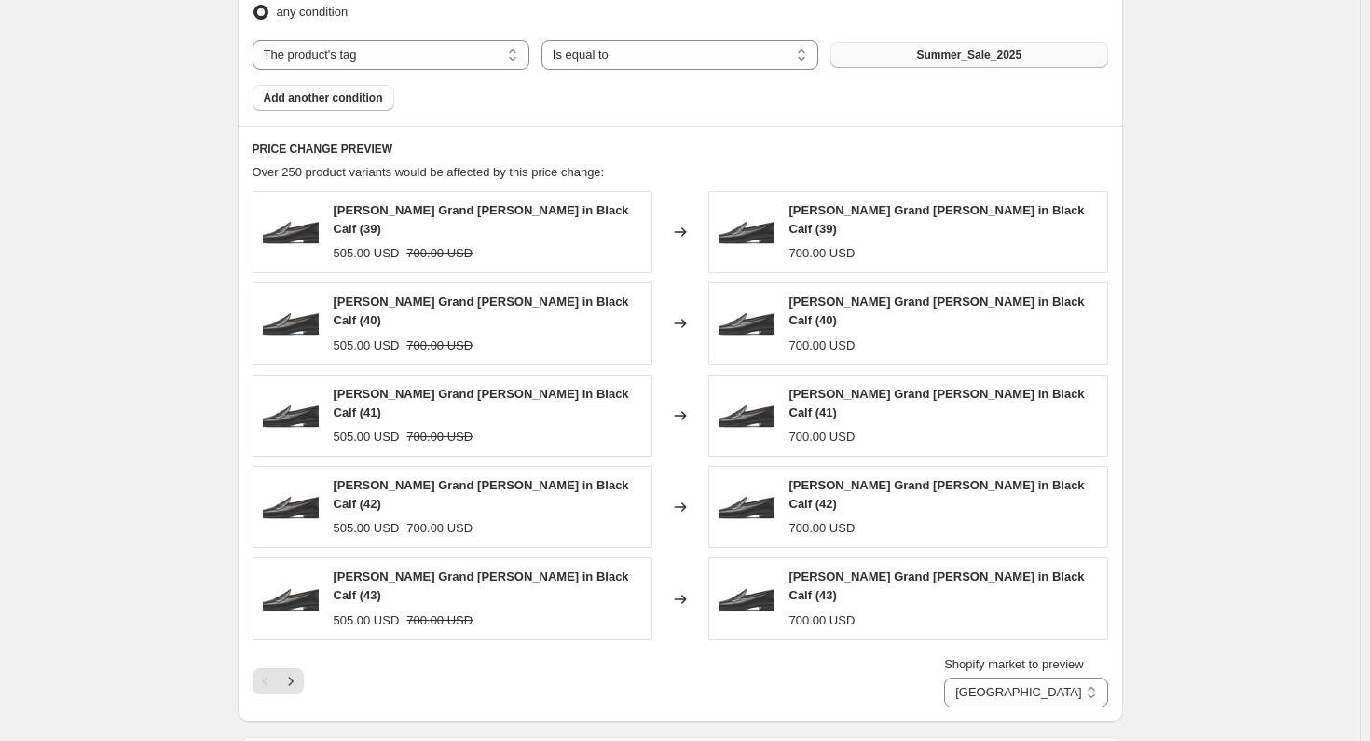
click at [414, 655] on div "Shopify market to preview Direct prices Eurozone Eurozone special price [GEOGRA…" at bounding box center [680, 681] width 855 height 52
click at [300, 672] on icon "Next" at bounding box center [290, 681] width 19 height 19
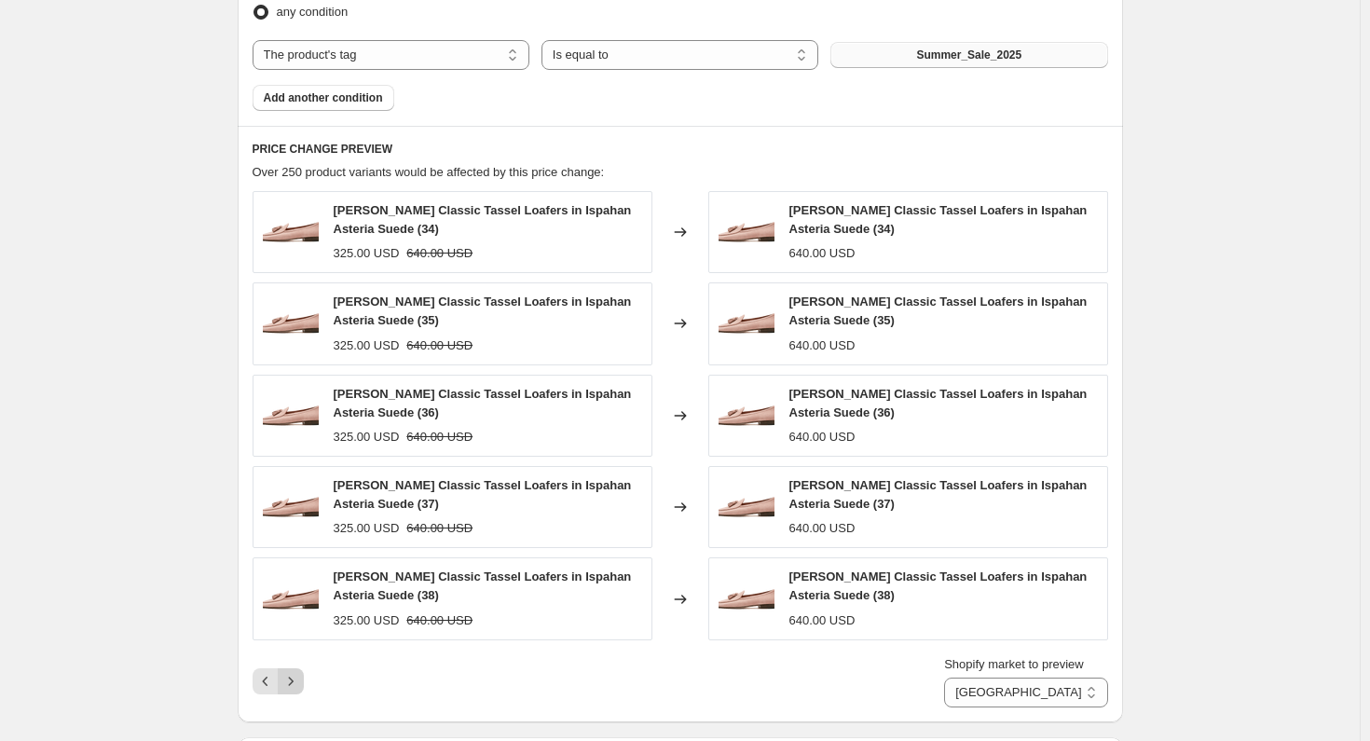
scroll to position [936, 0]
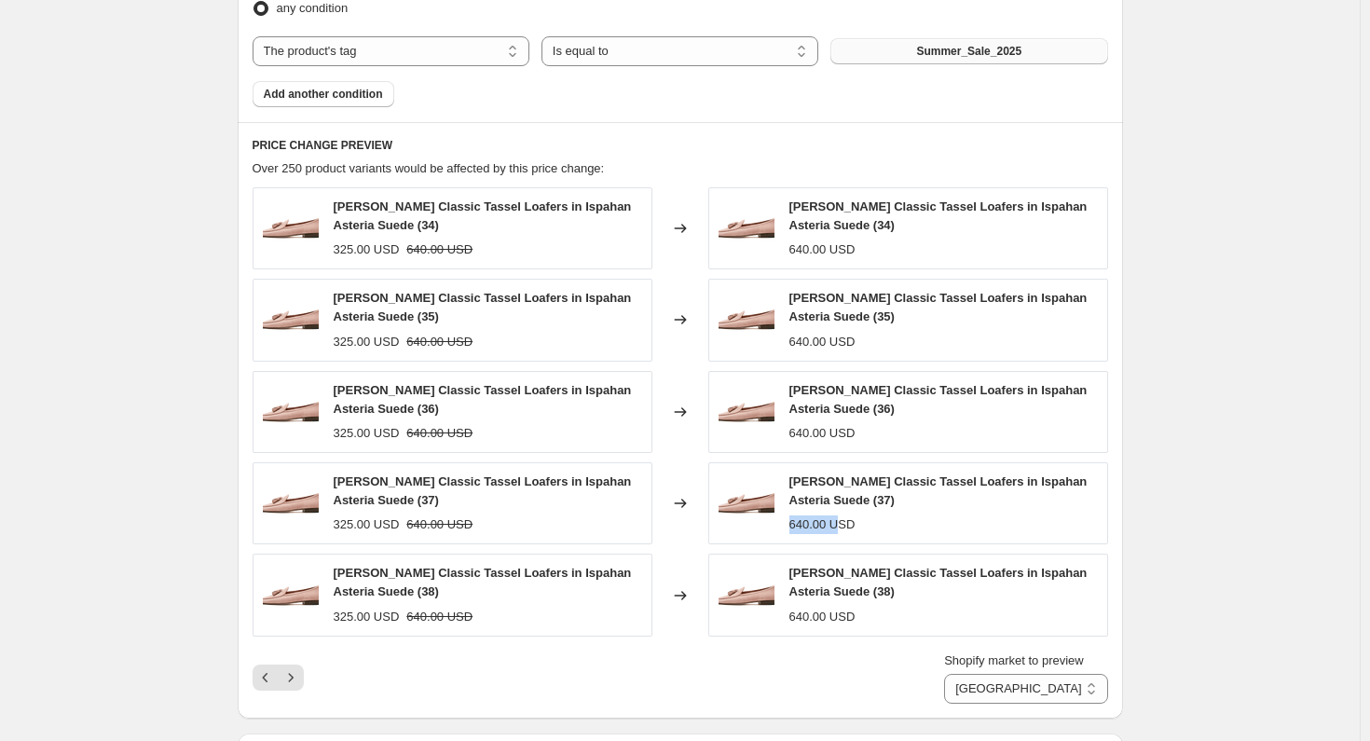
drag, startPoint x: 849, startPoint y: 502, endPoint x: 789, endPoint y: 502, distance: 59.6
click at [789, 502] on div "[PERSON_NAME] Classic Tassel Loafers in Ispahan Asteria Suede (37) 640.00 USD" at bounding box center [908, 503] width 400 height 82
click at [820, 515] on div "640.00 USD" at bounding box center [822, 524] width 66 height 19
drag, startPoint x: 846, startPoint y: 504, endPoint x: 790, endPoint y: 503, distance: 55.9
click at [790, 503] on div "[PERSON_NAME] Classic Tassel Loafers in Ispahan Asteria Suede (37) 640.00 USD" at bounding box center [908, 503] width 400 height 82
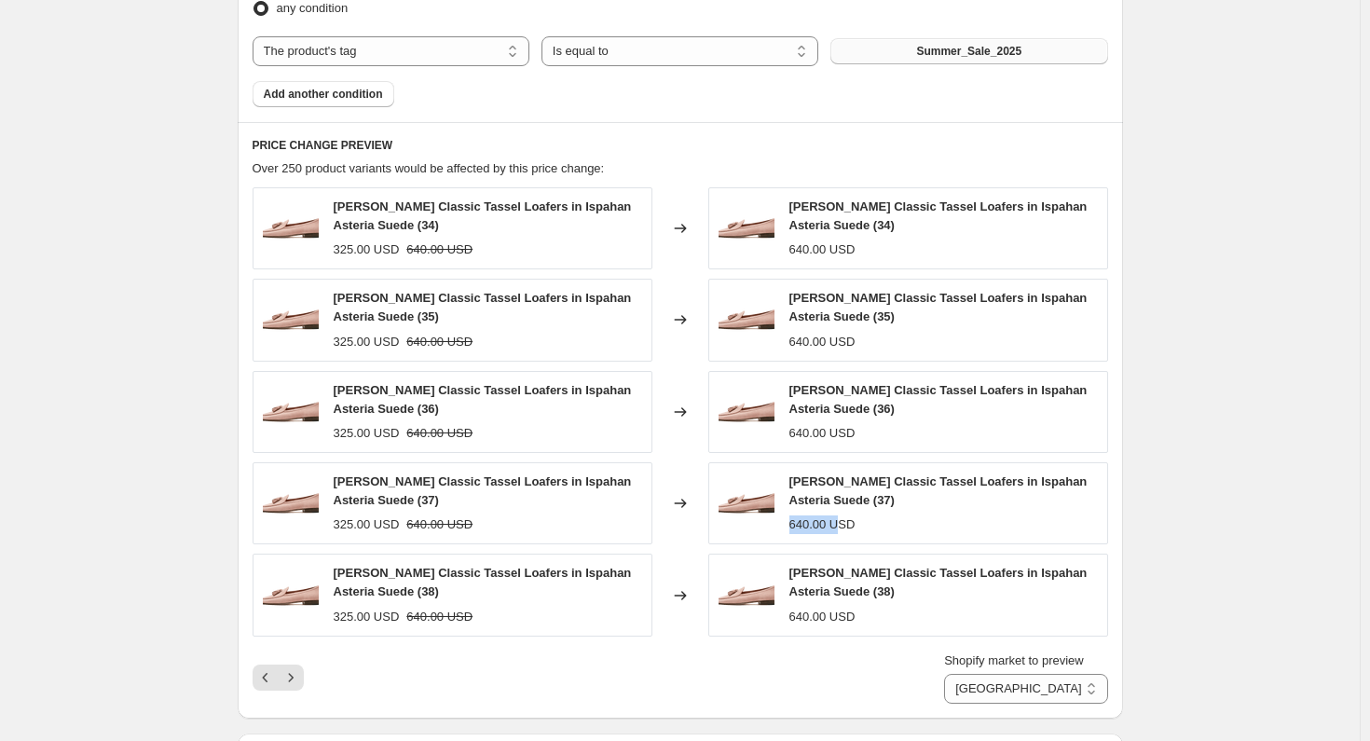
click at [842, 515] on div "640.00 USD" at bounding box center [822, 524] width 66 height 19
drag, startPoint x: 854, startPoint y: 503, endPoint x: 788, endPoint y: 504, distance: 65.2
click at [788, 504] on div "[PERSON_NAME] Classic Tassel Loafers in Ispahan Asteria Suede (37) 640.00 USD" at bounding box center [908, 503] width 400 height 82
click at [832, 515] on div "640.00 USD" at bounding box center [822, 524] width 66 height 19
drag, startPoint x: 791, startPoint y: 595, endPoint x: 865, endPoint y: 589, distance: 73.8
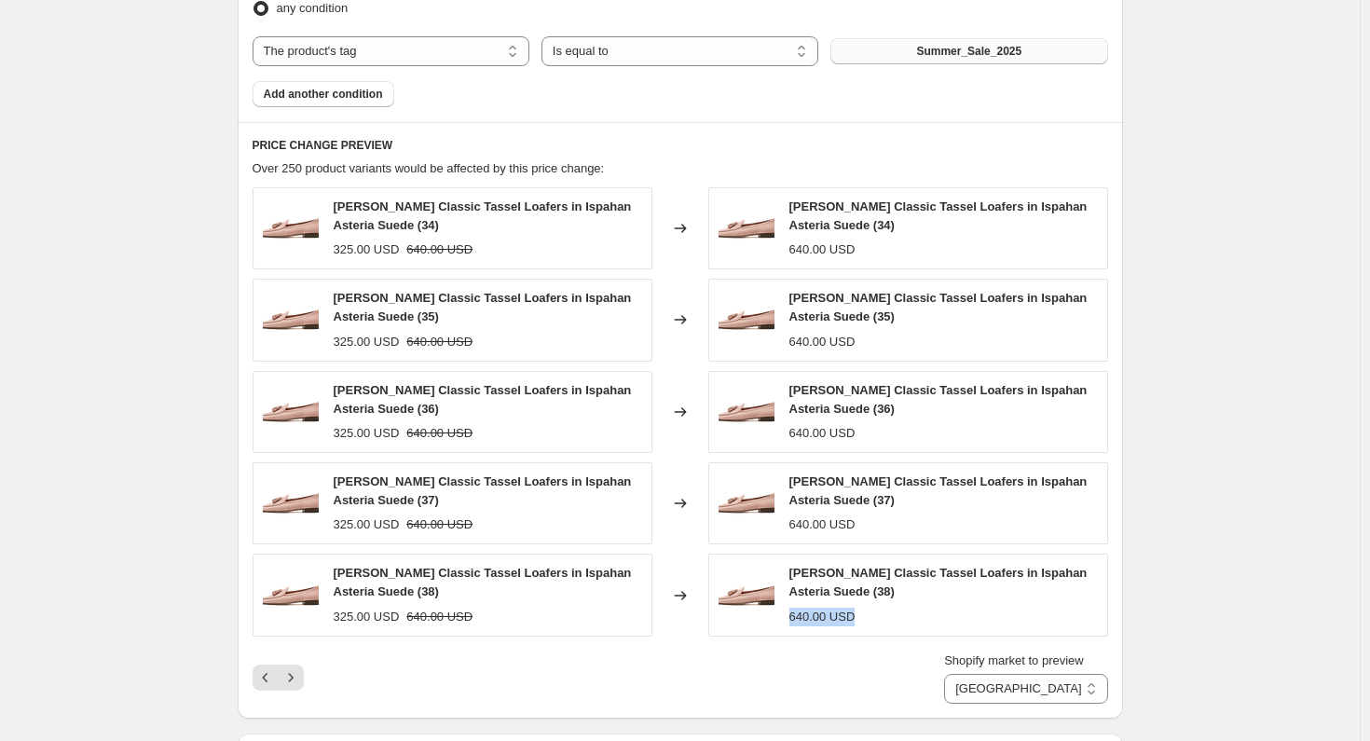
click at [865, 608] on div "640.00 USD" at bounding box center [943, 617] width 308 height 19
click at [876, 608] on div "640.00 USD" at bounding box center [943, 617] width 308 height 19
click at [284, 668] on icon "Next" at bounding box center [290, 677] width 19 height 19
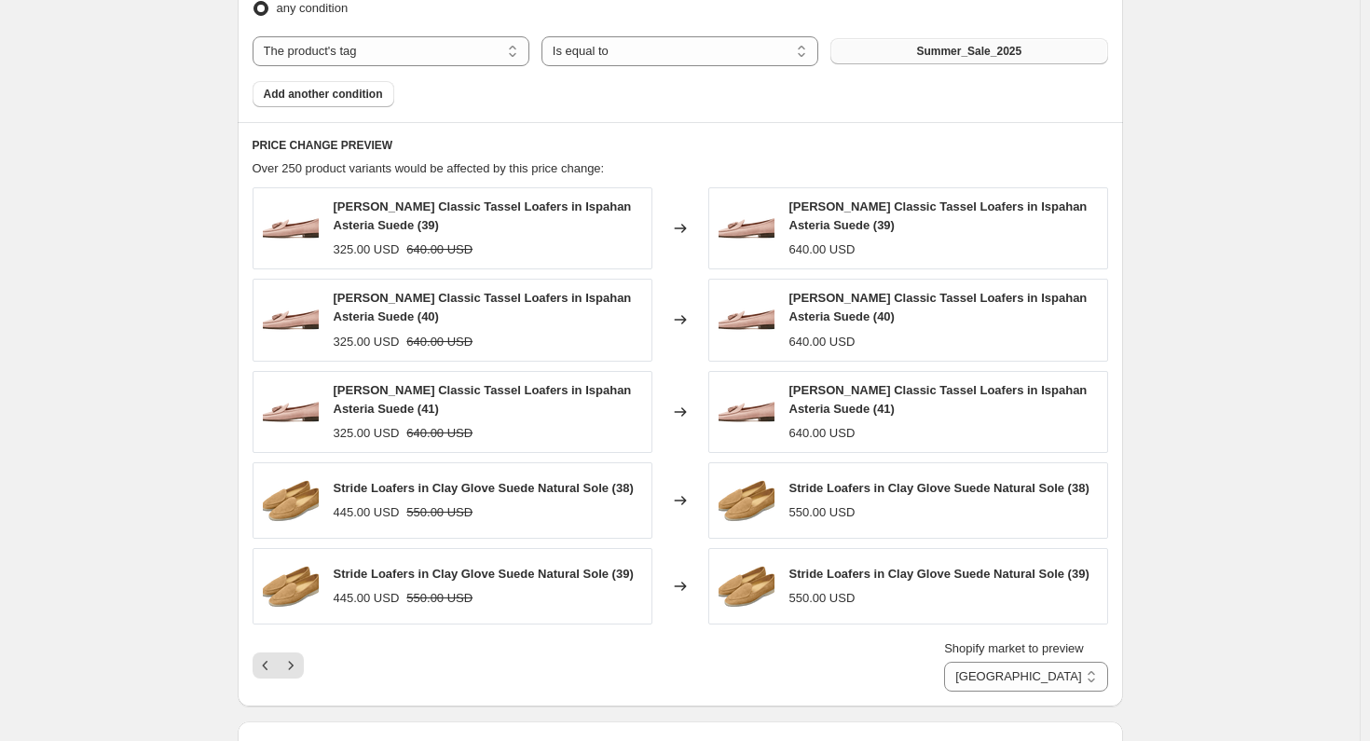
click at [293, 661] on icon "Next" at bounding box center [290, 665] width 5 height 8
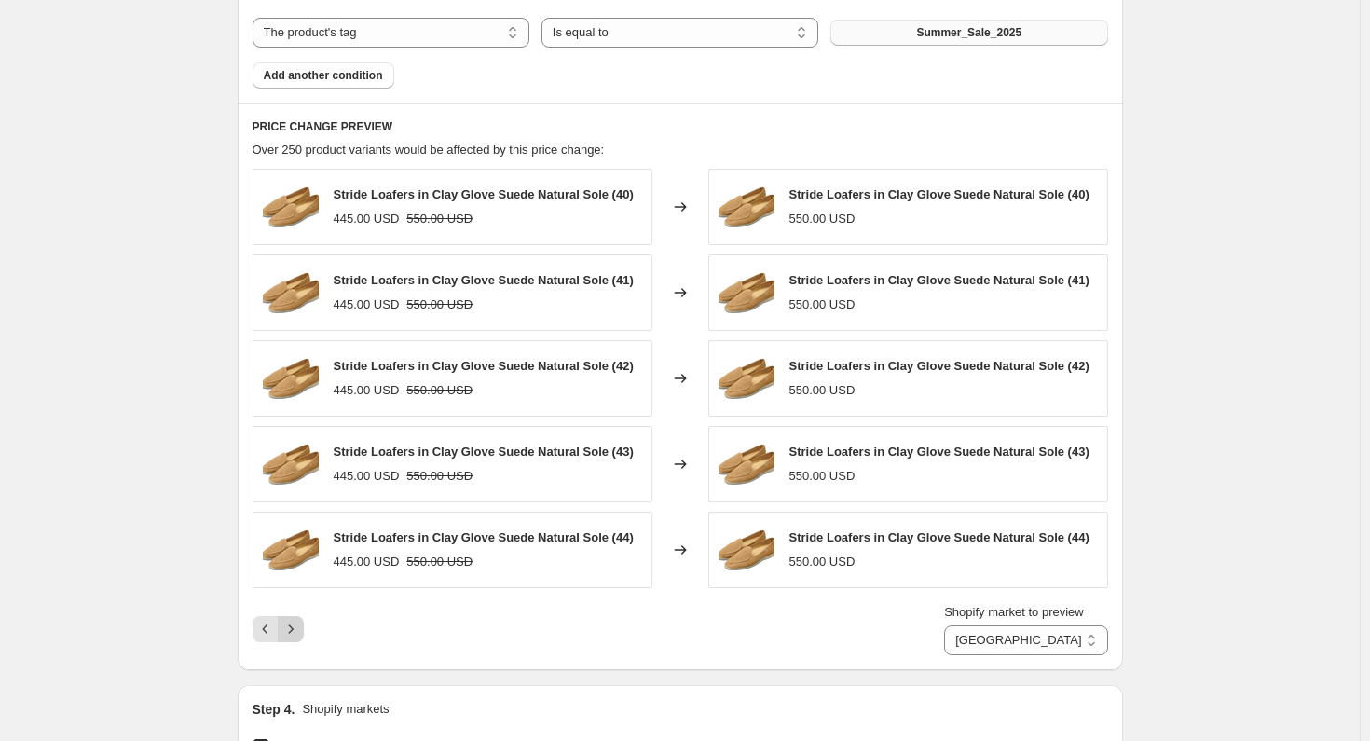
click at [292, 627] on icon "Next" at bounding box center [290, 629] width 19 height 19
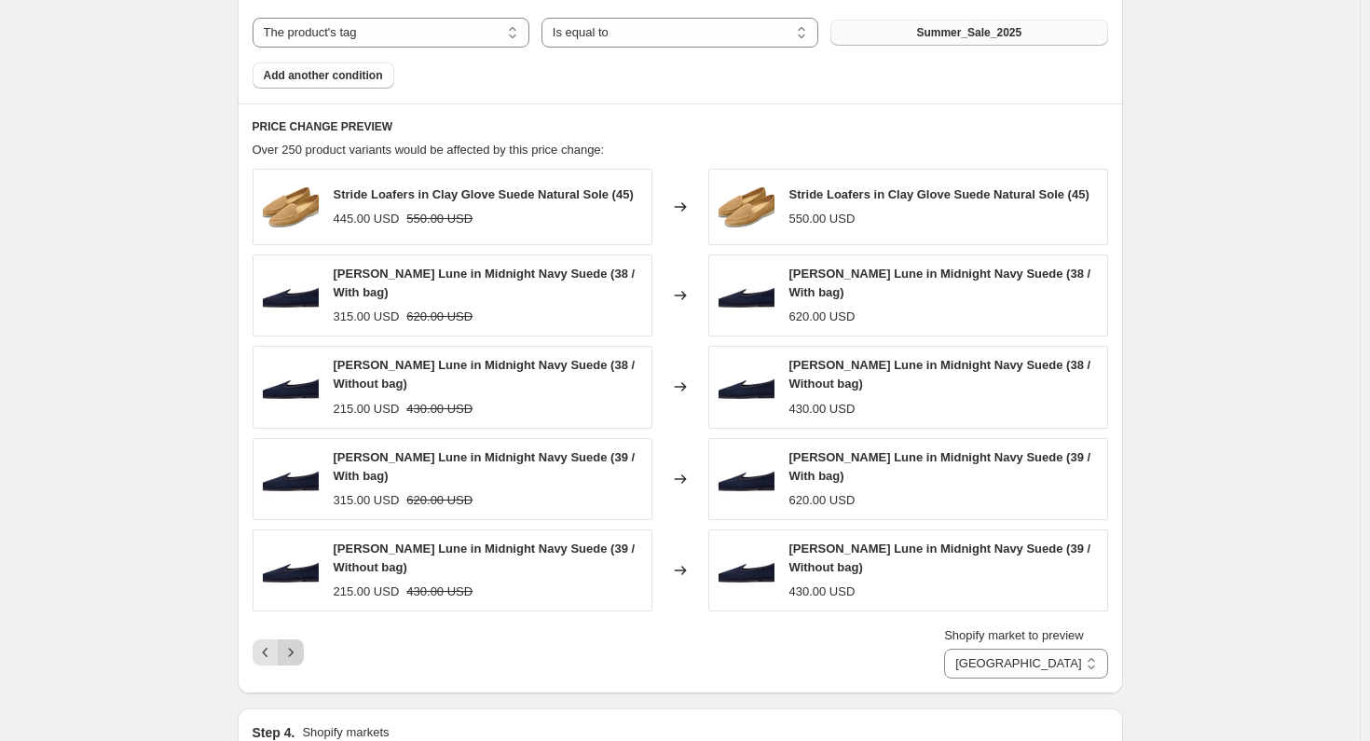
click at [300, 645] on icon "Next" at bounding box center [290, 652] width 19 height 19
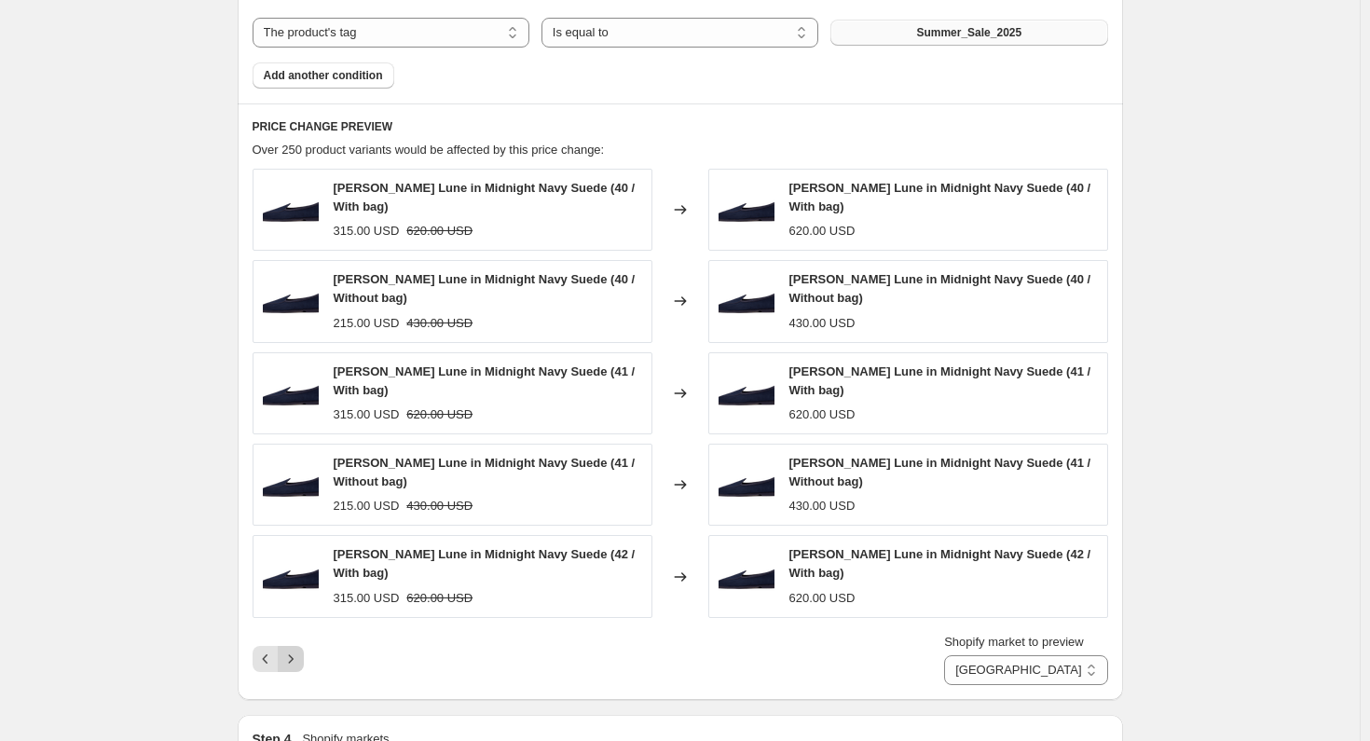
click at [294, 649] on icon "Next" at bounding box center [290, 658] width 19 height 19
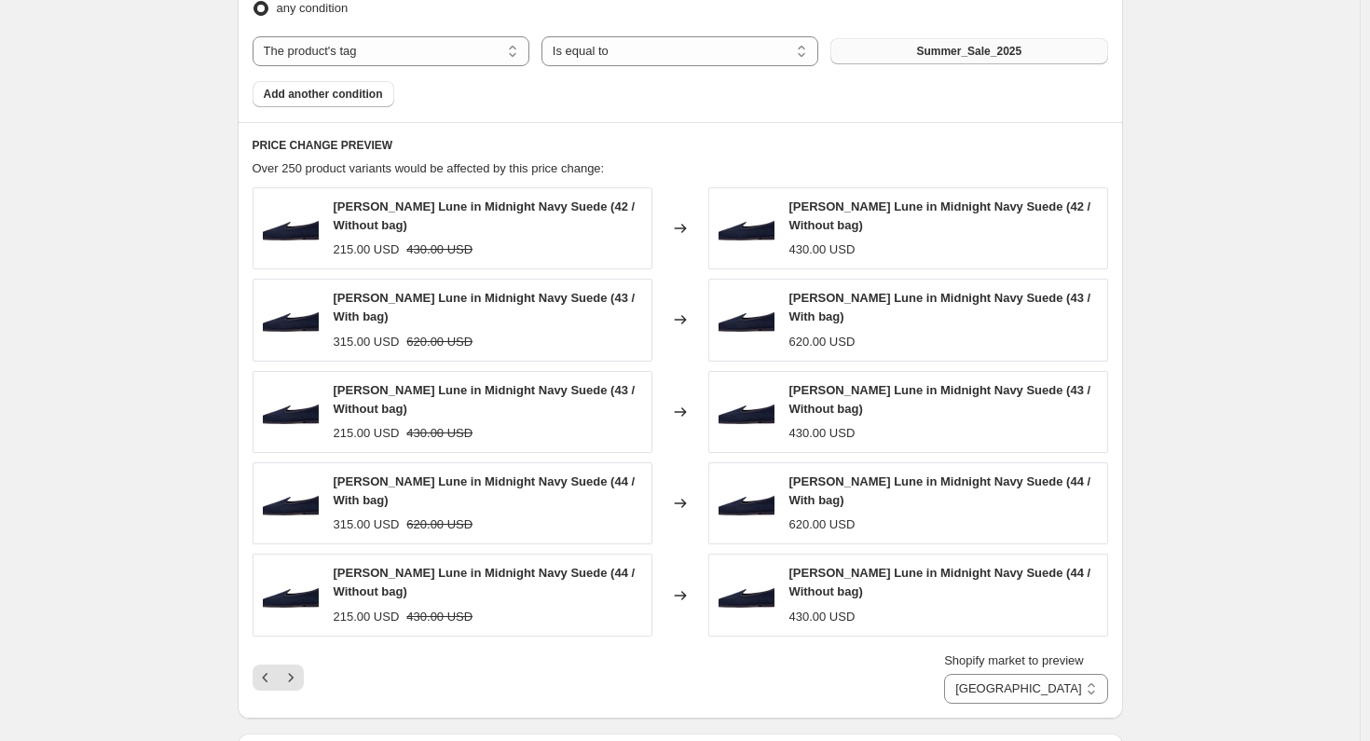
click at [300, 668] on icon "Next" at bounding box center [290, 677] width 19 height 19
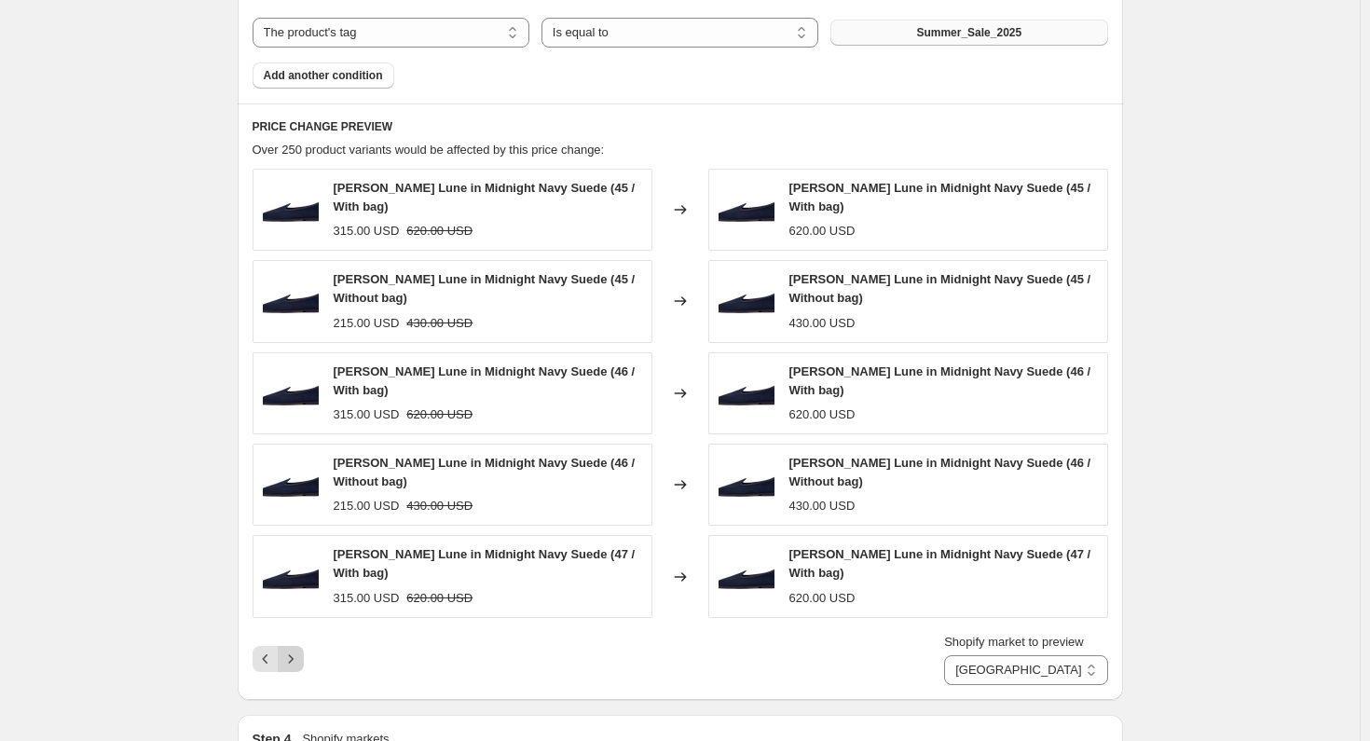
click at [295, 649] on icon "Next" at bounding box center [290, 658] width 19 height 19
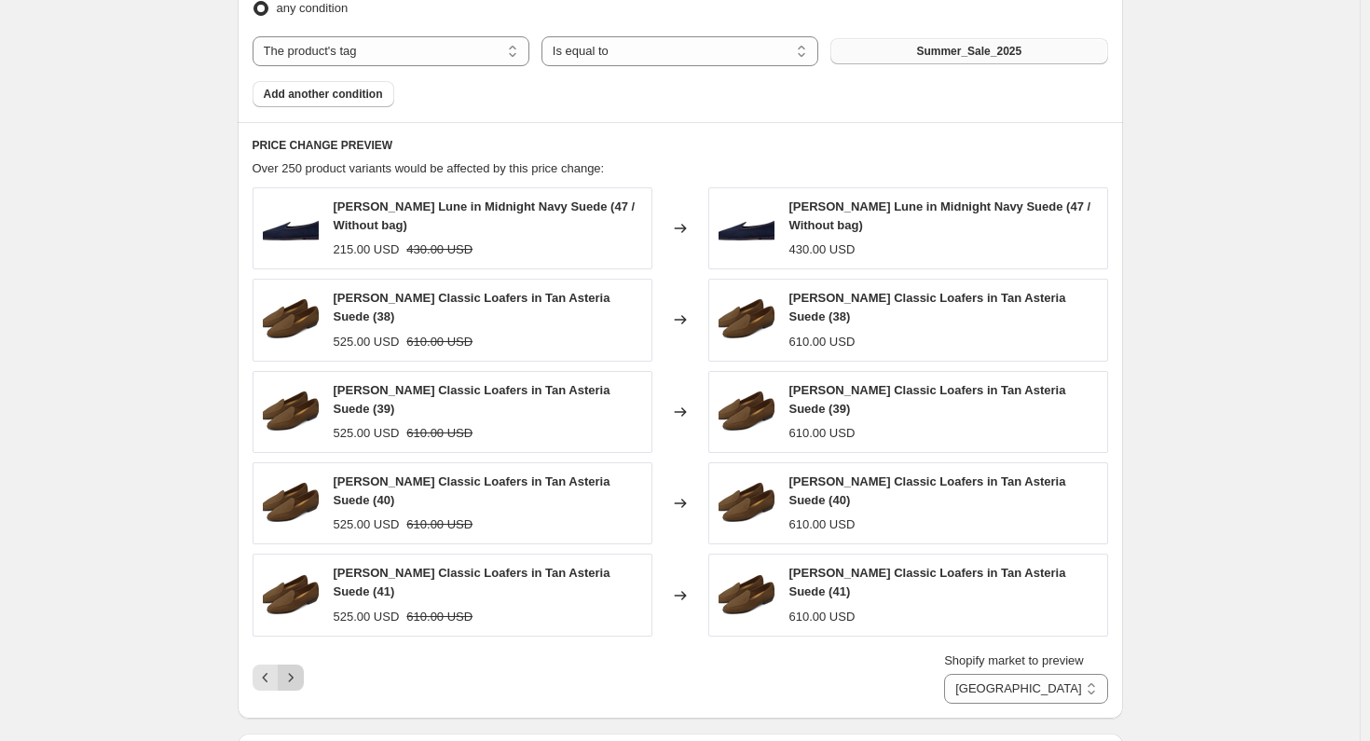
click at [295, 668] on icon "Next" at bounding box center [290, 677] width 19 height 19
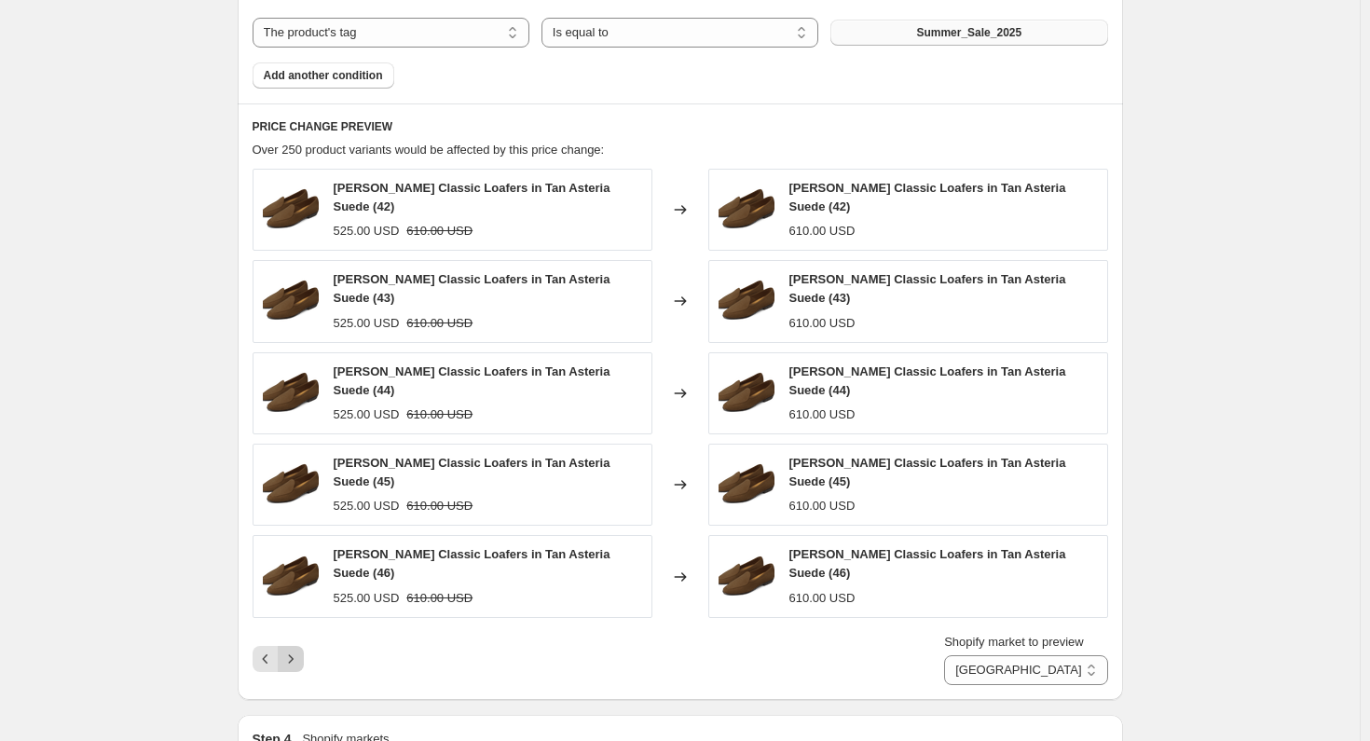
click at [295, 646] on button "Next" at bounding box center [291, 659] width 26 height 26
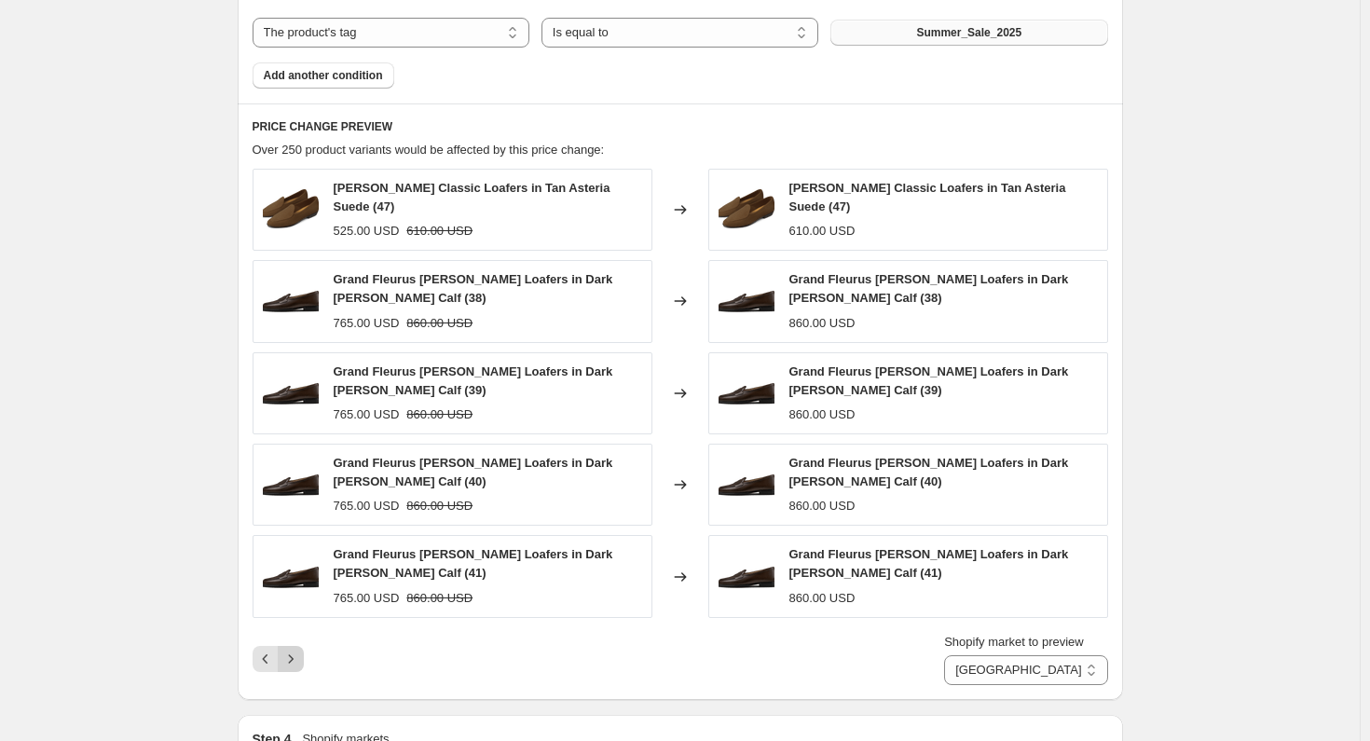
click at [295, 649] on icon "Next" at bounding box center [290, 658] width 19 height 19
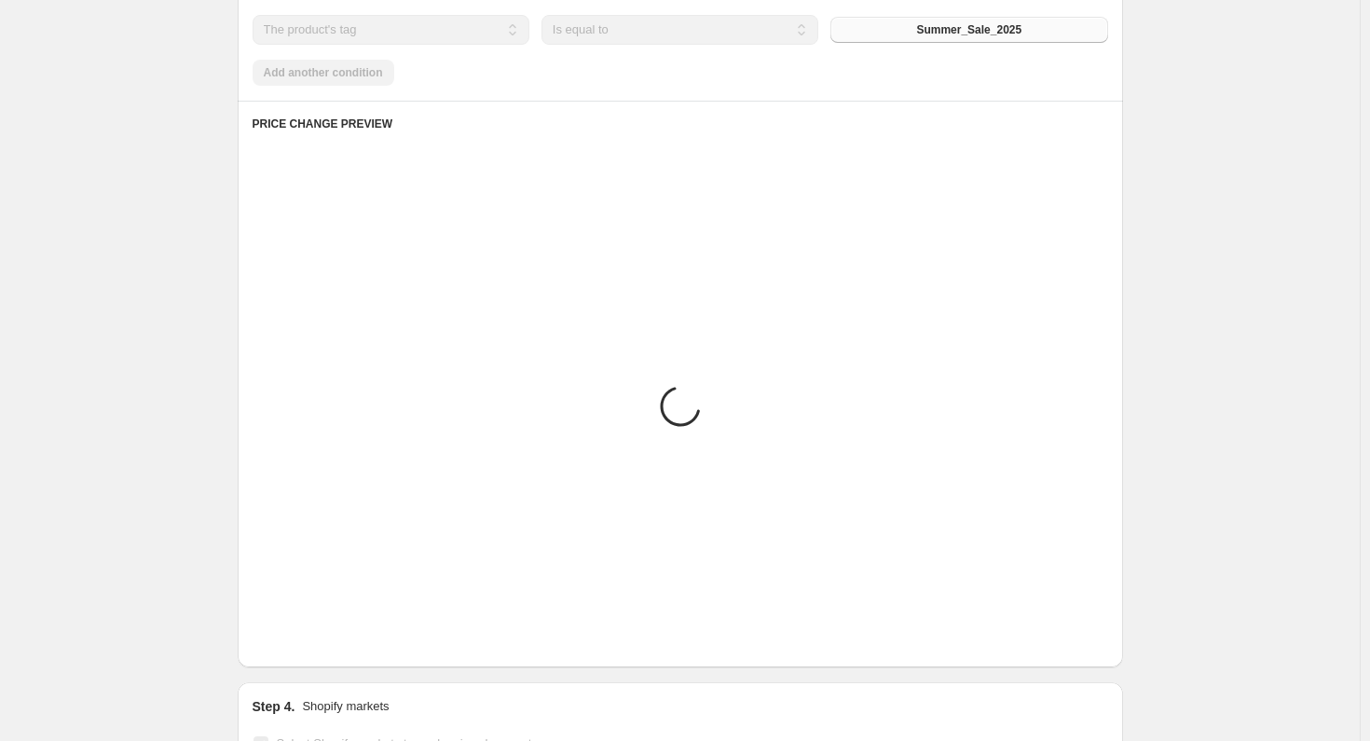
scroll to position [932, 0]
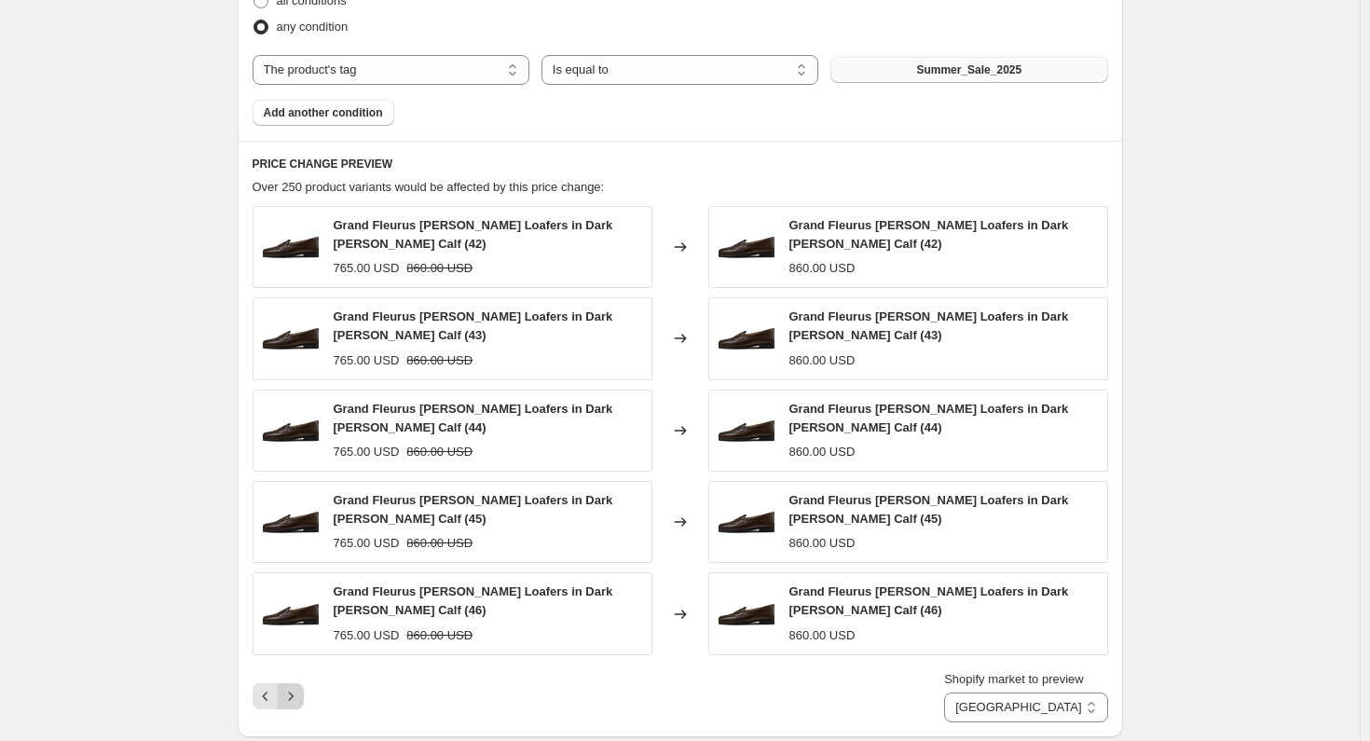
click at [293, 691] on icon "Next" at bounding box center [290, 695] width 5 height 8
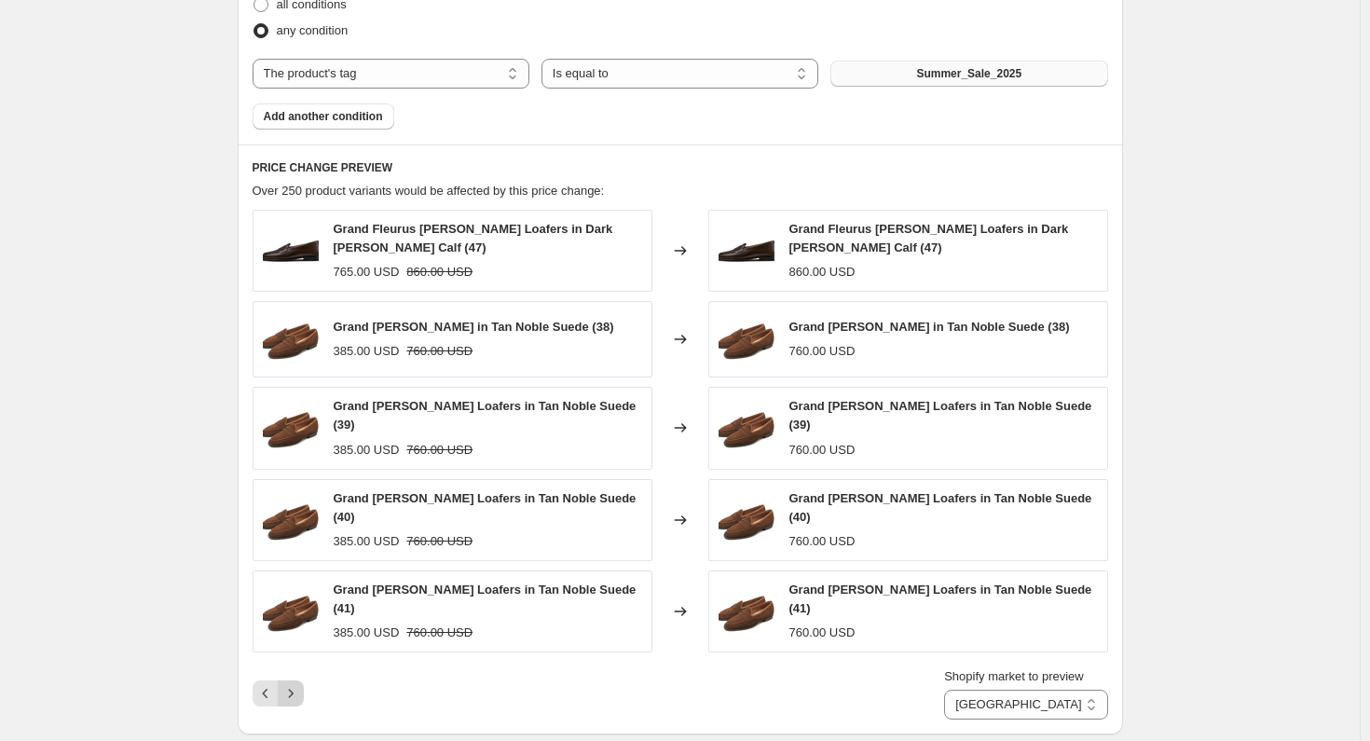
scroll to position [936, 0]
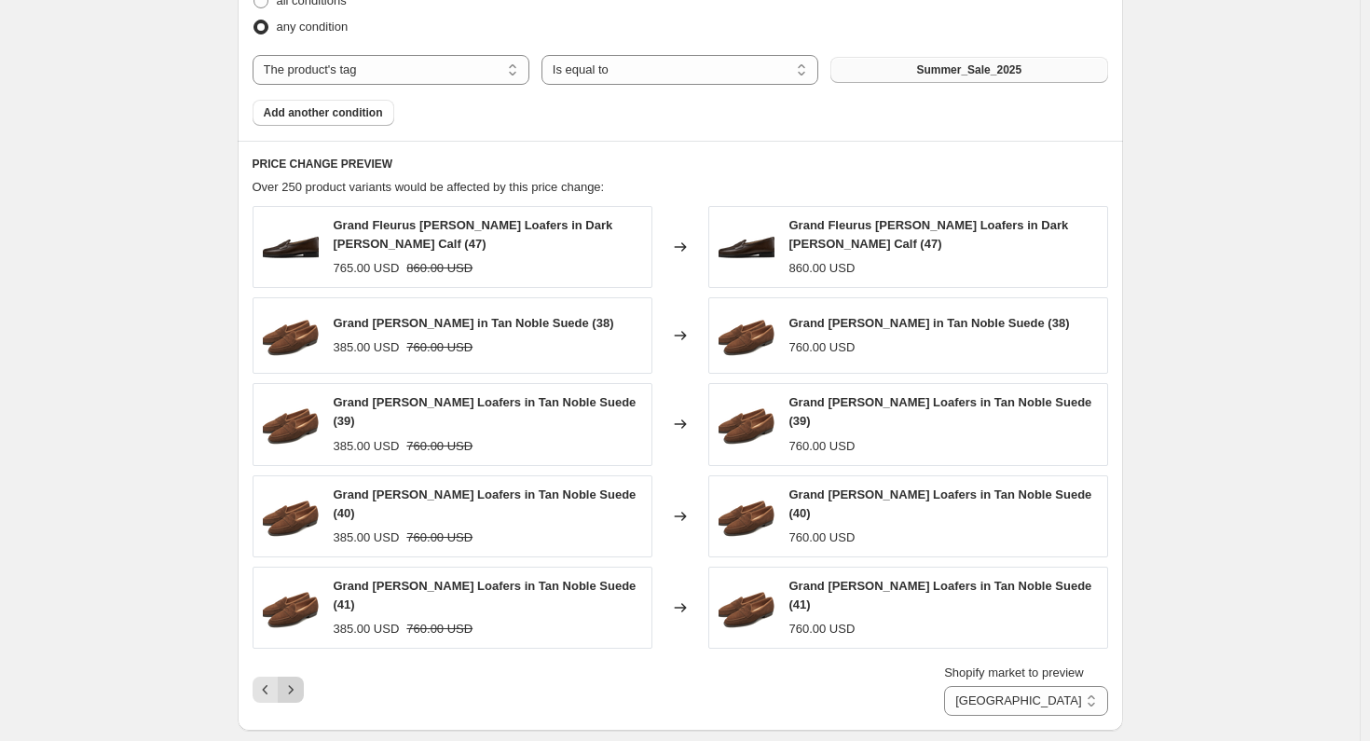
click at [293, 686] on icon "Next" at bounding box center [290, 690] width 5 height 8
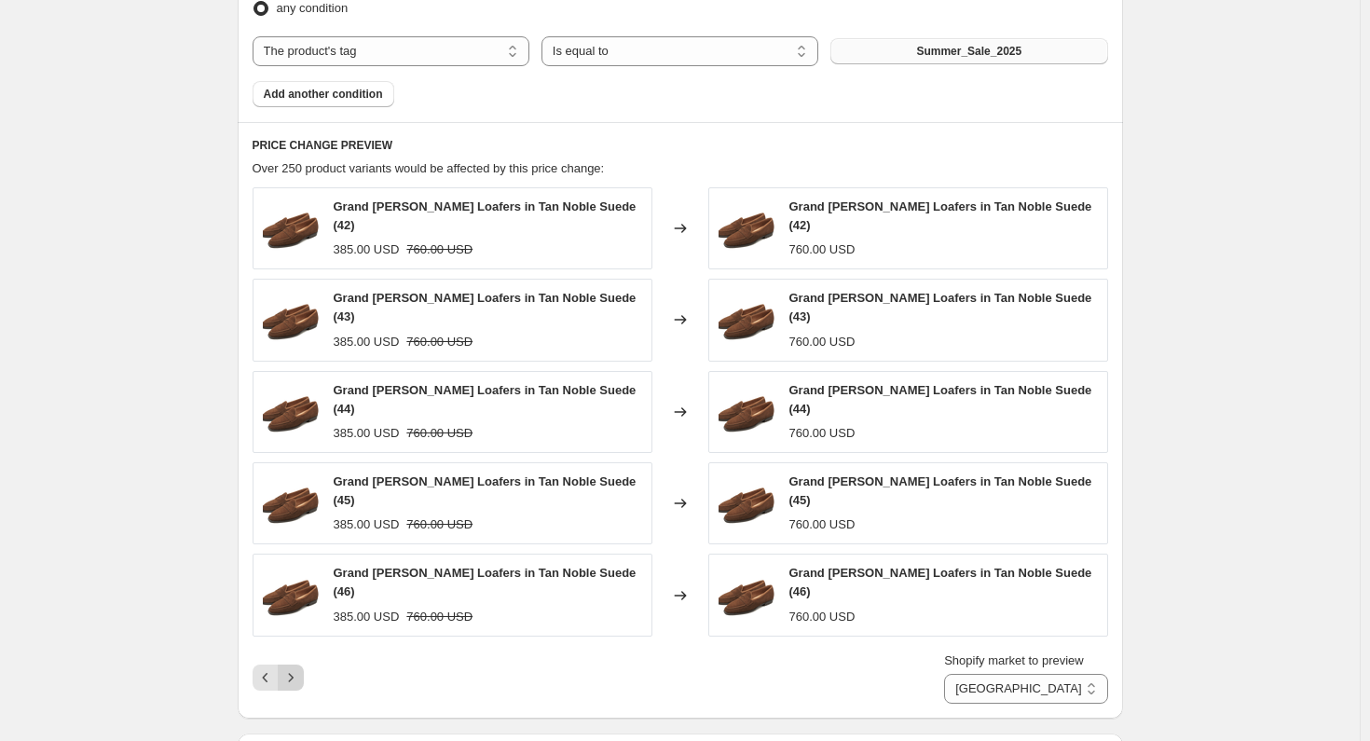
click at [292, 668] on icon "Next" at bounding box center [290, 677] width 19 height 19
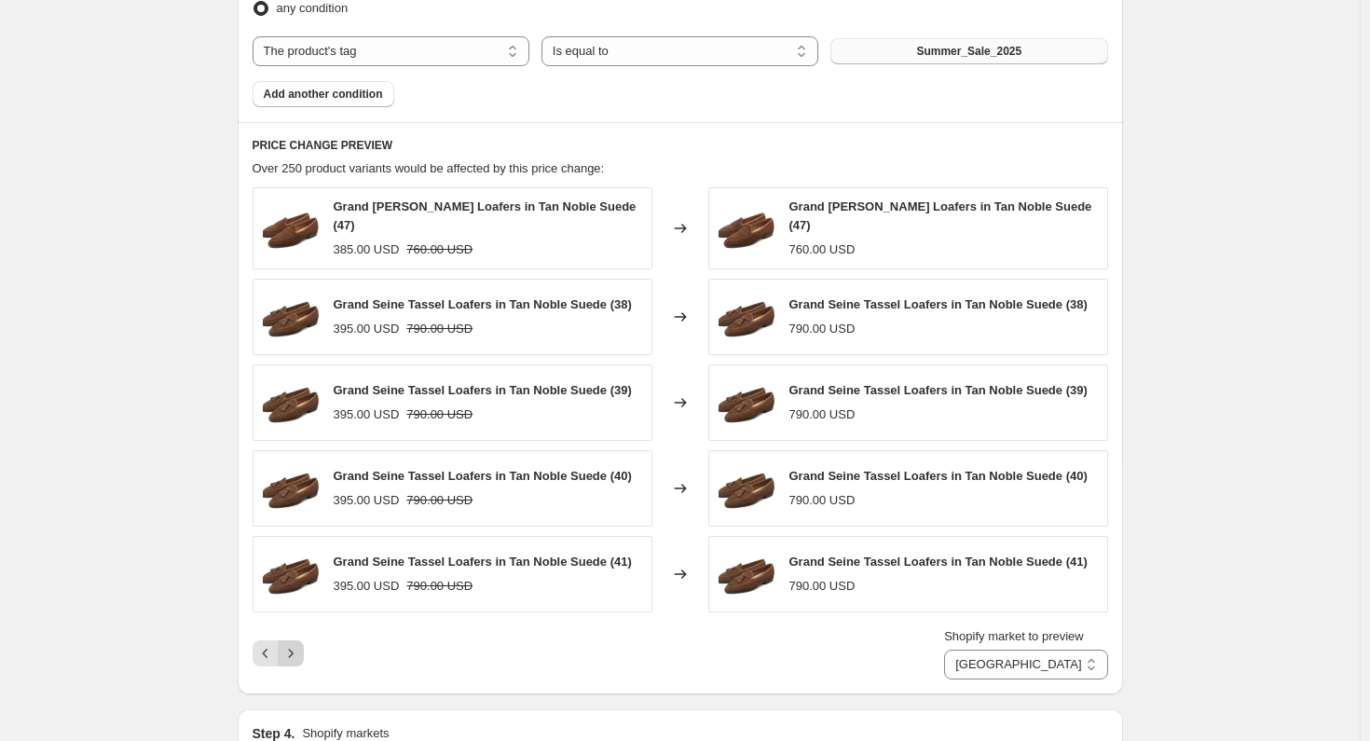
click at [291, 644] on icon "Next" at bounding box center [290, 653] width 19 height 19
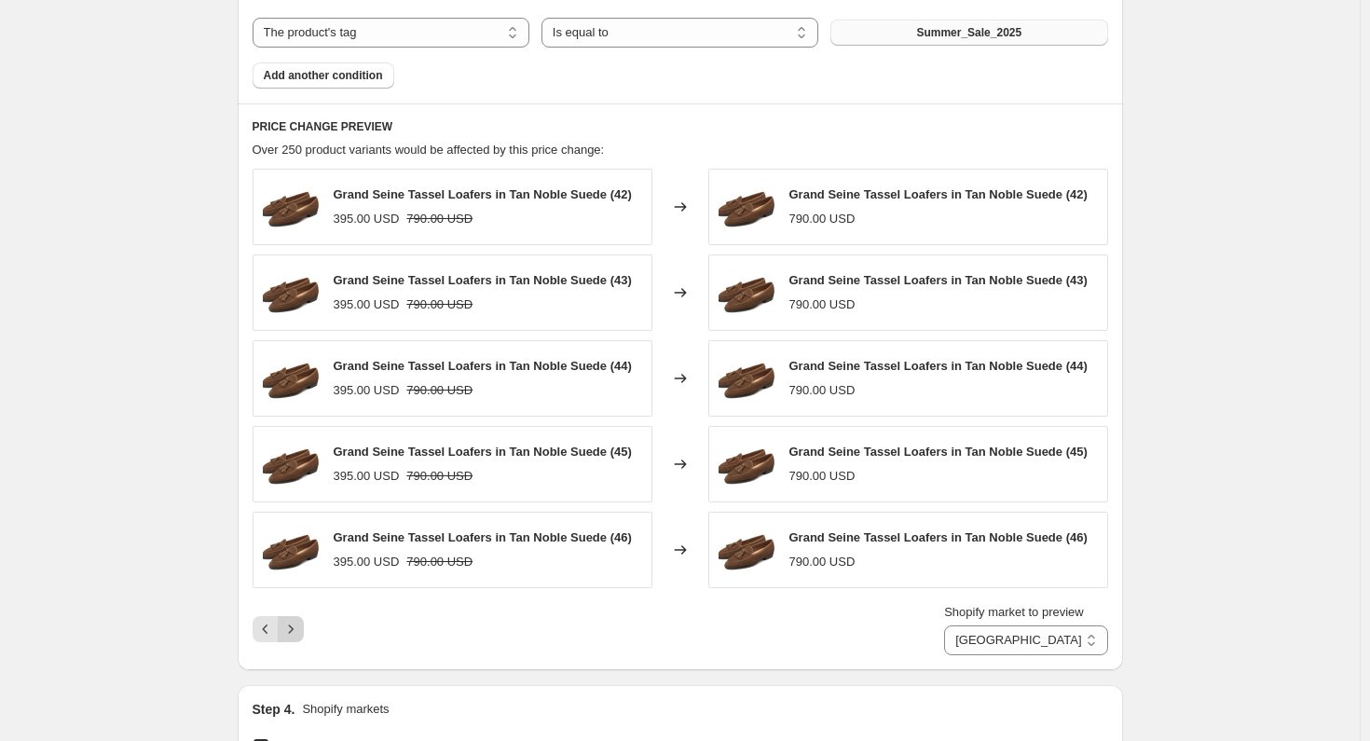
click at [291, 634] on icon "Next" at bounding box center [290, 629] width 19 height 19
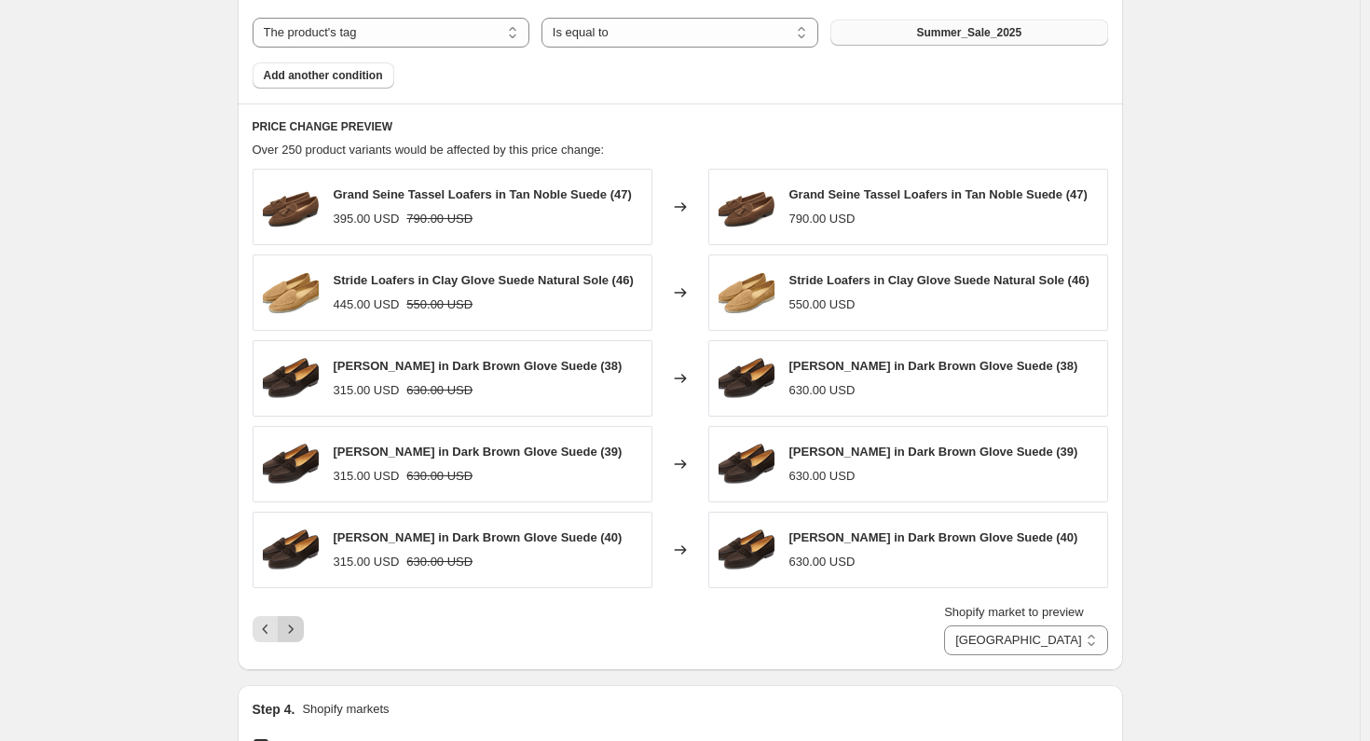
click at [291, 634] on icon "Next" at bounding box center [290, 629] width 19 height 19
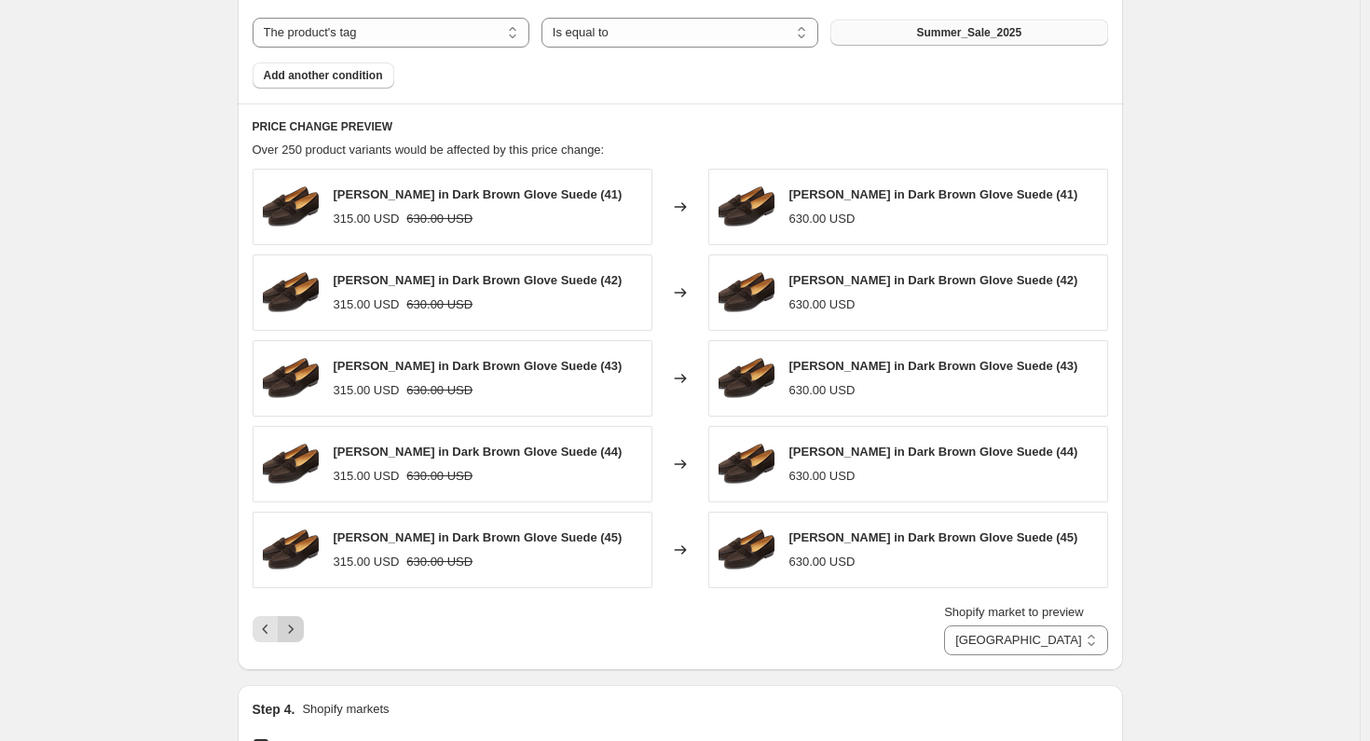
click at [294, 630] on icon "Next" at bounding box center [290, 629] width 19 height 19
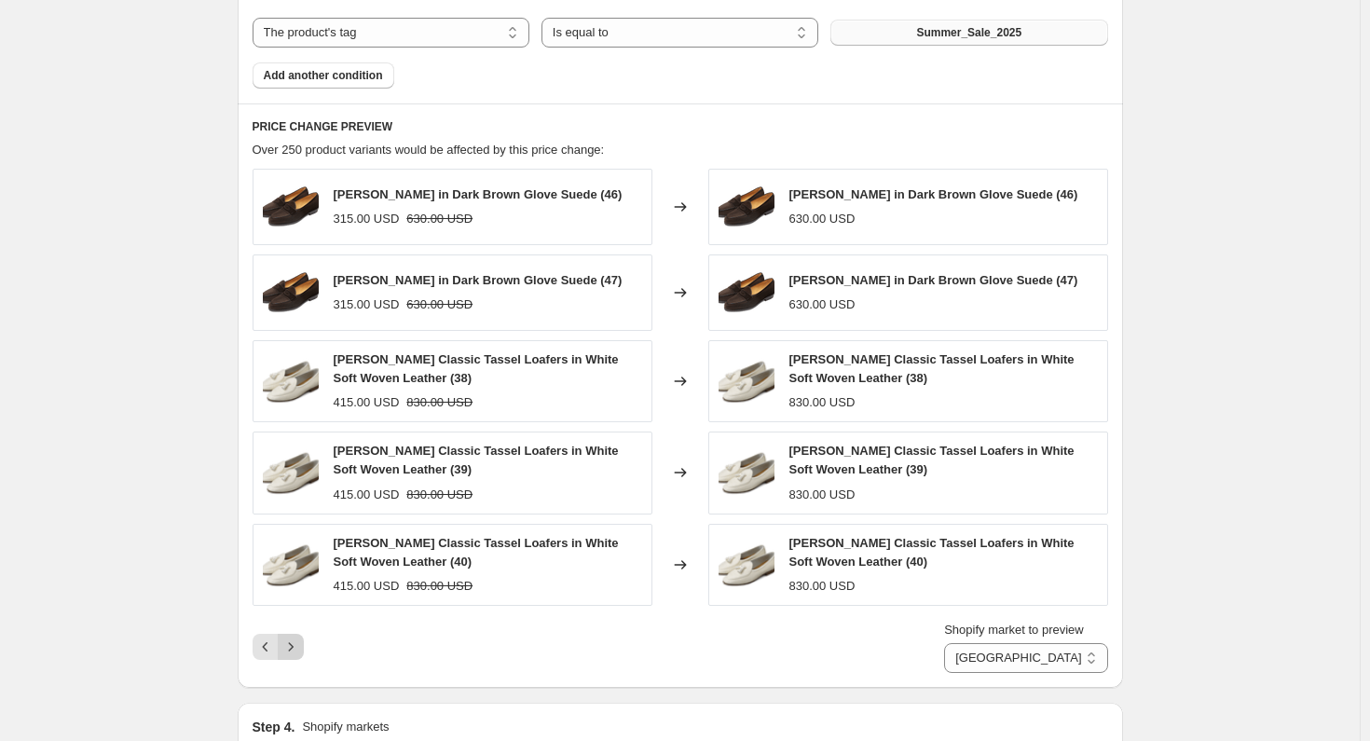
click at [295, 647] on icon "Next" at bounding box center [290, 646] width 19 height 19
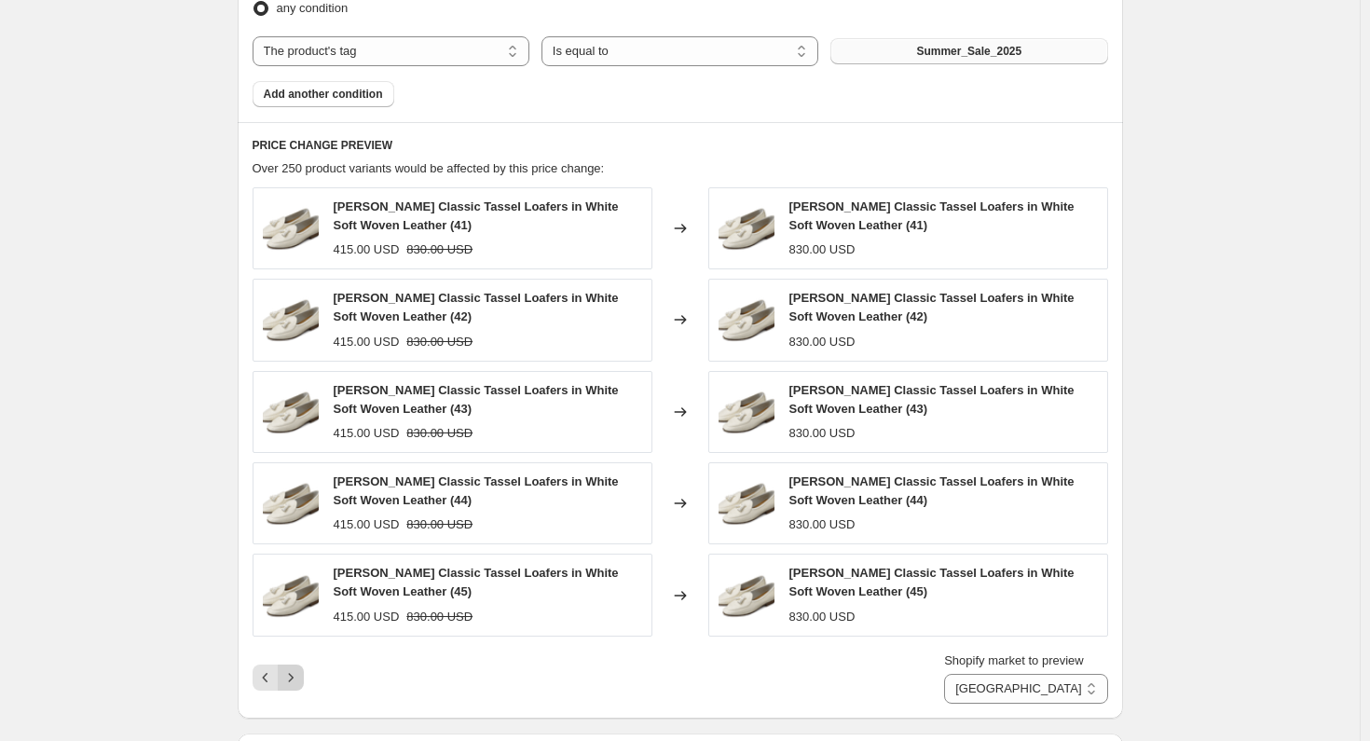
click at [295, 668] on icon "Next" at bounding box center [290, 677] width 19 height 19
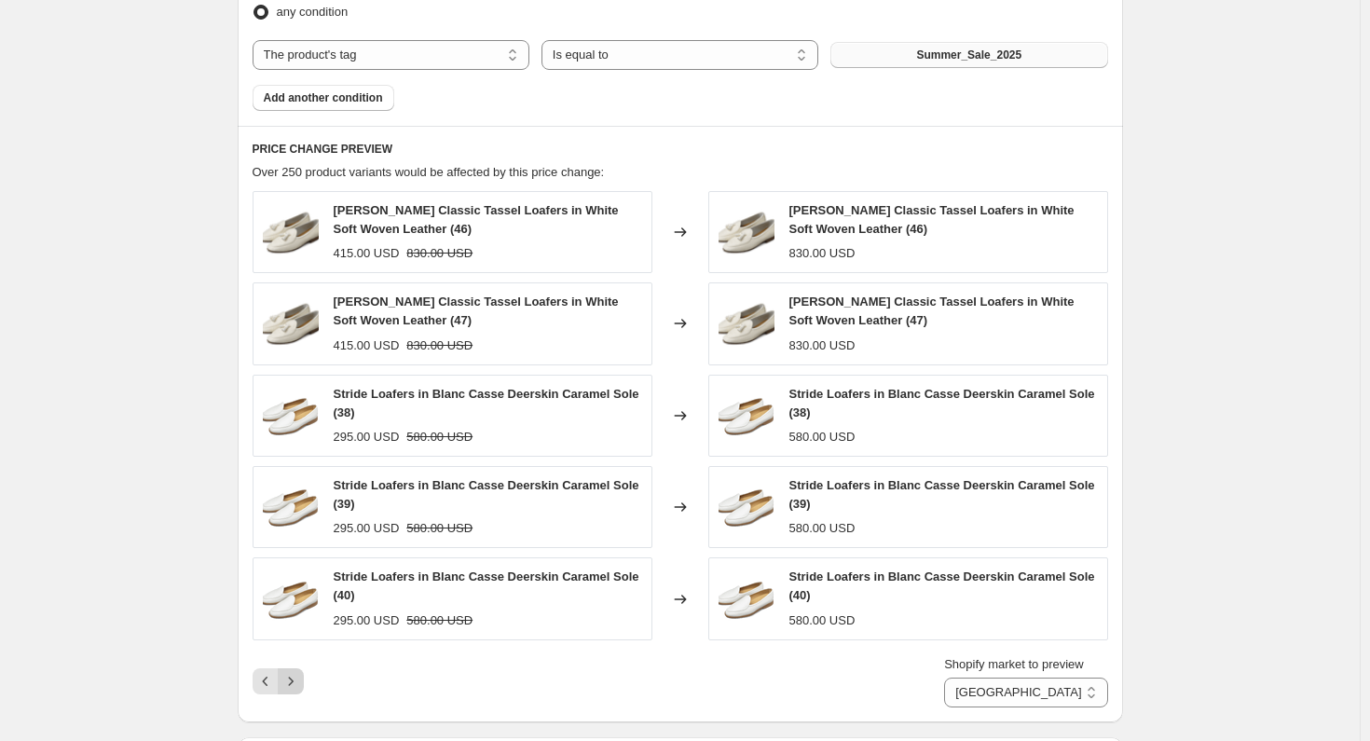
scroll to position [936, 0]
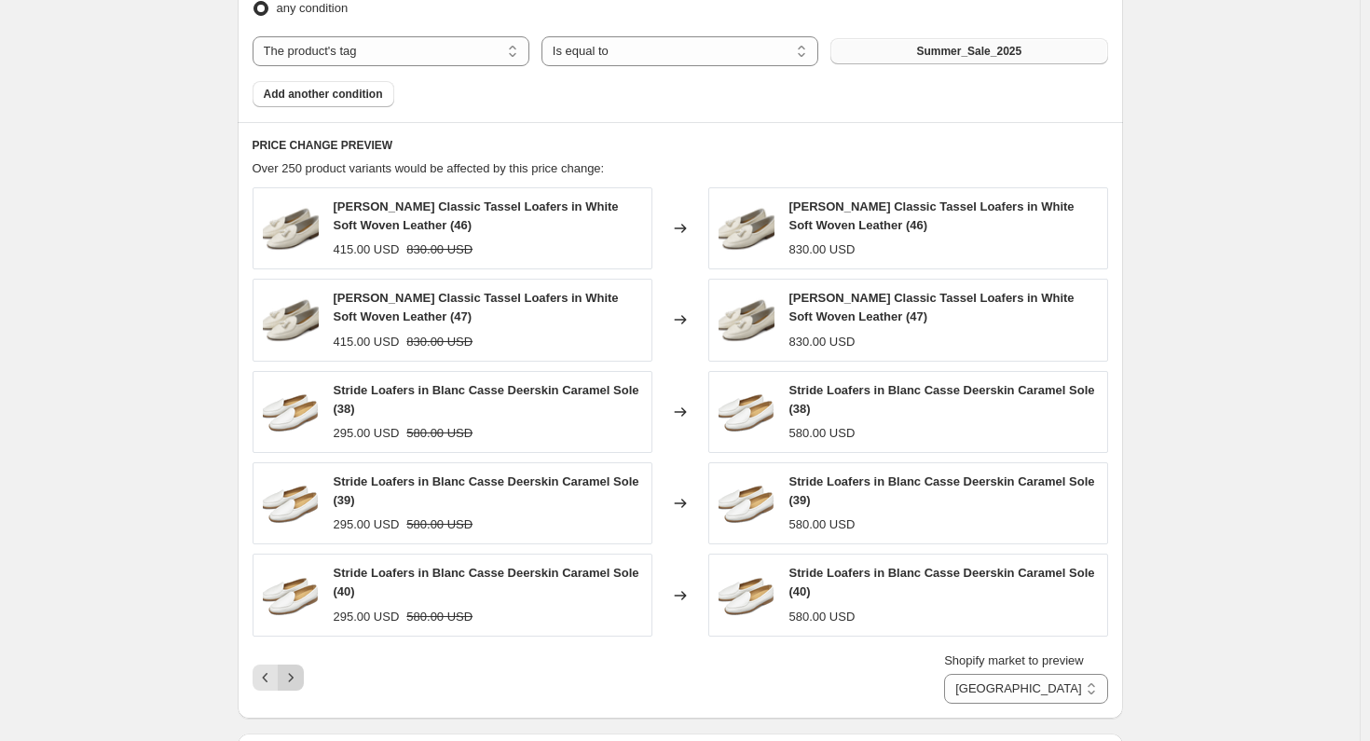
click at [297, 668] on icon "Next" at bounding box center [290, 677] width 19 height 19
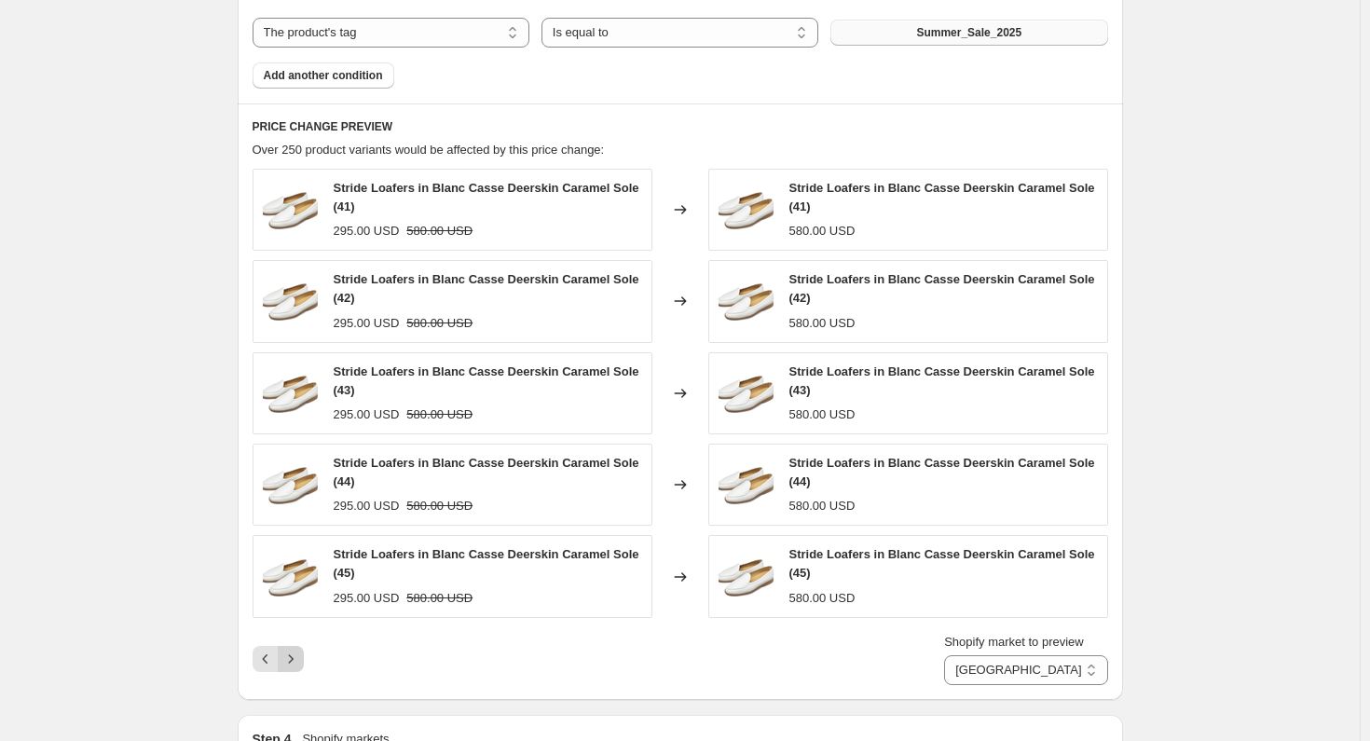
click at [297, 653] on icon "Next" at bounding box center [290, 658] width 19 height 19
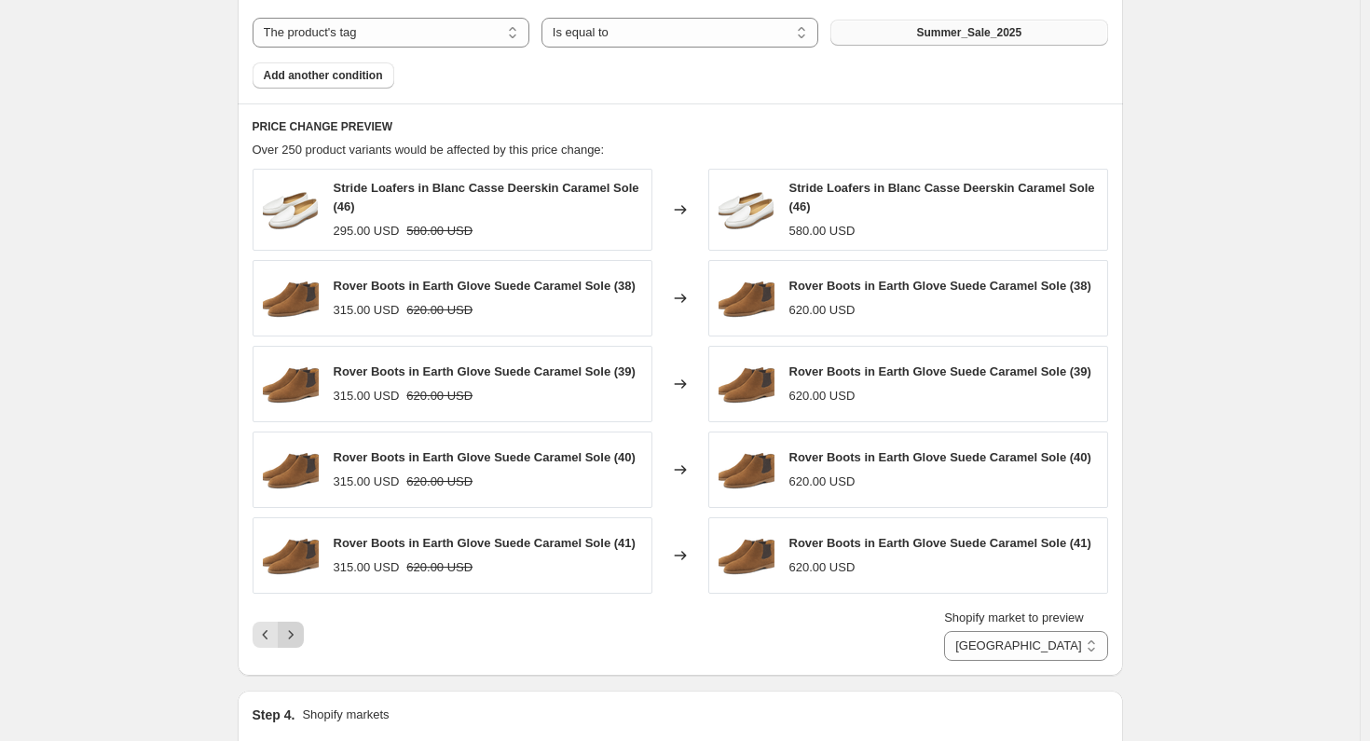
click at [297, 632] on icon "Next" at bounding box center [290, 634] width 19 height 19
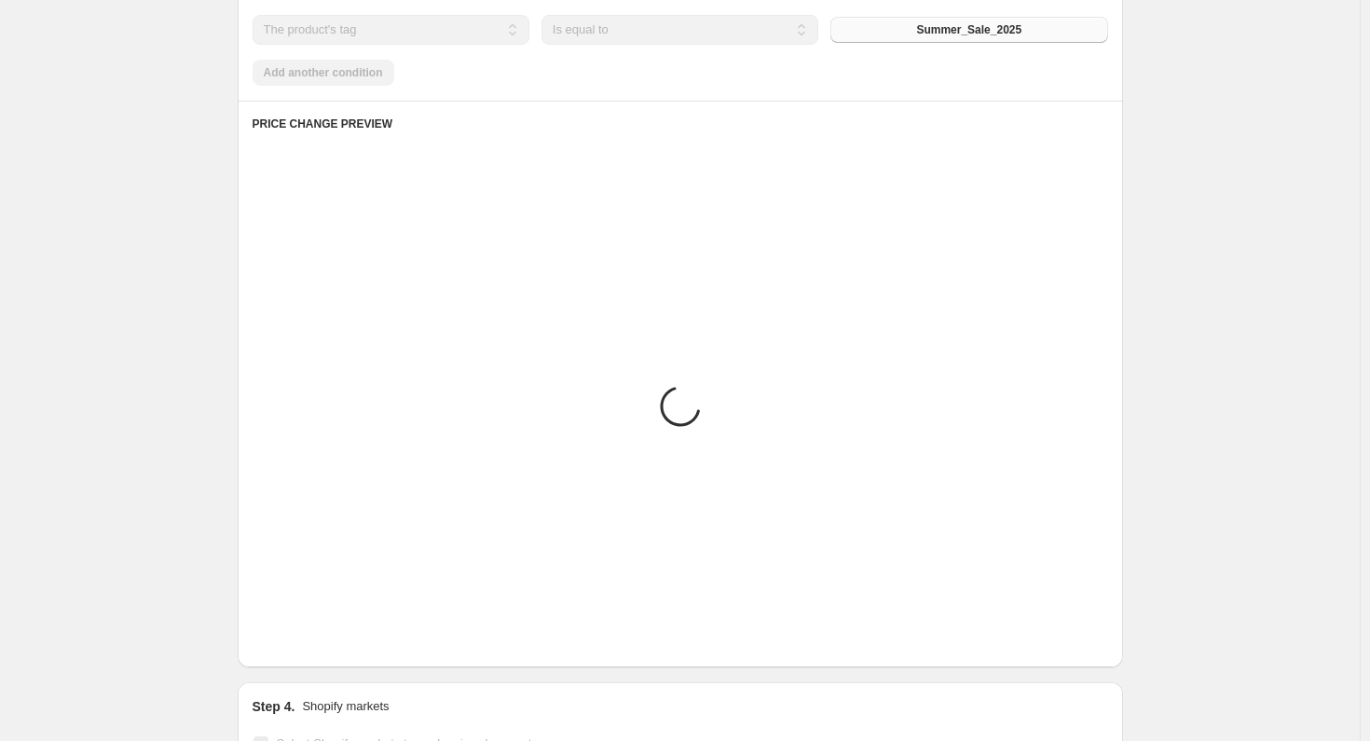
scroll to position [932, 0]
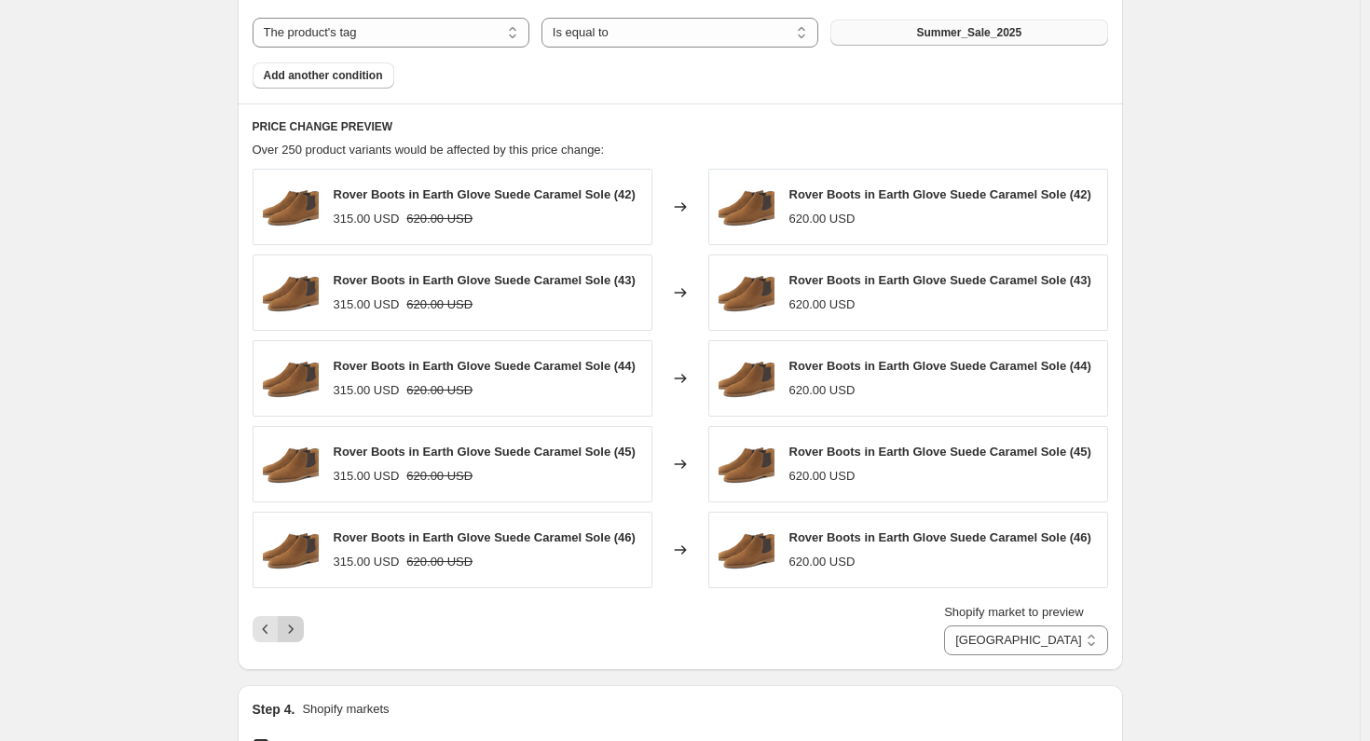
click at [297, 632] on icon "Next" at bounding box center [290, 629] width 19 height 19
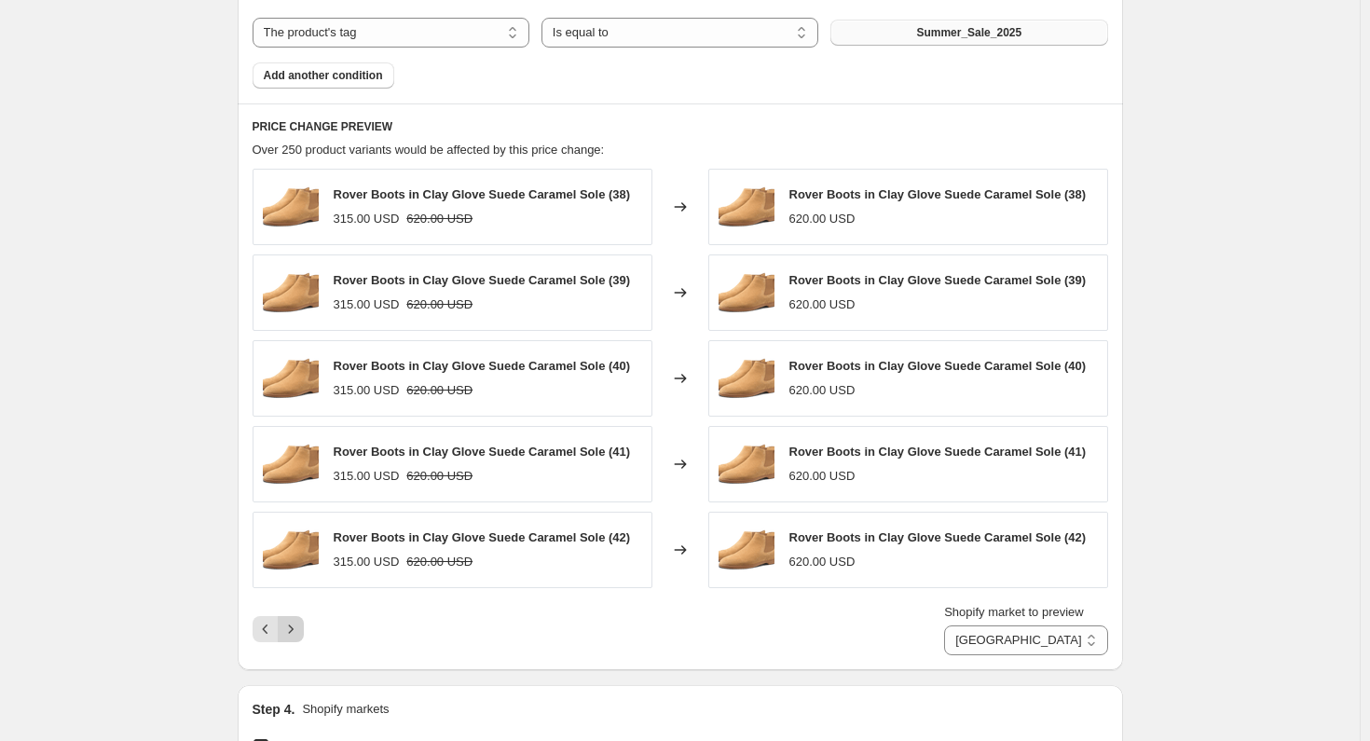
click at [297, 632] on icon "Next" at bounding box center [290, 629] width 19 height 19
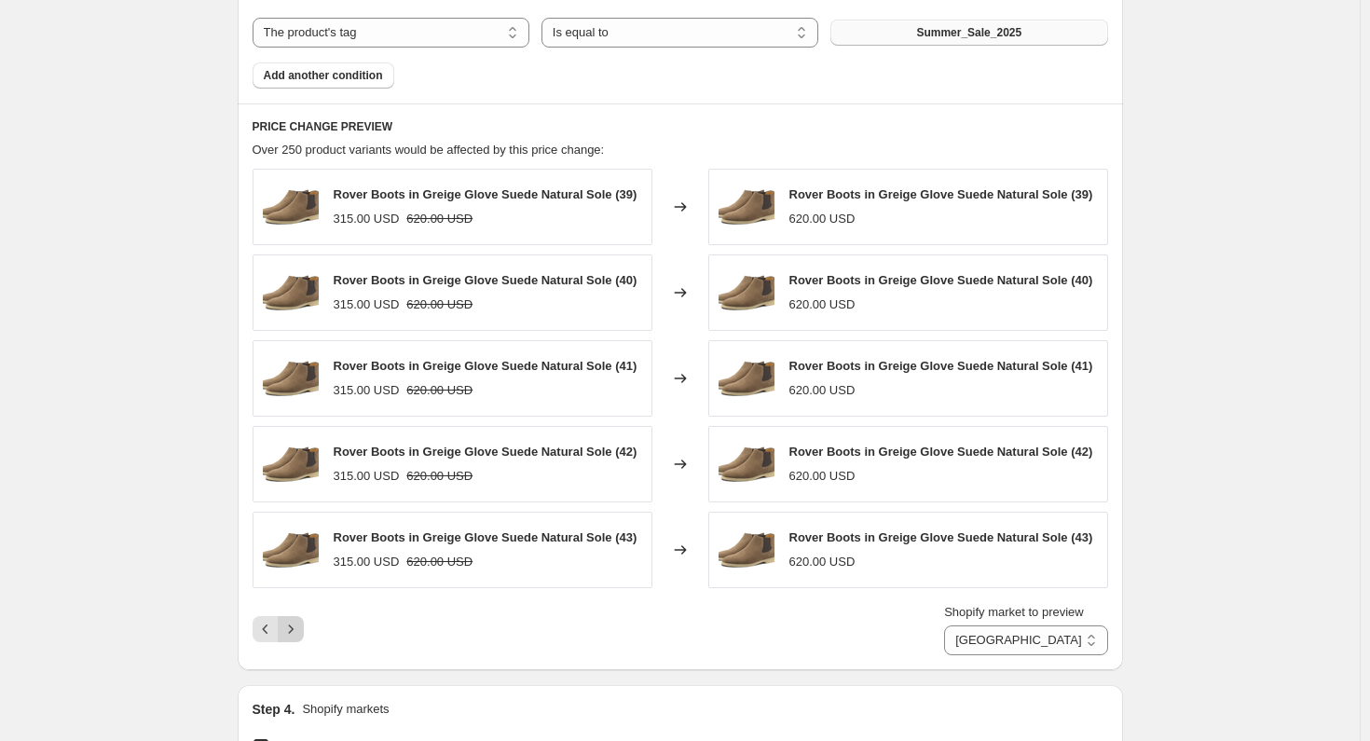
click at [297, 632] on icon "Next" at bounding box center [290, 629] width 19 height 19
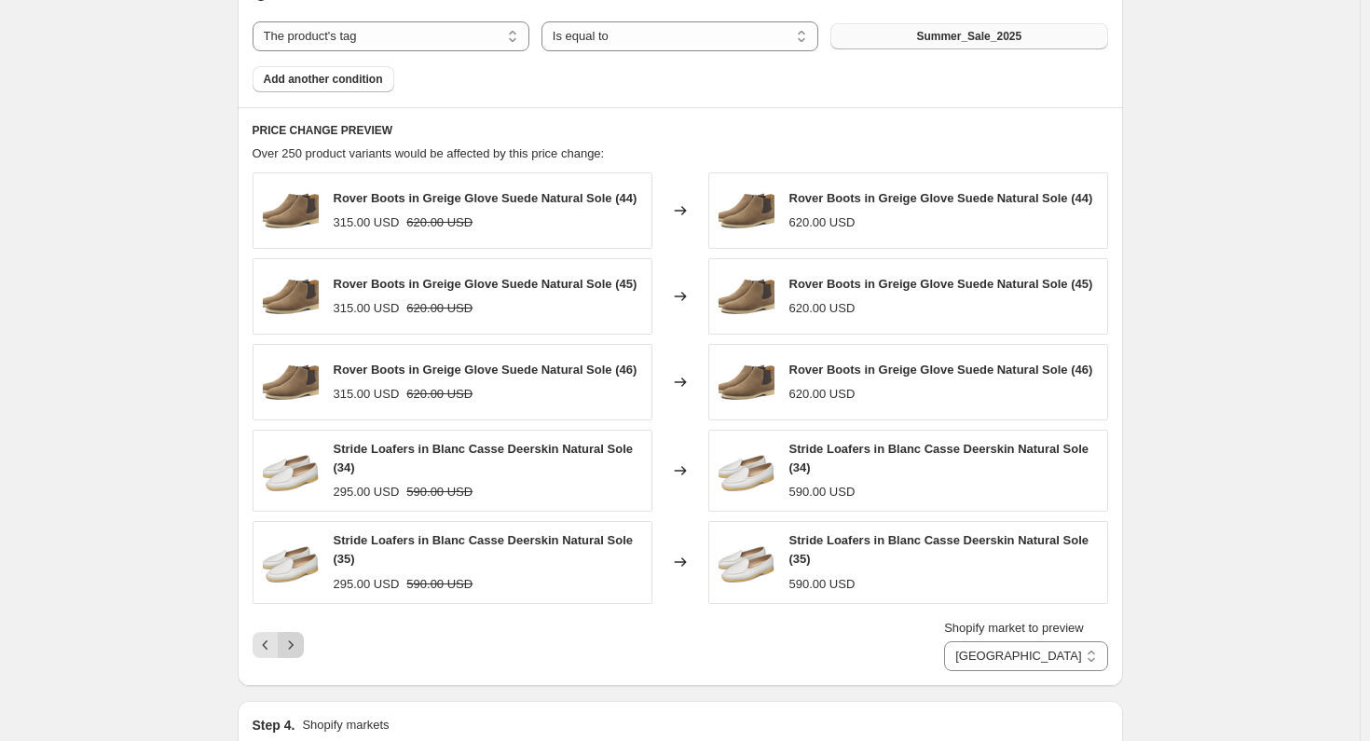
scroll to position [936, 0]
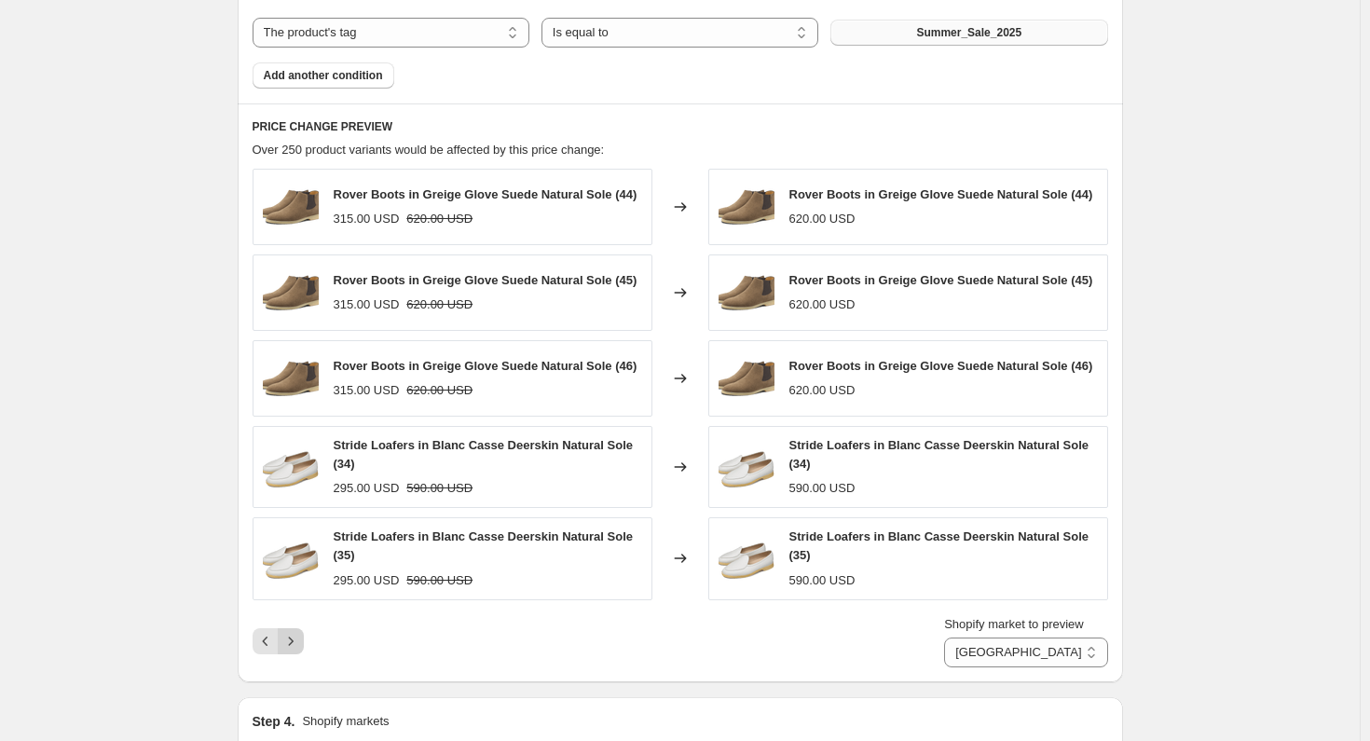
click at [297, 635] on icon "Next" at bounding box center [290, 641] width 19 height 19
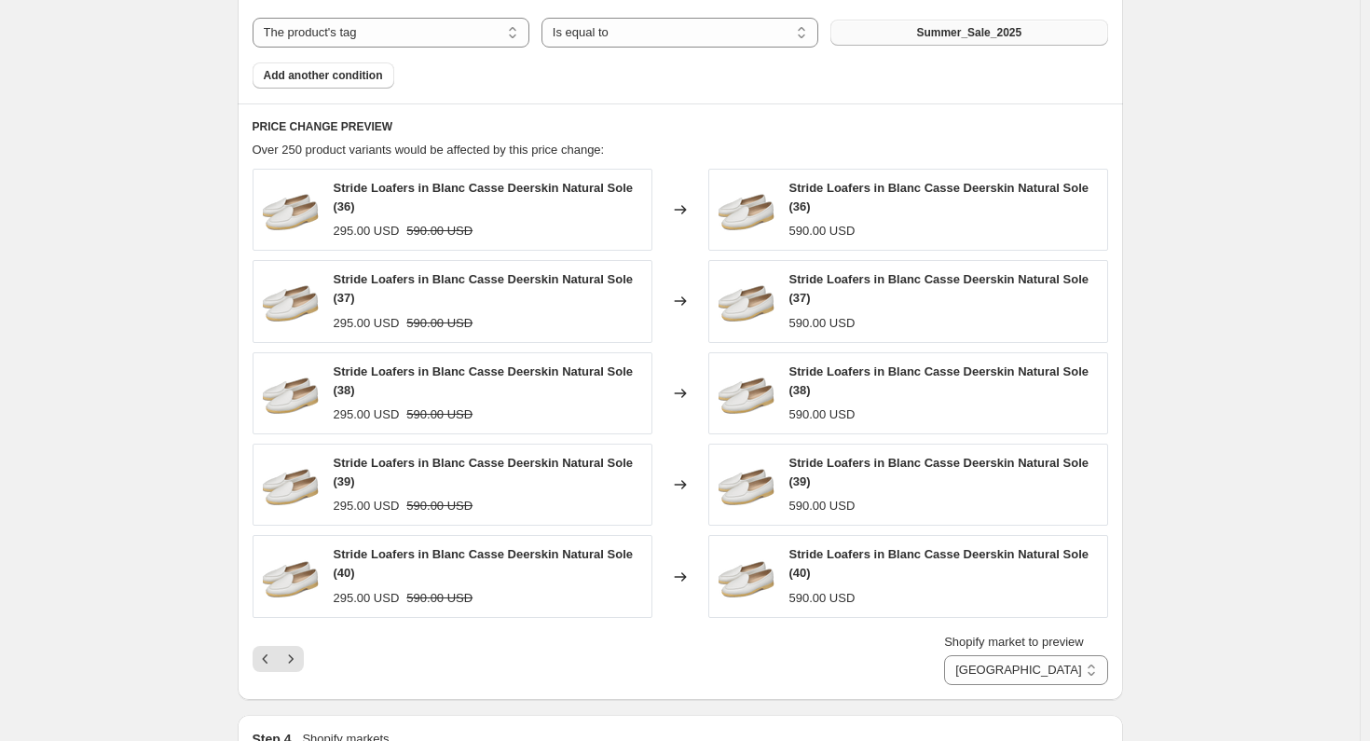
click at [298, 653] on icon "Next" at bounding box center [290, 658] width 19 height 19
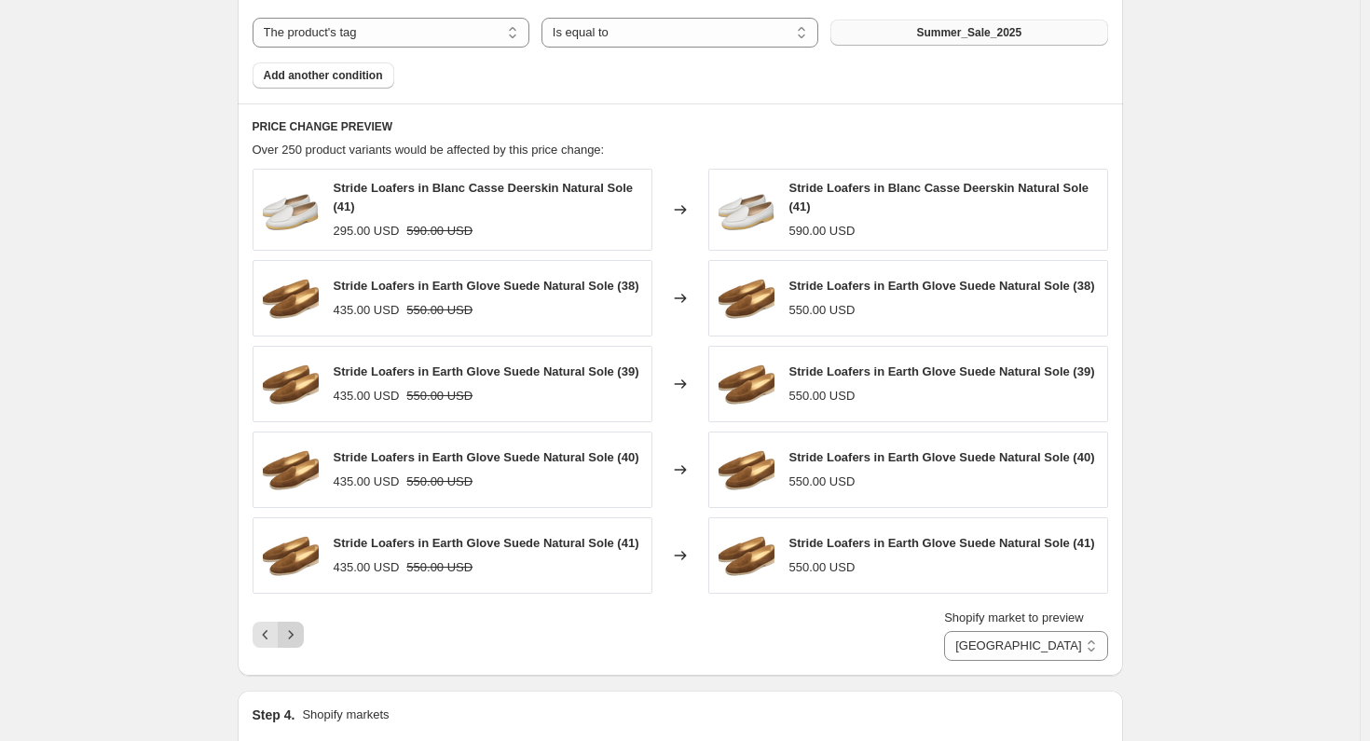
click at [298, 644] on icon "Next" at bounding box center [290, 634] width 19 height 19
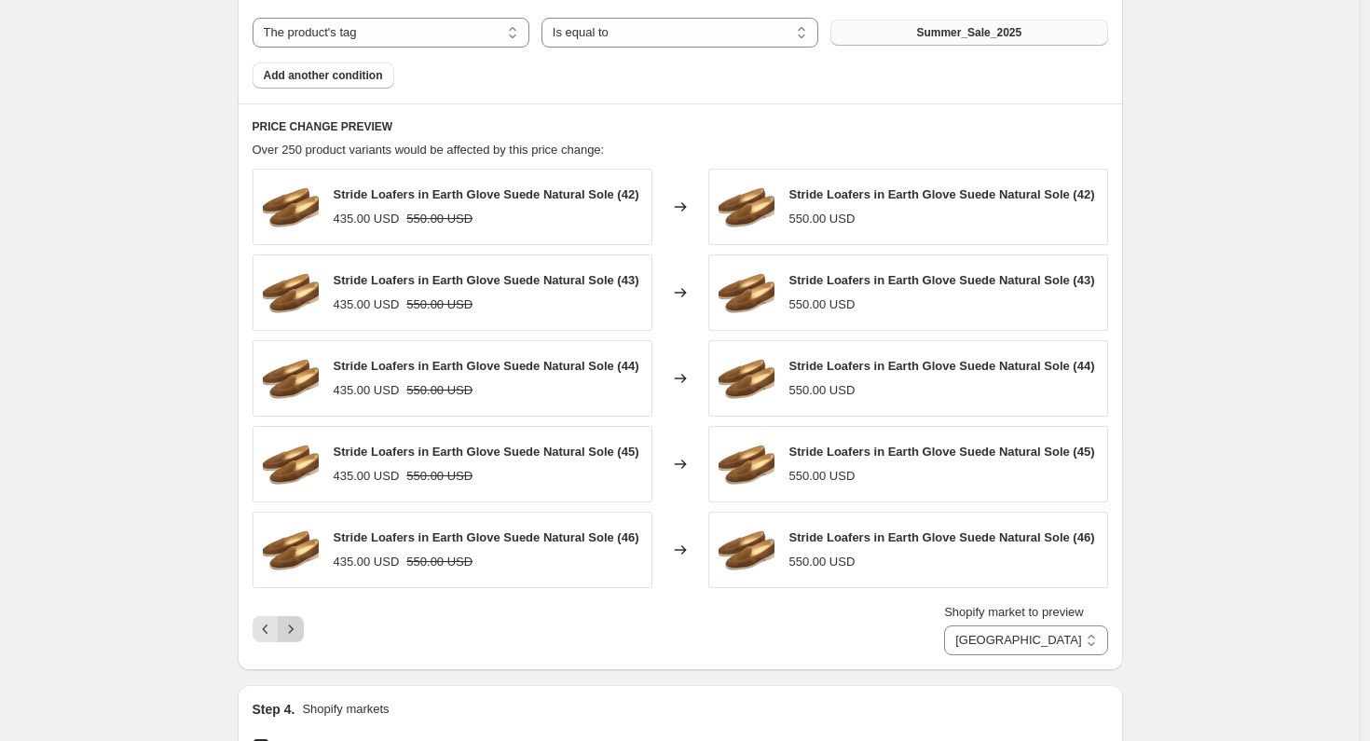
click at [298, 638] on icon "Next" at bounding box center [290, 629] width 19 height 19
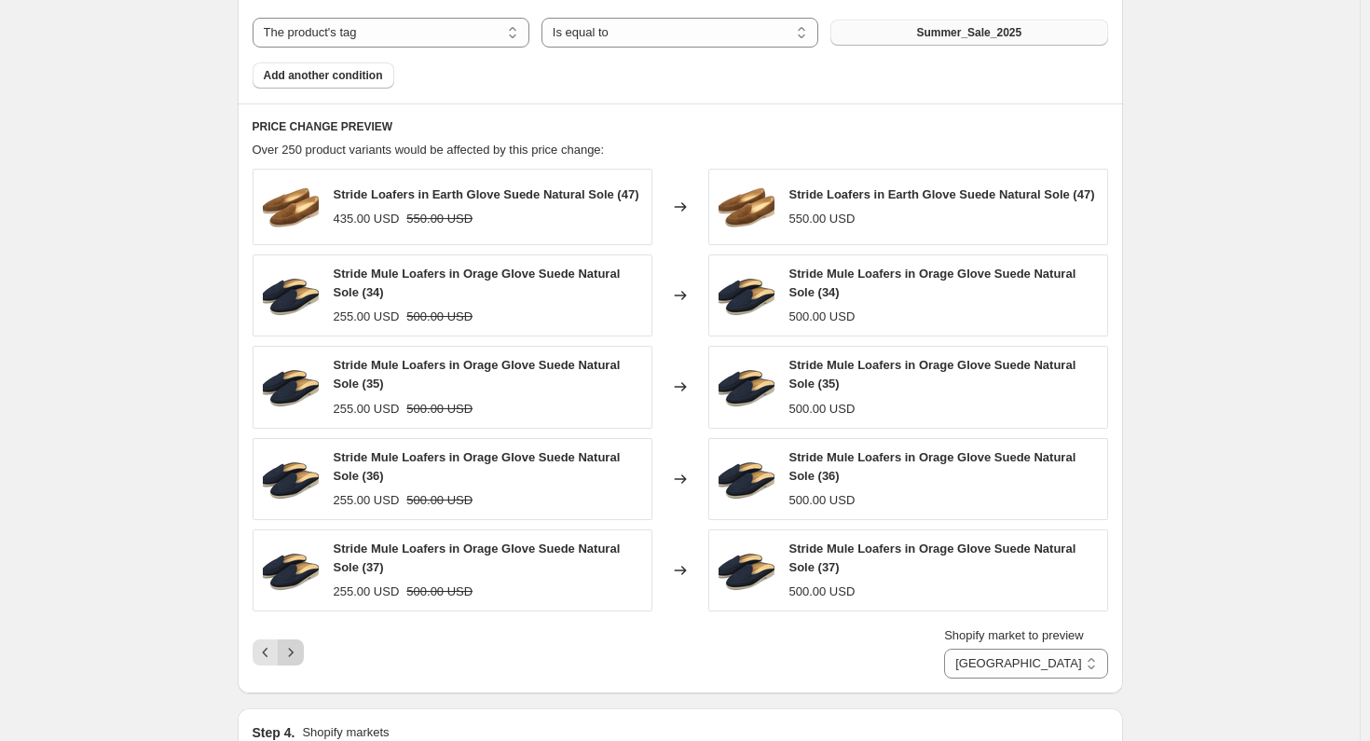
click at [298, 653] on icon "Next" at bounding box center [290, 652] width 19 height 19
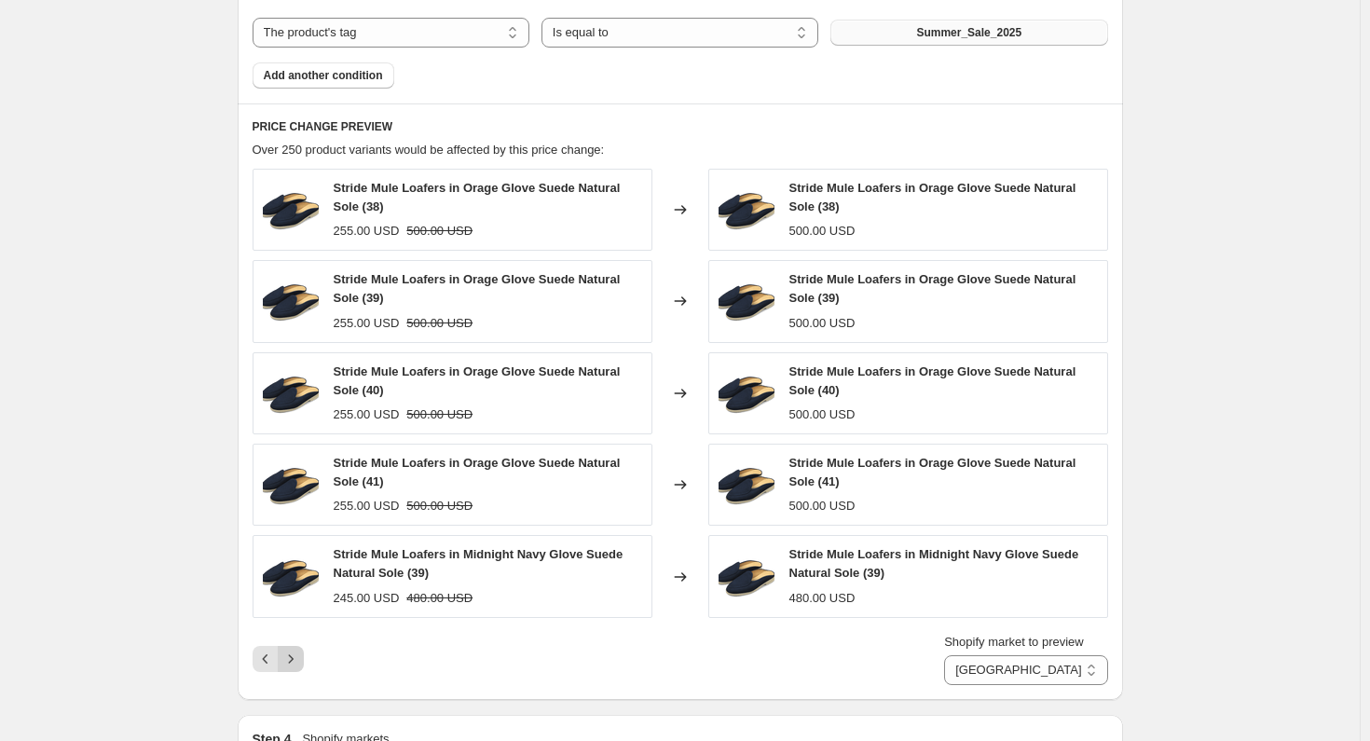
click at [298, 653] on icon "Next" at bounding box center [290, 658] width 19 height 19
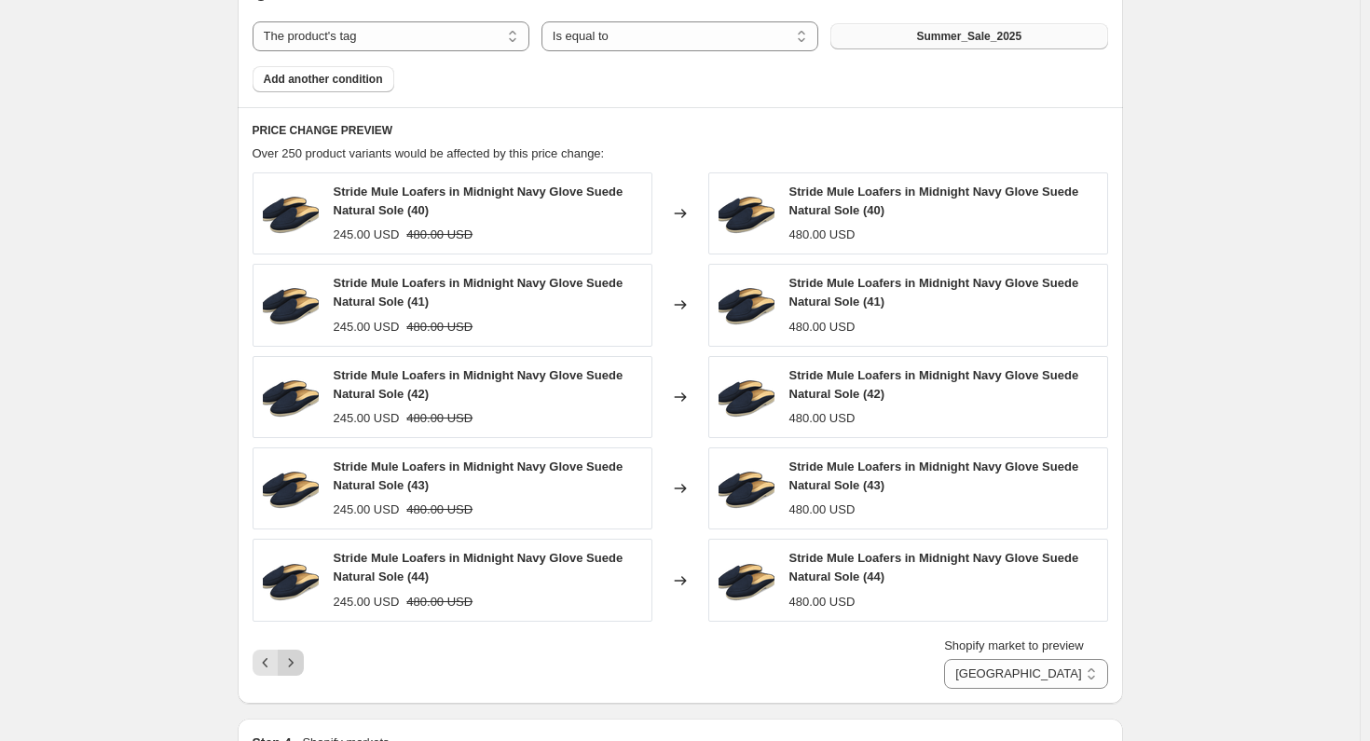
scroll to position [954, 0]
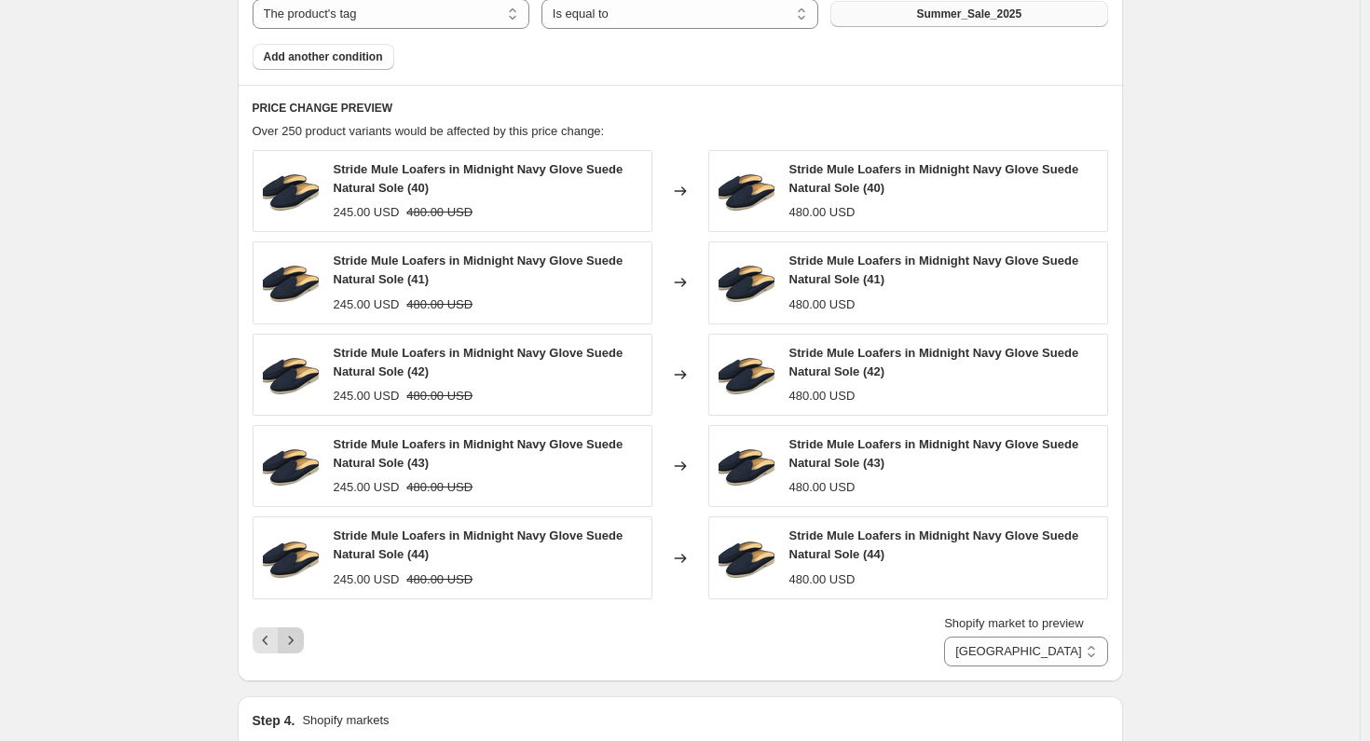
click at [298, 649] on icon "Next" at bounding box center [290, 640] width 19 height 19
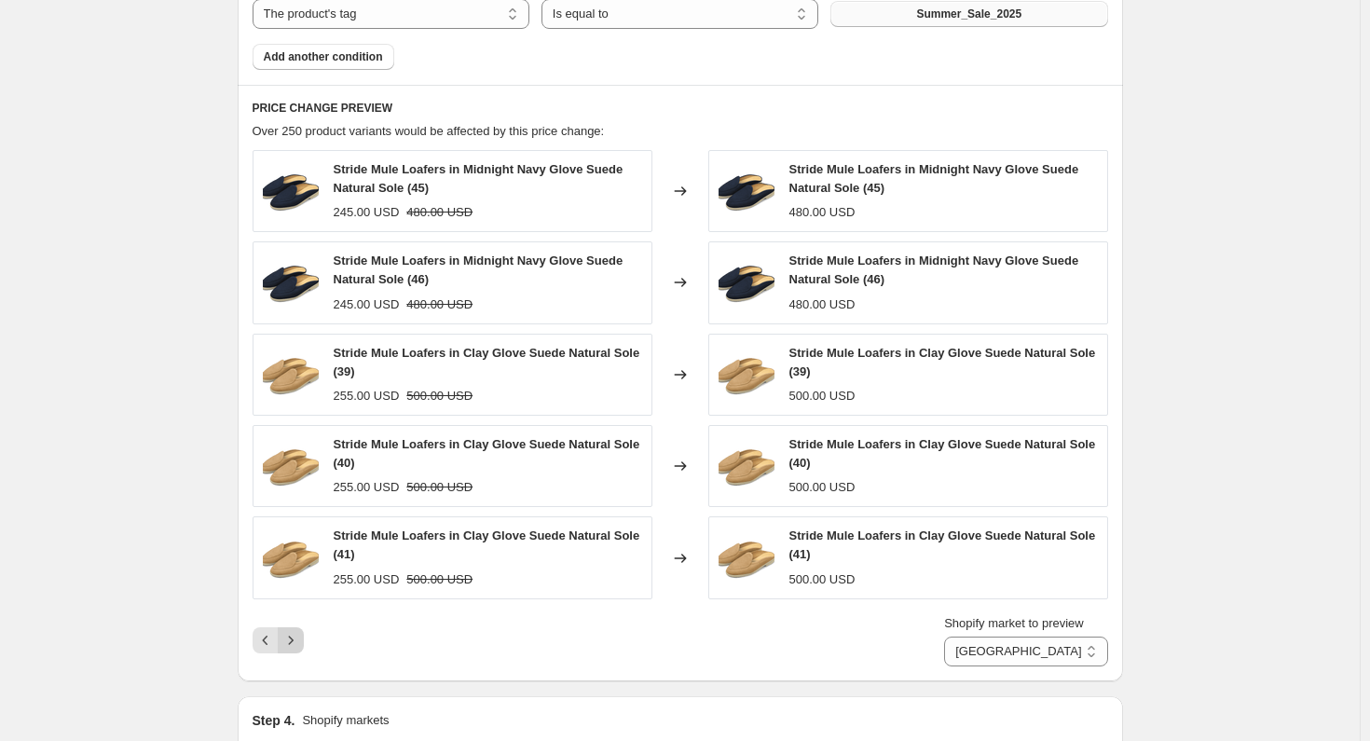
click at [298, 649] on icon "Next" at bounding box center [290, 640] width 19 height 19
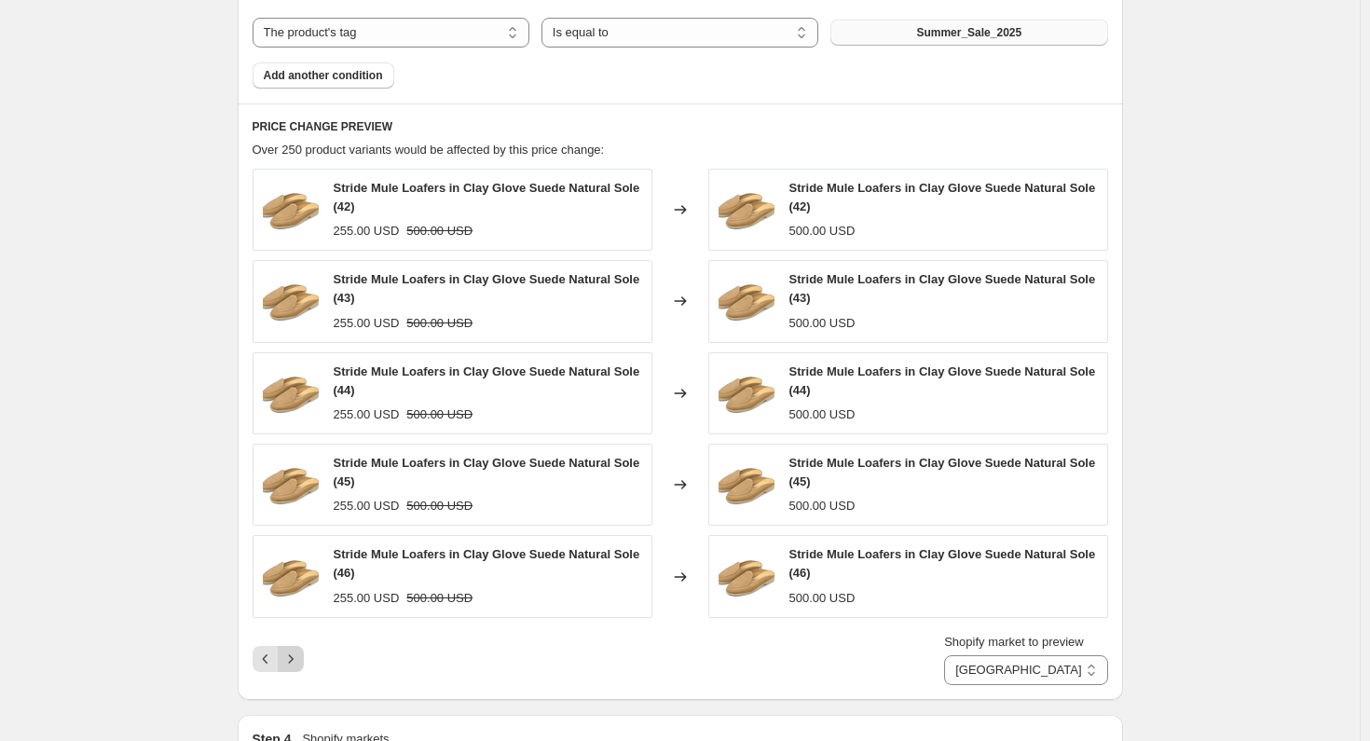
click at [298, 653] on icon "Next" at bounding box center [290, 658] width 19 height 19
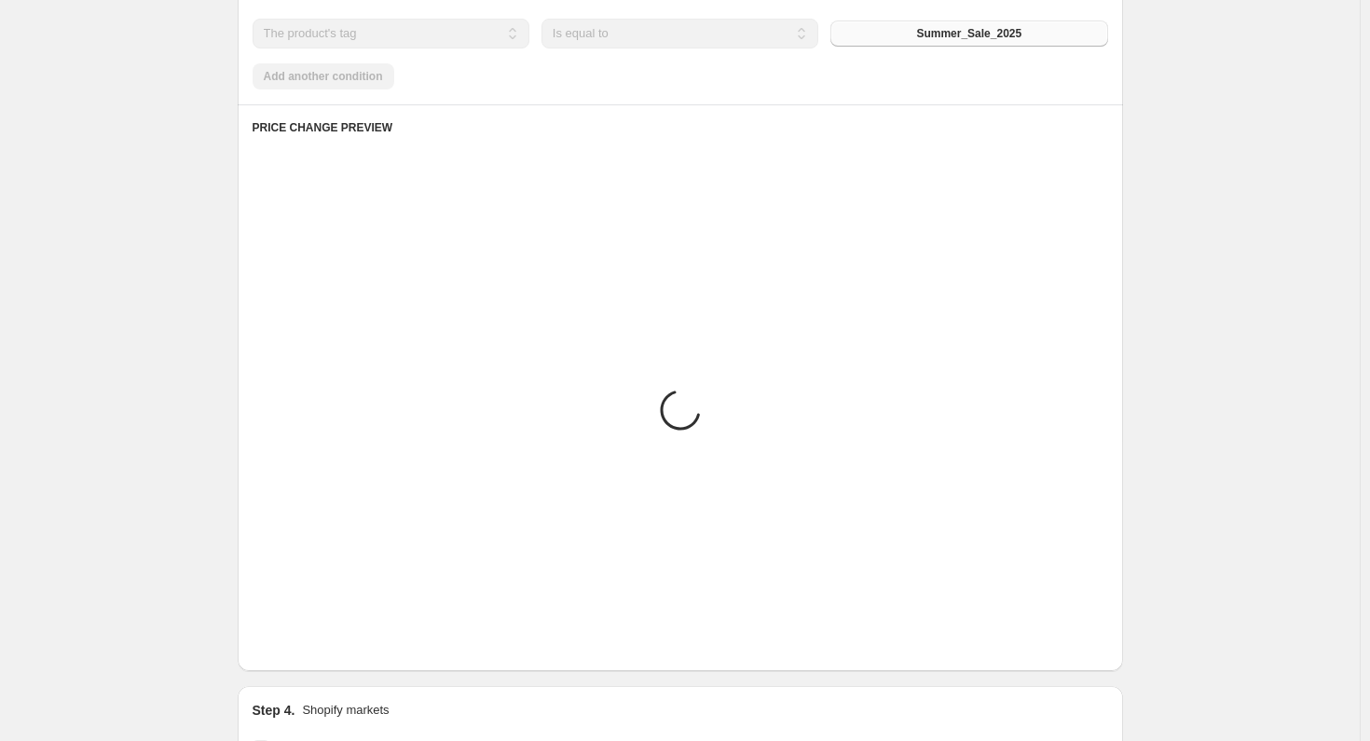
scroll to position [936, 0]
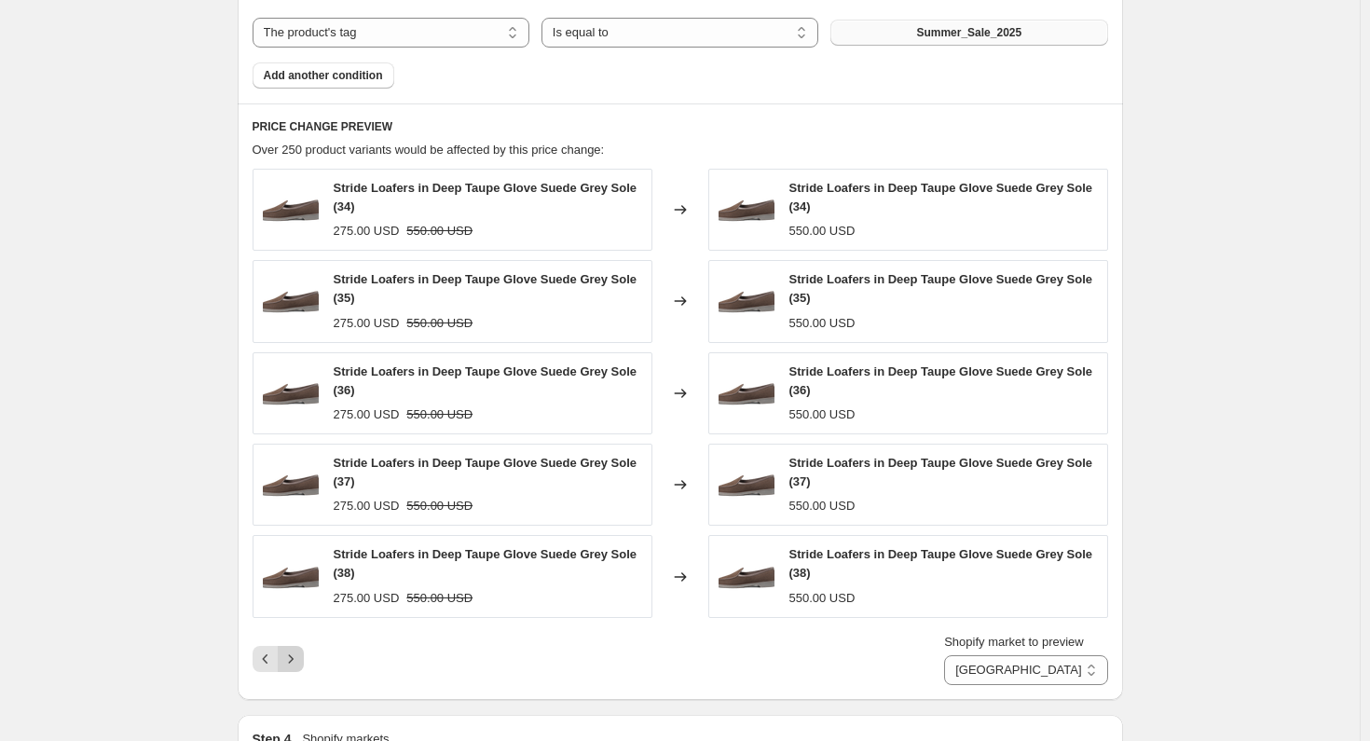
click at [298, 653] on icon "Next" at bounding box center [290, 658] width 19 height 19
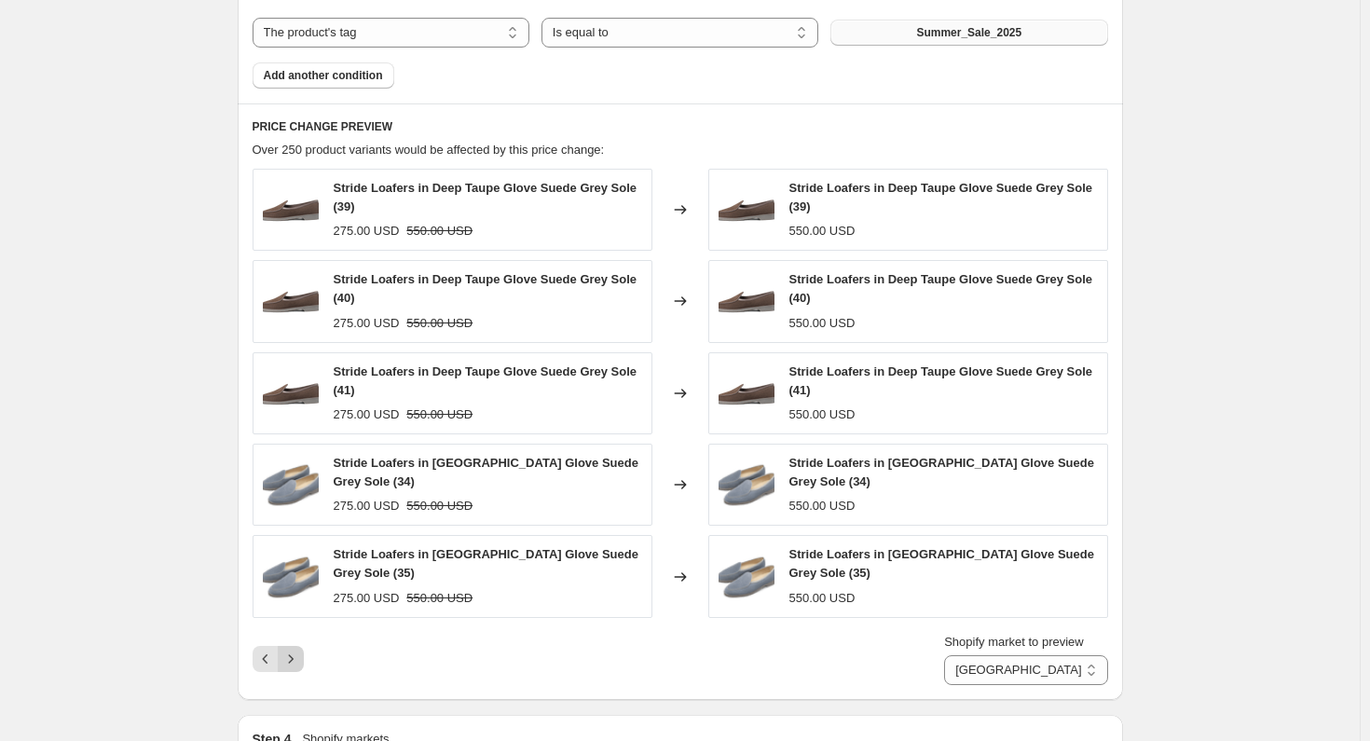
click at [298, 653] on button "Next" at bounding box center [291, 659] width 26 height 26
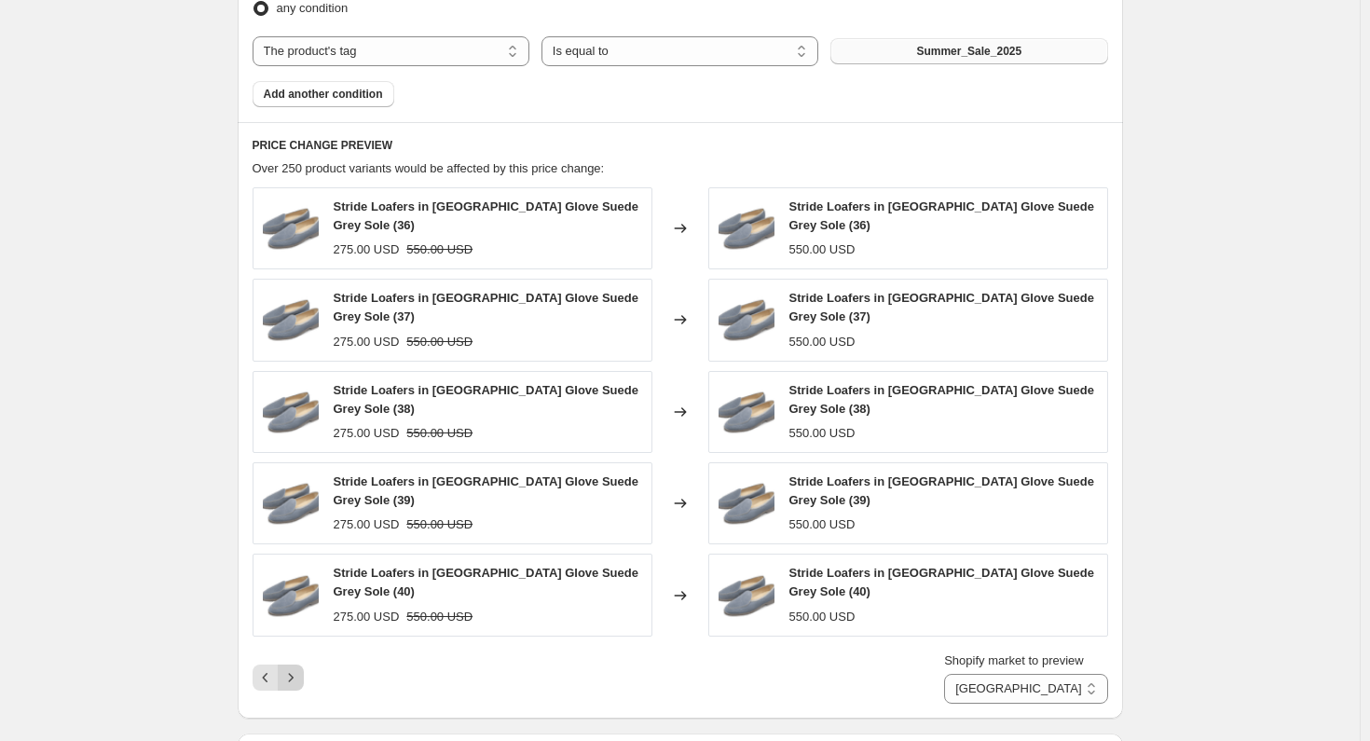
click at [298, 653] on div "PRICE CHANGE PREVIEW Over 250 product variants would be affected by this price …" at bounding box center [680, 419] width 885 height 595
click at [299, 668] on icon "Next" at bounding box center [290, 677] width 19 height 19
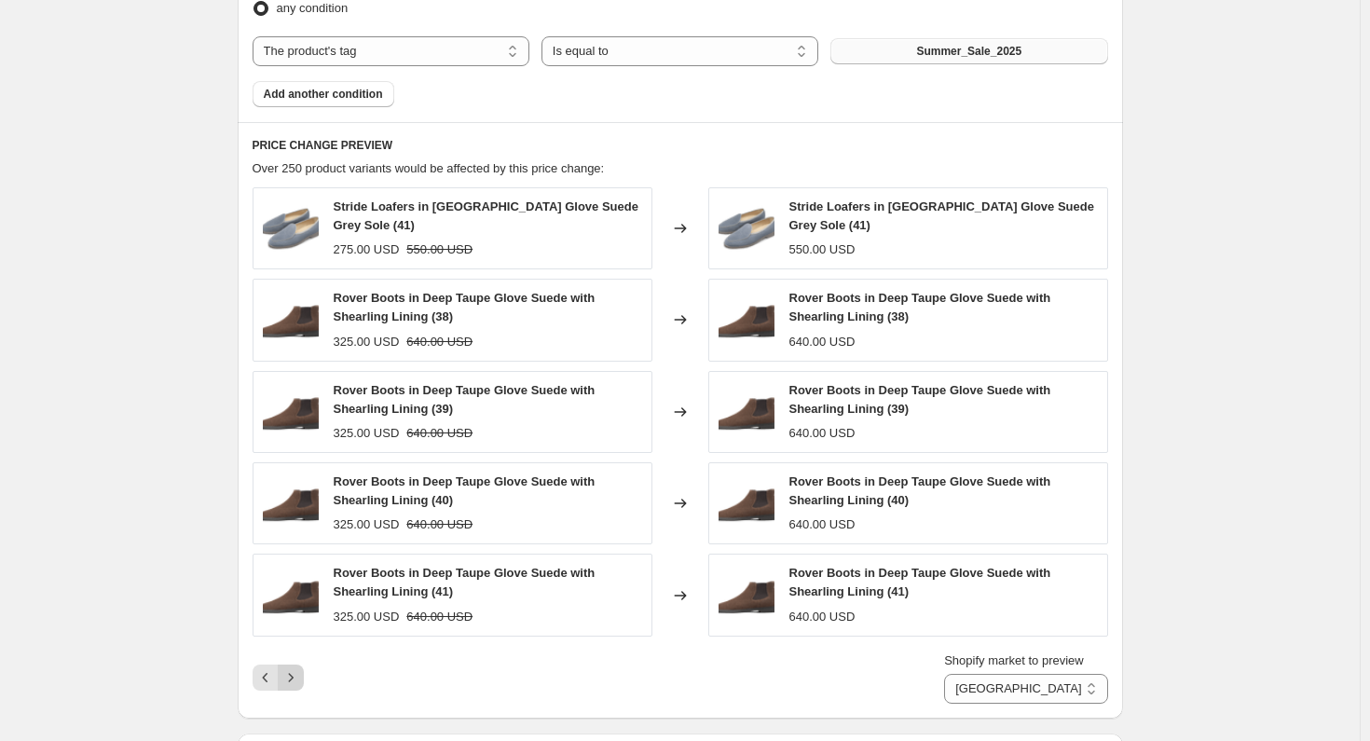
click at [299, 668] on icon "Next" at bounding box center [290, 677] width 19 height 19
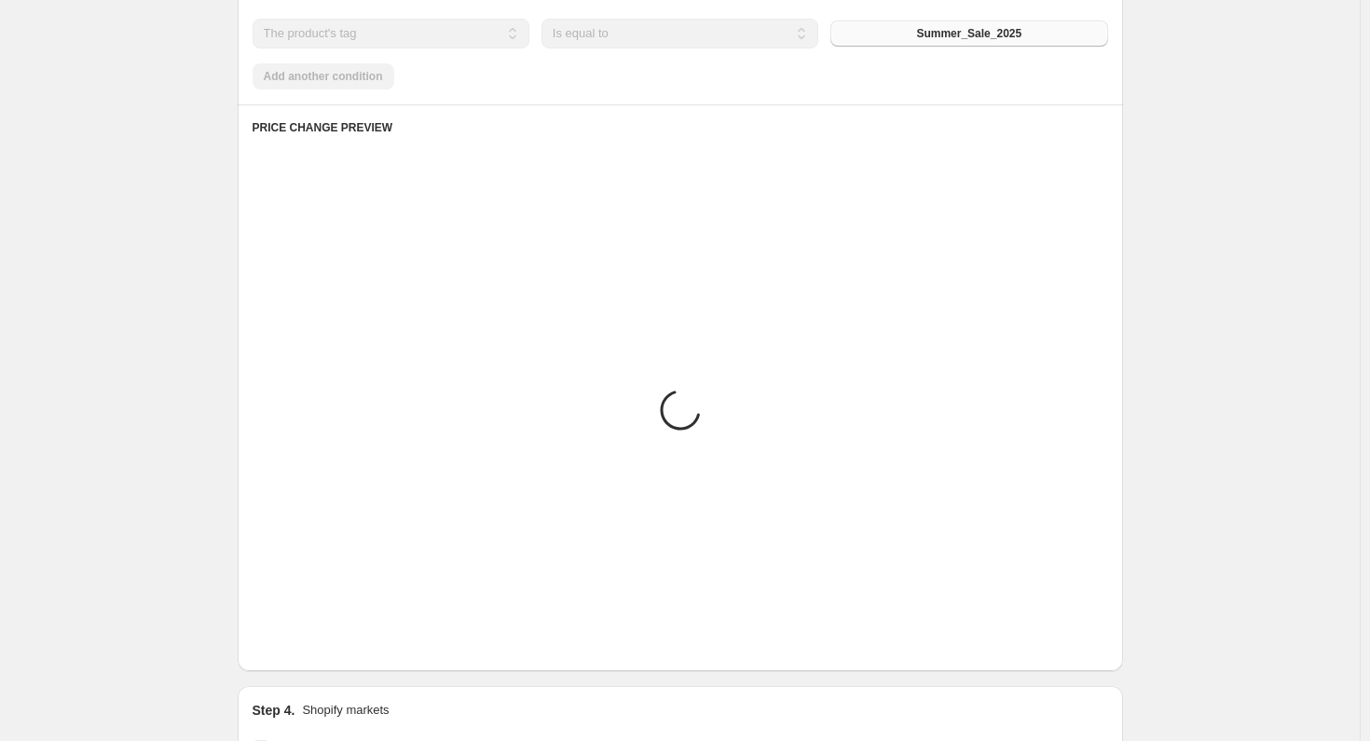
scroll to position [954, 0]
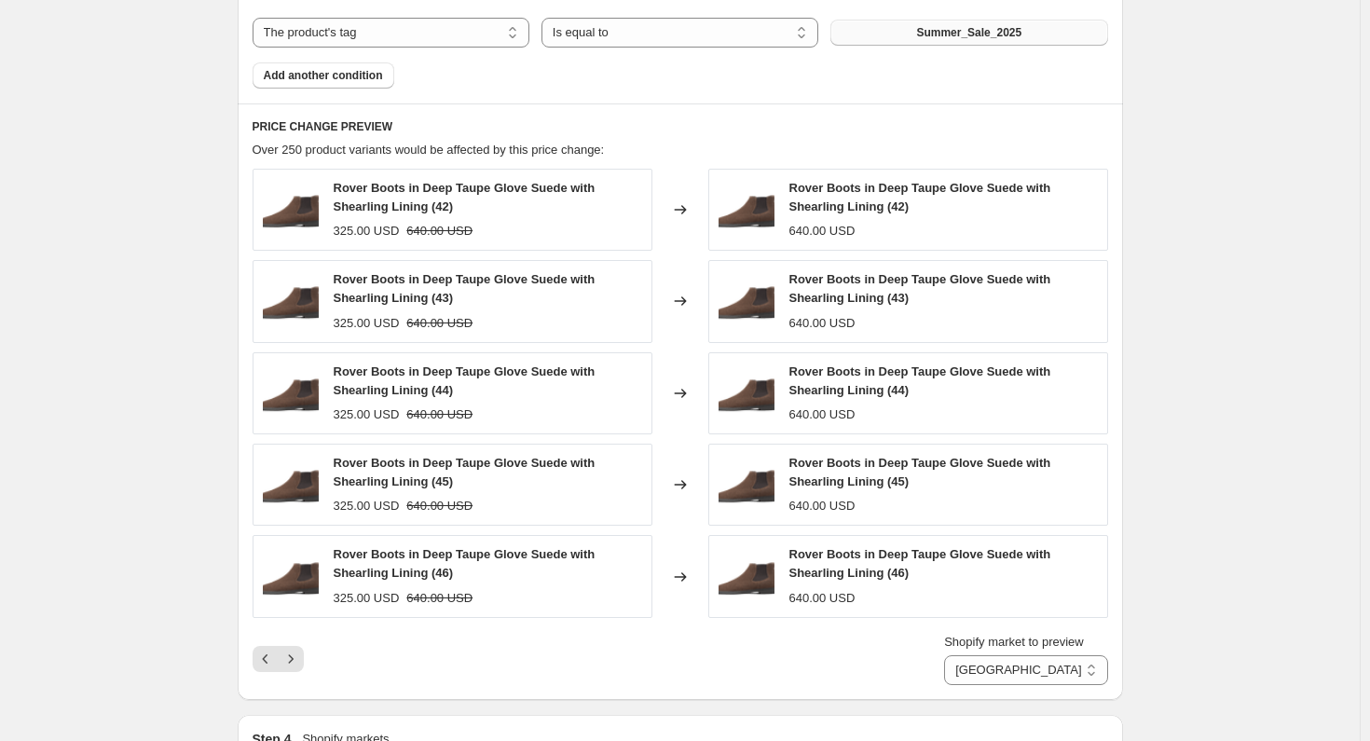
click at [503, 642] on div "Shopify market to preview Direct prices Eurozone Eurozone special price [GEOGRA…" at bounding box center [680, 659] width 855 height 52
click at [299, 659] on icon "Next" at bounding box center [290, 658] width 19 height 19
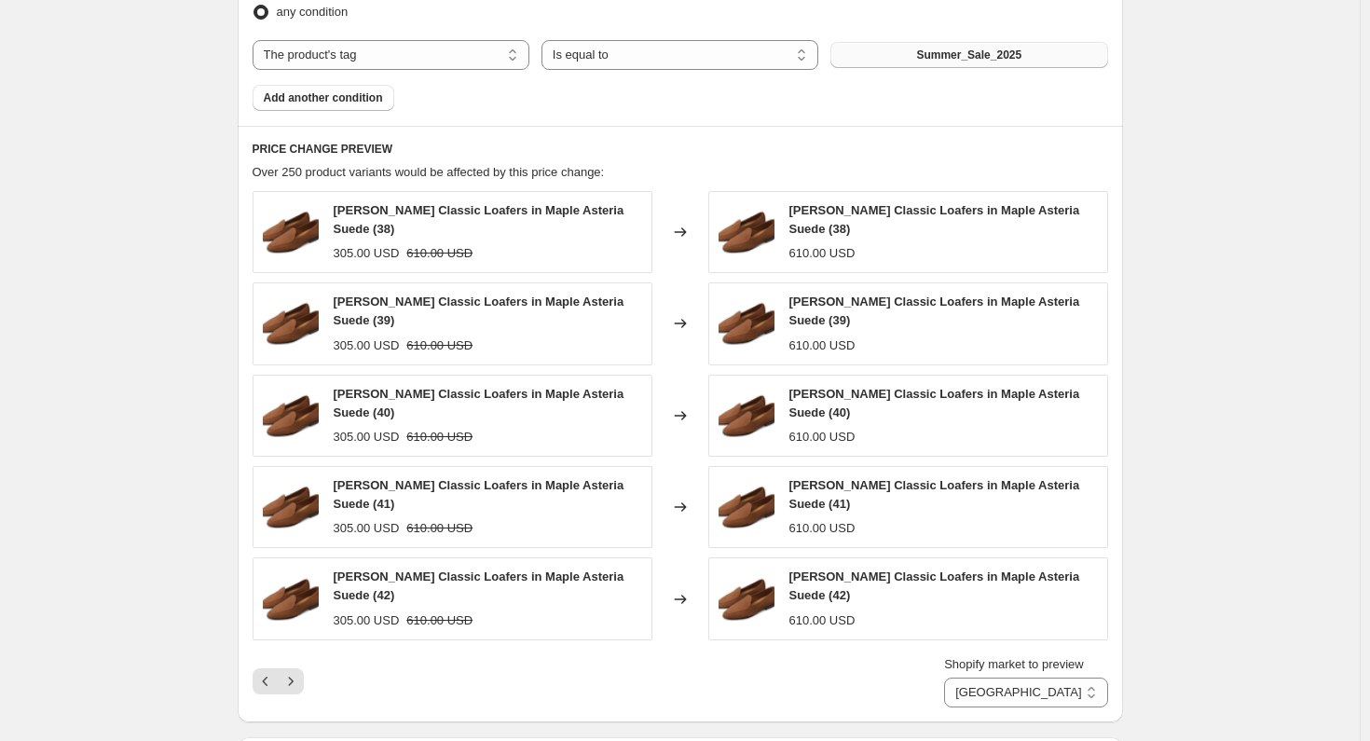
scroll to position [936, 0]
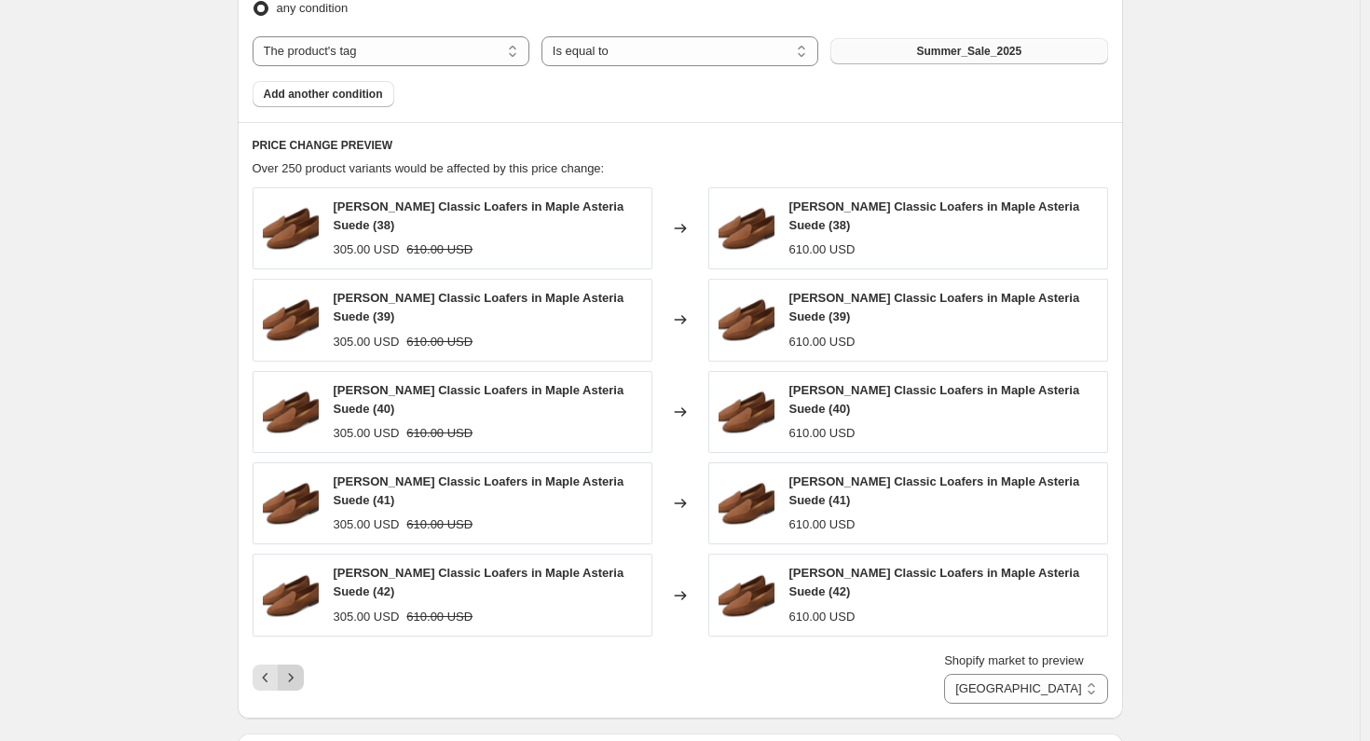
click at [288, 668] on icon "Next" at bounding box center [290, 677] width 19 height 19
click at [292, 668] on icon "Next" at bounding box center [290, 677] width 19 height 19
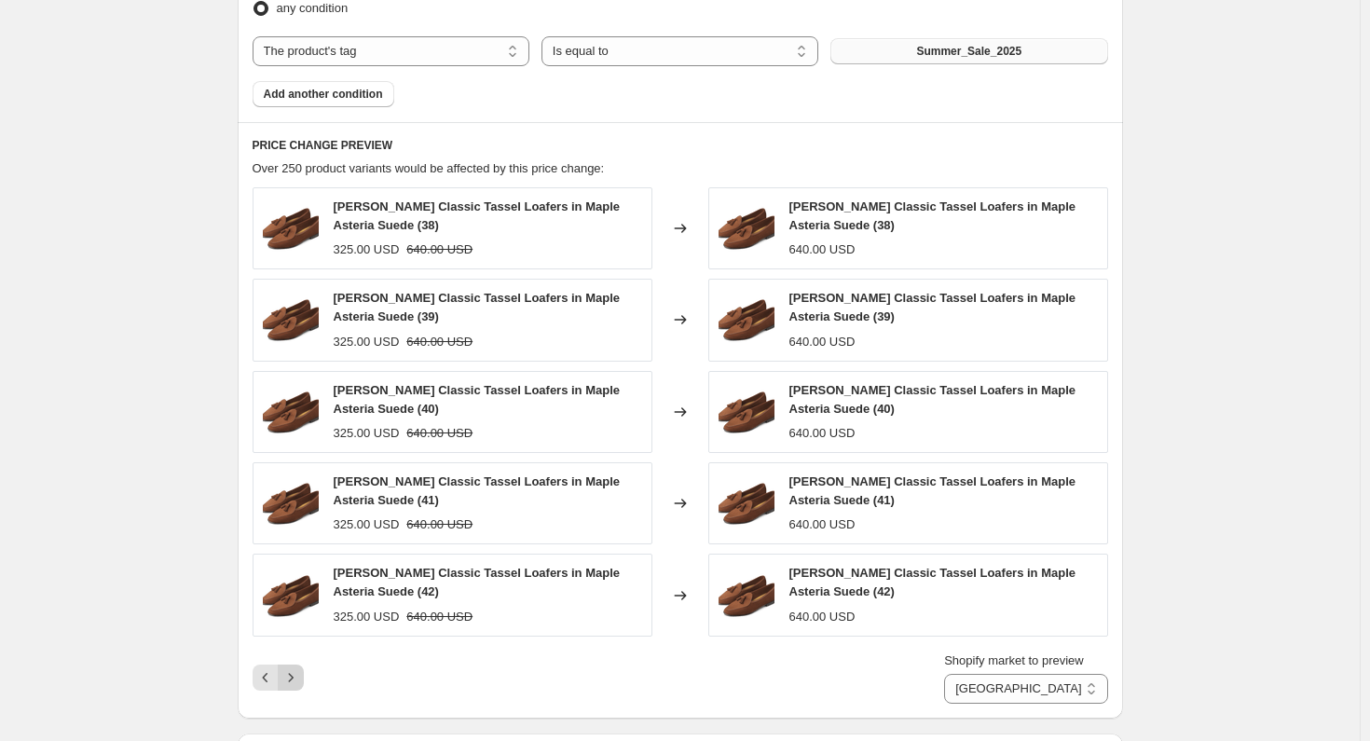
click at [293, 668] on icon "Next" at bounding box center [290, 677] width 19 height 19
click at [293, 673] on icon "Next" at bounding box center [290, 677] width 5 height 8
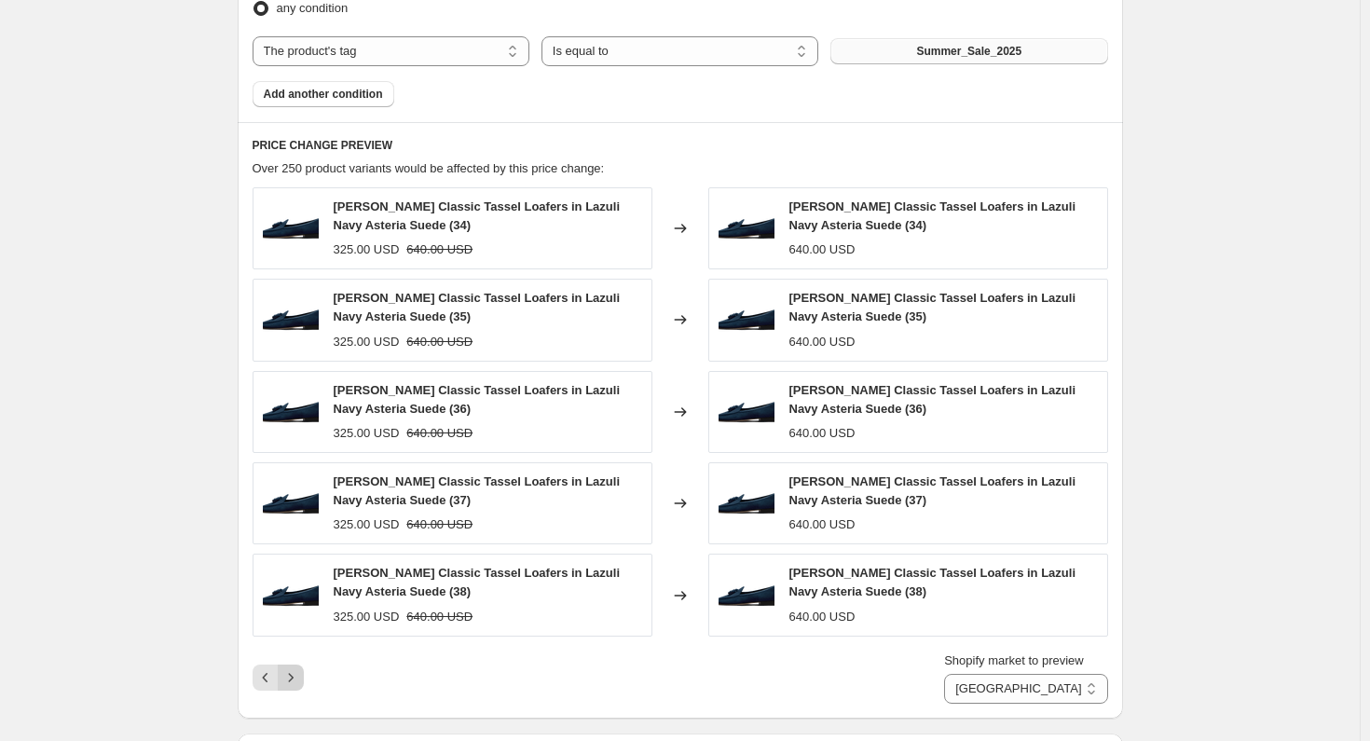
click at [294, 668] on icon "Next" at bounding box center [290, 677] width 19 height 19
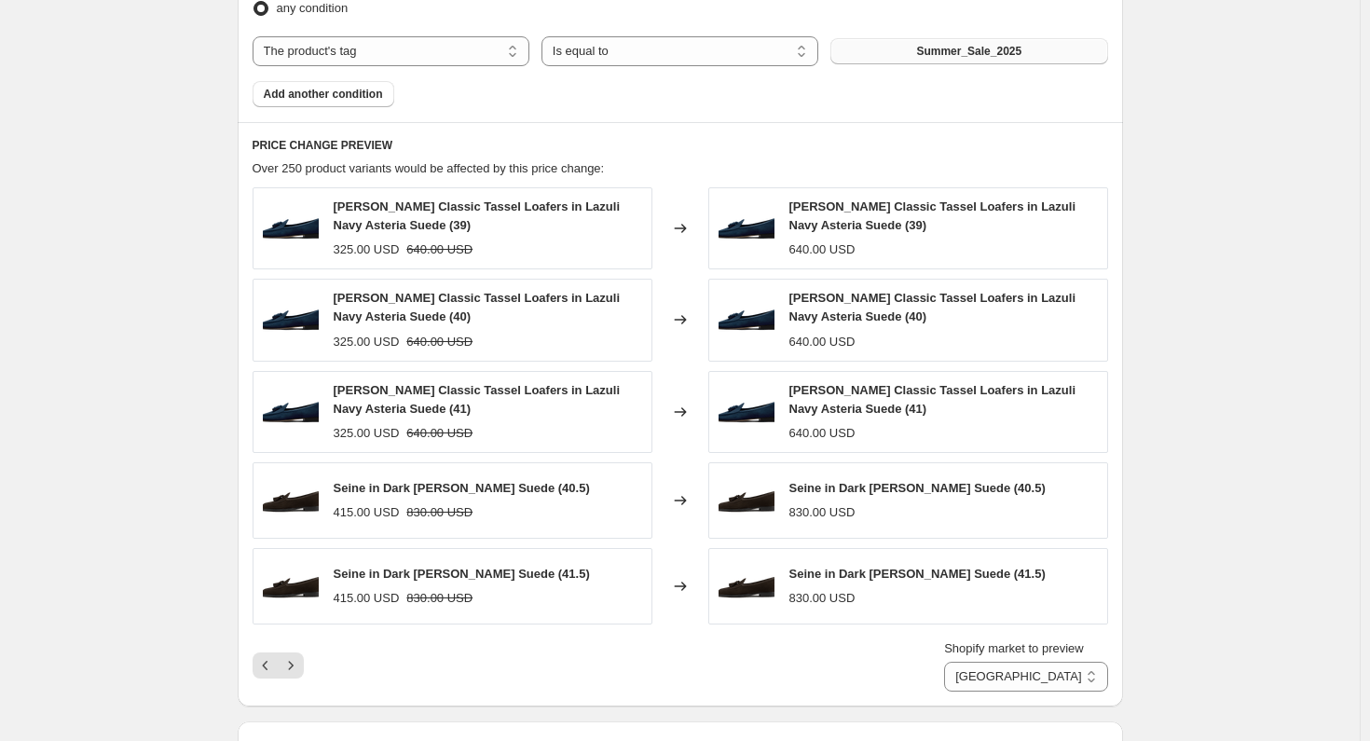
click at [293, 661] on icon "Next" at bounding box center [290, 665] width 5 height 8
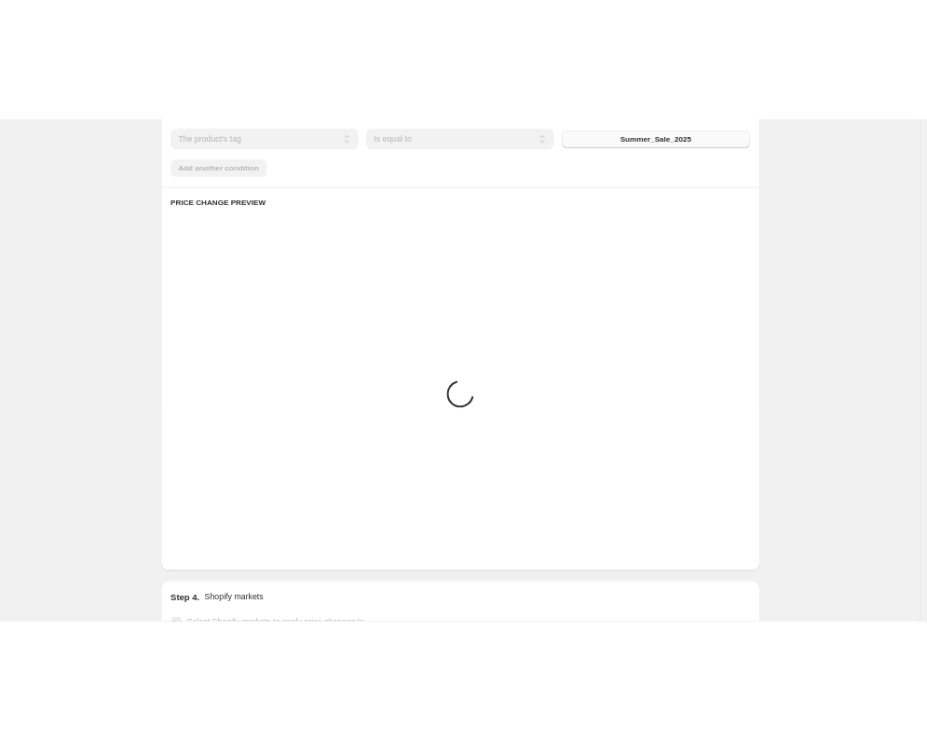
scroll to position [932, 0]
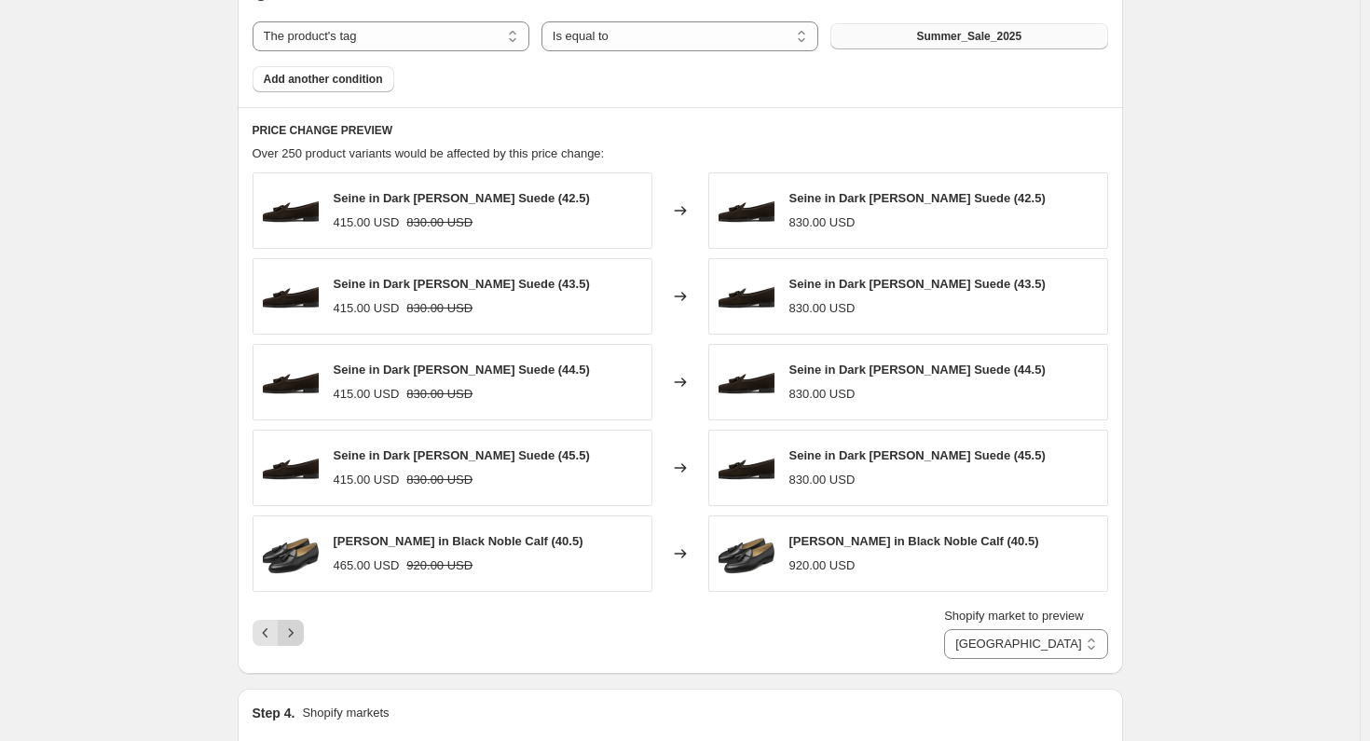
click at [289, 626] on icon "Next" at bounding box center [290, 632] width 19 height 19
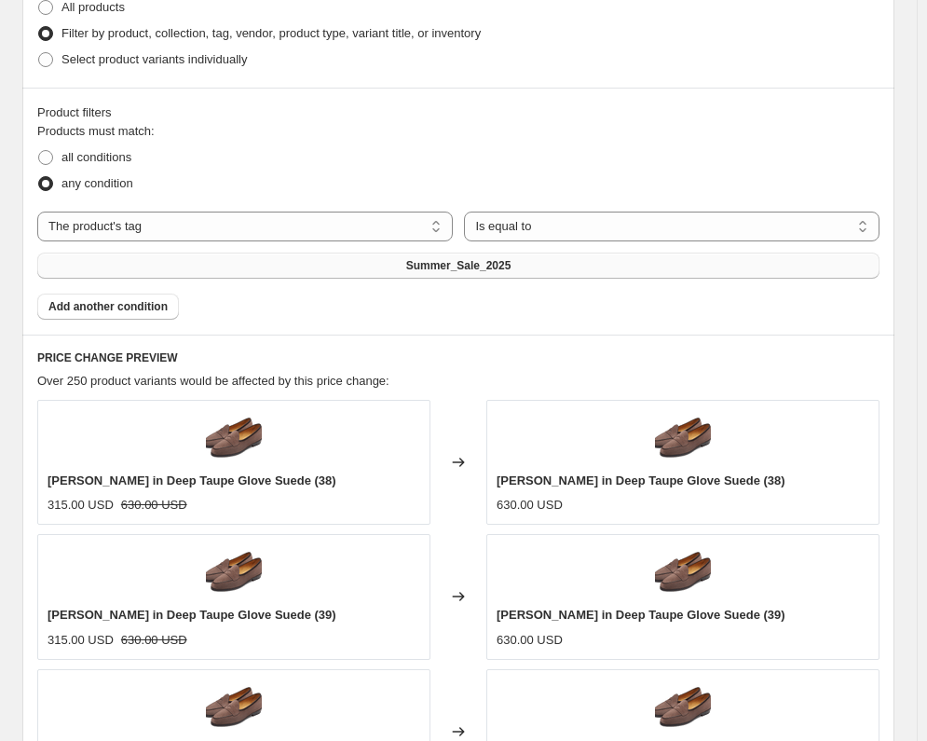
scroll to position [936, 0]
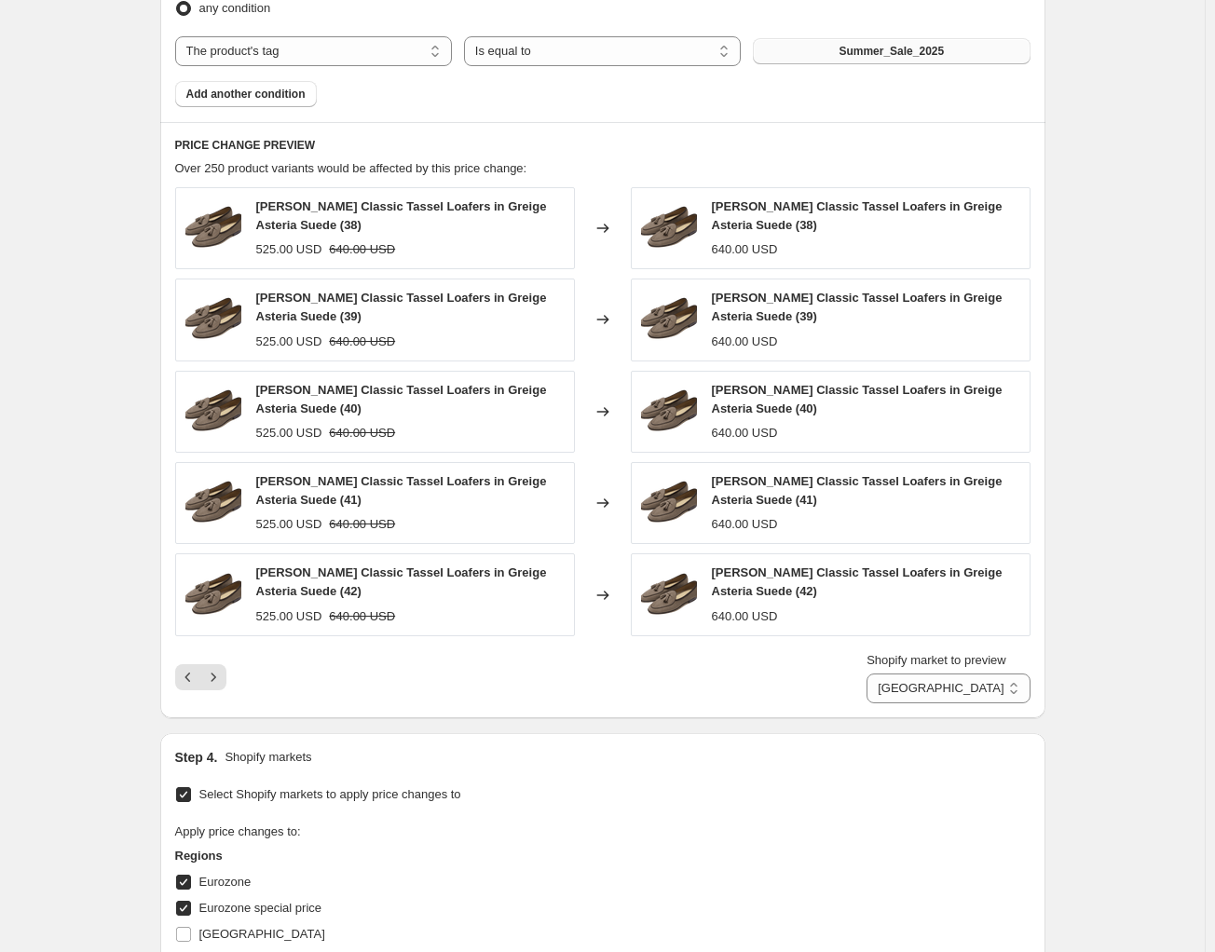
click at [1083, 536] on div "Create new price [MEDICAL_DATA]. This page is ready Create new price [MEDICAL_D…" at bounding box center [602, 241] width 1205 height 2355
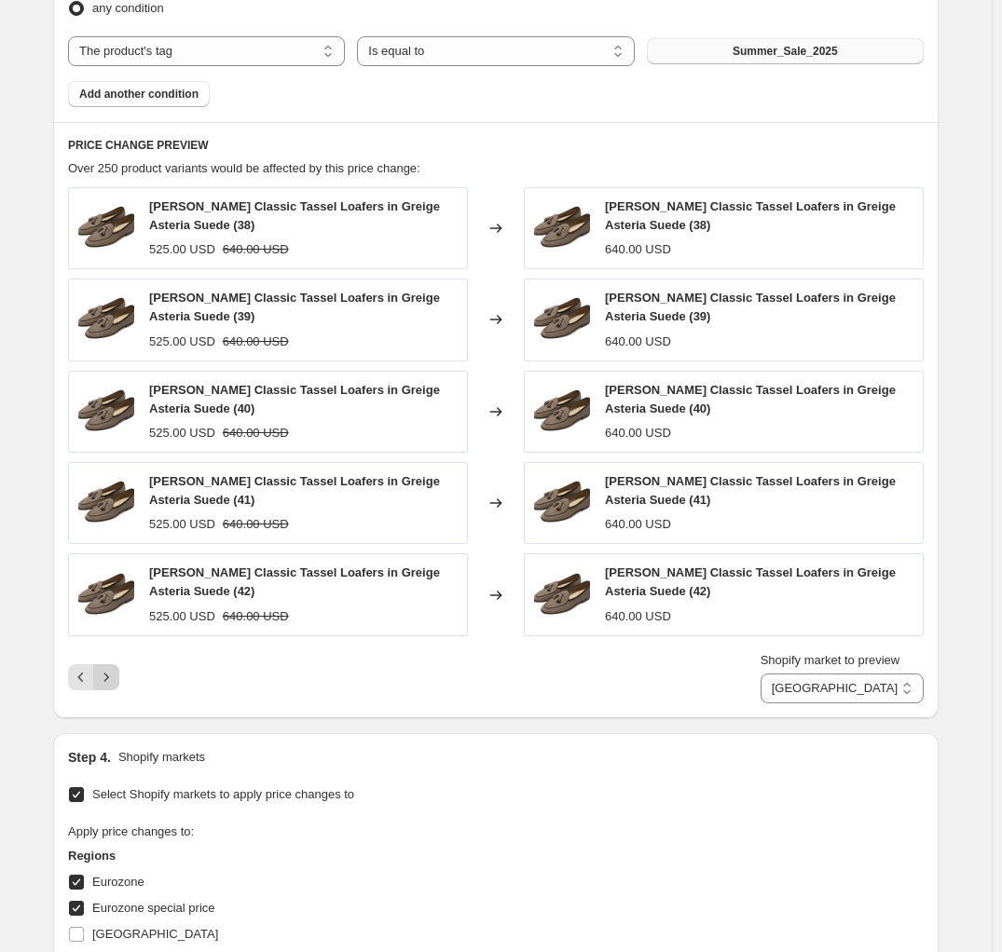
click at [111, 668] on icon "Next" at bounding box center [106, 677] width 19 height 19
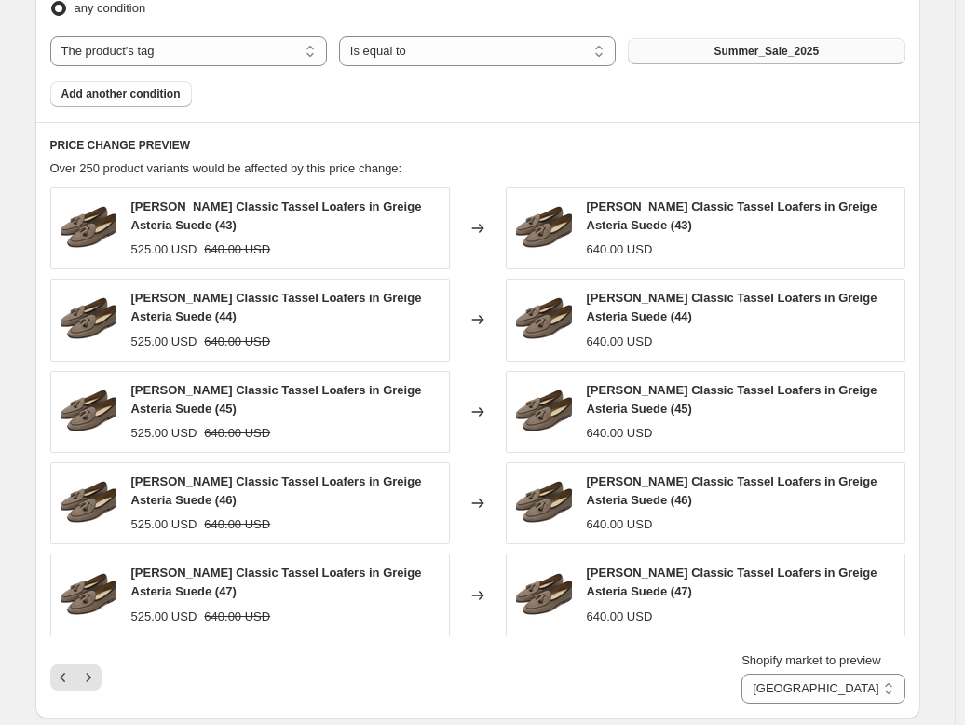
click at [249, 651] on div "Shopify market to preview Direct prices Eurozone Eurozone special price [GEOGRA…" at bounding box center [477, 677] width 855 height 52
click at [94, 668] on icon "Next" at bounding box center [88, 677] width 19 height 19
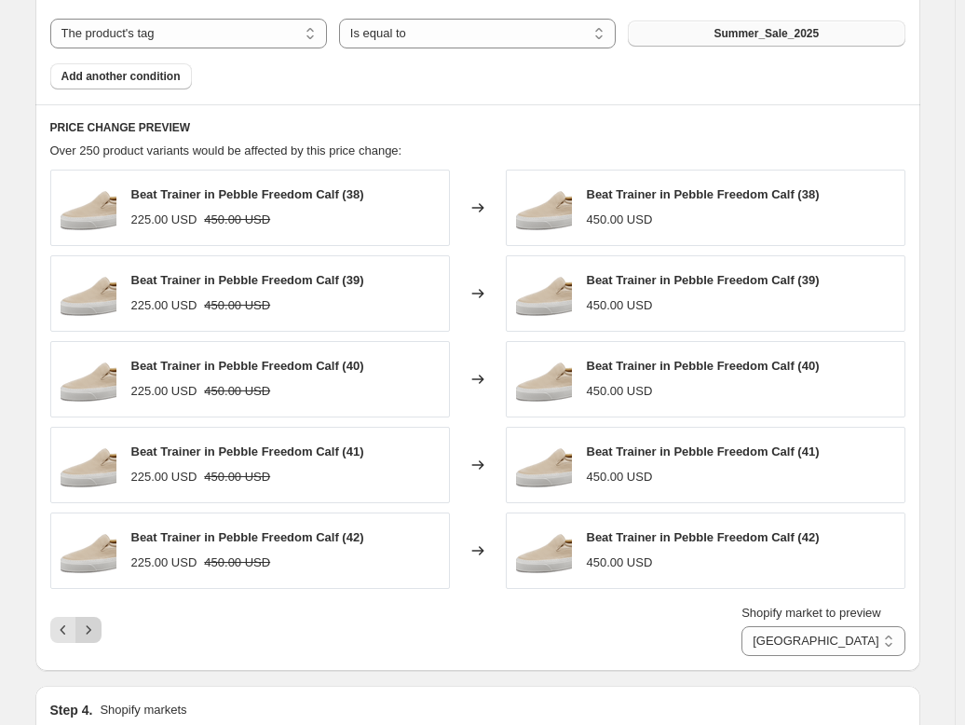
click at [97, 630] on icon "Next" at bounding box center [88, 630] width 19 height 19
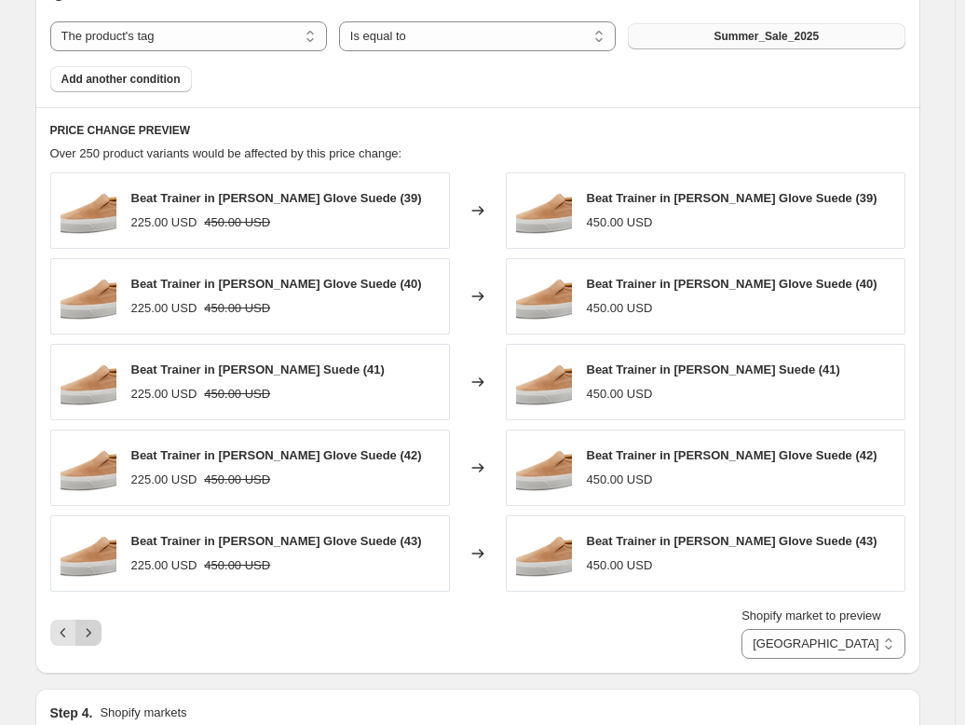
click at [97, 630] on icon "Next" at bounding box center [88, 632] width 19 height 19
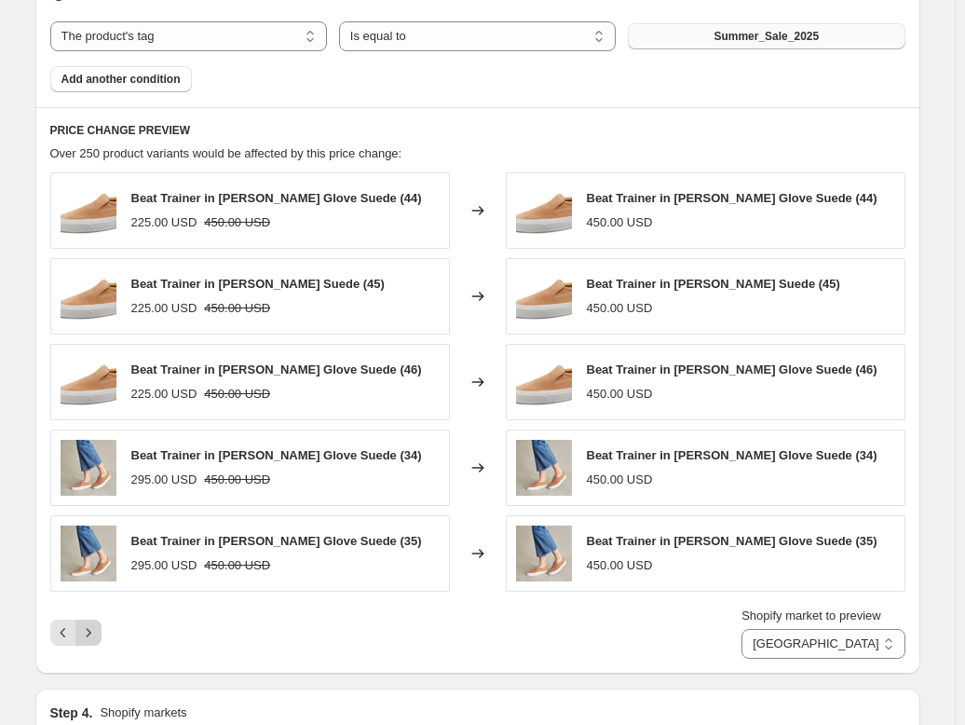
click at [97, 630] on icon "Next" at bounding box center [88, 632] width 19 height 19
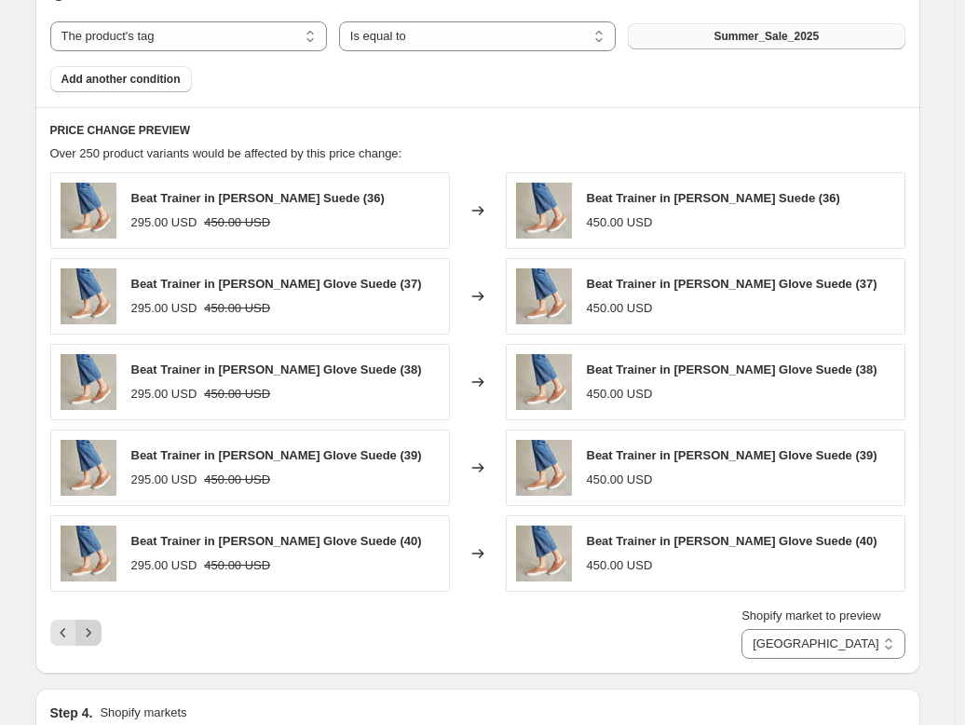
click at [97, 630] on icon "Next" at bounding box center [88, 632] width 19 height 19
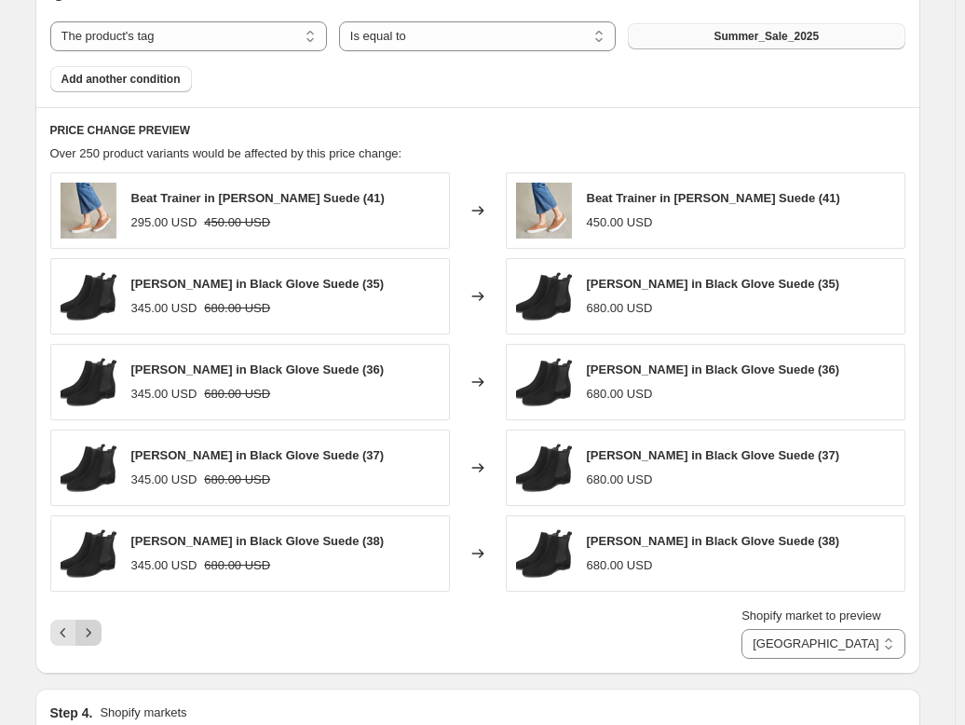
click at [95, 629] on icon "Next" at bounding box center [88, 632] width 19 height 19
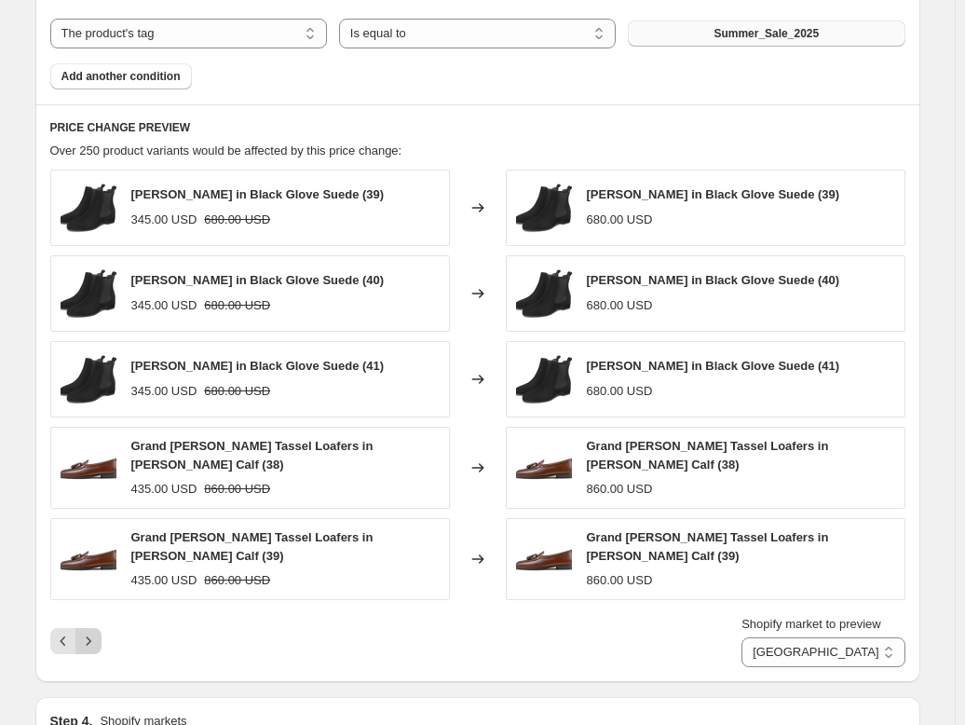
click at [97, 634] on icon "Next" at bounding box center [88, 641] width 19 height 19
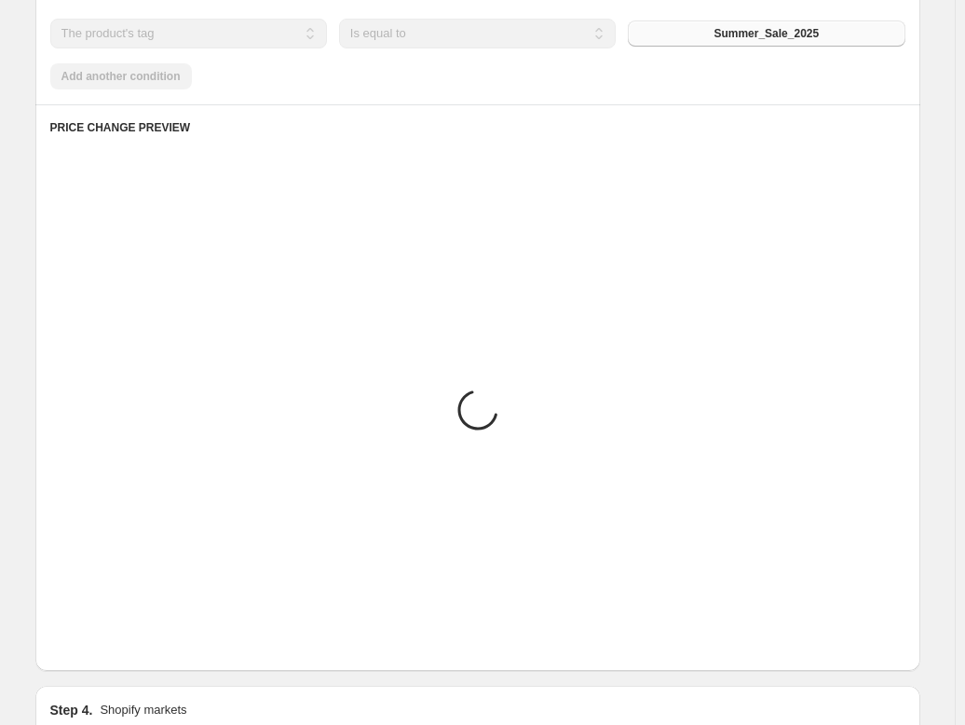
scroll to position [936, 0]
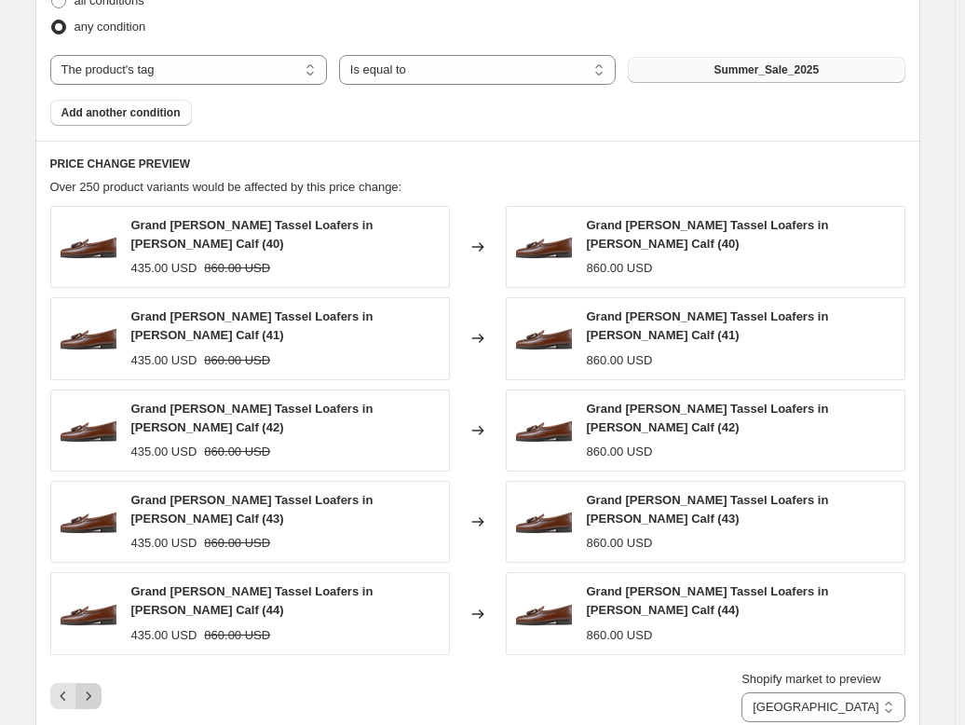
click at [91, 687] on icon "Next" at bounding box center [88, 696] width 19 height 19
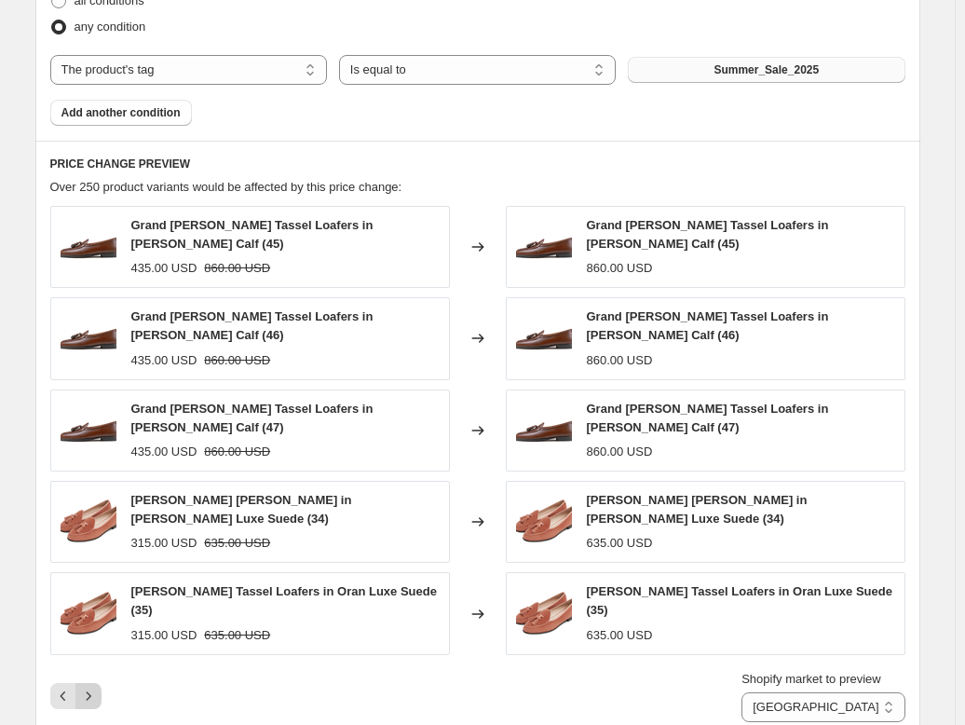
click at [93, 687] on icon "Next" at bounding box center [88, 696] width 19 height 19
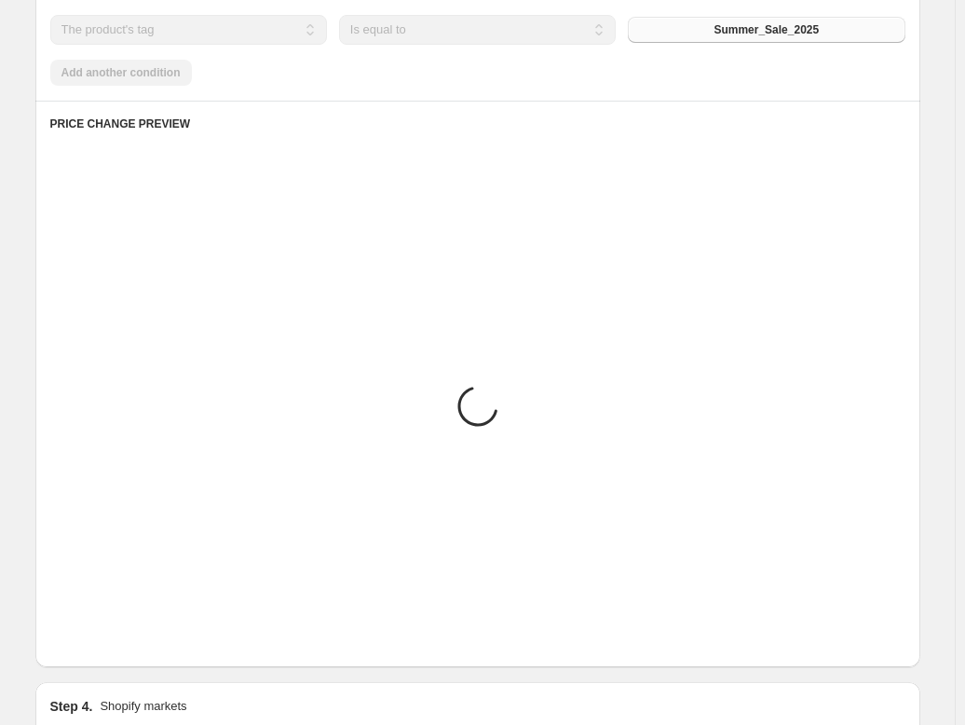
scroll to position [932, 0]
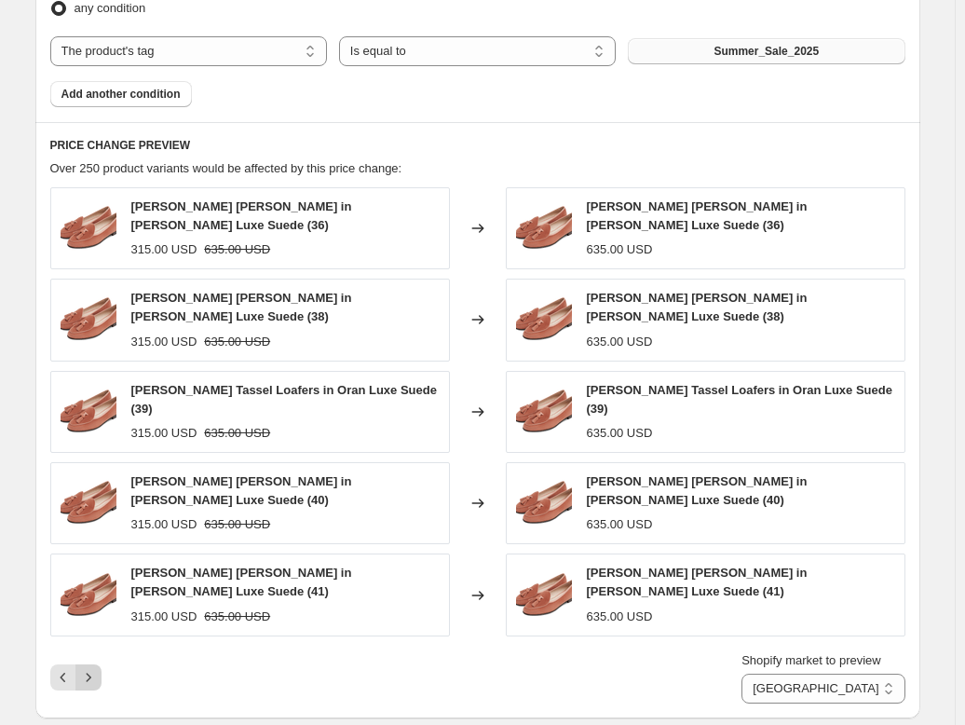
click at [93, 668] on icon "Next" at bounding box center [88, 677] width 19 height 19
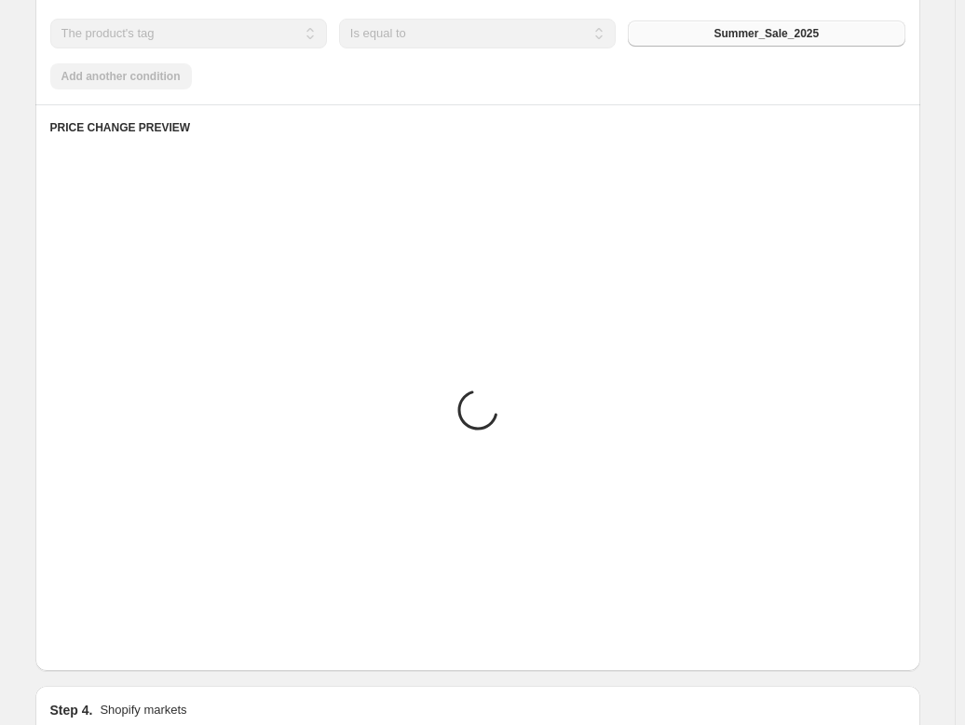
scroll to position [936, 0]
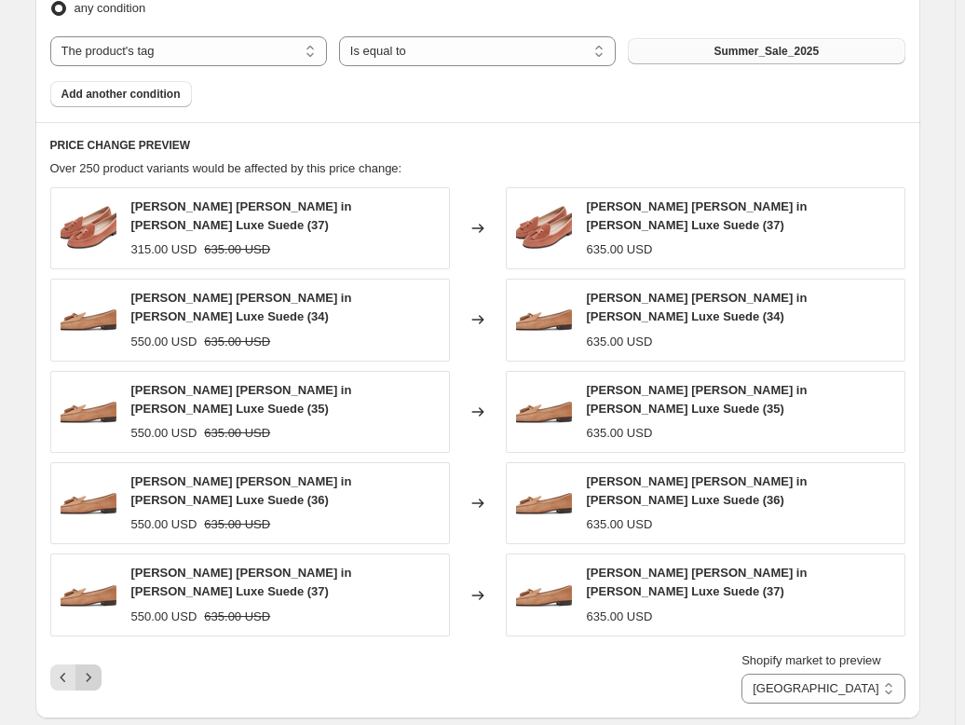
click at [87, 668] on icon "Next" at bounding box center [88, 677] width 19 height 19
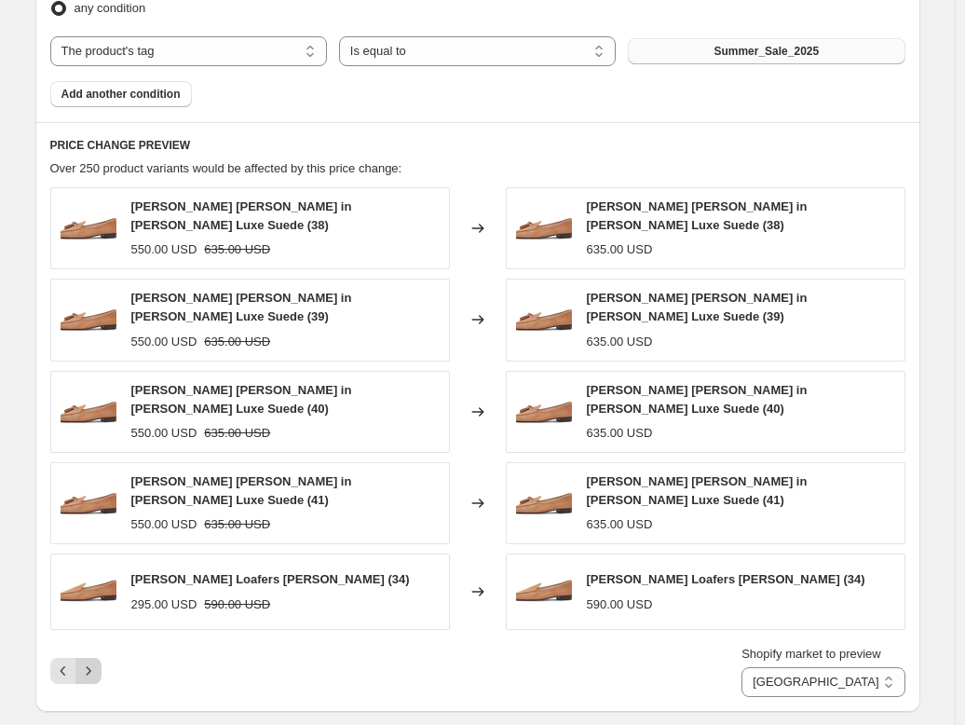
click at [97, 662] on icon "Next" at bounding box center [88, 671] width 19 height 19
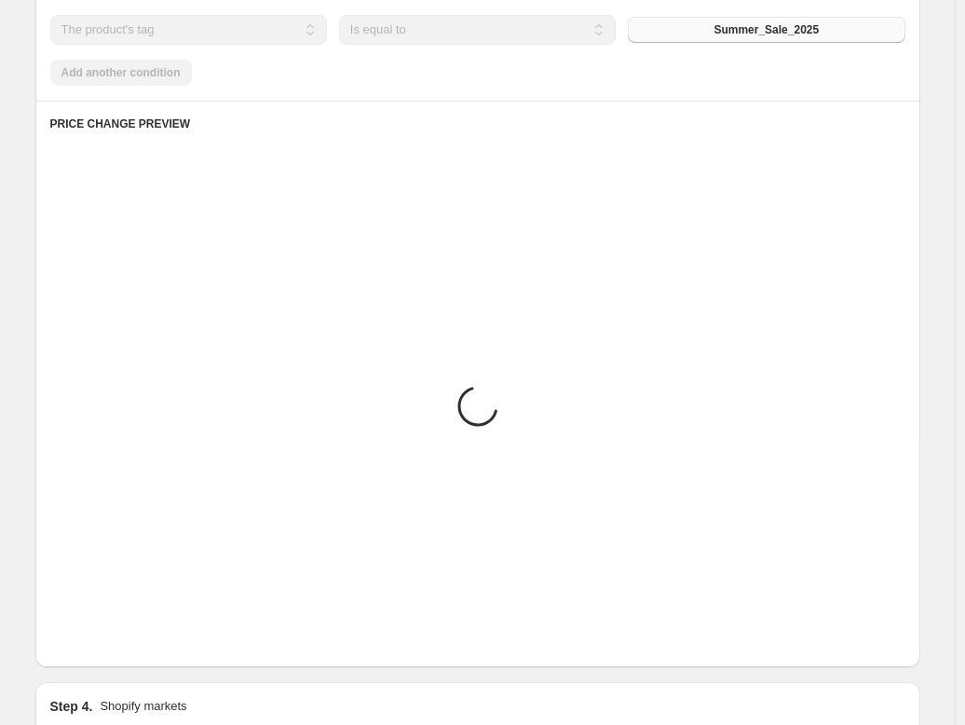
scroll to position [932, 0]
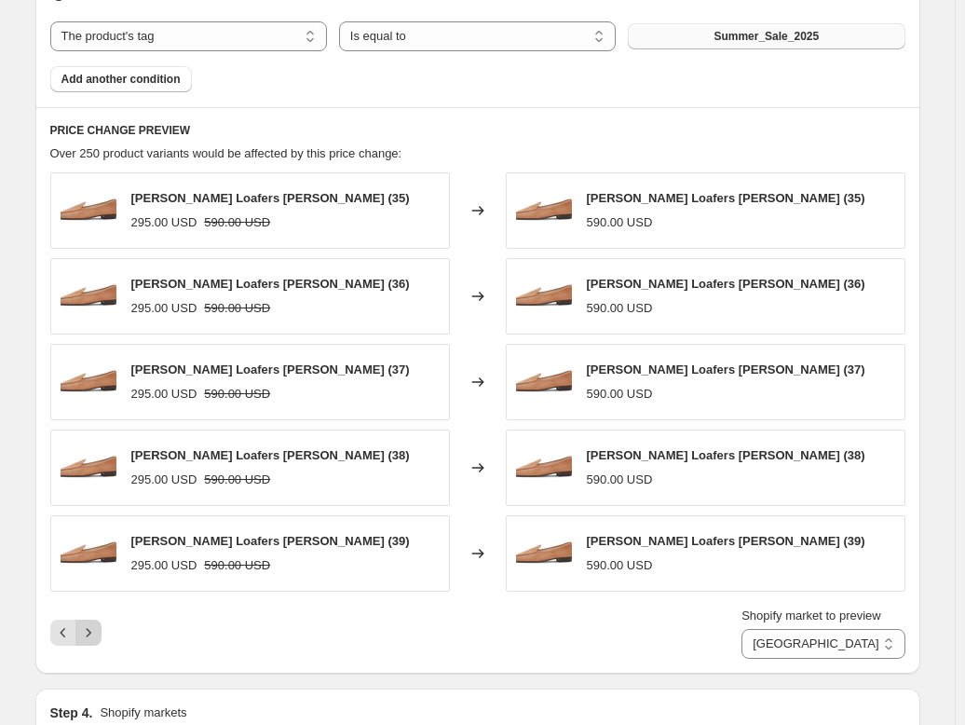
click at [91, 627] on icon "Next" at bounding box center [88, 632] width 19 height 19
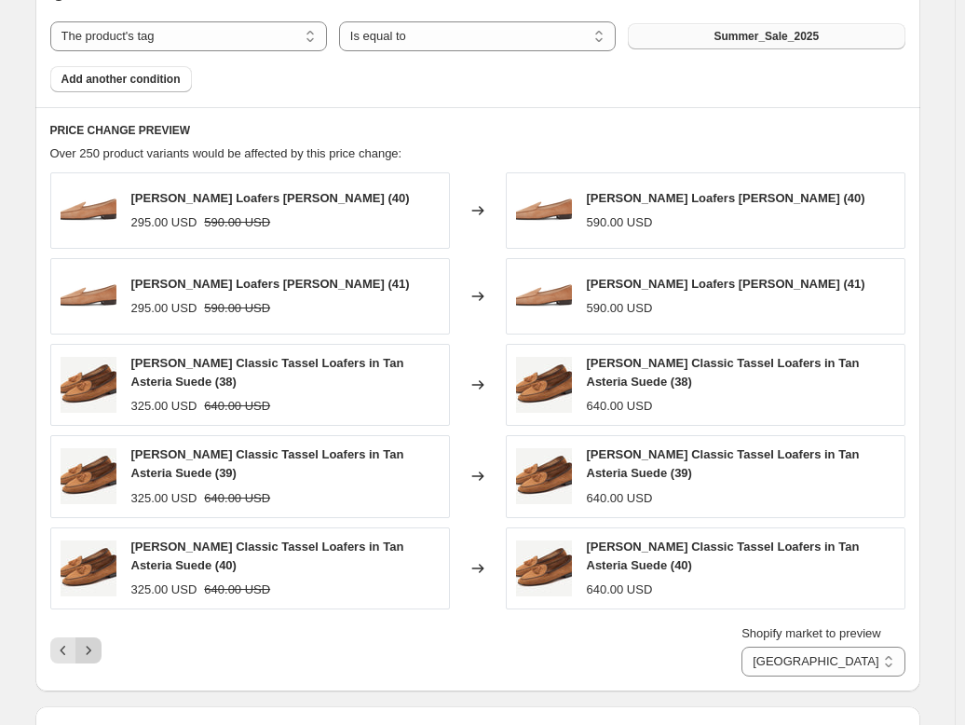
click at [94, 643] on icon "Next" at bounding box center [88, 650] width 19 height 19
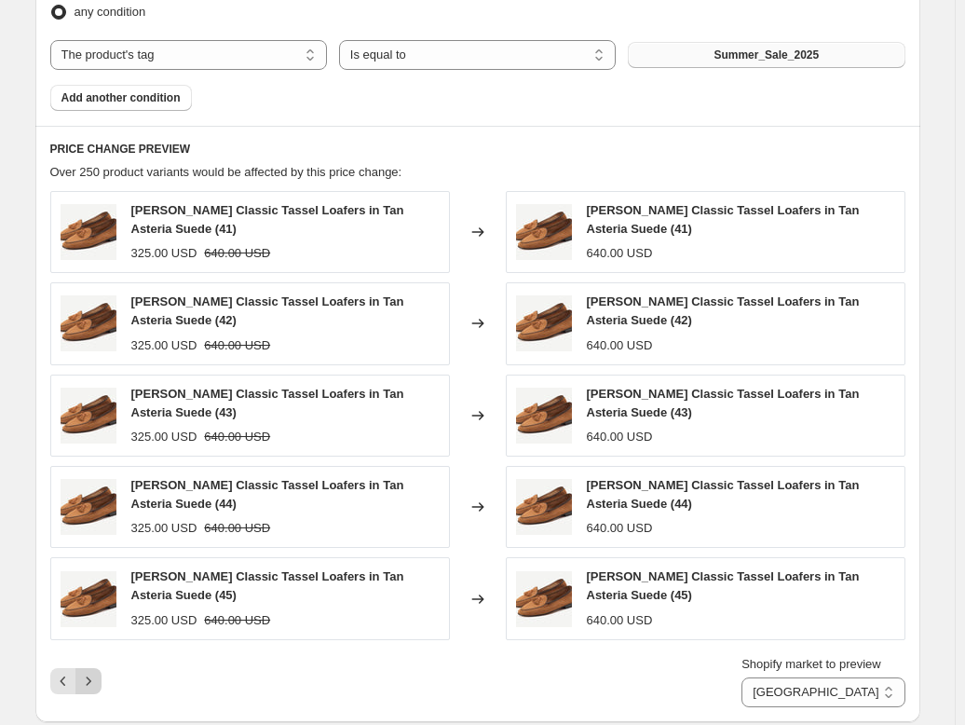
scroll to position [936, 0]
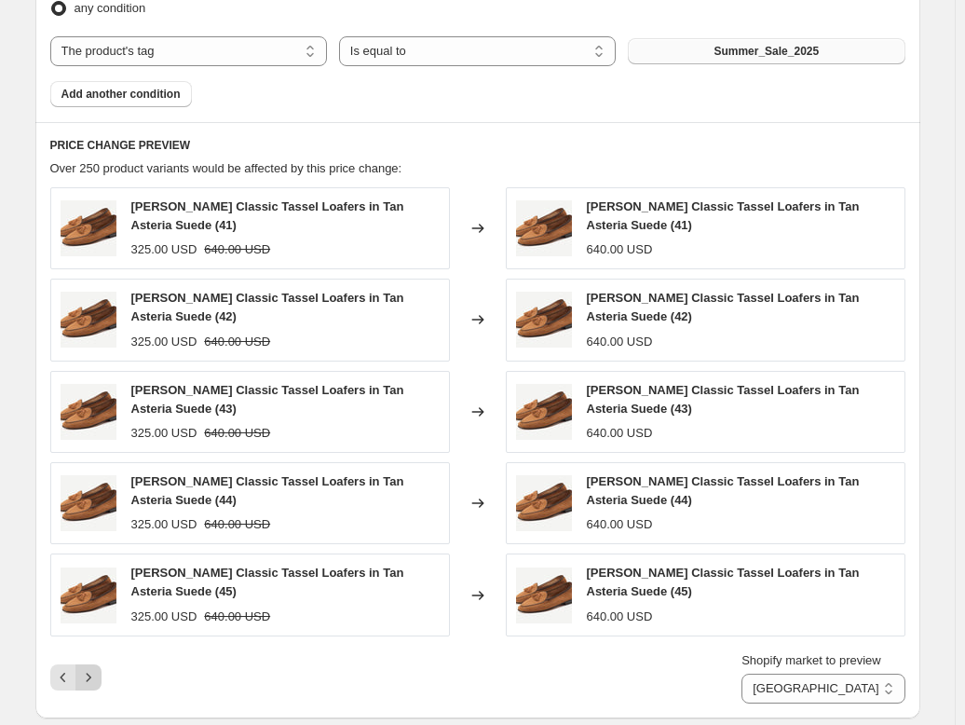
click at [94, 664] on button "Next" at bounding box center [88, 677] width 26 height 26
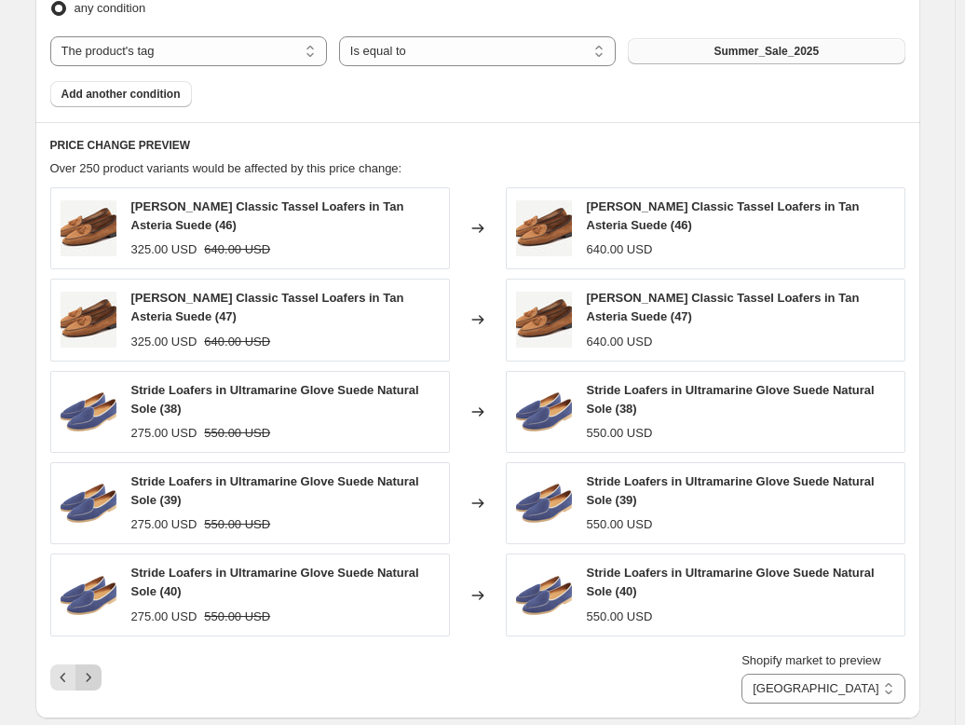
click at [94, 664] on button "Next" at bounding box center [88, 677] width 26 height 26
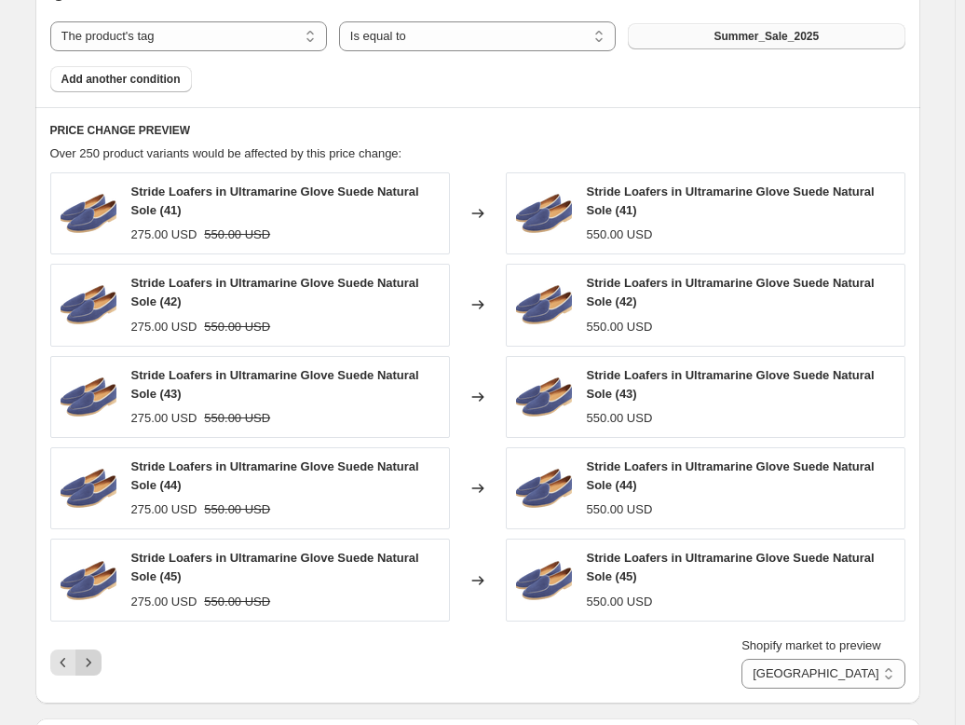
scroll to position [954, 0]
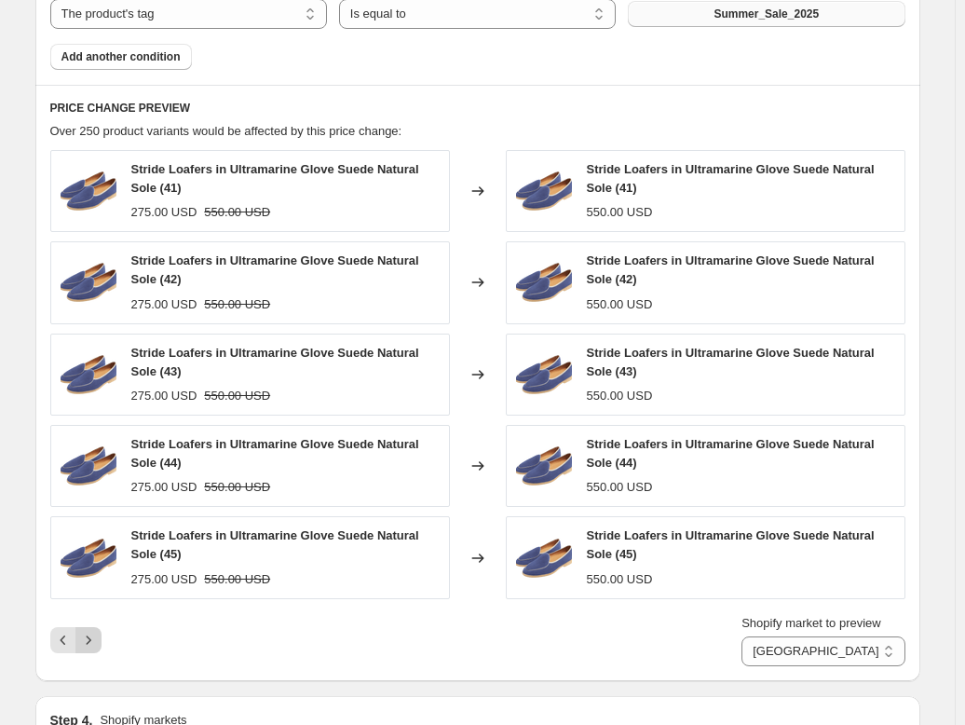
click at [94, 647] on button "Next" at bounding box center [88, 640] width 26 height 26
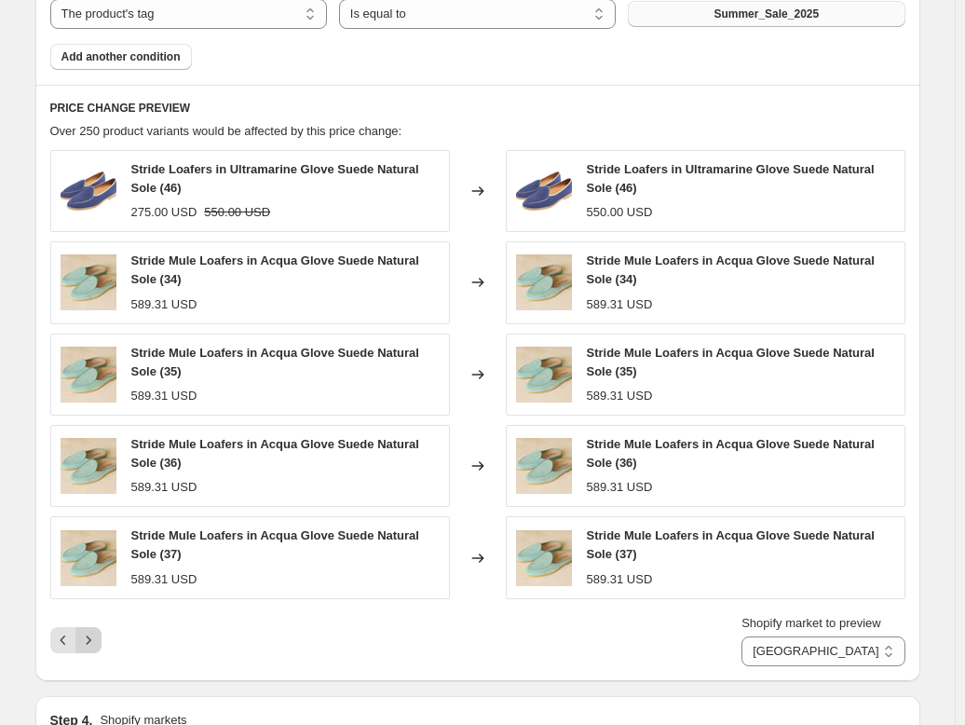
click at [94, 649] on icon "Next" at bounding box center [88, 640] width 19 height 19
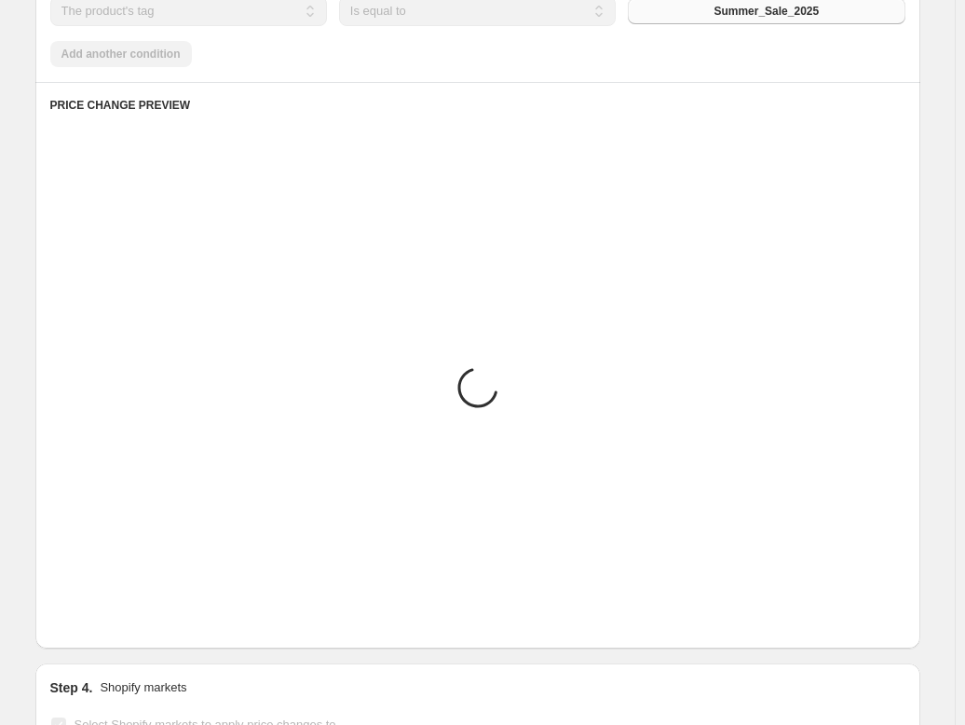
scroll to position [932, 0]
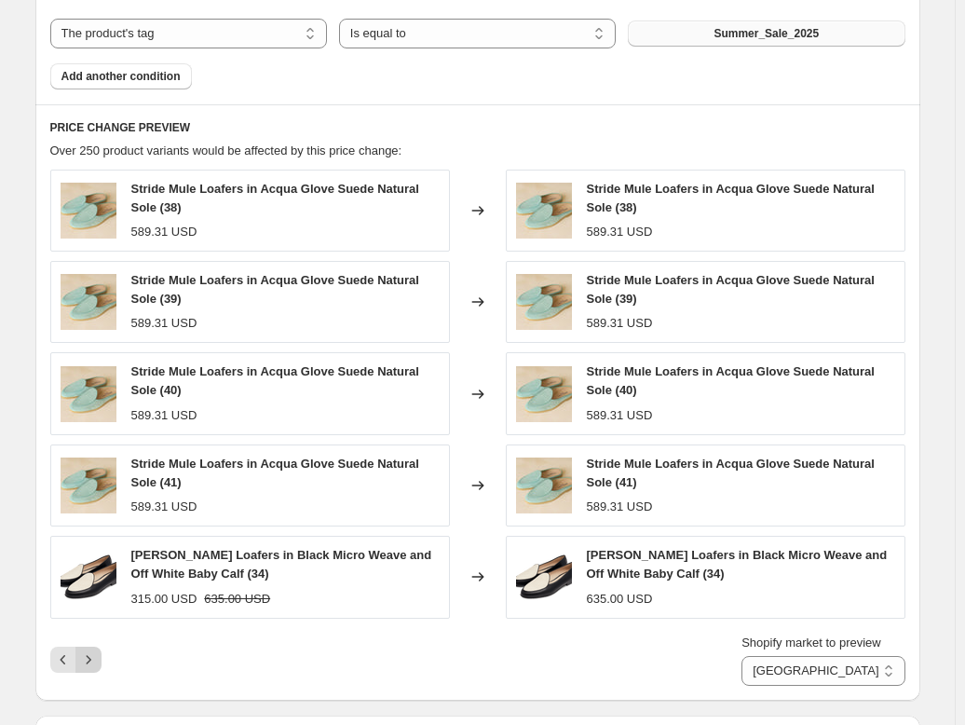
click at [97, 657] on icon "Next" at bounding box center [88, 659] width 19 height 19
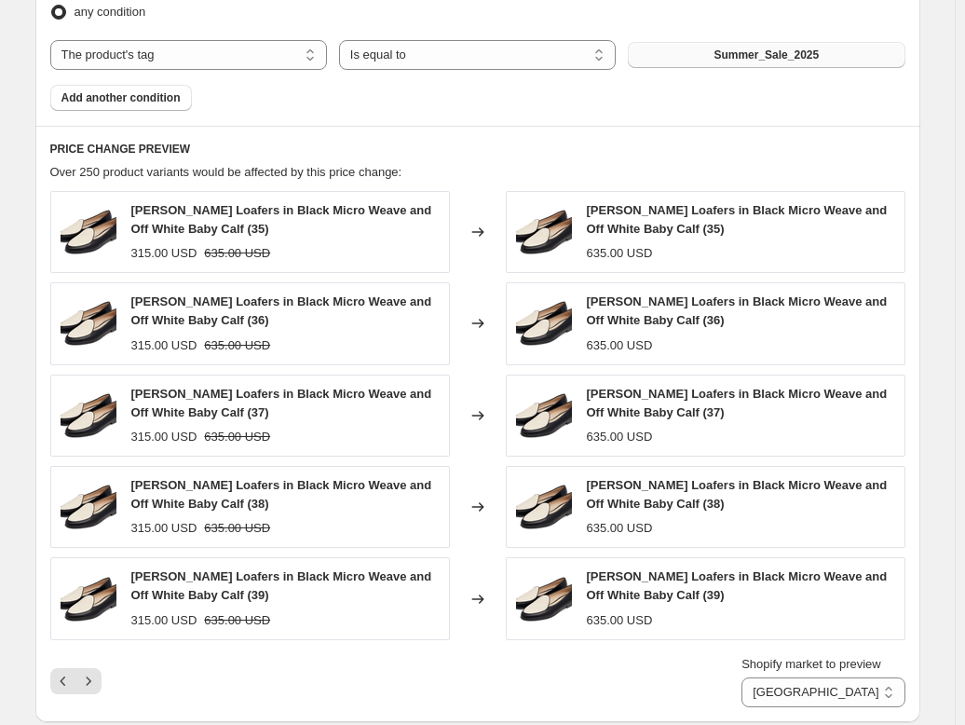
scroll to position [936, 0]
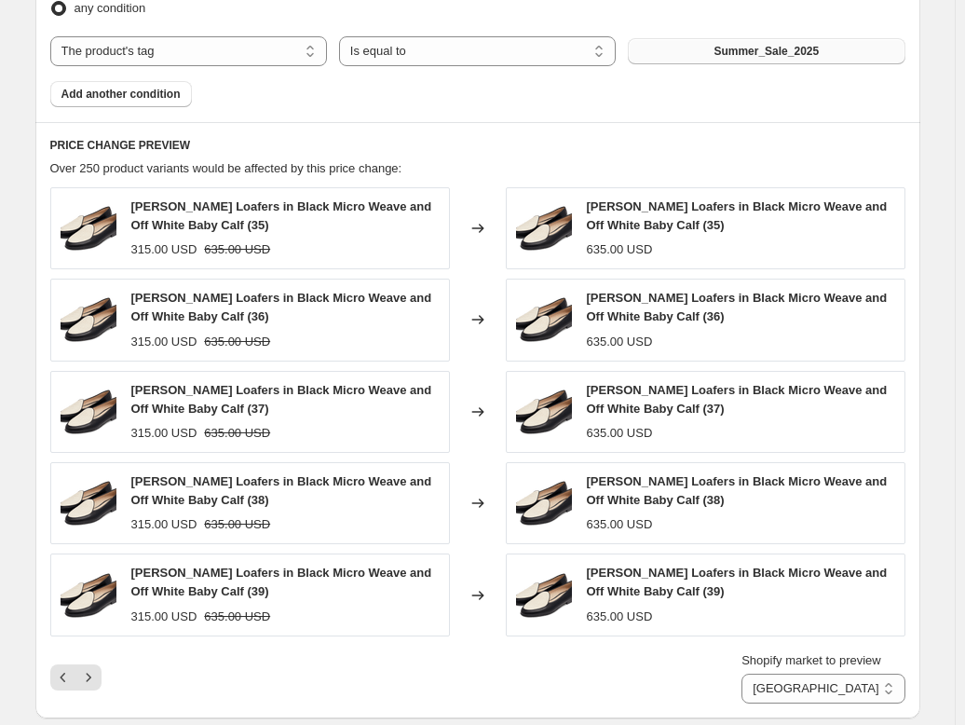
click at [90, 673] on icon "Next" at bounding box center [88, 677] width 5 height 8
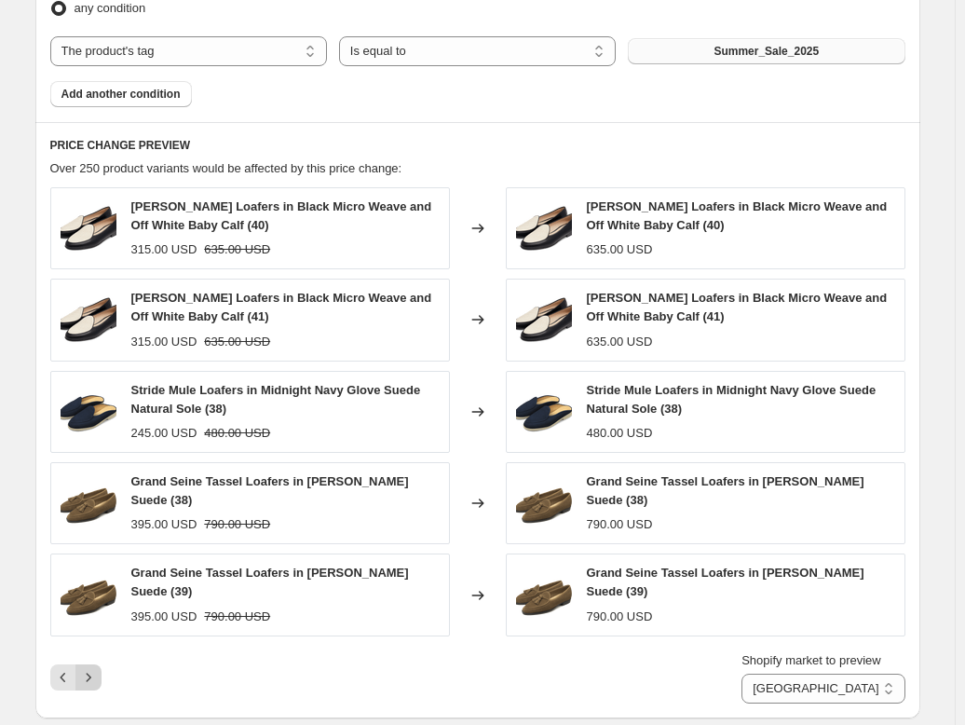
click at [94, 668] on icon "Next" at bounding box center [88, 677] width 19 height 19
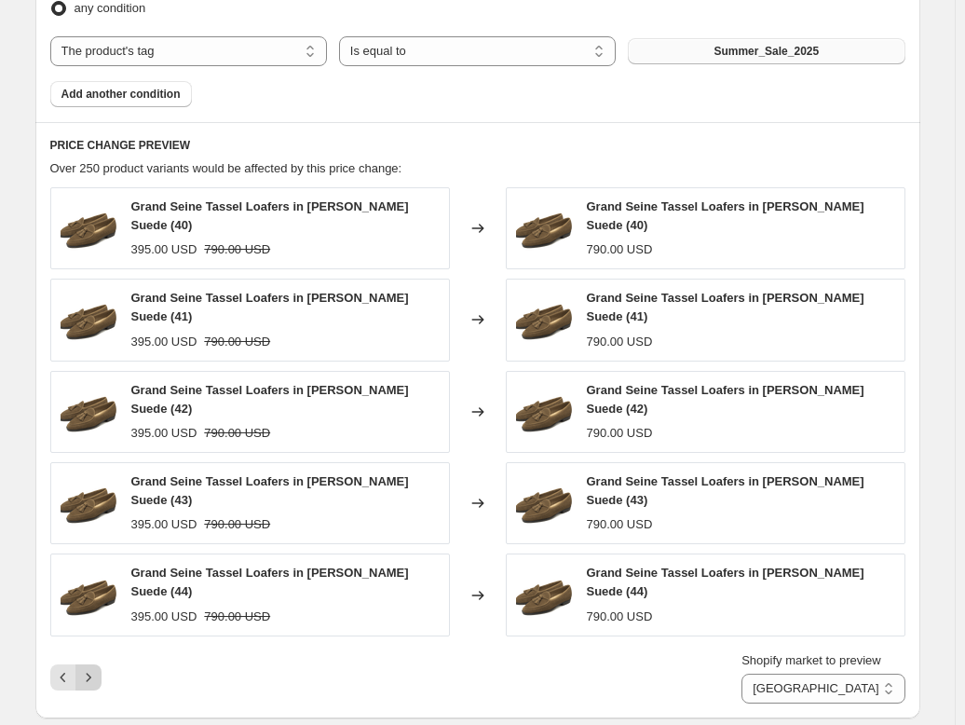
click at [89, 668] on icon "Next" at bounding box center [88, 677] width 19 height 19
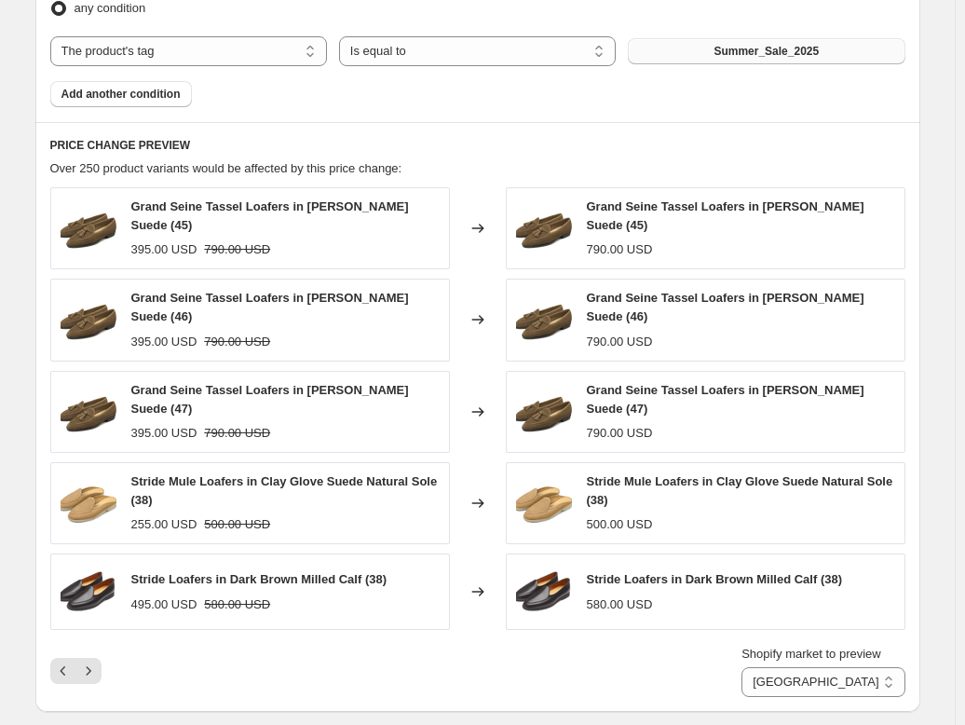
drag, startPoint x: 89, startPoint y: 652, endPoint x: 478, endPoint y: 679, distance: 389.5
click at [478, 679] on div "PRICE CHANGE PREVIEW Over 250 product variants would be affected by this price …" at bounding box center [477, 417] width 885 height 590
drag, startPoint x: 367, startPoint y: 663, endPoint x: 243, endPoint y: 666, distance: 124.0
click at [243, 666] on div "Shopify market to preview Direct prices Eurozone Eurozone special price [GEOGRA…" at bounding box center [477, 671] width 855 height 52
click at [96, 662] on icon "Next" at bounding box center [88, 671] width 19 height 19
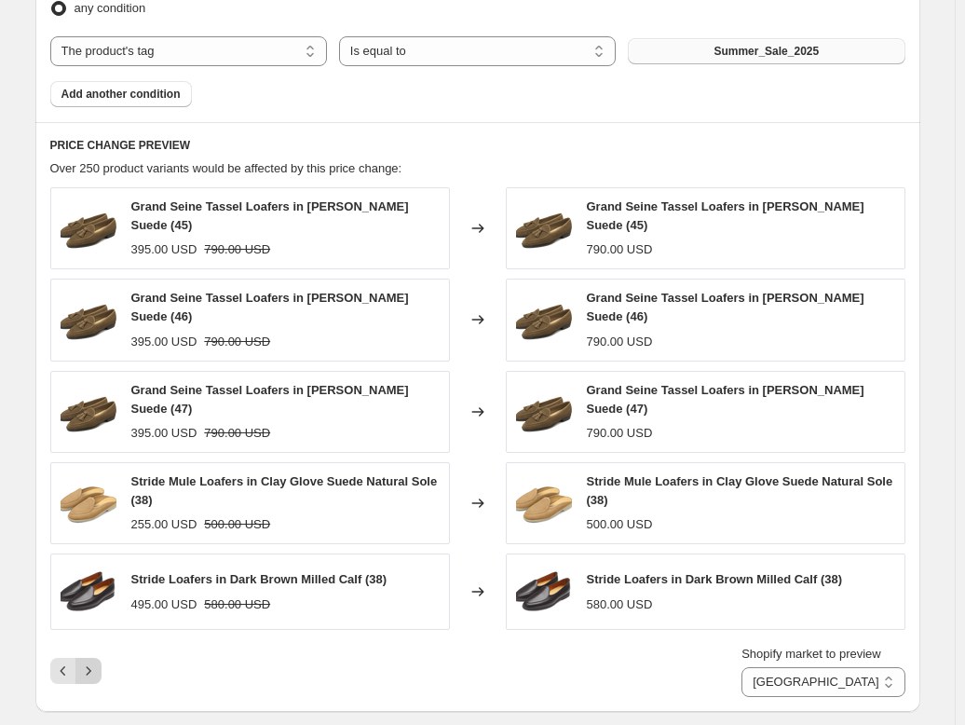
scroll to position [932, 0]
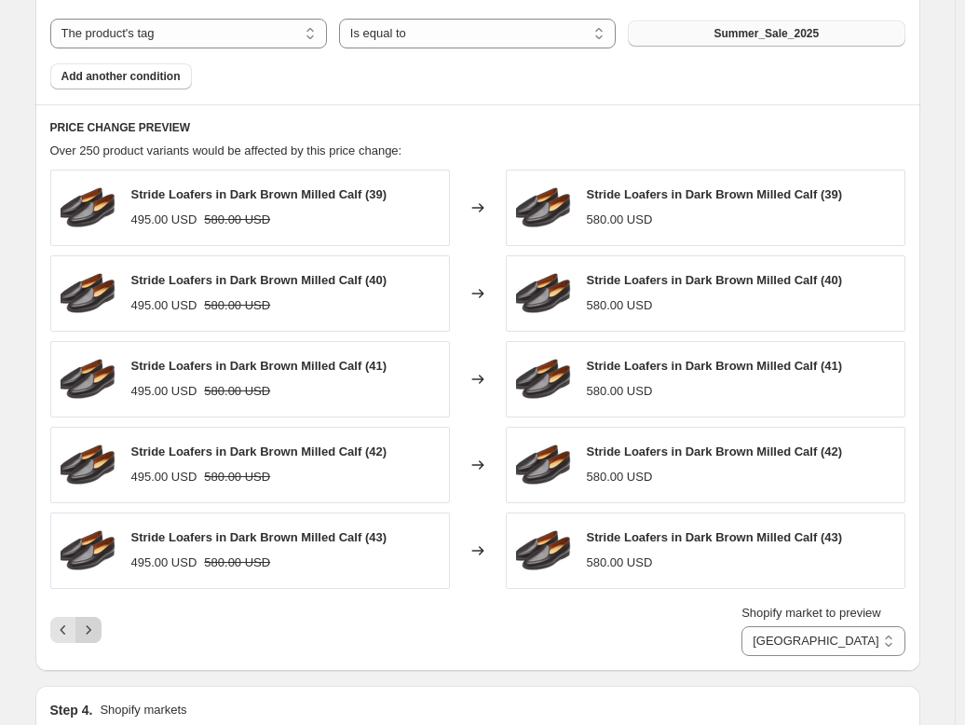
click at [102, 628] on button "Next" at bounding box center [88, 630] width 26 height 26
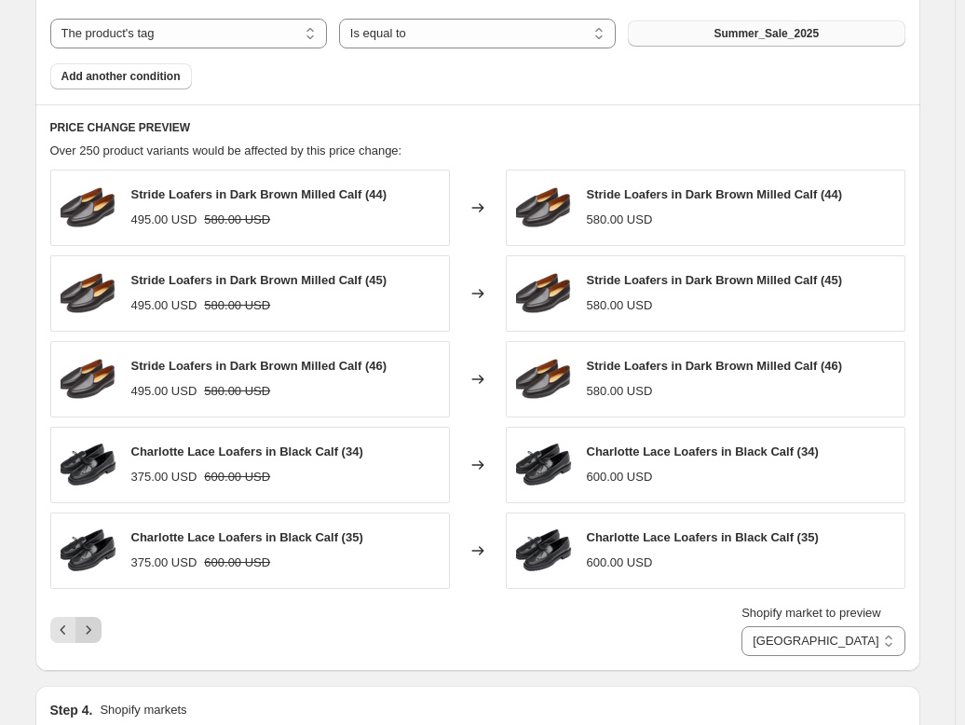
click at [82, 631] on button "Next" at bounding box center [88, 630] width 26 height 26
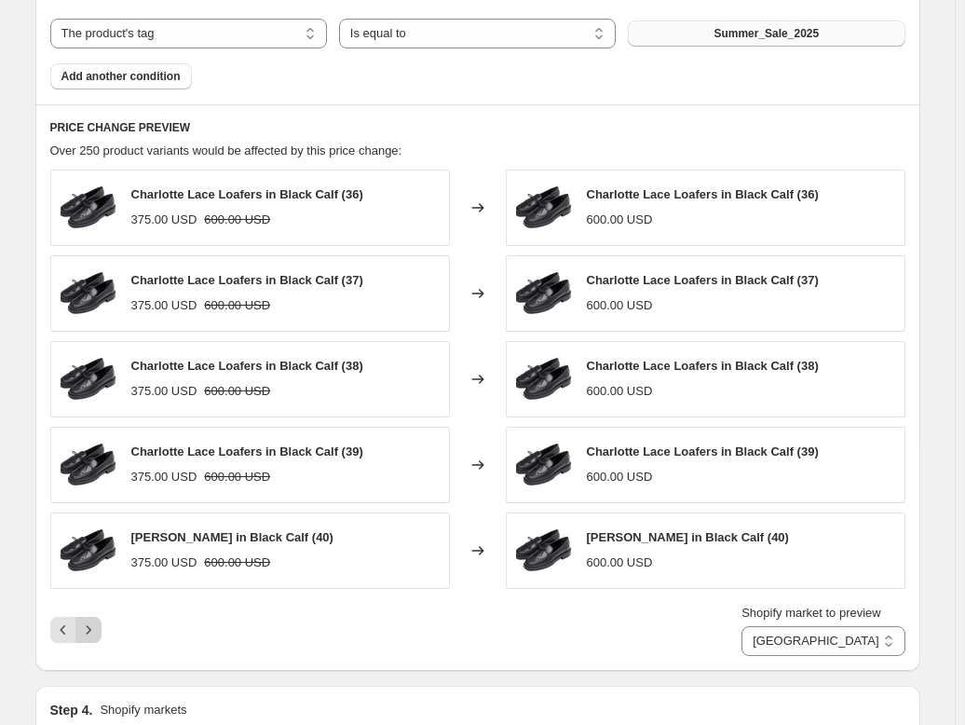
click at [82, 631] on button "Next" at bounding box center [88, 630] width 26 height 26
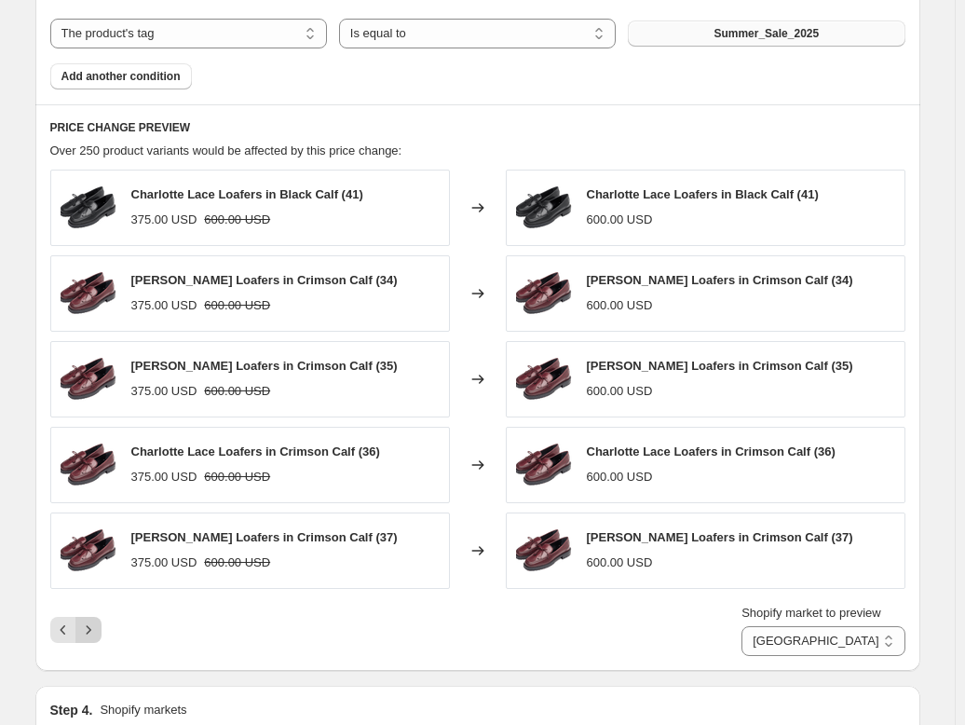
click at [98, 625] on icon "Next" at bounding box center [88, 630] width 19 height 19
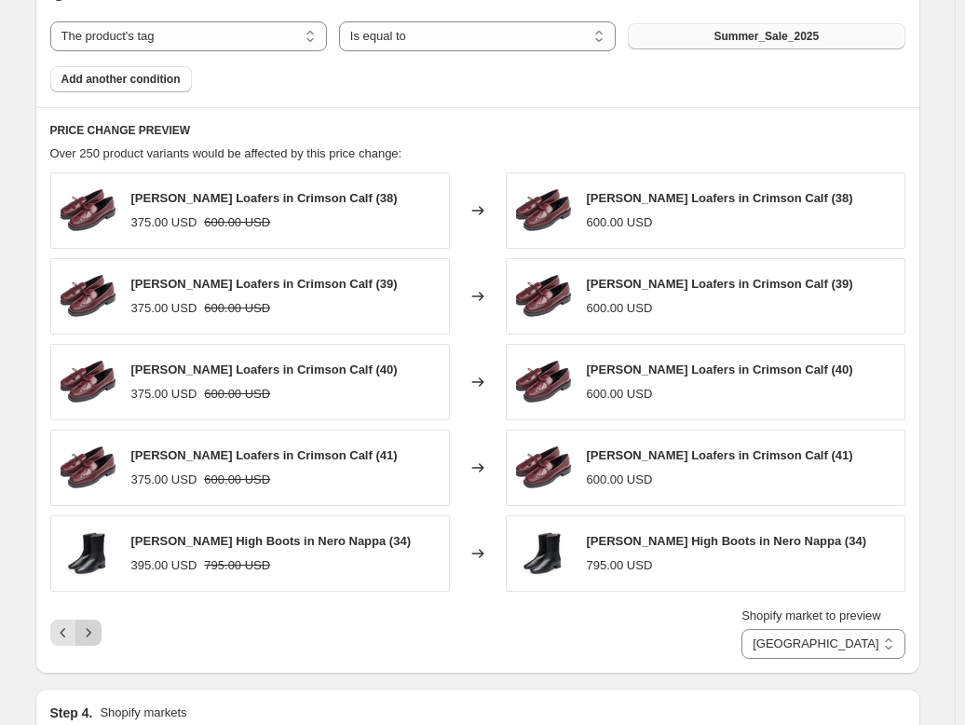
click at [98, 625] on icon "Next" at bounding box center [88, 632] width 19 height 19
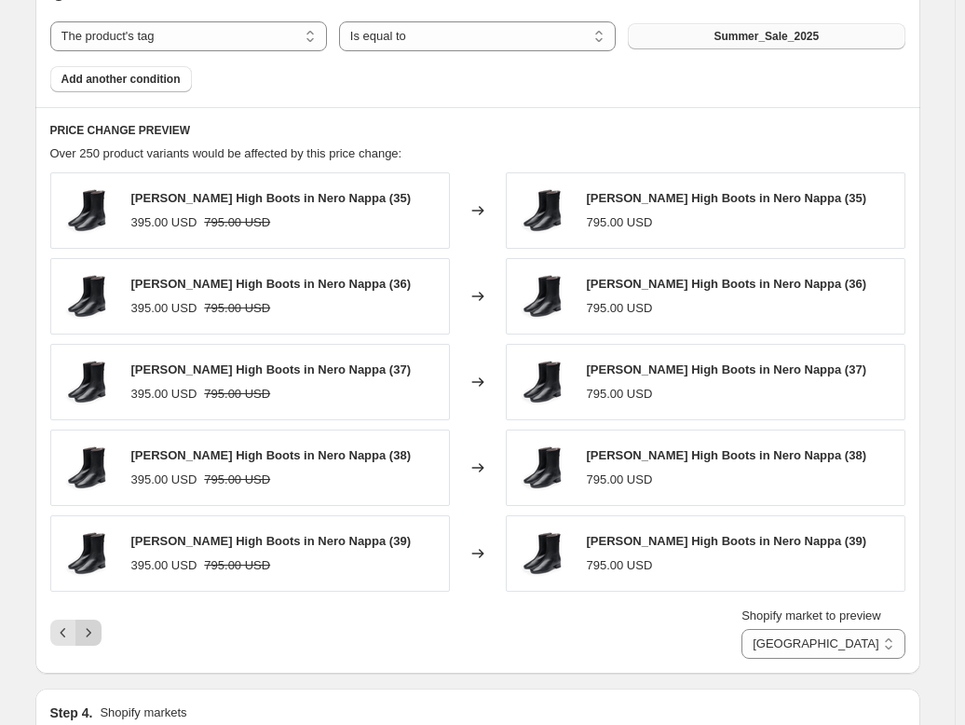
click at [98, 625] on icon "Next" at bounding box center [88, 632] width 19 height 19
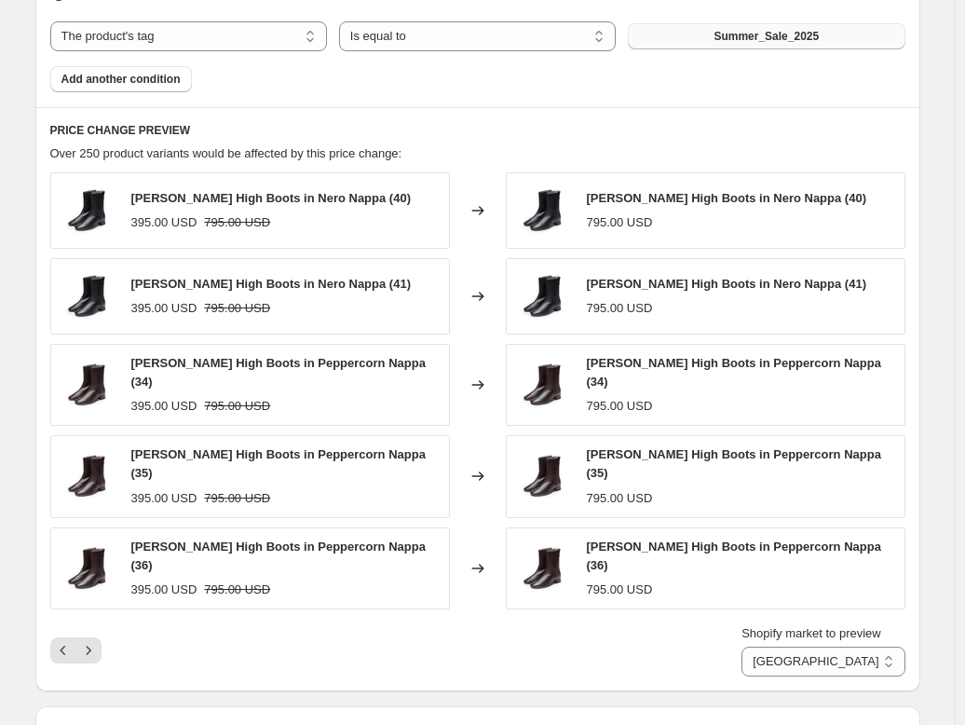
drag, startPoint x: 100, startPoint y: 625, endPoint x: 415, endPoint y: 608, distance: 315.4
click at [453, 624] on div "Shopify market to preview Direct prices Eurozone Eurozone special price [GEOGRA…" at bounding box center [477, 650] width 855 height 52
click at [90, 641] on icon "Next" at bounding box center [88, 650] width 19 height 19
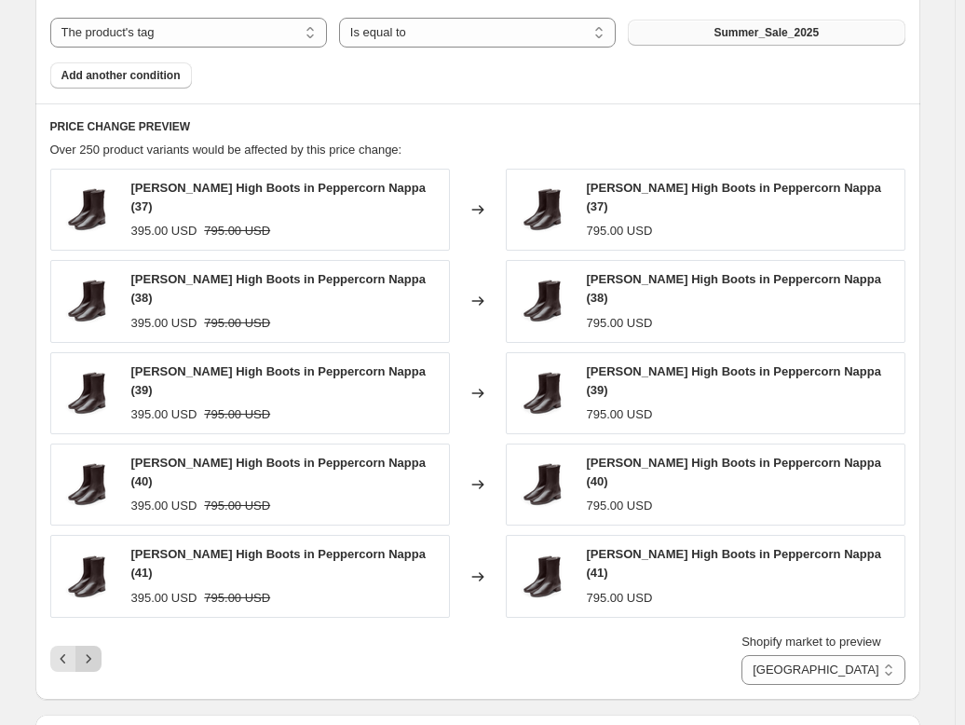
click at [90, 649] on icon "Next" at bounding box center [88, 658] width 19 height 19
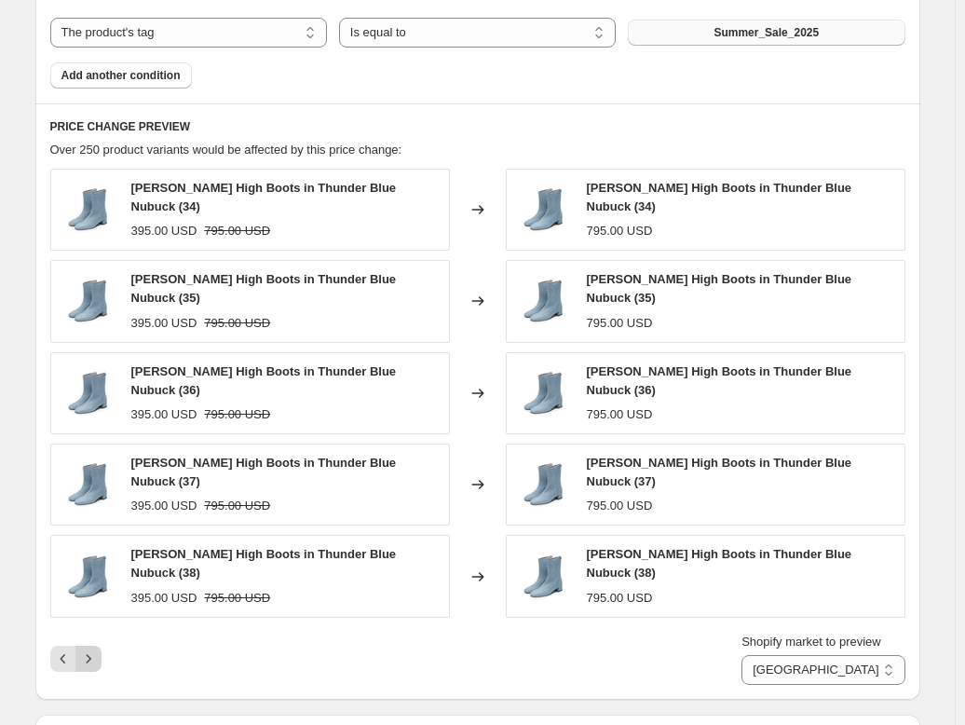
click at [90, 649] on icon "Next" at bounding box center [88, 658] width 19 height 19
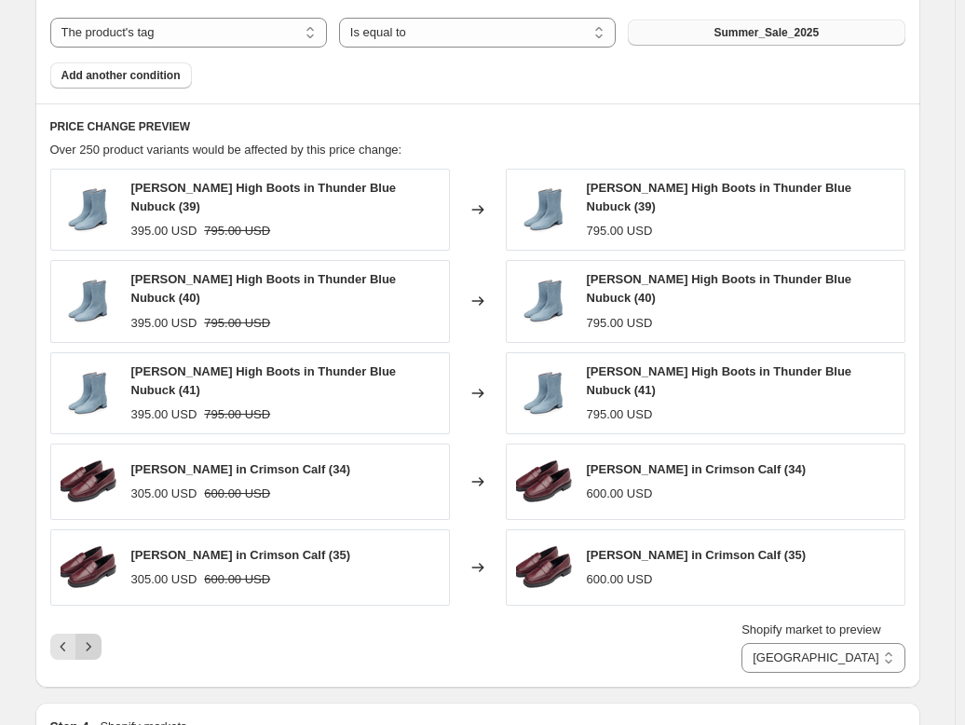
click at [90, 637] on icon "Next" at bounding box center [88, 646] width 19 height 19
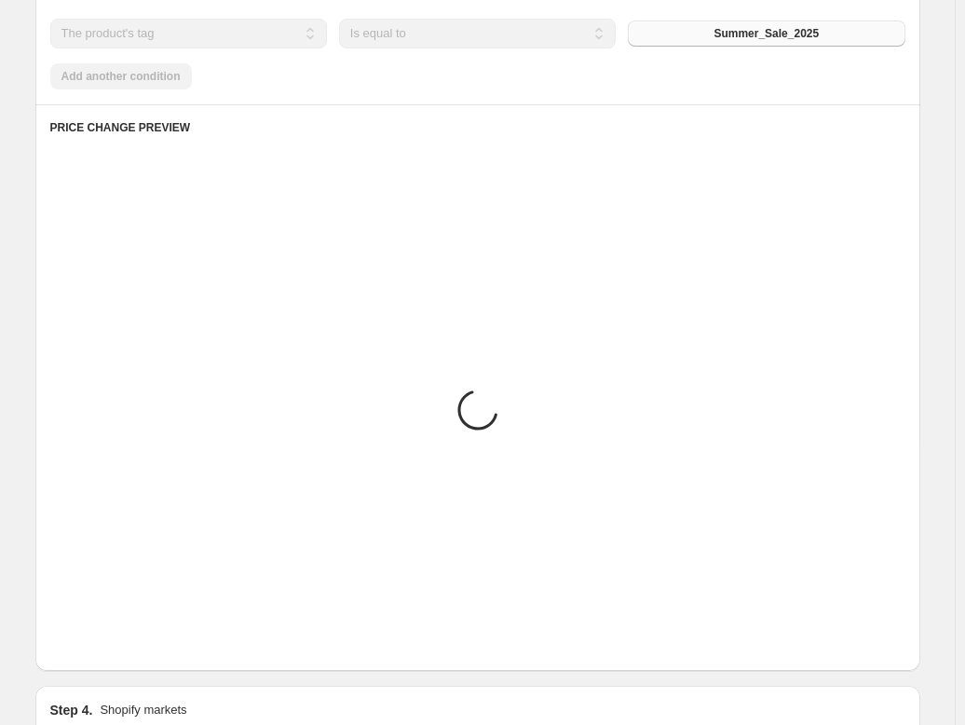
scroll to position [936, 0]
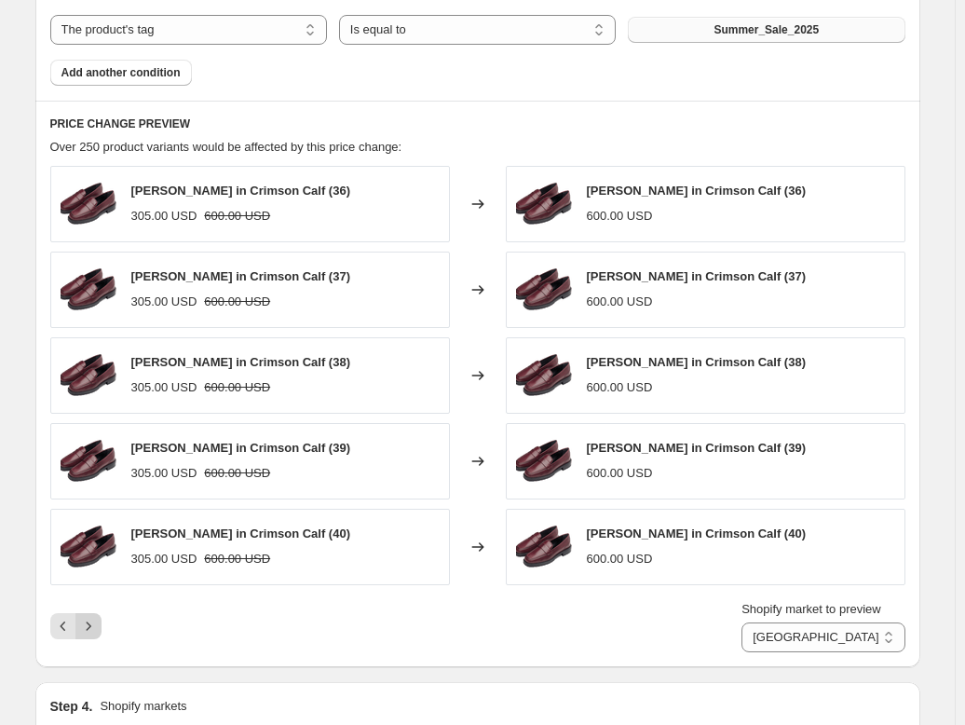
click at [90, 626] on icon "Next" at bounding box center [88, 626] width 19 height 19
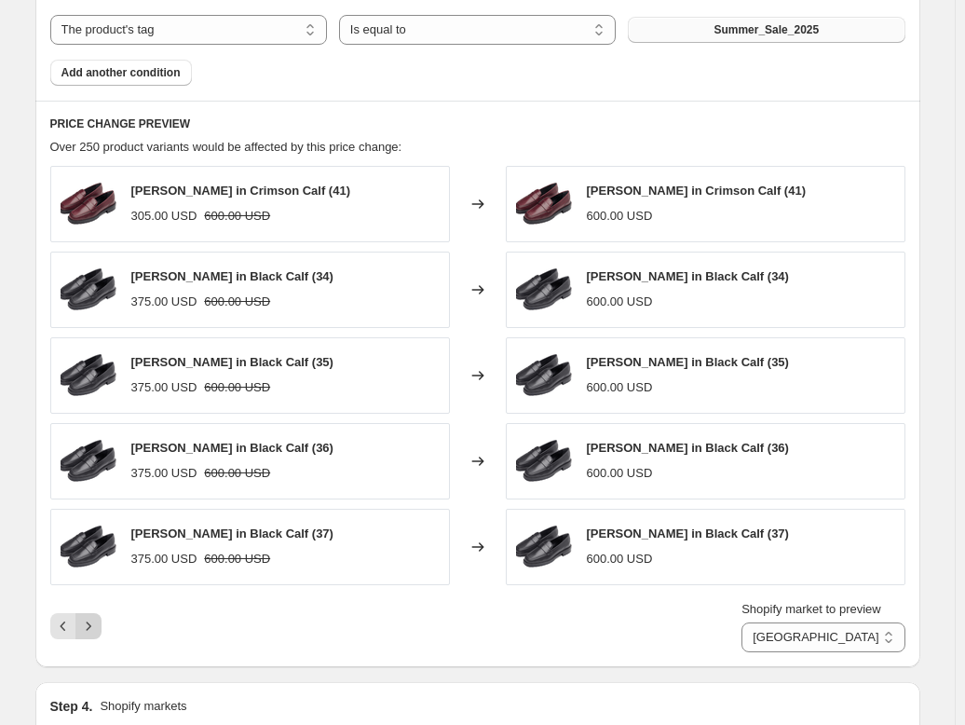
click at [90, 626] on icon "Next" at bounding box center [88, 626] width 19 height 19
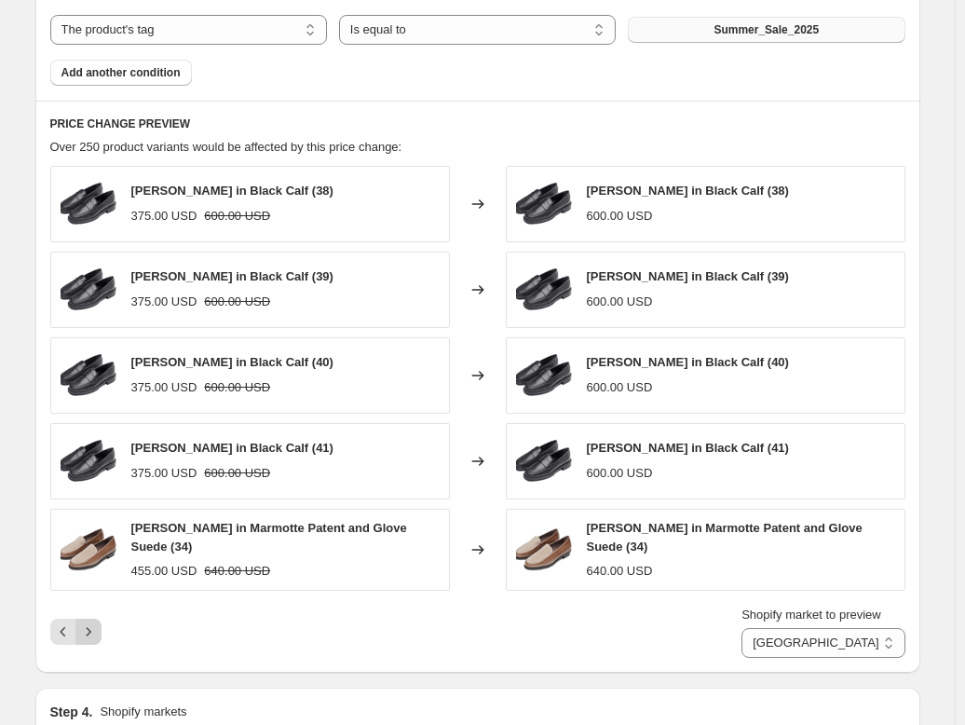
click at [90, 626] on icon "Next" at bounding box center [88, 631] width 19 height 19
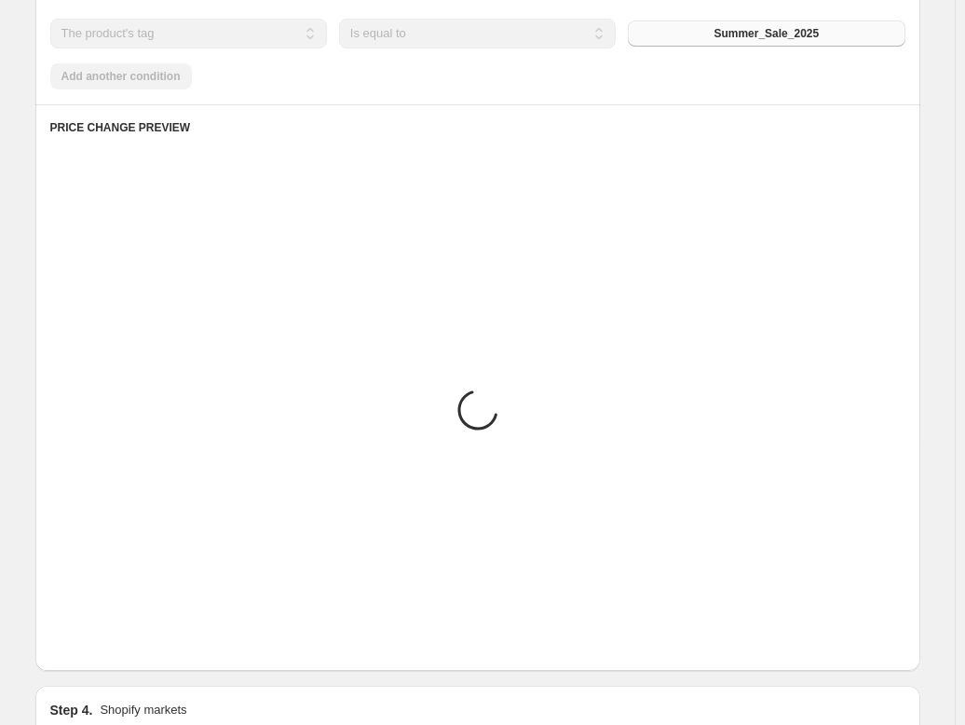
scroll to position [936, 0]
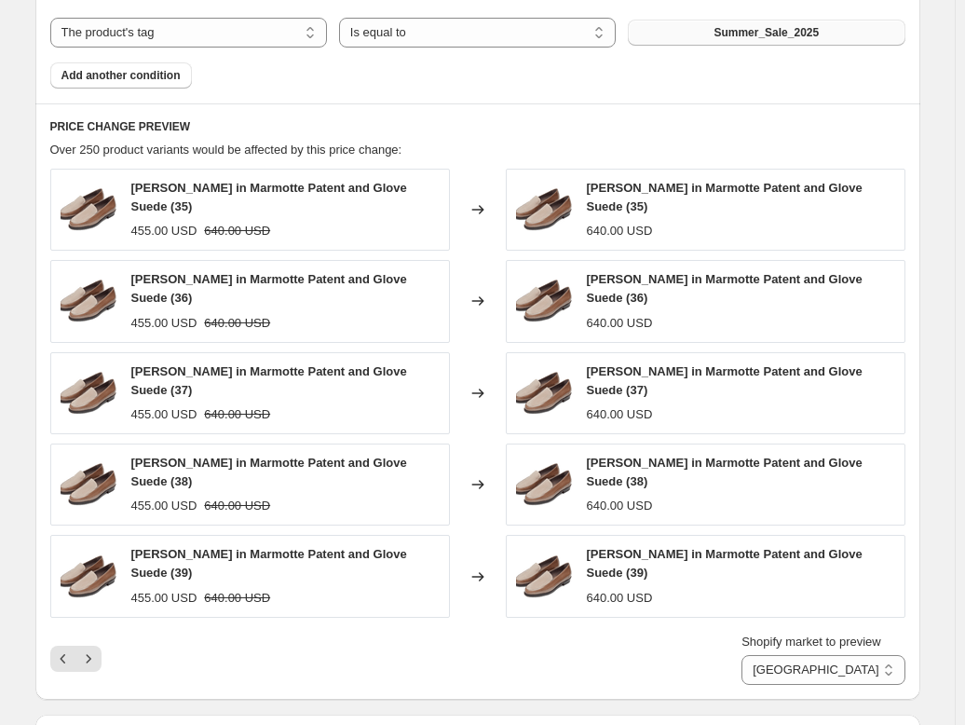
click at [102, 656] on button "Next" at bounding box center [88, 659] width 26 height 26
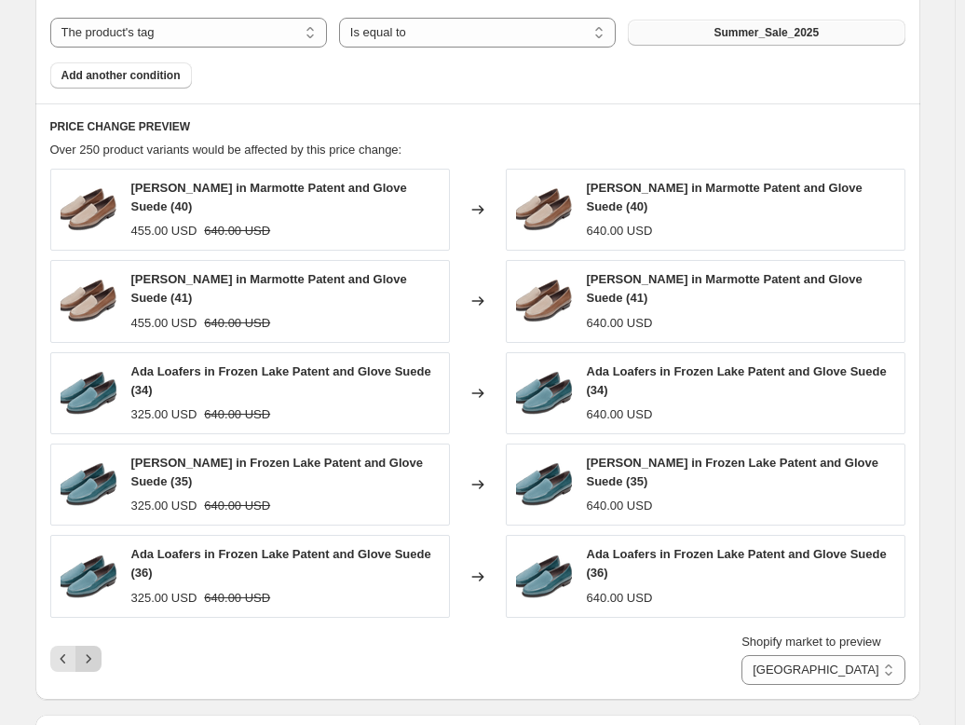
click at [86, 651] on icon "Next" at bounding box center [88, 658] width 19 height 19
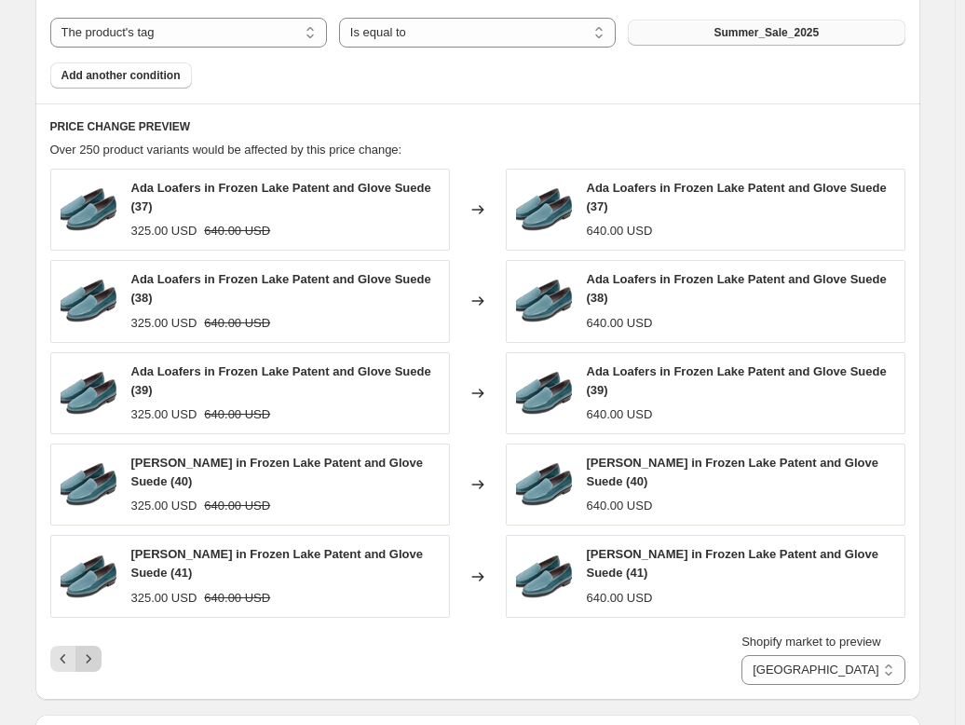
click at [97, 663] on icon "Next" at bounding box center [88, 658] width 19 height 19
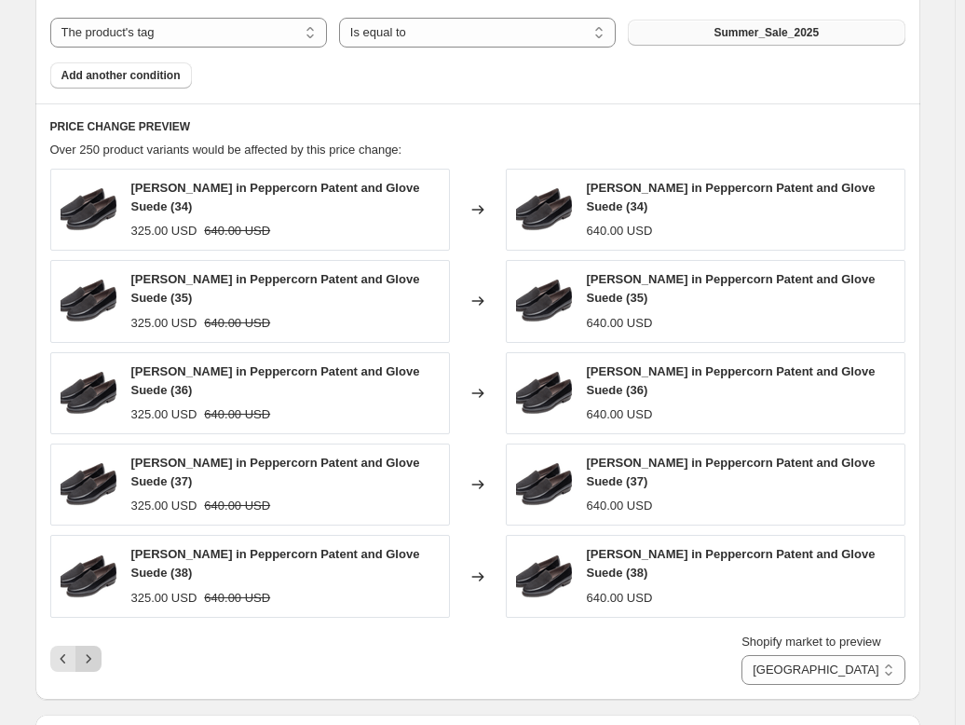
click at [97, 663] on icon "Next" at bounding box center [88, 658] width 19 height 19
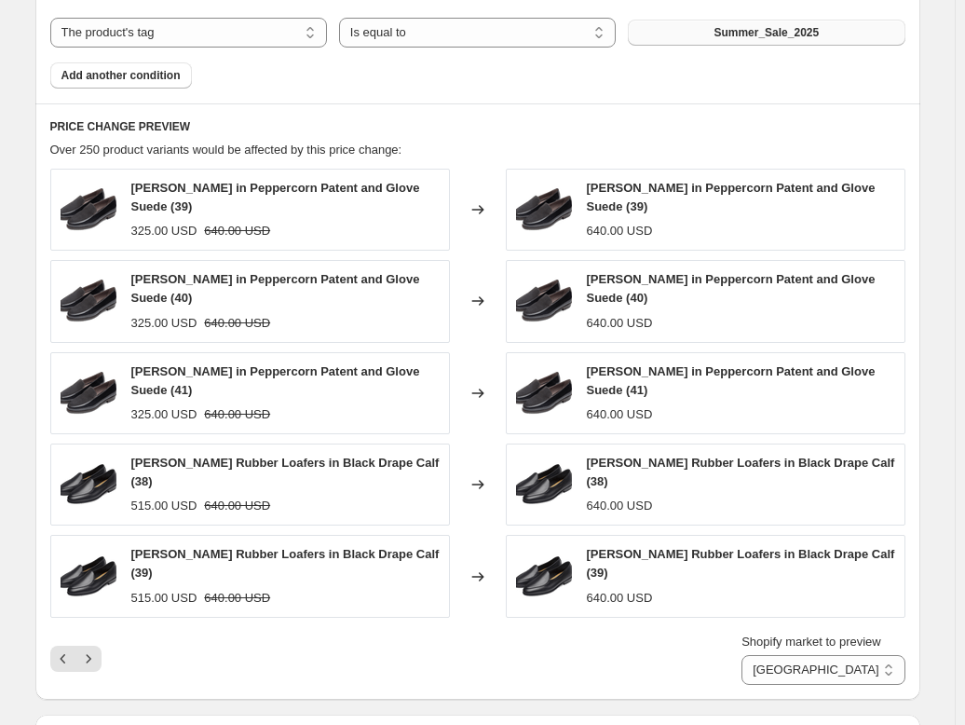
click at [89, 649] on icon "Next" at bounding box center [88, 658] width 19 height 19
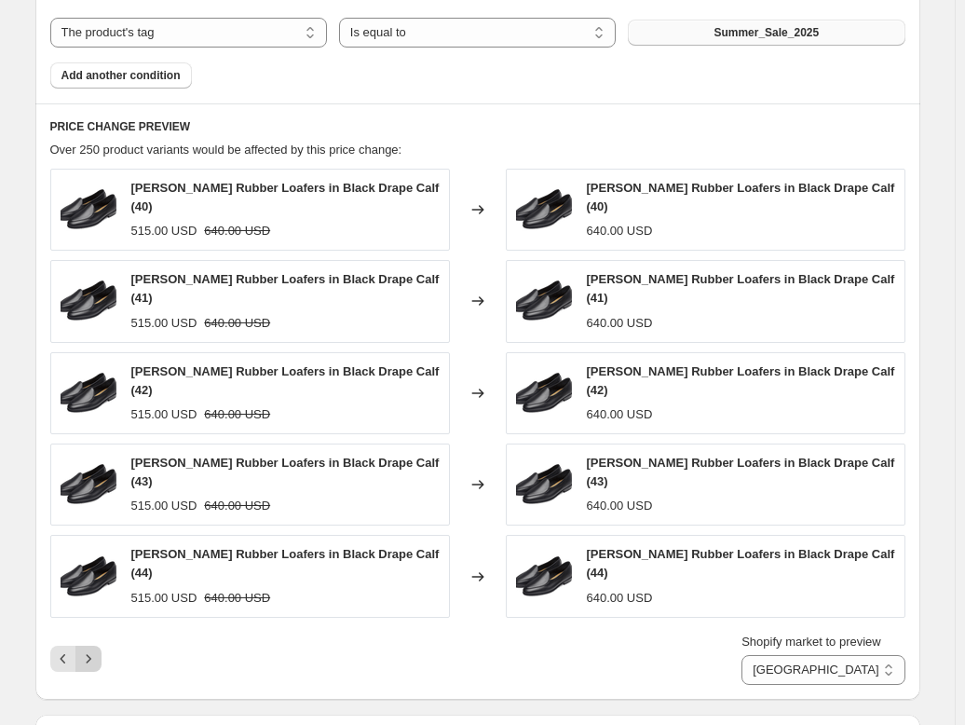
click at [97, 649] on icon "Next" at bounding box center [88, 658] width 19 height 19
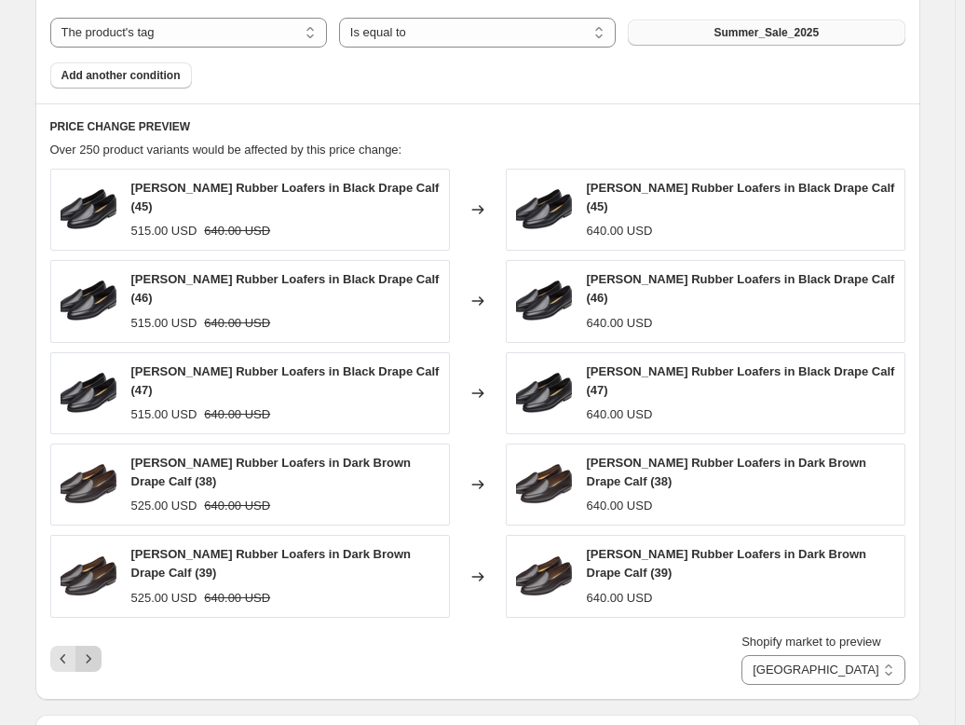
click at [97, 633] on div "Shopify market to preview Direct prices Eurozone Eurozone special price [GEOGRA…" at bounding box center [477, 659] width 855 height 52
click at [98, 649] on icon "Next" at bounding box center [88, 658] width 19 height 19
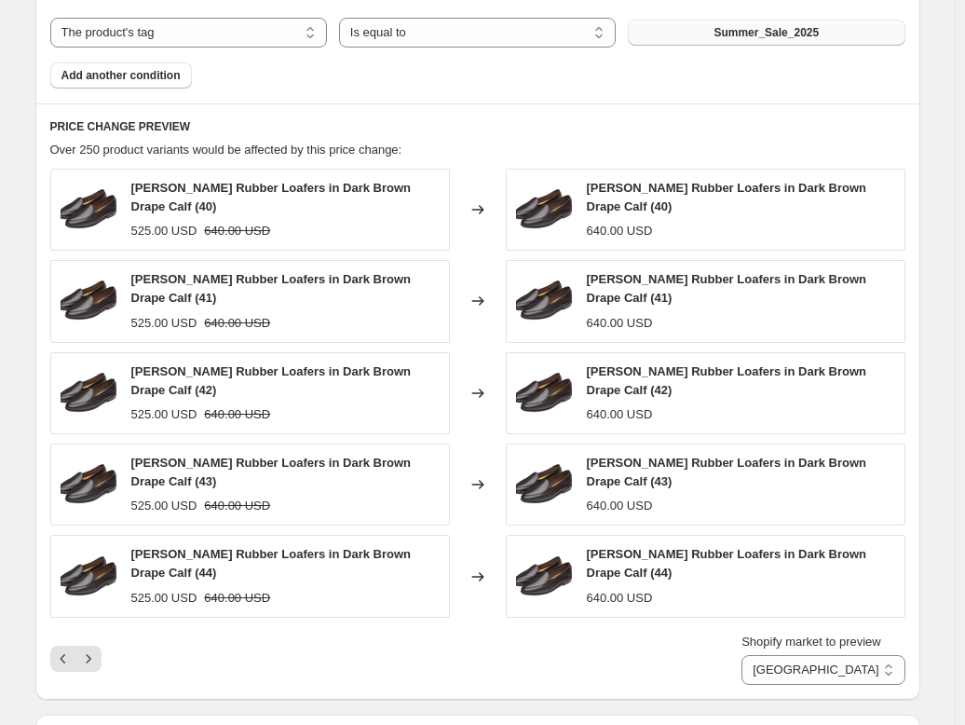
click at [90, 649] on icon "Next" at bounding box center [88, 658] width 19 height 19
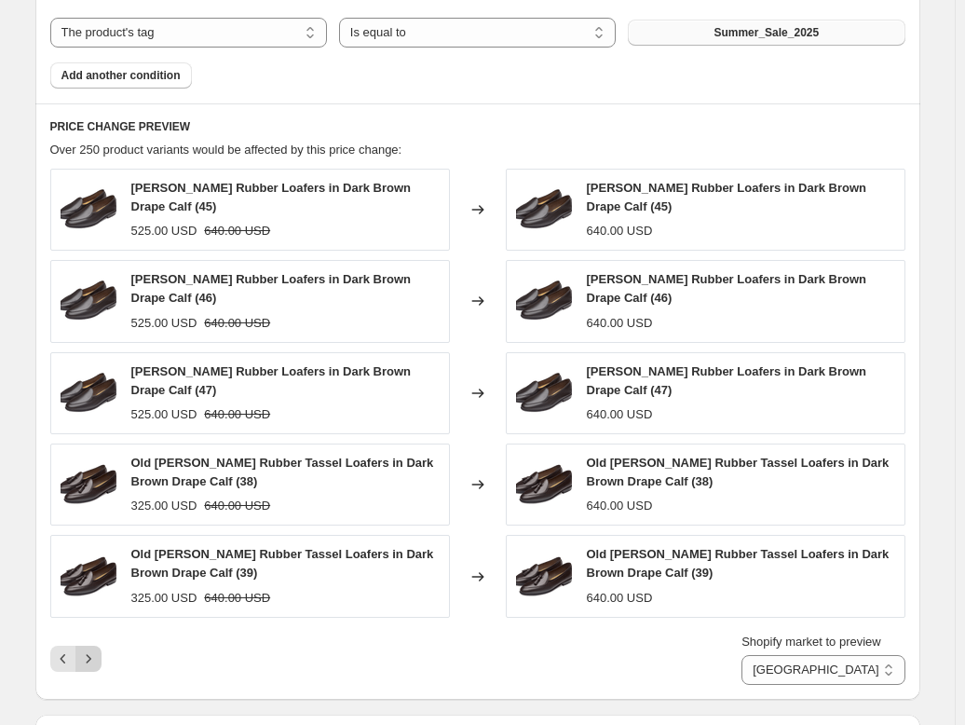
click at [90, 654] on icon "Next" at bounding box center [88, 658] width 19 height 19
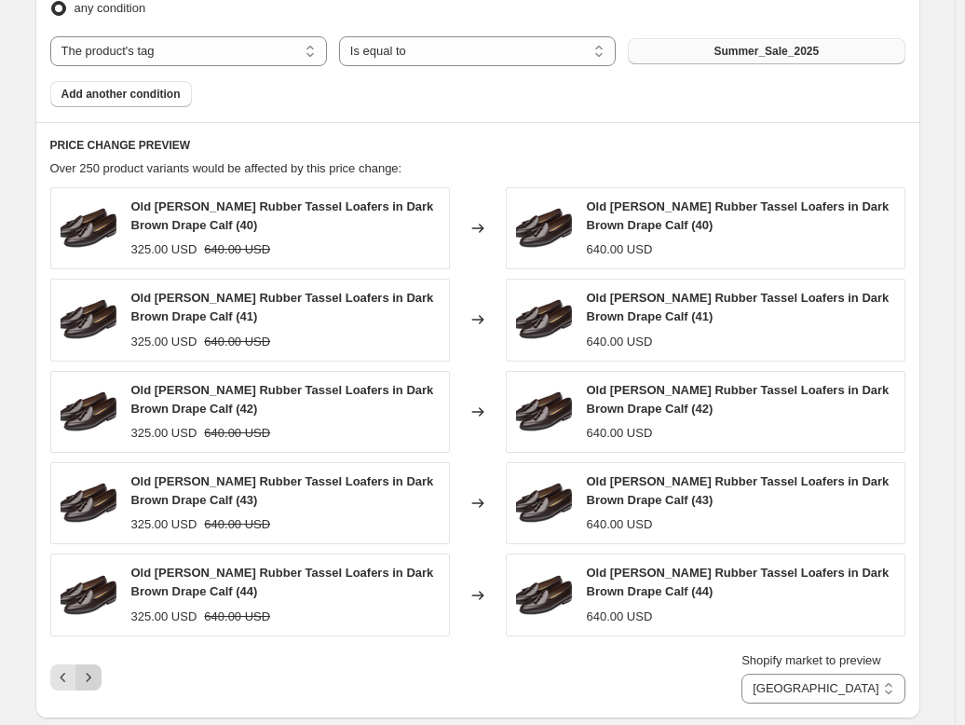
click at [90, 668] on icon "Next" at bounding box center [88, 677] width 19 height 19
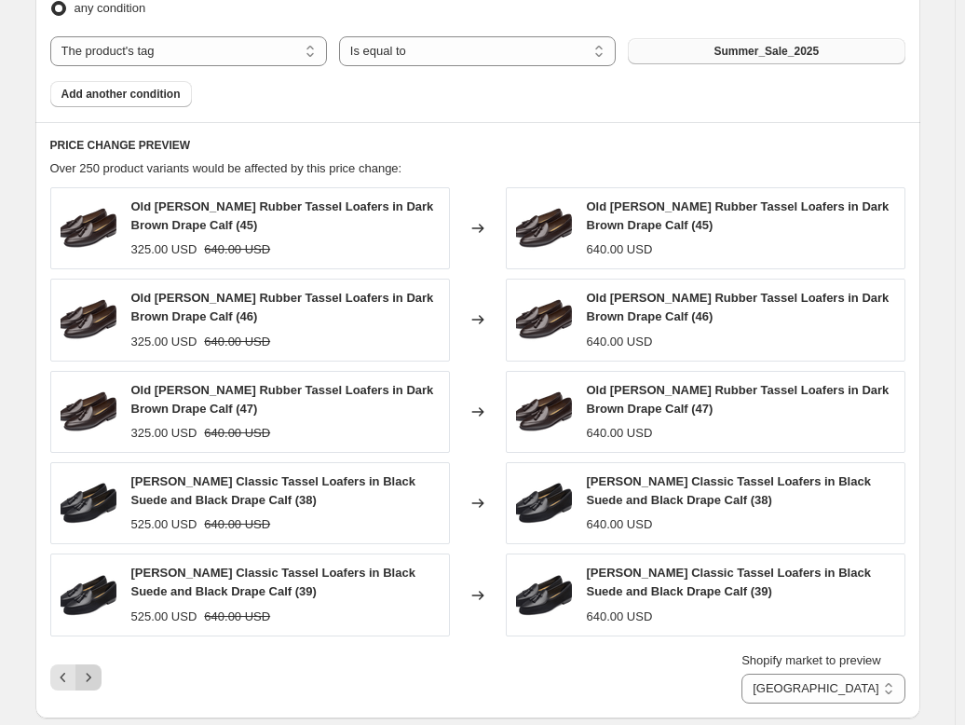
click at [90, 668] on icon "Next" at bounding box center [88, 677] width 19 height 19
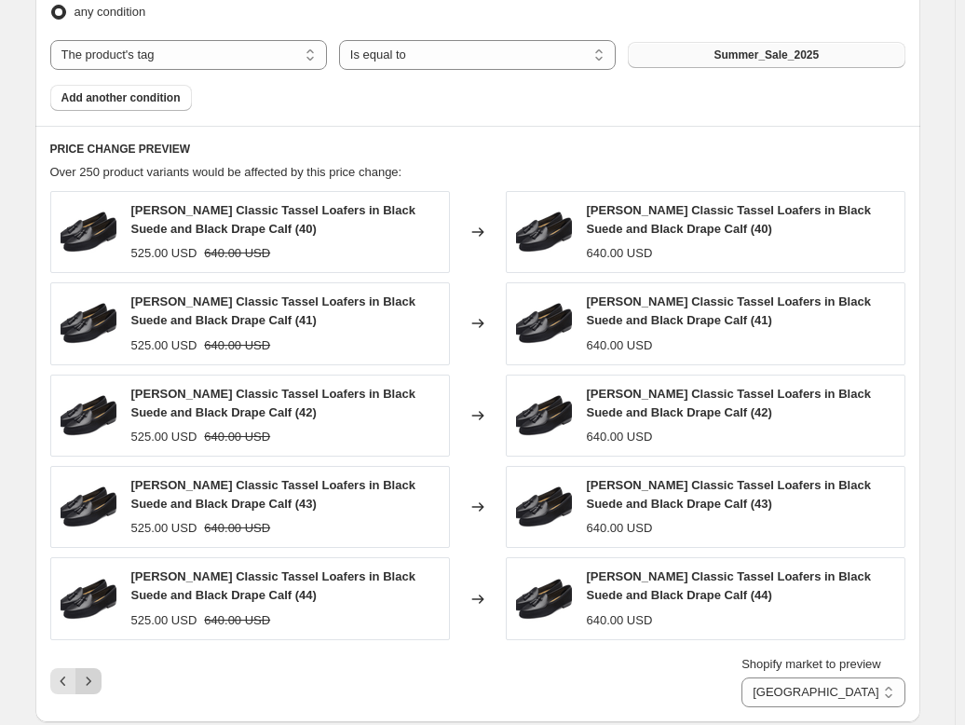
scroll to position [954, 0]
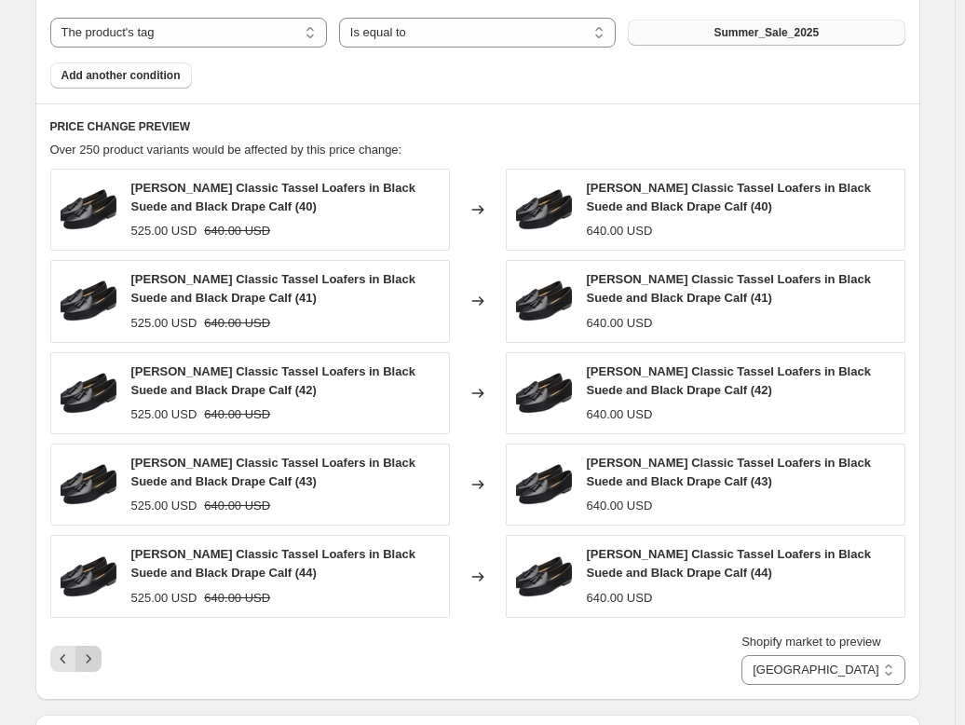
click at [90, 654] on icon "Next" at bounding box center [88, 658] width 19 height 19
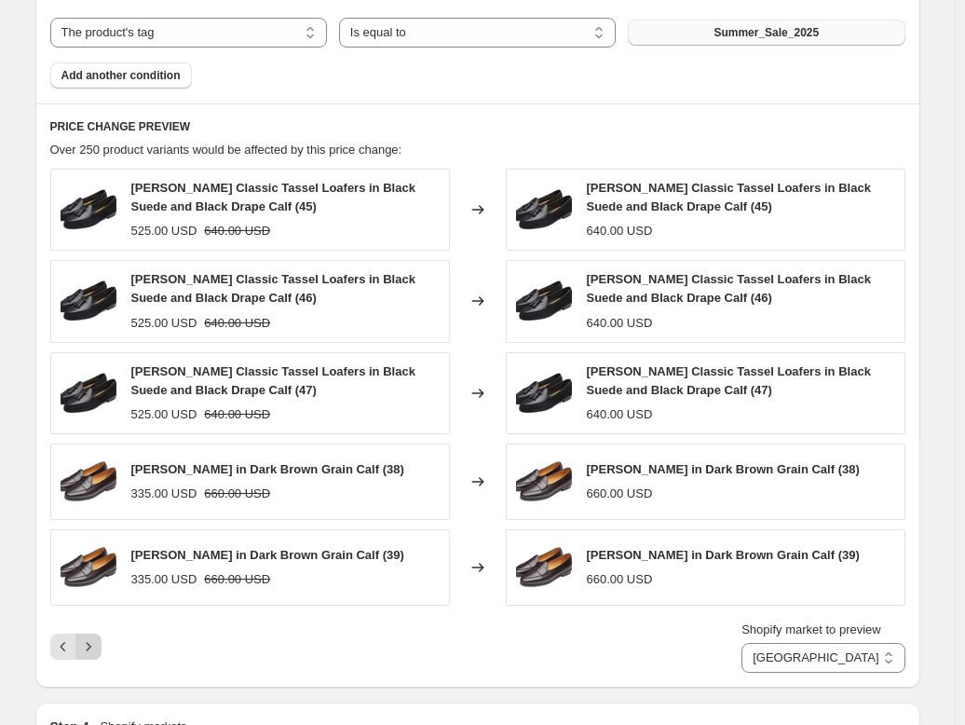
click at [95, 647] on icon "Next" at bounding box center [88, 646] width 19 height 19
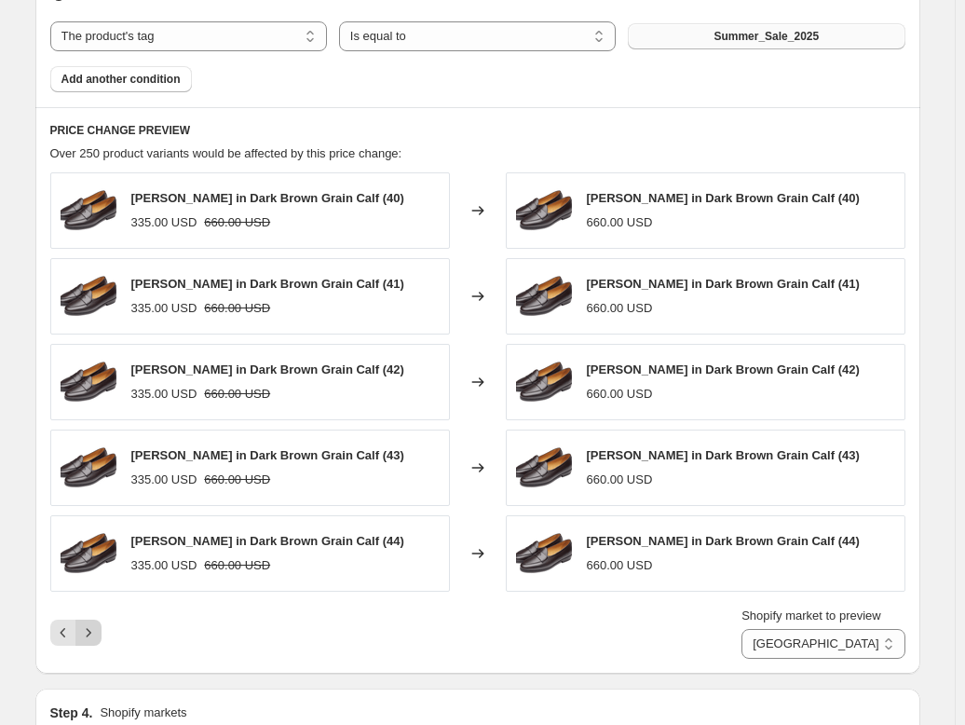
click at [97, 628] on icon "Next" at bounding box center [88, 632] width 19 height 19
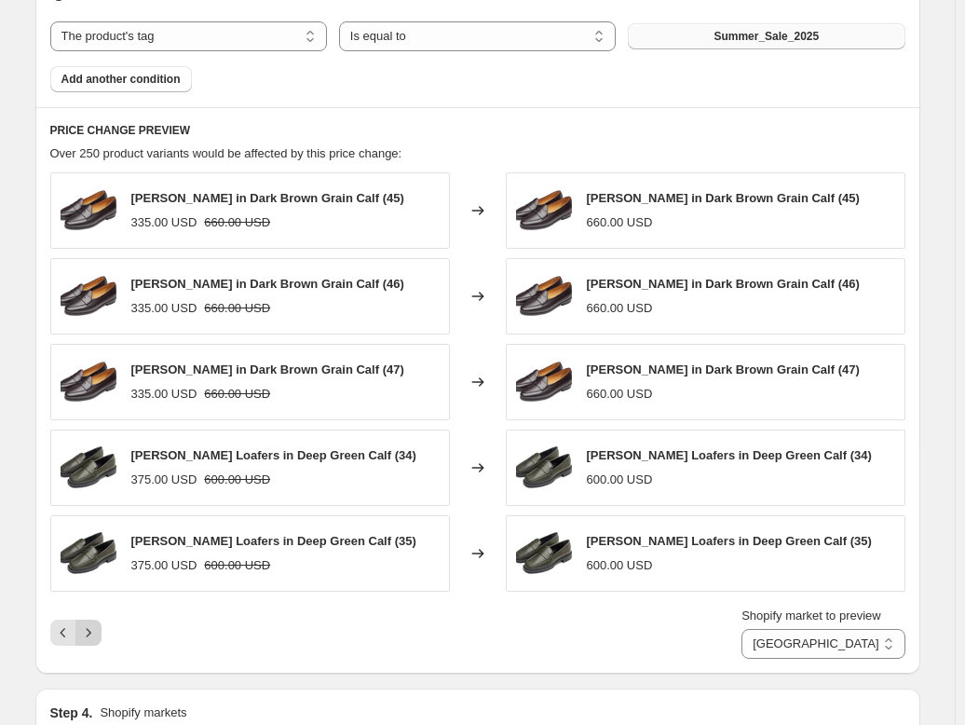
click at [97, 628] on icon "Next" at bounding box center [88, 632] width 19 height 19
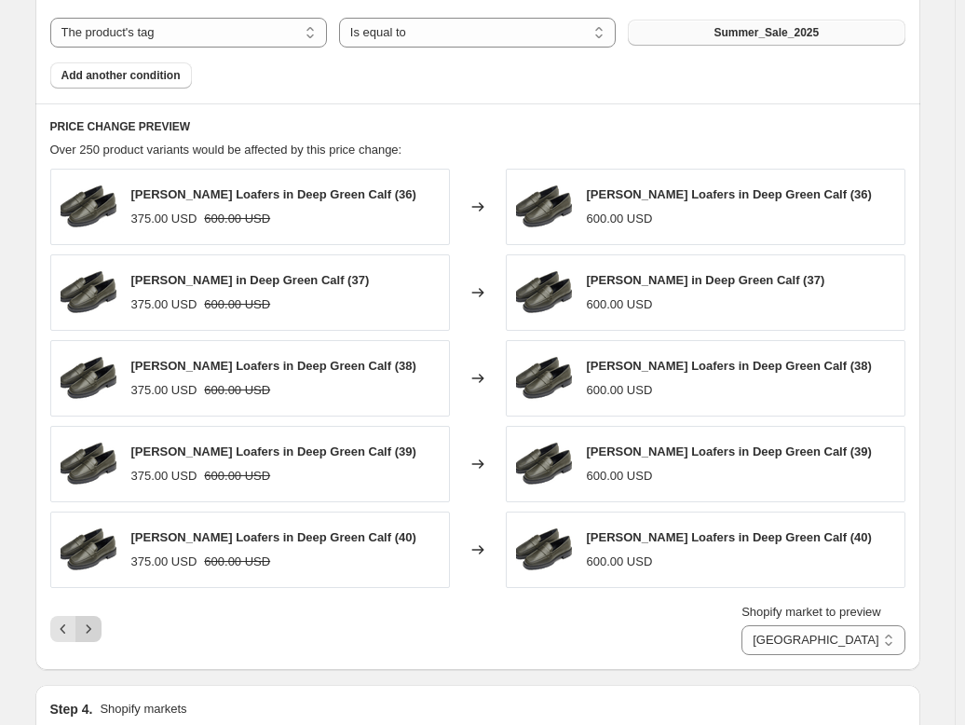
click at [97, 628] on icon "Next" at bounding box center [88, 629] width 19 height 19
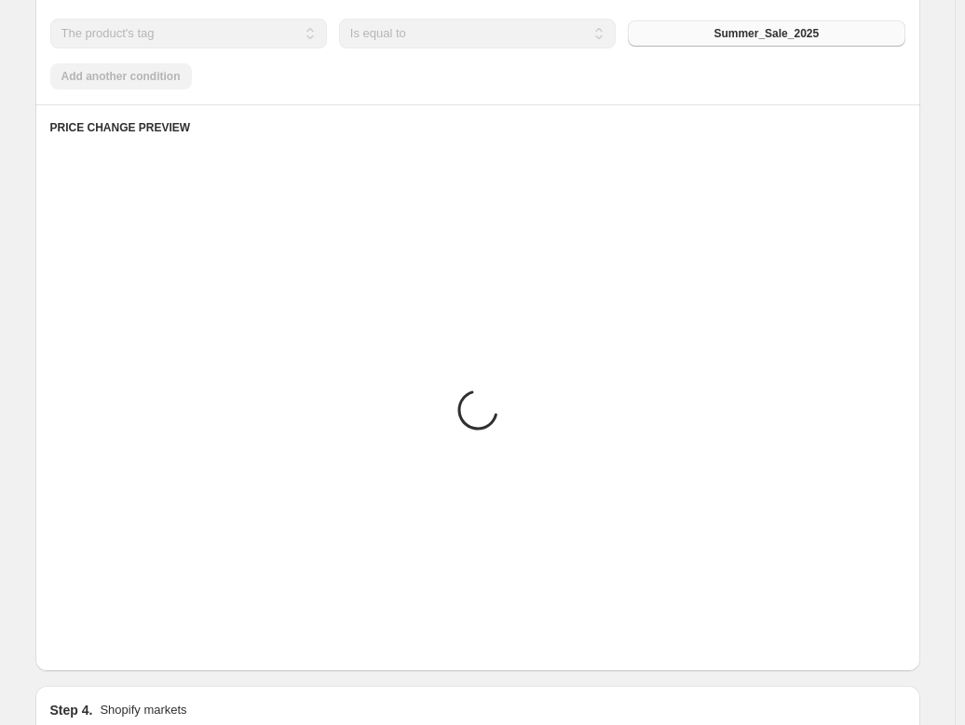
scroll to position [936, 0]
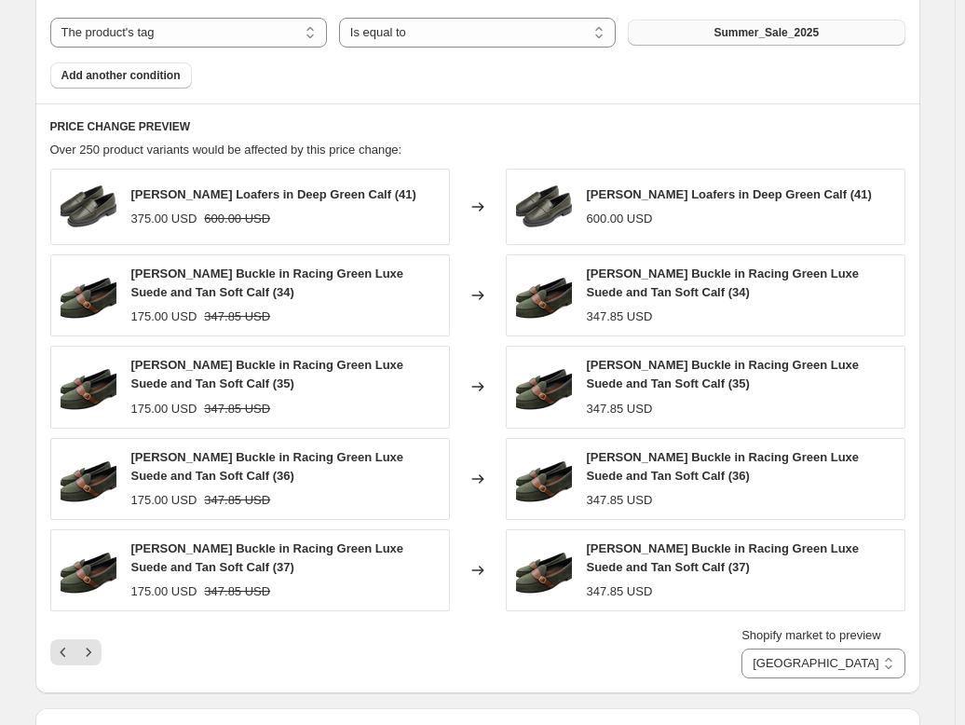
drag, startPoint x: 97, startPoint y: 628, endPoint x: 473, endPoint y: 657, distance: 377.6
click at [473, 657] on div "Shopify market to preview Direct prices Eurozone Eurozone special price [GEOGRA…" at bounding box center [477, 652] width 855 height 52
click at [93, 656] on icon "Next" at bounding box center [88, 652] width 19 height 19
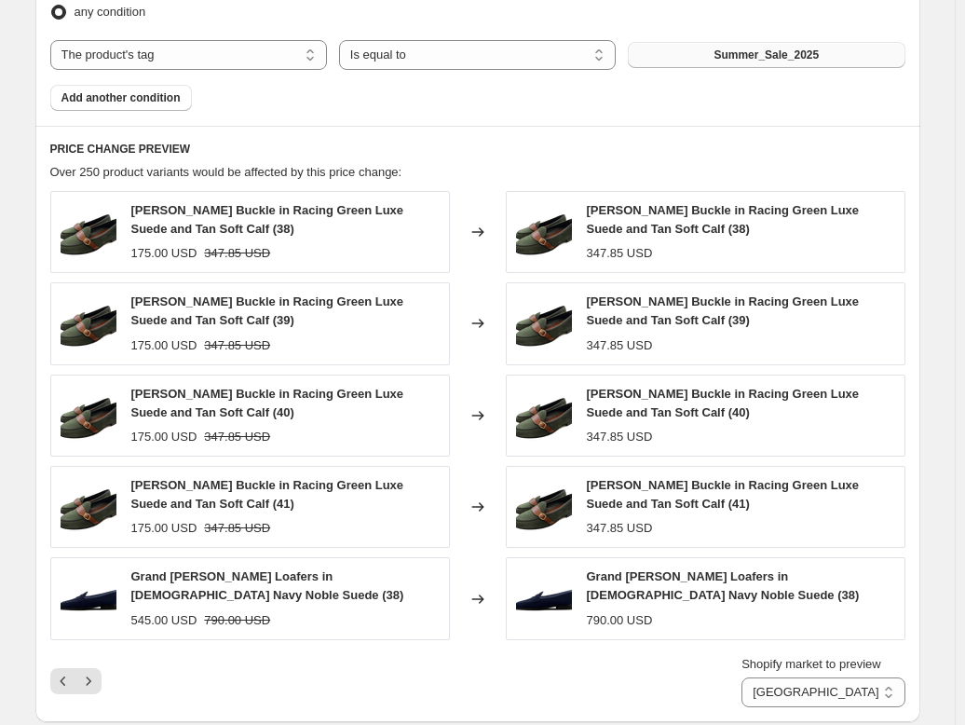
scroll to position [954, 0]
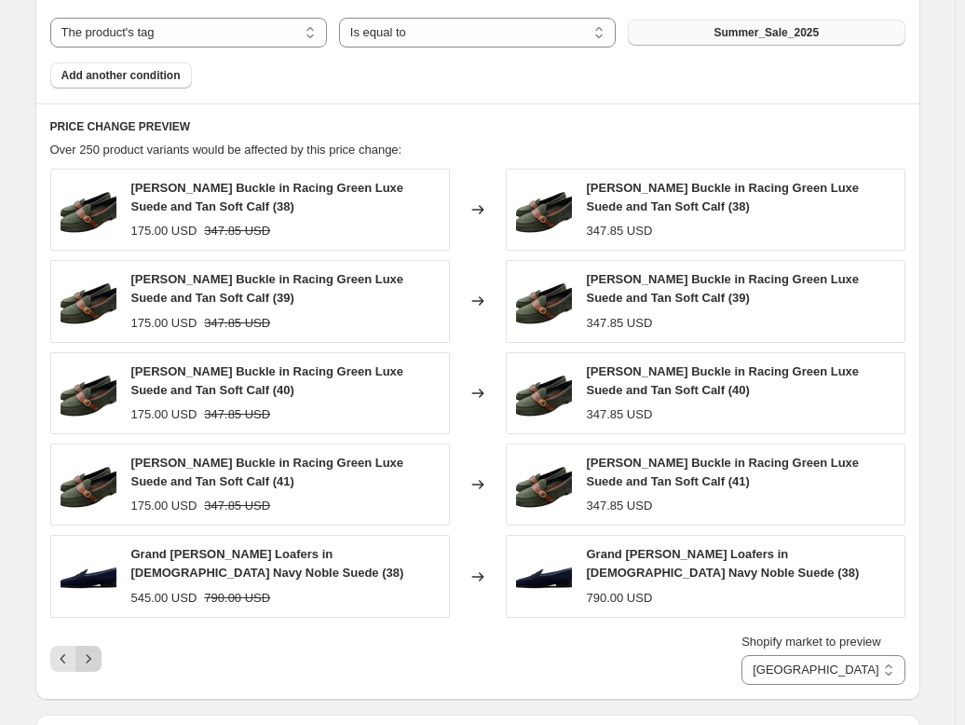
click at [90, 653] on icon "Next" at bounding box center [88, 658] width 19 height 19
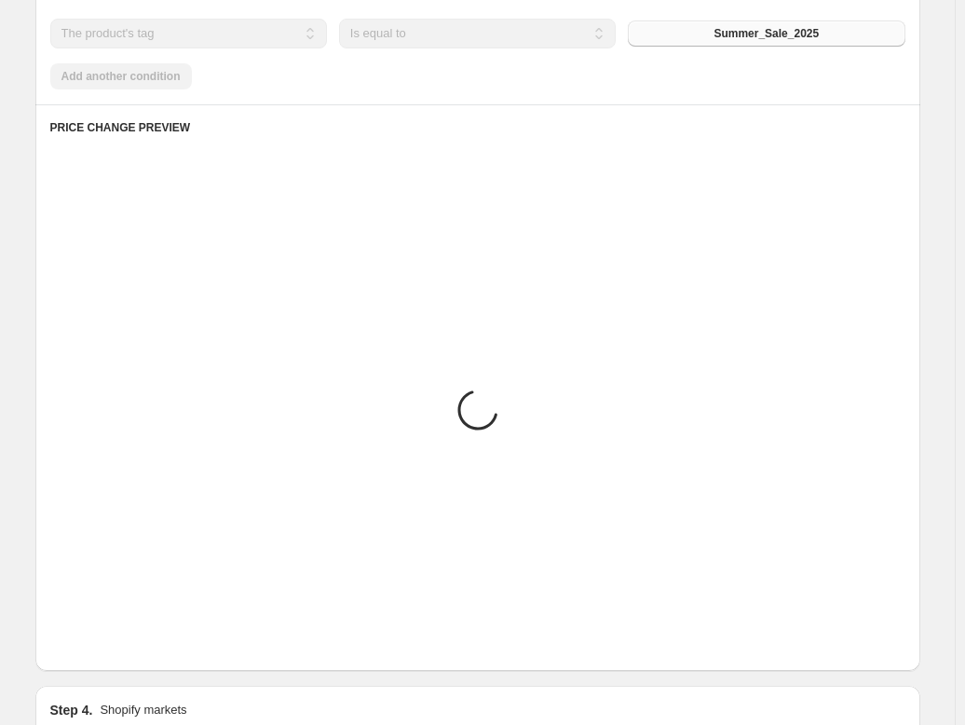
scroll to position [936, 0]
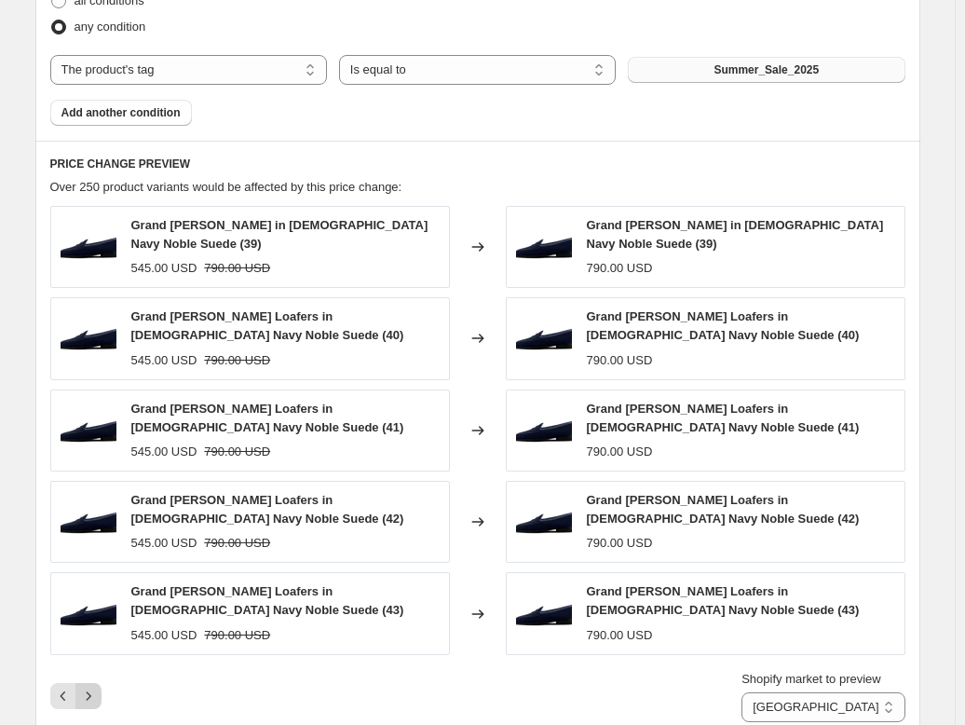
click at [91, 687] on icon "Next" at bounding box center [88, 696] width 19 height 19
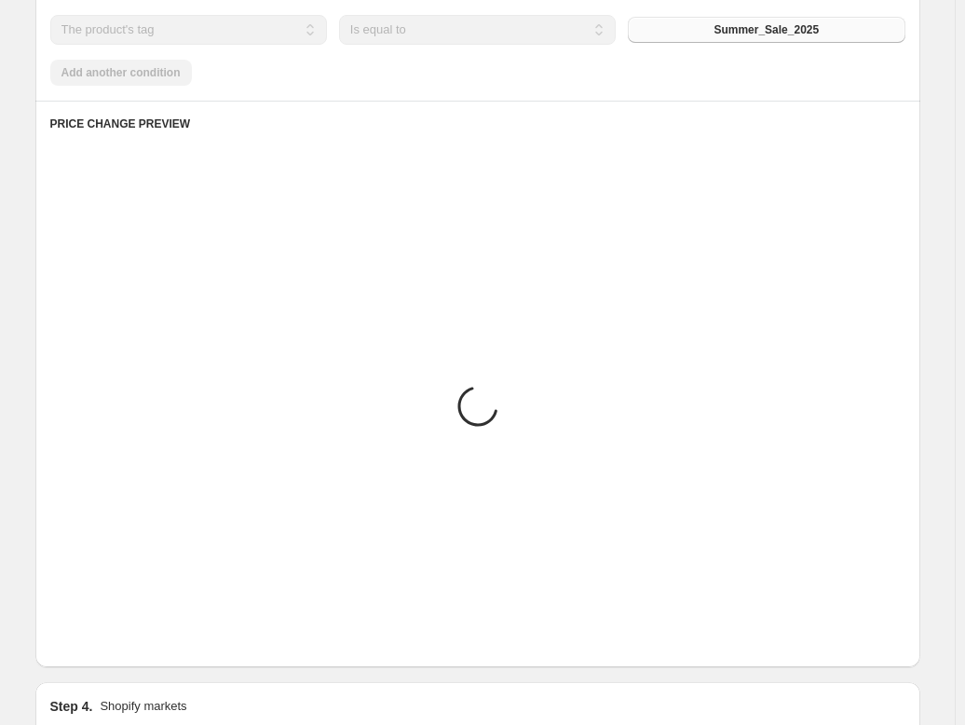
scroll to position [932, 0]
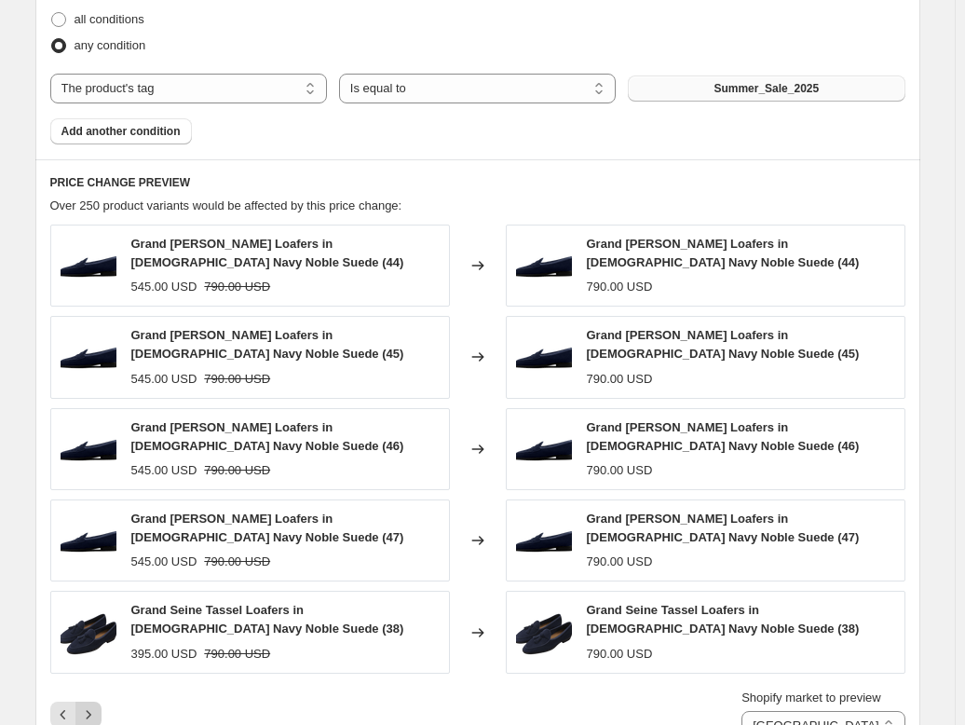
click at [91, 705] on icon "Next" at bounding box center [88, 714] width 19 height 19
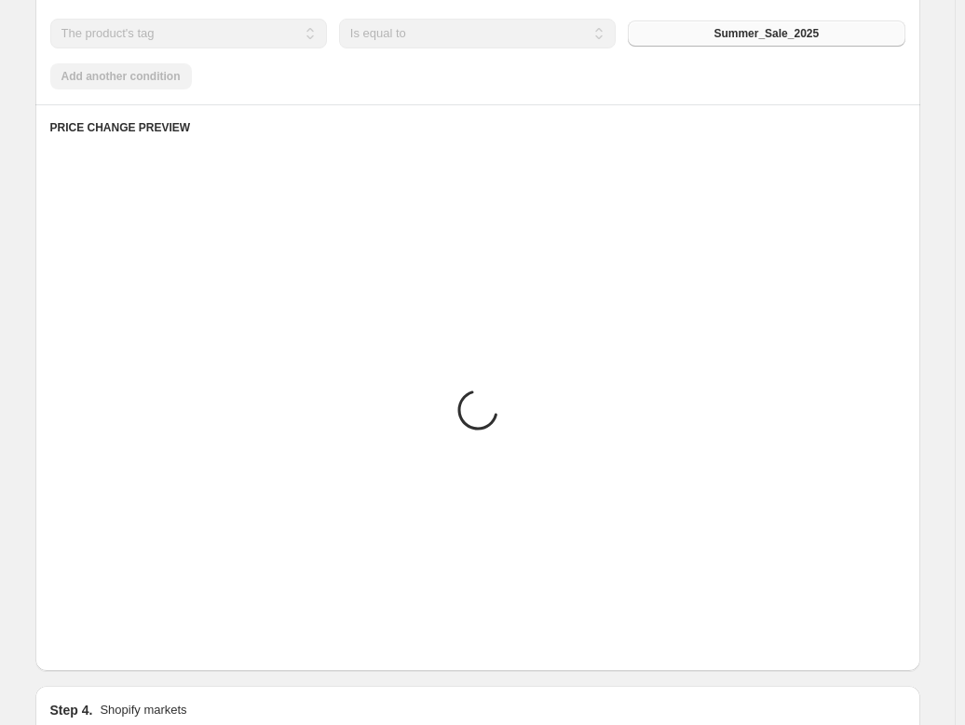
scroll to position [936, 0]
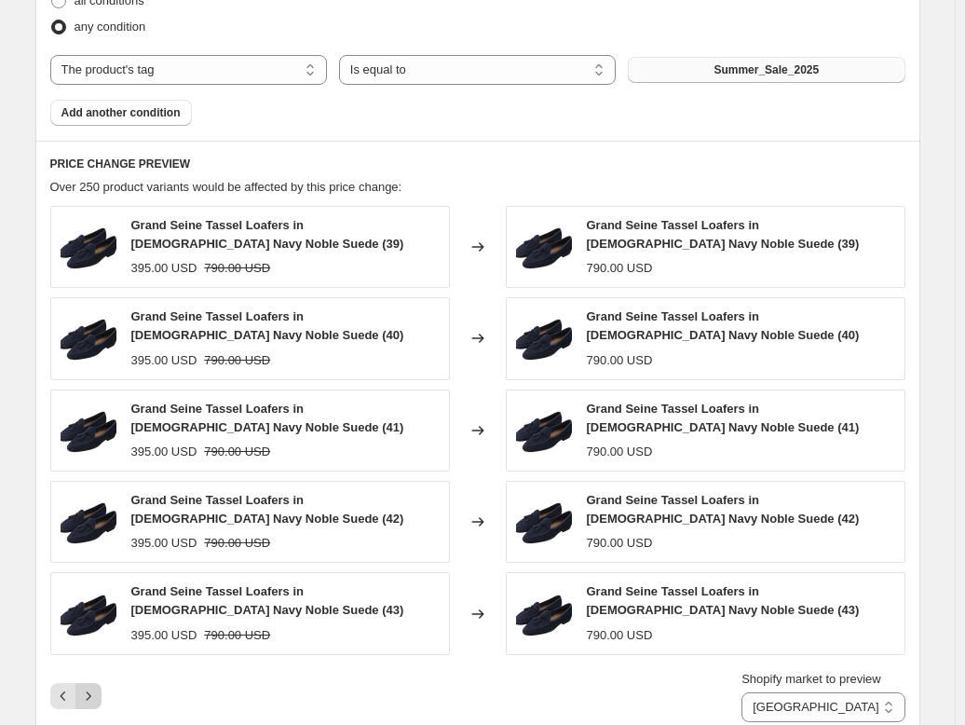
click at [91, 687] on icon "Next" at bounding box center [88, 696] width 19 height 19
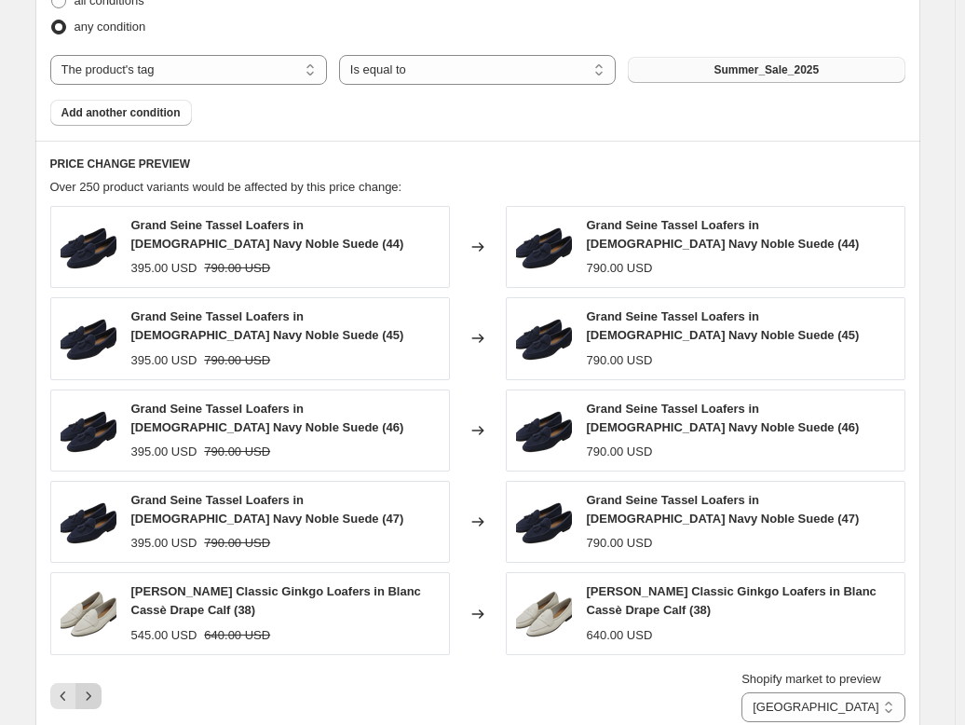
click at [91, 687] on icon "Next" at bounding box center [88, 696] width 19 height 19
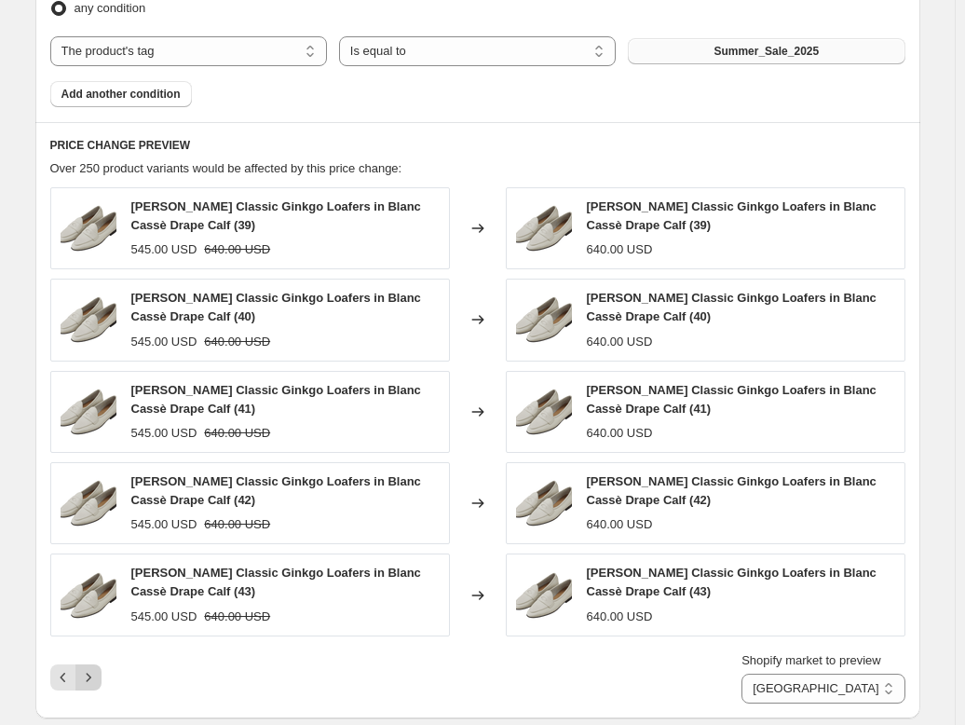
click at [98, 668] on icon "Next" at bounding box center [88, 677] width 19 height 19
click at [96, 668] on icon "Next" at bounding box center [88, 677] width 19 height 19
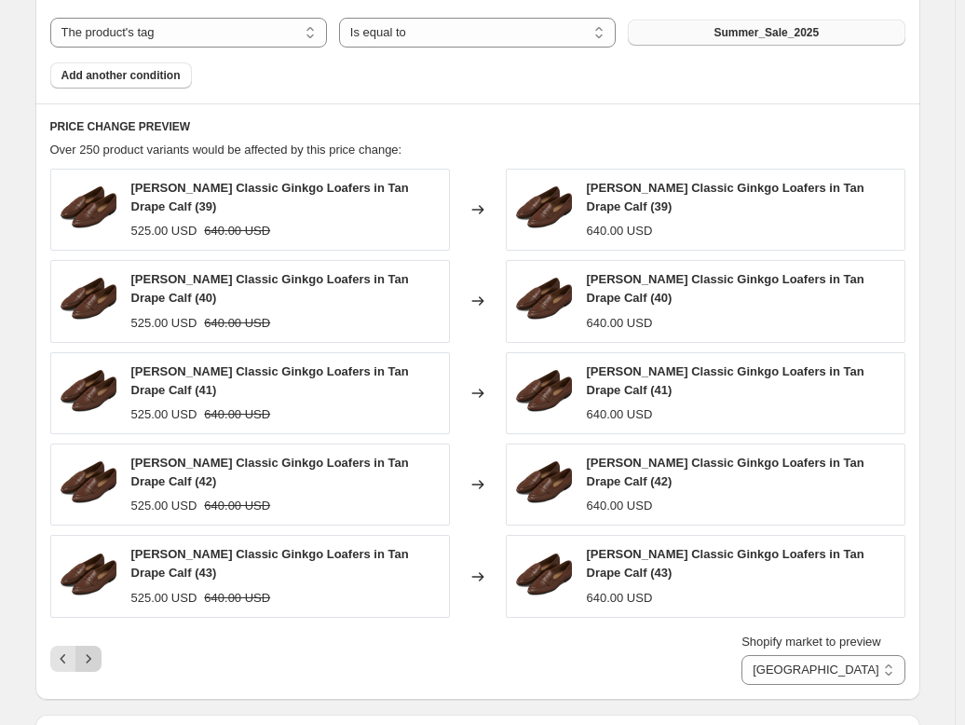
click at [98, 649] on icon "Next" at bounding box center [88, 658] width 19 height 19
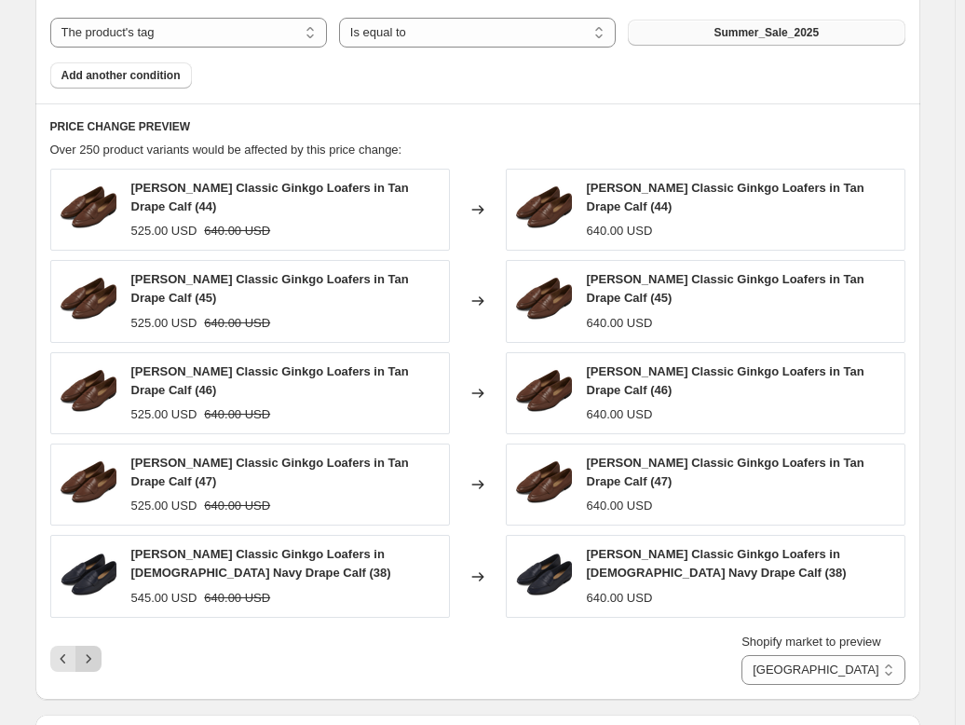
click at [98, 649] on icon "Next" at bounding box center [88, 658] width 19 height 19
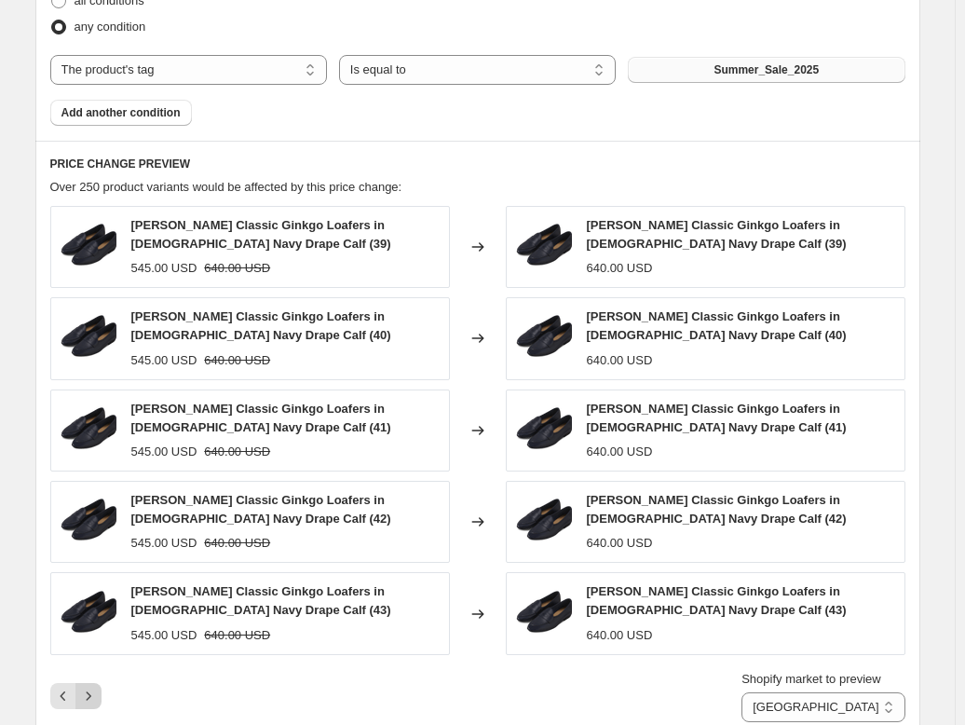
click at [101, 670] on div "Shopify market to preview Direct prices Eurozone Eurozone special price [GEOGRA…" at bounding box center [477, 696] width 855 height 52
click at [102, 683] on button "Next" at bounding box center [88, 696] width 26 height 26
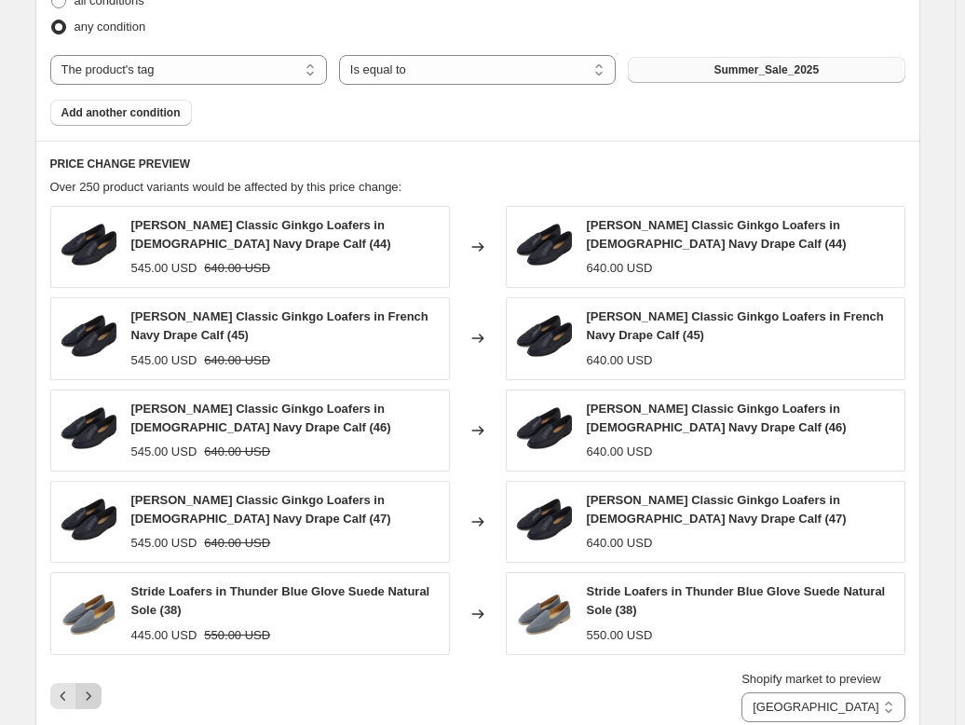
click at [98, 687] on icon "Next" at bounding box center [88, 696] width 19 height 19
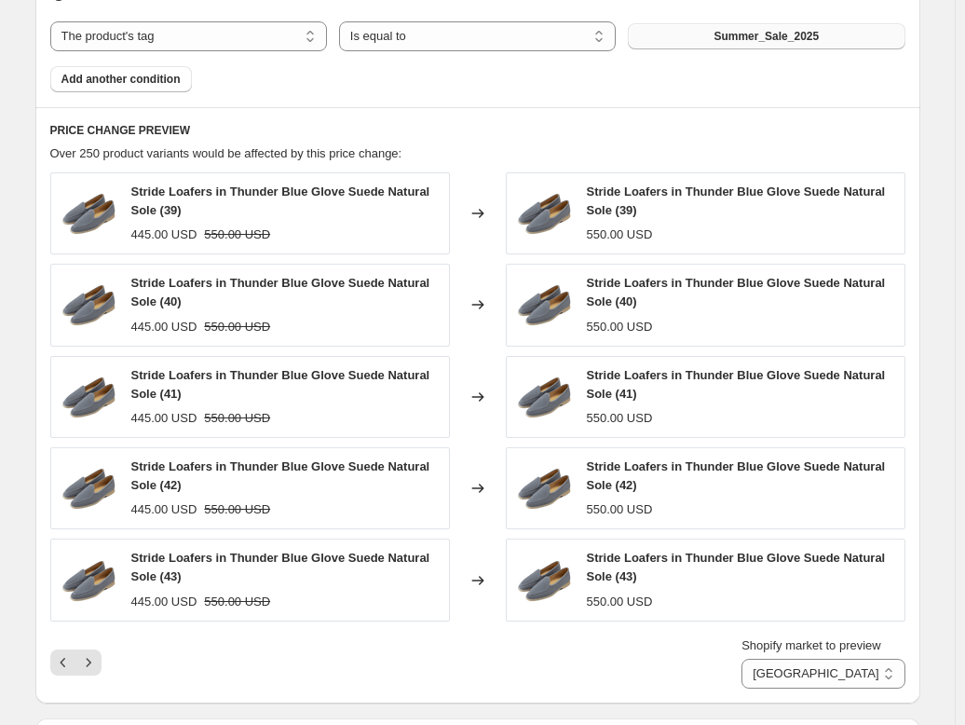
scroll to position [954, 0]
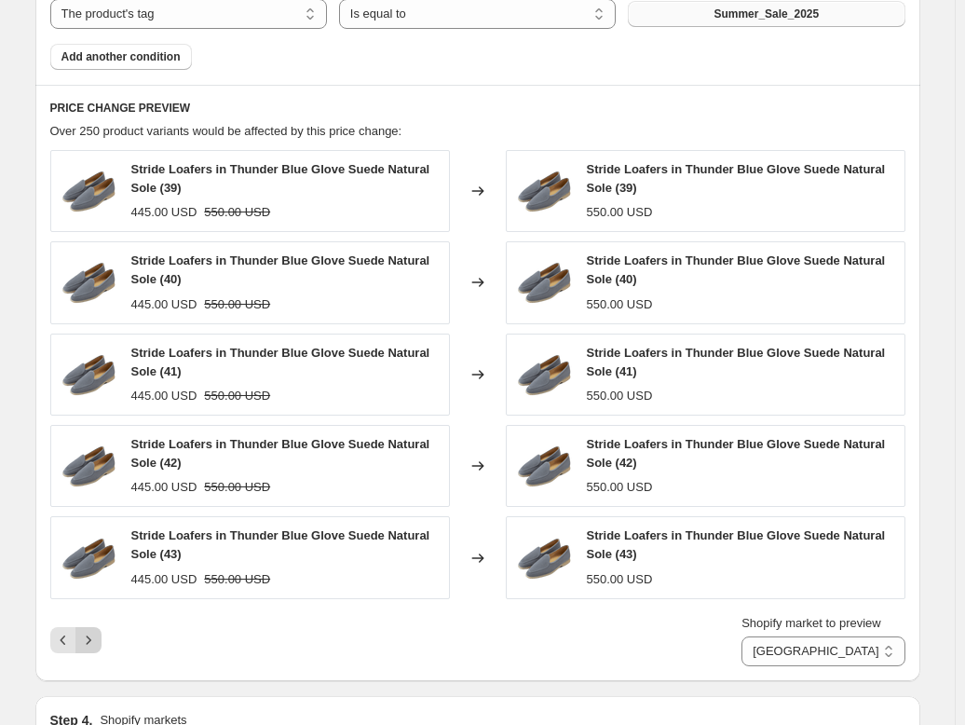
click at [91, 649] on icon "Next" at bounding box center [88, 640] width 19 height 19
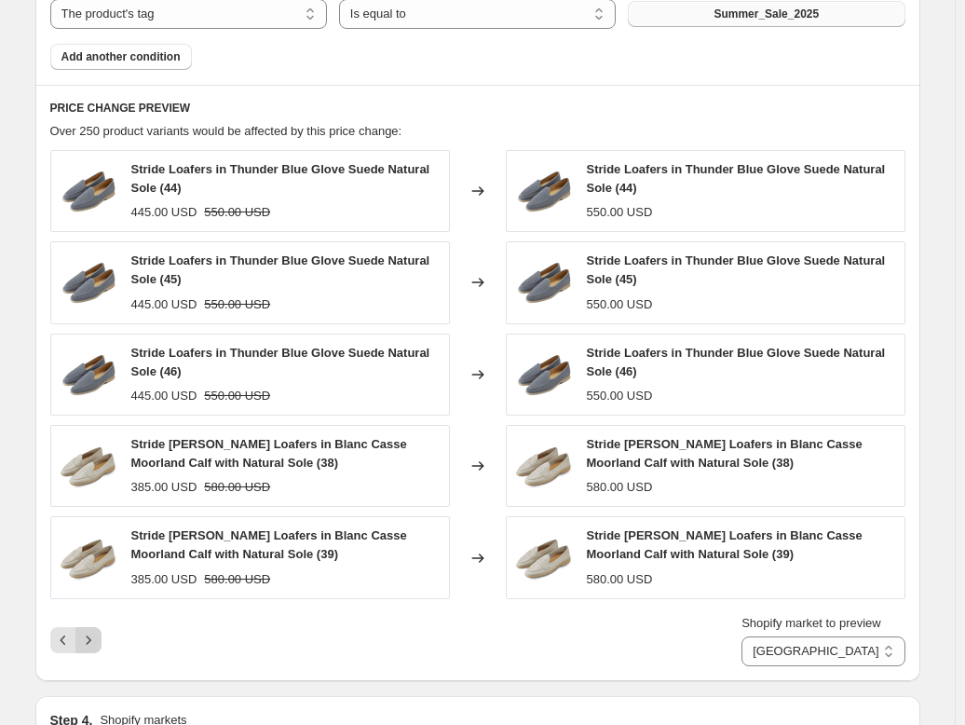
click at [94, 649] on icon "Next" at bounding box center [88, 640] width 19 height 19
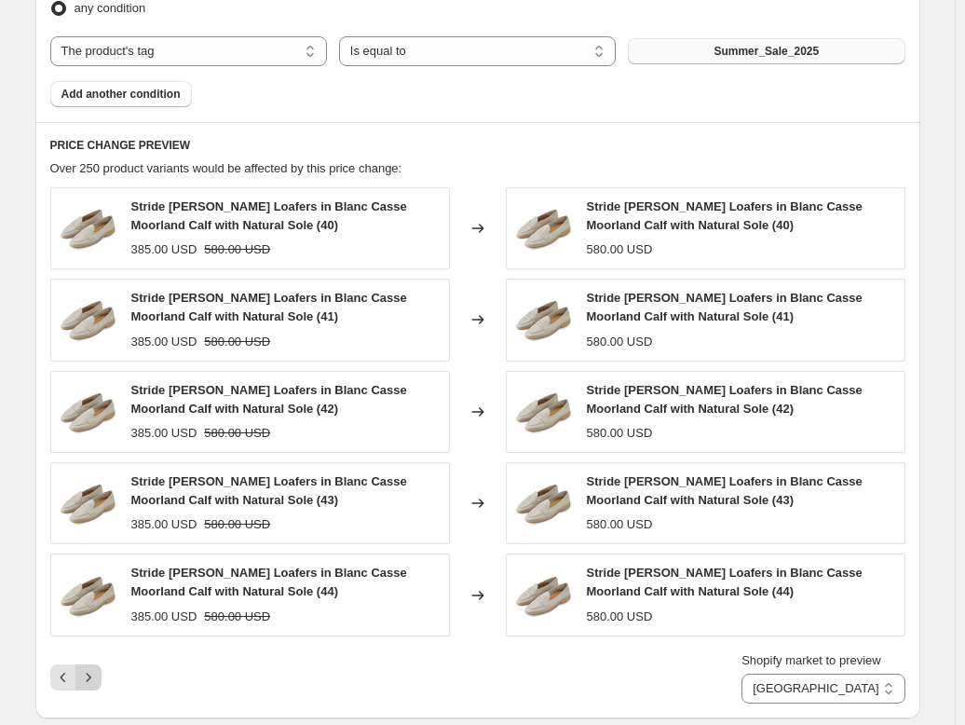
click at [97, 668] on icon "Next" at bounding box center [88, 677] width 19 height 19
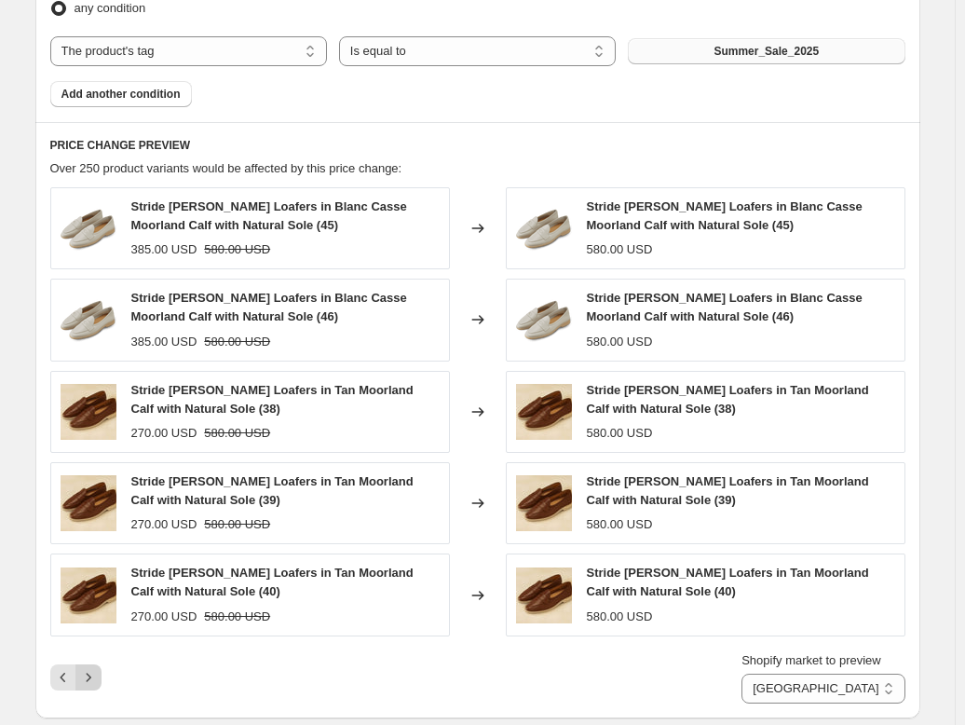
click at [95, 668] on icon "Next" at bounding box center [88, 677] width 19 height 19
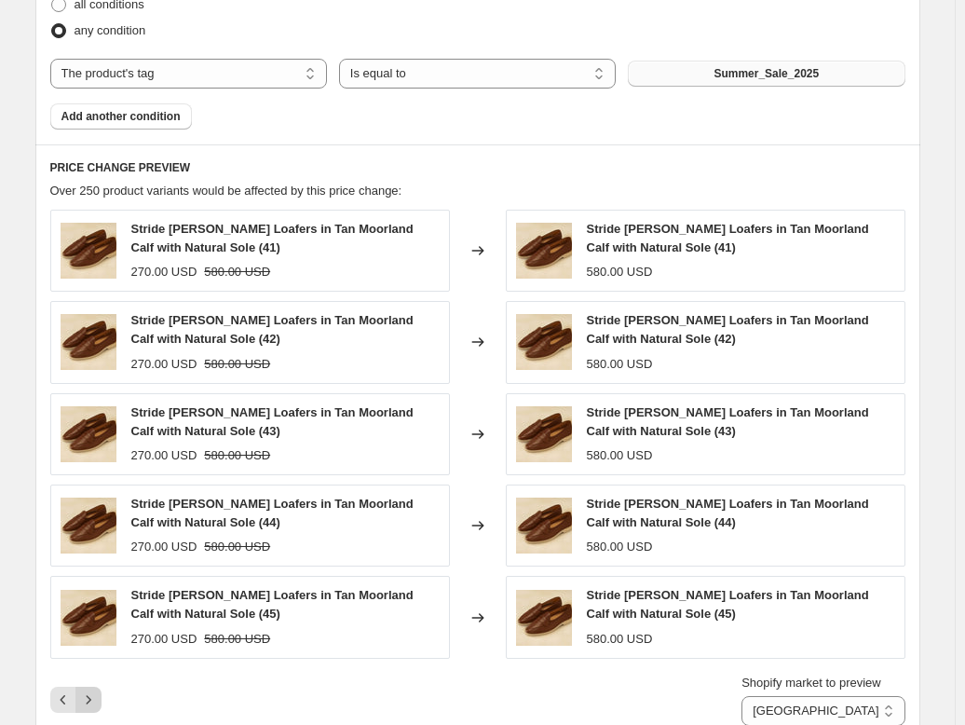
scroll to position [936, 0]
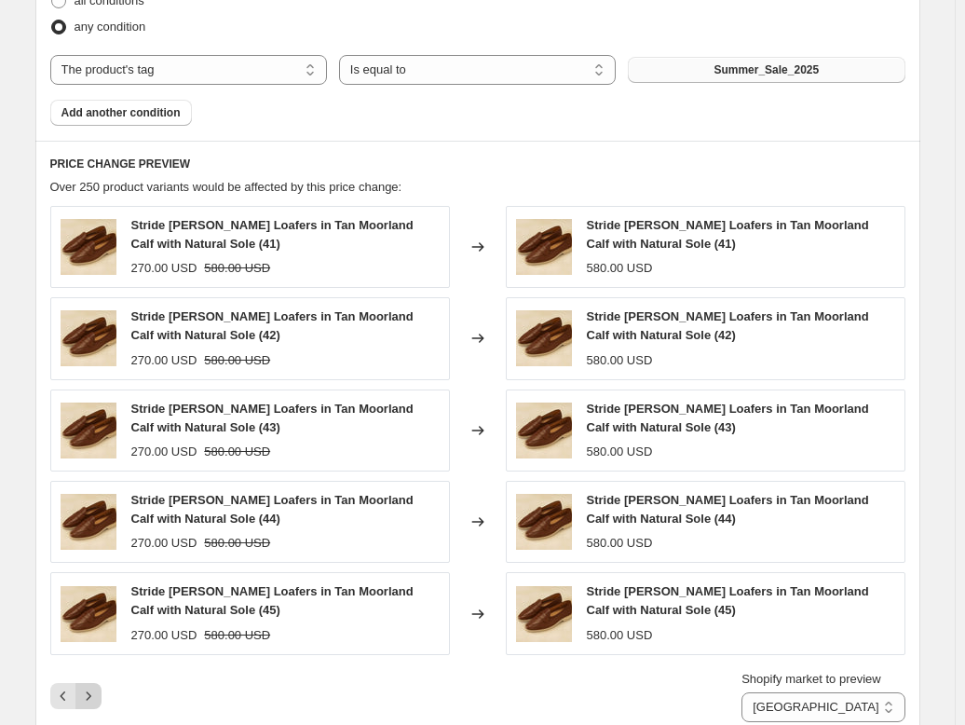
click at [95, 687] on icon "Next" at bounding box center [88, 696] width 19 height 19
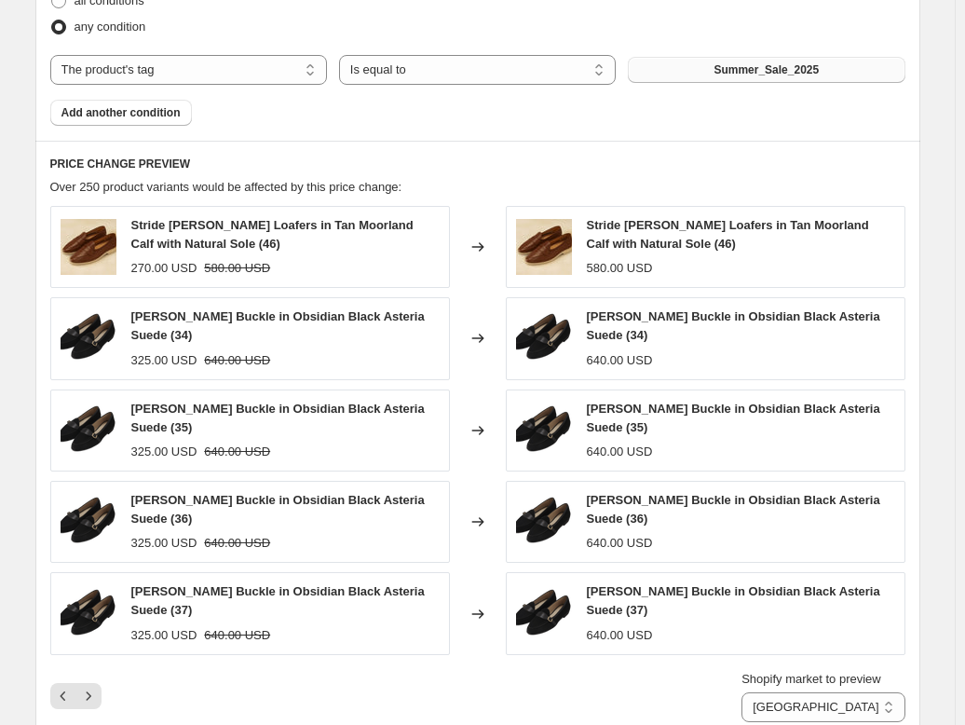
click at [93, 665] on div "PRICE CHANGE PREVIEW Over 250 product variants would be affected by this price …" at bounding box center [477, 438] width 885 height 595
click at [91, 687] on icon "Next" at bounding box center [88, 696] width 19 height 19
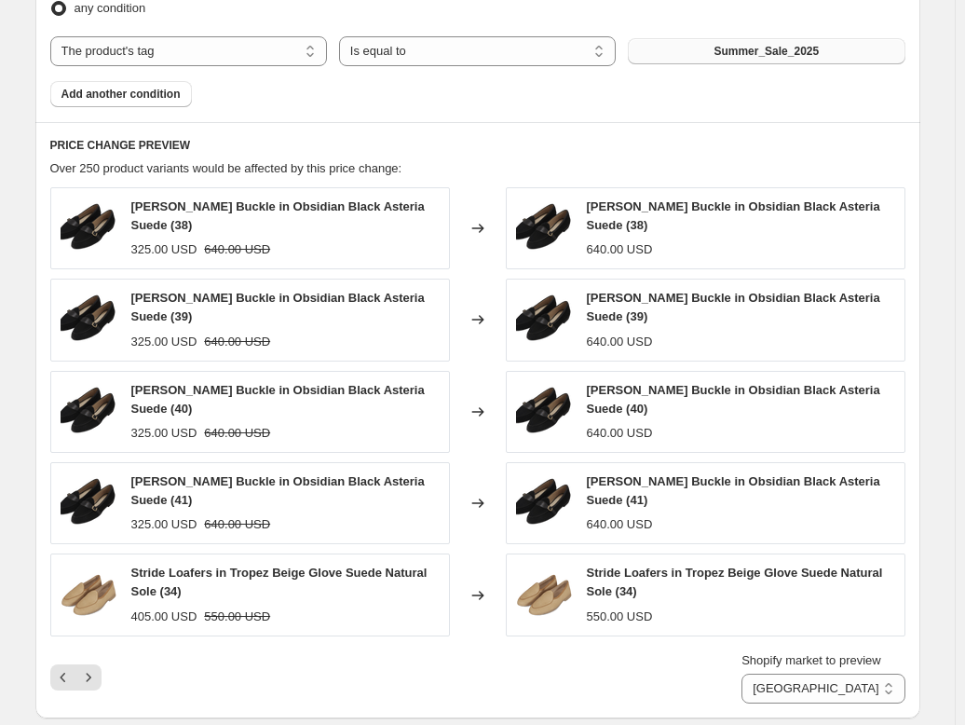
click at [92, 668] on icon "Next" at bounding box center [88, 677] width 19 height 19
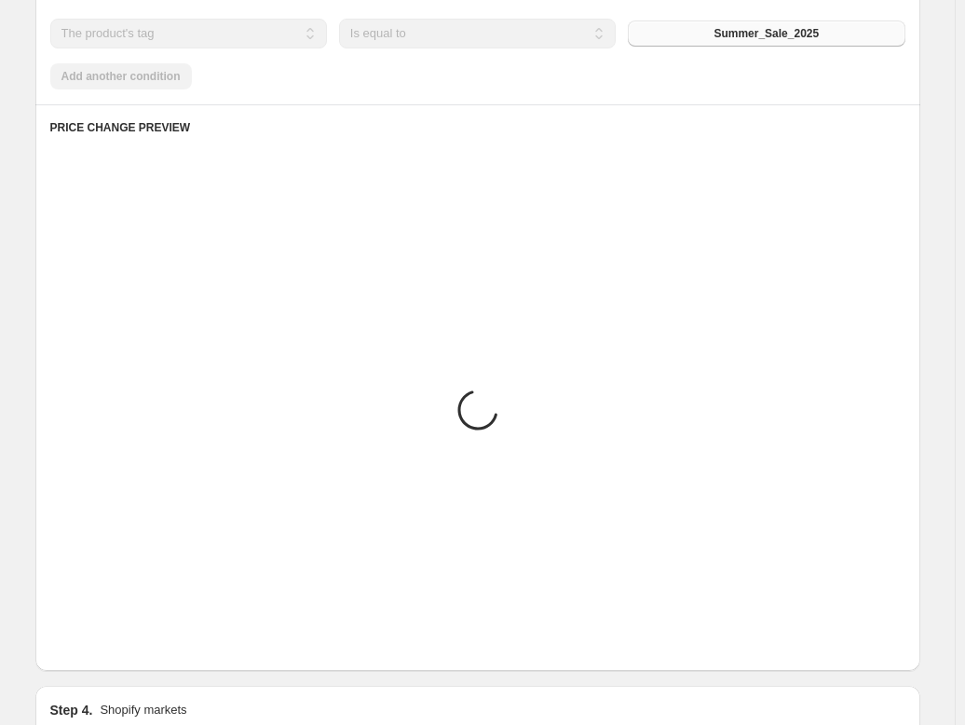
scroll to position [954, 0]
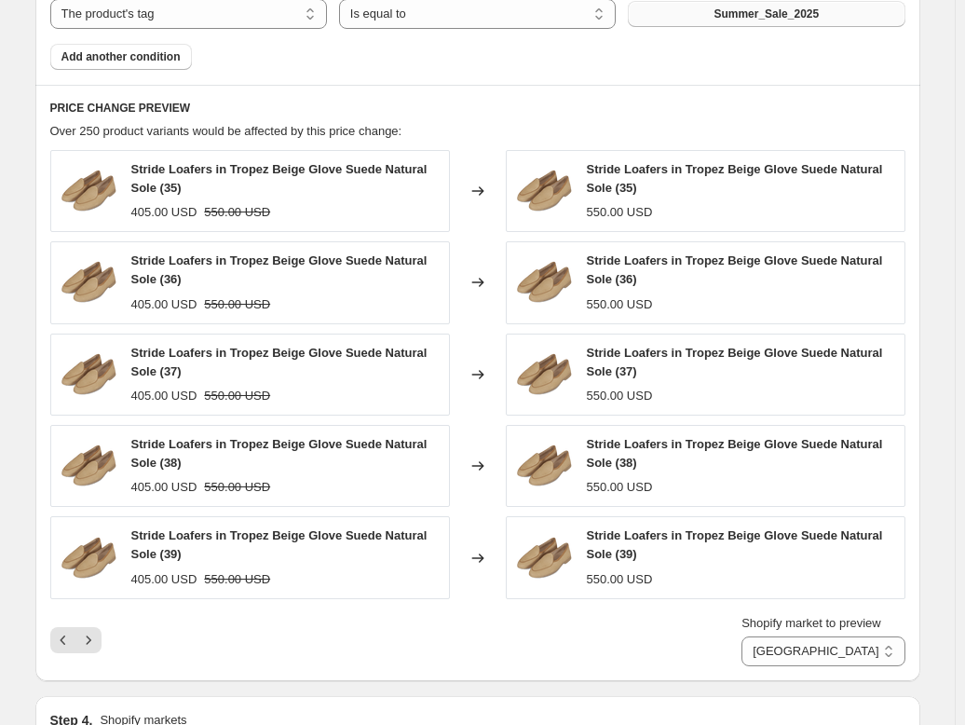
click at [91, 649] on icon "Next" at bounding box center [88, 640] width 19 height 19
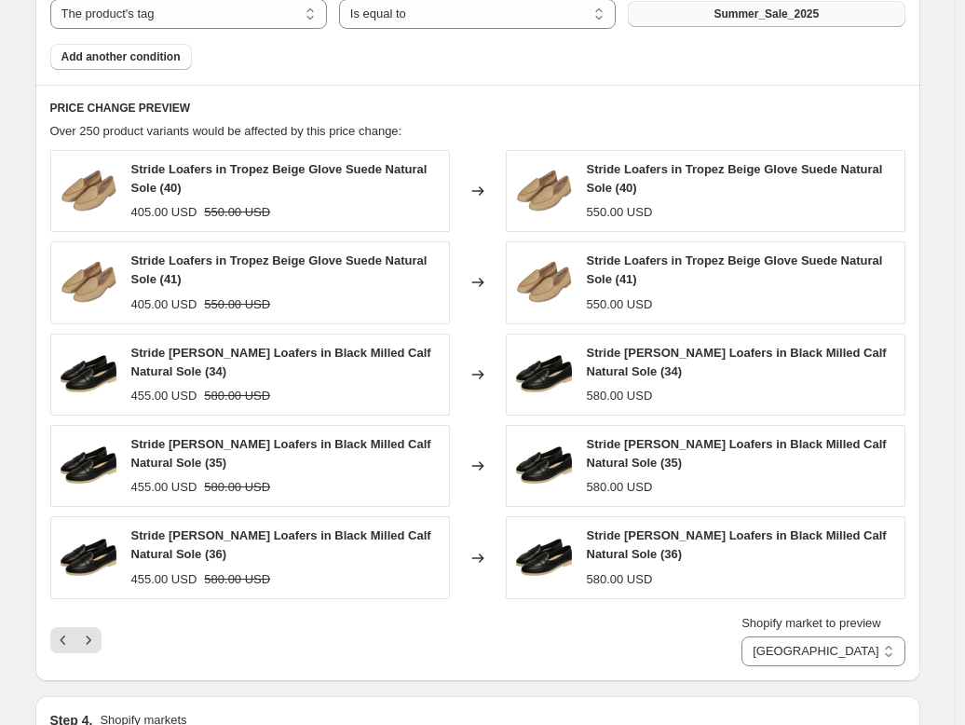
click at [91, 649] on icon "Next" at bounding box center [88, 640] width 19 height 19
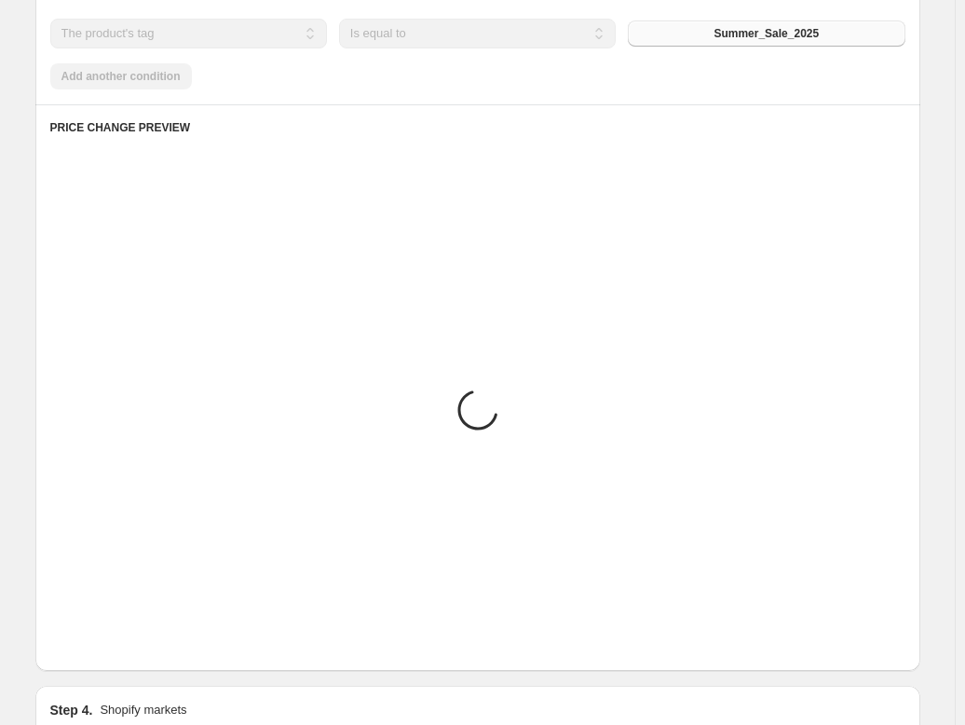
scroll to position [936, 0]
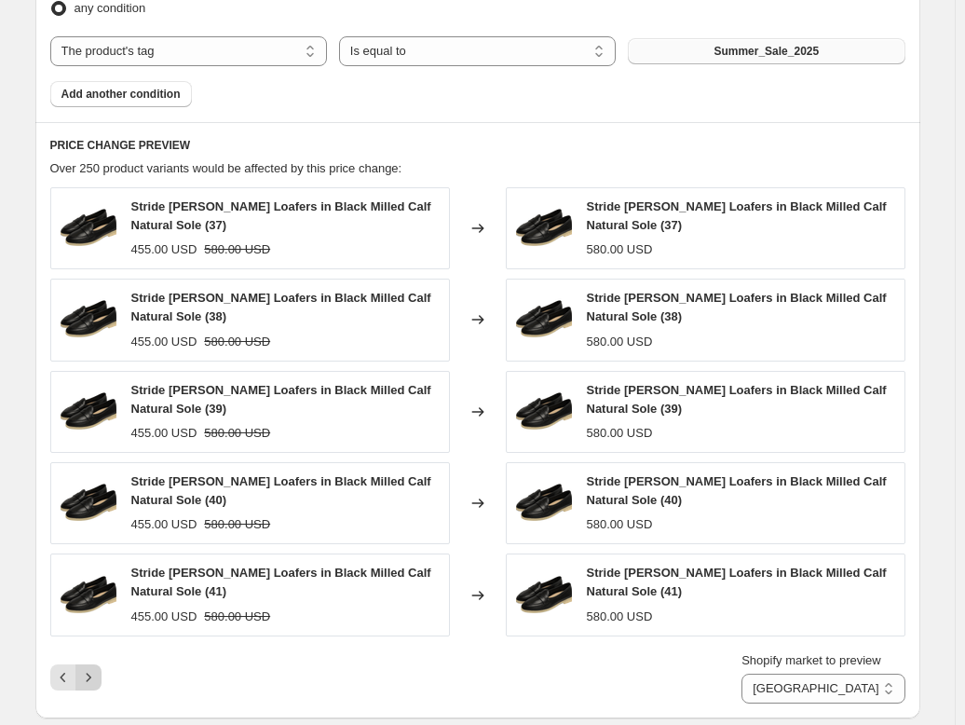
click at [91, 668] on icon "Next" at bounding box center [88, 677] width 19 height 19
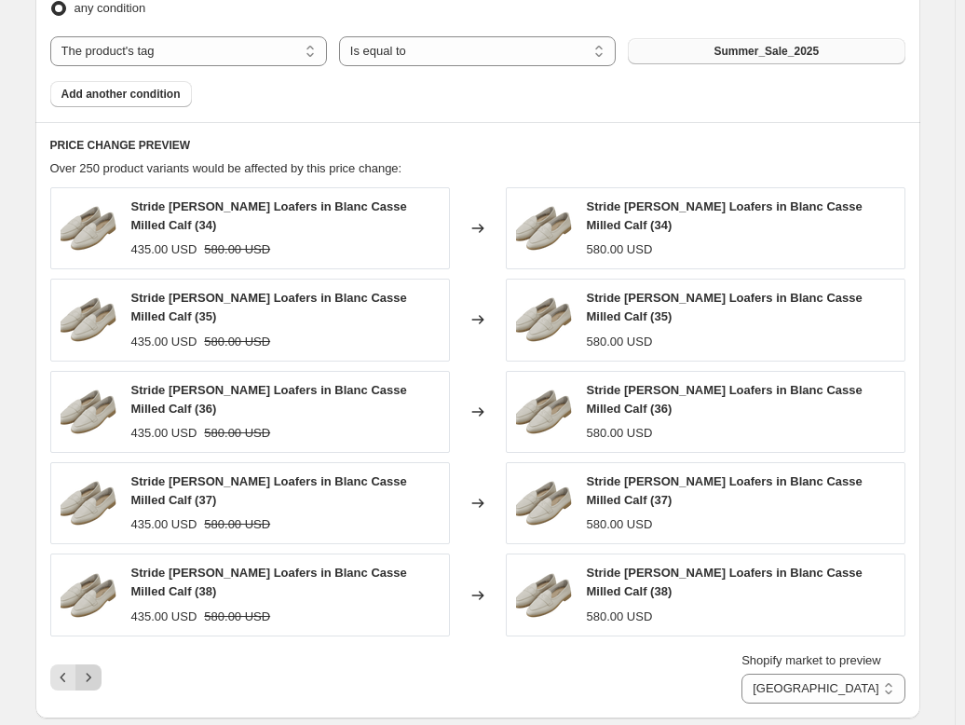
click at [91, 654] on div "PRICE CHANGE PREVIEW Over 250 product variants would be affected by this price …" at bounding box center [477, 419] width 885 height 595
click at [97, 668] on icon "Next" at bounding box center [88, 677] width 19 height 19
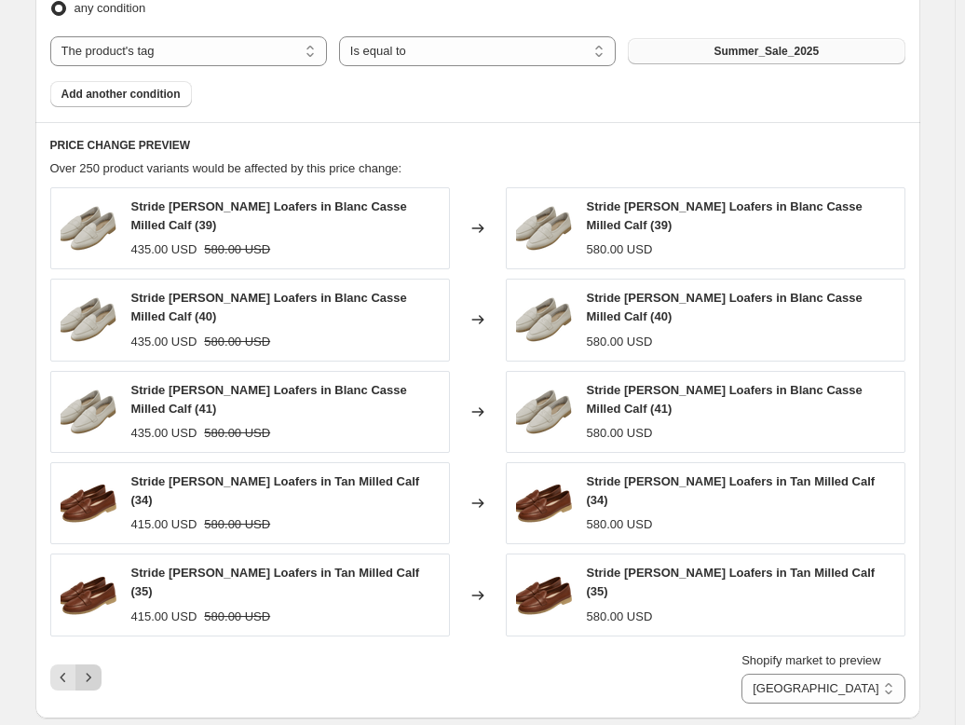
click at [97, 668] on icon "Next" at bounding box center [88, 677] width 19 height 19
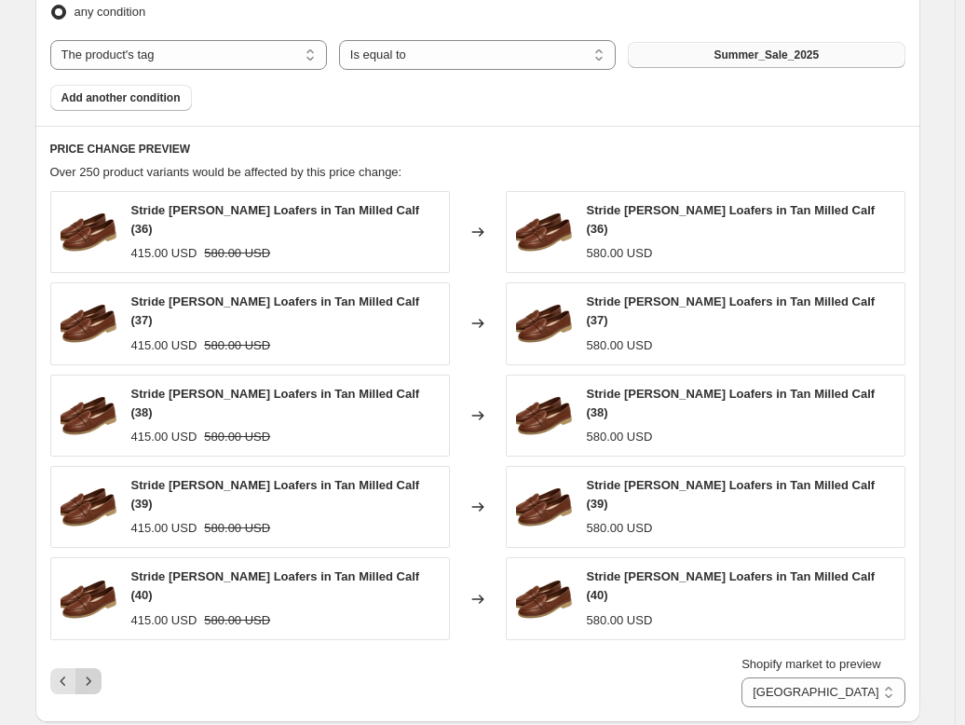
click at [97, 672] on icon "Next" at bounding box center [88, 681] width 19 height 19
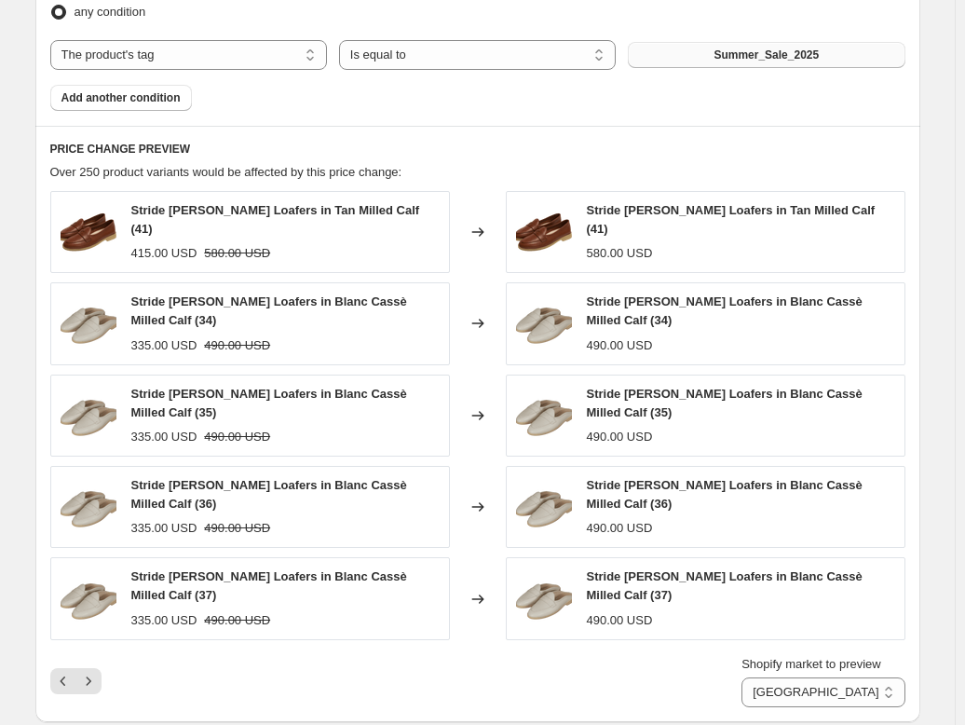
click at [198, 655] on div "Shopify market to preview Direct prices Eurozone Eurozone special price [GEOGRA…" at bounding box center [477, 681] width 855 height 52
click at [98, 672] on icon "Next" at bounding box center [88, 681] width 19 height 19
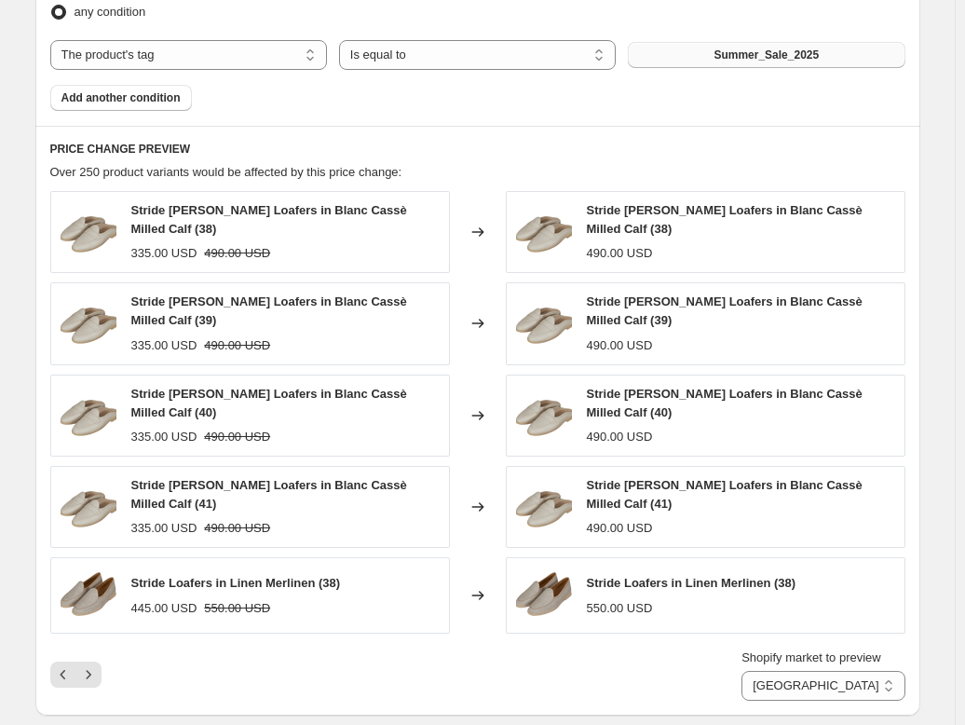
scroll to position [936, 0]
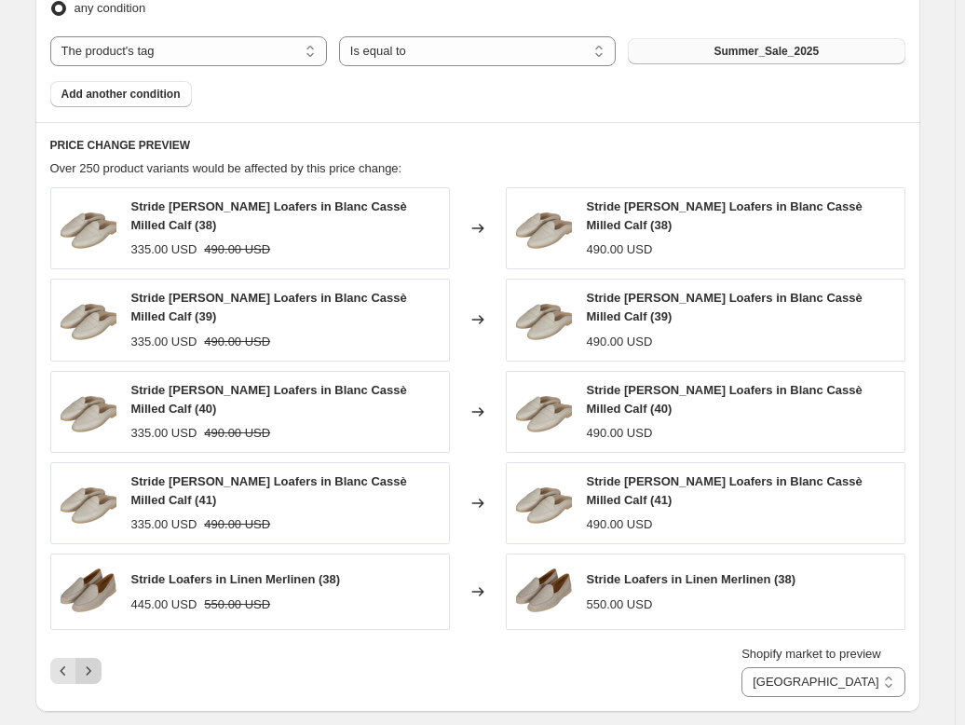
click at [93, 662] on icon "Next" at bounding box center [88, 671] width 19 height 19
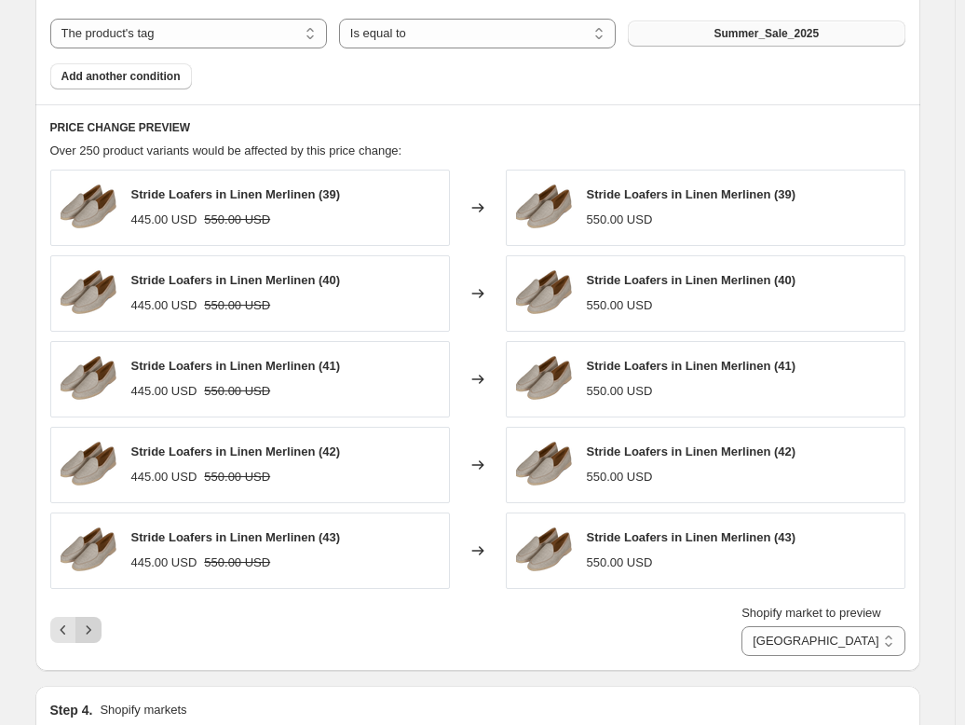
click at [98, 626] on icon "Next" at bounding box center [88, 630] width 19 height 19
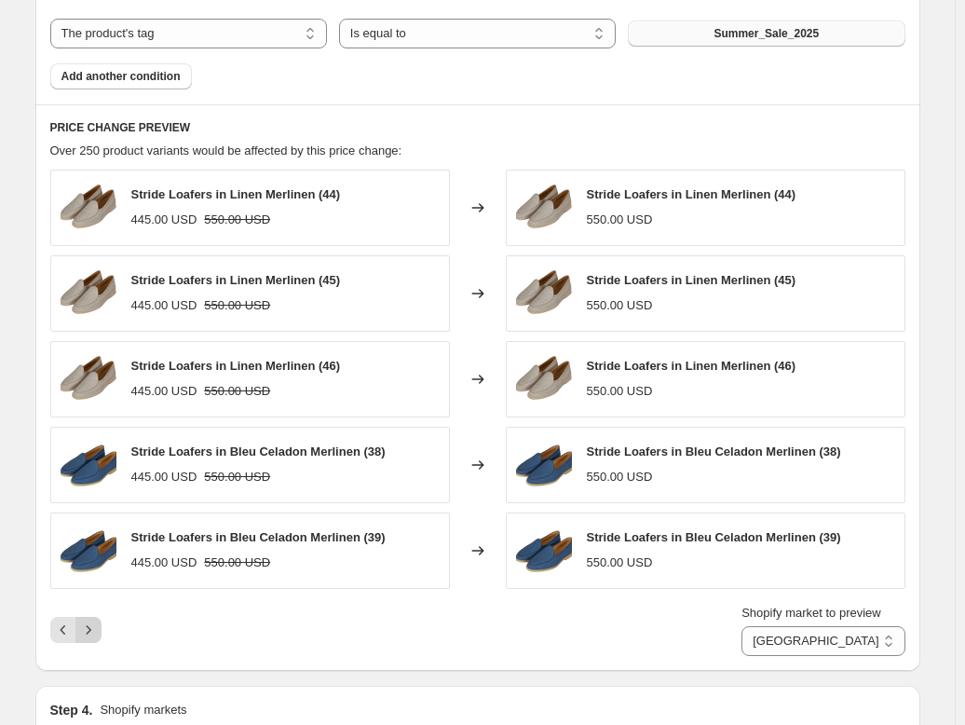
click at [98, 626] on icon "Next" at bounding box center [88, 630] width 19 height 19
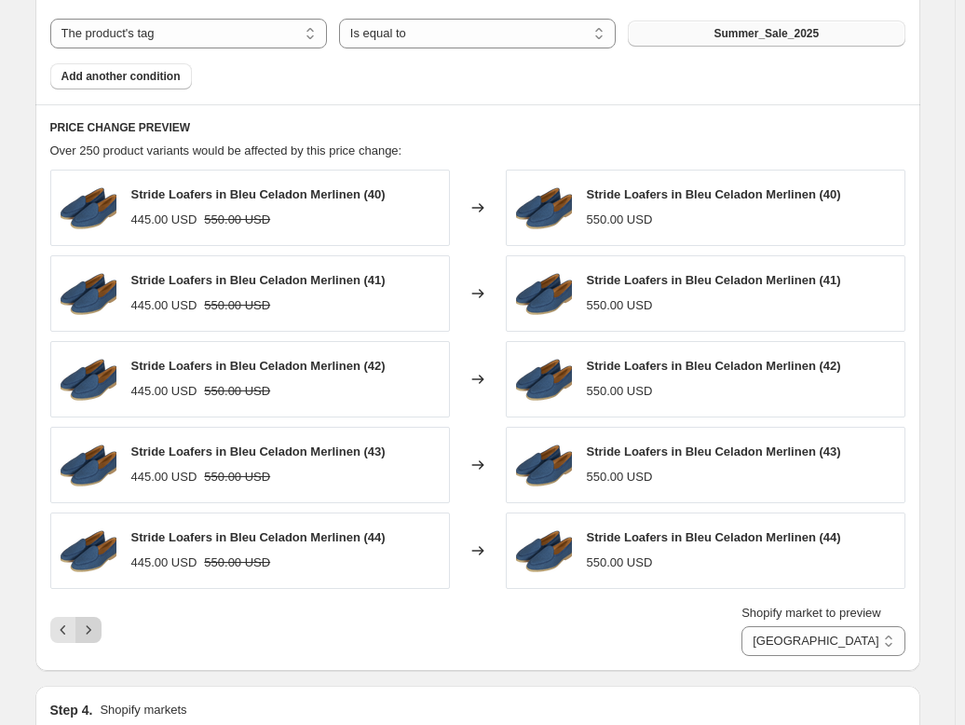
click at [98, 626] on icon "Next" at bounding box center [88, 630] width 19 height 19
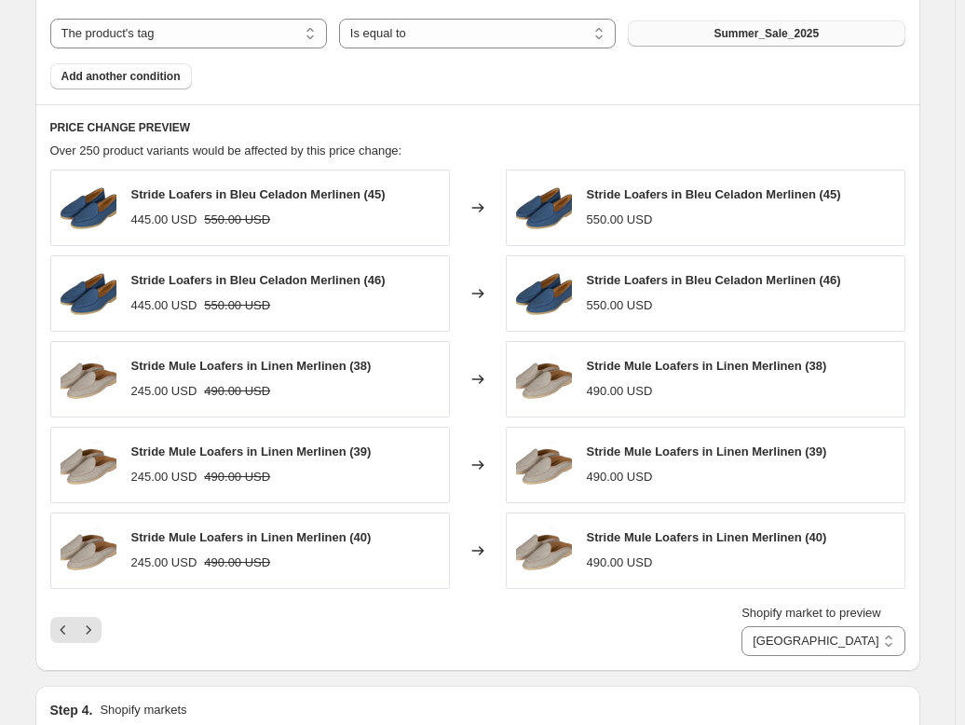
drag, startPoint x: 98, startPoint y: 626, endPoint x: 517, endPoint y: 628, distance: 419.3
click at [517, 628] on div "Shopify market to preview Direct prices Eurozone Eurozone special price [GEOGRA…" at bounding box center [477, 630] width 855 height 52
click at [98, 634] on icon "Next" at bounding box center [88, 630] width 19 height 19
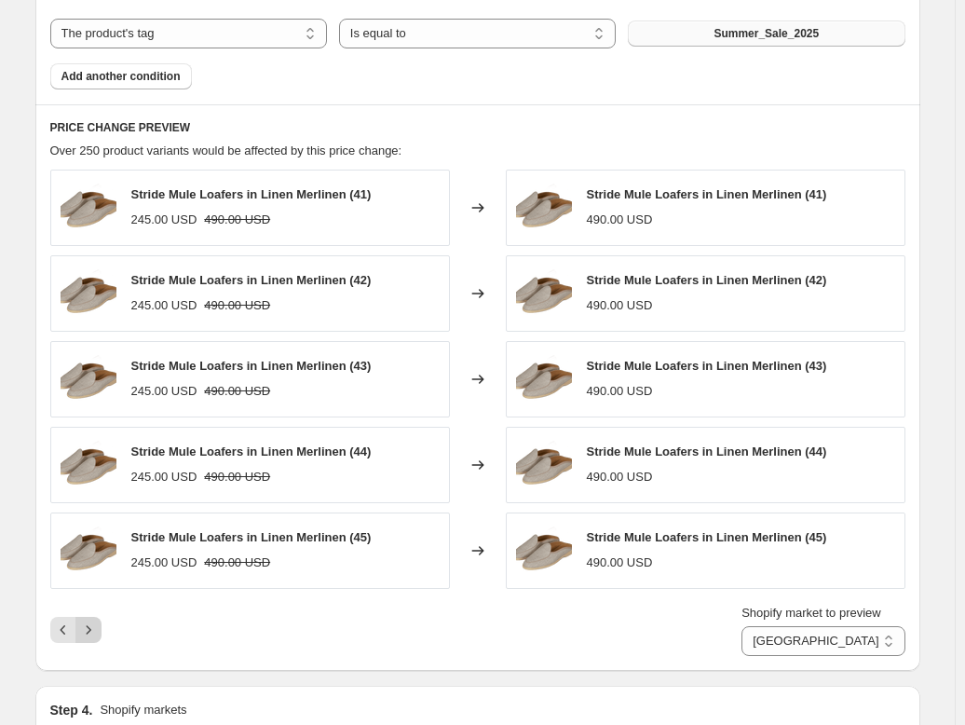
click at [90, 625] on icon "Next" at bounding box center [88, 629] width 5 height 8
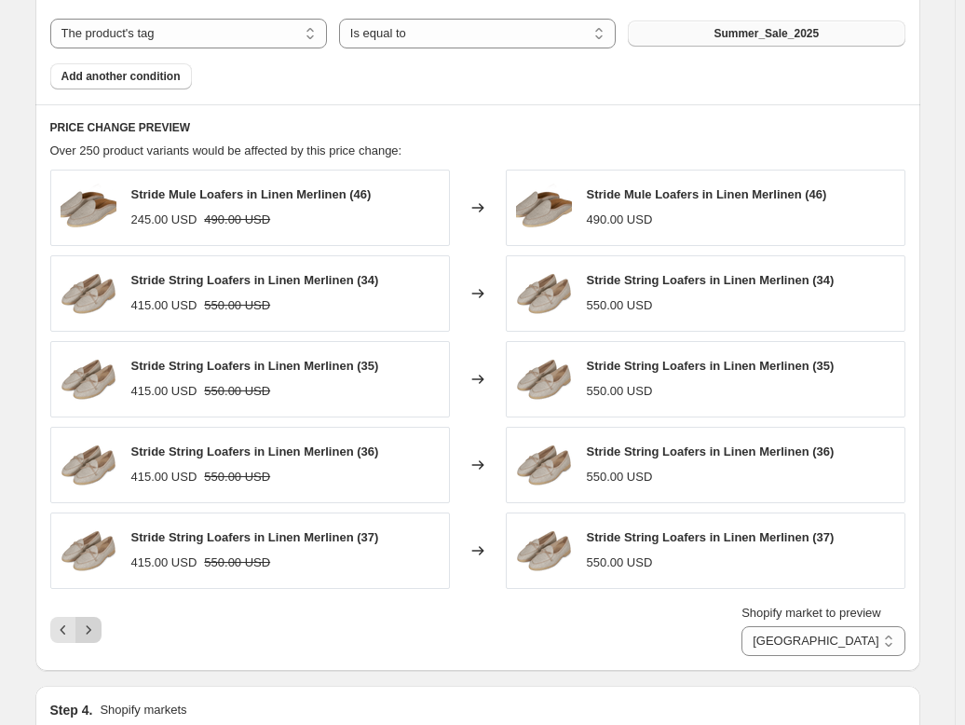
click at [91, 624] on icon "Next" at bounding box center [88, 630] width 19 height 19
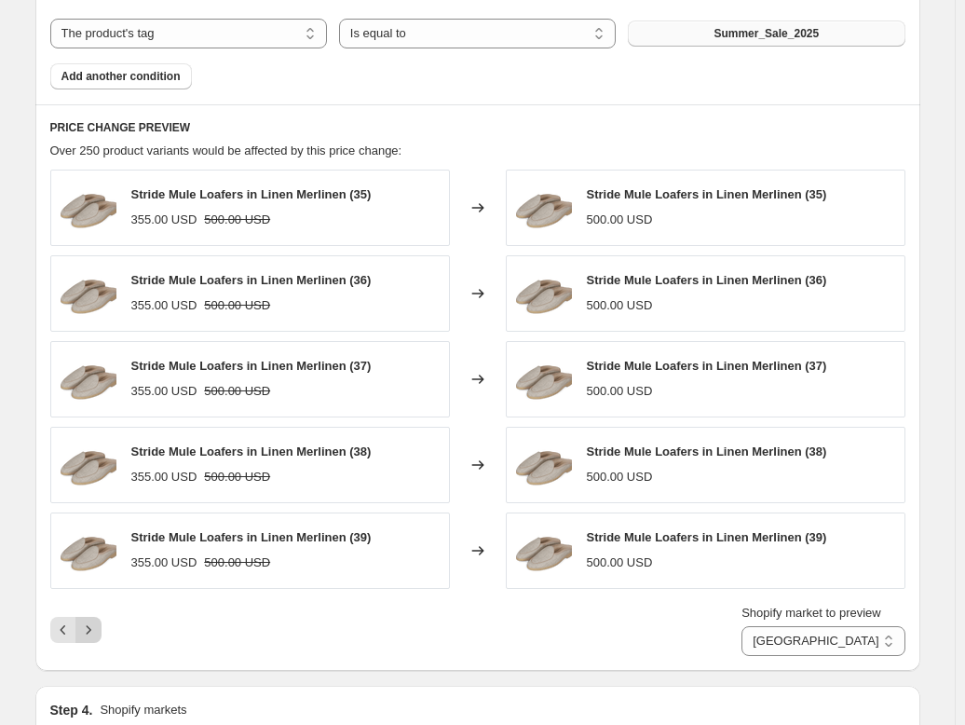
click at [91, 624] on icon "Next" at bounding box center [88, 630] width 19 height 19
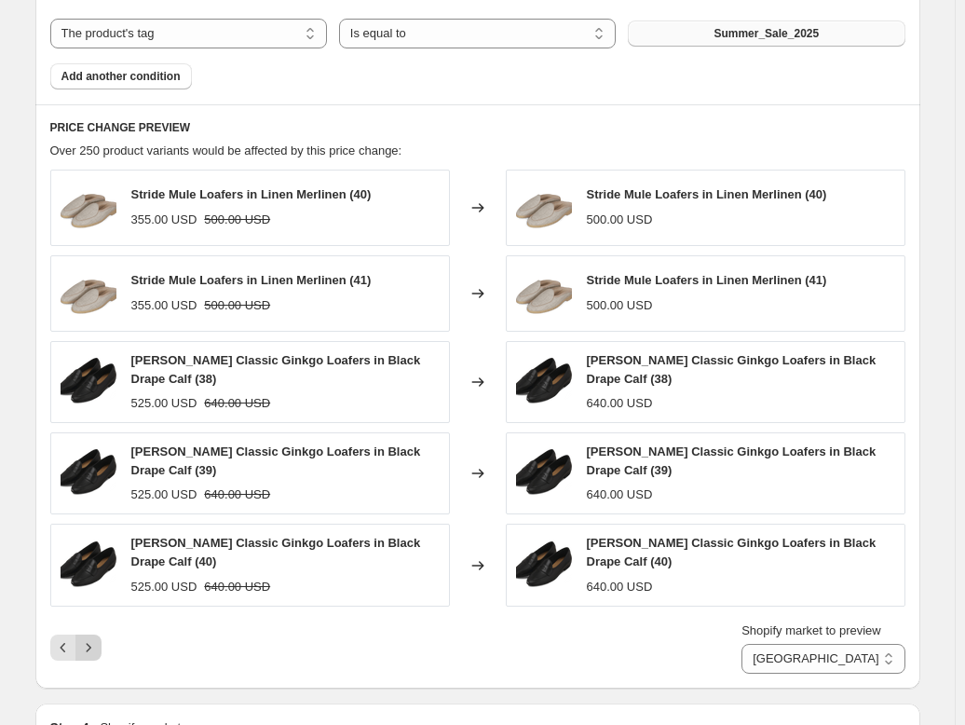
click at [98, 646] on icon "Next" at bounding box center [88, 647] width 19 height 19
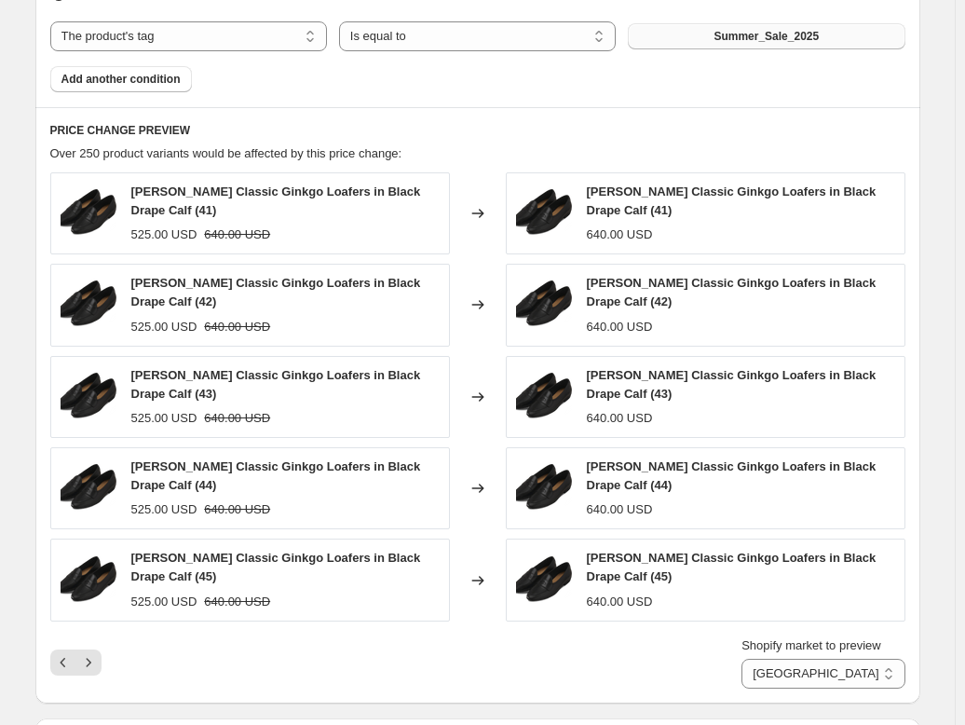
scroll to position [936, 0]
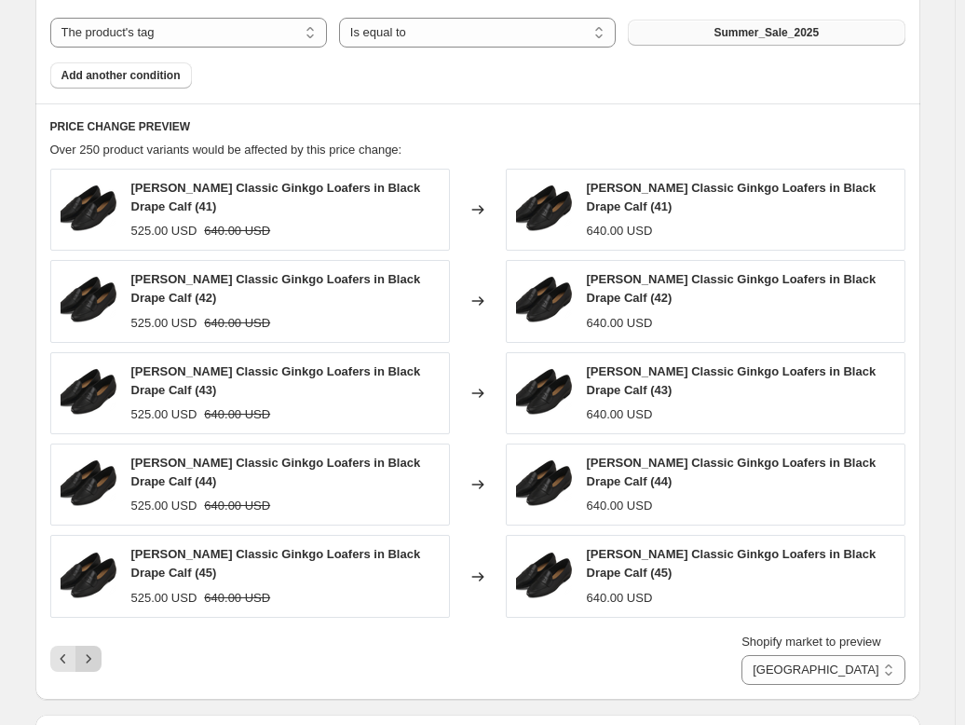
click at [91, 657] on icon "Next" at bounding box center [88, 658] width 19 height 19
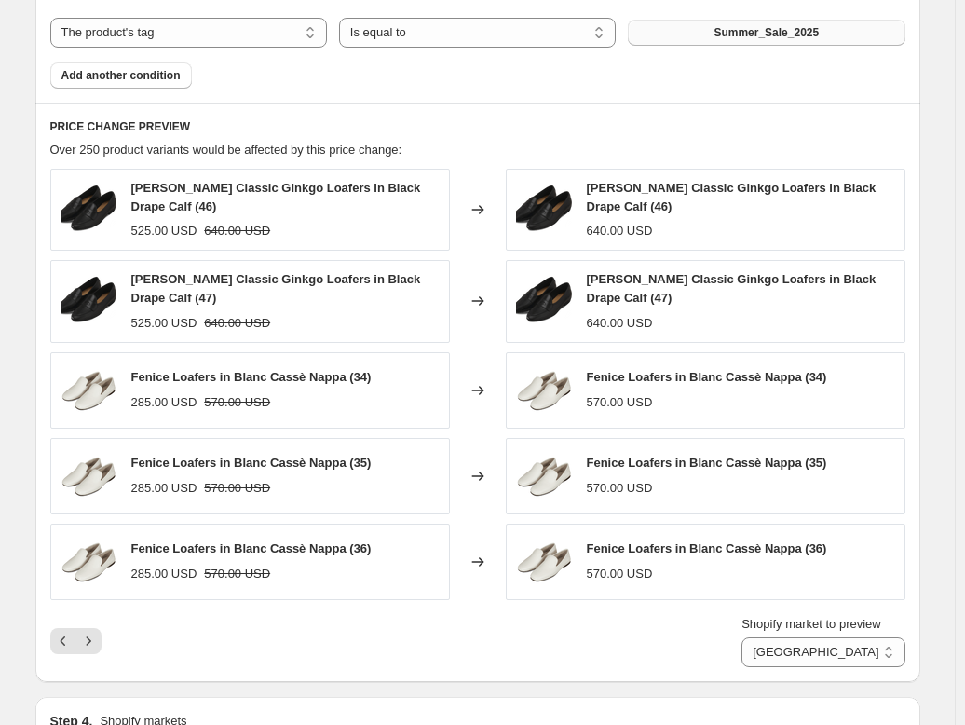
click at [197, 635] on div "Shopify market to preview Direct prices Eurozone Eurozone special price [GEOGRA…" at bounding box center [477, 641] width 855 height 52
click at [92, 644] on icon "Next" at bounding box center [88, 641] width 19 height 19
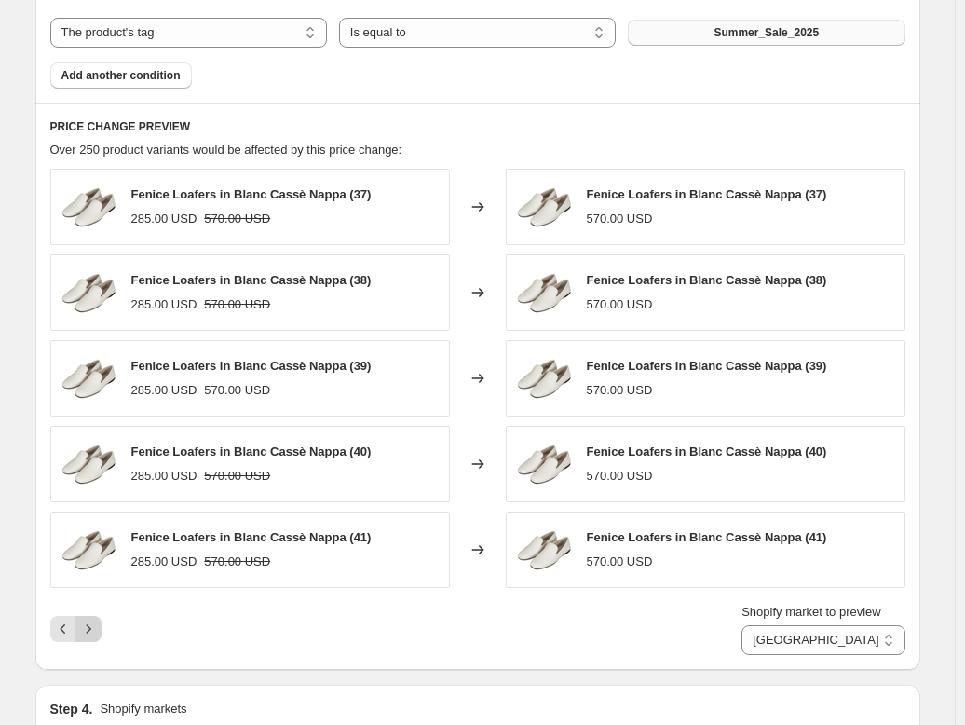
click at [92, 630] on icon "Next" at bounding box center [88, 629] width 19 height 19
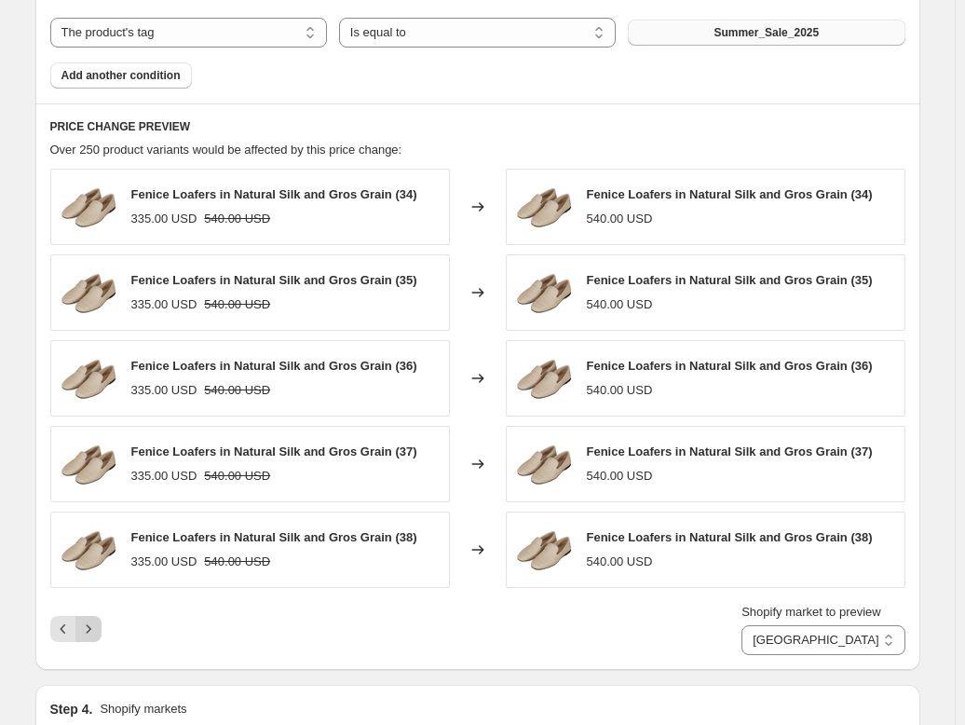
click at [89, 630] on icon "Next" at bounding box center [88, 629] width 19 height 19
click at [97, 625] on icon "Next" at bounding box center [88, 629] width 19 height 19
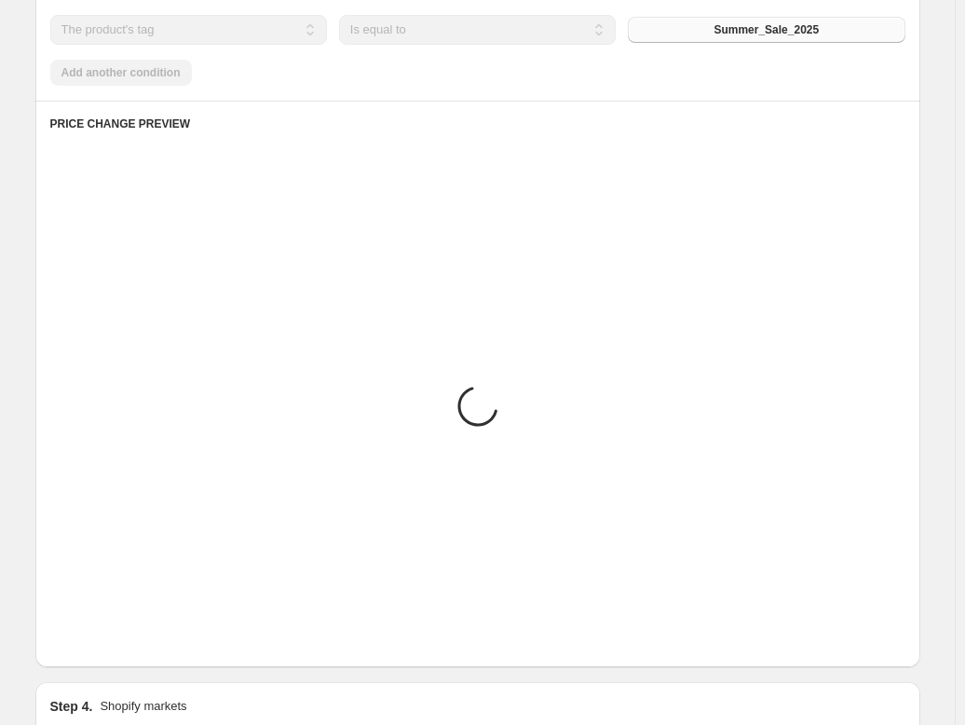
scroll to position [932, 0]
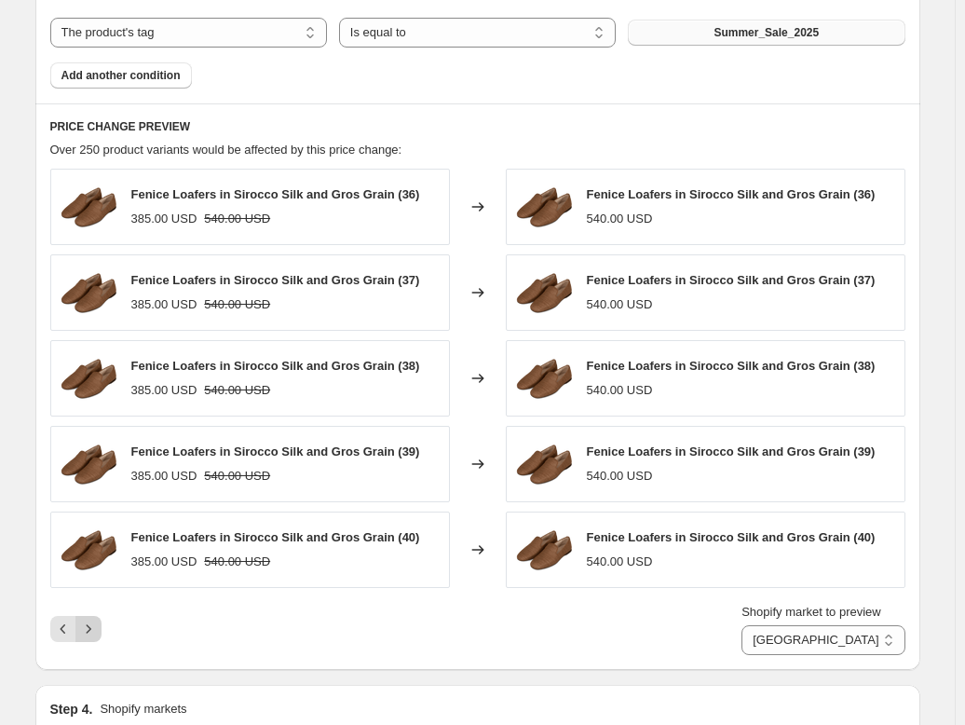
click at [97, 625] on icon "Next" at bounding box center [88, 629] width 19 height 19
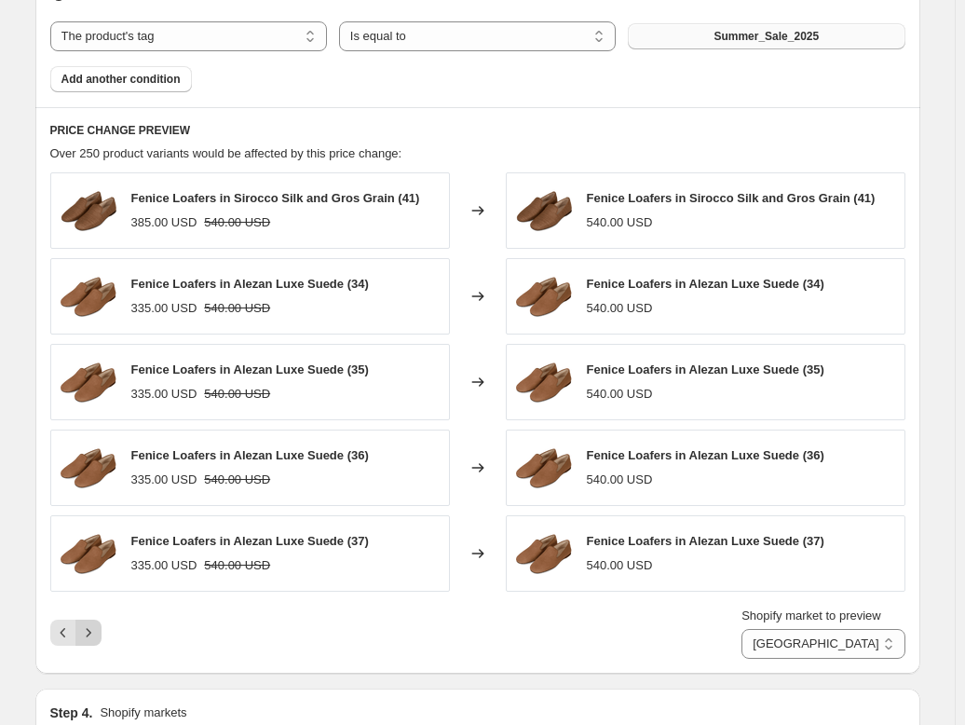
scroll to position [936, 0]
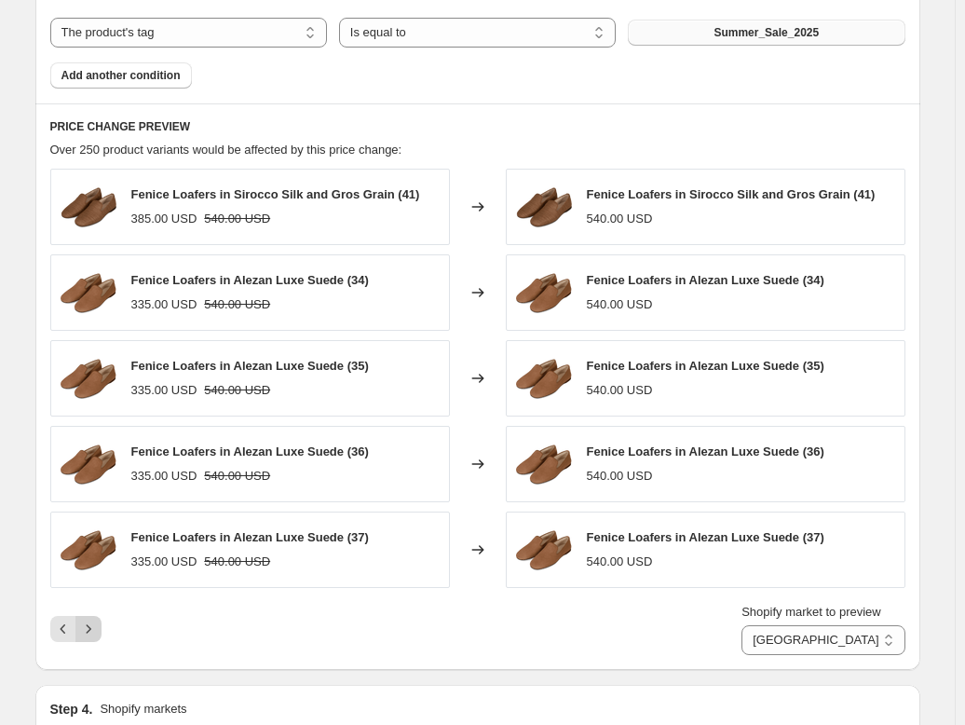
click at [97, 625] on icon "Next" at bounding box center [88, 629] width 19 height 19
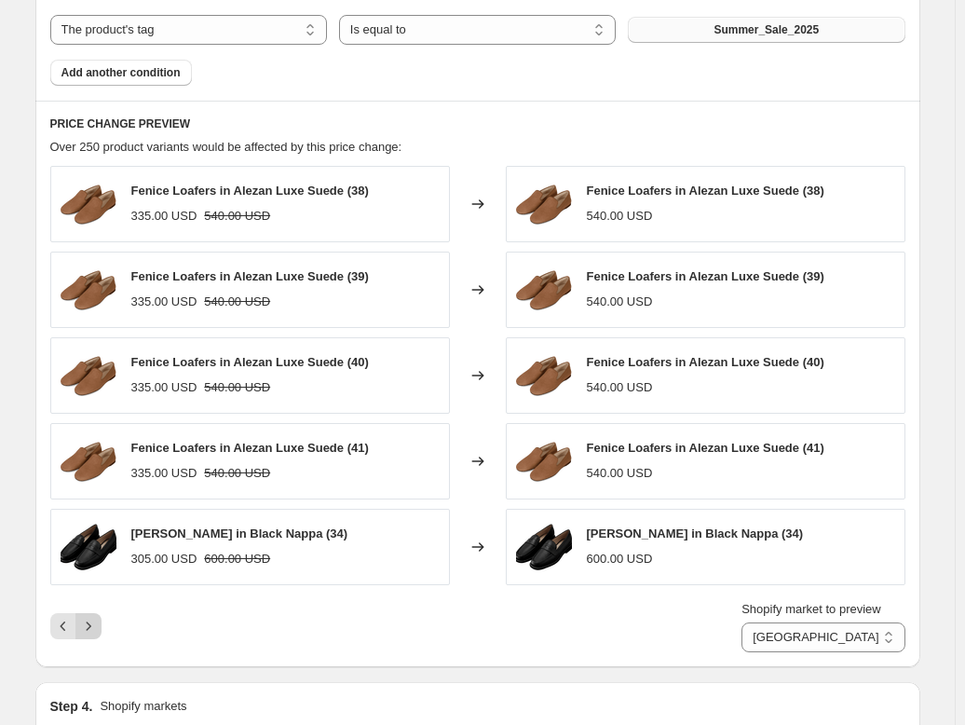
click at [97, 625] on icon "Next" at bounding box center [88, 626] width 19 height 19
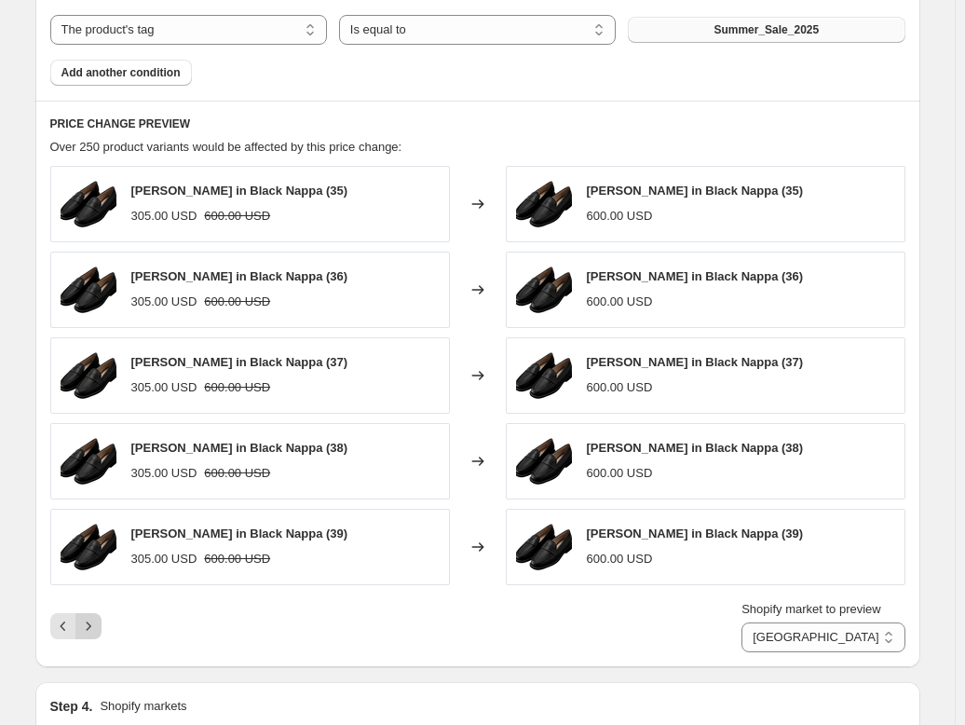
click at [97, 625] on icon "Next" at bounding box center [88, 626] width 19 height 19
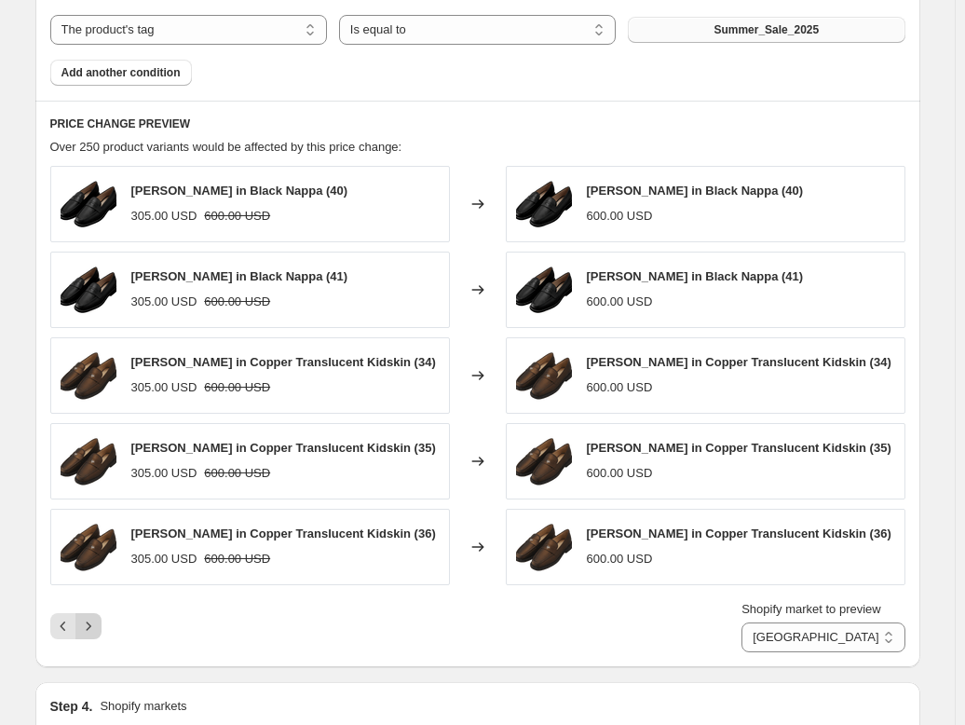
click at [97, 625] on div "Shopify market to preview Direct prices Eurozone Eurozone special price [GEOGRA…" at bounding box center [477, 626] width 855 height 52
click at [97, 636] on icon "Next" at bounding box center [88, 626] width 19 height 19
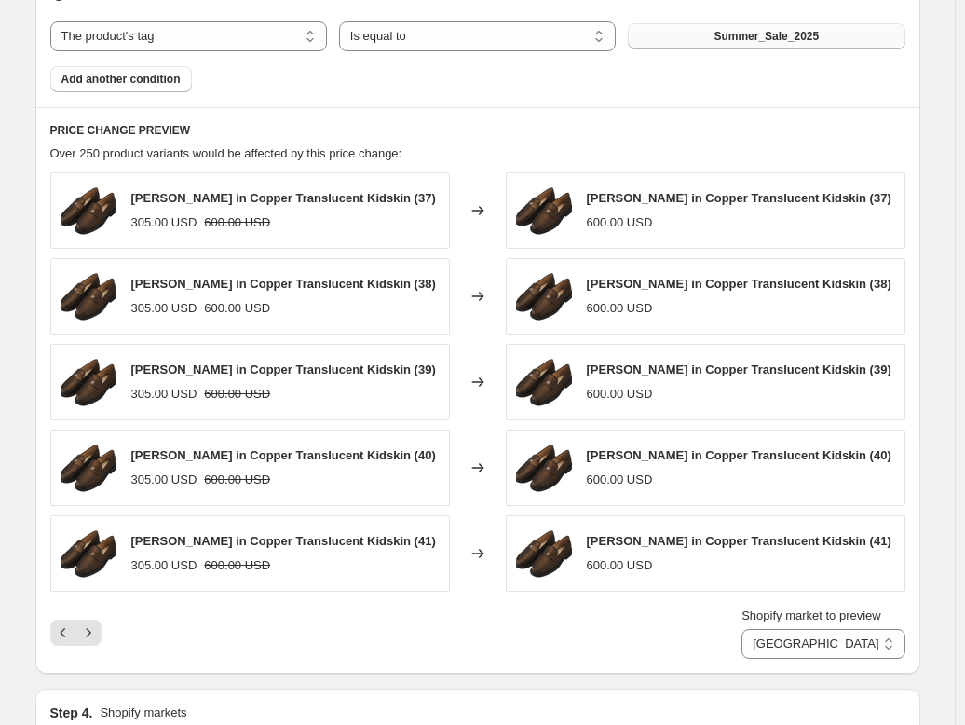
scroll to position [954, 0]
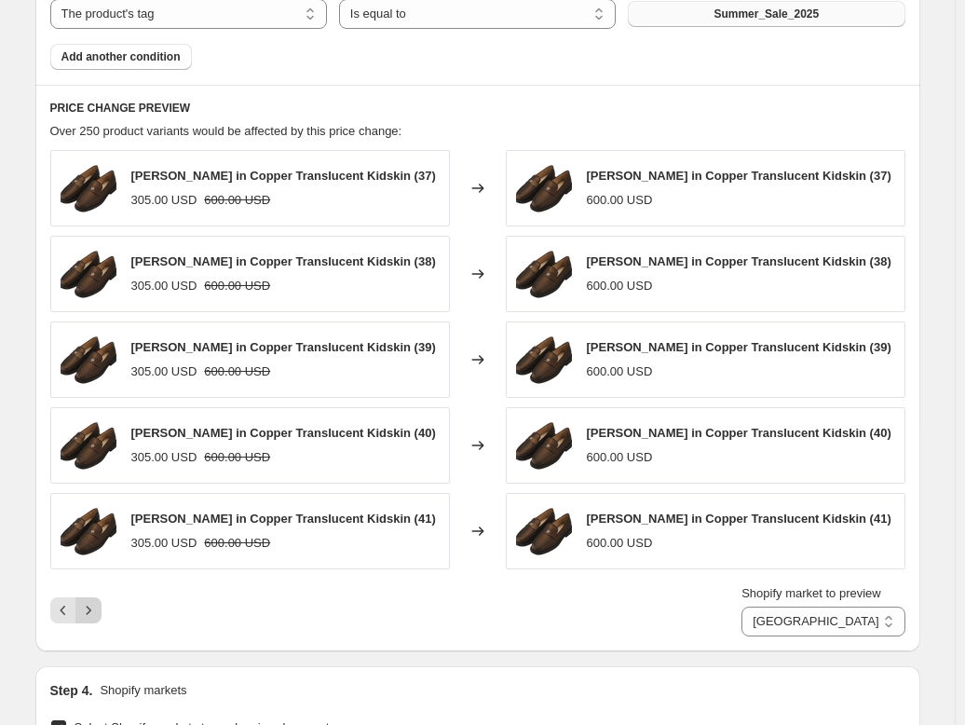
click at [89, 620] on icon "Next" at bounding box center [88, 610] width 19 height 19
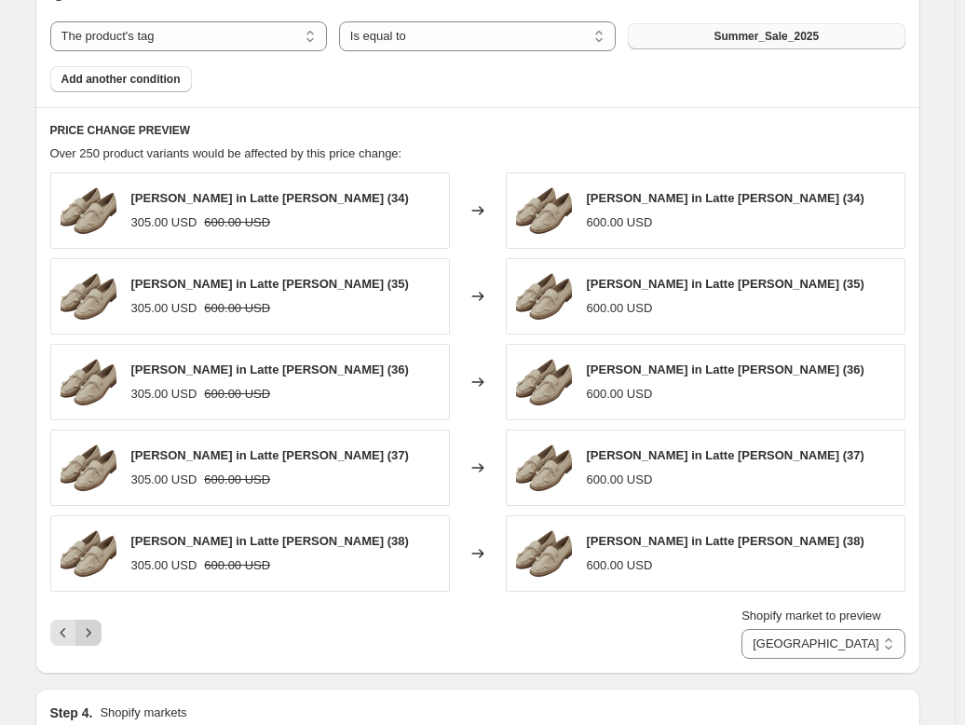
scroll to position [936, 0]
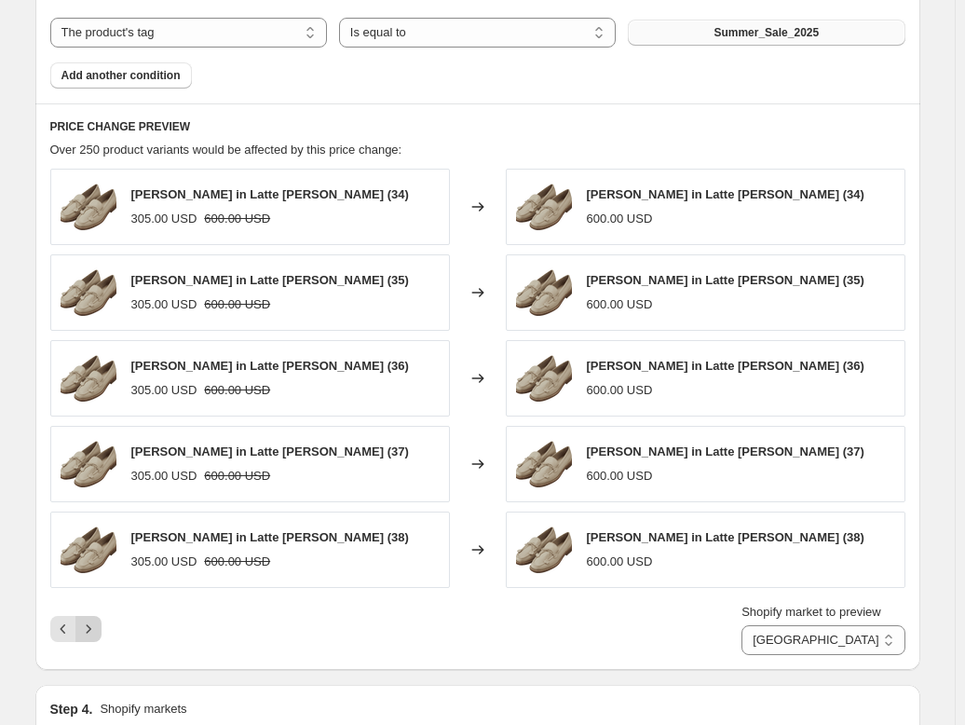
click at [90, 624] on icon "Next" at bounding box center [88, 628] width 5 height 8
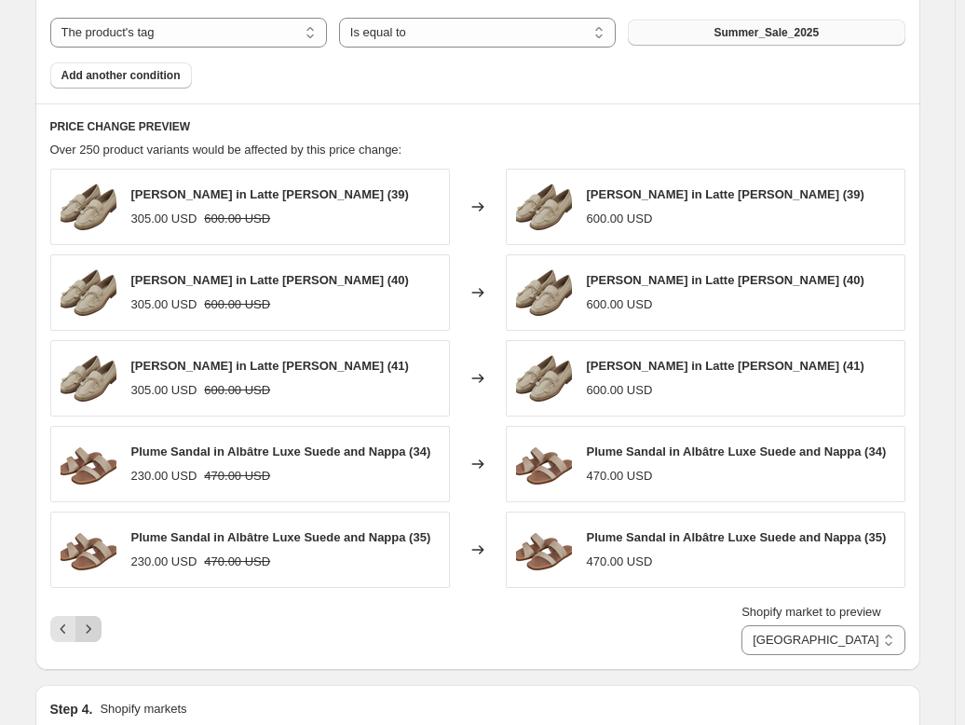
click at [90, 624] on icon "Next" at bounding box center [88, 628] width 5 height 8
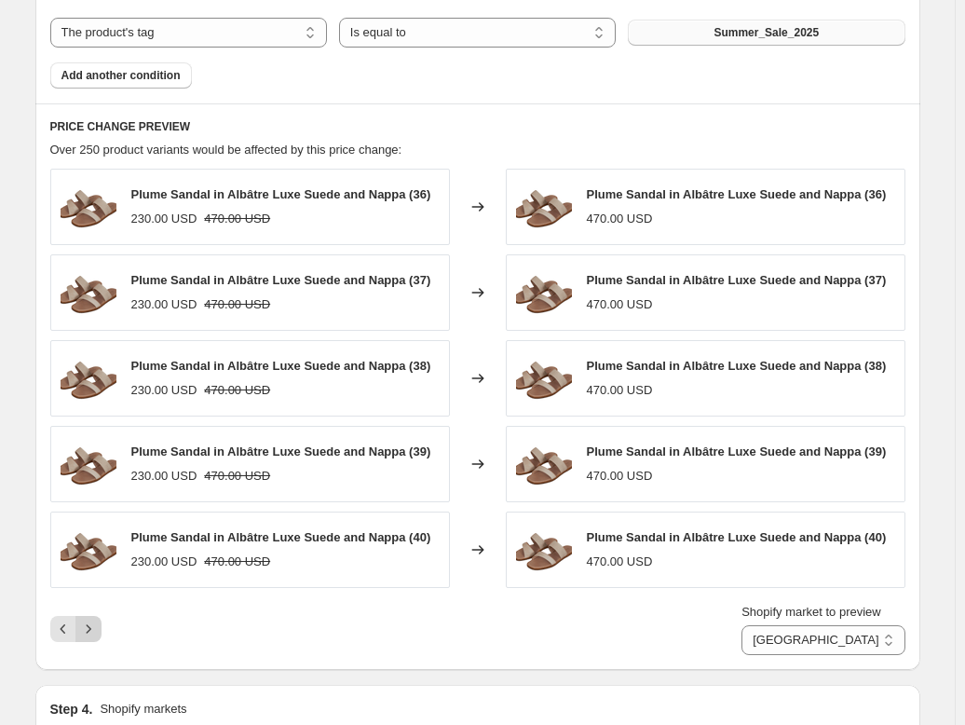
click at [102, 625] on button "Next" at bounding box center [88, 629] width 26 height 26
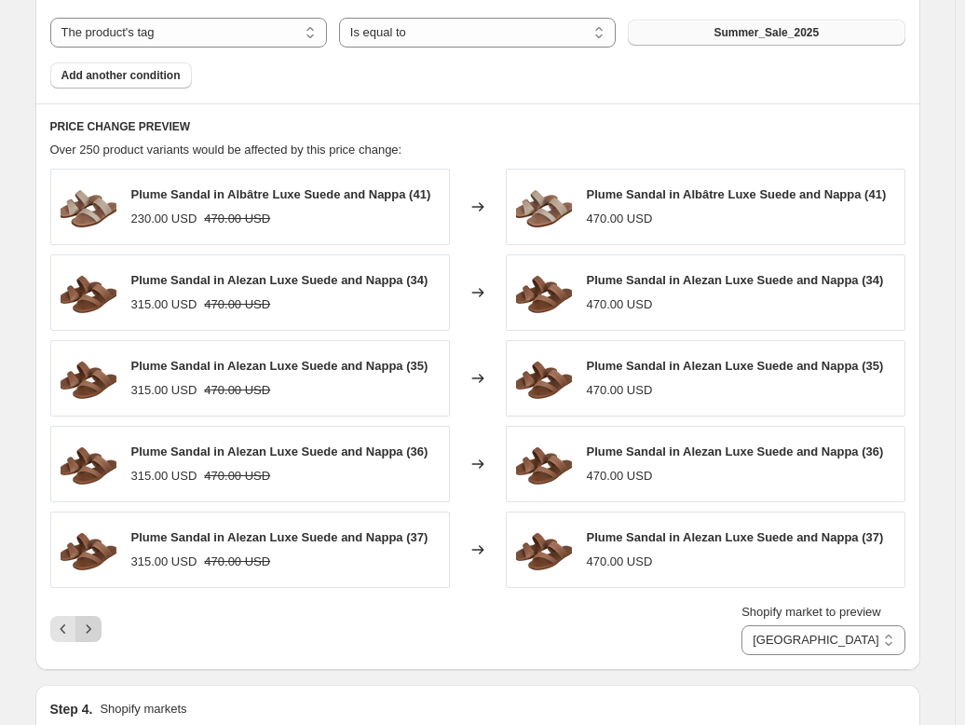
click at [93, 622] on icon "Next" at bounding box center [88, 629] width 19 height 19
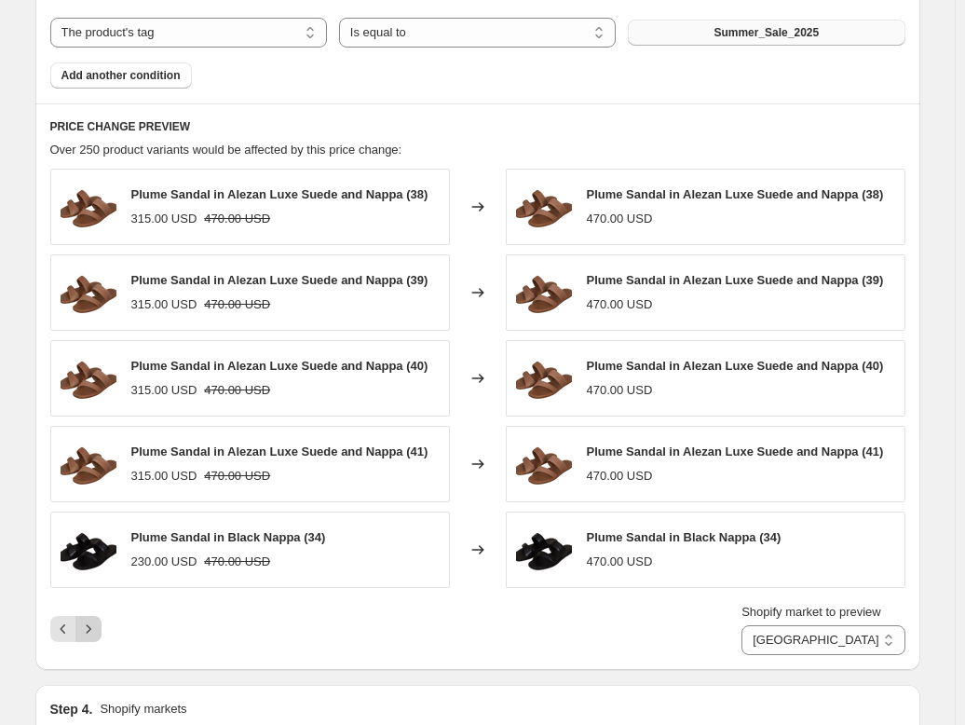
click at [93, 622] on icon "Next" at bounding box center [88, 629] width 19 height 19
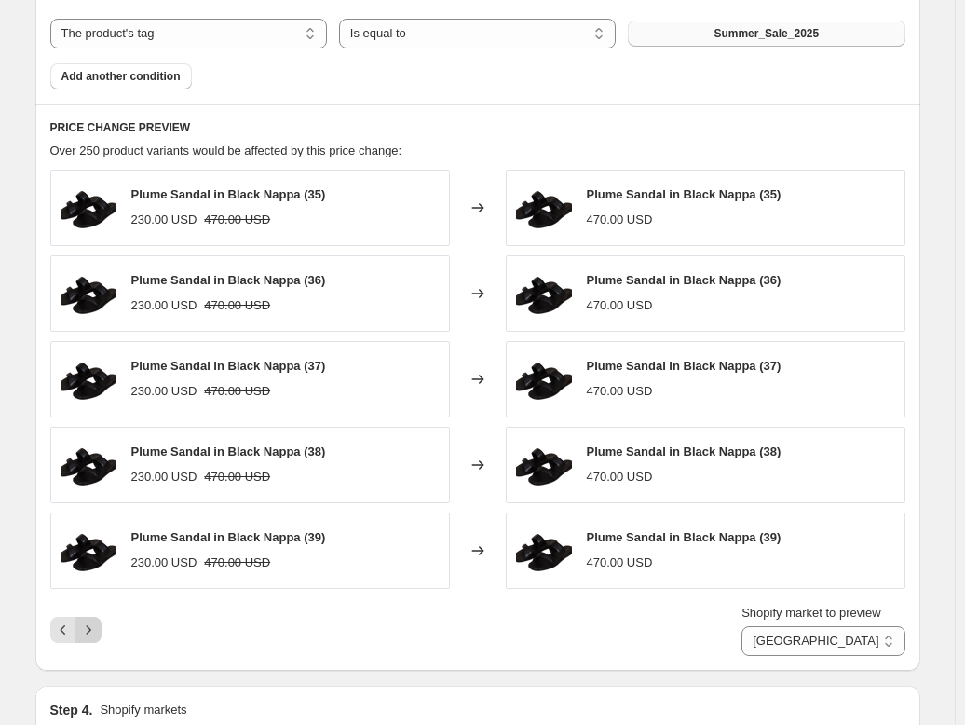
click at [93, 622] on icon "Next" at bounding box center [88, 630] width 19 height 19
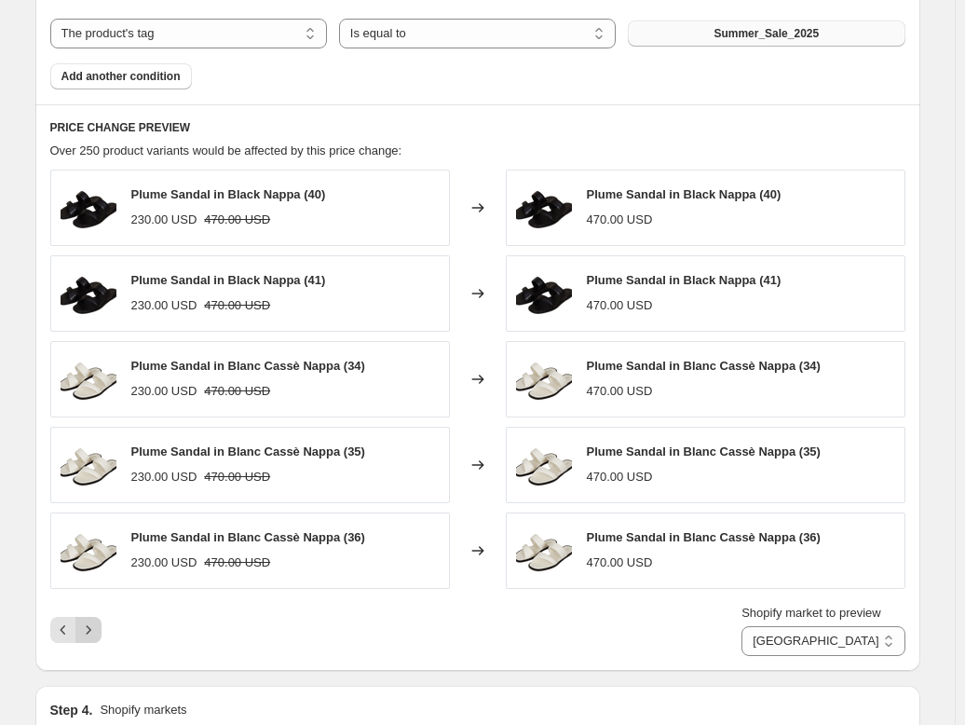
click at [95, 622] on icon "Next" at bounding box center [88, 630] width 19 height 19
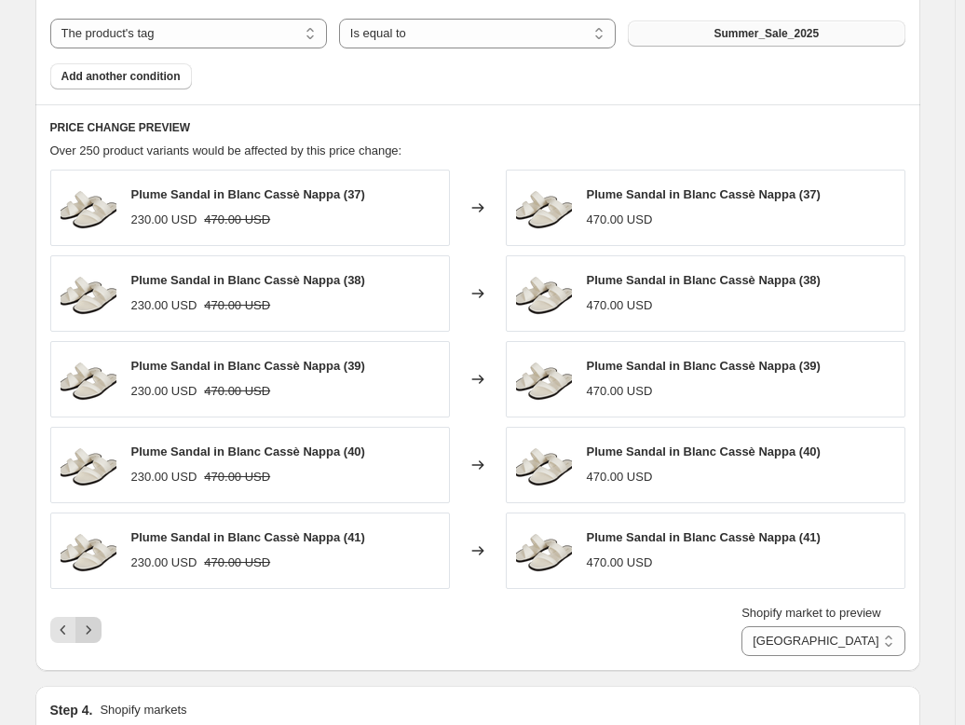
click at [95, 622] on icon "Next" at bounding box center [88, 630] width 19 height 19
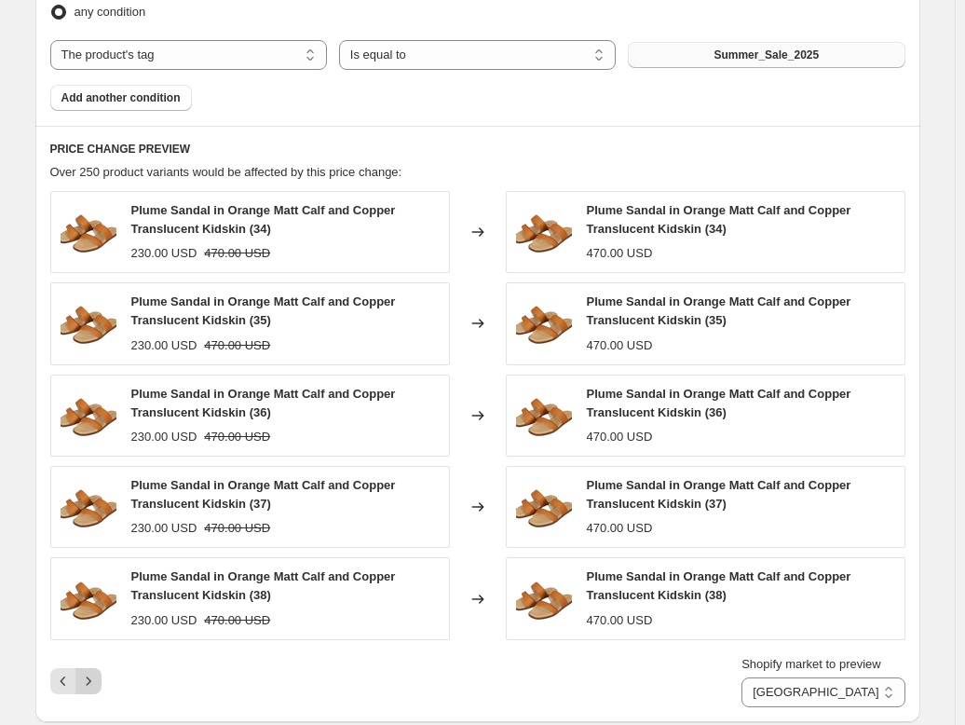
scroll to position [954, 0]
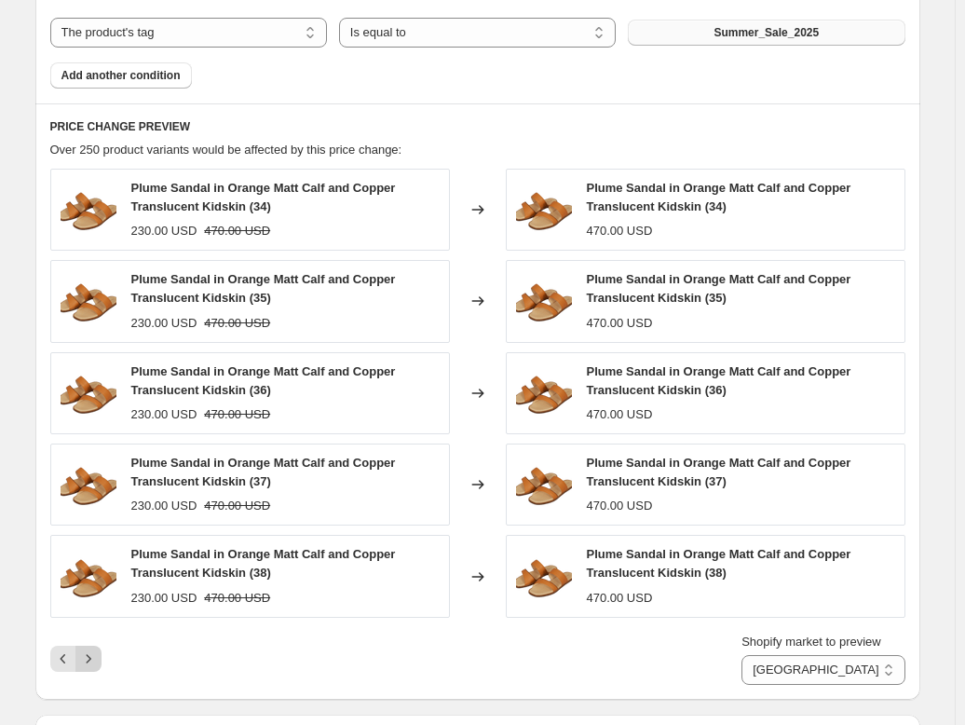
click at [95, 622] on div "Plume Sandal in Orange Matt Calf and Copper Translucent Kidskin (34) 230.00 USD…" at bounding box center [477, 427] width 855 height 516
click at [96, 649] on icon "Next" at bounding box center [88, 658] width 19 height 19
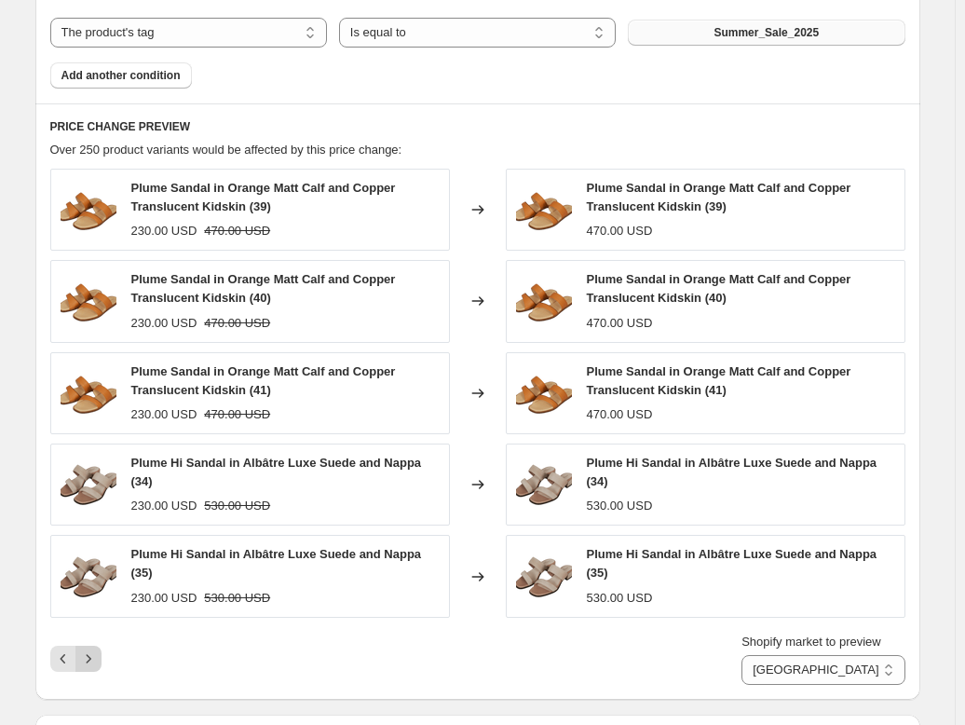
click at [90, 655] on icon "Next" at bounding box center [88, 658] width 5 height 8
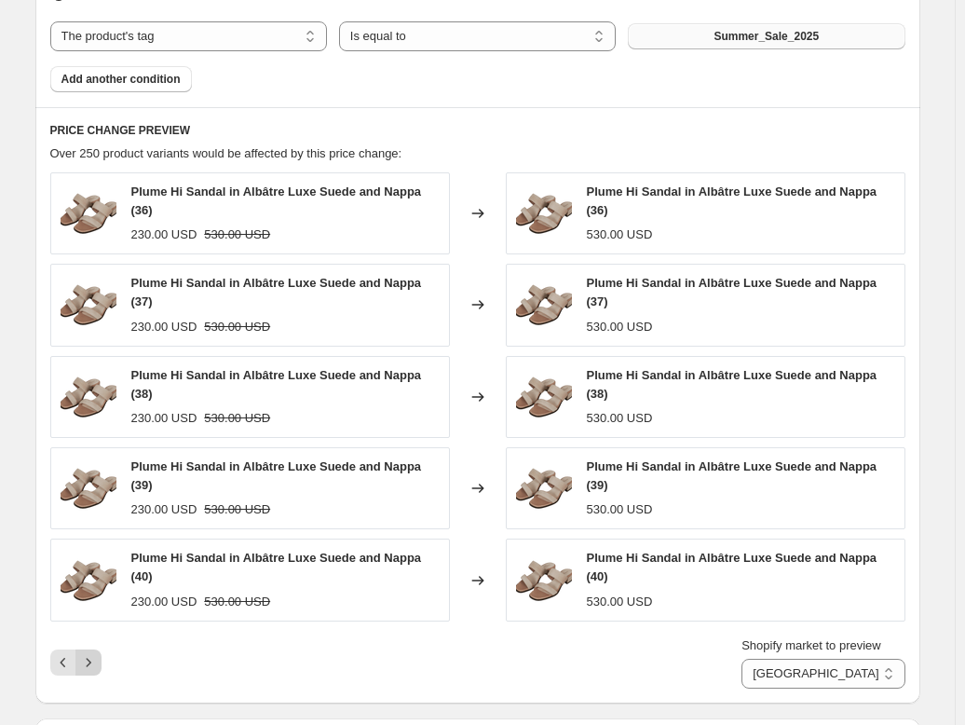
scroll to position [936, 0]
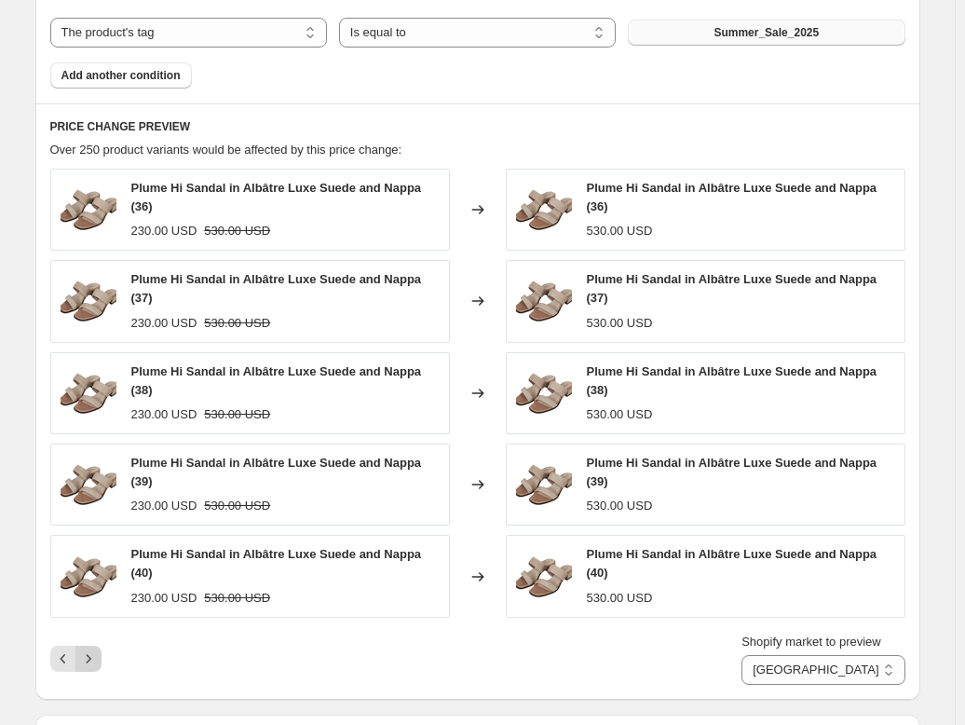
click at [87, 659] on icon "Next" at bounding box center [88, 658] width 19 height 19
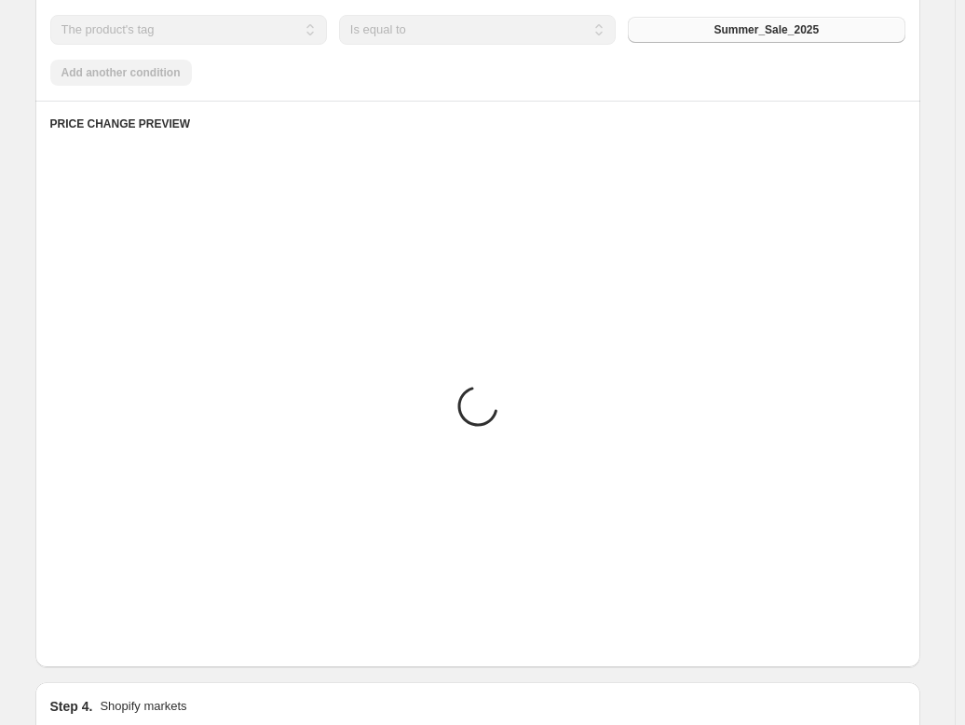
scroll to position [932, 0]
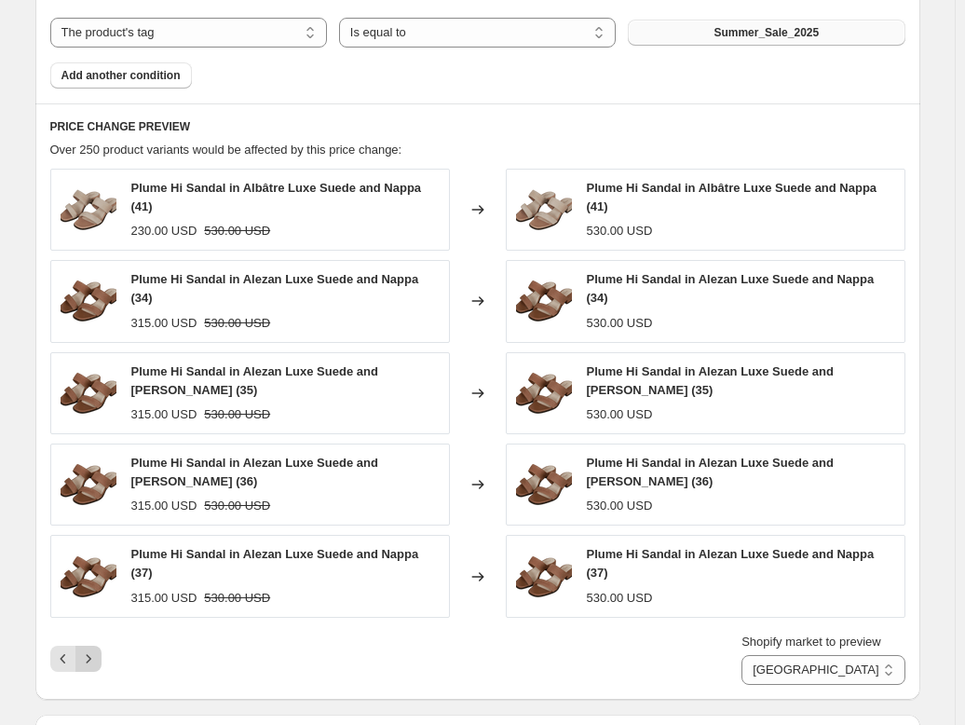
click at [87, 656] on icon "Next" at bounding box center [88, 658] width 19 height 19
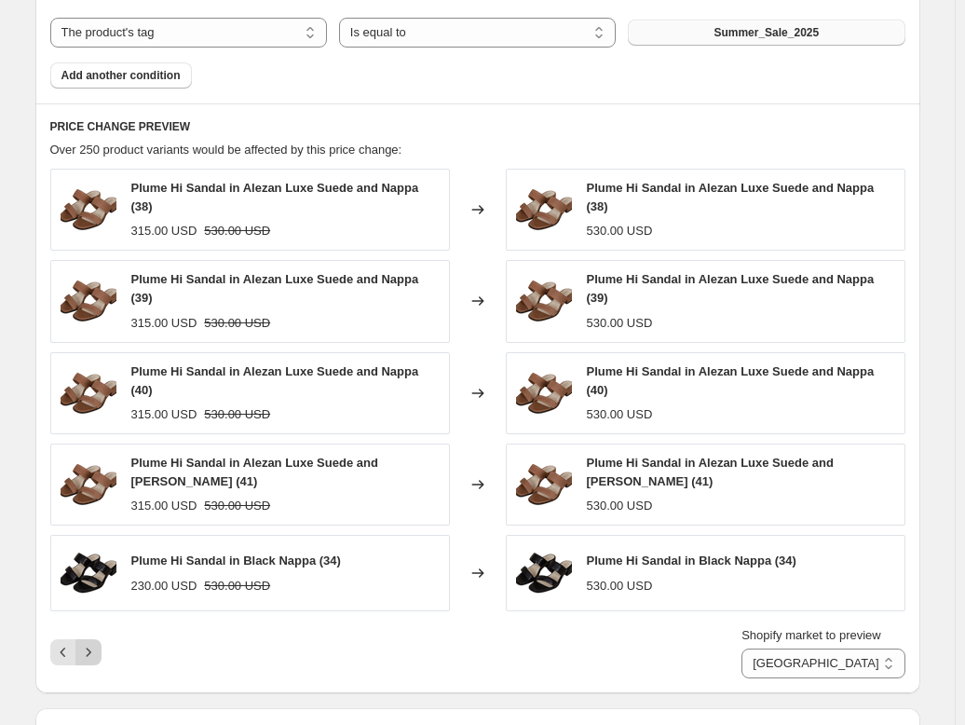
click at [89, 650] on icon "Next" at bounding box center [88, 652] width 19 height 19
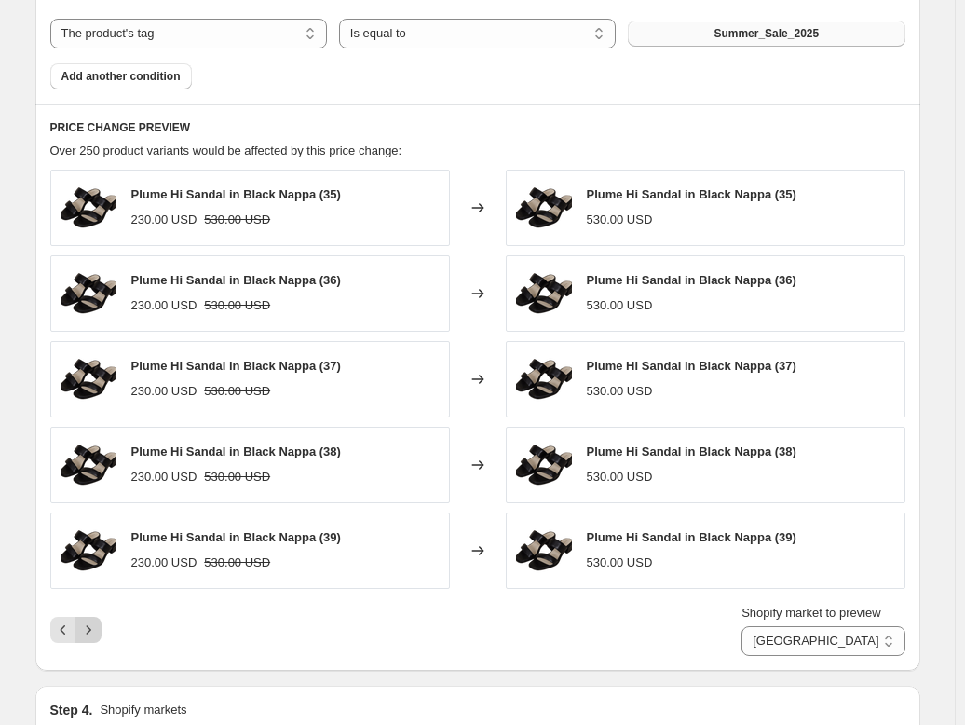
click at [90, 630] on icon "Next" at bounding box center [88, 629] width 5 height 8
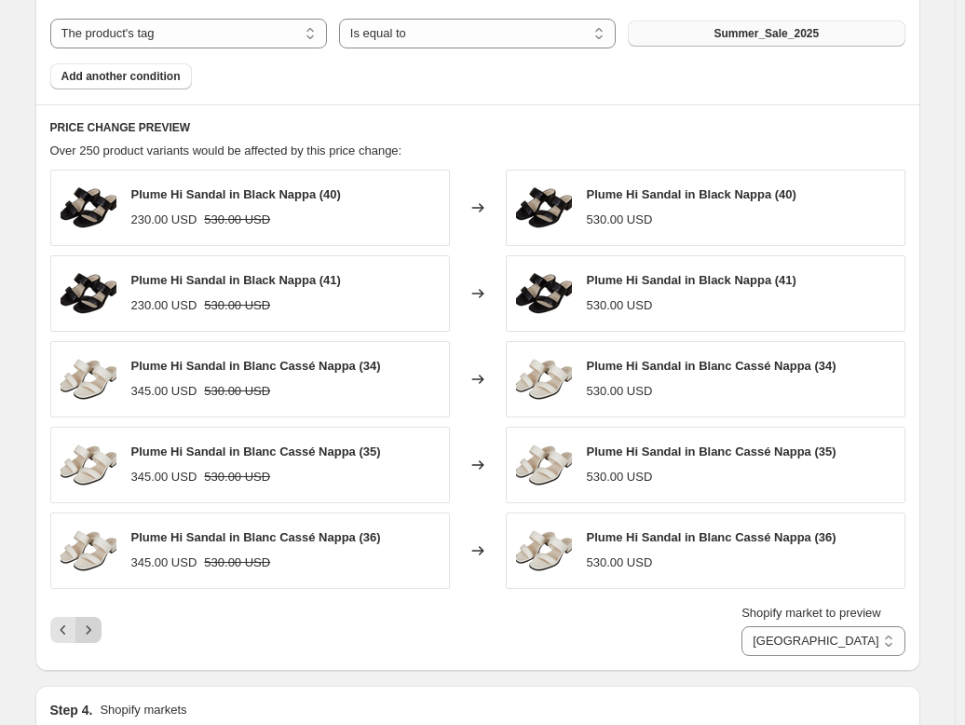
click at [90, 630] on icon "Next" at bounding box center [88, 629] width 5 height 8
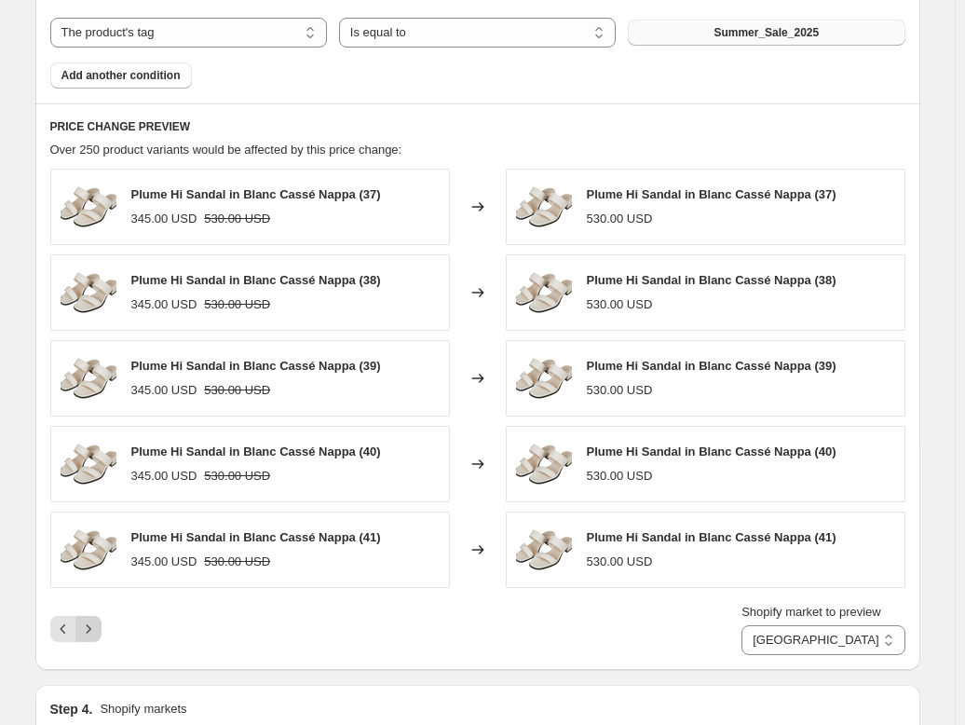
click at [92, 630] on icon "Next" at bounding box center [88, 629] width 19 height 19
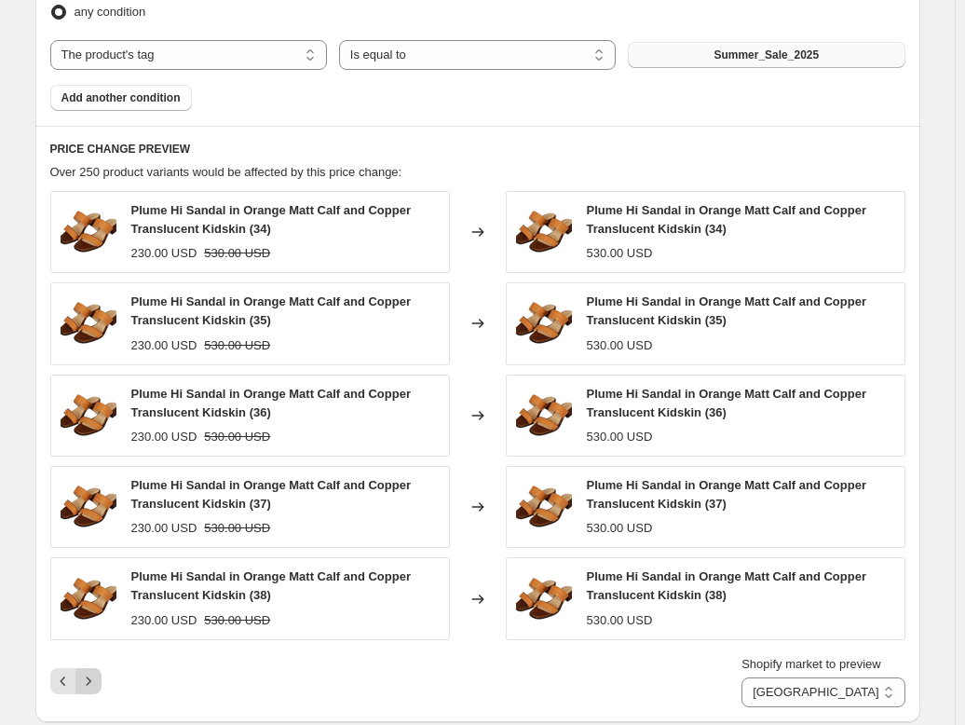
scroll to position [954, 0]
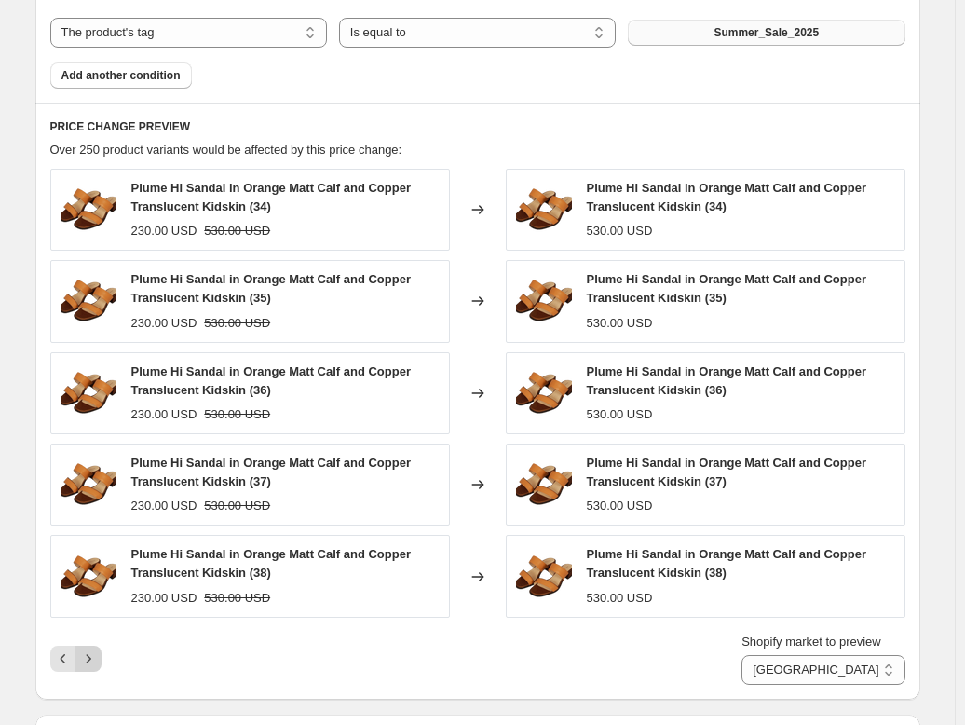
click at [88, 650] on icon "Next" at bounding box center [88, 658] width 19 height 19
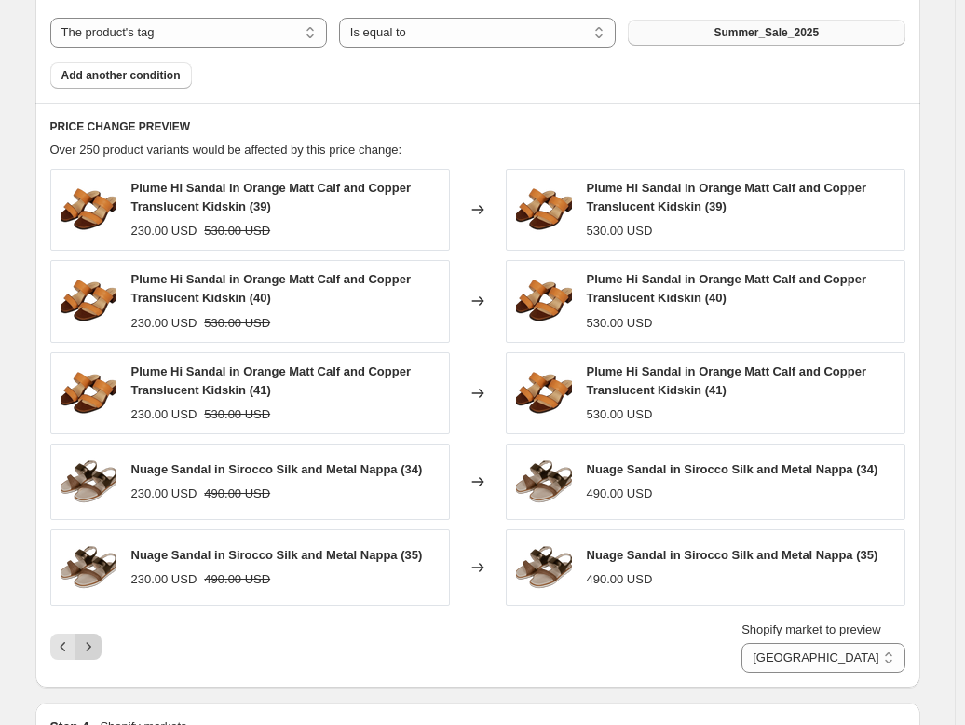
click at [98, 639] on icon "Next" at bounding box center [88, 646] width 19 height 19
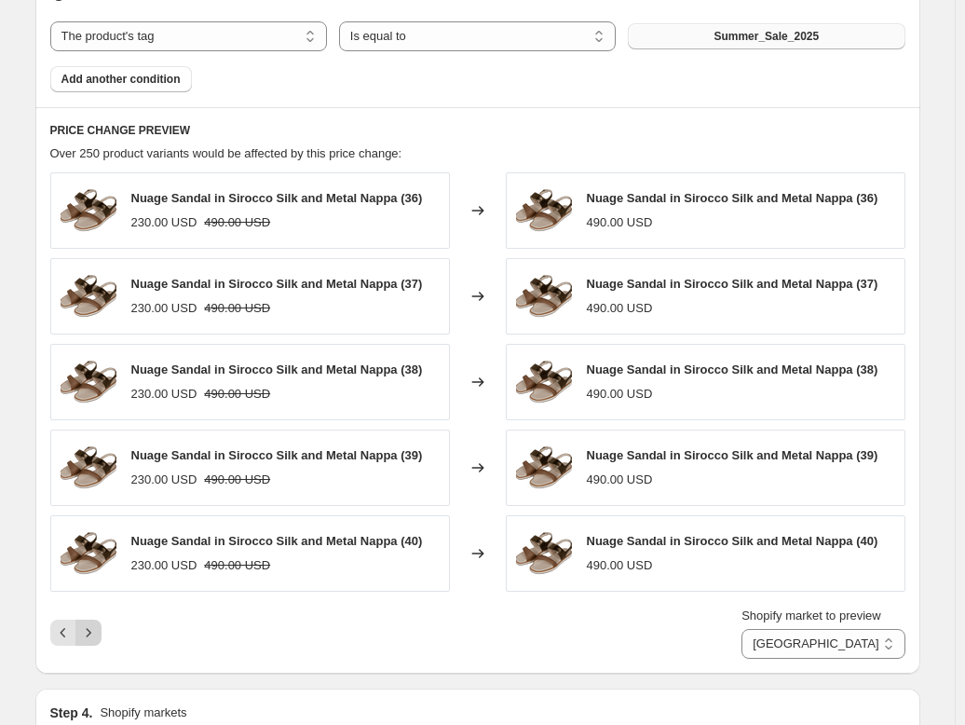
scroll to position [936, 0]
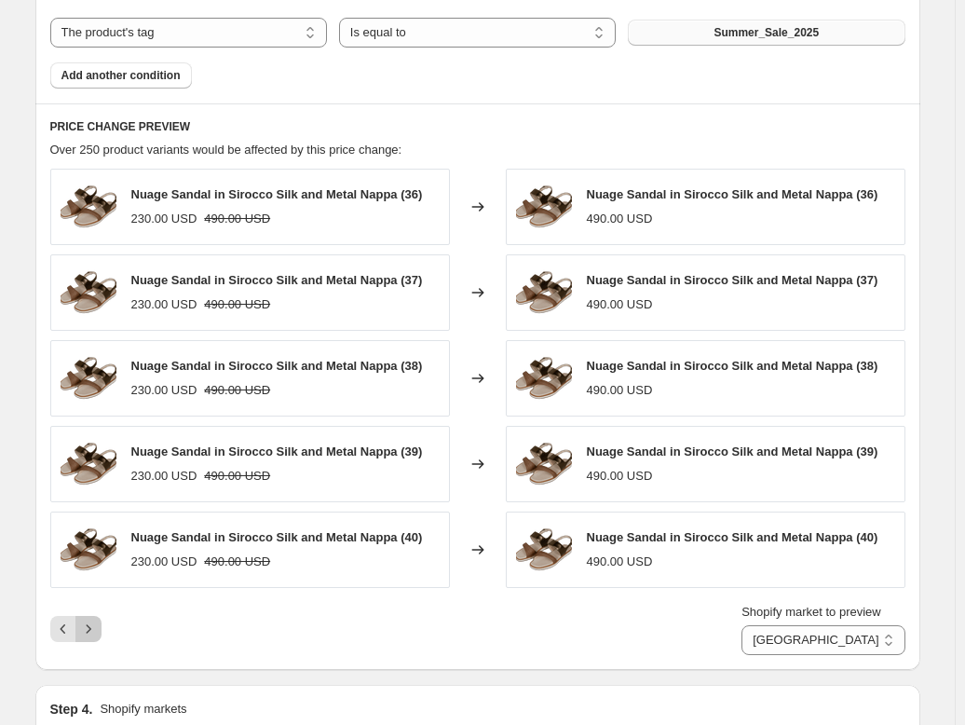
drag, startPoint x: 93, startPoint y: 621, endPoint x: 94, endPoint y: 630, distance: 9.4
click at [93, 622] on icon "Next" at bounding box center [88, 629] width 19 height 19
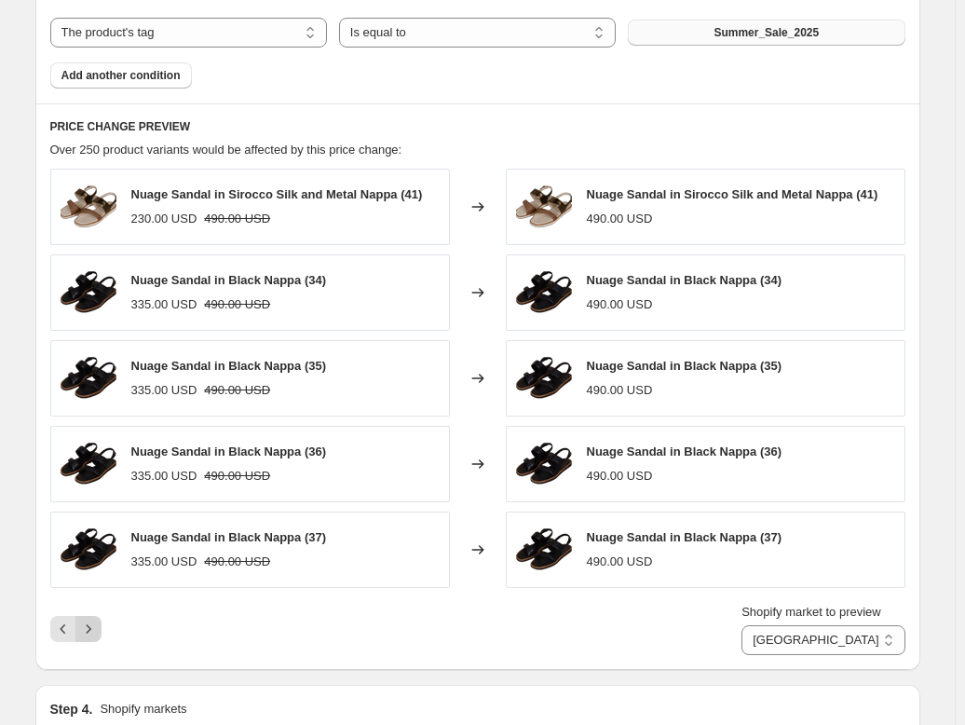
click at [92, 625] on icon "Next" at bounding box center [88, 629] width 19 height 19
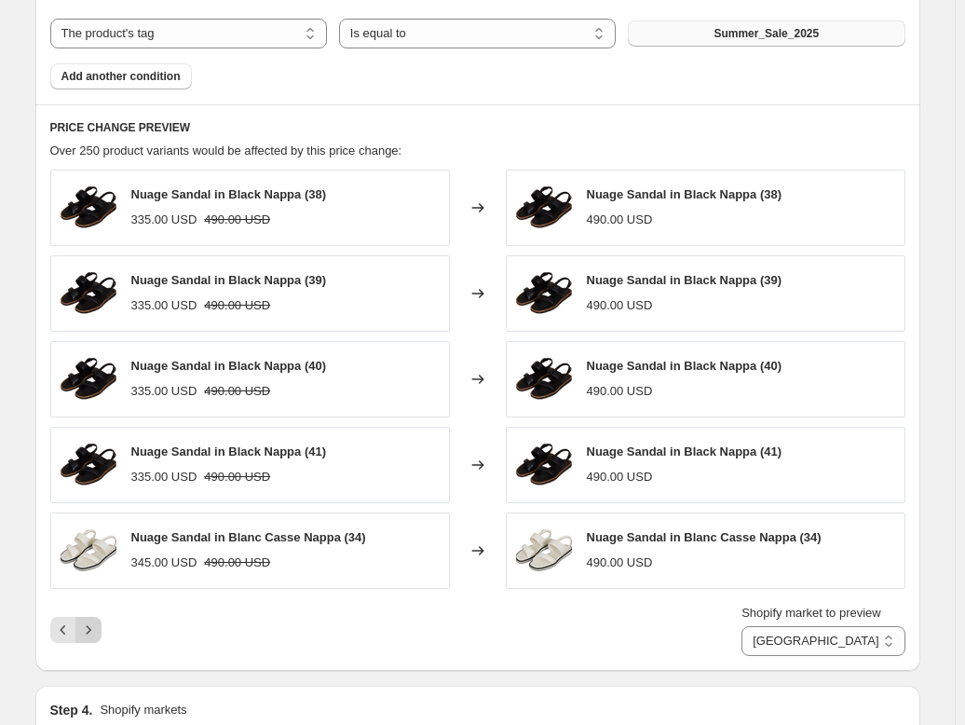
click at [92, 625] on icon "Next" at bounding box center [88, 630] width 19 height 19
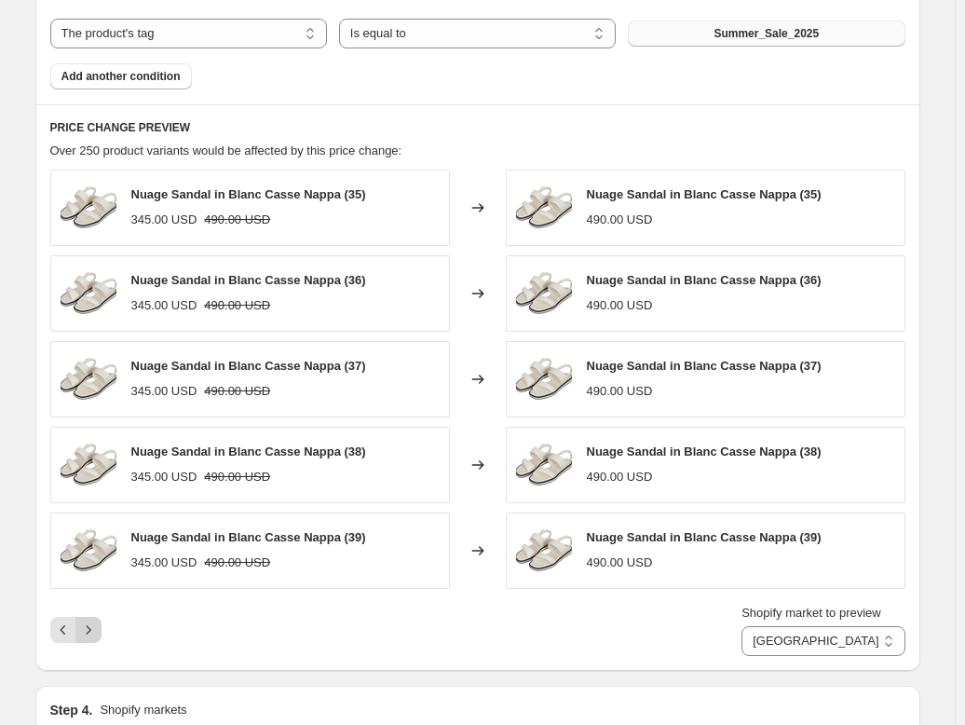
click at [92, 625] on icon "Next" at bounding box center [88, 630] width 19 height 19
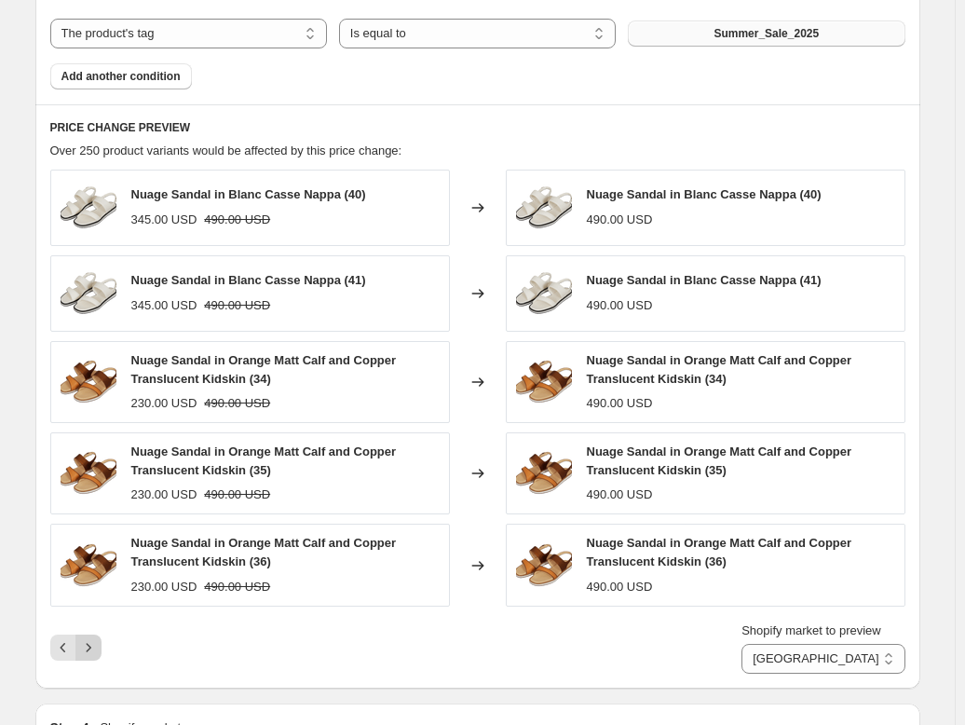
click at [92, 625] on div "Shopify market to preview Direct prices Eurozone Eurozone special price [GEOGRA…" at bounding box center [477, 648] width 855 height 52
click at [94, 638] on icon "Next" at bounding box center [88, 647] width 19 height 19
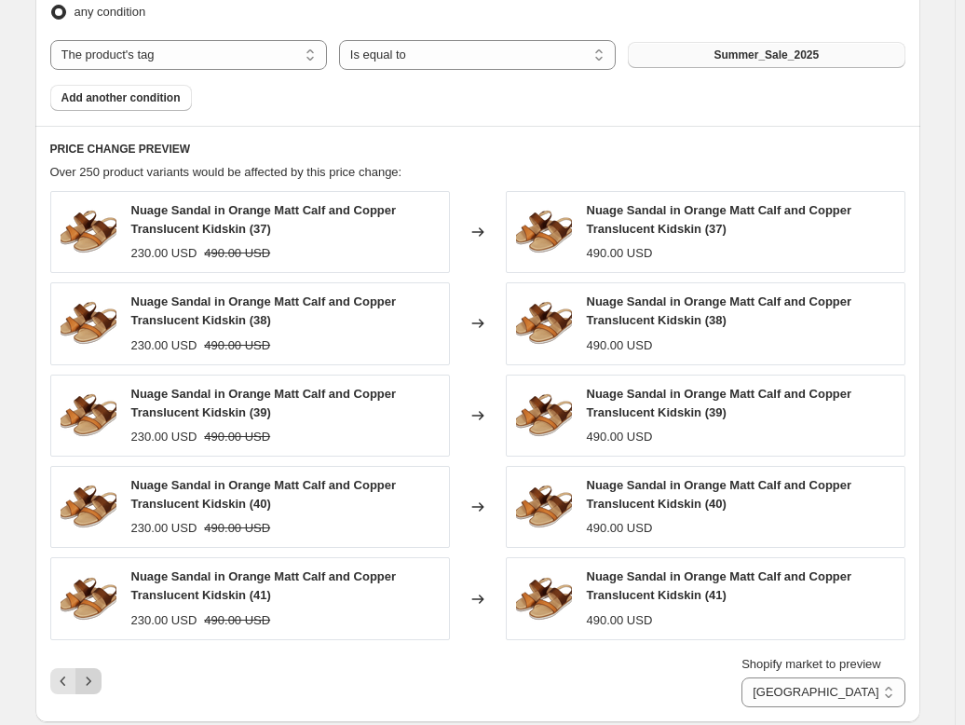
scroll to position [954, 0]
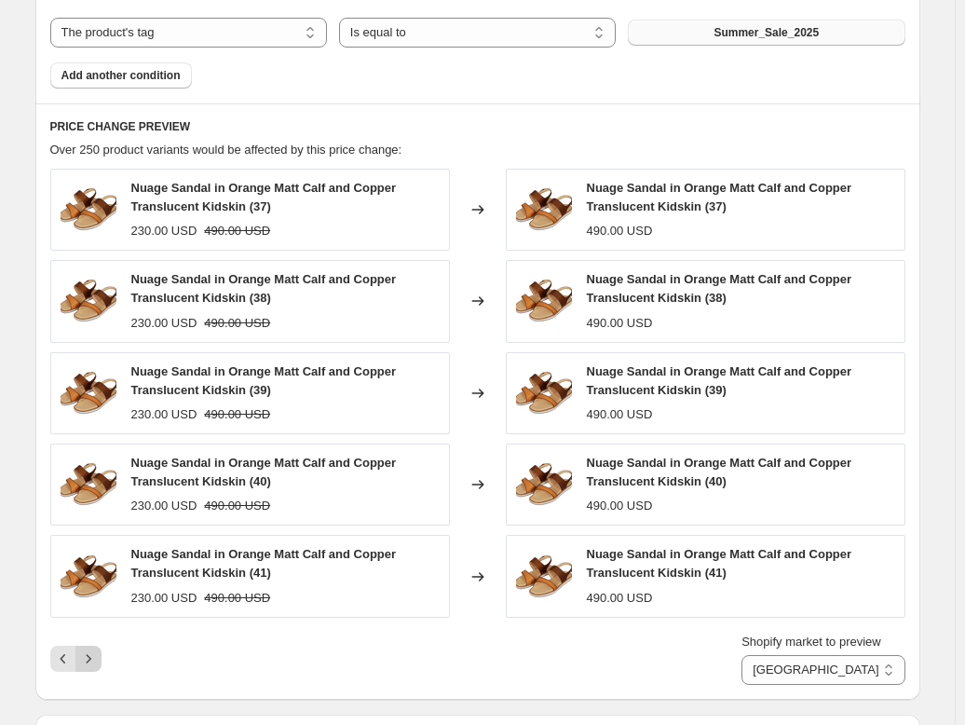
click at [96, 656] on icon "Next" at bounding box center [88, 658] width 19 height 19
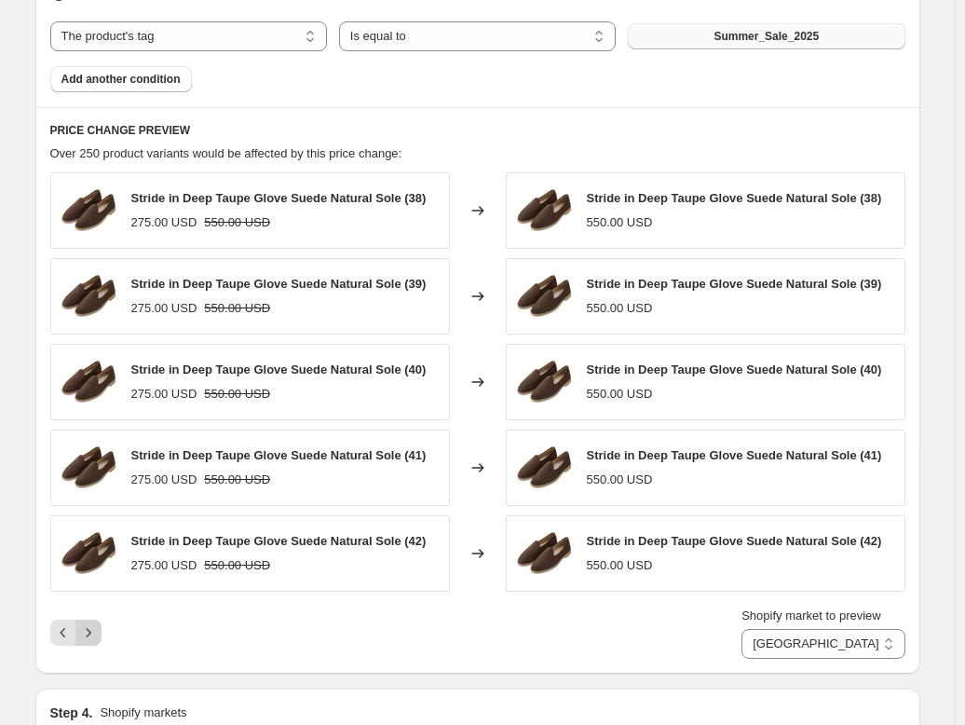
scroll to position [936, 0]
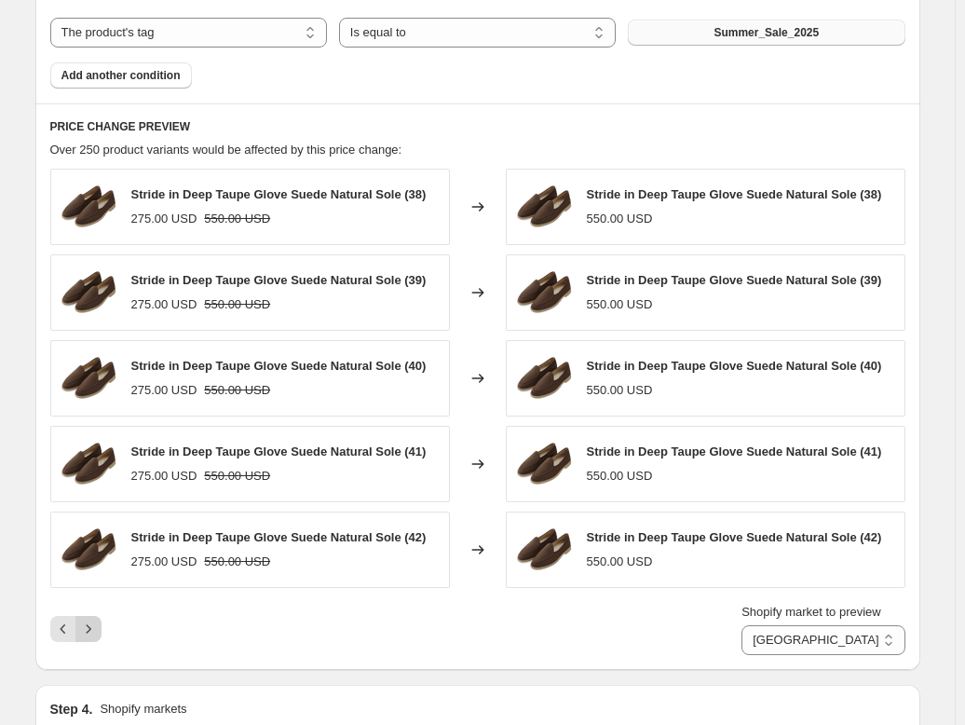
click at [93, 636] on button "Next" at bounding box center [88, 629] width 26 height 26
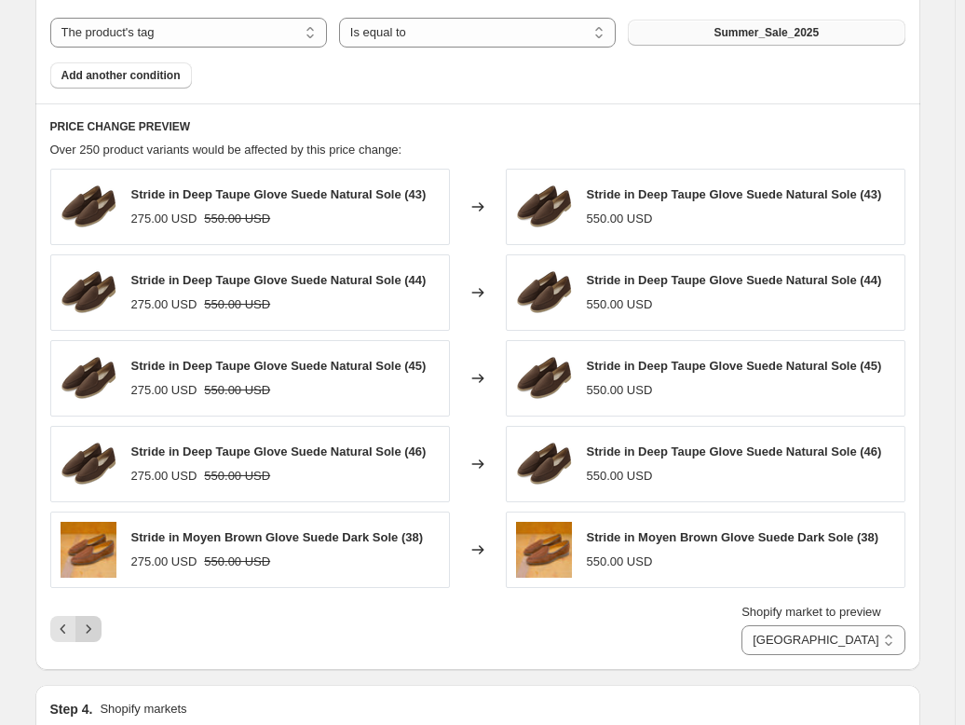
click at [93, 631] on icon "Next" at bounding box center [88, 629] width 19 height 19
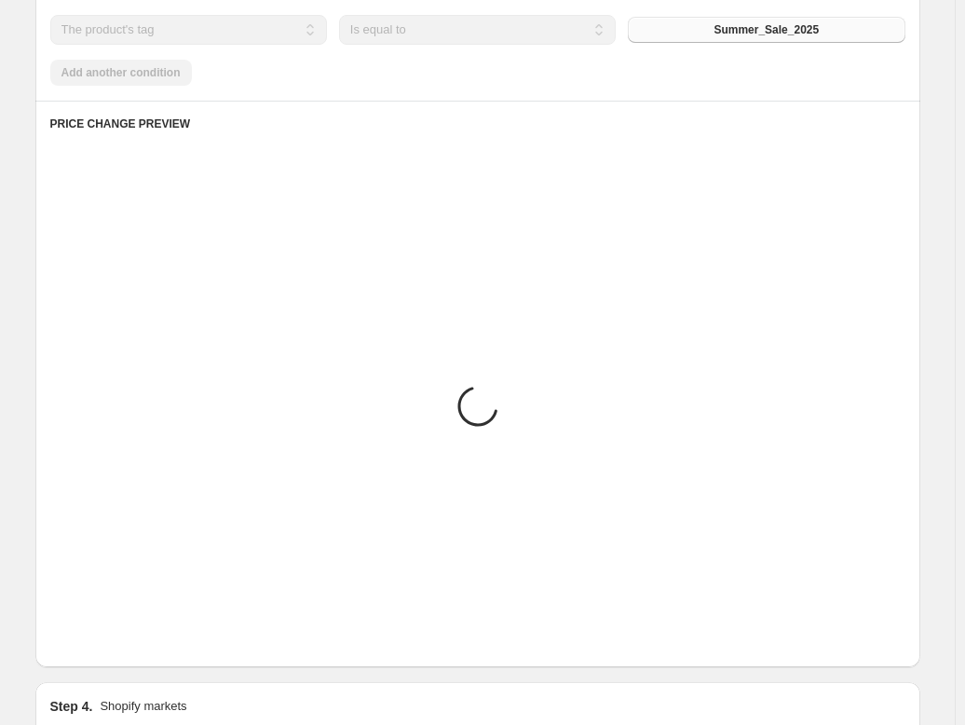
scroll to position [932, 0]
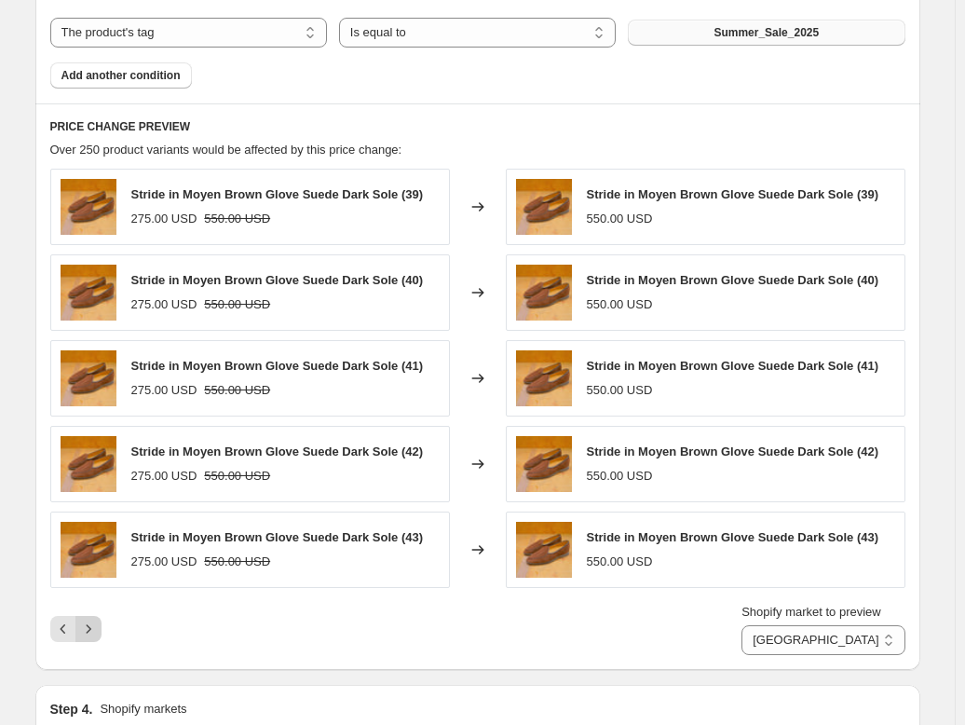
click at [93, 631] on icon "Next" at bounding box center [88, 629] width 19 height 19
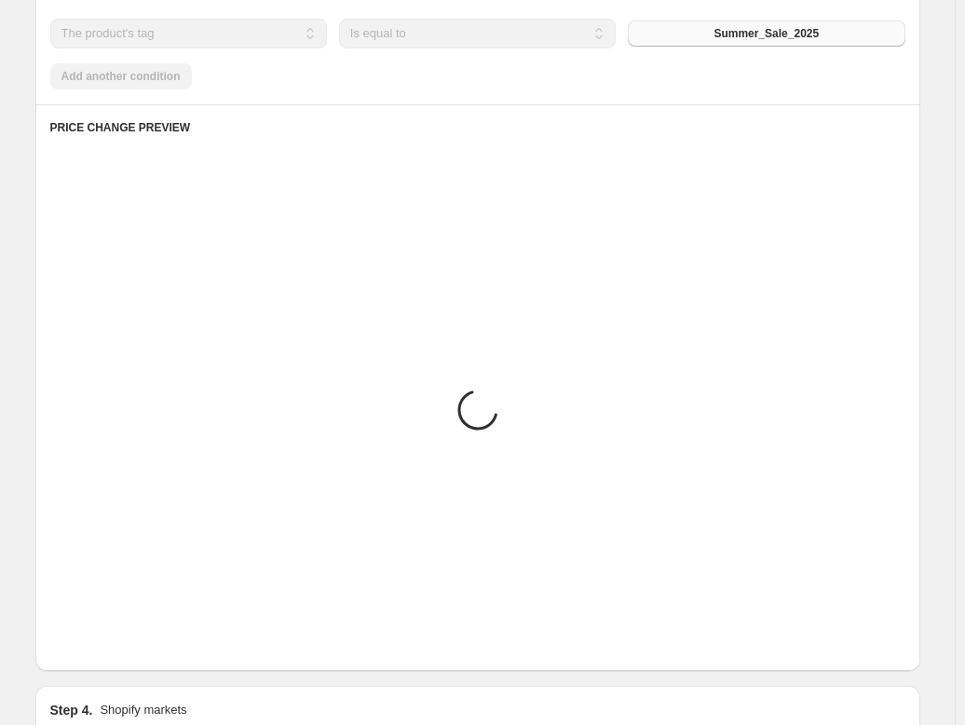
scroll to position [936, 0]
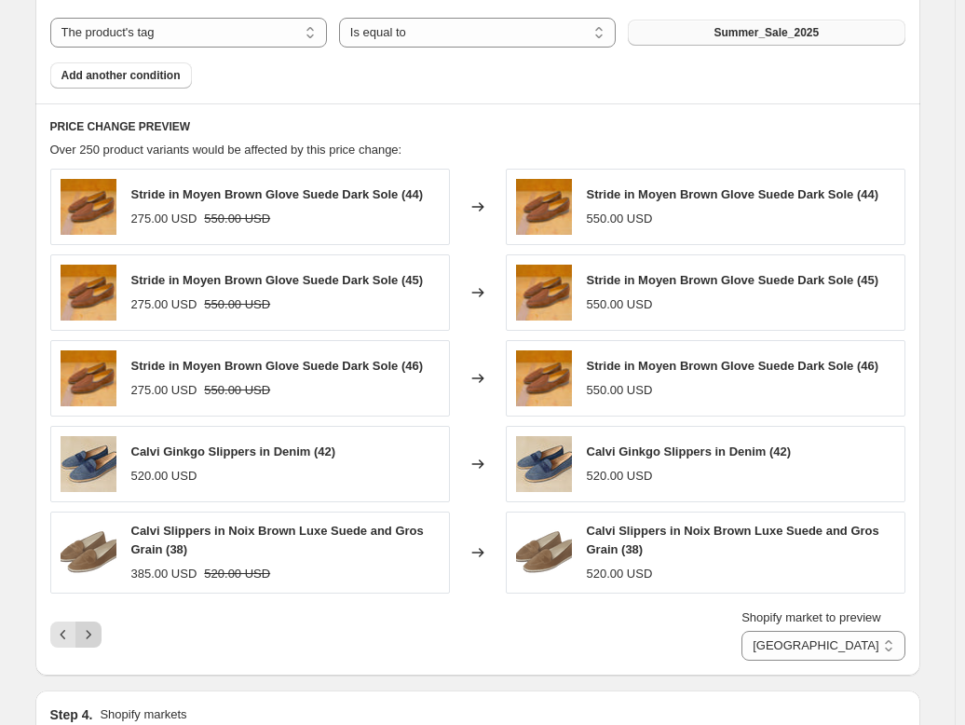
click at [90, 631] on icon "Next" at bounding box center [88, 634] width 5 height 8
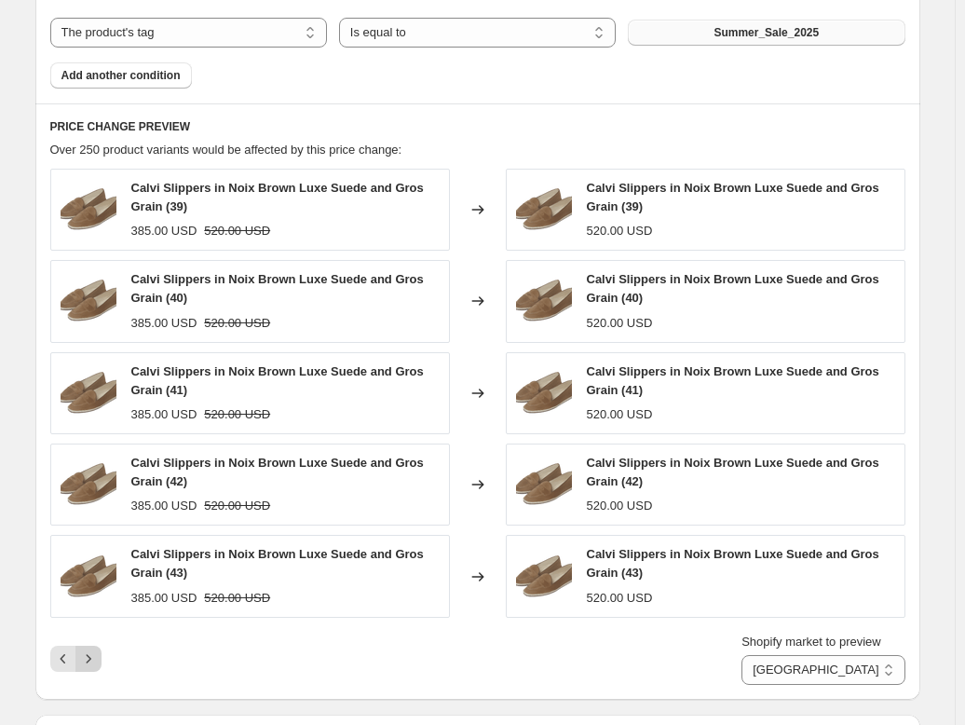
click at [89, 658] on icon "Next" at bounding box center [88, 658] width 19 height 19
click at [92, 658] on icon "Next" at bounding box center [88, 658] width 19 height 19
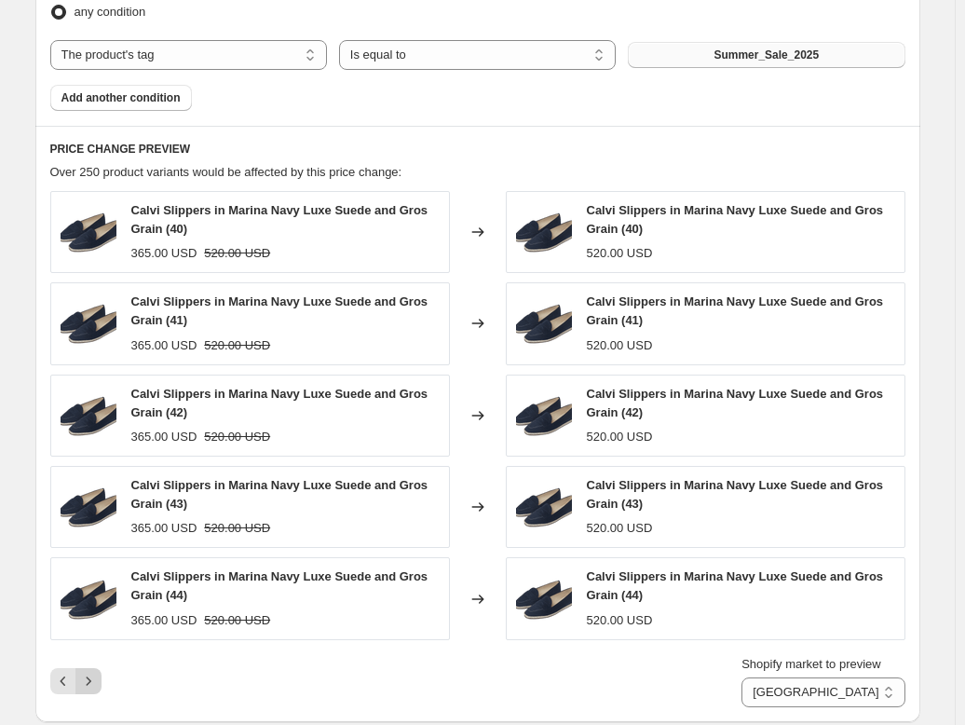
scroll to position [954, 0]
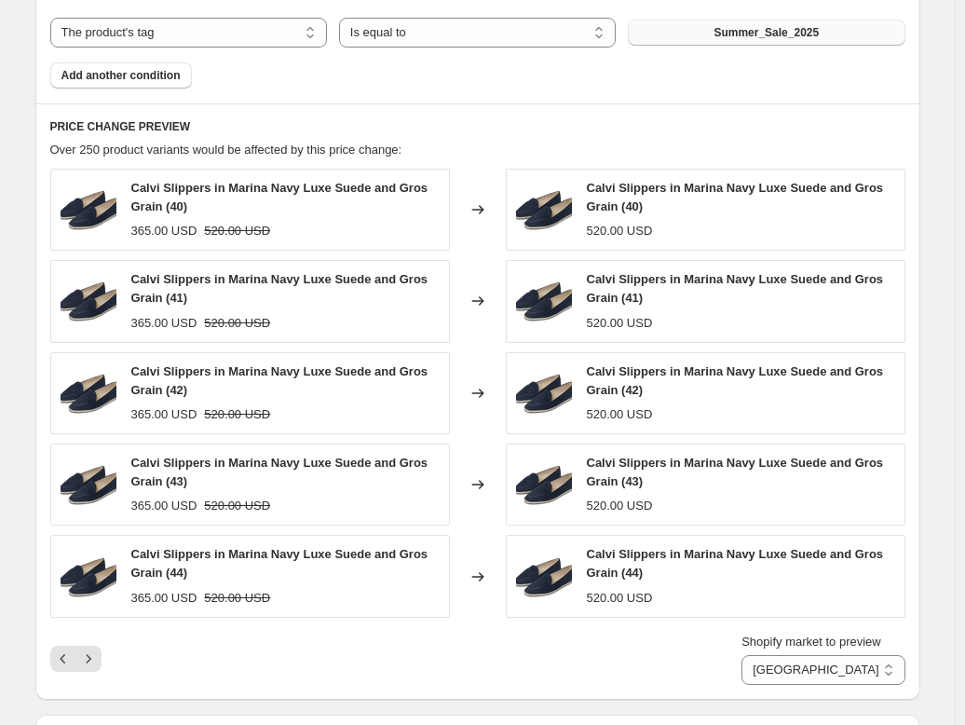
click at [102, 654] on button "Next" at bounding box center [88, 659] width 26 height 26
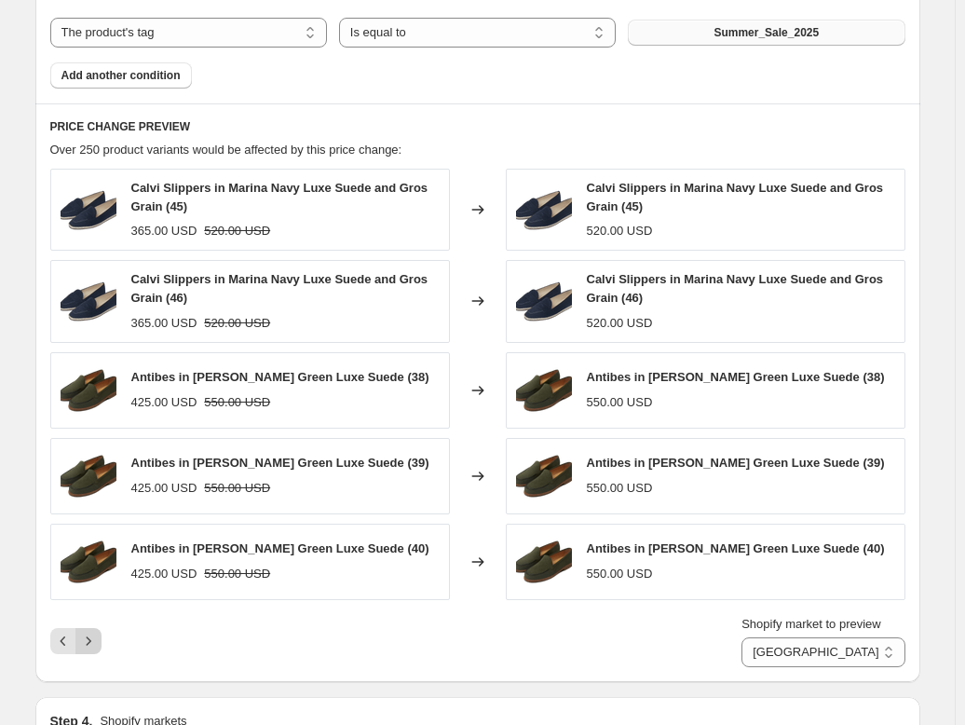
click at [98, 642] on icon "Next" at bounding box center [88, 641] width 19 height 19
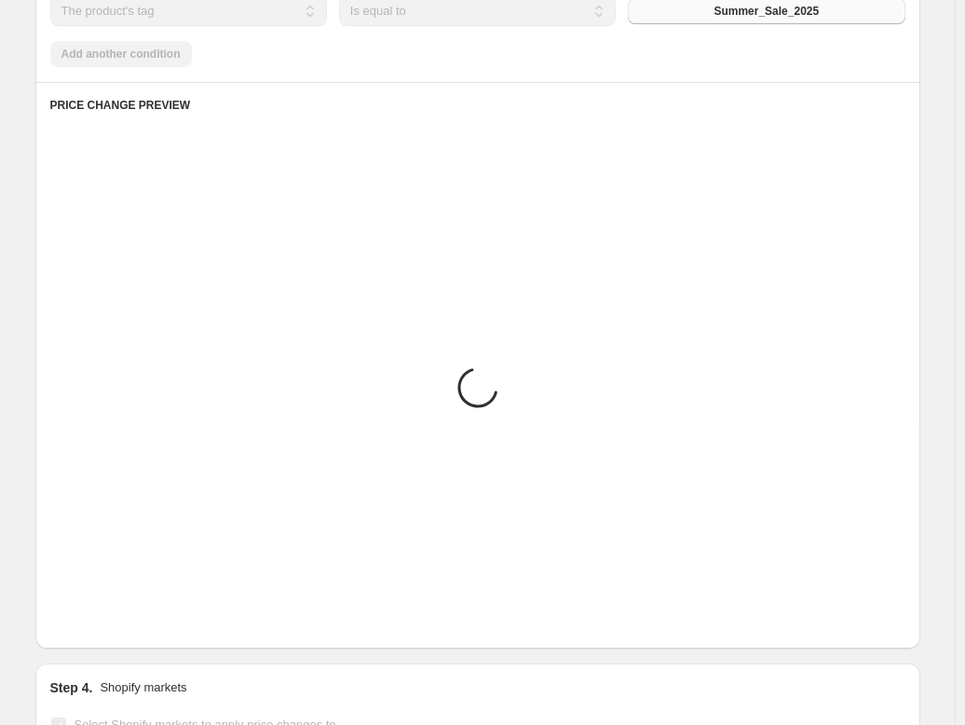
scroll to position [932, 0]
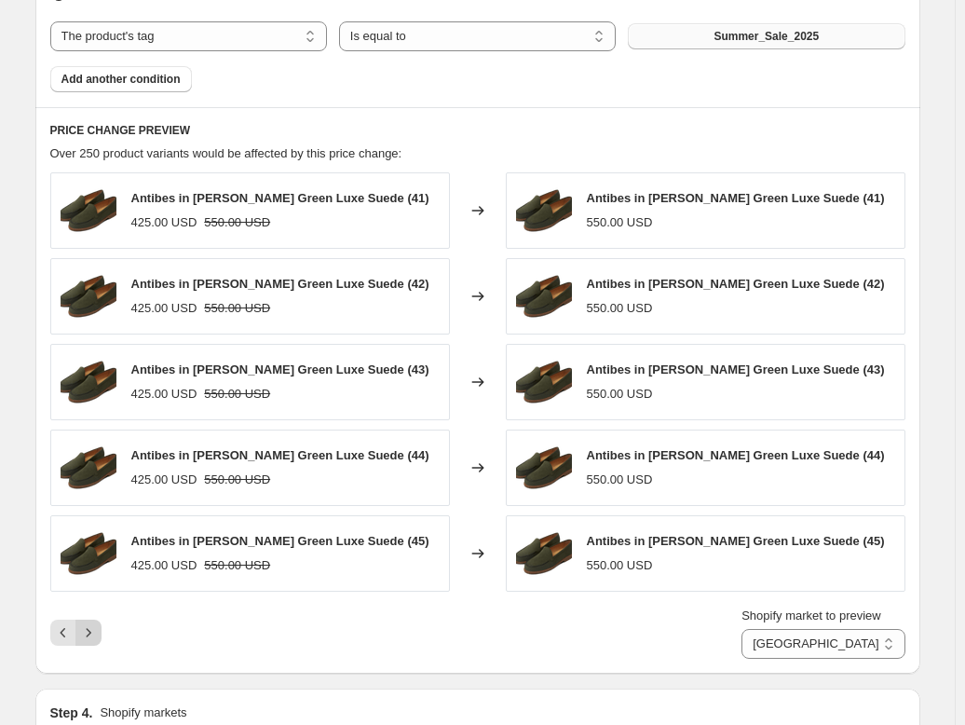
click at [97, 630] on icon "Next" at bounding box center [88, 632] width 19 height 19
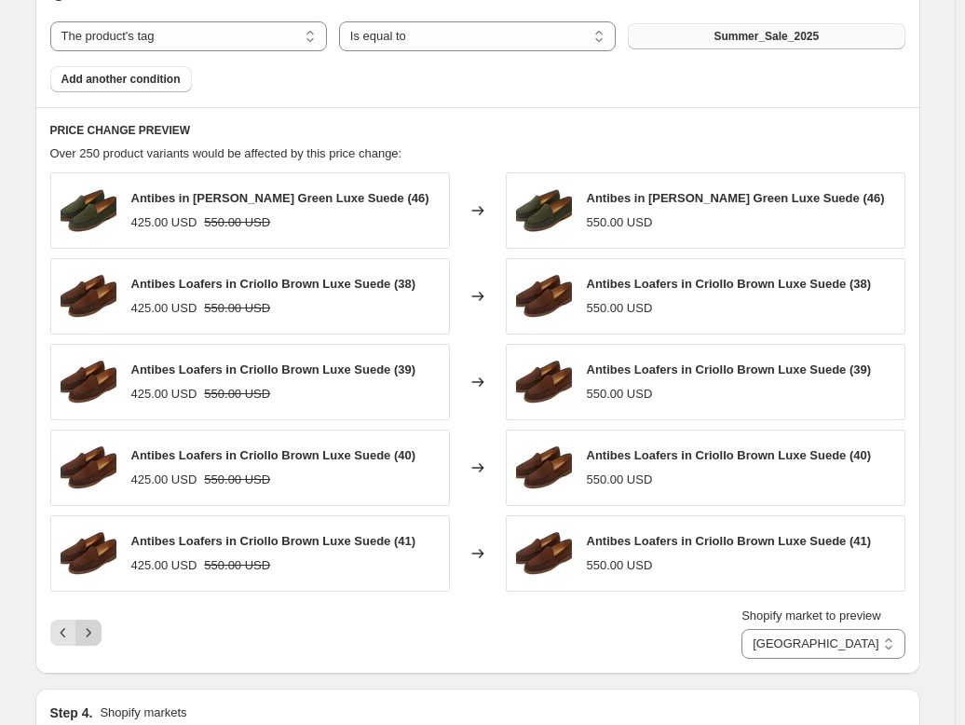
scroll to position [936, 0]
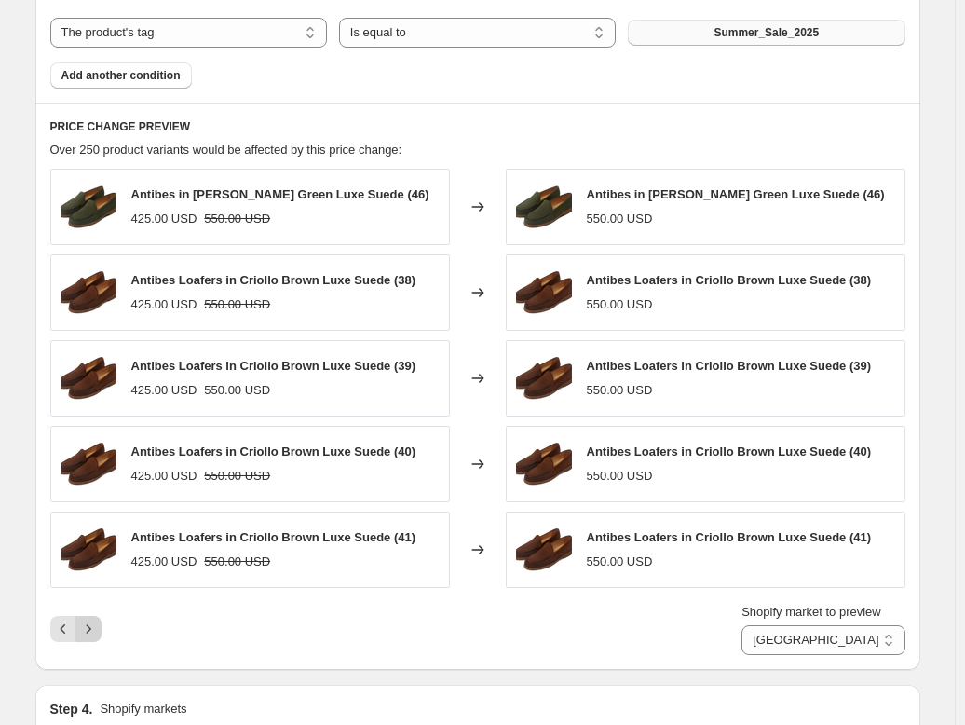
click at [97, 630] on icon "Next" at bounding box center [88, 629] width 19 height 19
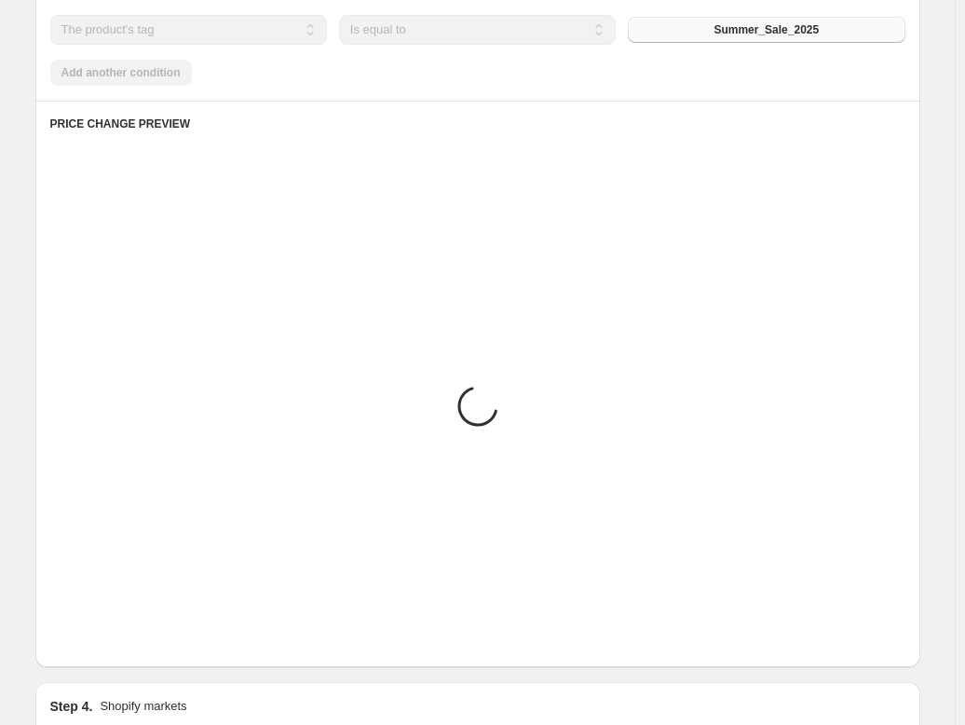
scroll to position [932, 0]
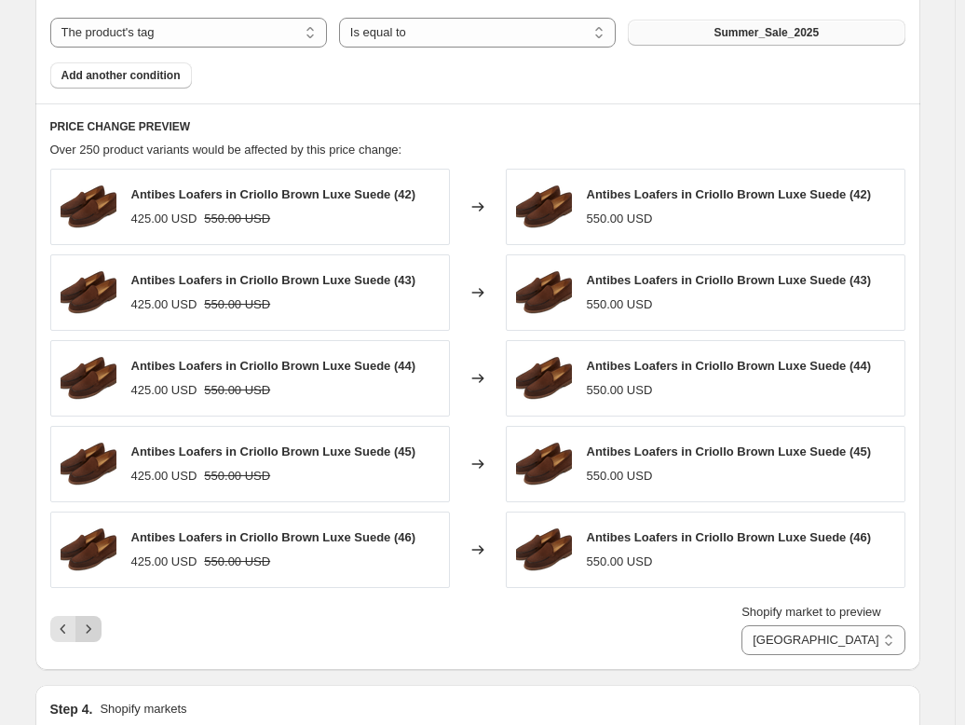
click at [97, 630] on icon "Next" at bounding box center [88, 629] width 19 height 19
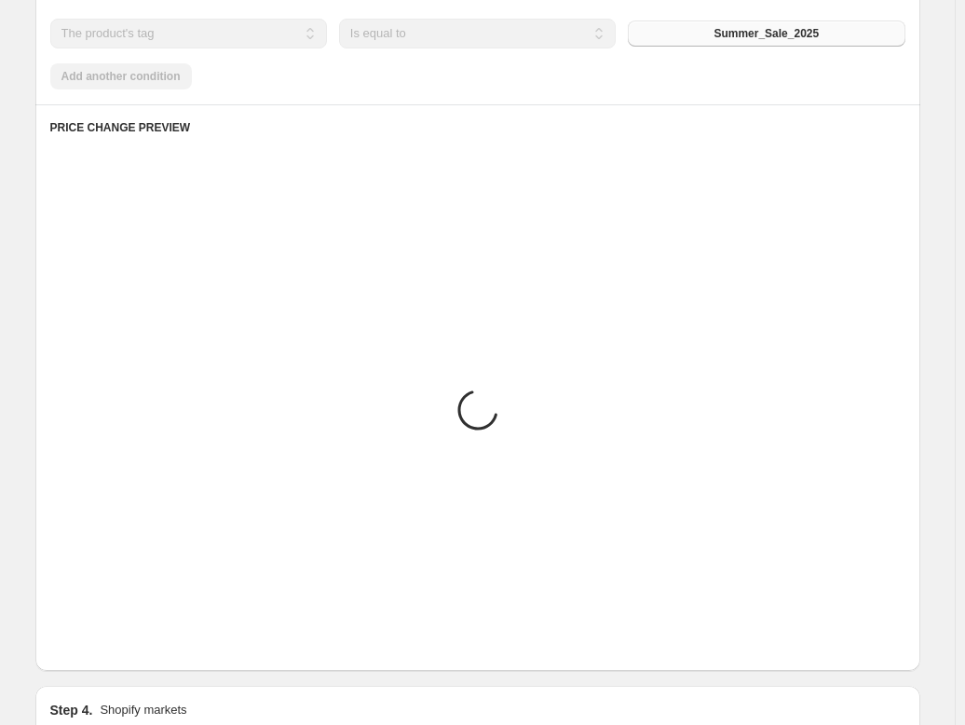
scroll to position [973, 0]
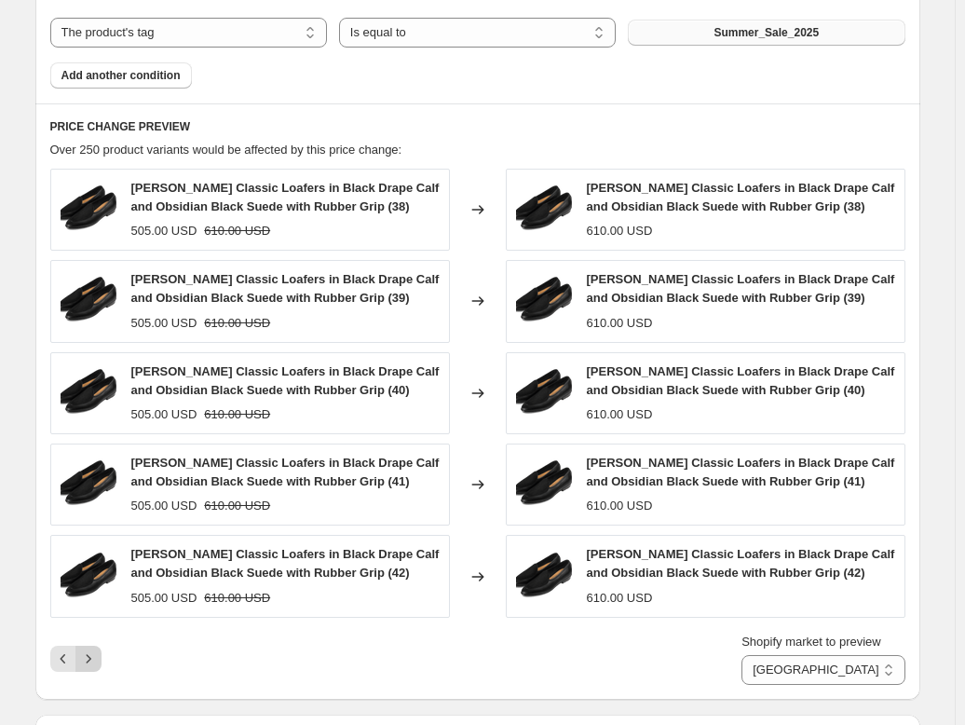
click at [89, 649] on icon "Next" at bounding box center [88, 658] width 19 height 19
click at [90, 658] on icon "Next" at bounding box center [88, 658] width 19 height 19
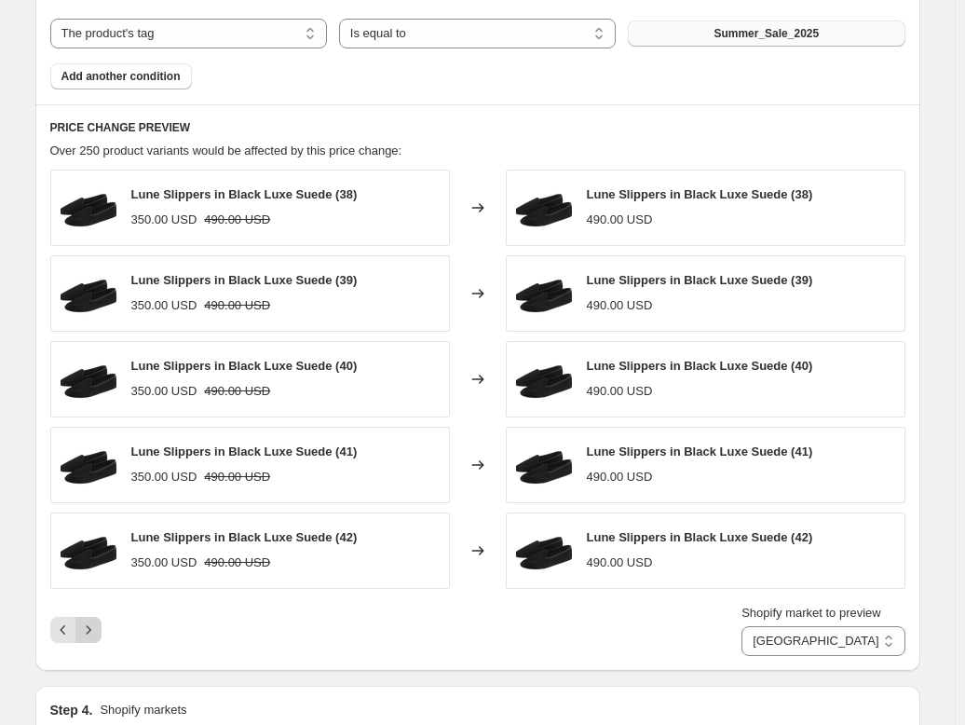
click at [97, 625] on icon "Next" at bounding box center [88, 630] width 19 height 19
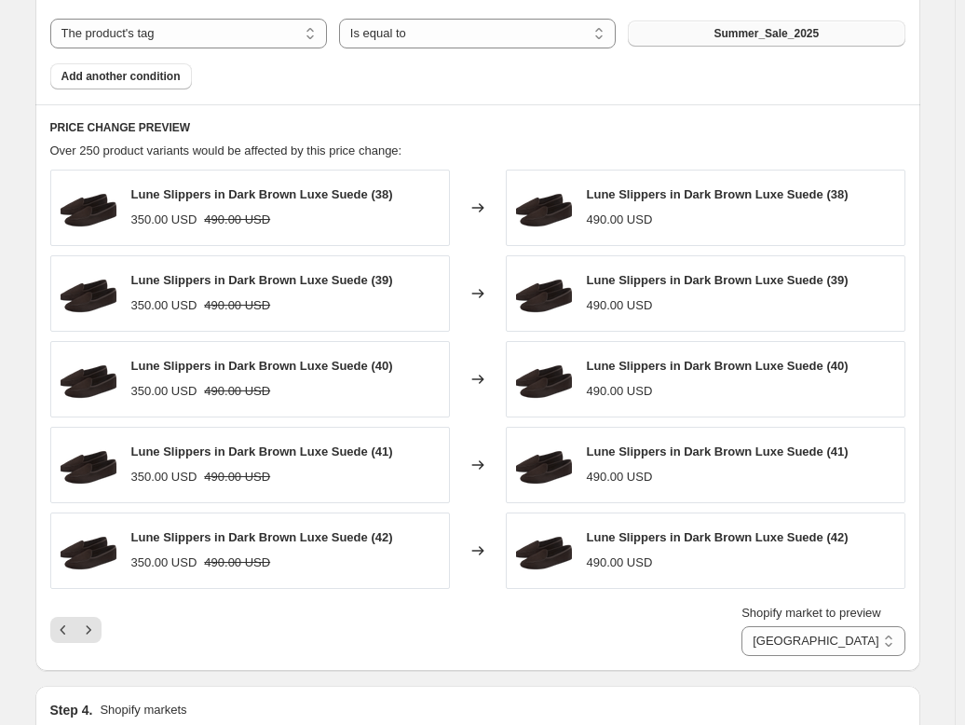
scroll to position [936, 0]
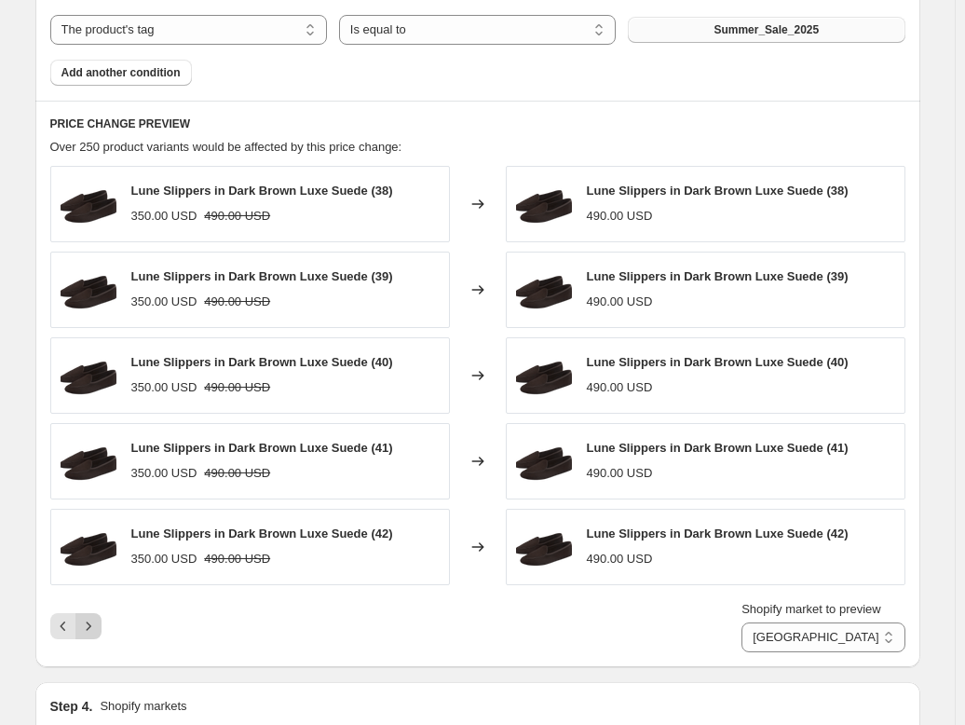
click at [90, 625] on icon "Next" at bounding box center [88, 626] width 19 height 19
click at [98, 629] on icon "Next" at bounding box center [88, 626] width 19 height 19
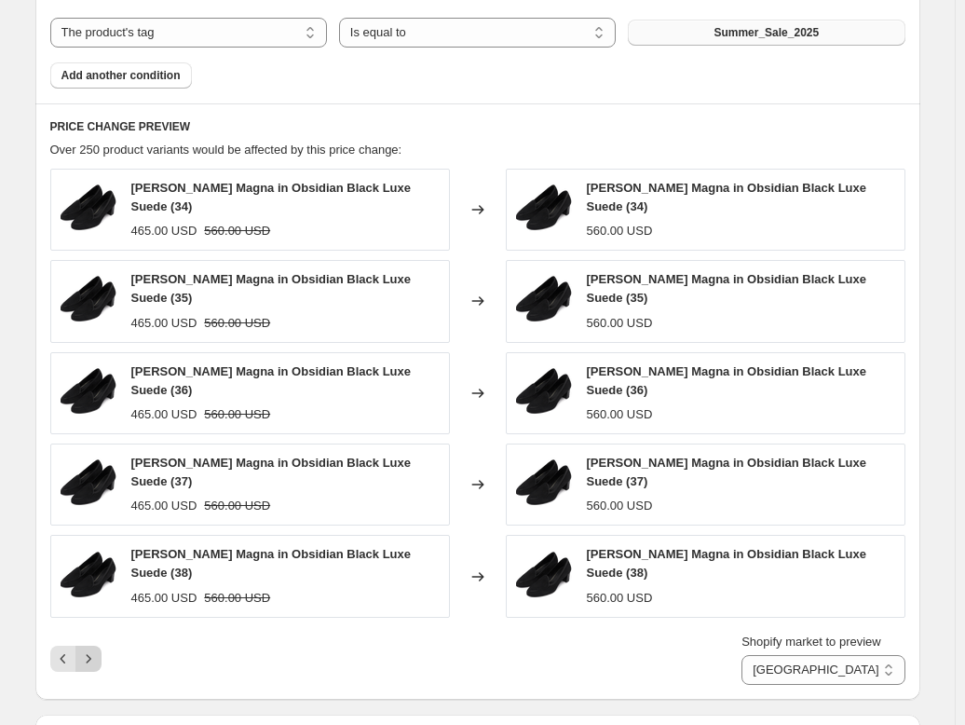
click at [95, 649] on icon "Next" at bounding box center [88, 658] width 19 height 19
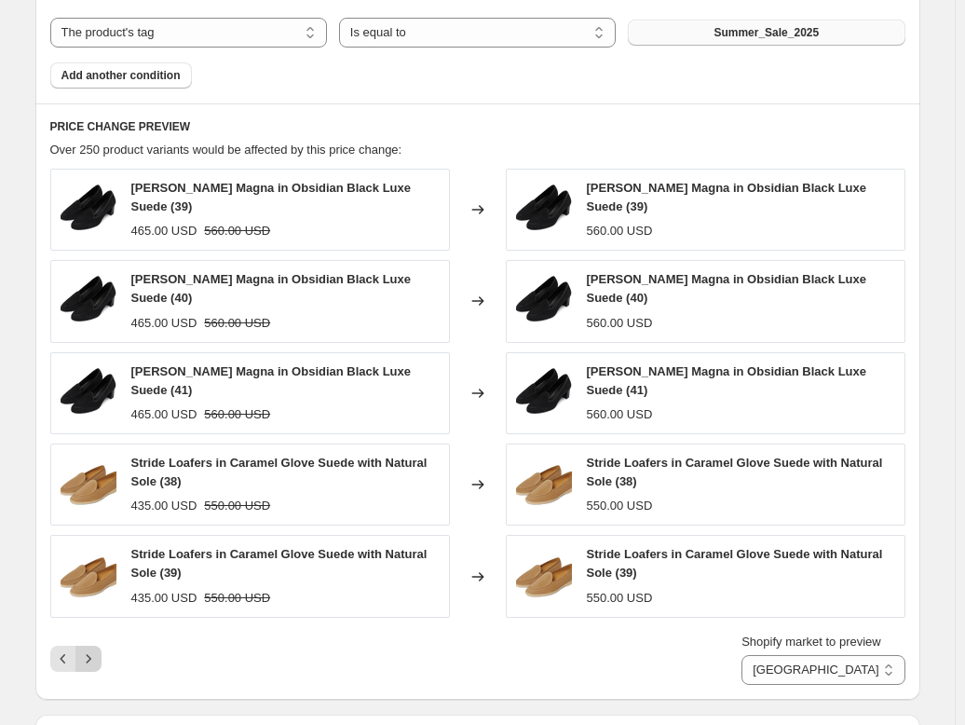
click at [90, 654] on icon "Next" at bounding box center [88, 658] width 5 height 8
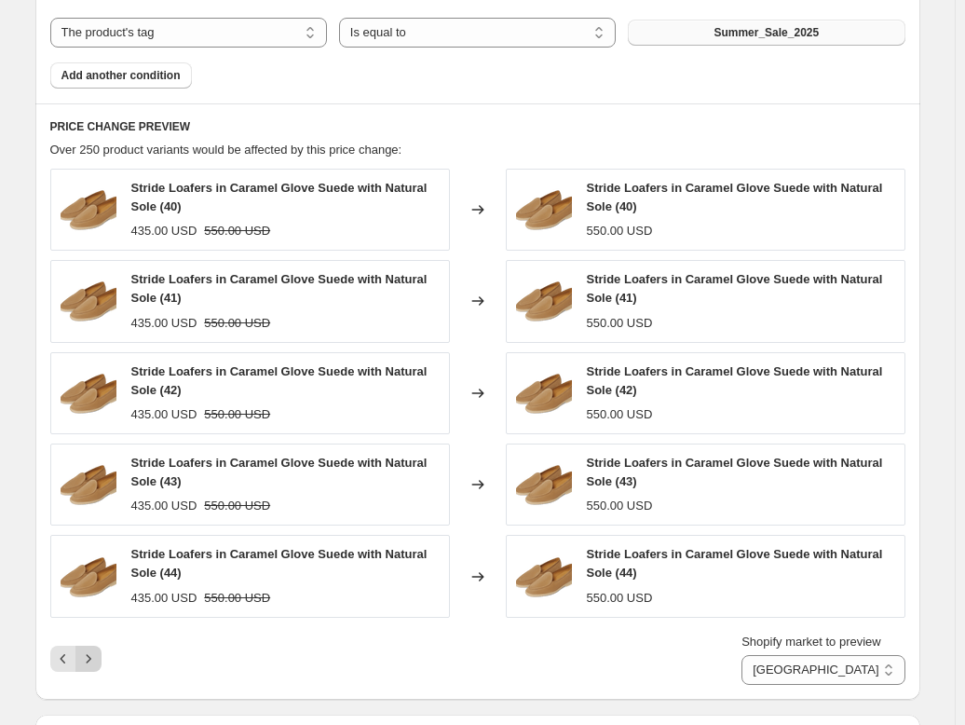
click at [87, 653] on icon "Next" at bounding box center [88, 658] width 19 height 19
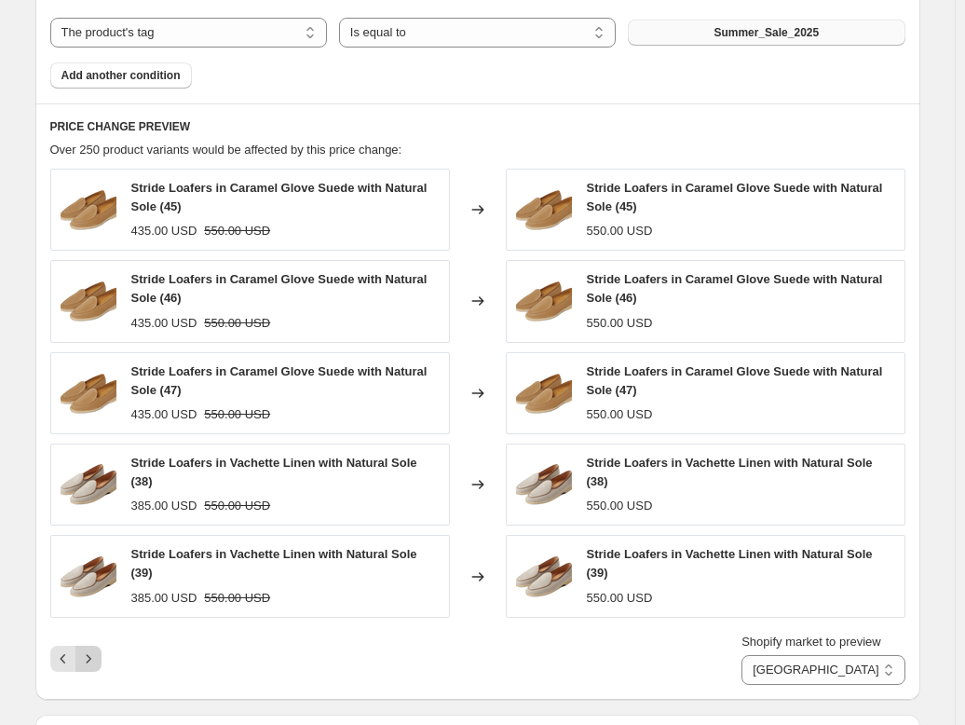
click at [87, 653] on icon "Next" at bounding box center [88, 658] width 19 height 19
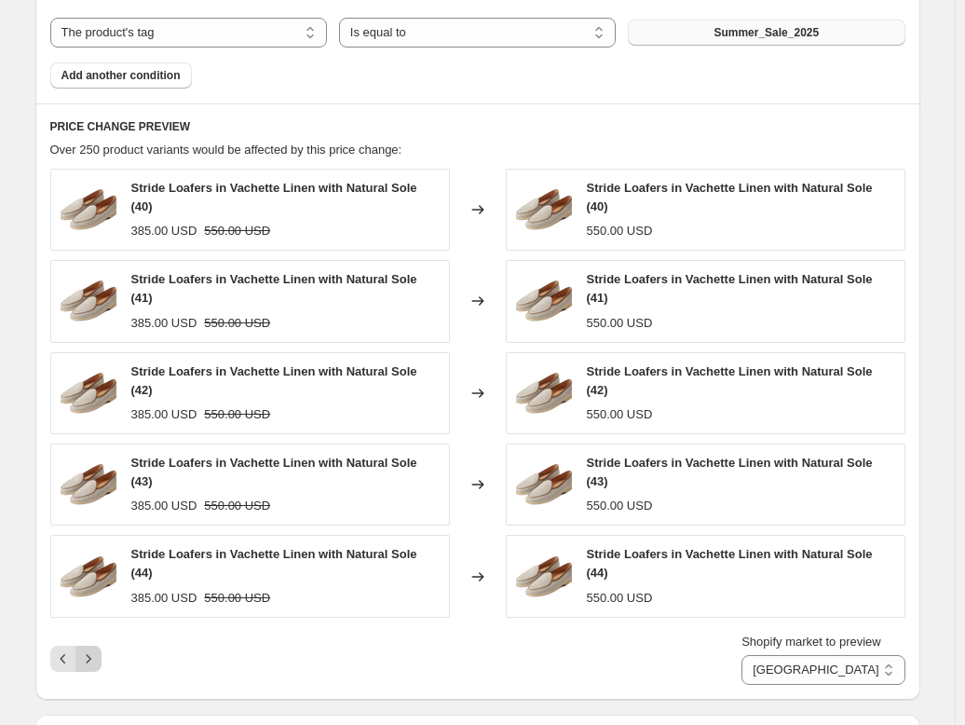
click at [87, 653] on icon "Next" at bounding box center [88, 658] width 19 height 19
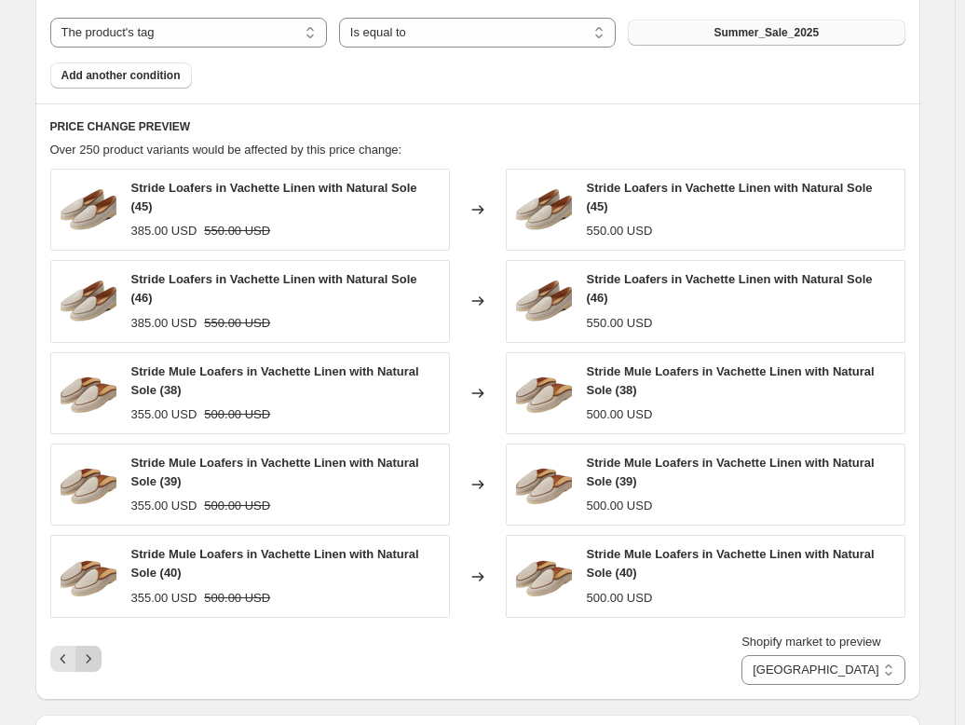
click at [89, 654] on icon "Next" at bounding box center [88, 658] width 19 height 19
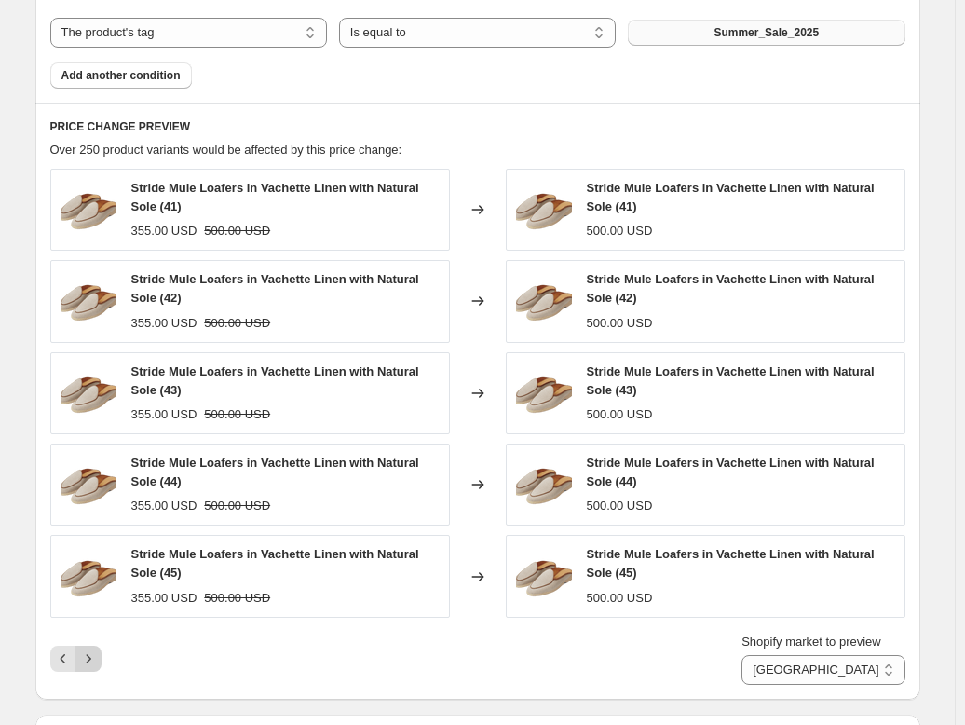
click at [89, 654] on icon "Next" at bounding box center [88, 658] width 19 height 19
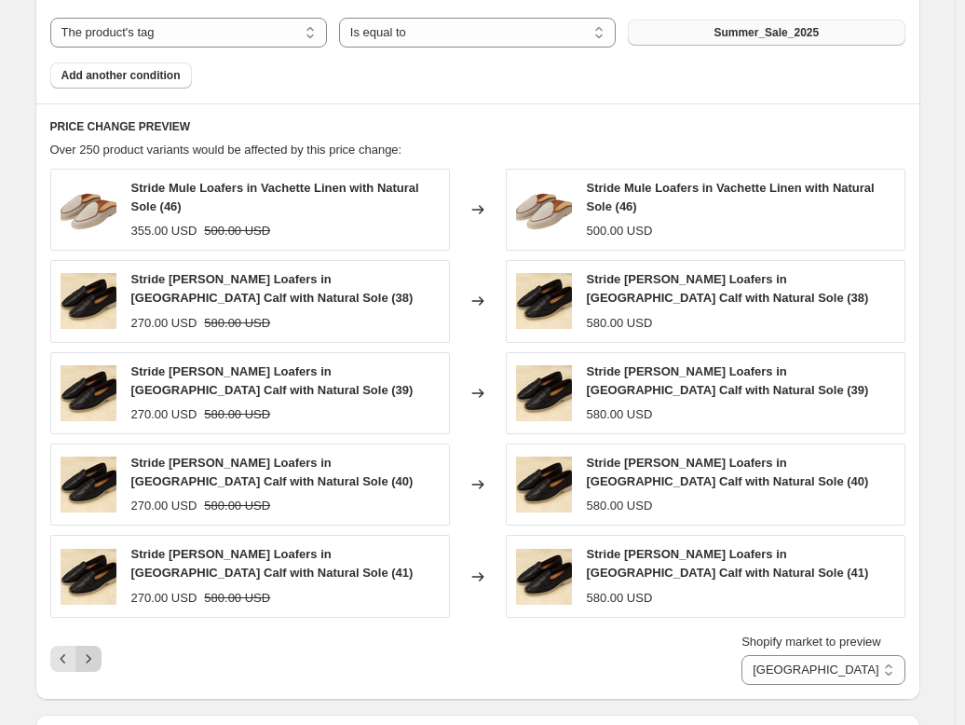
click at [89, 654] on icon "Next" at bounding box center [88, 658] width 19 height 19
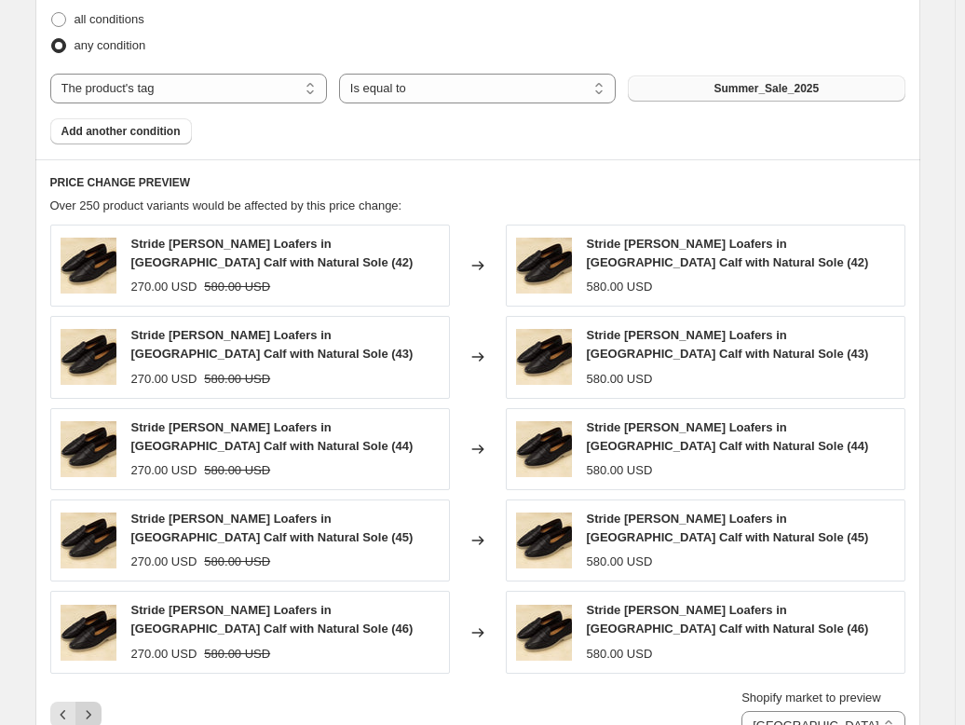
click at [91, 705] on icon "Next" at bounding box center [88, 714] width 19 height 19
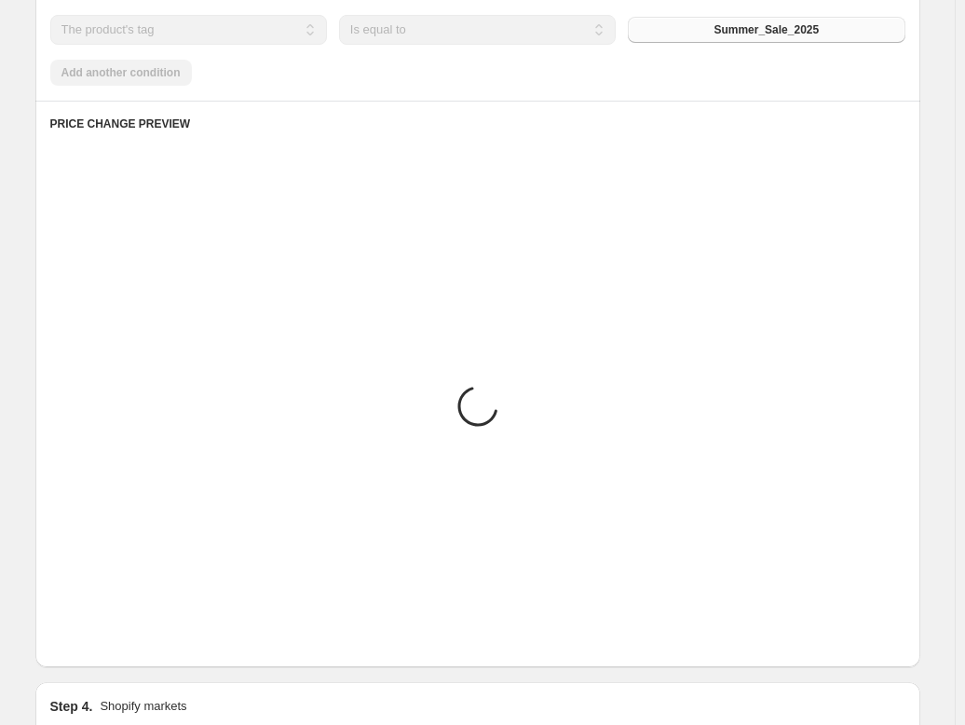
scroll to position [932, 0]
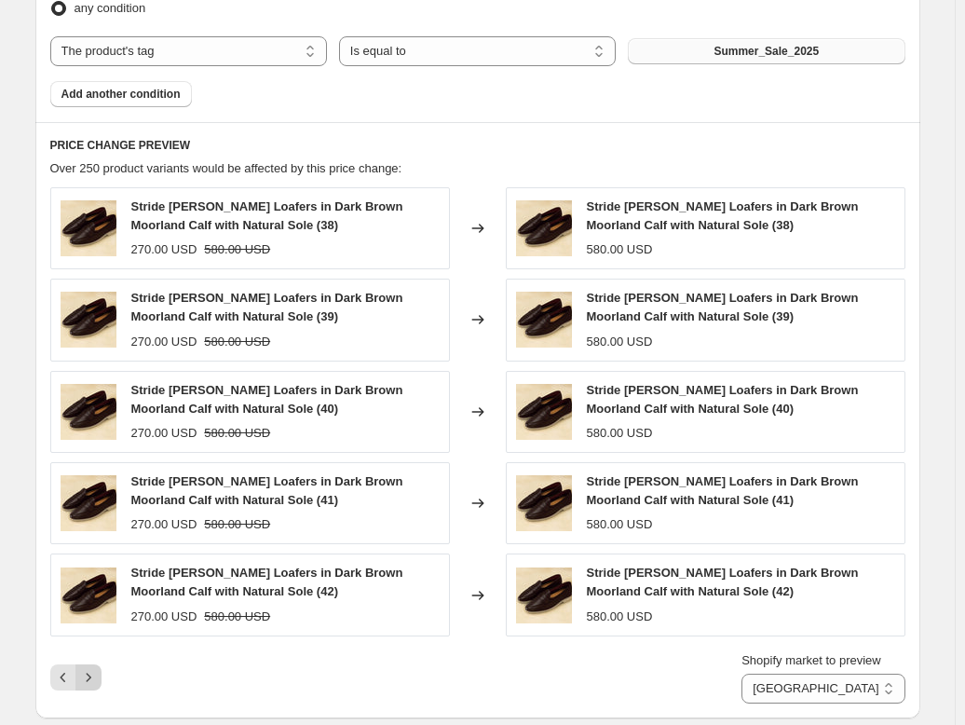
click at [91, 668] on icon "Next" at bounding box center [88, 677] width 19 height 19
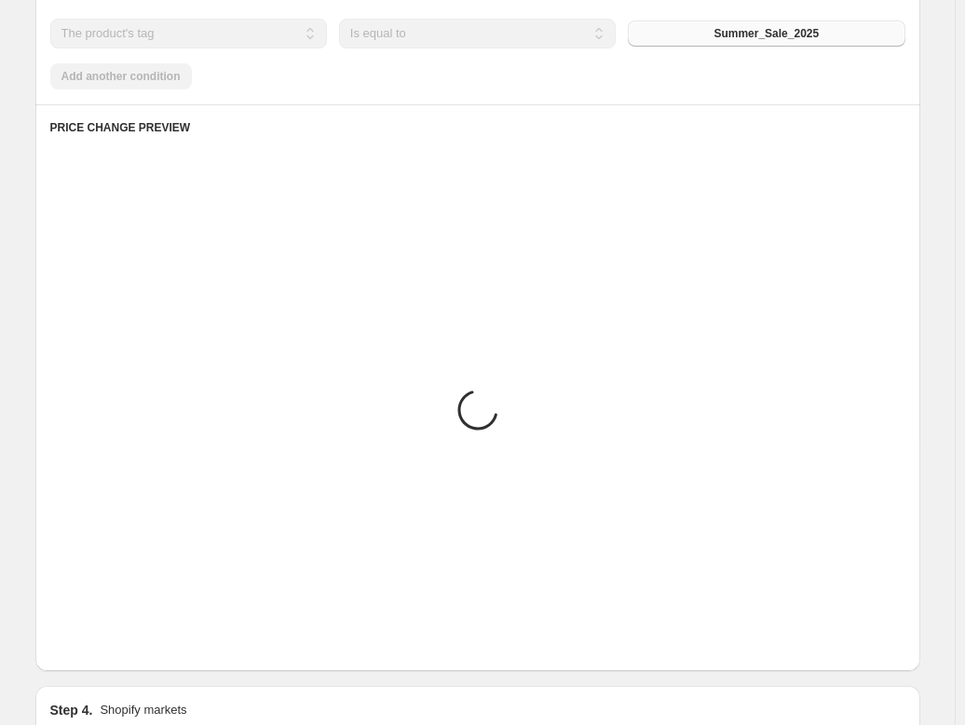
scroll to position [954, 0]
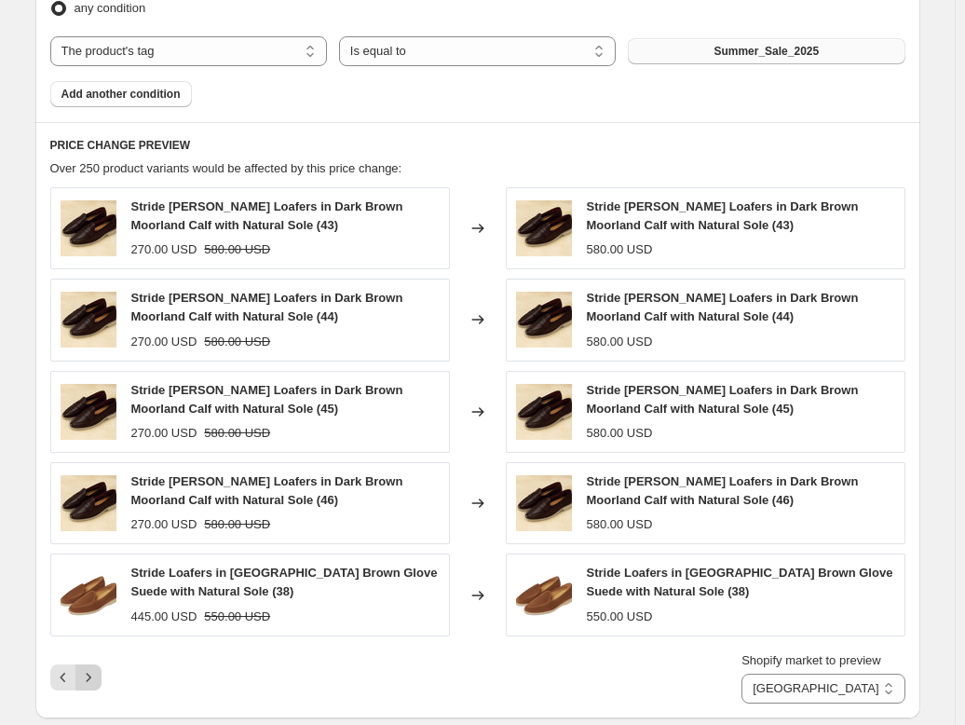
click at [91, 668] on icon "Next" at bounding box center [88, 677] width 19 height 19
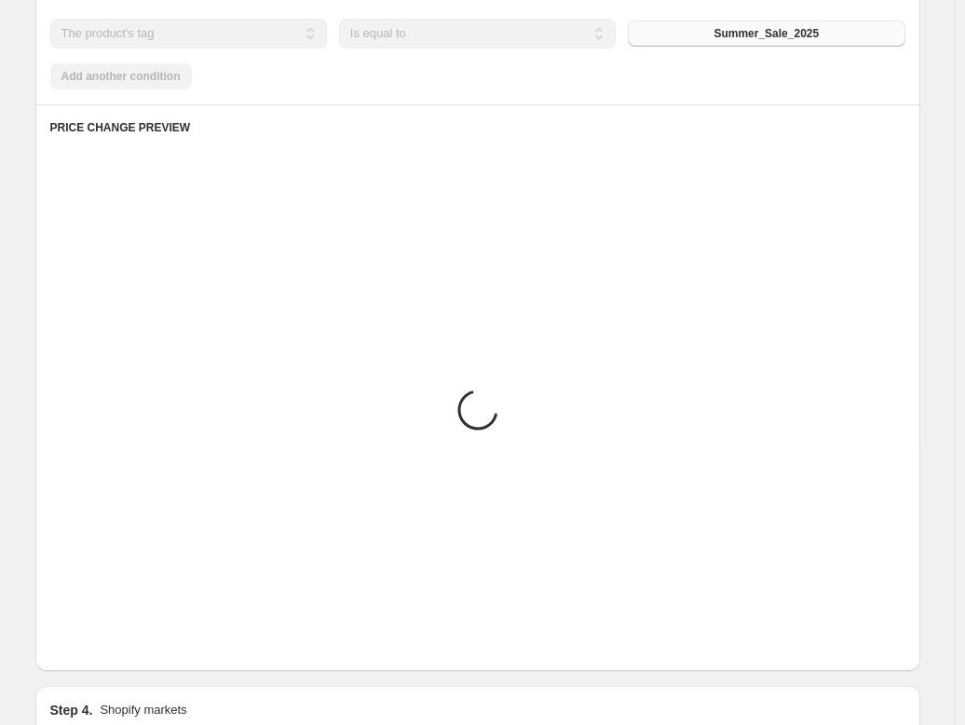
scroll to position [936, 0]
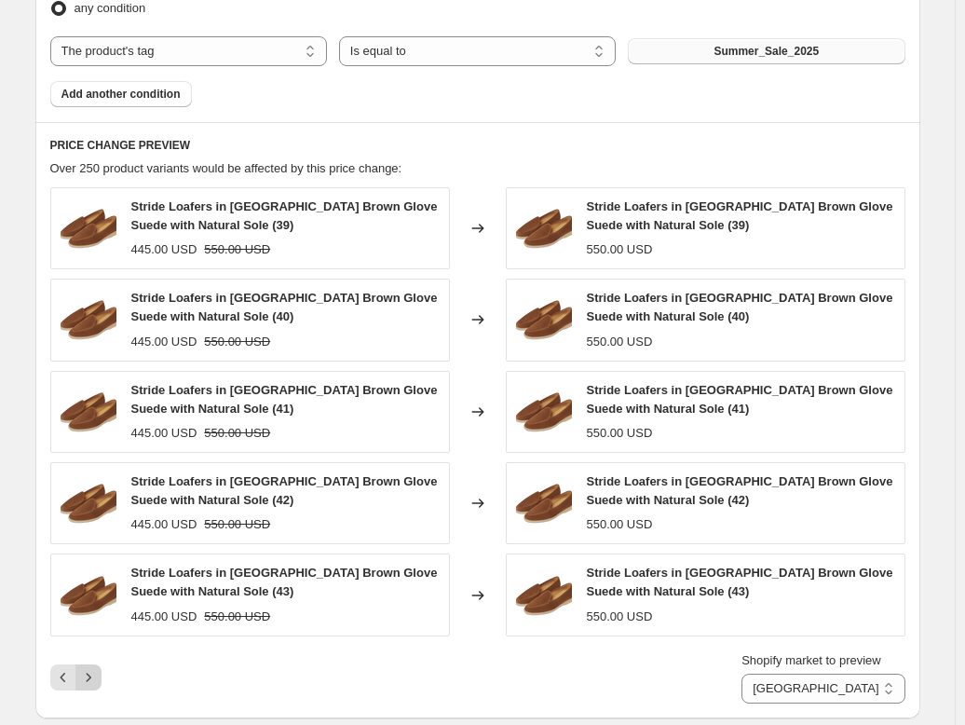
click at [91, 668] on icon "Next" at bounding box center [88, 677] width 19 height 19
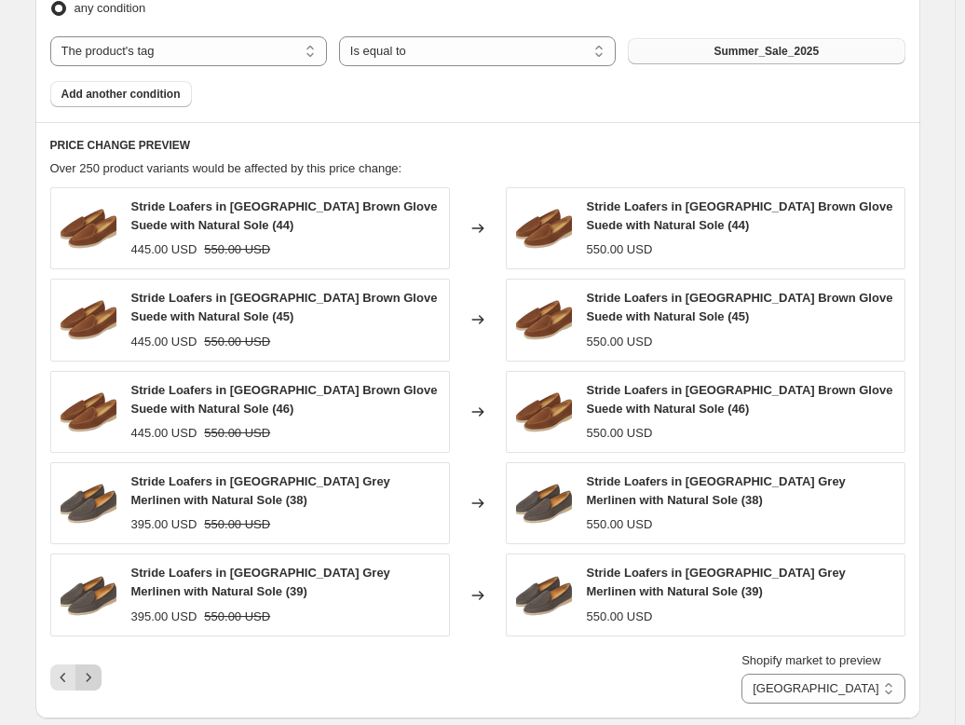
click at [91, 668] on icon "Next" at bounding box center [88, 677] width 19 height 19
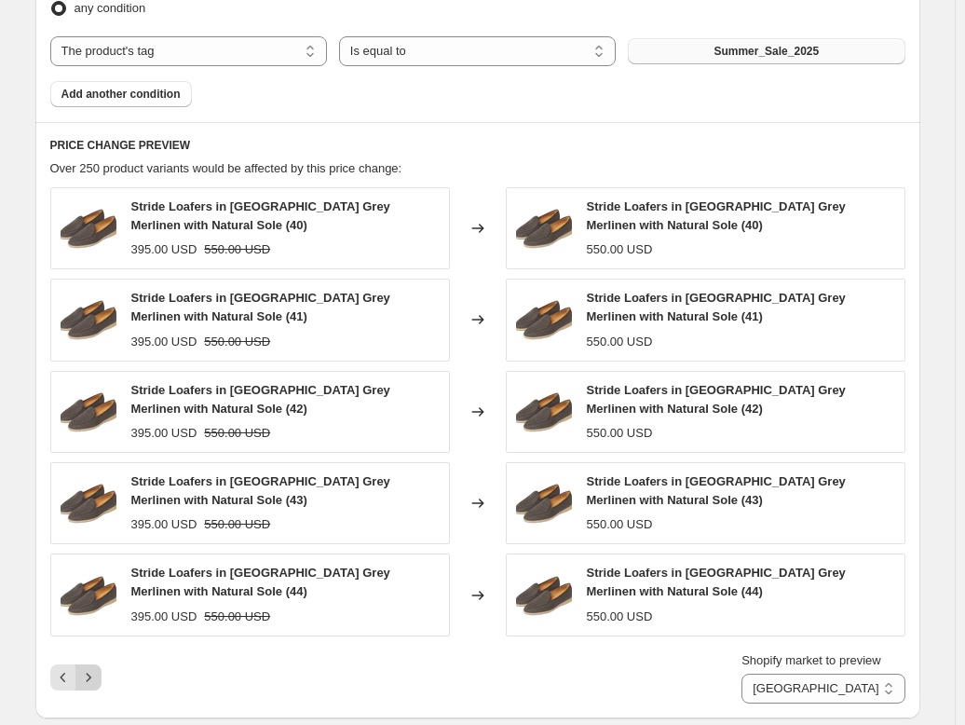
click at [91, 668] on icon "Next" at bounding box center [88, 677] width 19 height 19
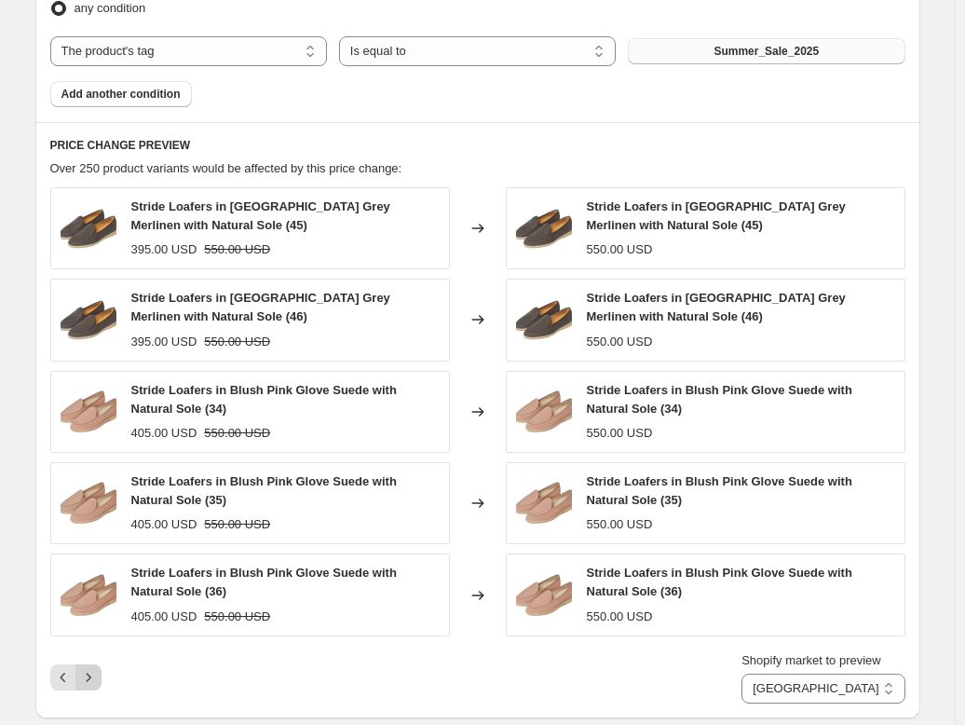
click at [91, 668] on icon "Next" at bounding box center [88, 677] width 19 height 19
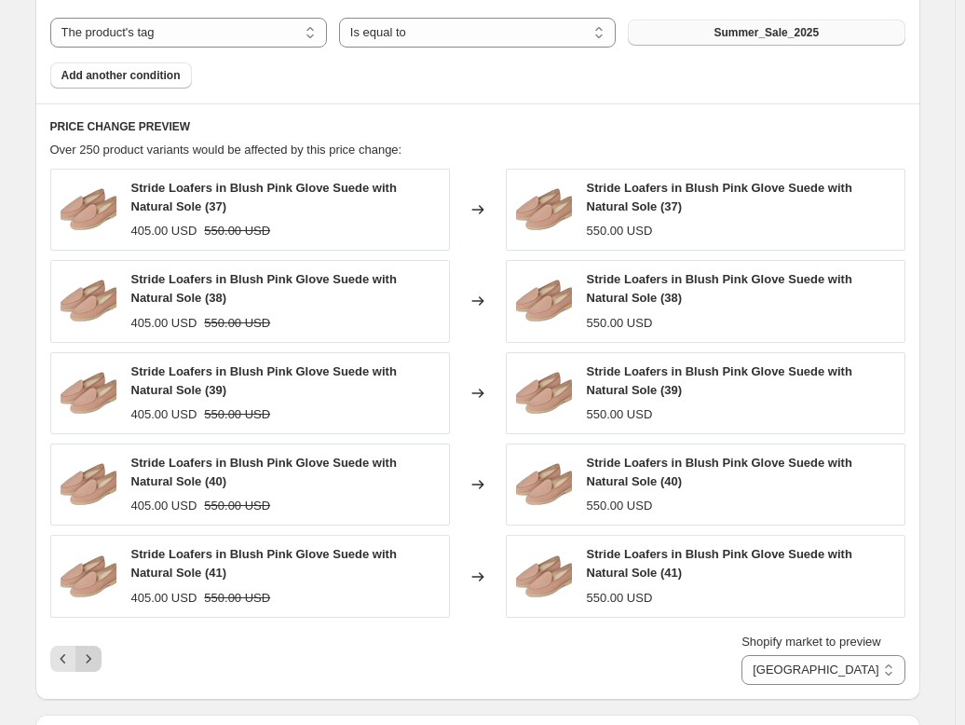
click at [91, 649] on icon "Next" at bounding box center [88, 658] width 19 height 19
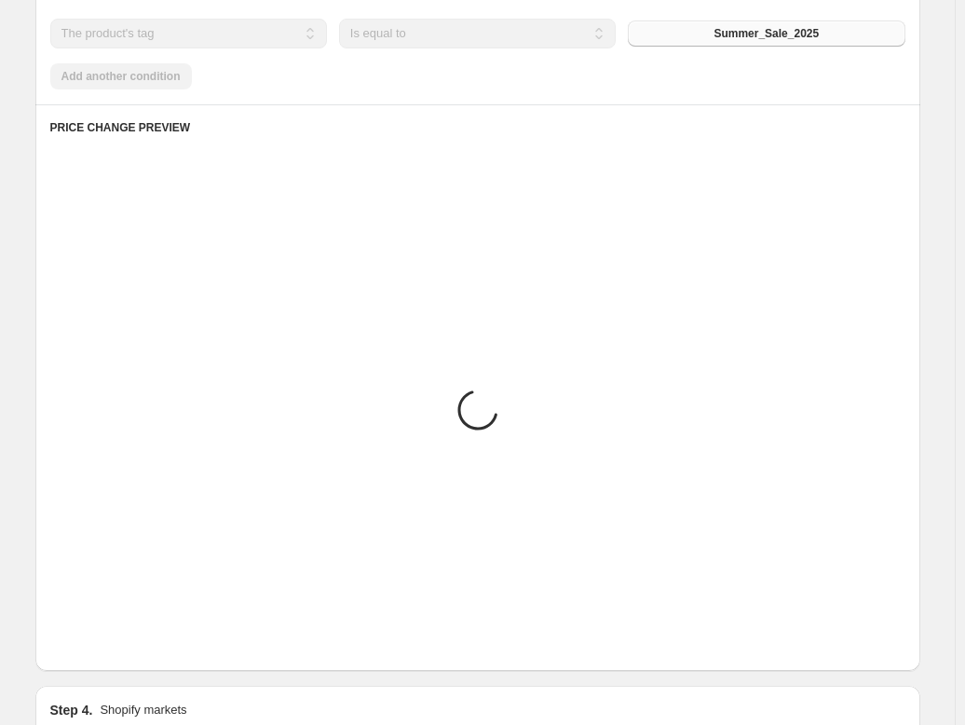
scroll to position [954, 0]
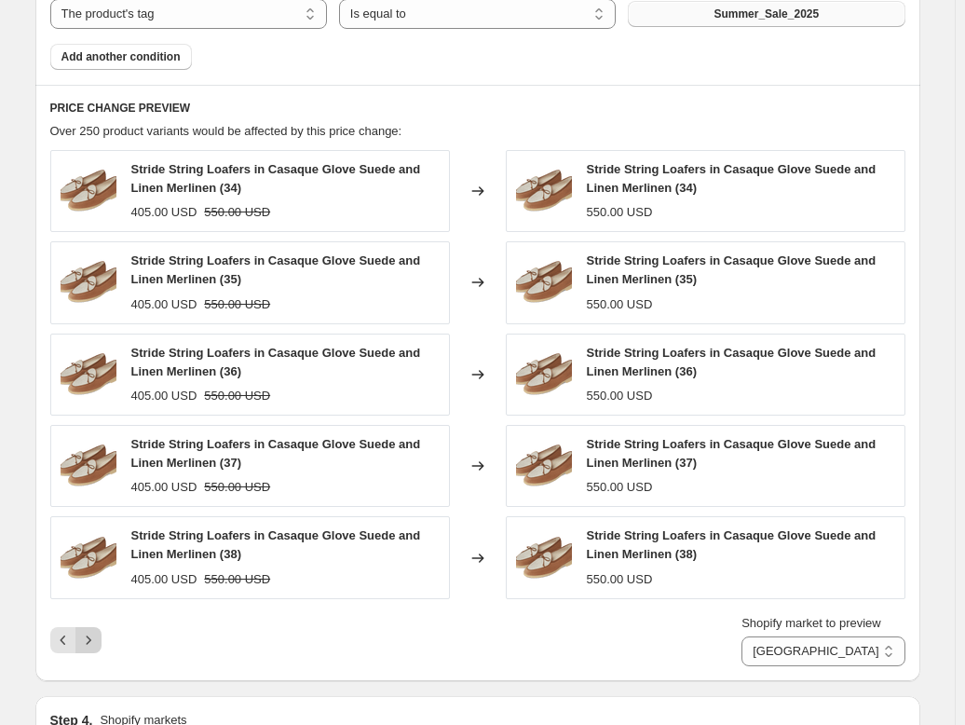
click at [91, 649] on icon "Next" at bounding box center [88, 640] width 19 height 19
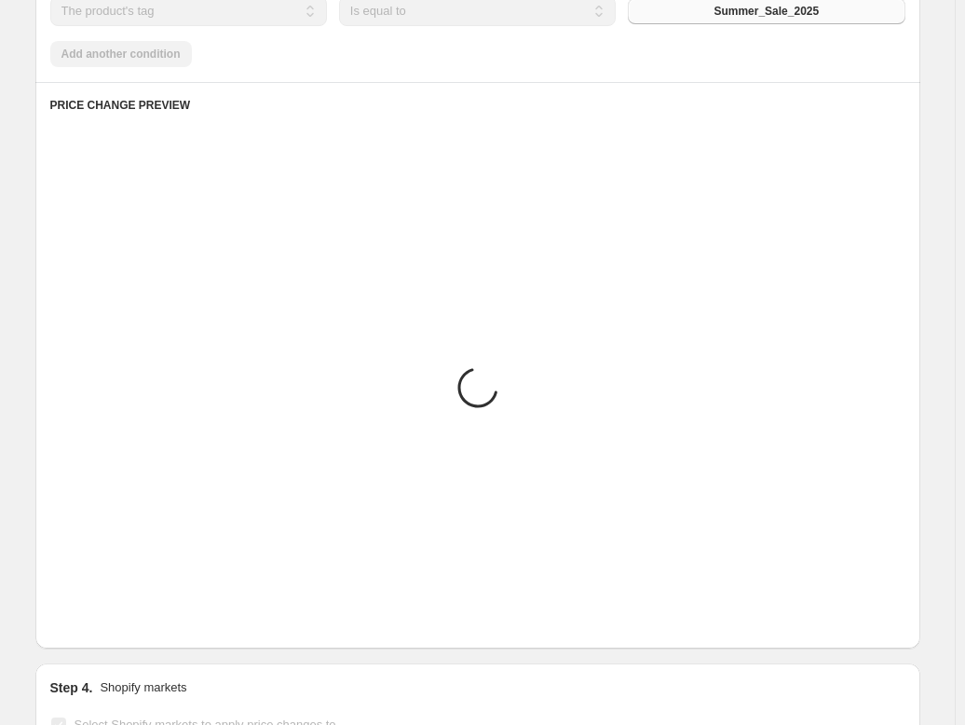
scroll to position [0, 0]
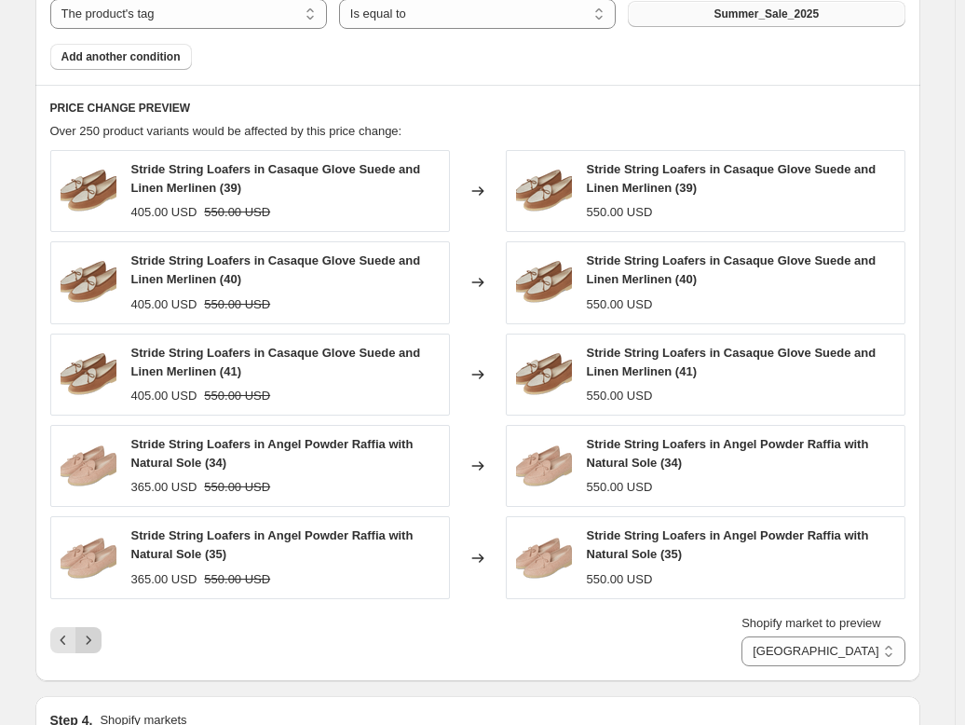
click at [91, 649] on icon "Next" at bounding box center [88, 640] width 19 height 19
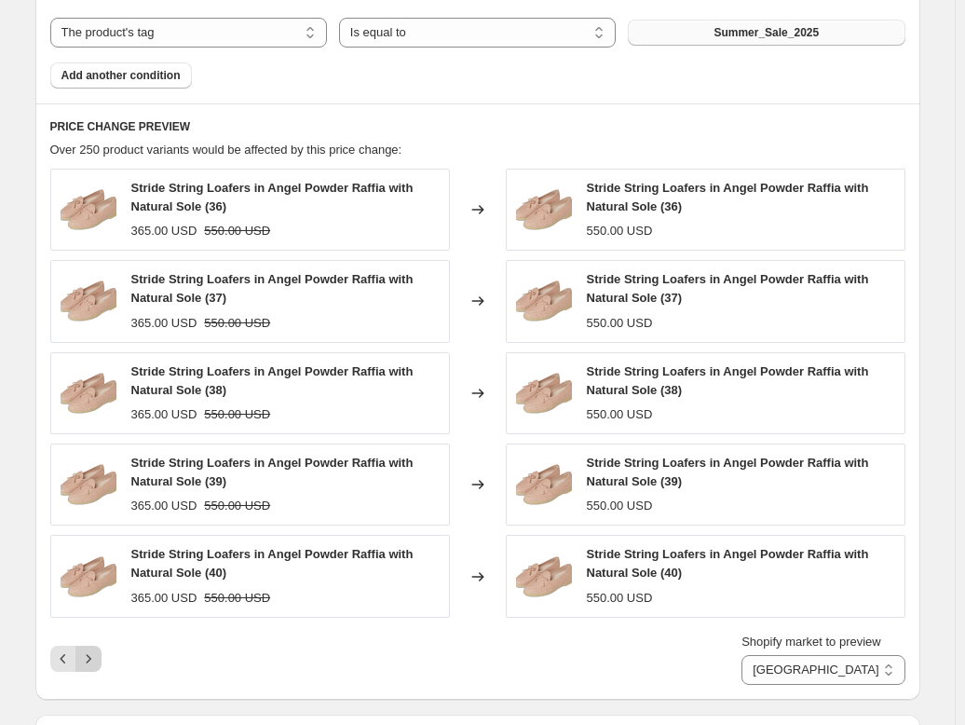
click at [91, 649] on icon "Next" at bounding box center [88, 658] width 19 height 19
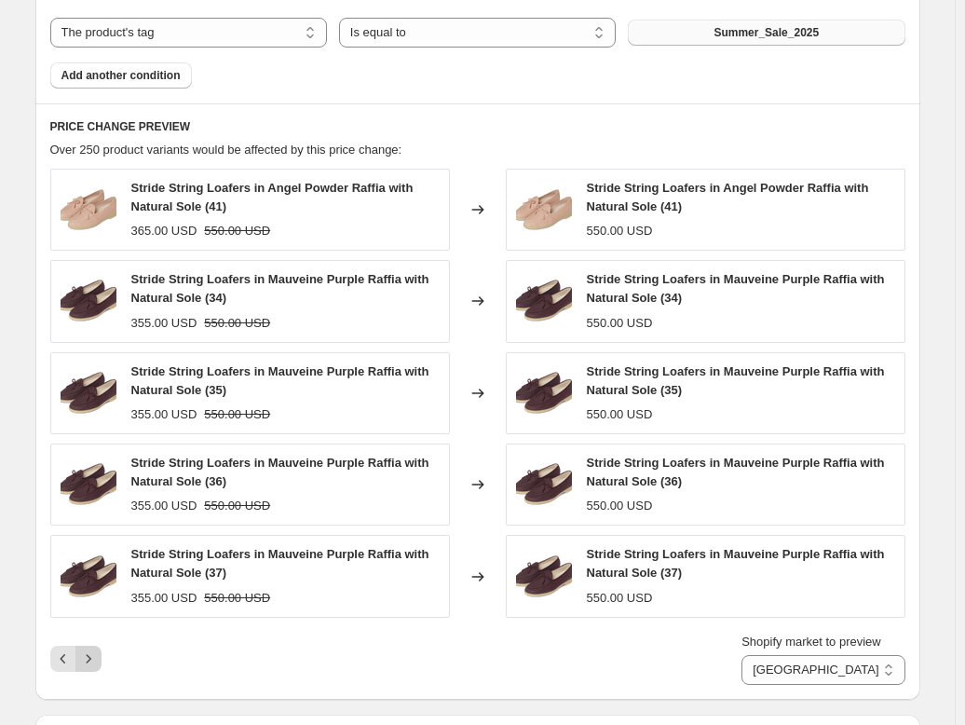
click at [91, 649] on icon "Next" at bounding box center [88, 658] width 19 height 19
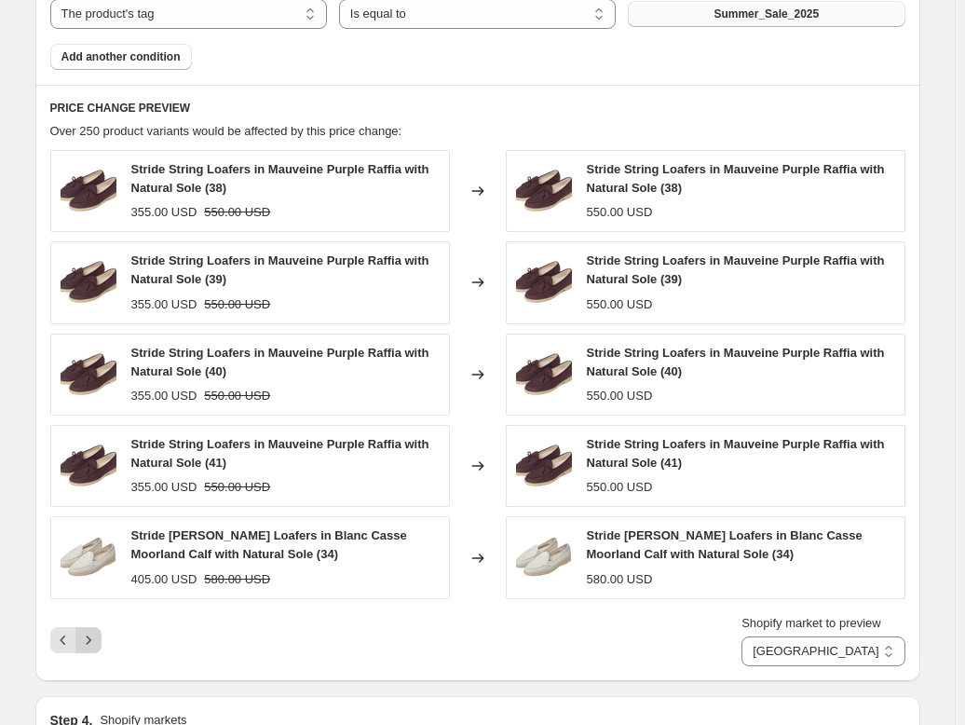
click at [91, 649] on icon "Next" at bounding box center [88, 640] width 19 height 19
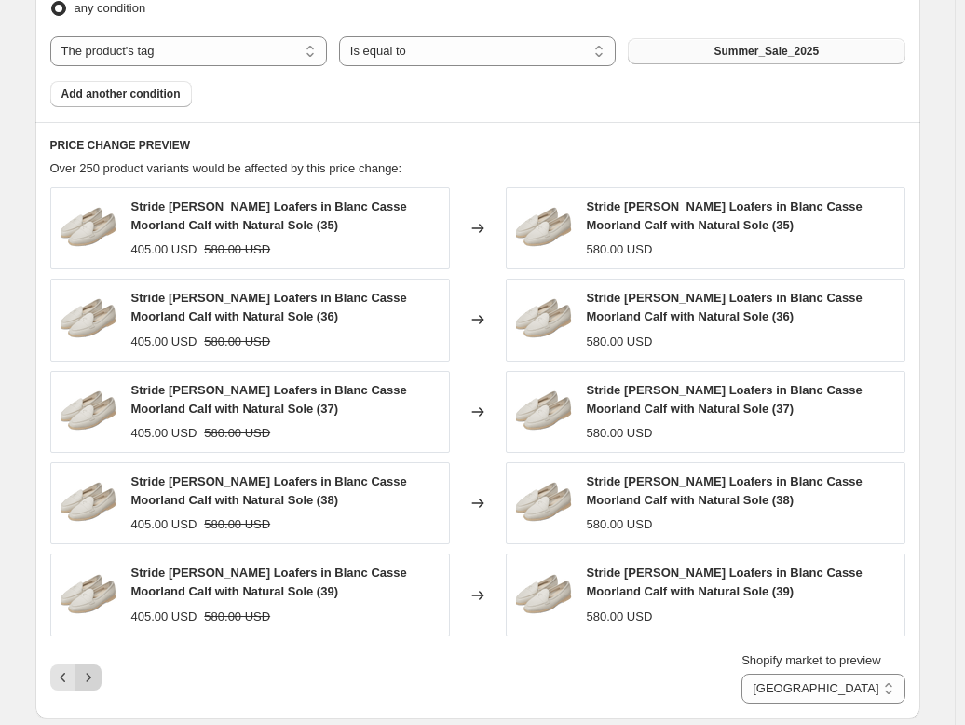
click at [91, 668] on icon "Next" at bounding box center [88, 677] width 19 height 19
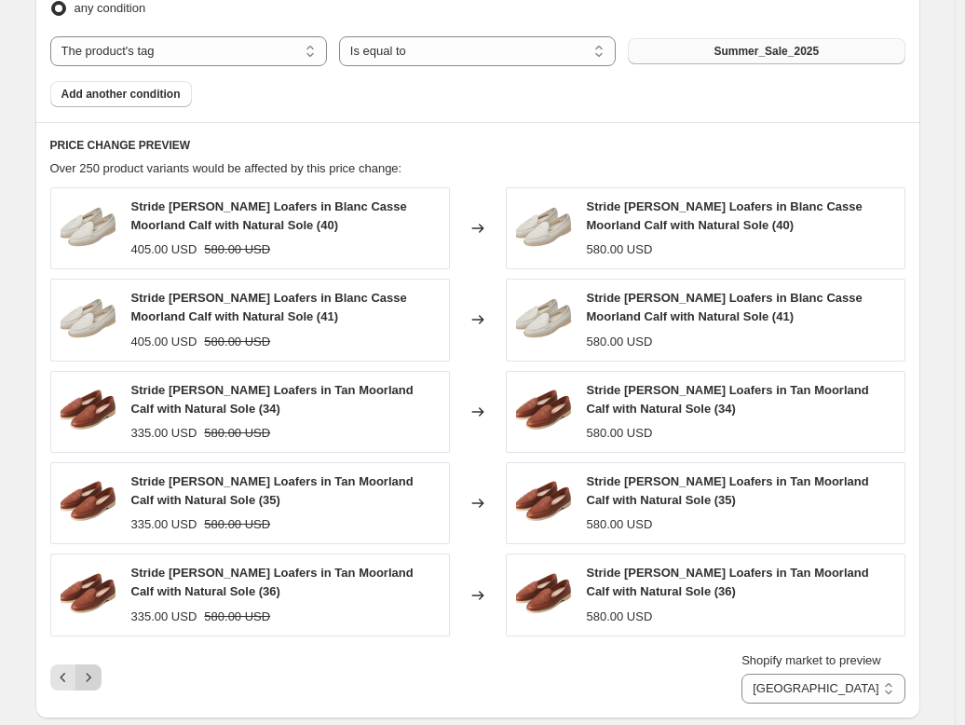
click at [91, 668] on icon "Next" at bounding box center [88, 677] width 19 height 19
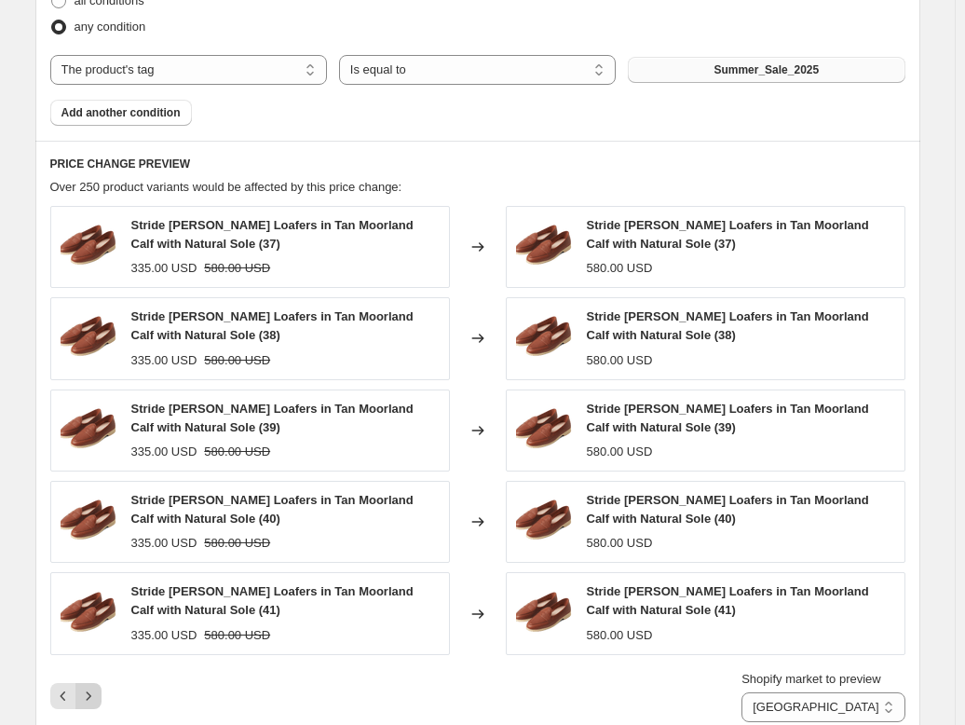
click at [91, 687] on icon "Next" at bounding box center [88, 696] width 19 height 19
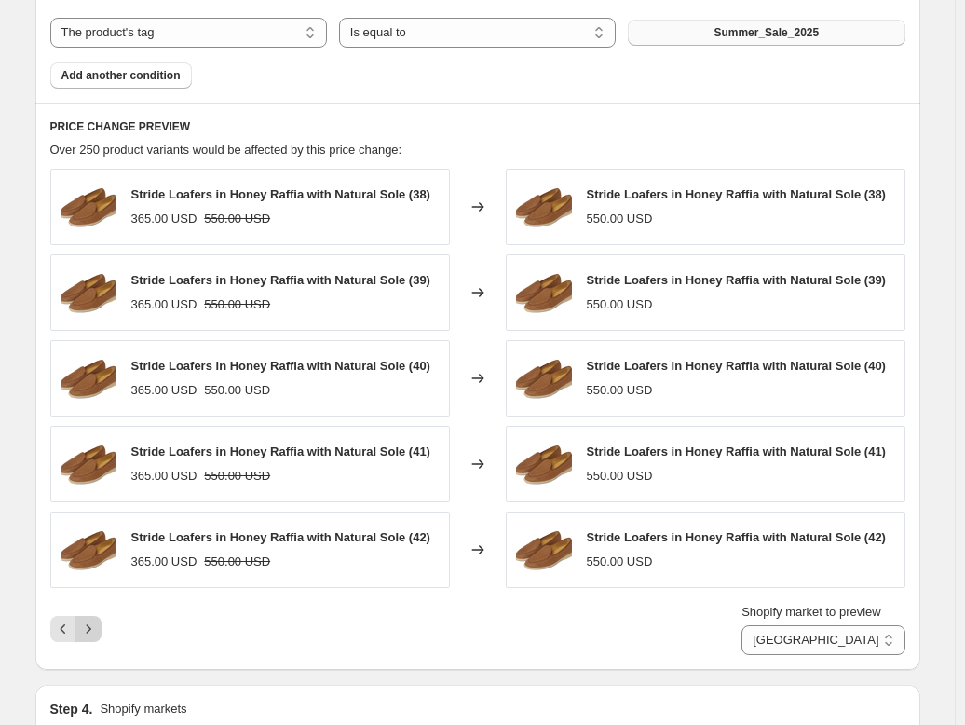
click at [90, 628] on icon "Next" at bounding box center [88, 628] width 5 height 8
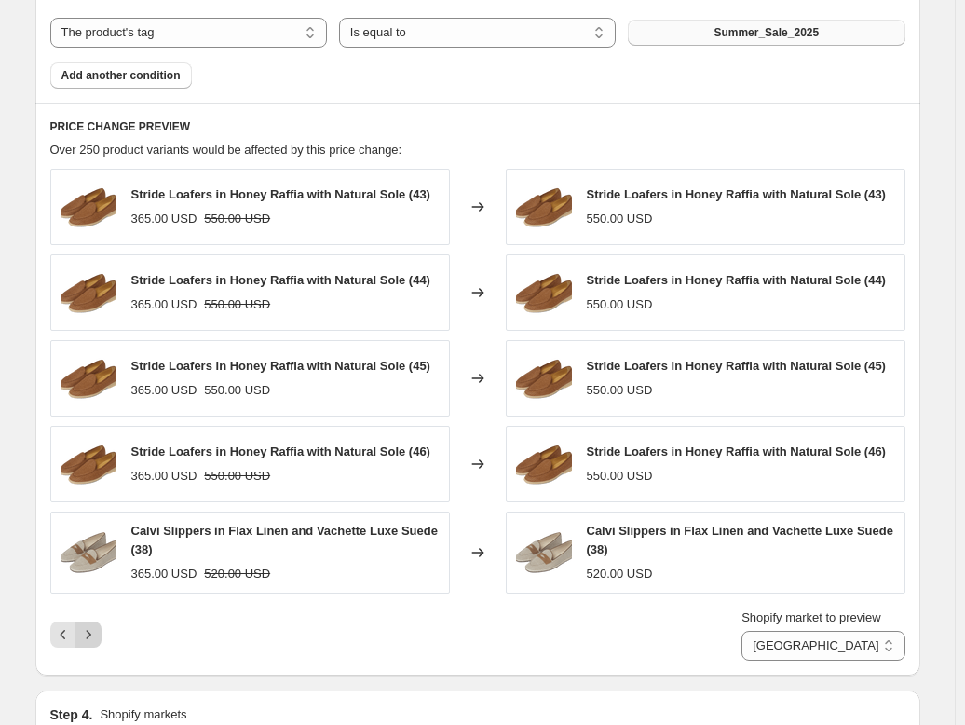
click at [93, 628] on icon "Next" at bounding box center [88, 634] width 19 height 19
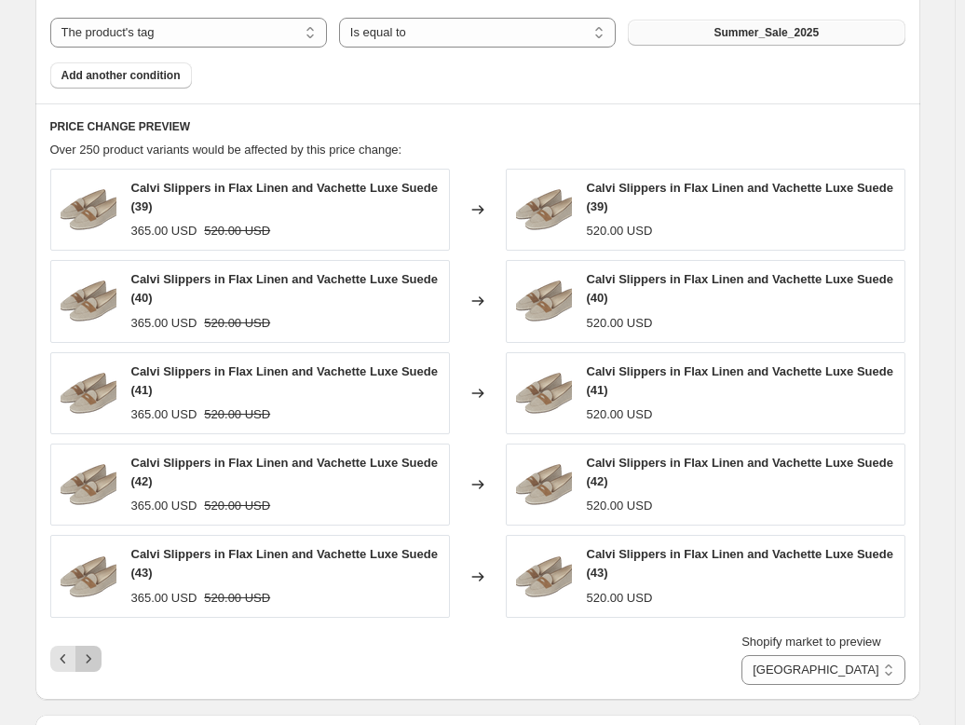
drag, startPoint x: 92, startPoint y: 647, endPoint x: 104, endPoint y: 656, distance: 15.3
click at [92, 649] on icon "Next" at bounding box center [88, 658] width 19 height 19
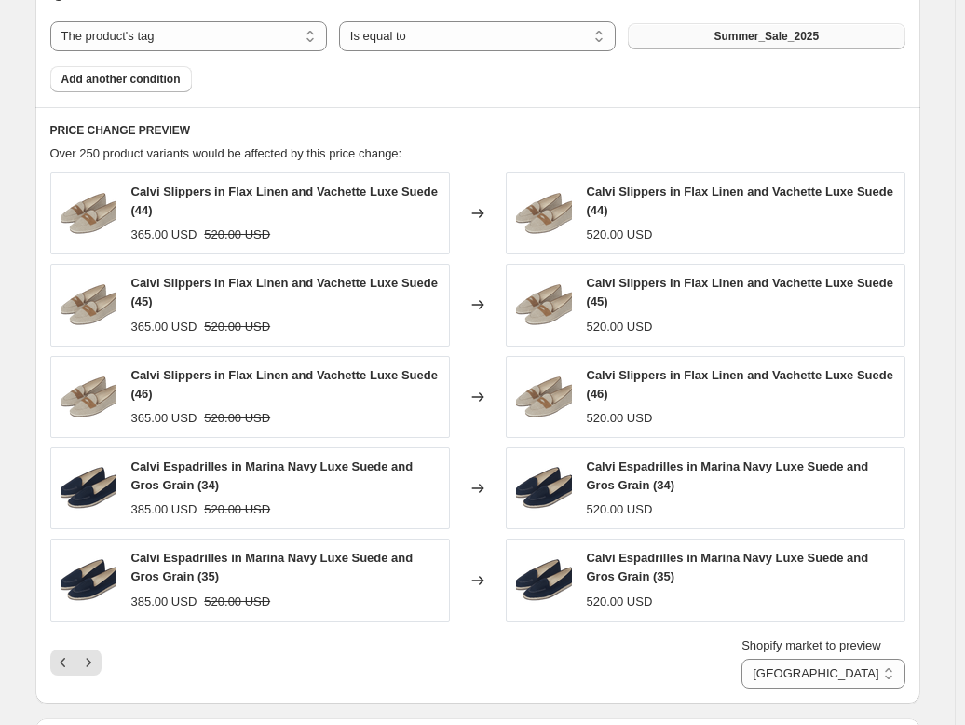
scroll to position [936, 0]
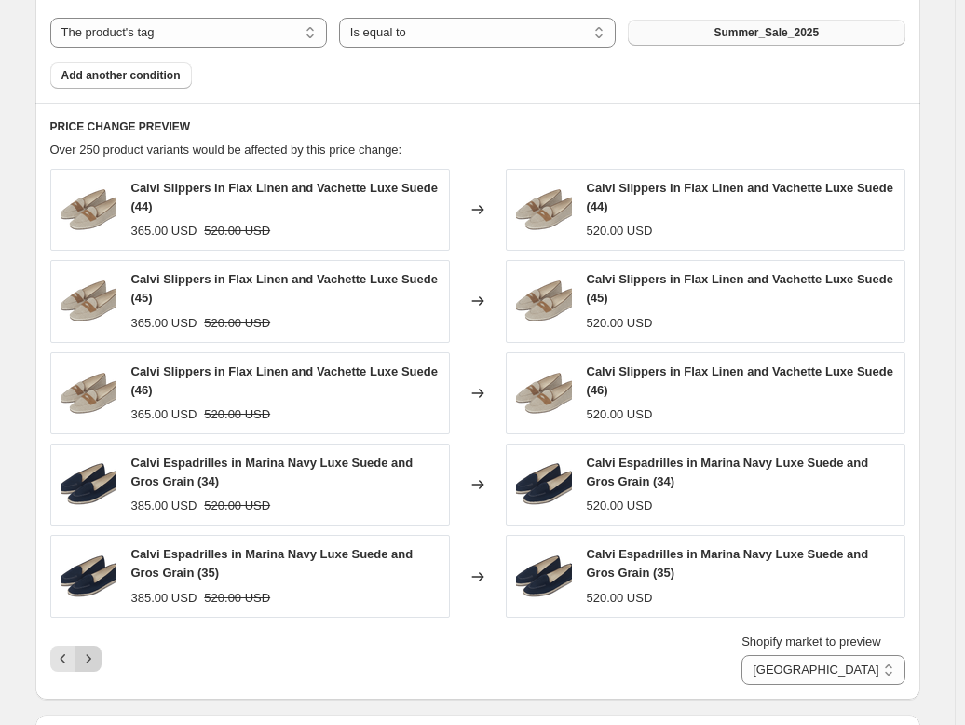
click at [96, 658] on icon "Next" at bounding box center [88, 658] width 19 height 19
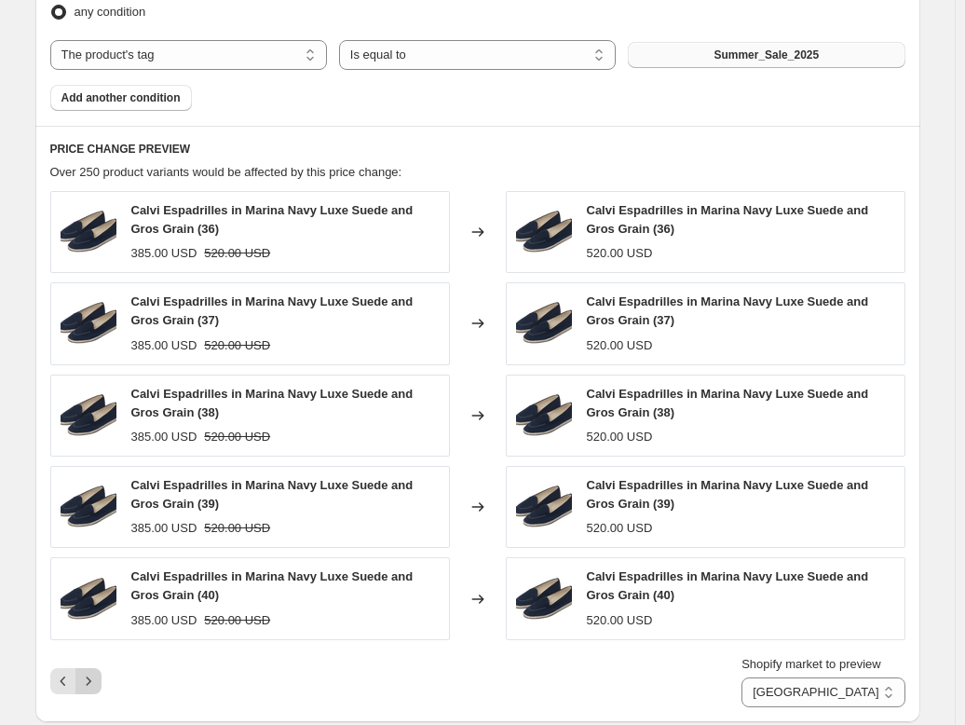
scroll to position [954, 0]
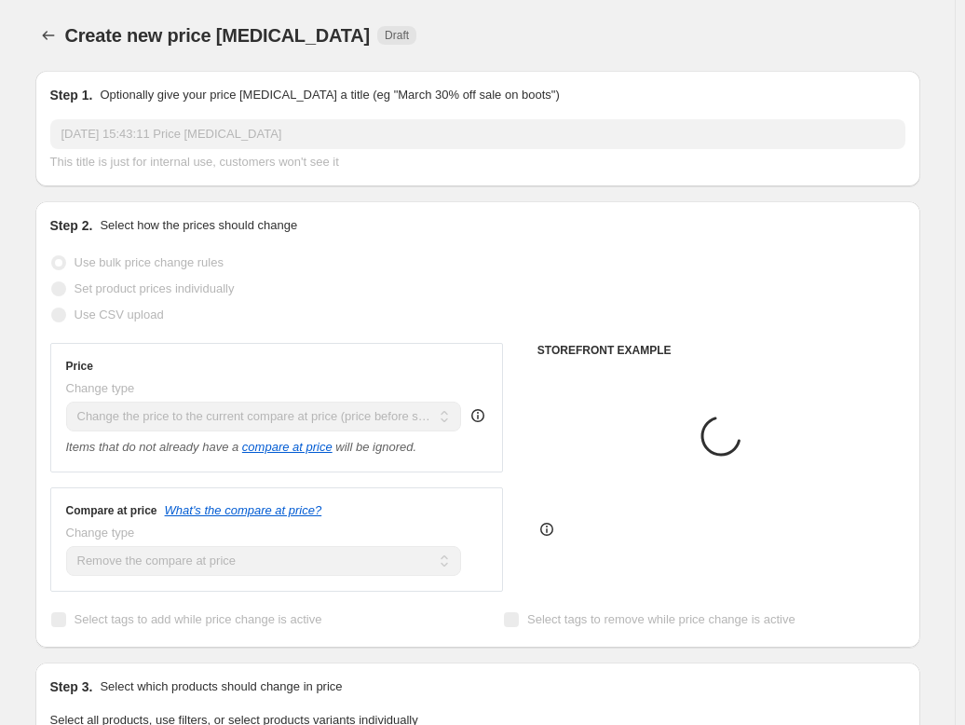
select select "ecap"
select select "remove"
select select "tag"
select select "86802670"
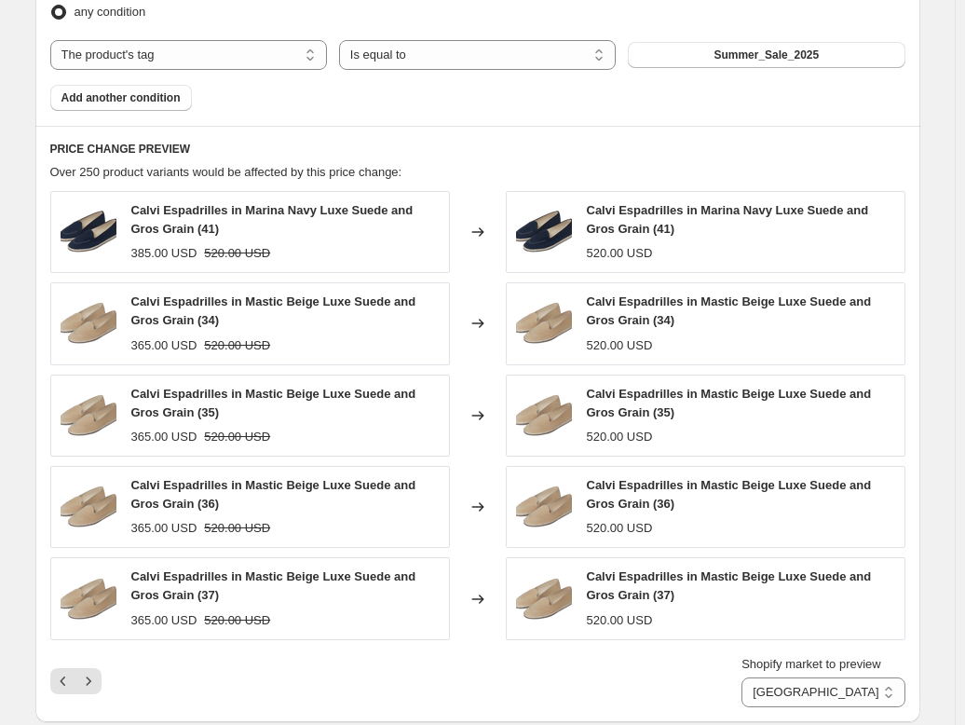
scroll to position [954, 0]
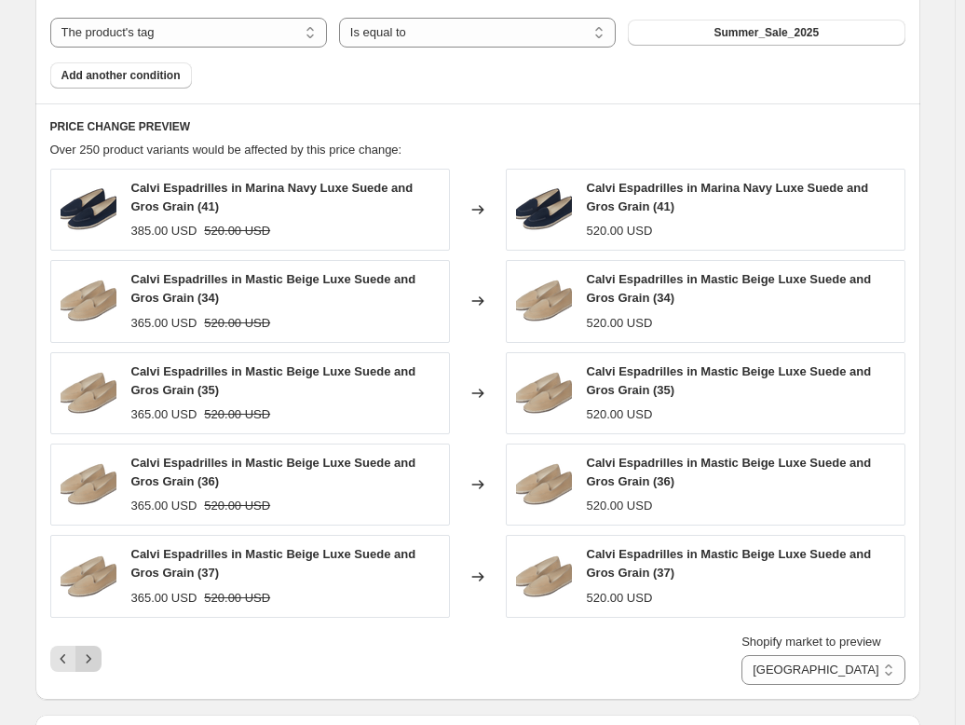
click at [96, 657] on icon "Next" at bounding box center [88, 658] width 19 height 19
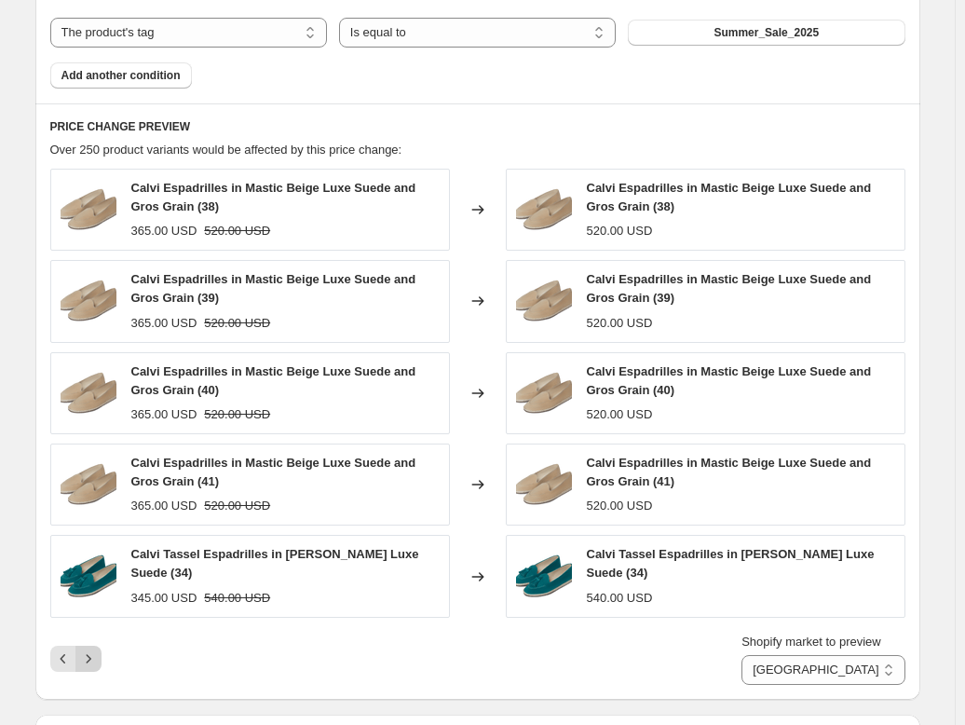
click at [96, 654] on icon "Next" at bounding box center [88, 658] width 19 height 19
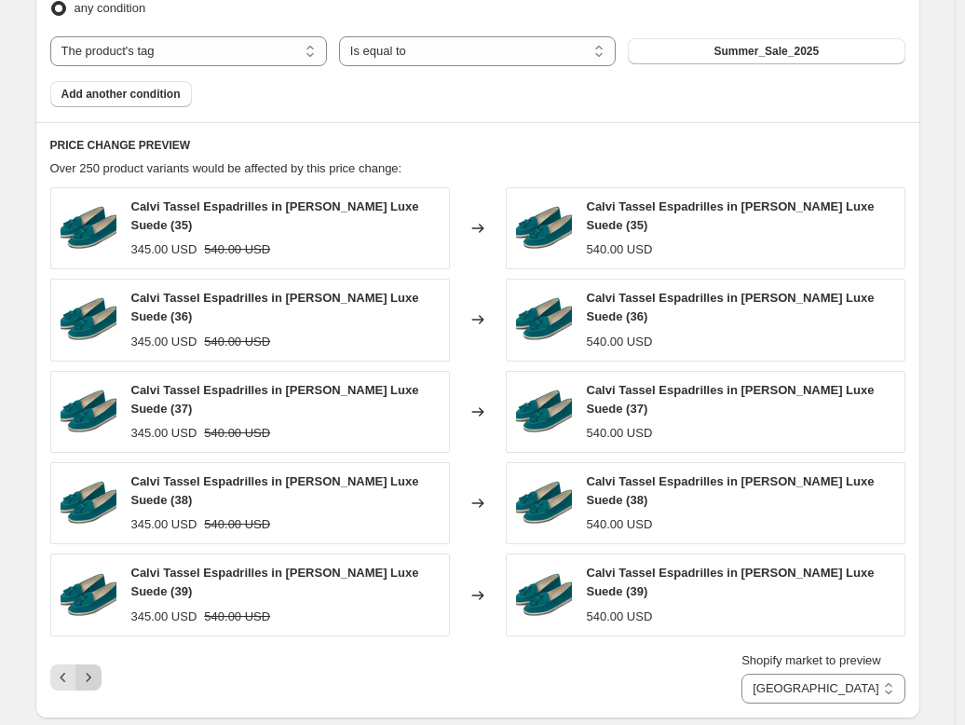
click at [96, 668] on icon "Next" at bounding box center [88, 677] width 19 height 19
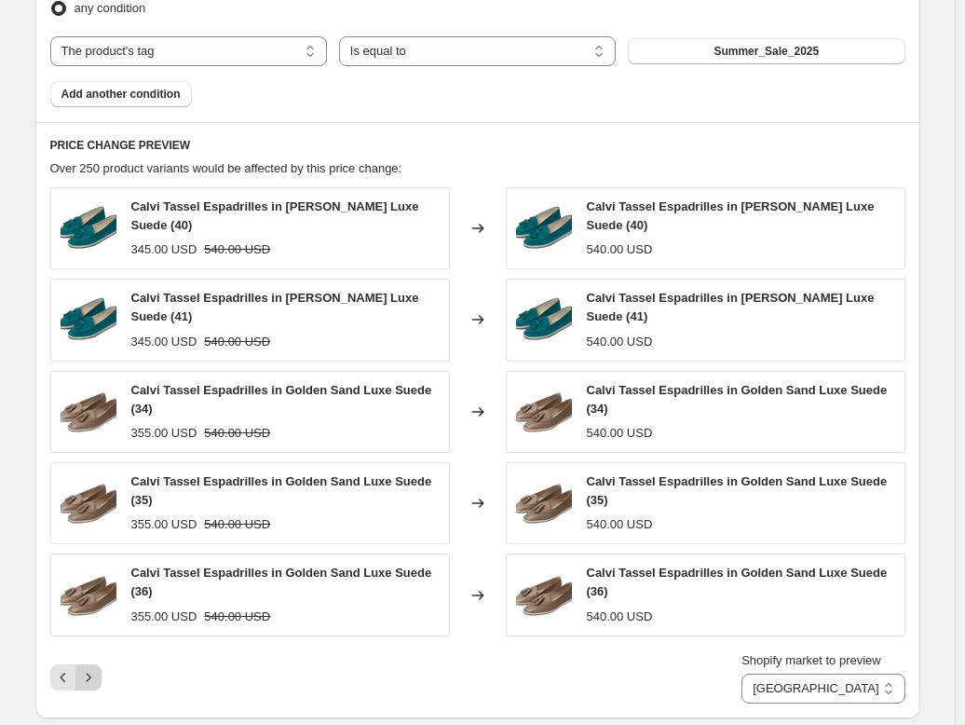
click at [96, 668] on icon "Next" at bounding box center [88, 677] width 19 height 19
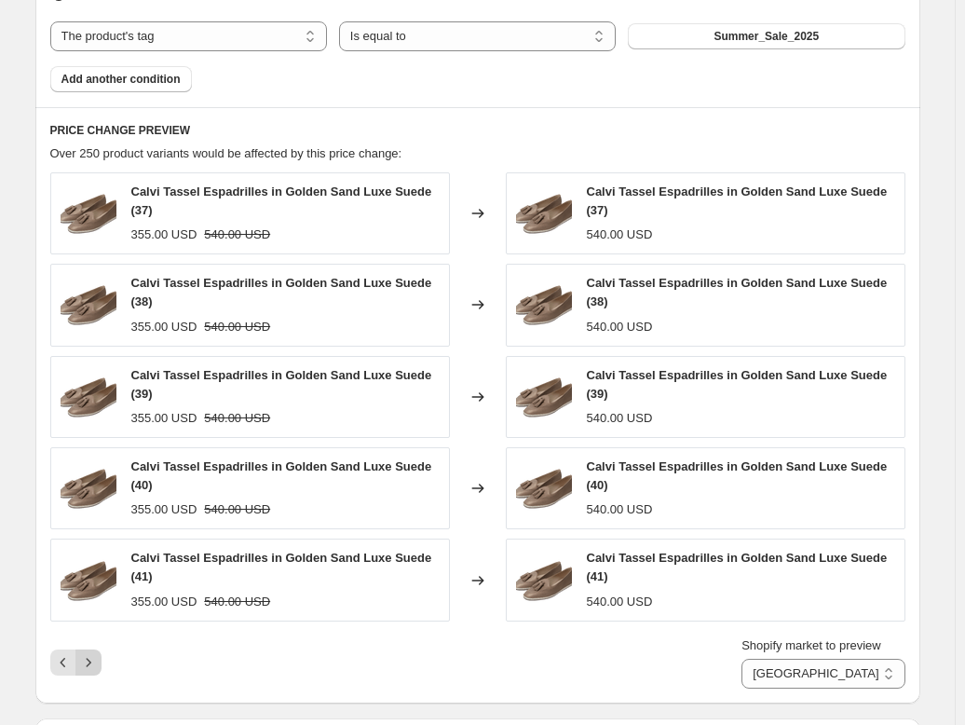
scroll to position [936, 0]
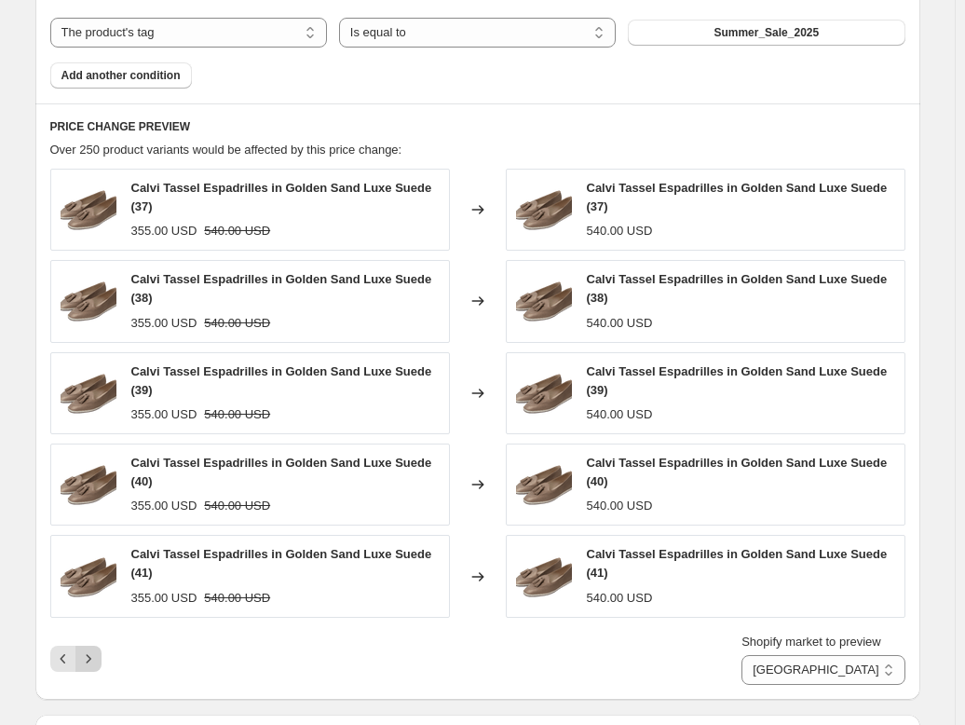
click at [96, 654] on icon "Next" at bounding box center [88, 658] width 19 height 19
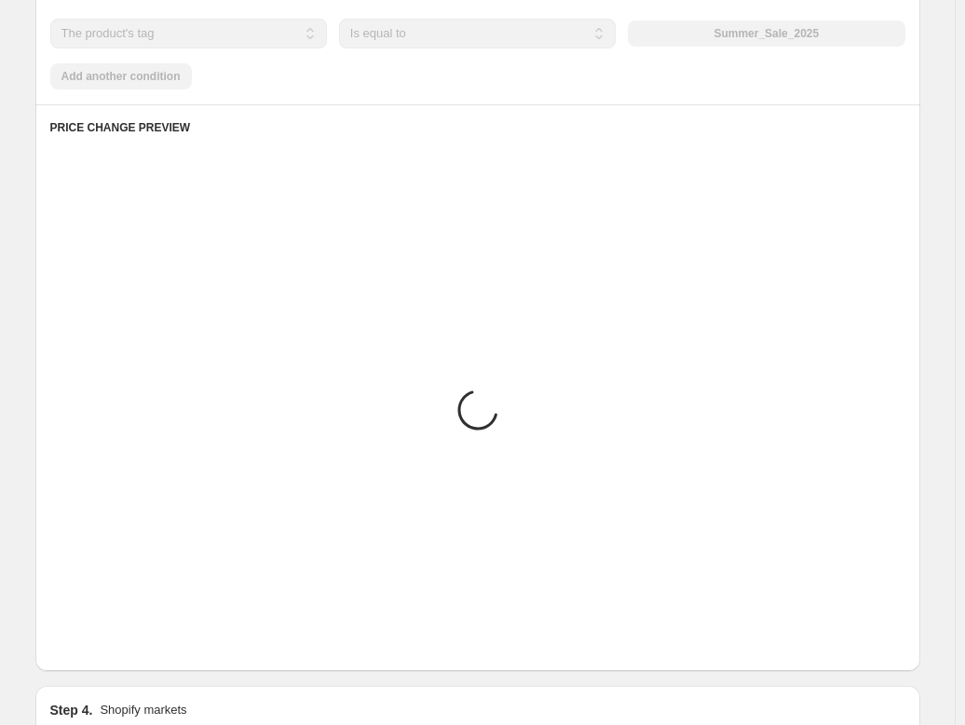
scroll to position [954, 0]
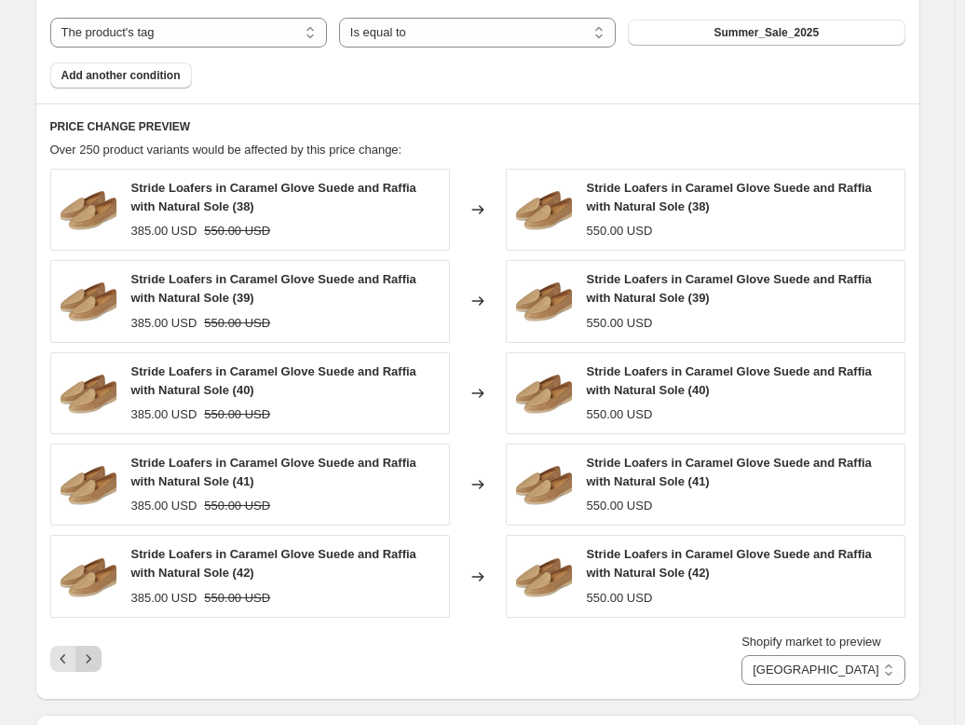
click at [96, 654] on icon "Next" at bounding box center [88, 658] width 19 height 19
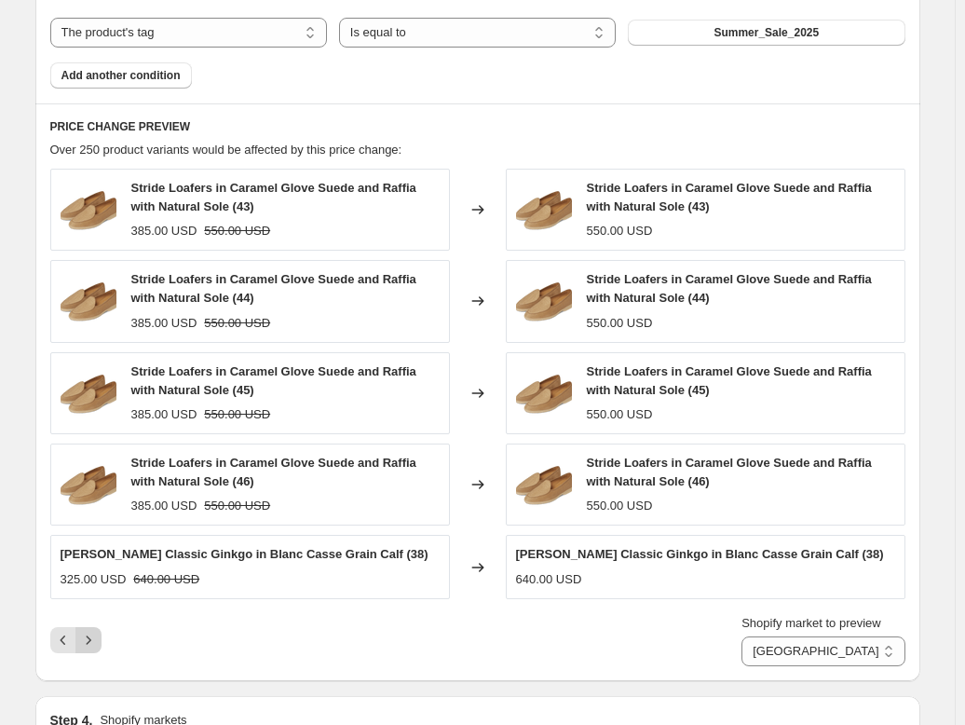
click at [102, 635] on button "Next" at bounding box center [88, 640] width 26 height 26
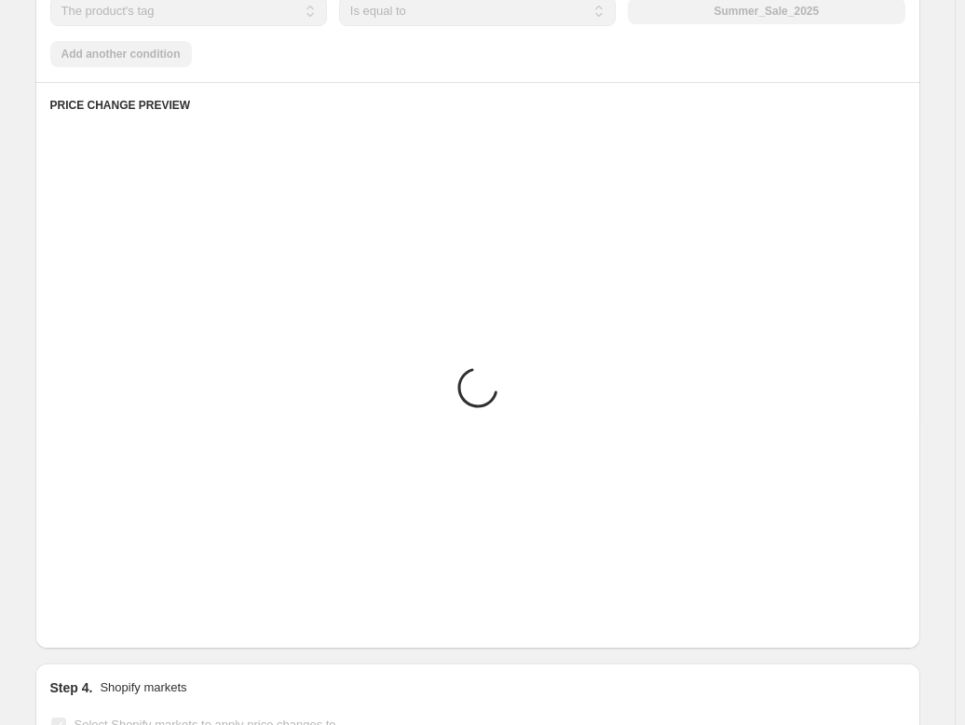
scroll to position [932, 0]
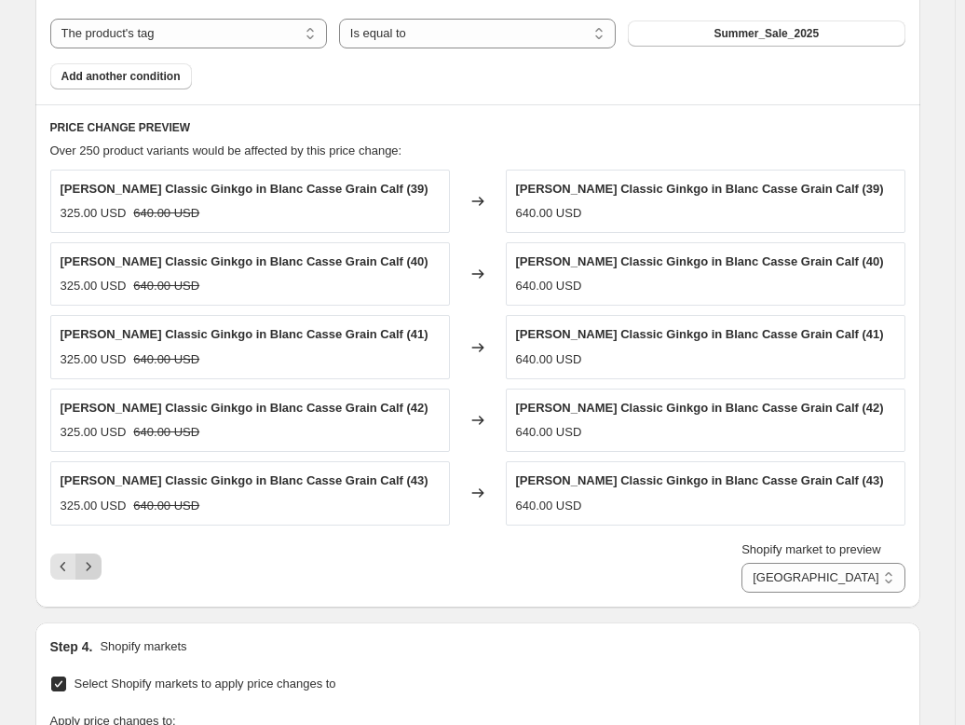
click at [92, 562] on icon "Next" at bounding box center [88, 566] width 19 height 19
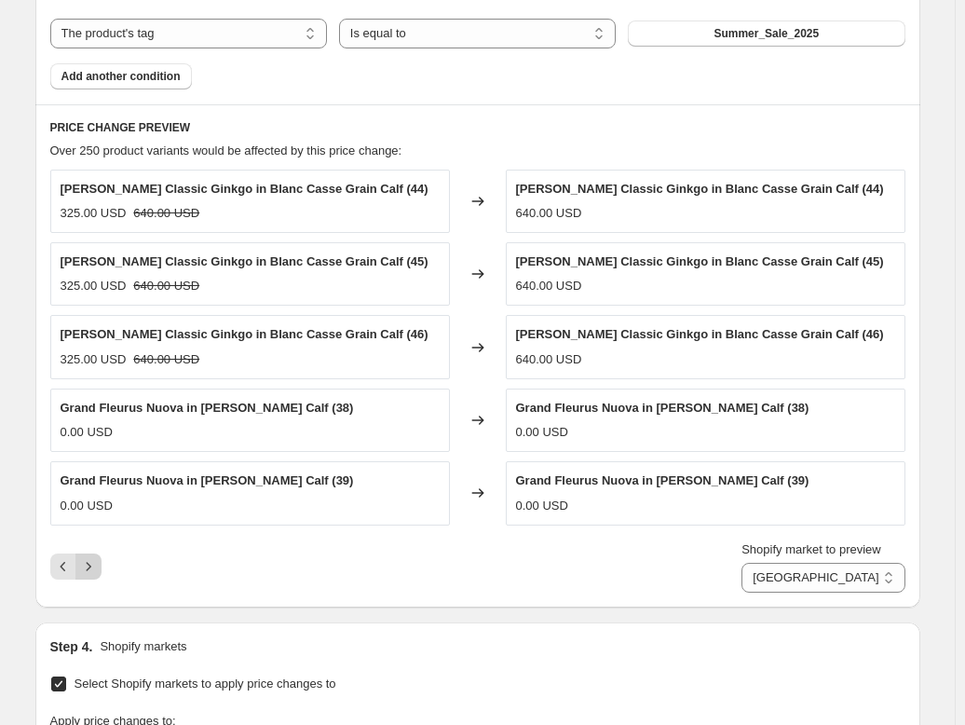
click at [92, 562] on icon "Next" at bounding box center [88, 566] width 19 height 19
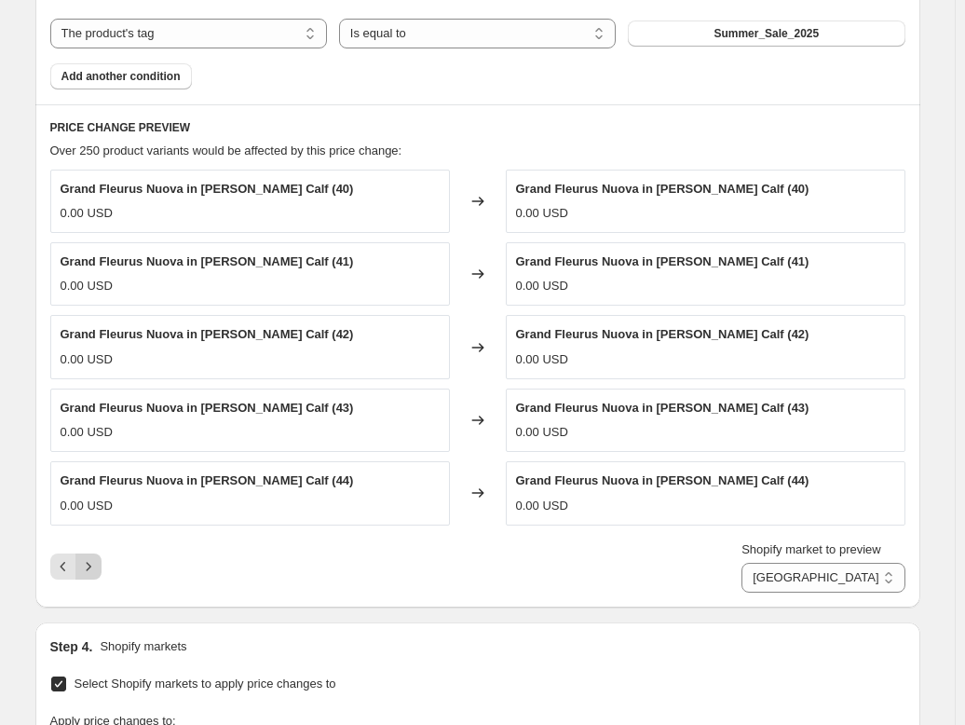
click at [92, 562] on icon "Next" at bounding box center [88, 566] width 19 height 19
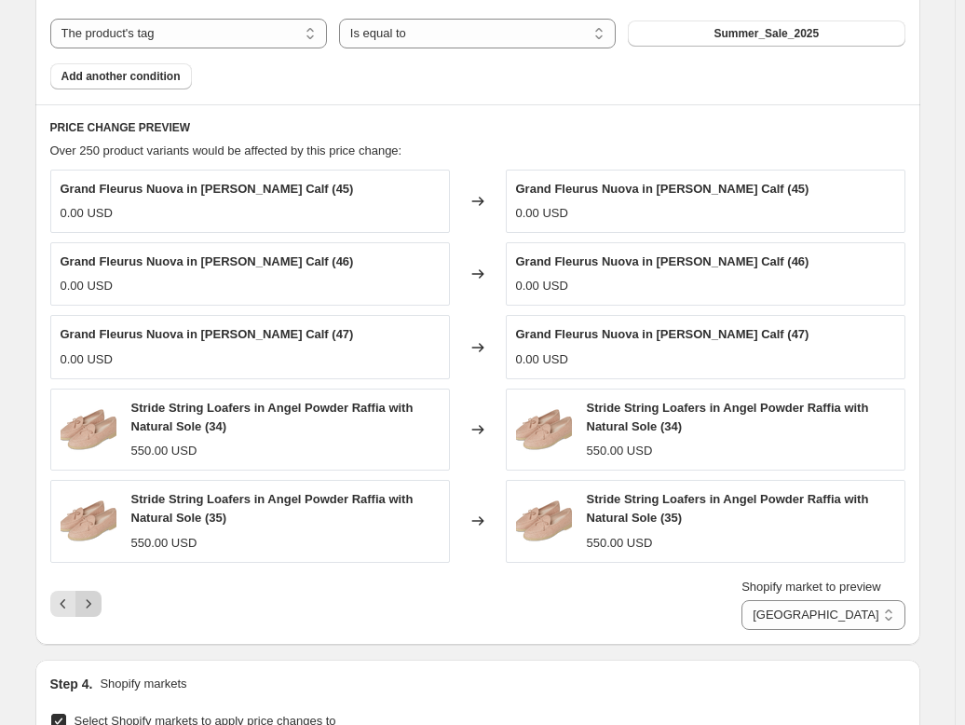
click at [92, 562] on div "Grand Fleurus Nuova in Tawny Noble Calf (45) 0.00 USD Changed to Grand Fleurus …" at bounding box center [477, 400] width 855 height 460
click at [90, 593] on button "Next" at bounding box center [88, 604] width 26 height 26
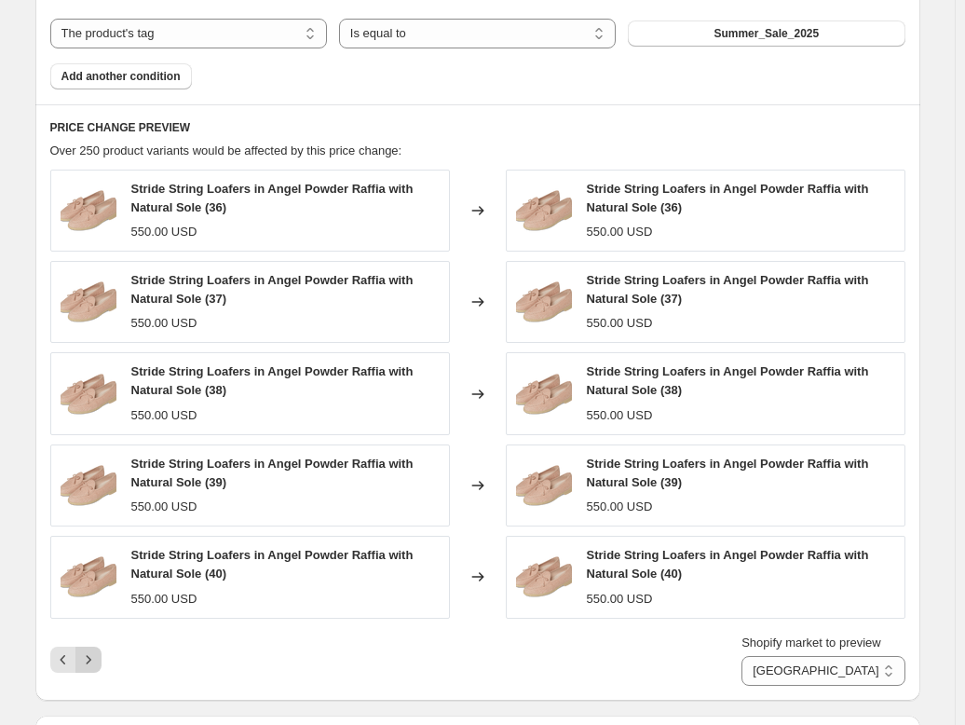
click at [97, 660] on icon "Next" at bounding box center [88, 659] width 19 height 19
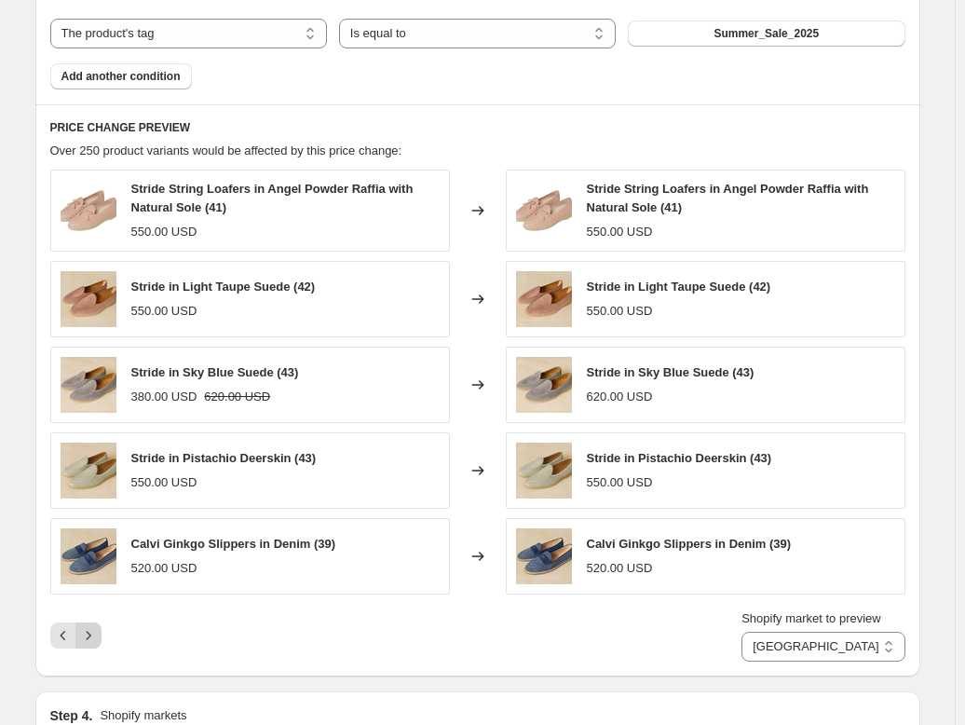
click at [96, 630] on icon "Next" at bounding box center [88, 635] width 19 height 19
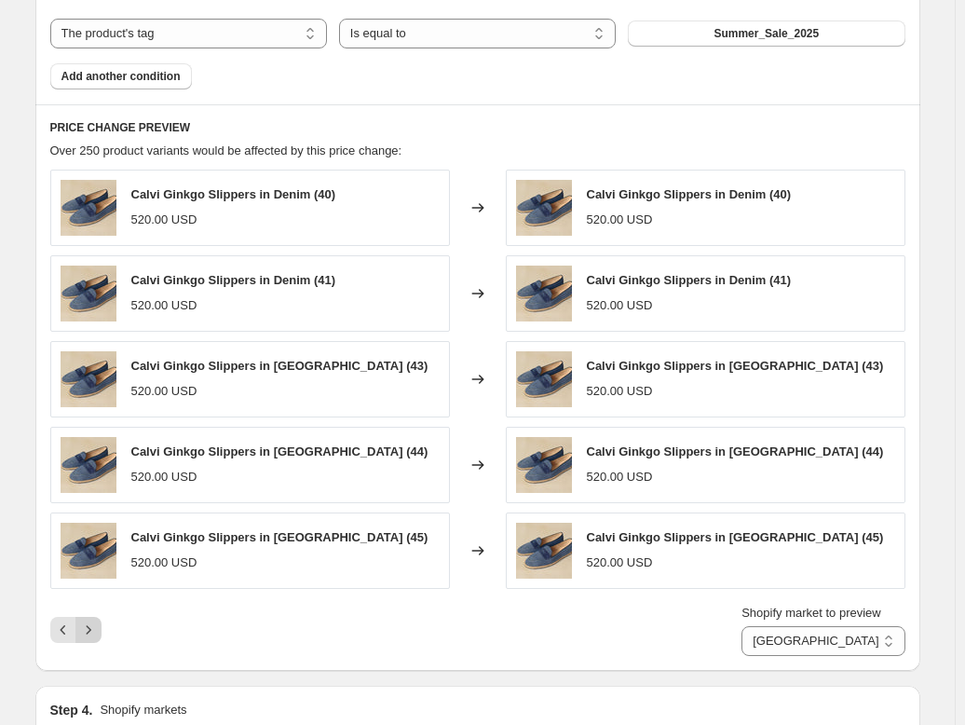
click at [90, 625] on icon "Next" at bounding box center [88, 629] width 5 height 8
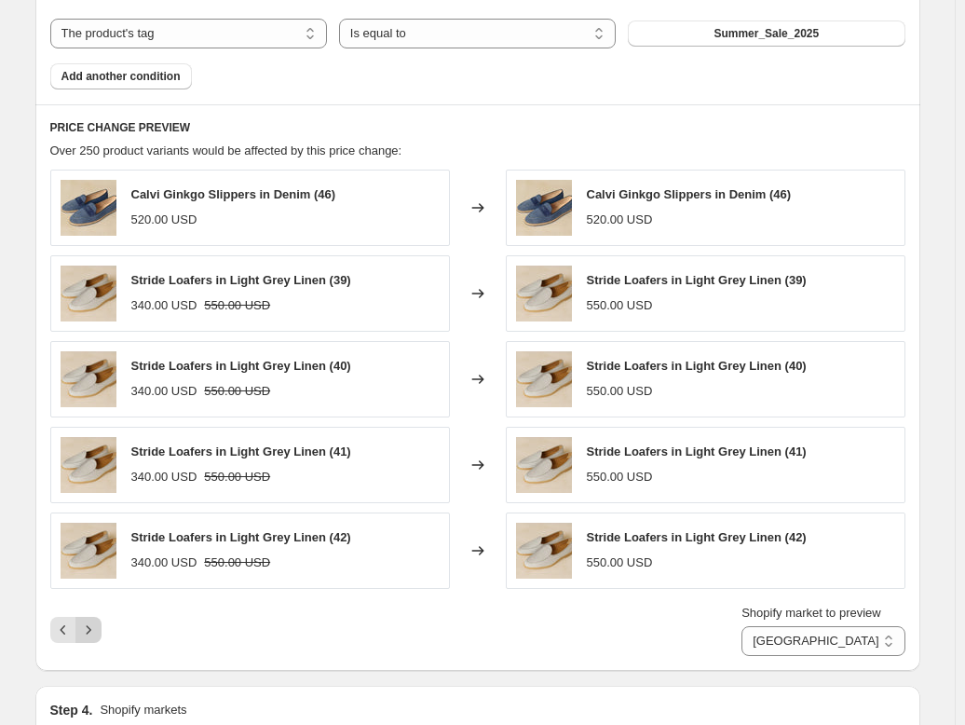
click at [90, 625] on icon "Next" at bounding box center [88, 629] width 5 height 8
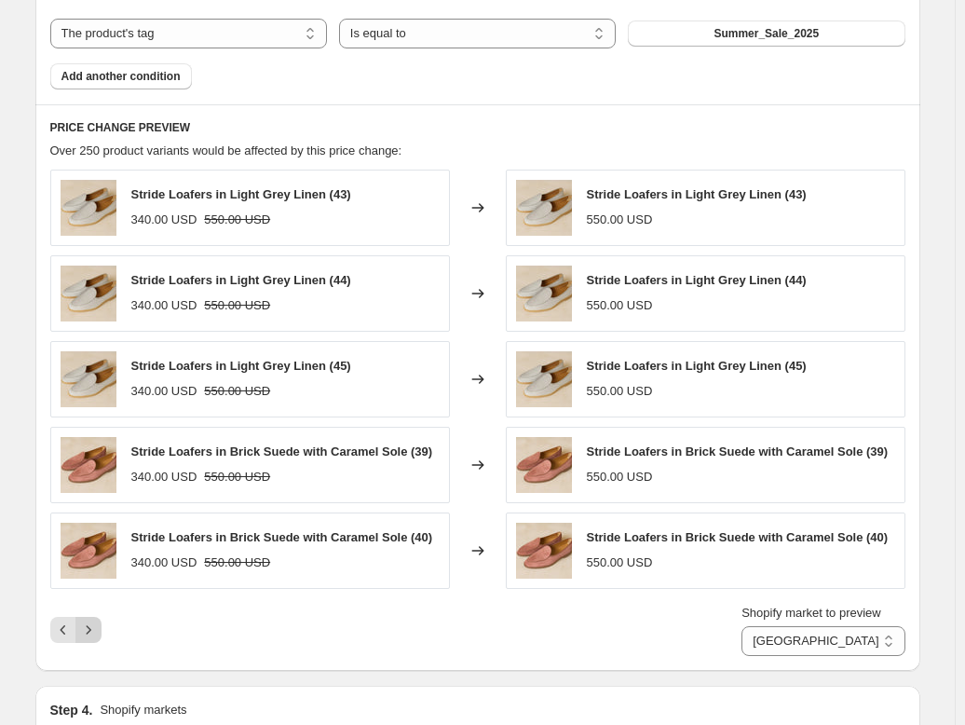
click at [93, 630] on icon "Next" at bounding box center [88, 630] width 19 height 19
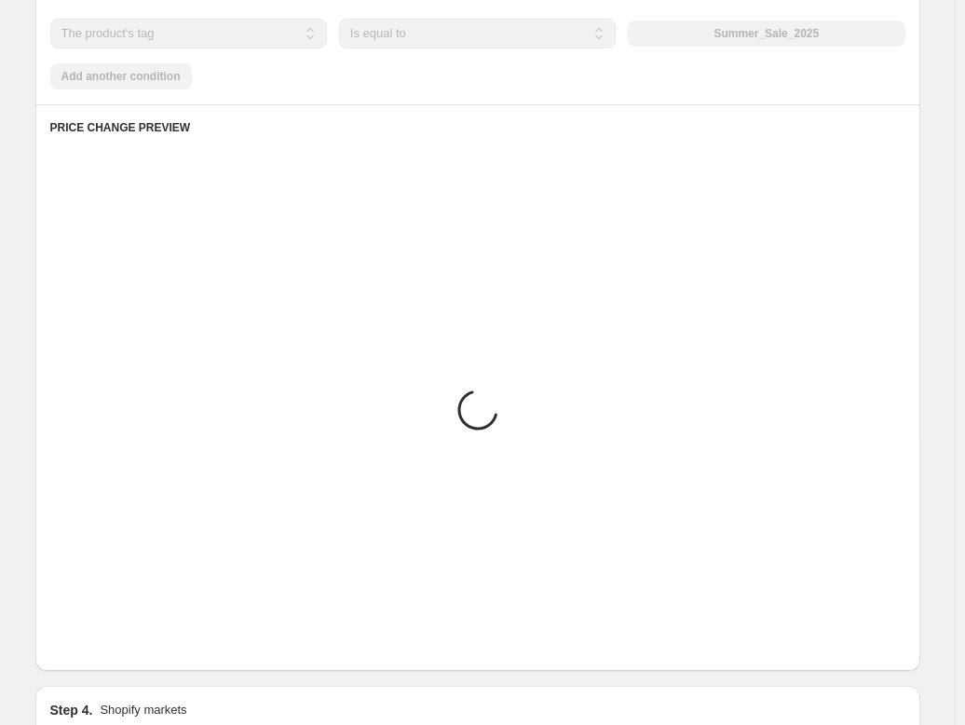
scroll to position [936, 0]
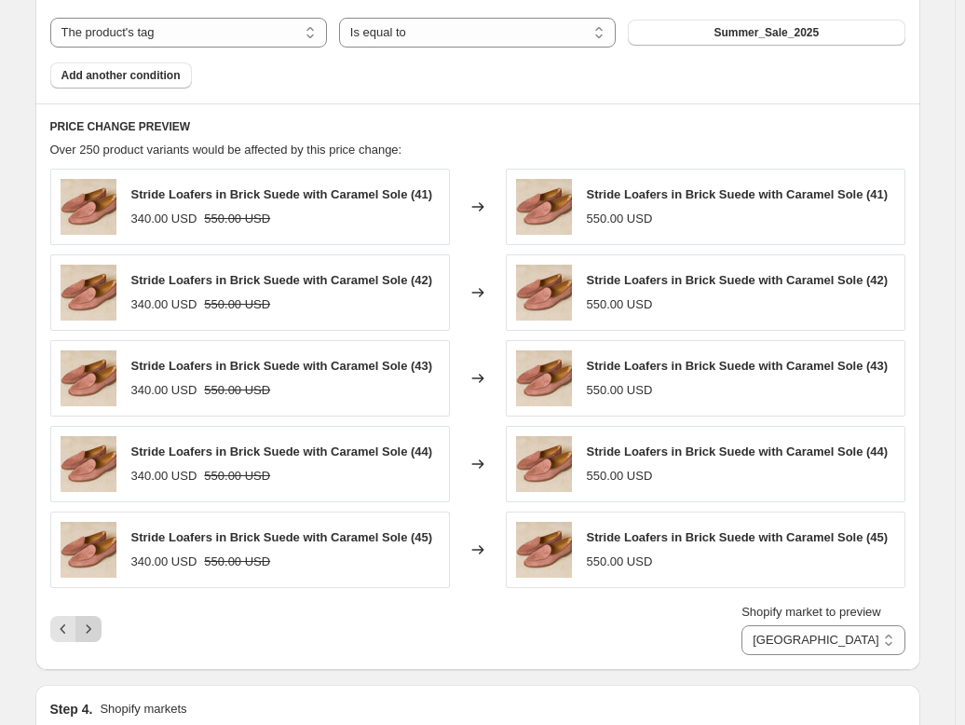
click at [90, 638] on icon "Next" at bounding box center [88, 629] width 19 height 19
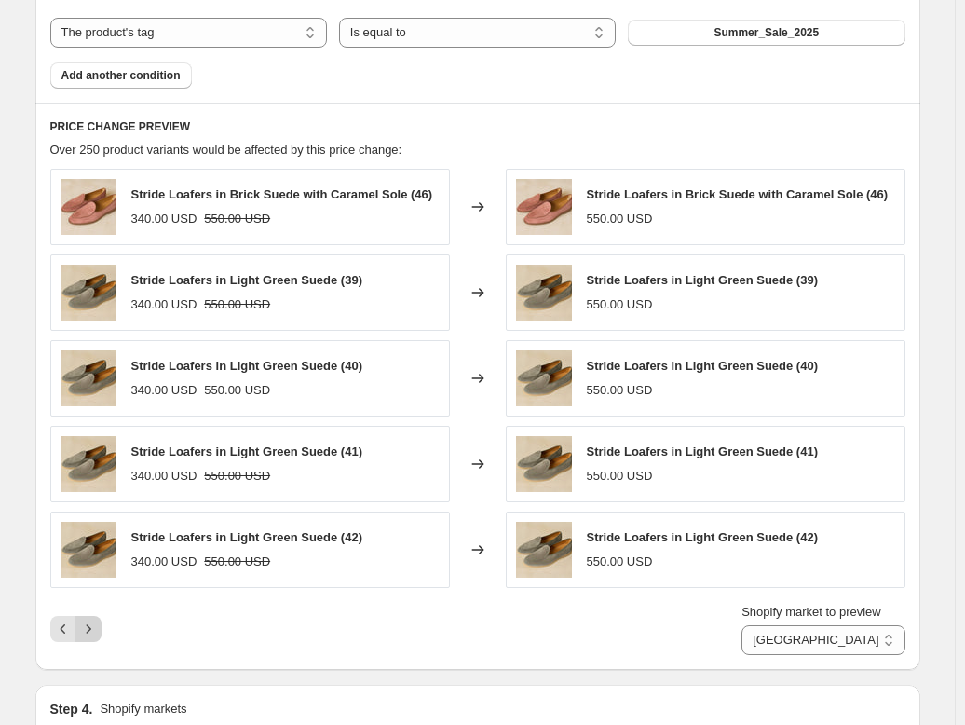
click at [95, 636] on icon "Next" at bounding box center [88, 629] width 19 height 19
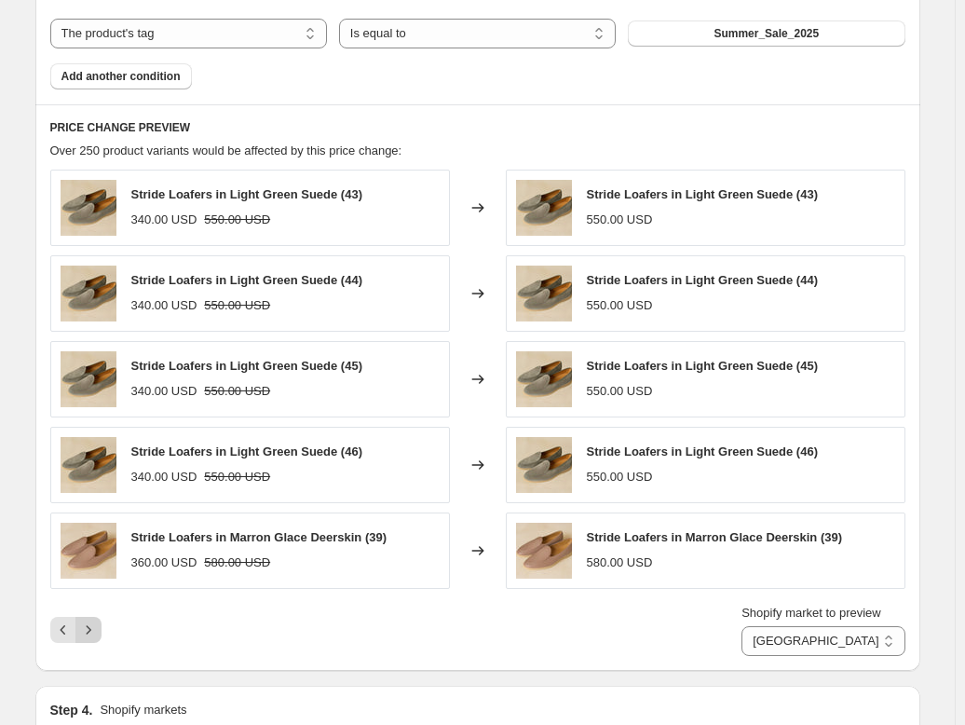
click at [95, 636] on button "Next" at bounding box center [88, 630] width 26 height 26
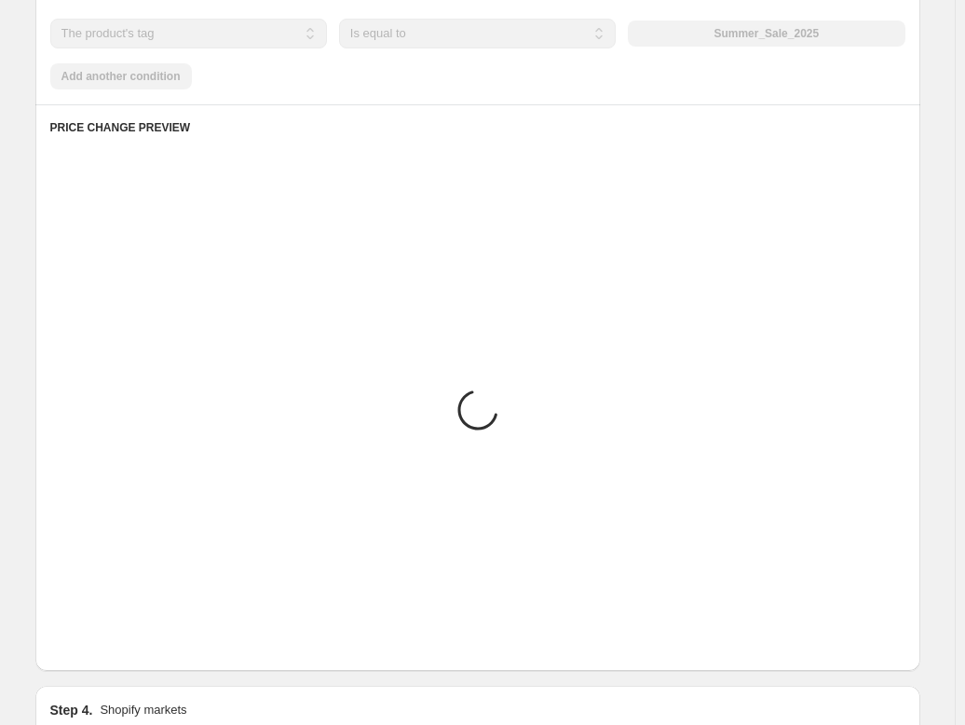
scroll to position [936, 0]
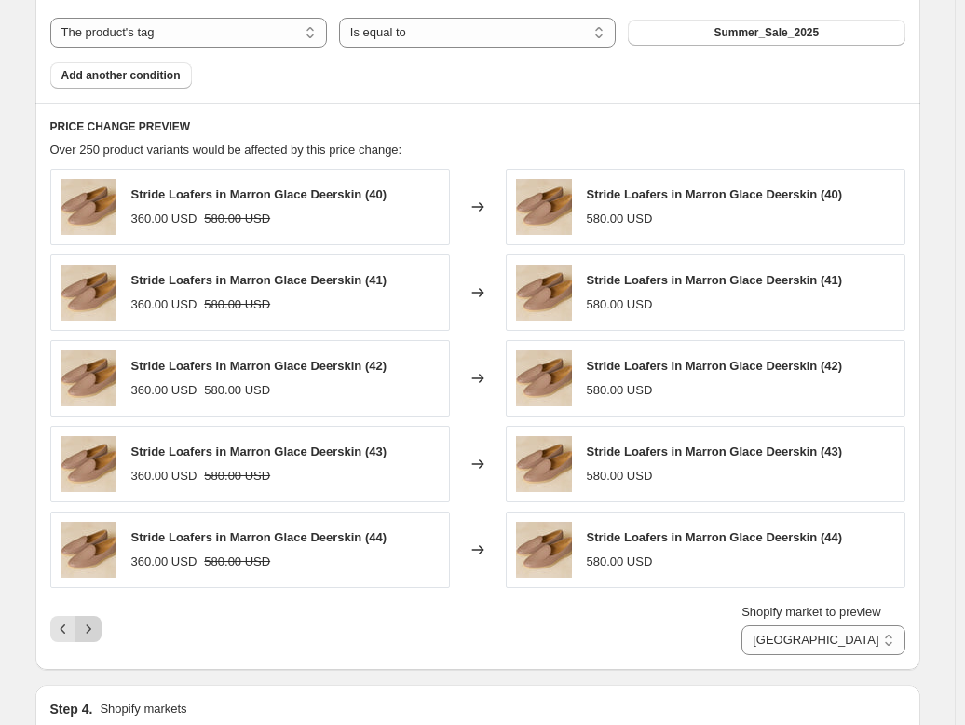
click at [95, 636] on button "Next" at bounding box center [88, 629] width 26 height 26
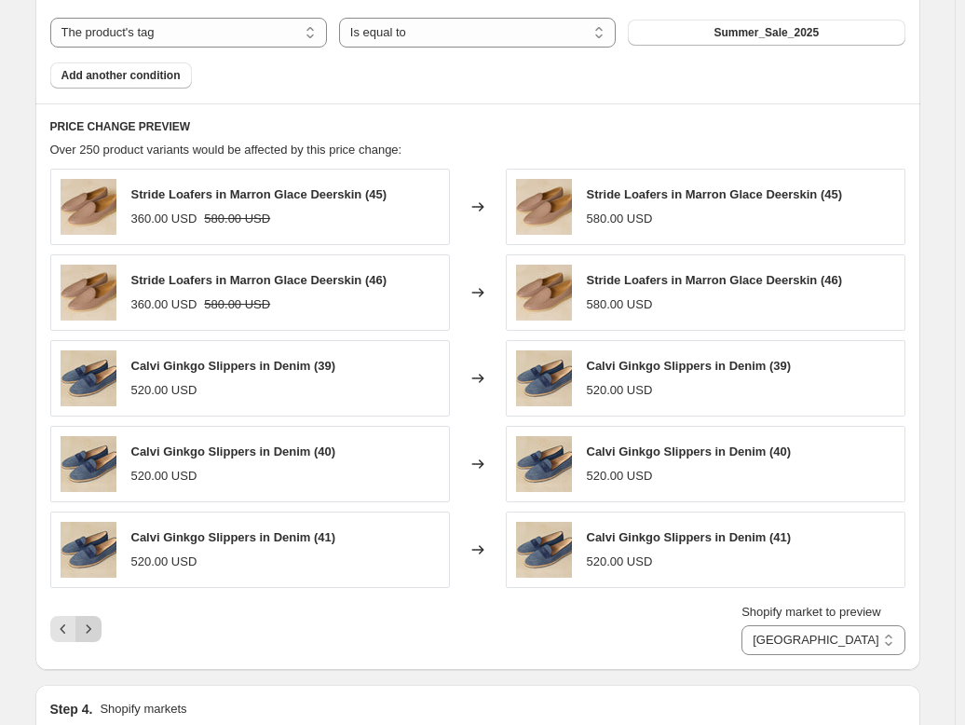
click at [96, 622] on icon "Next" at bounding box center [88, 629] width 19 height 19
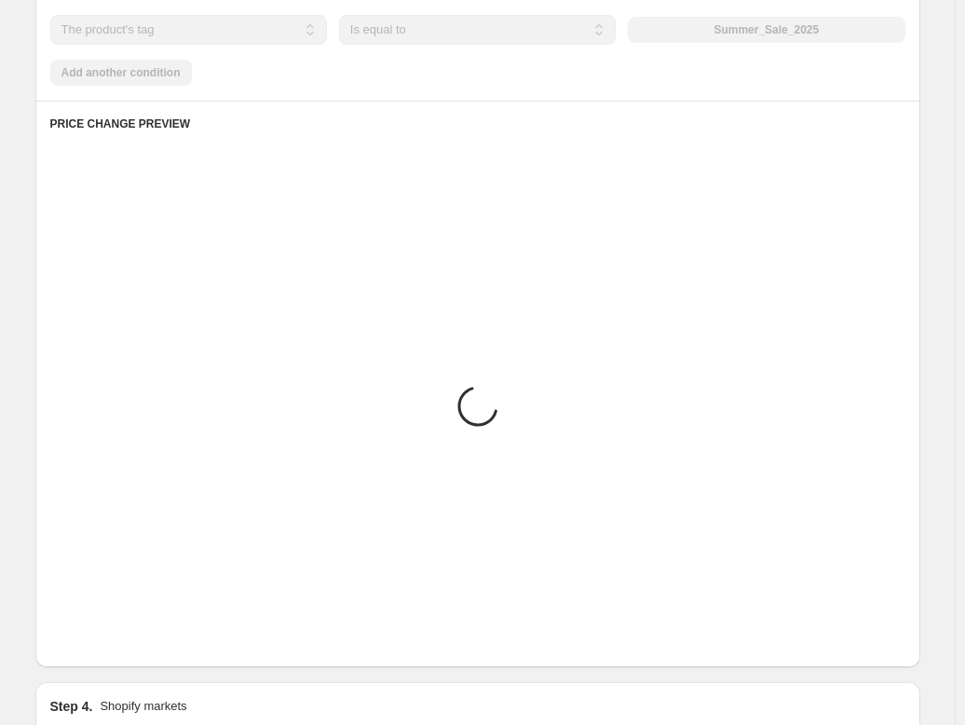
scroll to position [932, 0]
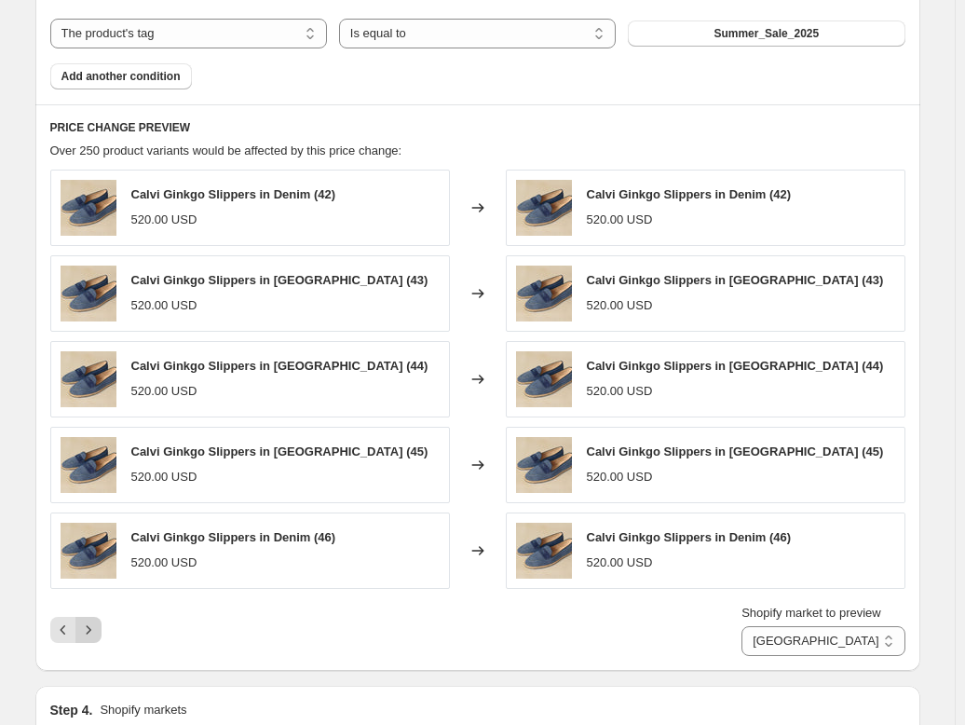
click at [96, 622] on icon "Next" at bounding box center [88, 630] width 19 height 19
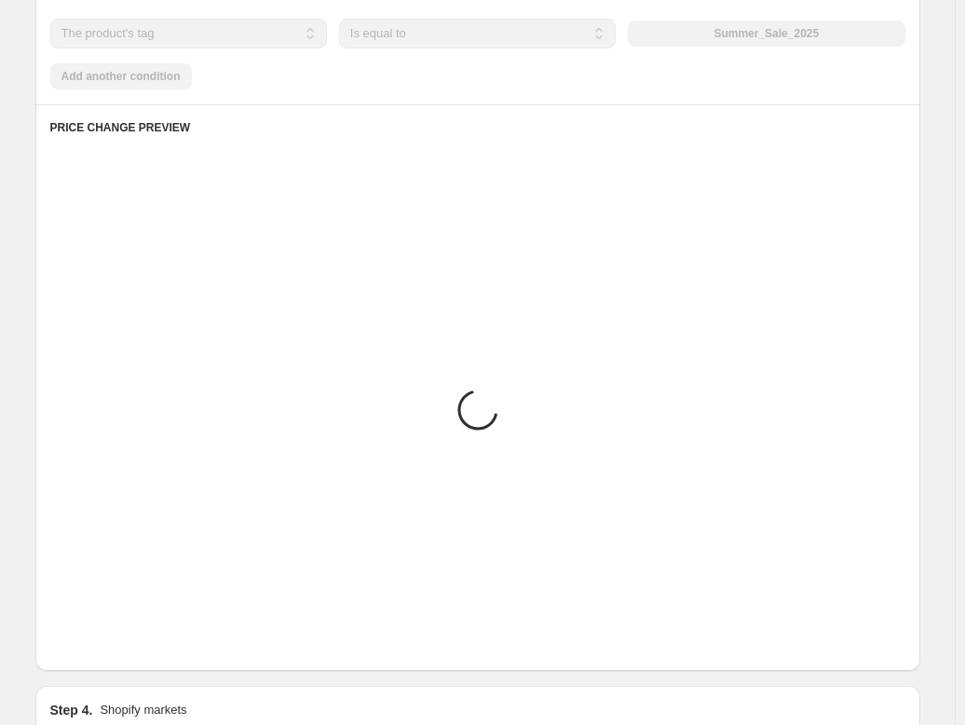
scroll to position [936, 0]
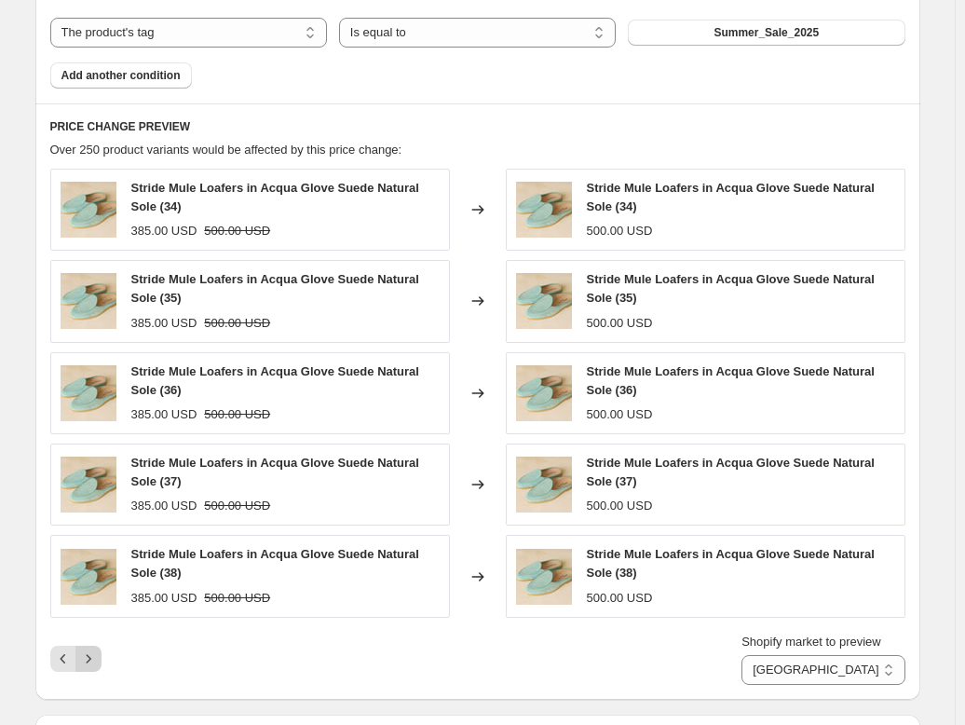
click at [90, 654] on icon "Next" at bounding box center [88, 658] width 5 height 8
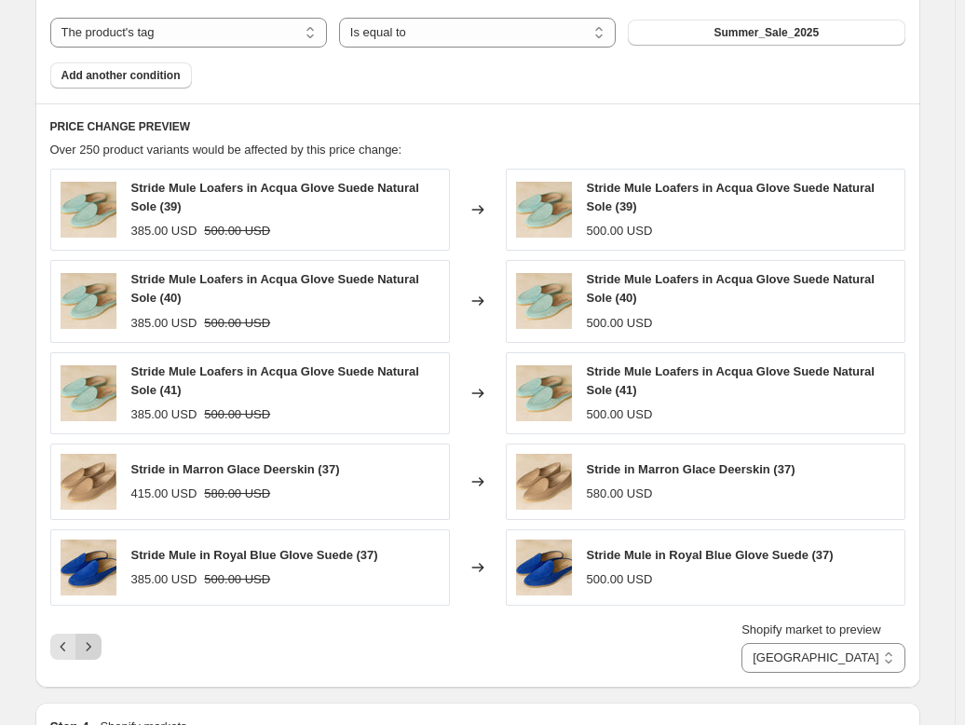
click at [90, 644] on icon "Next" at bounding box center [88, 646] width 19 height 19
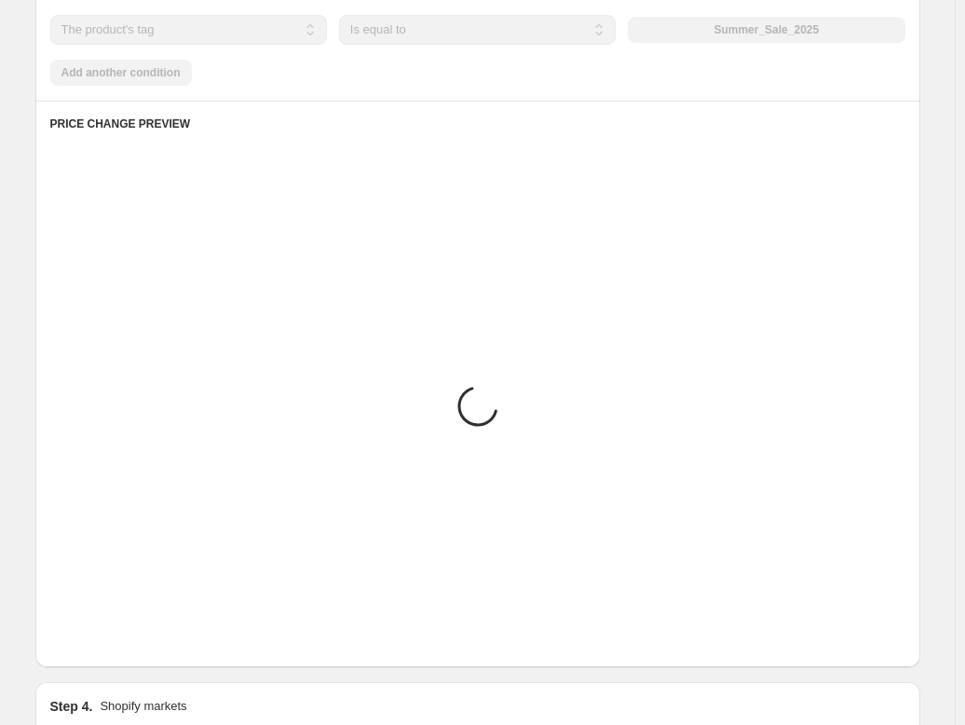
scroll to position [932, 0]
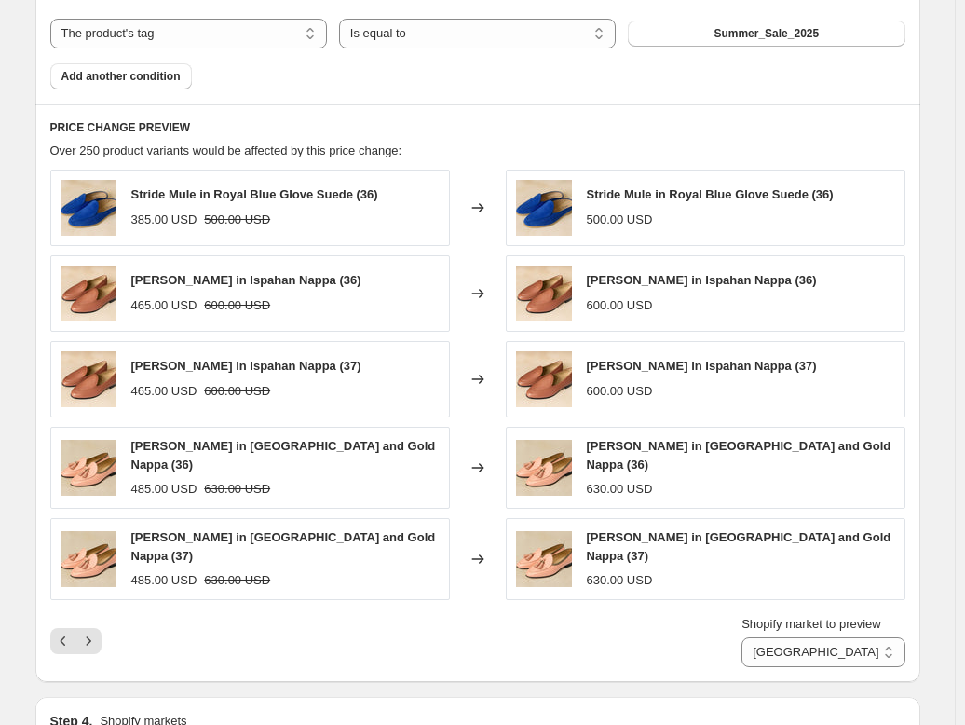
drag, startPoint x: 281, startPoint y: 629, endPoint x: 236, endPoint y: 618, distance: 47.0
click at [236, 618] on div "Shopify market to preview Direct prices Eurozone Eurozone special price [GEOGRA…" at bounding box center [477, 641] width 855 height 52
click at [96, 632] on icon "Next" at bounding box center [88, 641] width 19 height 19
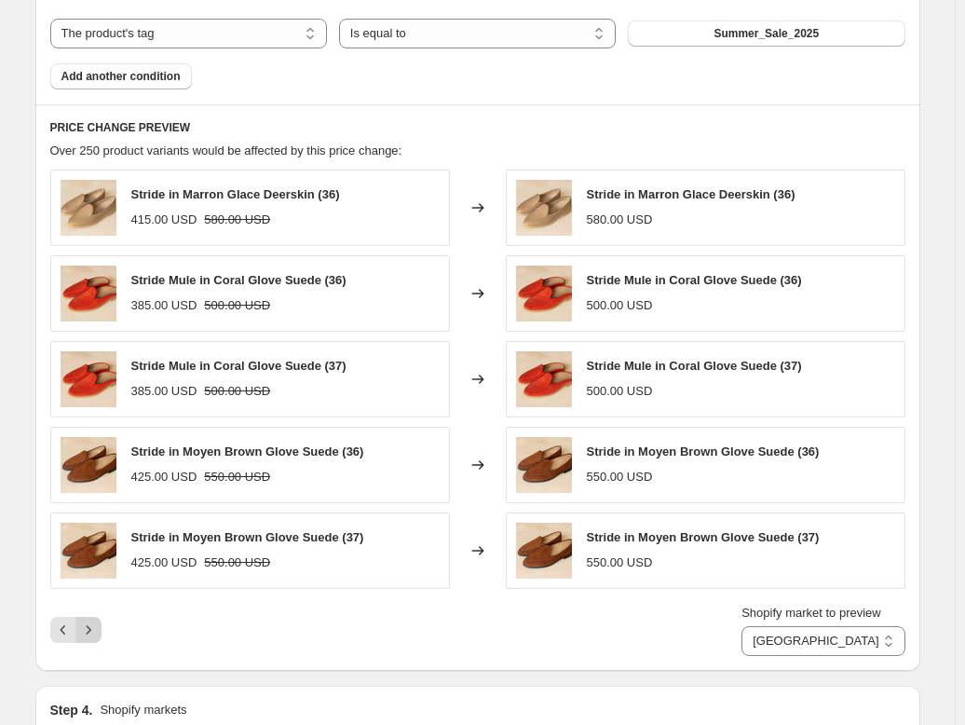
click at [94, 632] on icon "Next" at bounding box center [88, 630] width 19 height 19
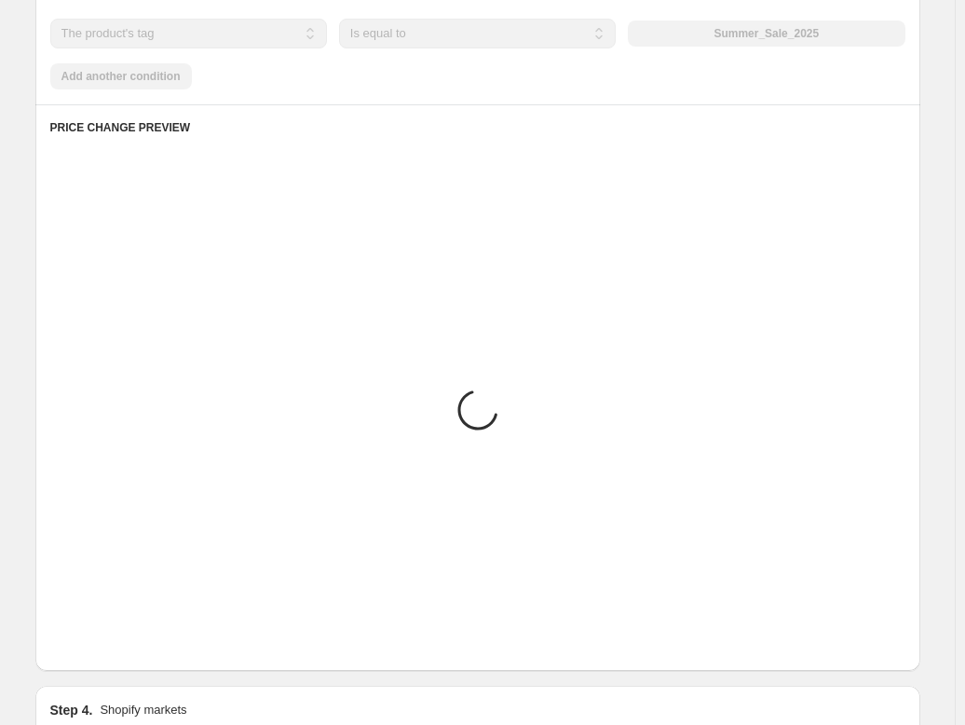
scroll to position [936, 0]
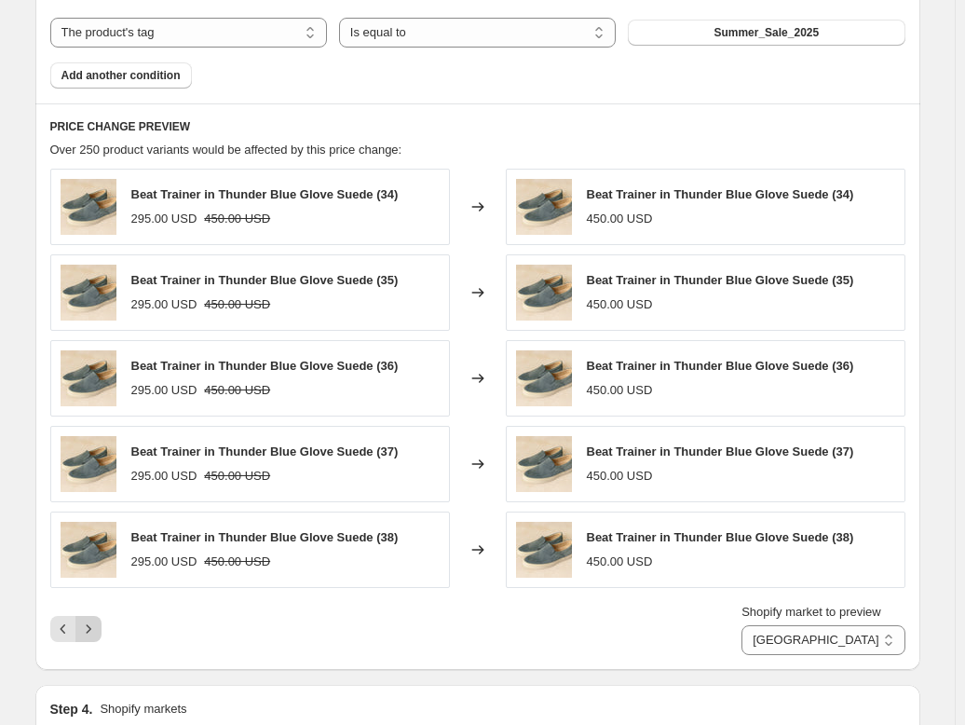
click at [94, 632] on icon "Next" at bounding box center [88, 629] width 19 height 19
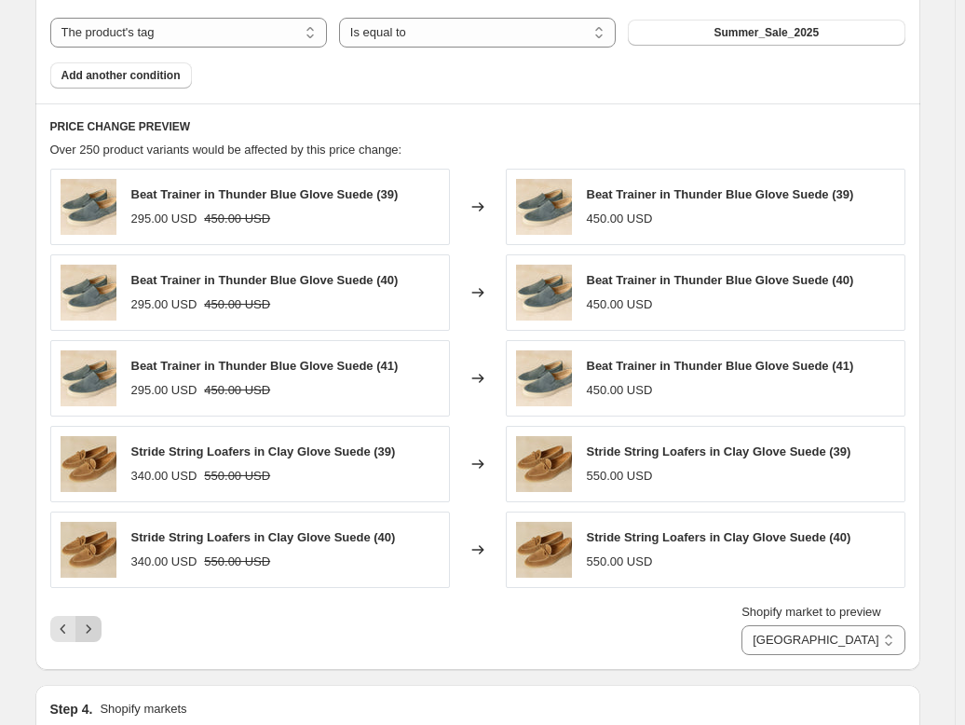
click at [94, 632] on icon "Next" at bounding box center [88, 629] width 19 height 19
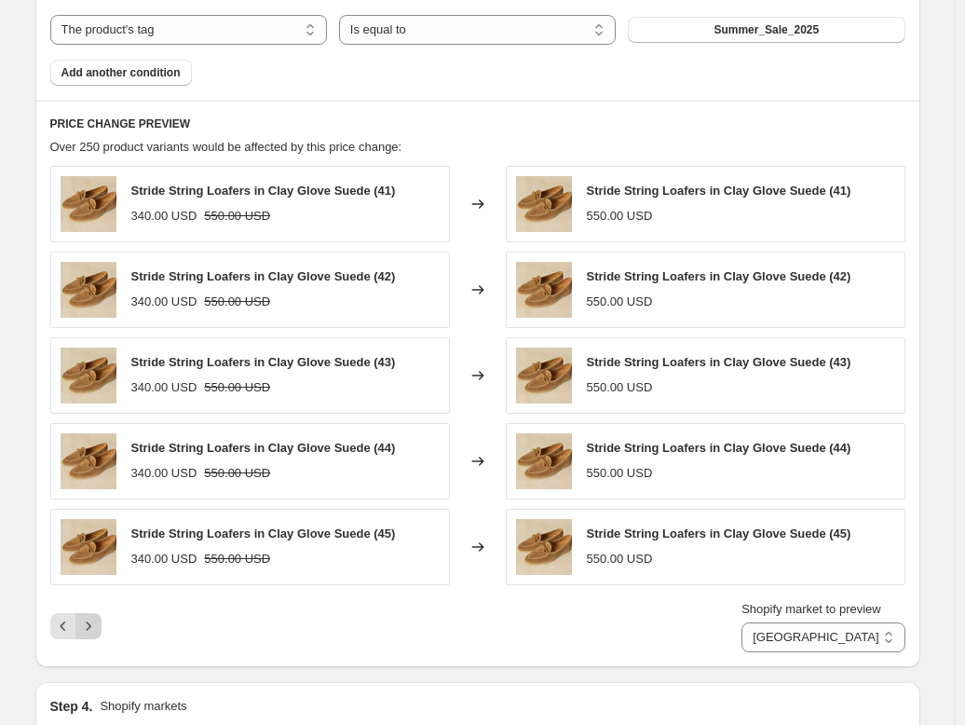
click at [94, 632] on icon "Next" at bounding box center [88, 626] width 19 height 19
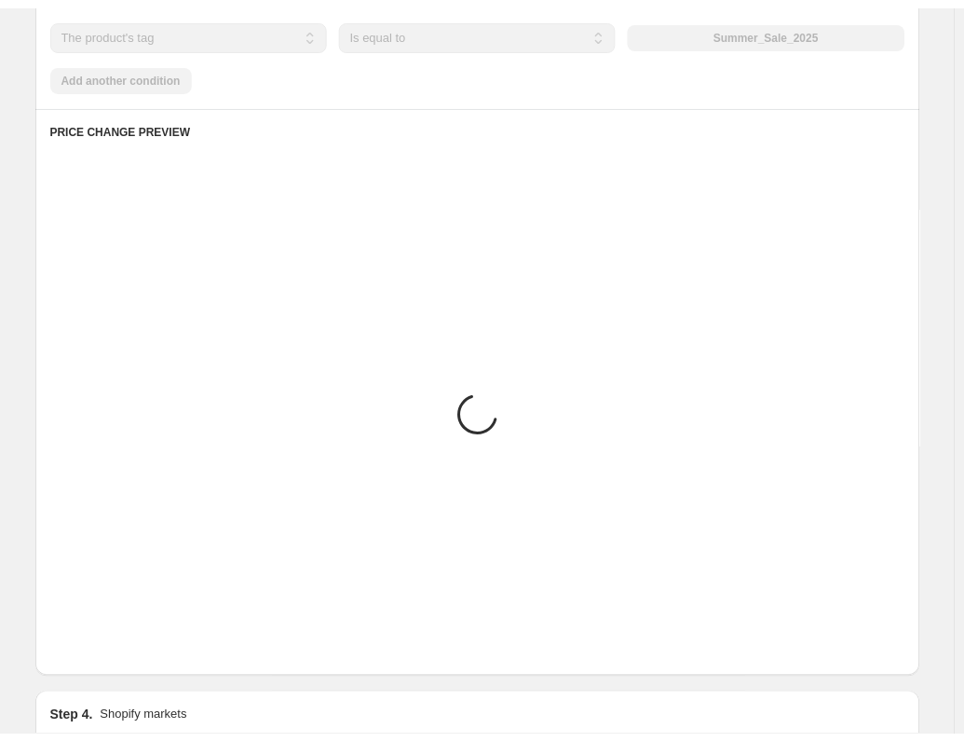
scroll to position [932, 0]
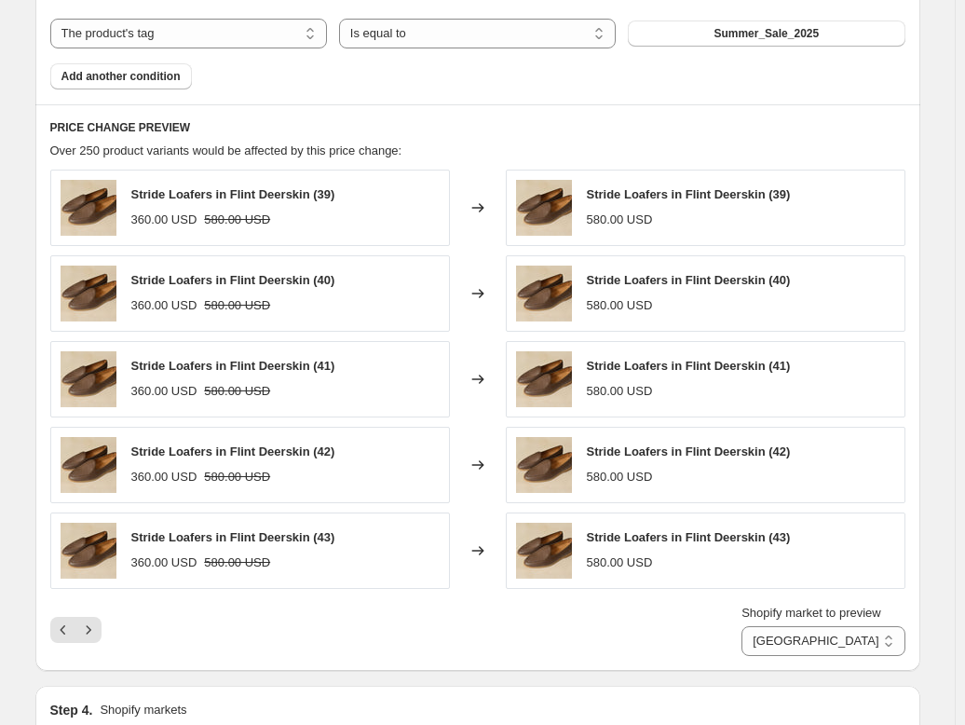
drag, startPoint x: 94, startPoint y: 632, endPoint x: 444, endPoint y: 608, distance: 351.2
click at [444, 608] on div "Shopify market to preview Direct prices Eurozone Eurozone special price [GEOGRA…" at bounding box center [477, 630] width 855 height 52
click at [95, 625] on icon "Next" at bounding box center [88, 630] width 19 height 19
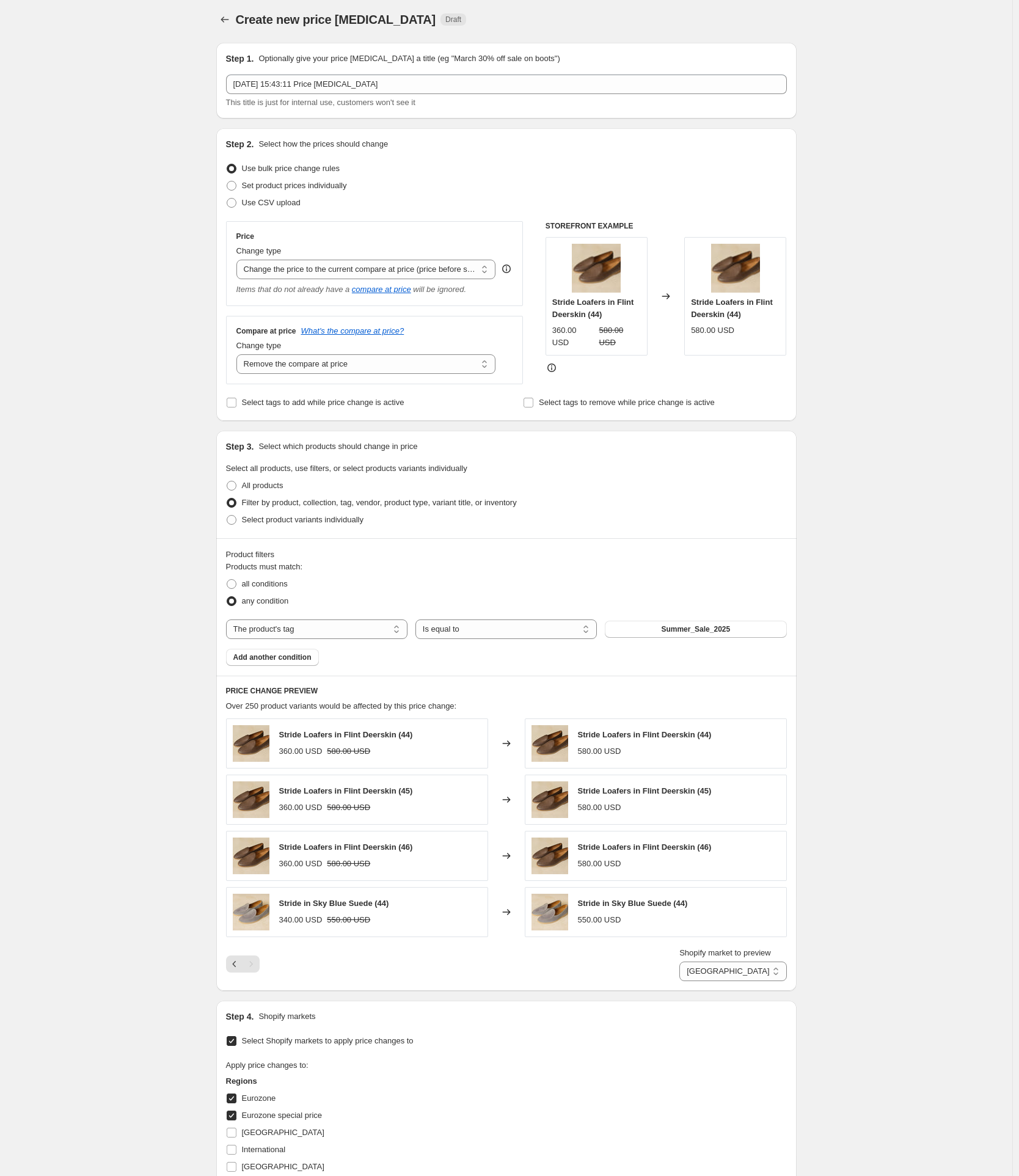
scroll to position [0, 0]
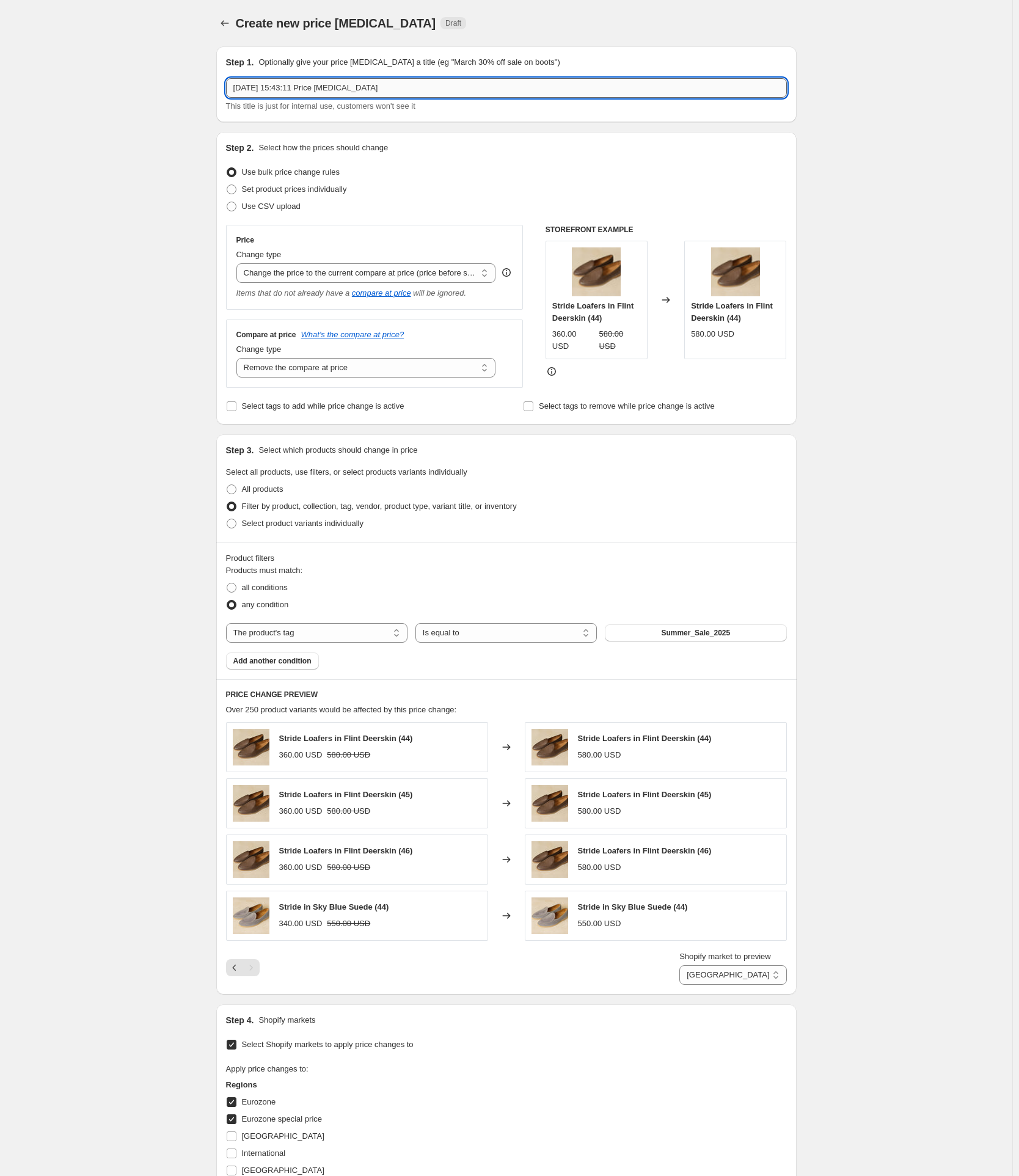
click at [313, 85] on input "[DATE] 15:43:11 Price [MEDICAL_DATA]" at bounding box center [506, 88] width 561 height 20
type input "R"
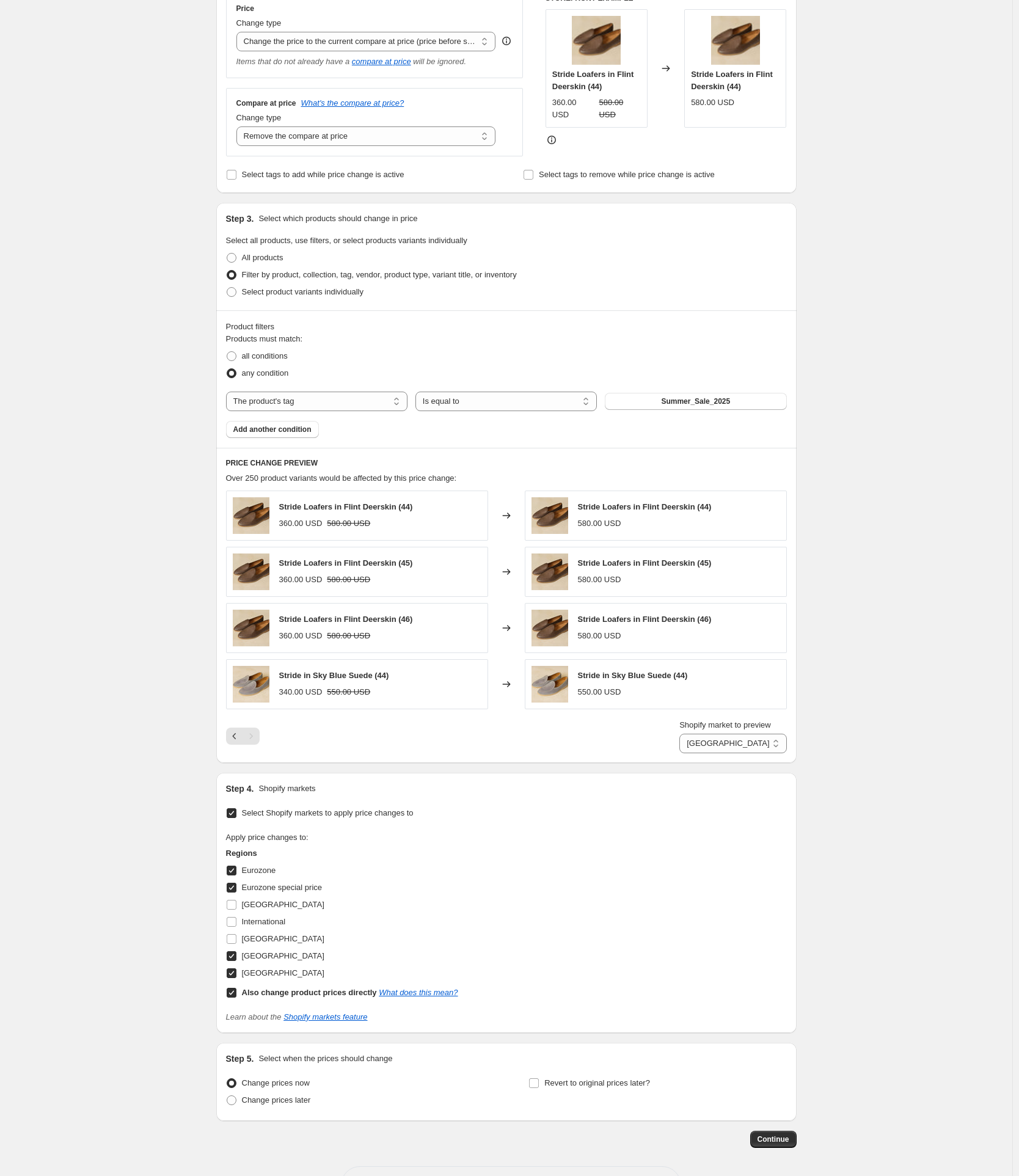
scroll to position [278, 0]
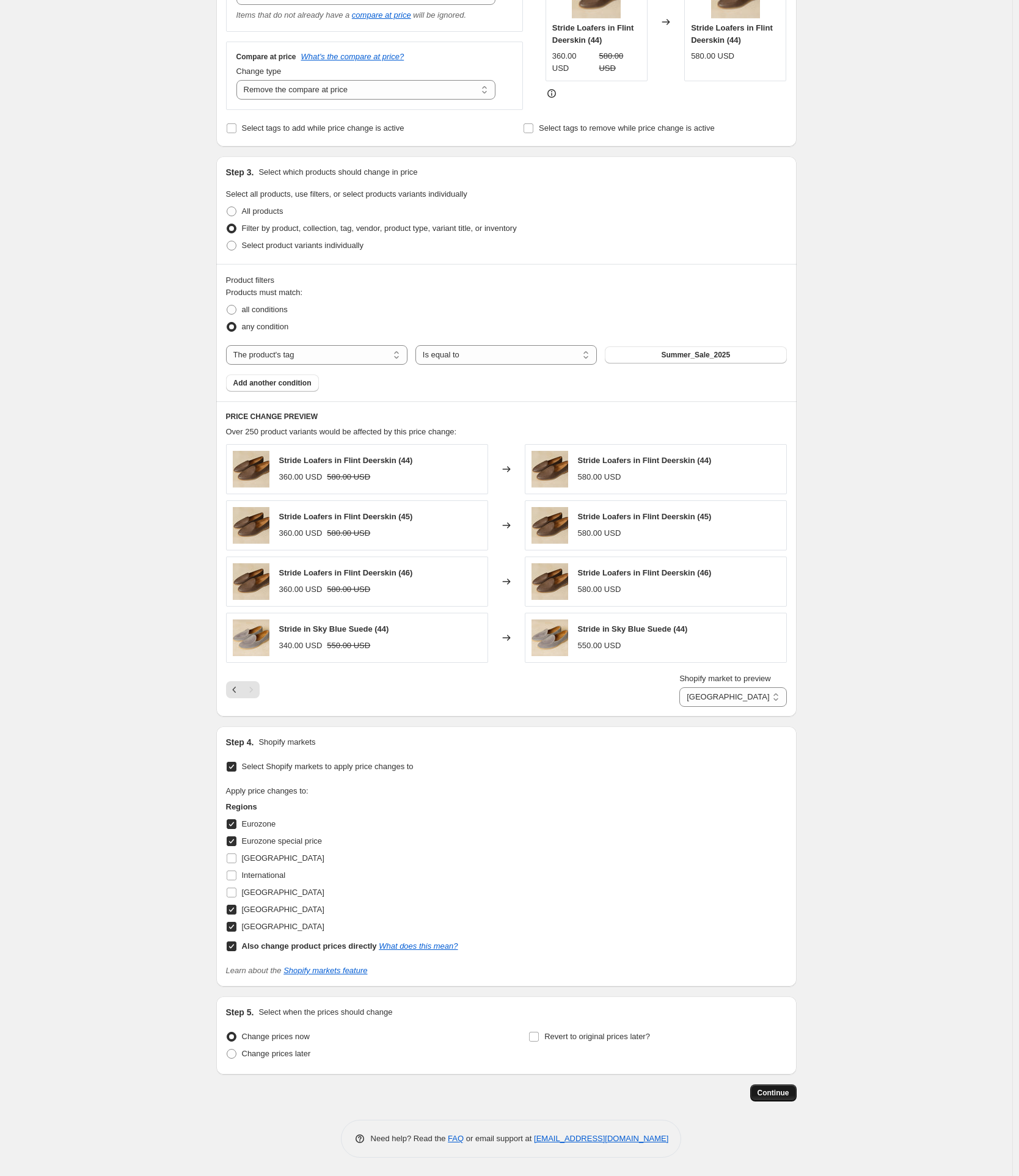
type input "Reverting the prices of all Summer Sale products"
click at [632, 475] on span "Continue" at bounding box center [773, 1093] width 31 height 10
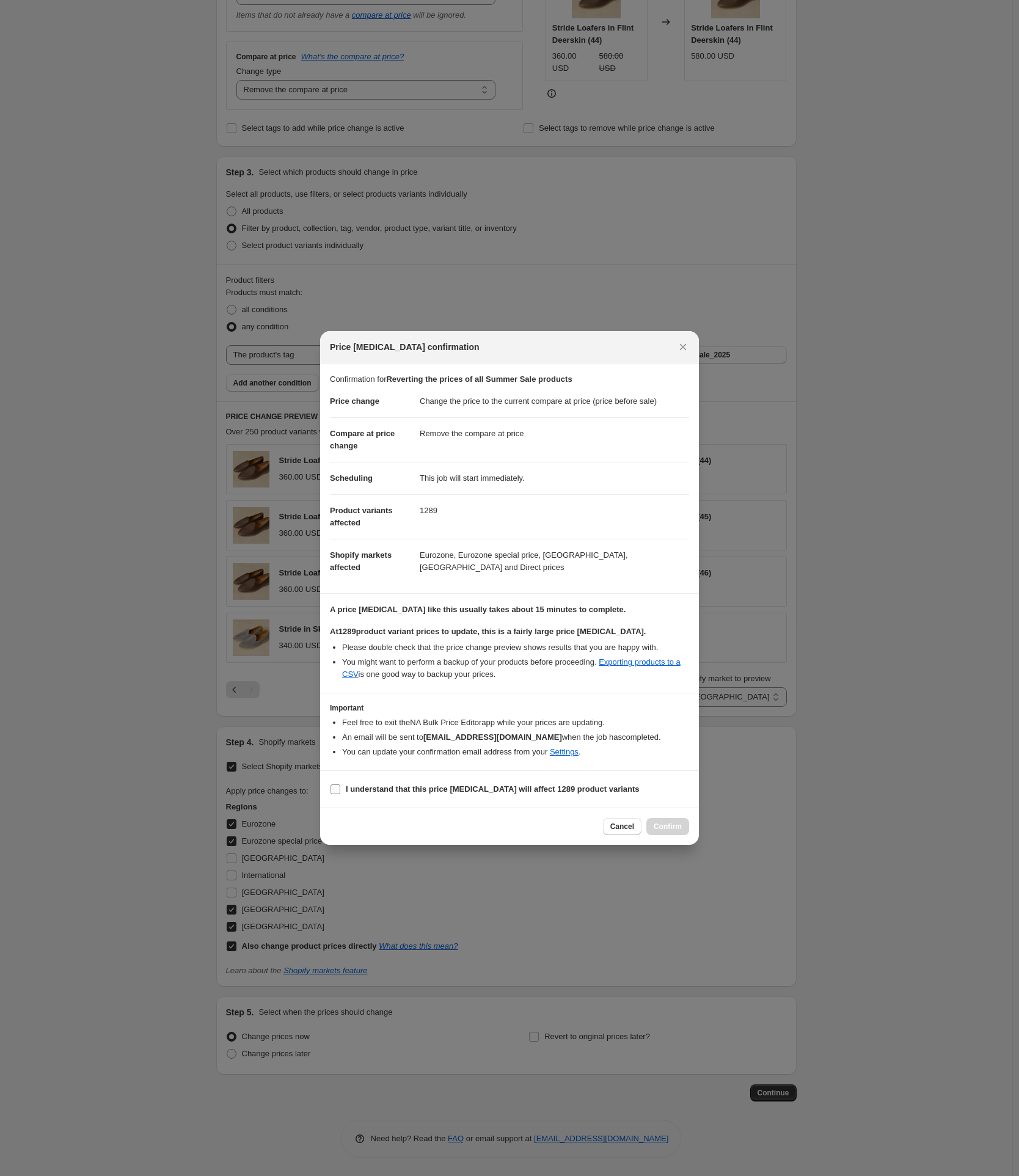
click at [336, 475] on input "I understand that this price change job will affect 1289 product variants" at bounding box center [335, 789] width 10 height 10
checkbox input "true"
click at [632, 475] on span "Confirm" at bounding box center [668, 826] width 28 height 10
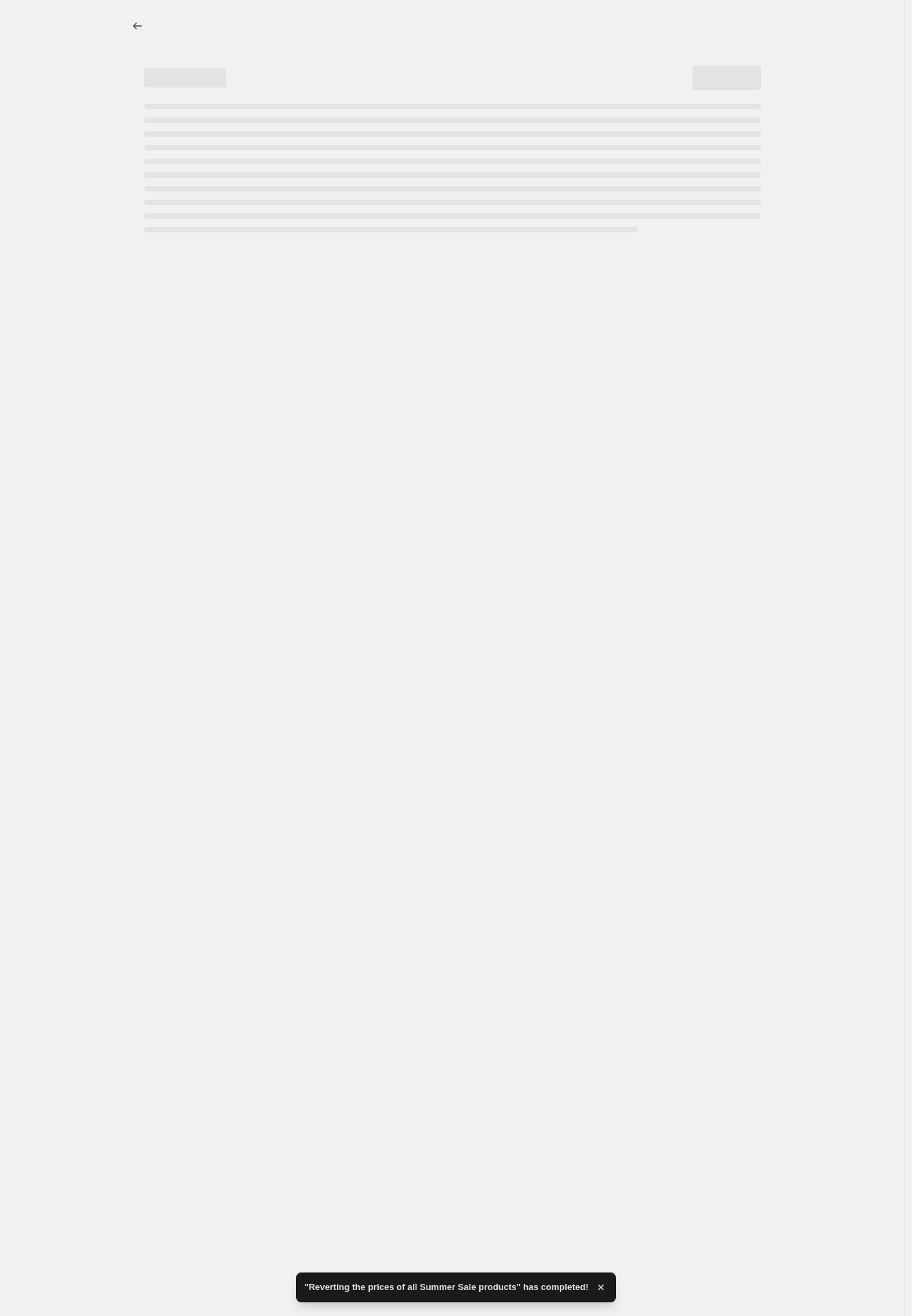
select select "ecap"
select select "remove"
select select "tag"
select select "86802670"
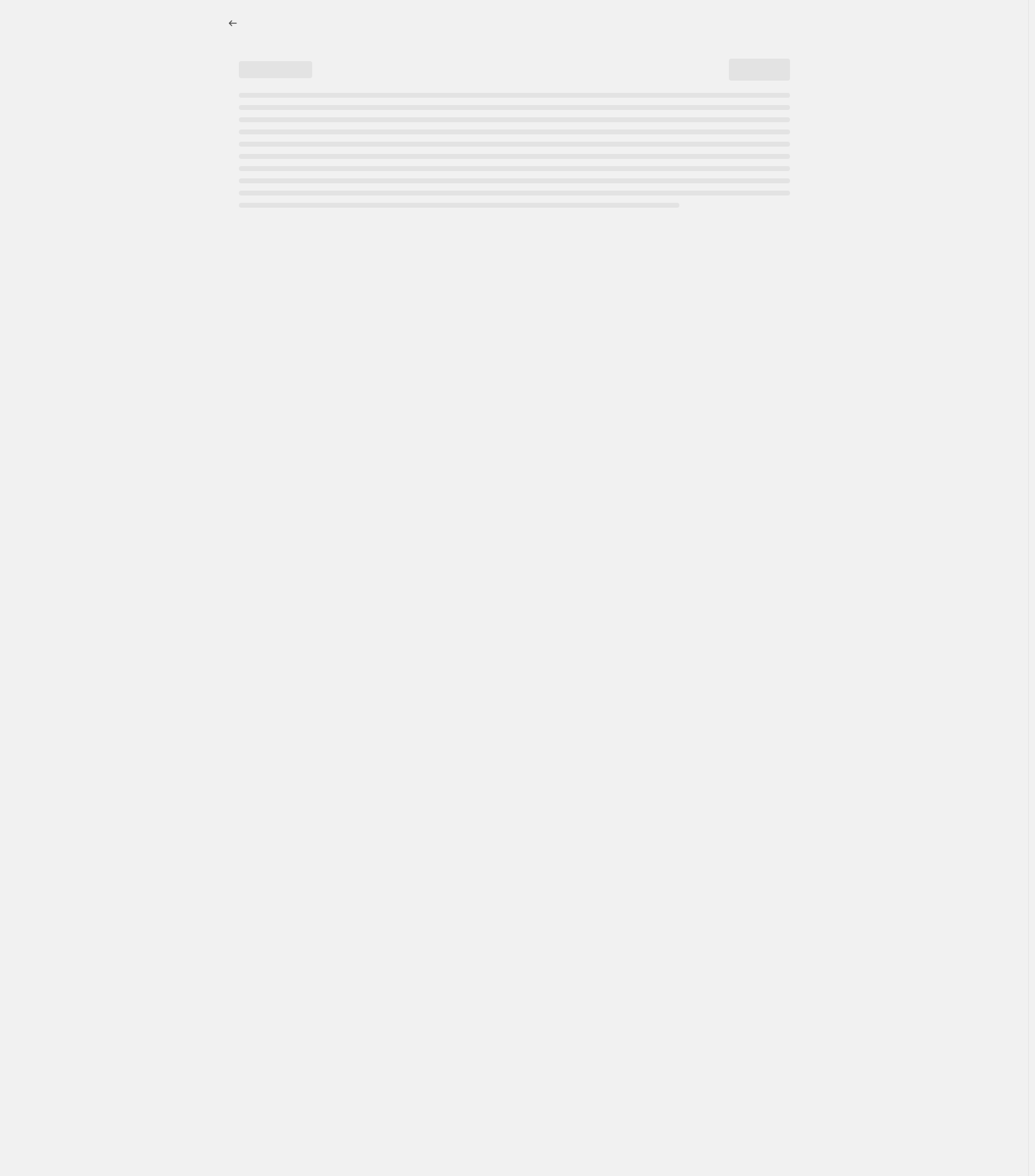
select select "ecap"
select select "remove"
select select "tag"
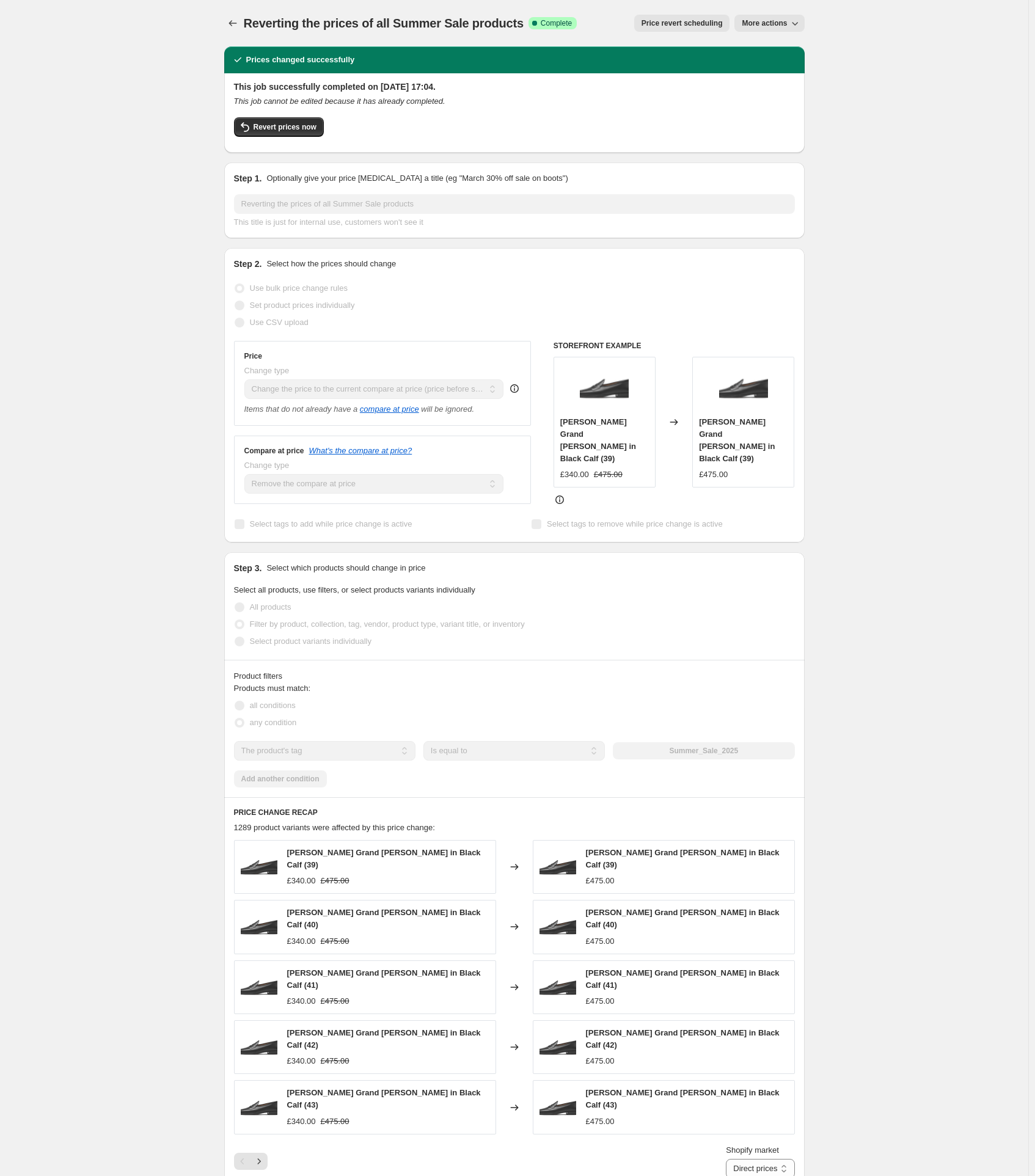
click at [787, 24] on span "More actions" at bounding box center [764, 23] width 45 height 10
click at [782, 49] on span "Copy to new job" at bounding box center [772, 49] width 57 height 9
select select "ecap"
select select "remove"
select select "tag"
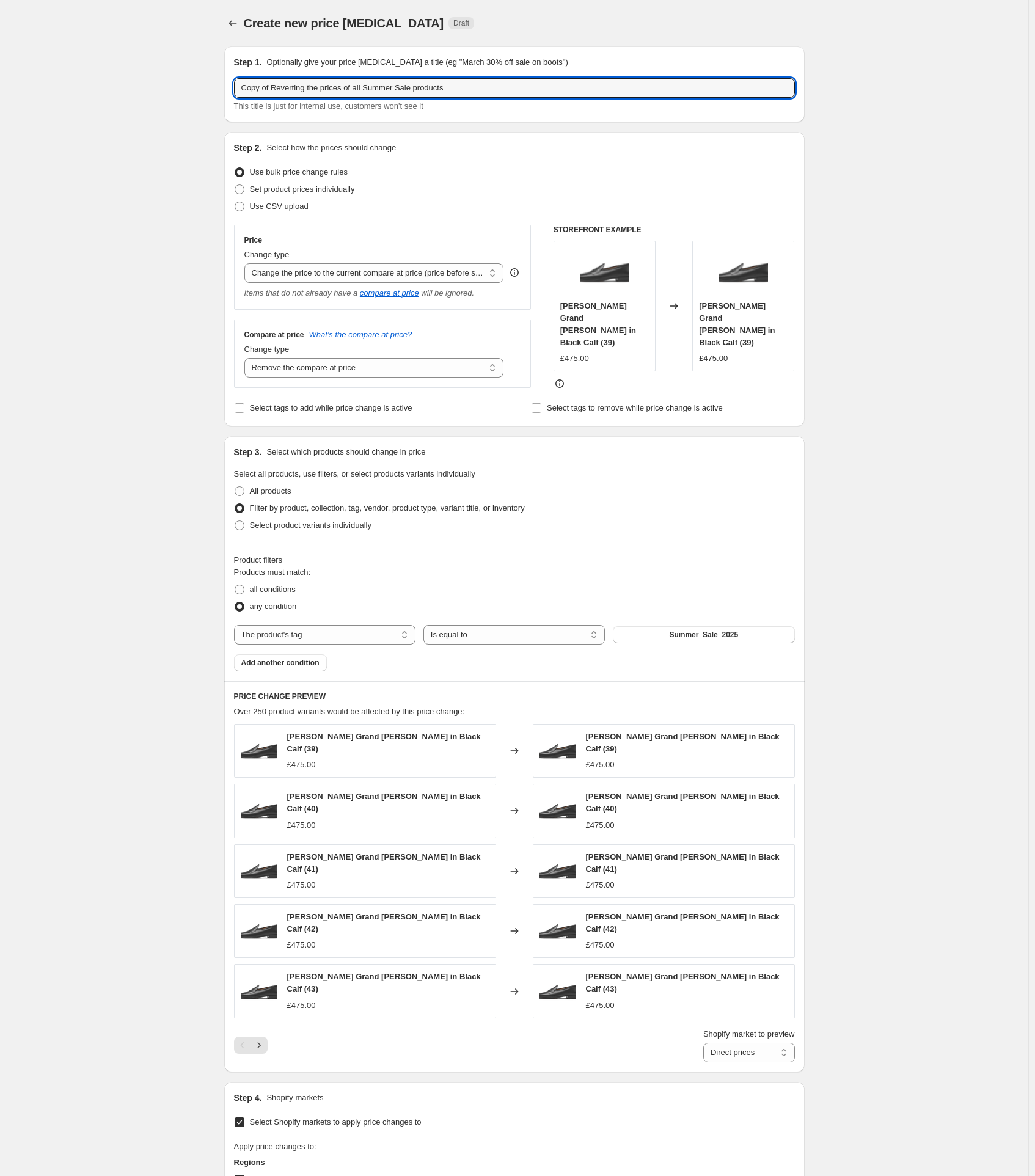
drag, startPoint x: 278, startPoint y: 88, endPoint x: 216, endPoint y: 93, distance: 62.2
click at [216, 93] on div "Create new price change job. This page is ready Create new price change job Dra…" at bounding box center [515, 766] width 610 height 1531
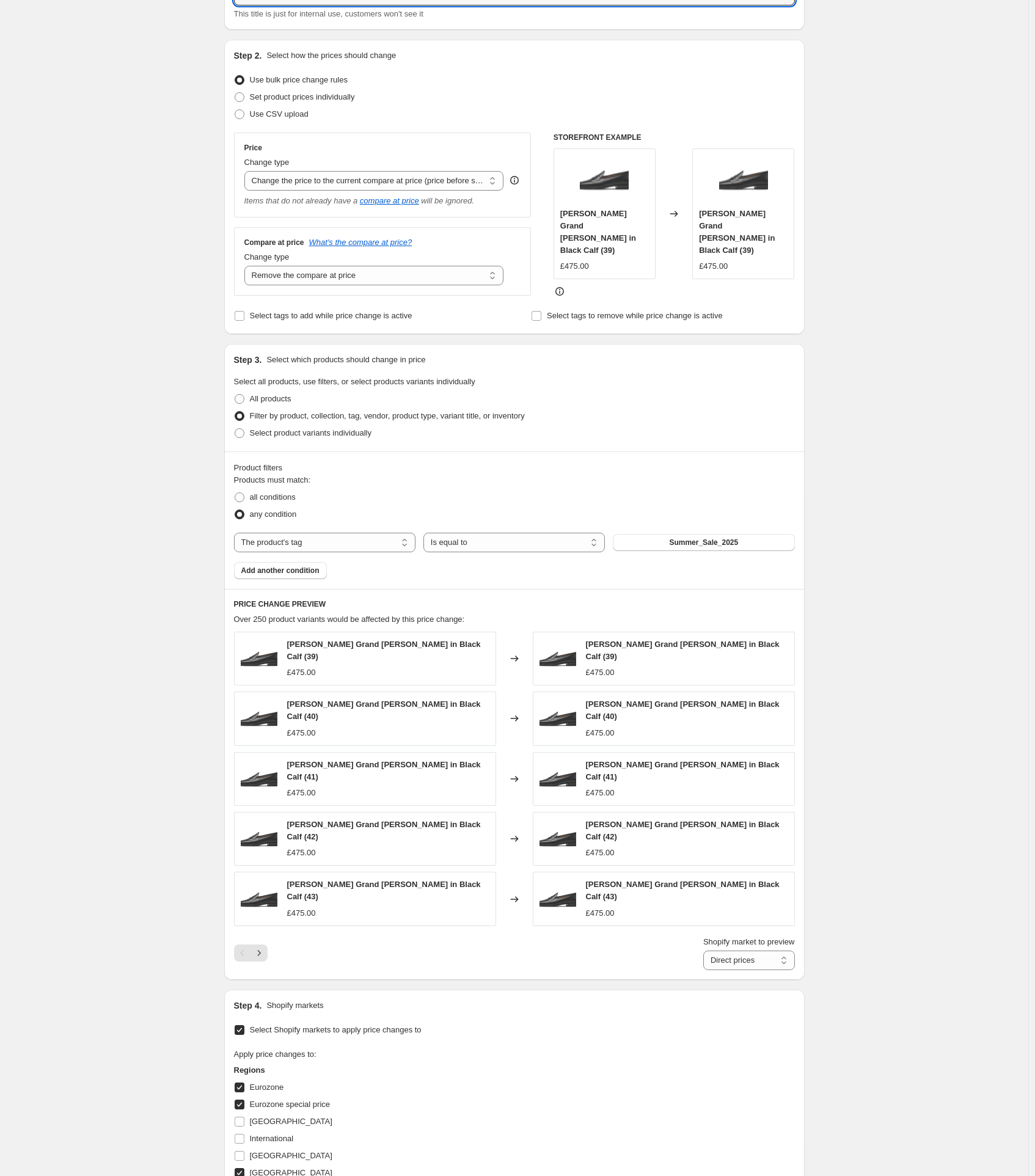
scroll to position [334, 0]
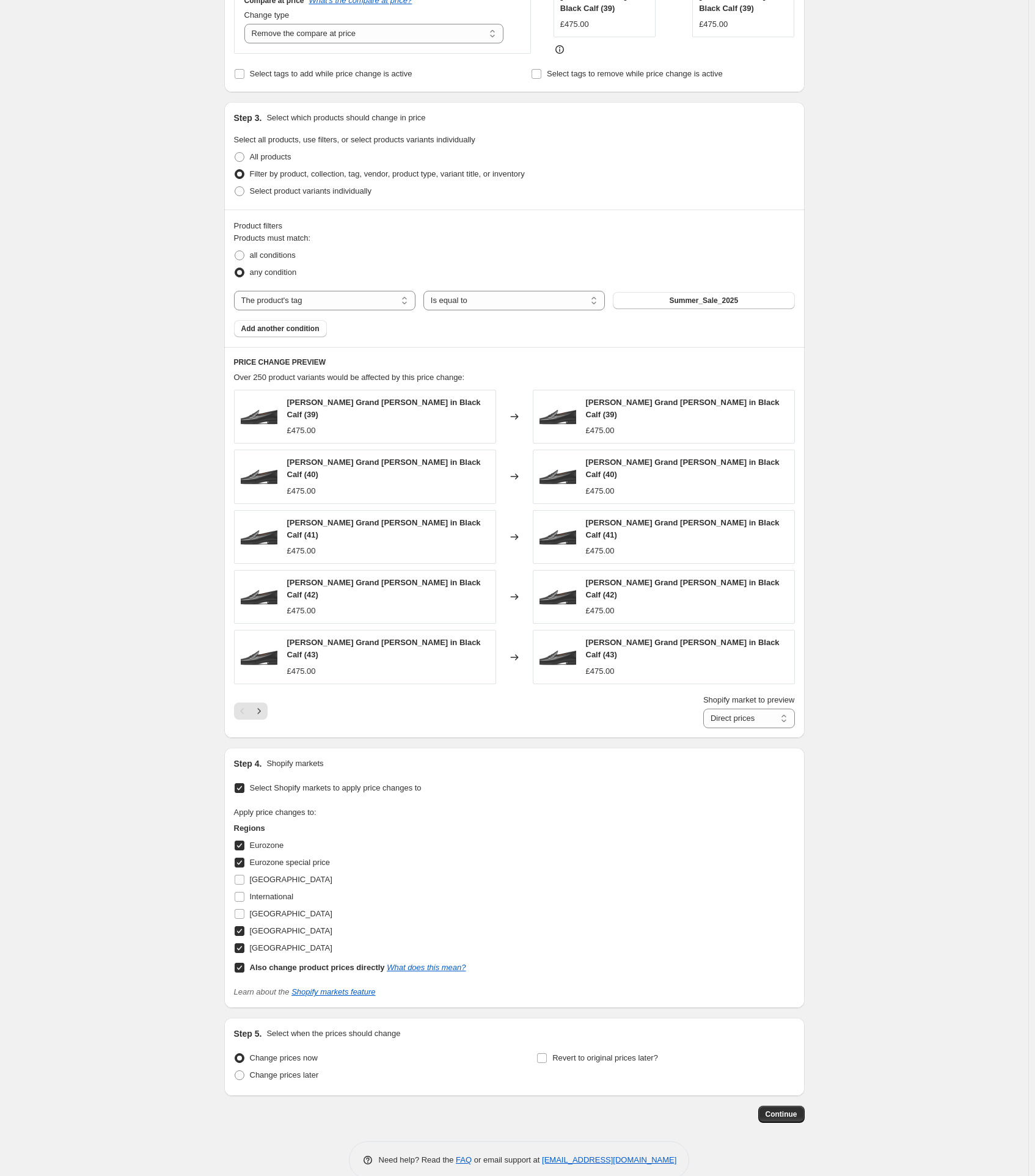
type input "Reverting the prices of all Summer Sale products (international market)"
click at [241, 963] on input "Also change product prices directly What does this mean?" at bounding box center [239, 968] width 10 height 10
checkbox input "false"
select select "86737134"
click at [243, 943] on input "[GEOGRAPHIC_DATA]" at bounding box center [239, 948] width 10 height 10
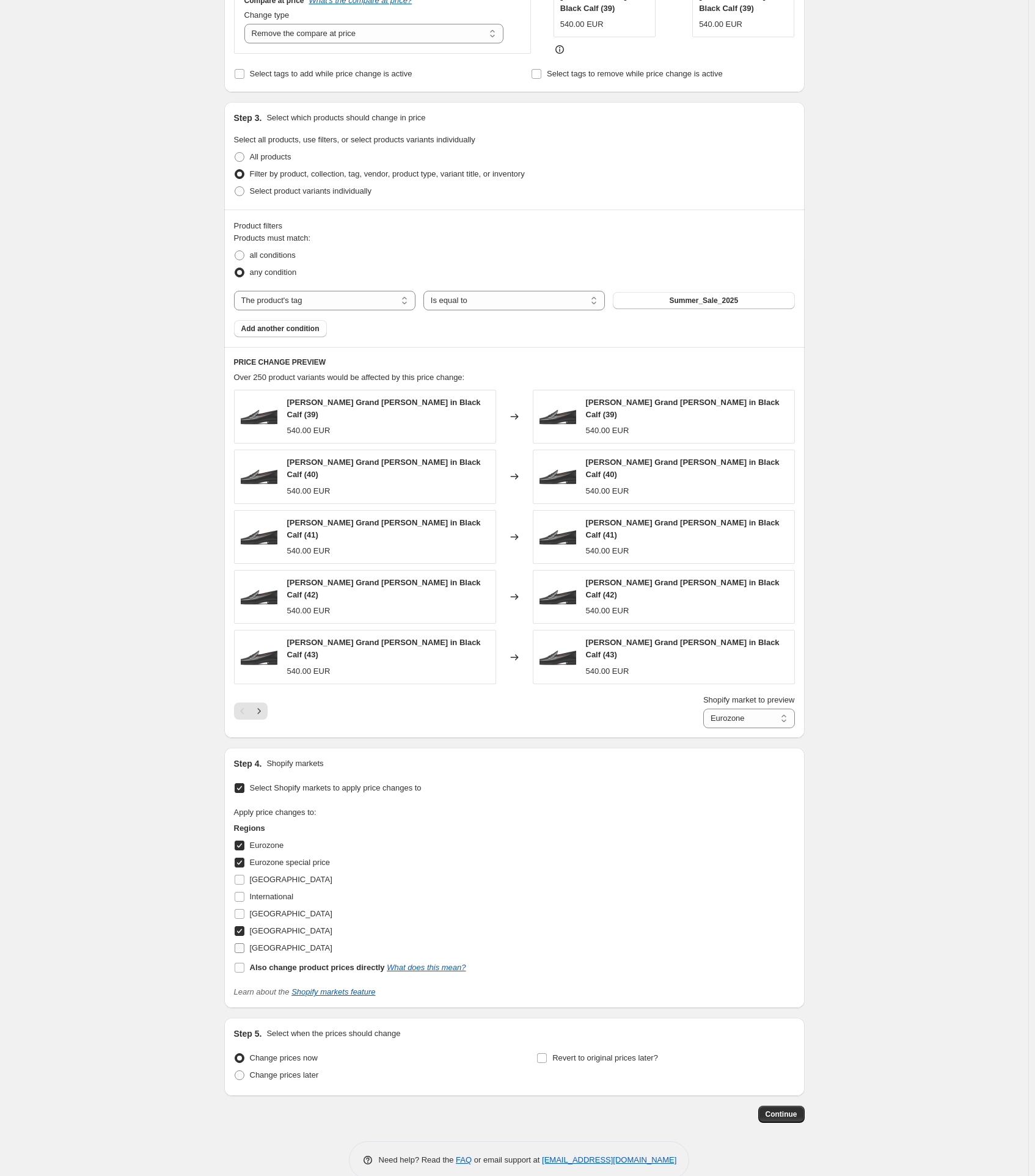
checkbox input "false"
click at [243, 926] on input "[GEOGRAPHIC_DATA]" at bounding box center [239, 931] width 10 height 10
checkbox input "false"
click at [241, 857] on input "Eurozone special price" at bounding box center [239, 862] width 10 height 10
checkbox input "false"
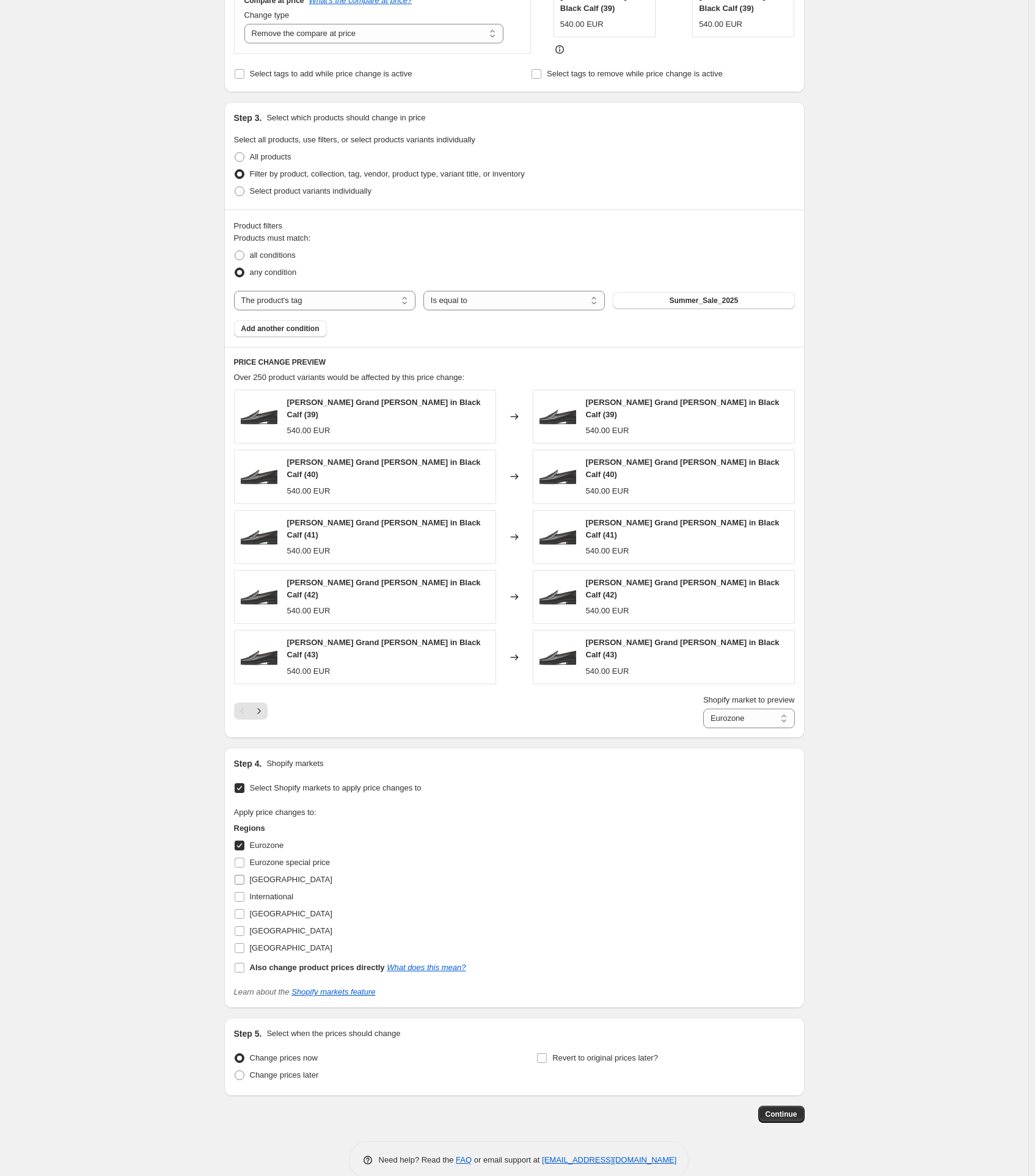
scroll to position [317, 0]
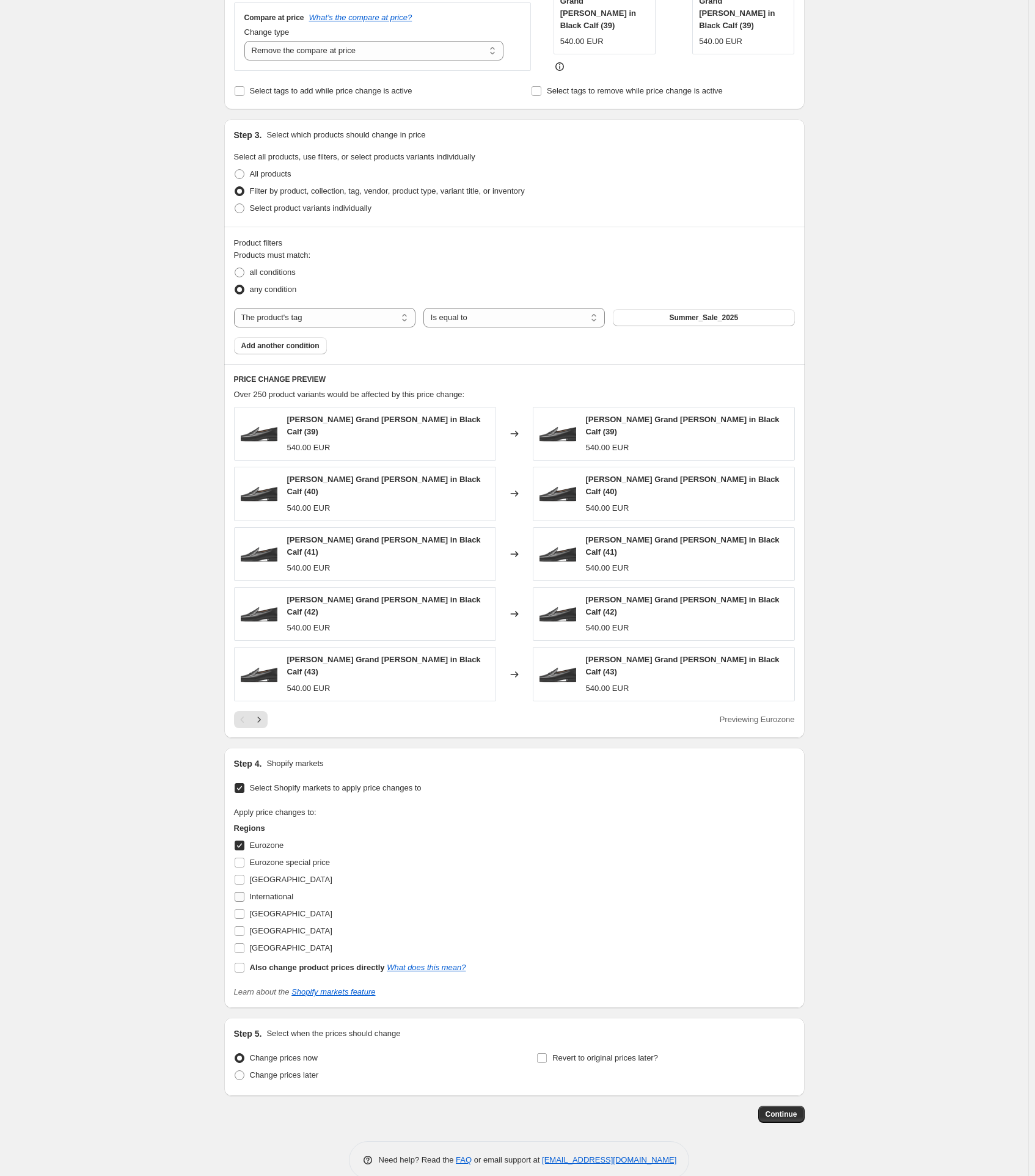
click at [242, 892] on input "International" at bounding box center [239, 896] width 10 height 10
checkbox input "true"
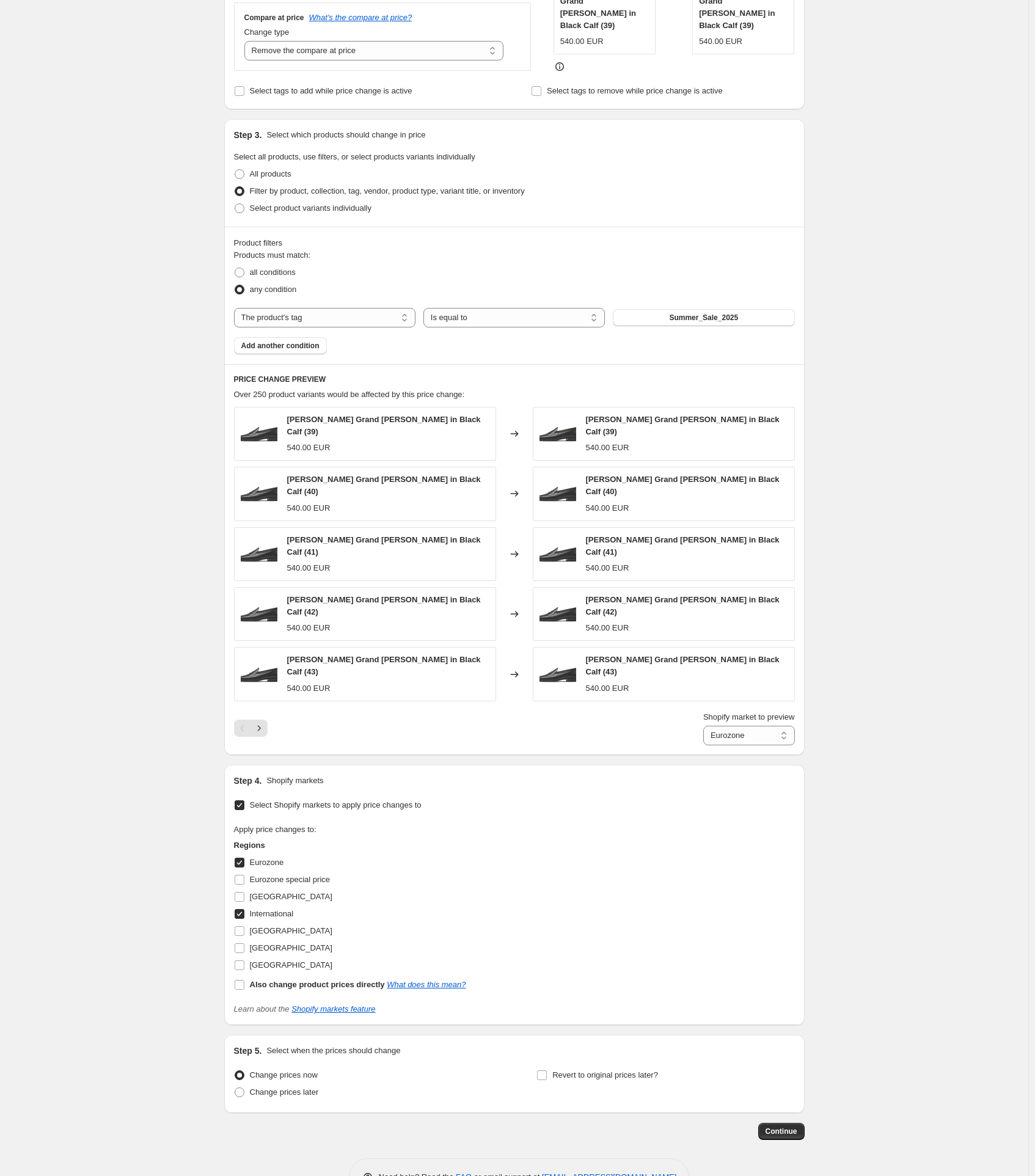
click at [241, 857] on input "Eurozone" at bounding box center [239, 862] width 10 height 10
checkbox input "false"
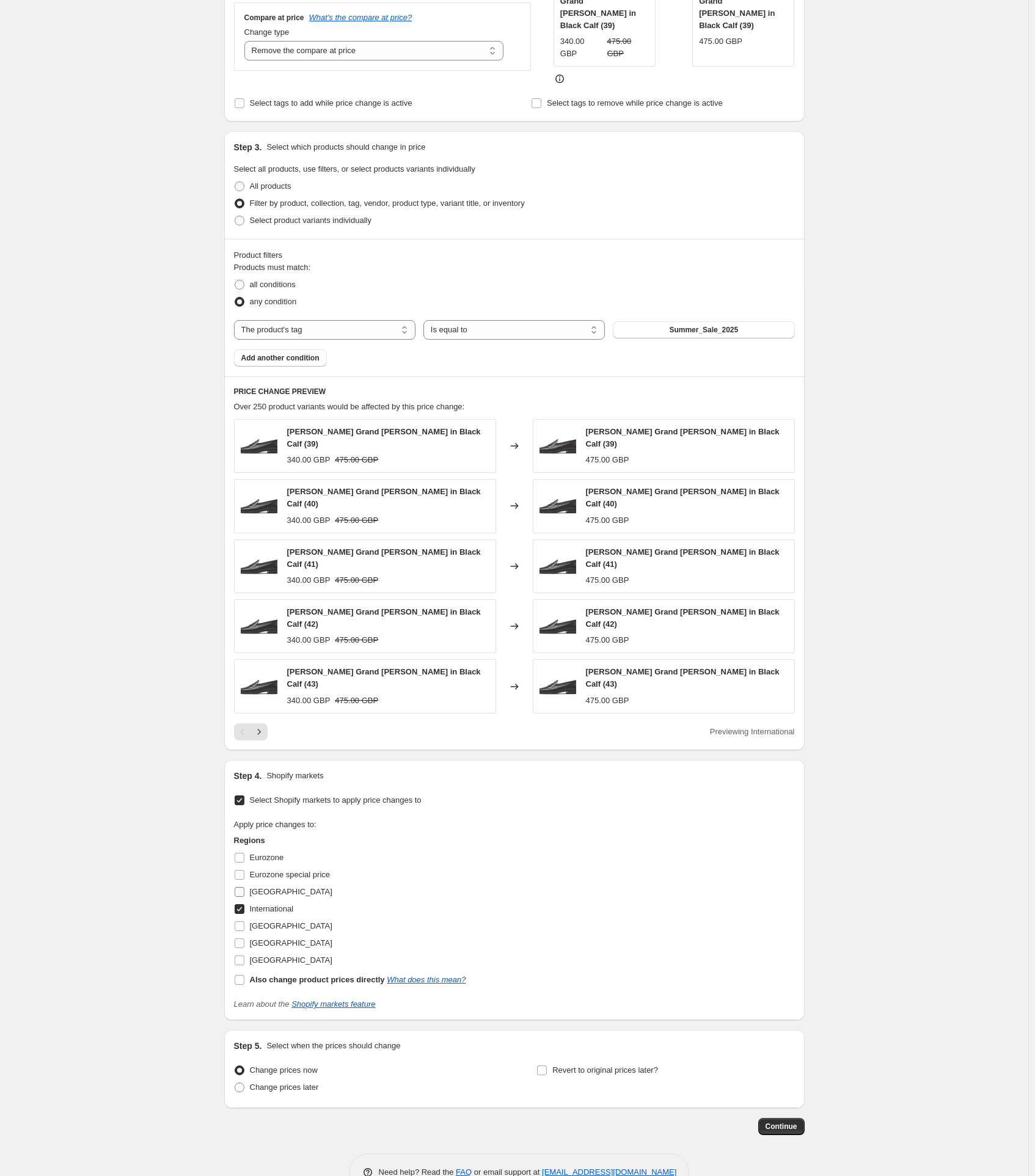
click at [262, 887] on span "[GEOGRAPHIC_DATA]" at bounding box center [291, 892] width 83 height 9
click at [244, 887] on input "[GEOGRAPHIC_DATA]" at bounding box center [239, 892] width 10 height 10
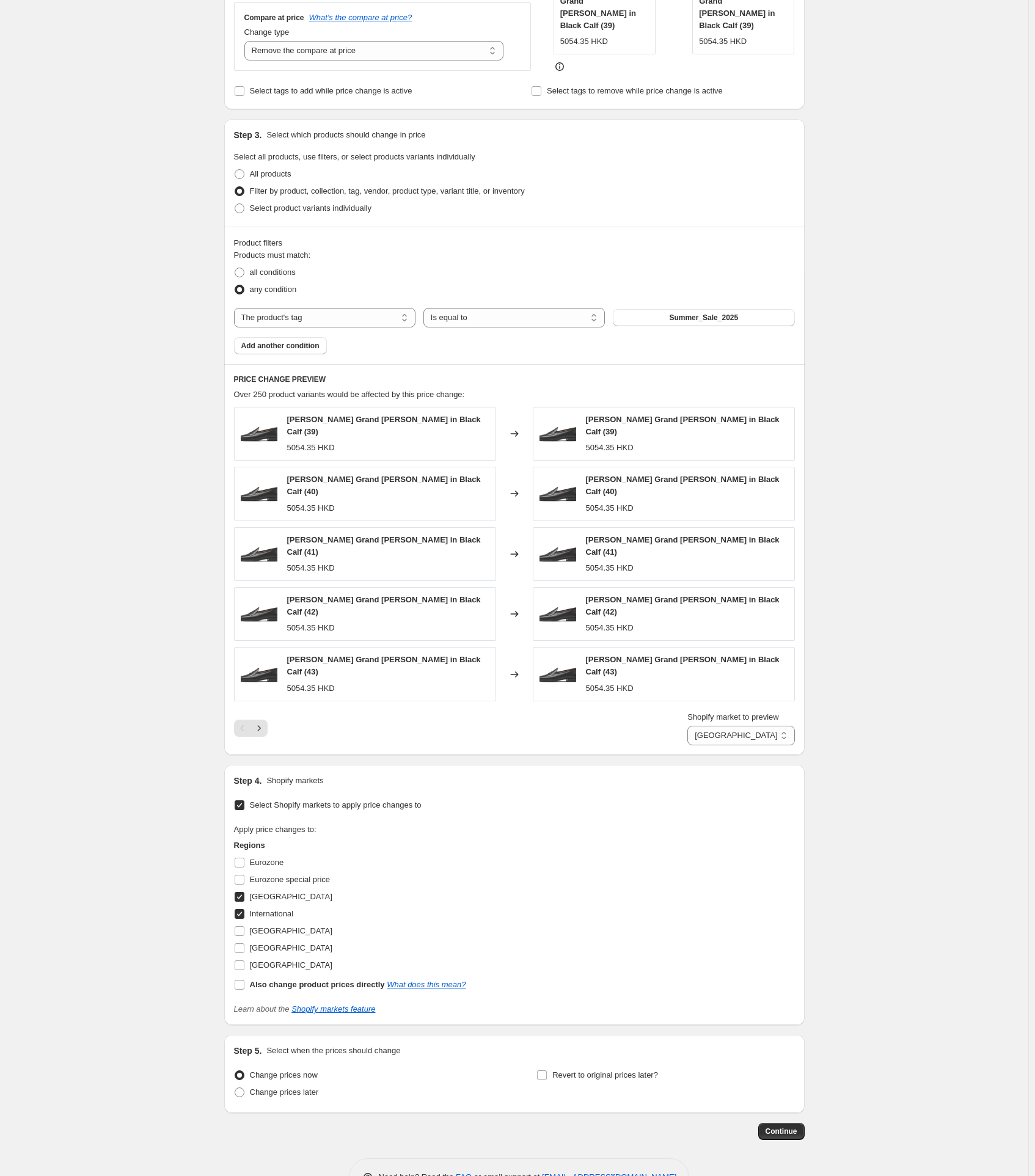
click at [261, 892] on span "[GEOGRAPHIC_DATA]" at bounding box center [291, 896] width 83 height 9
click at [244, 892] on input "[GEOGRAPHIC_DATA]" at bounding box center [239, 896] width 10 height 10
checkbox input "false"
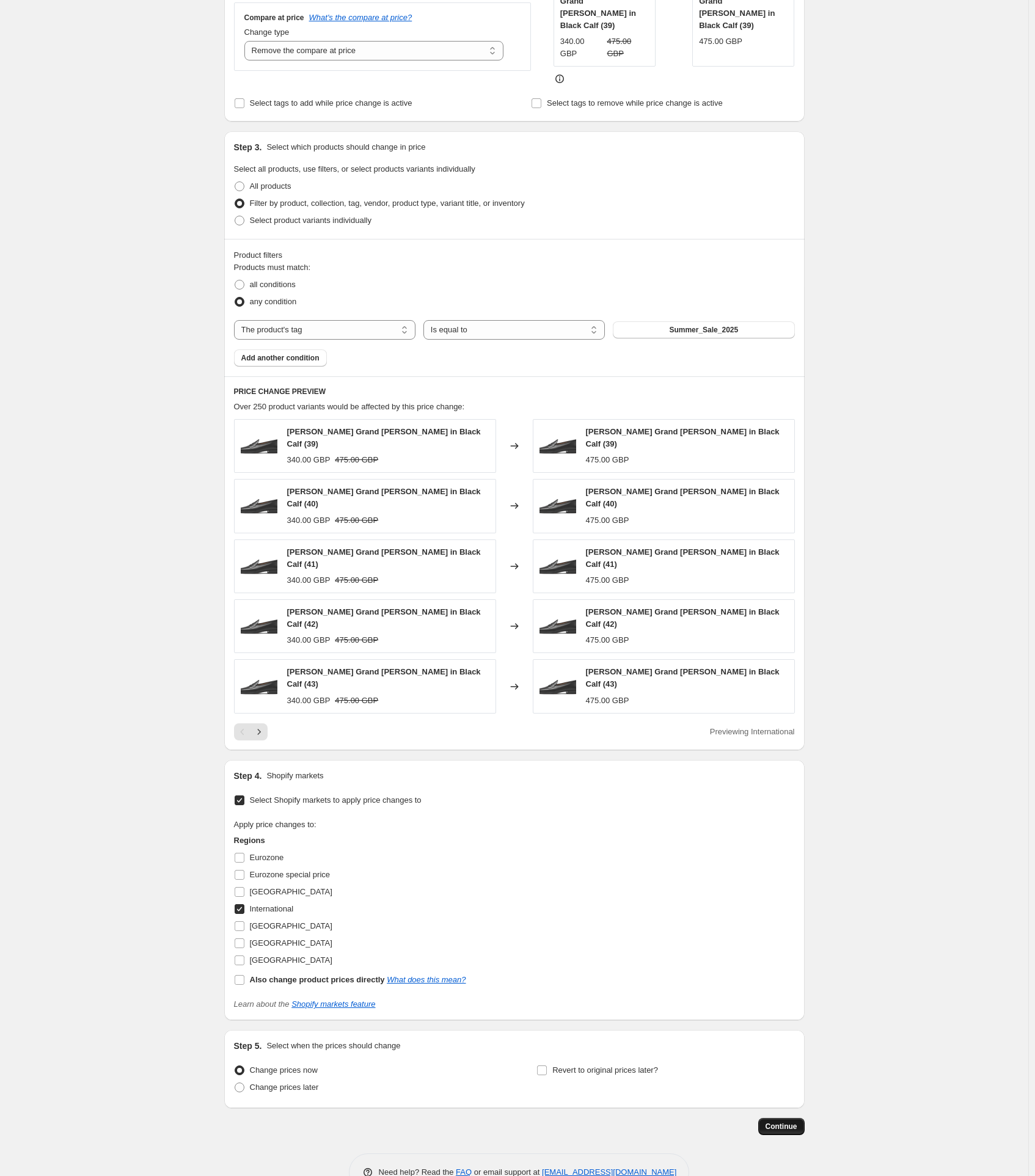
click at [781, 1122] on span "Continue" at bounding box center [781, 1126] width 31 height 10
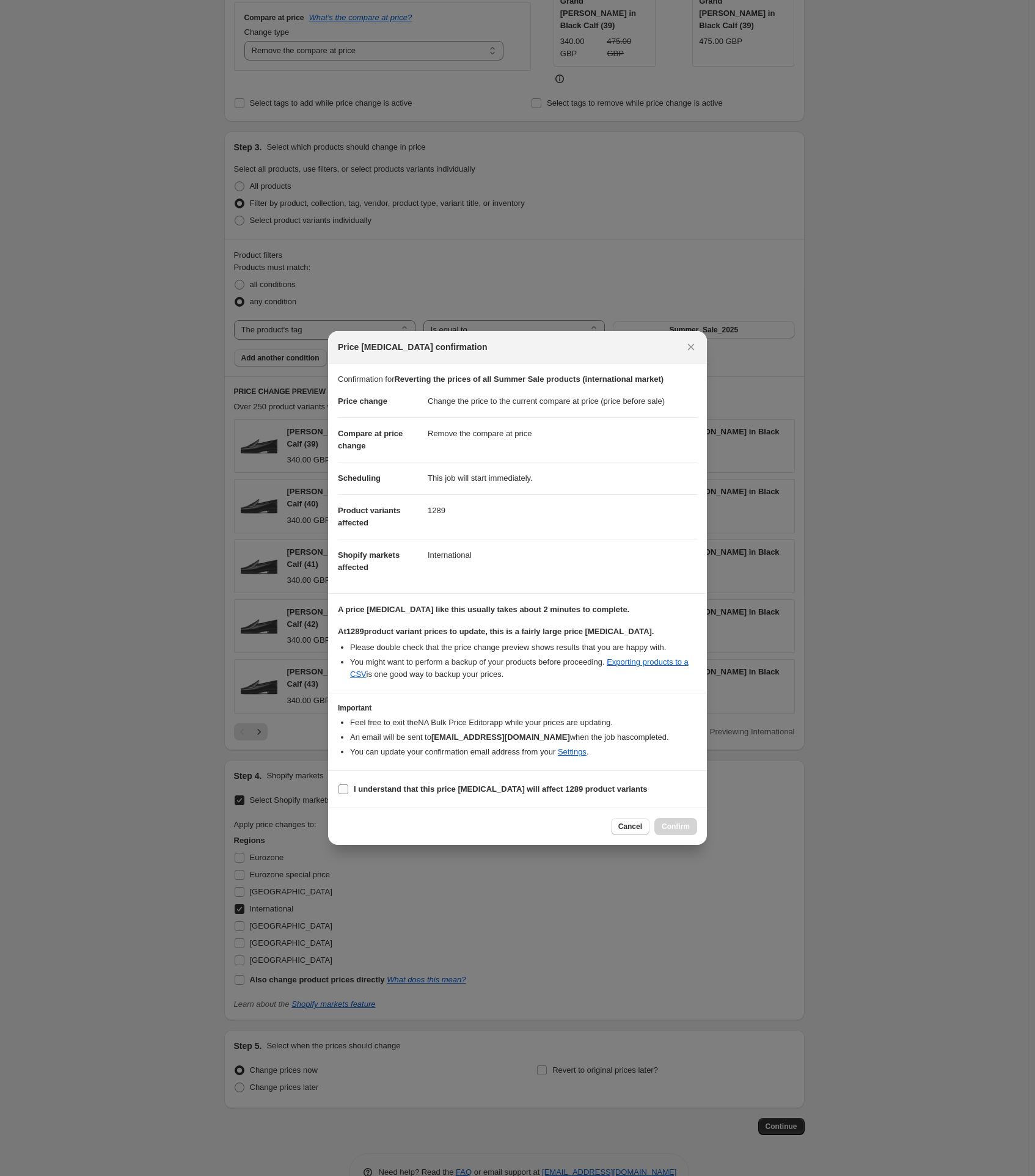
click at [425, 789] on b "I understand that this price change job will affect 1289 product variants" at bounding box center [501, 789] width 294 height 9
click at [348, 789] on input "I understand that this price change job will affect 1289 product variants" at bounding box center [343, 789] width 10 height 10
checkbox input "true"
click at [676, 826] on span "Confirm" at bounding box center [675, 826] width 28 height 10
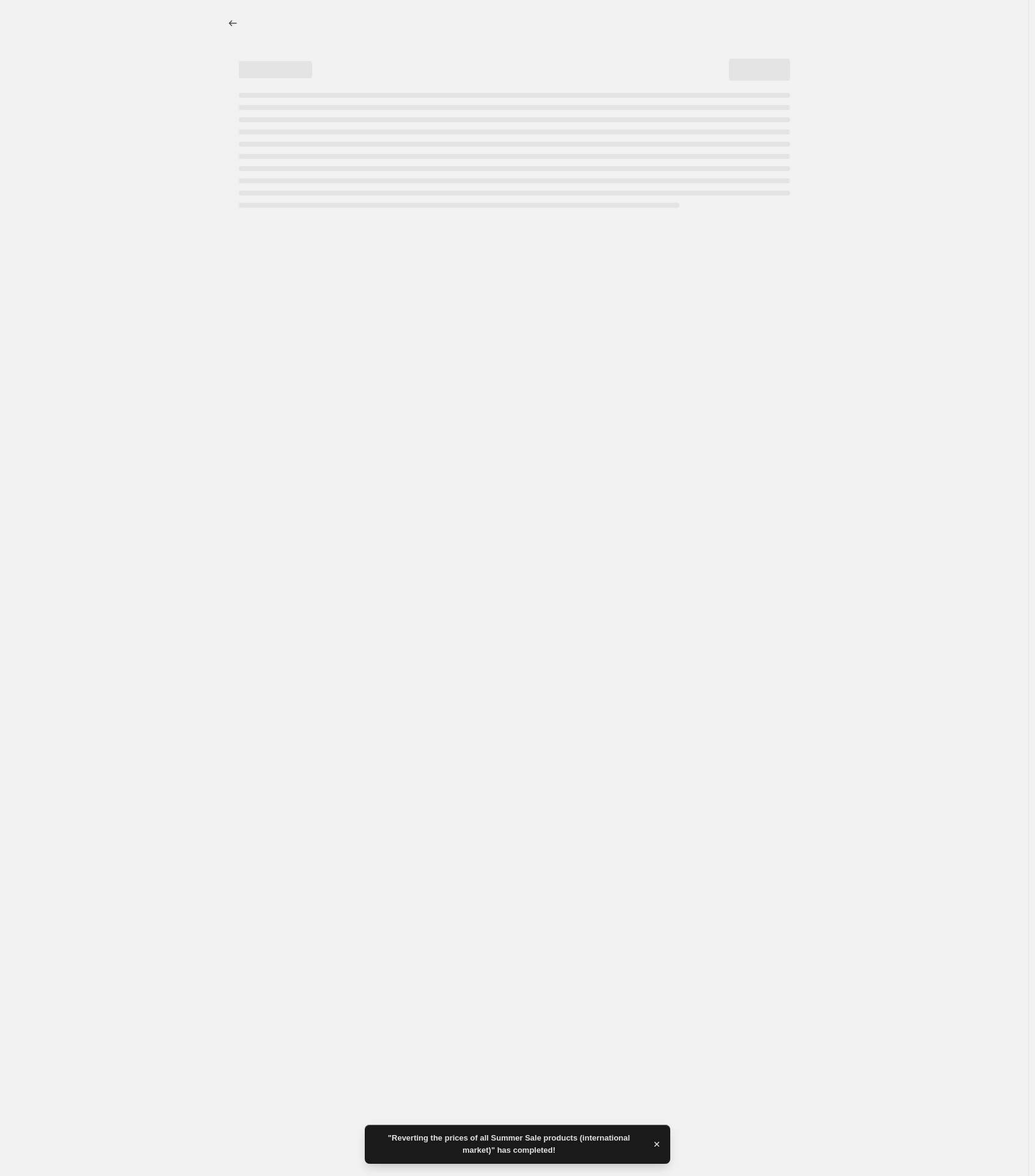
select select "ecap"
select select "remove"
select select "tag"
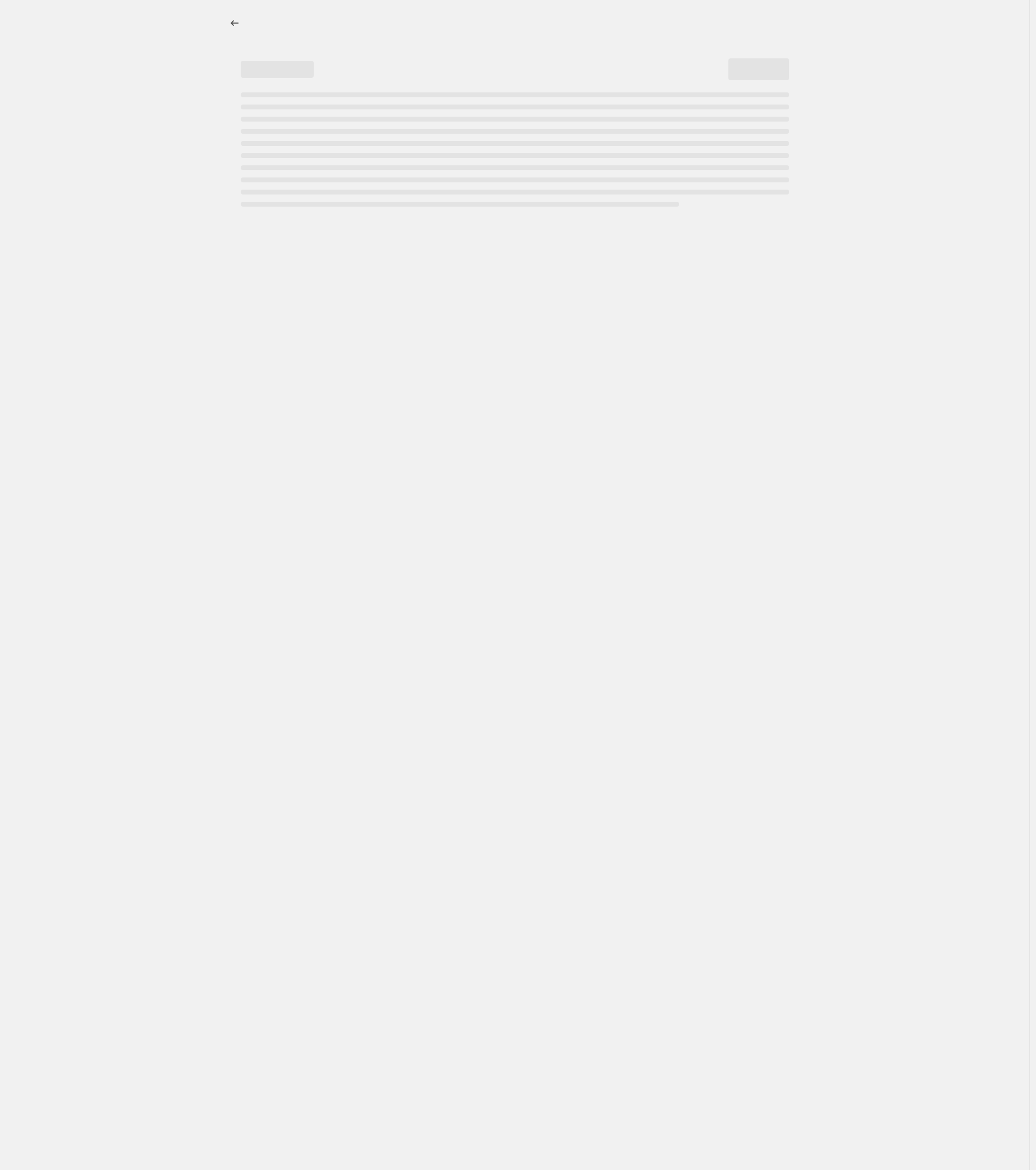
select select "ecap"
select select "remove"
select select "tag"
